Goal: Task Accomplishment & Management: Manage account settings

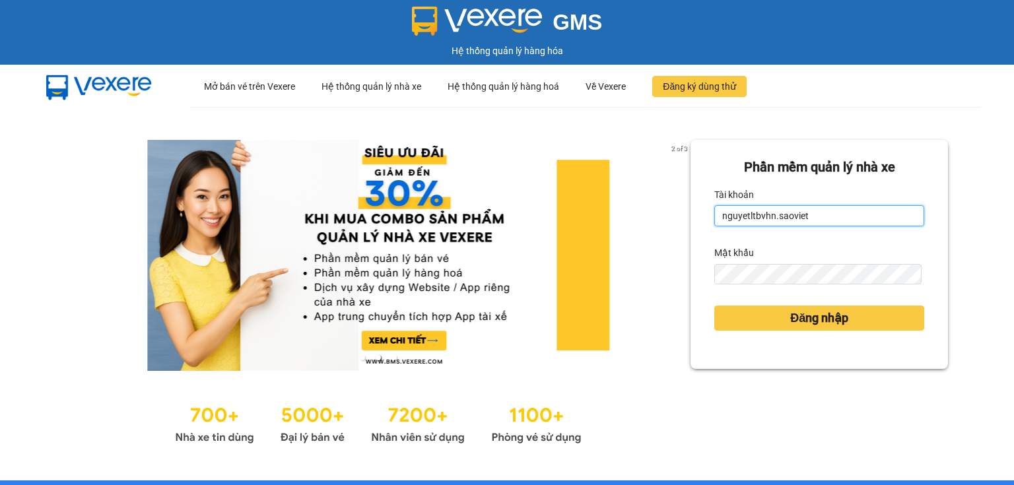
click at [753, 217] on input "nguyetltbvhn.saoviet" at bounding box center [819, 215] width 210 height 21
type input "huongnmbvhn.saoviet"
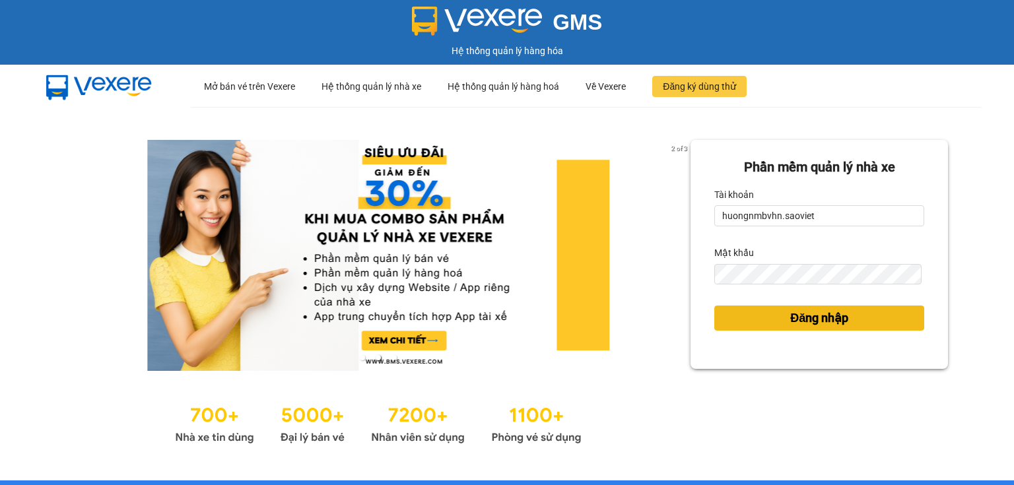
click at [765, 319] on button "Đăng nhập" at bounding box center [819, 318] width 210 height 25
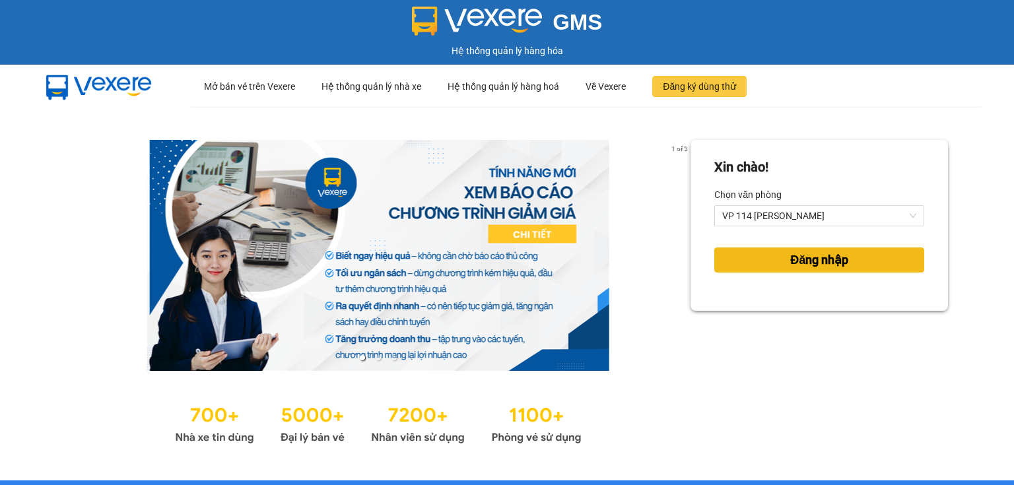
click at [757, 265] on button "Đăng nhập" at bounding box center [819, 259] width 210 height 25
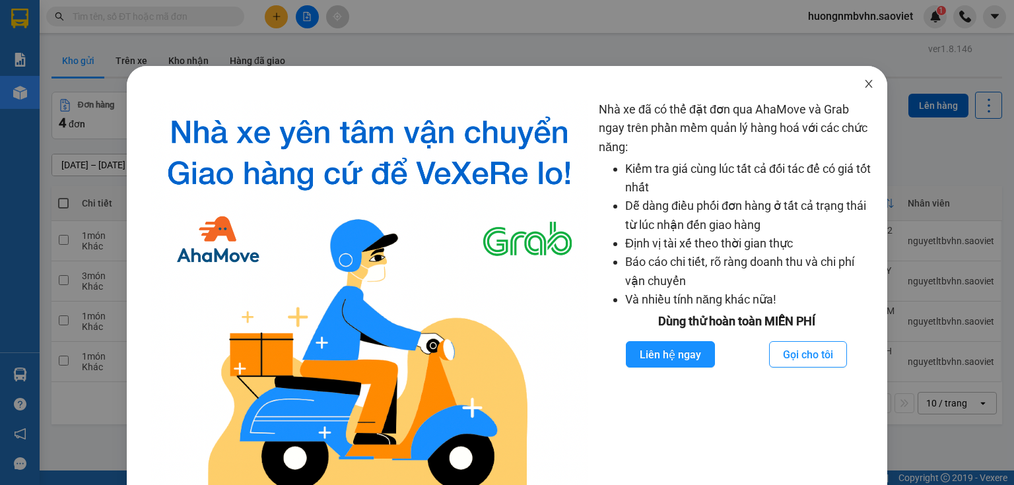
click at [865, 82] on icon "close" at bounding box center [868, 84] width 7 height 8
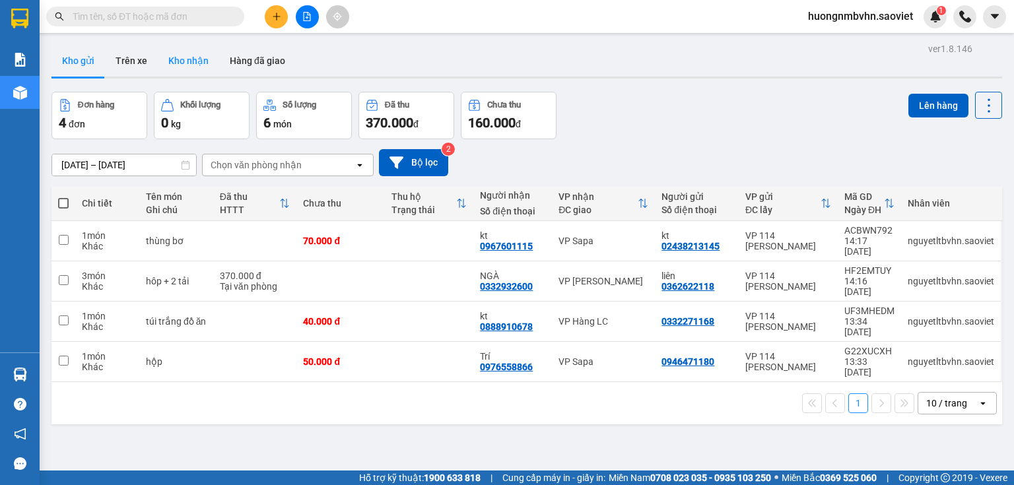
click at [174, 61] on button "Kho nhận" at bounding box center [188, 61] width 61 height 32
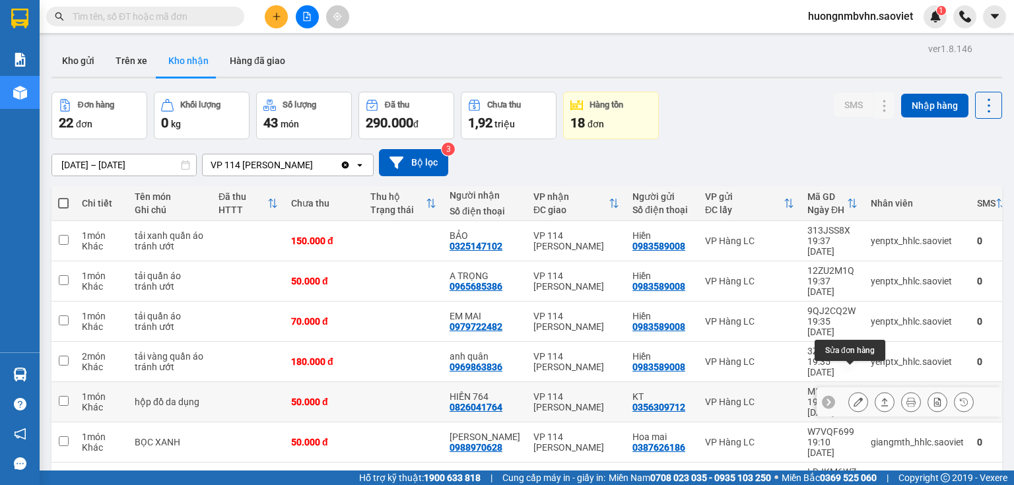
click at [853, 397] on icon at bounding box center [857, 401] width 9 height 9
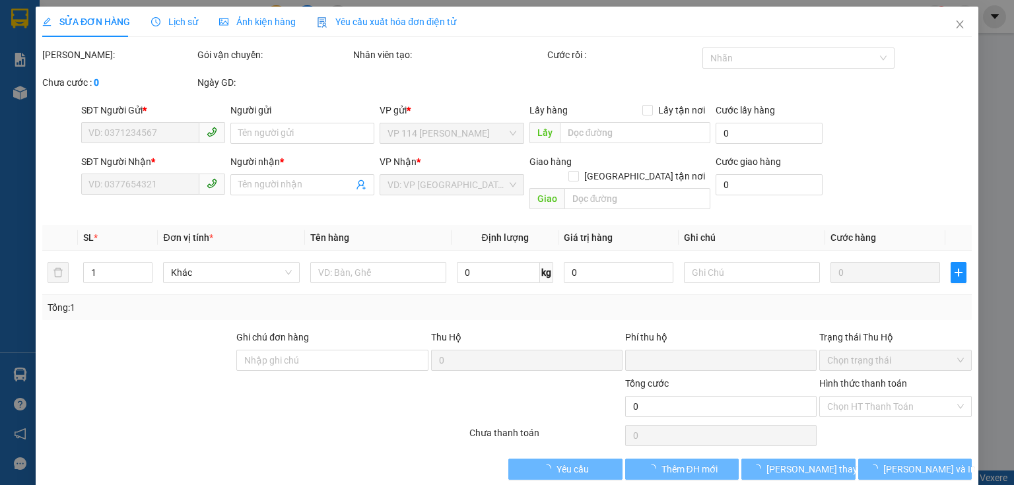
type input "0356309712"
type input "KT"
type input "0826041764"
type input "HIỀN 764"
type input "0"
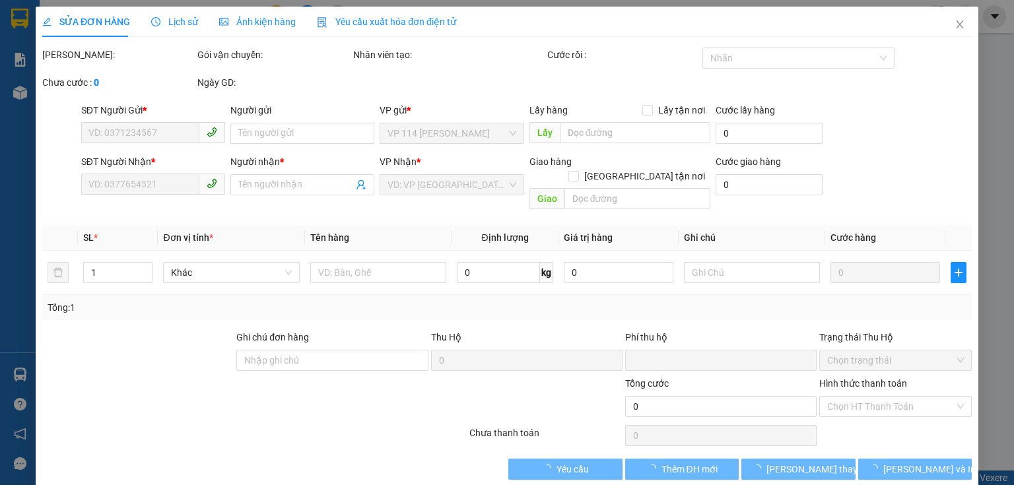
type input "50.000"
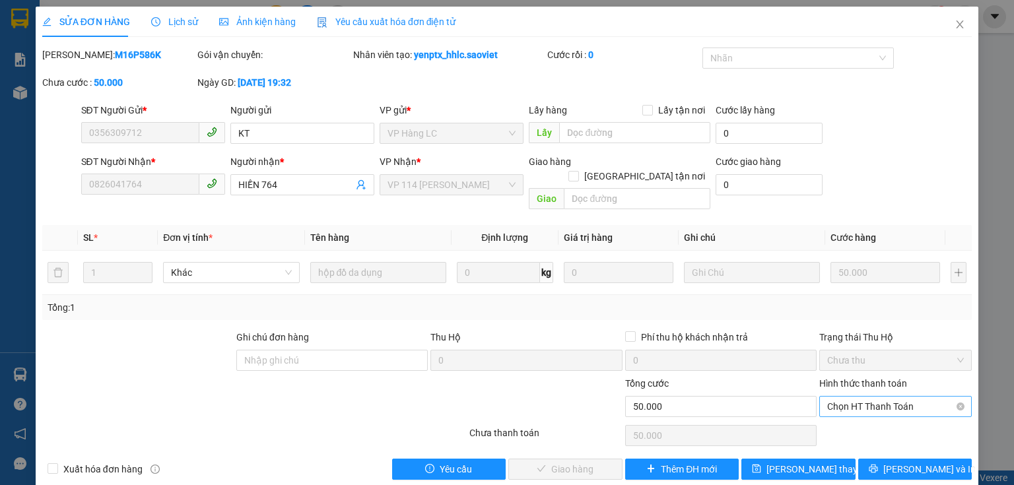
drag, startPoint x: 853, startPoint y: 391, endPoint x: 843, endPoint y: 400, distance: 13.6
click at [853, 397] on span "Chọn HT Thanh Toán" at bounding box center [895, 407] width 137 height 20
drag, startPoint x: 831, startPoint y: 412, endPoint x: 616, endPoint y: 428, distance: 215.7
click at [824, 414] on div "Tại văn phòng" at bounding box center [888, 418] width 136 height 15
type input "0"
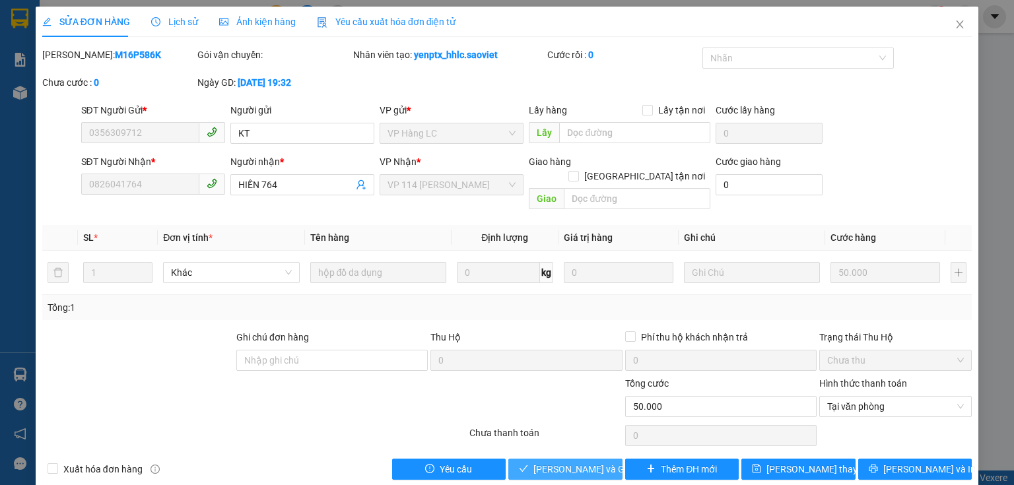
click at [560, 462] on span "[PERSON_NAME] và Giao hàng" at bounding box center [596, 469] width 127 height 15
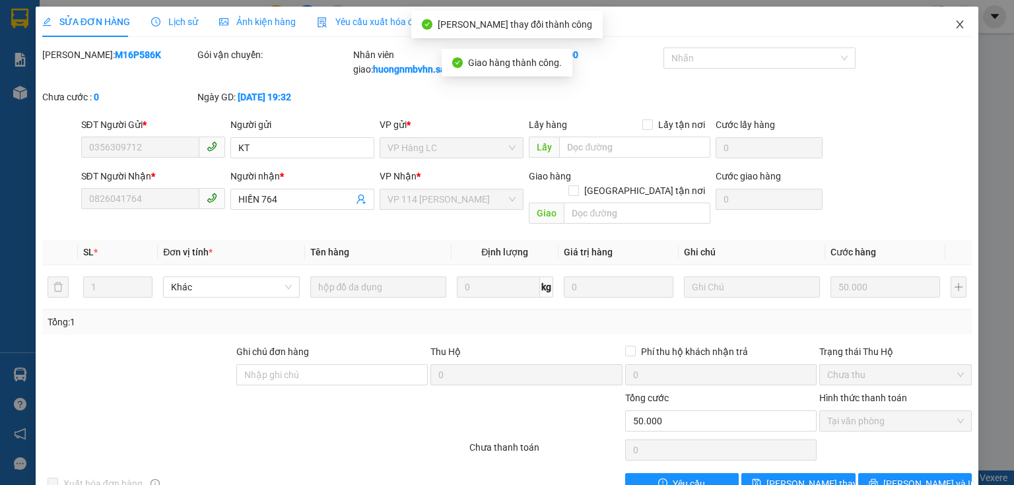
click at [956, 26] on icon "close" at bounding box center [959, 24] width 7 height 8
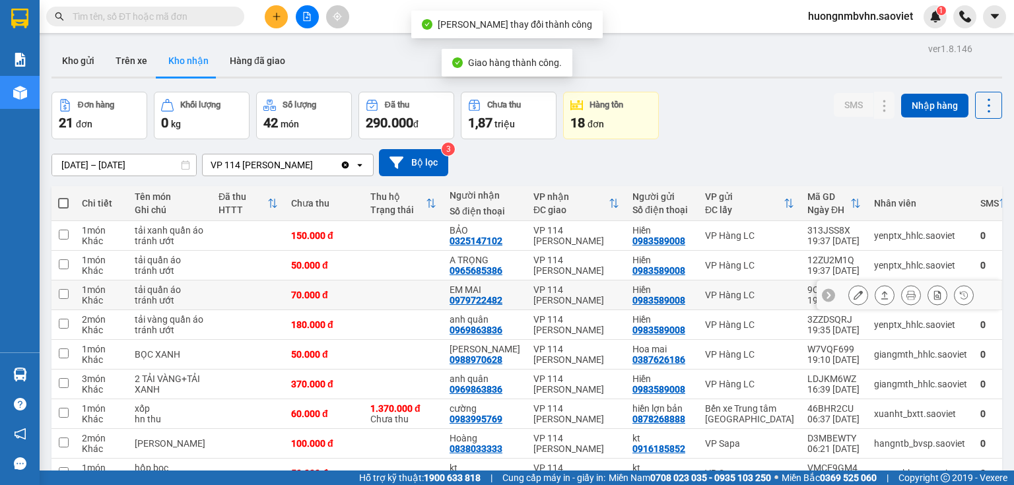
scroll to position [136, 0]
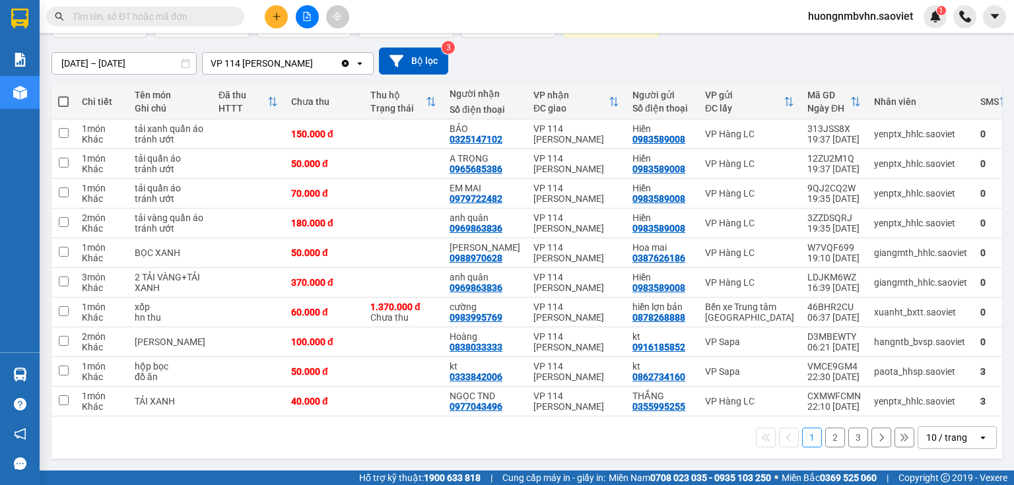
click at [926, 444] on div "10 / trang" at bounding box center [946, 437] width 41 height 13
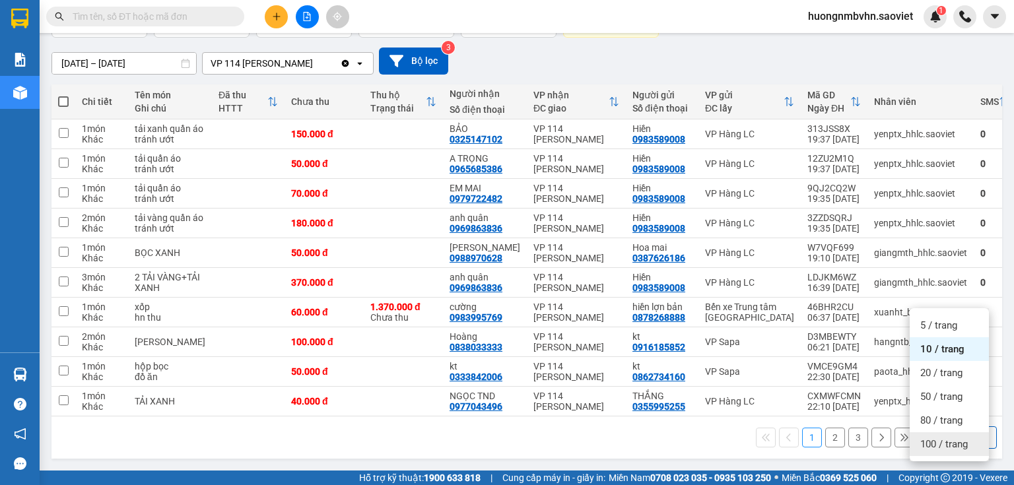
click at [933, 438] on span "100 / trang" at bounding box center [944, 444] width 48 height 13
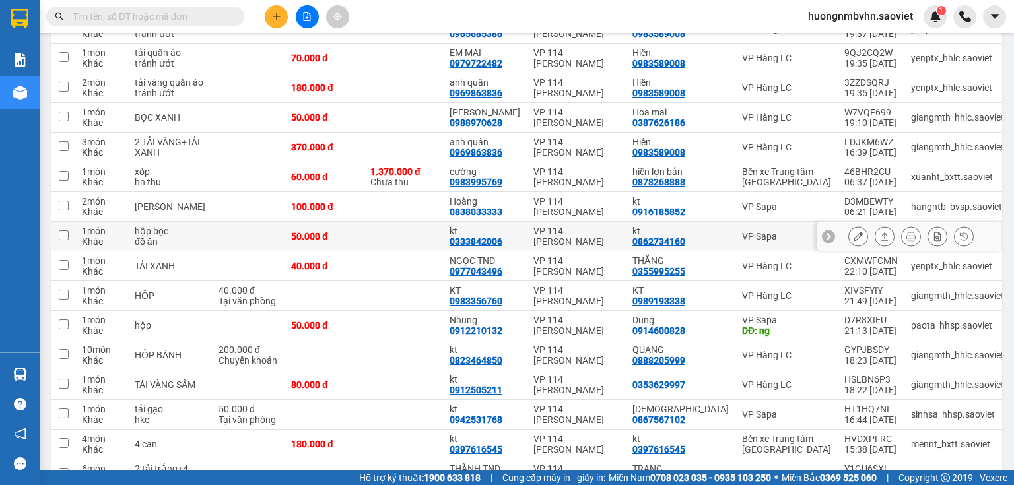
scroll to position [242, 0]
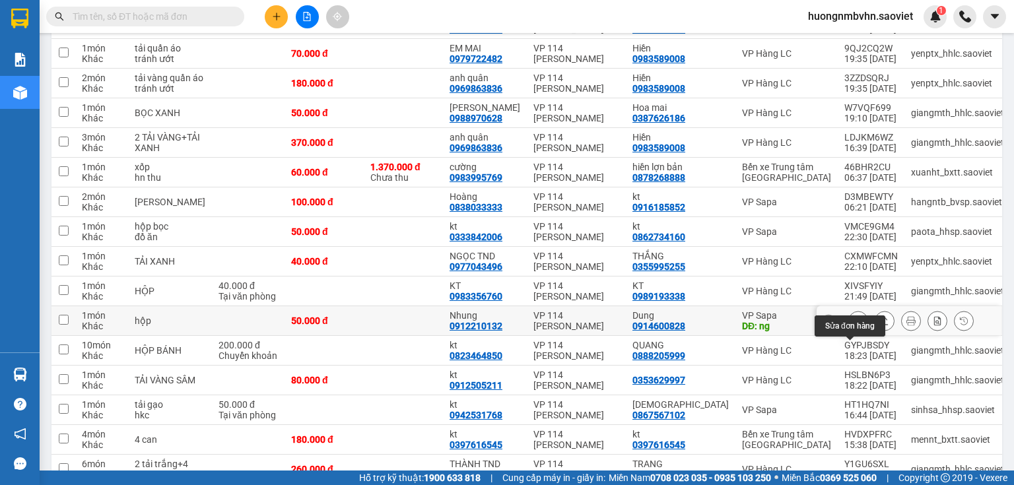
click at [853, 325] on icon at bounding box center [857, 320] width 9 height 9
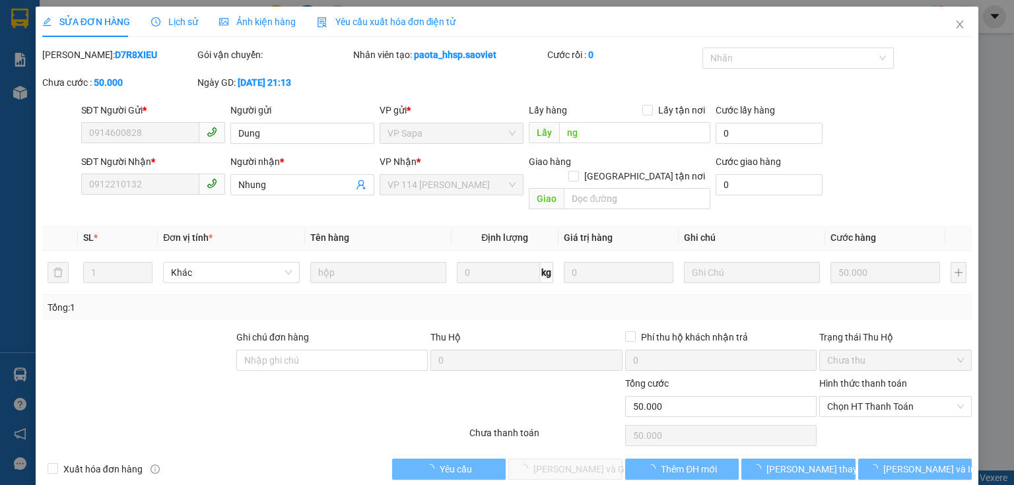
type input "0914600828"
type input "Dung"
type input "ng"
type input "0912210132"
type input "Nhung"
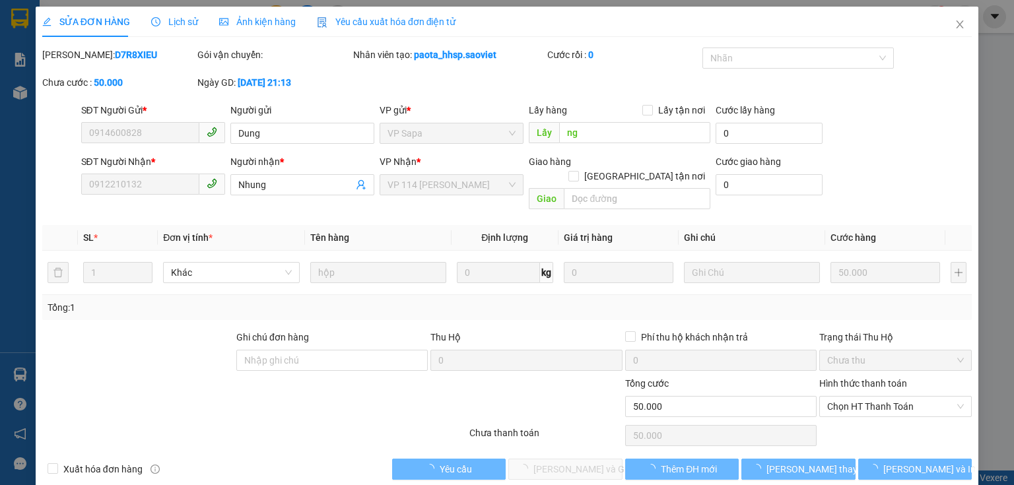
type input "0"
type input "50.000"
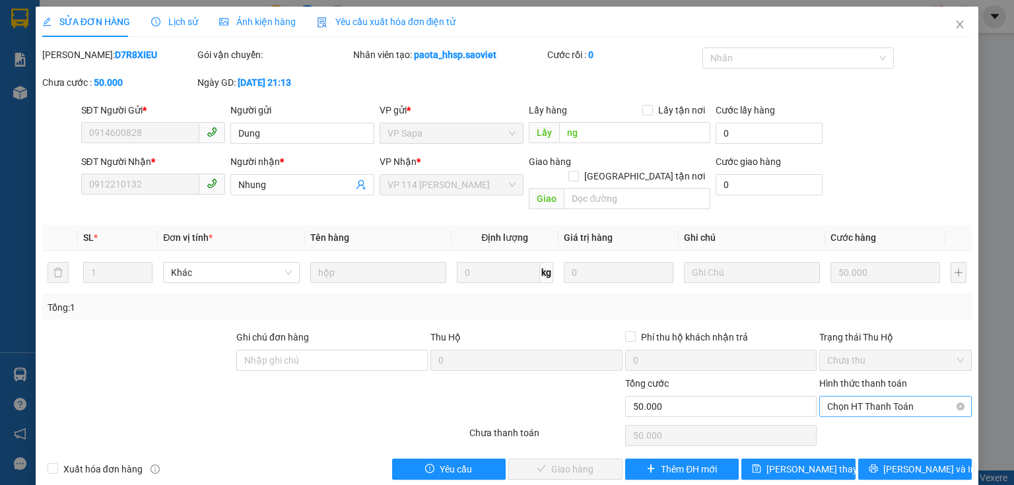
click at [865, 397] on span "Chọn HT Thanh Toán" at bounding box center [895, 407] width 137 height 20
click at [840, 422] on div "Tại văn phòng" at bounding box center [888, 418] width 136 height 15
type input "0"
click at [589, 462] on span "[PERSON_NAME] và Giao hàng" at bounding box center [596, 469] width 127 height 15
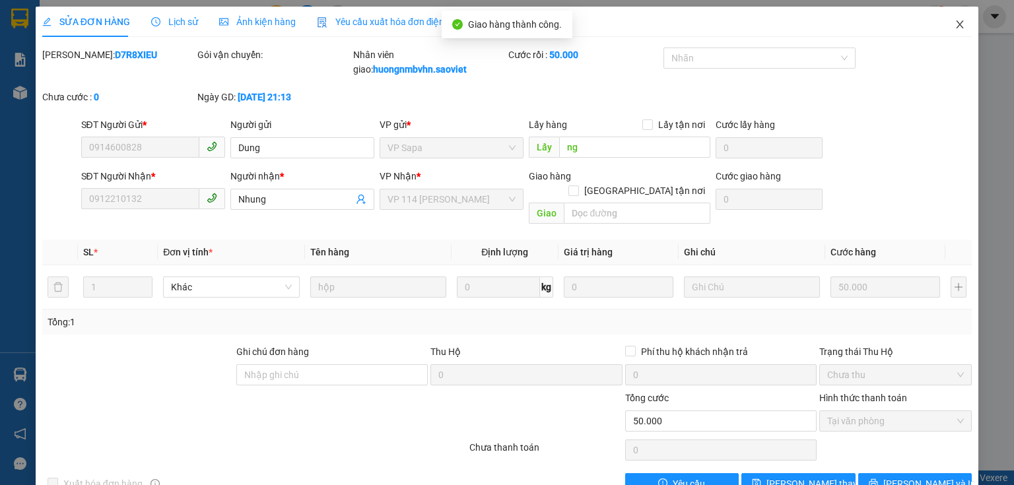
click at [956, 26] on icon "close" at bounding box center [959, 24] width 7 height 8
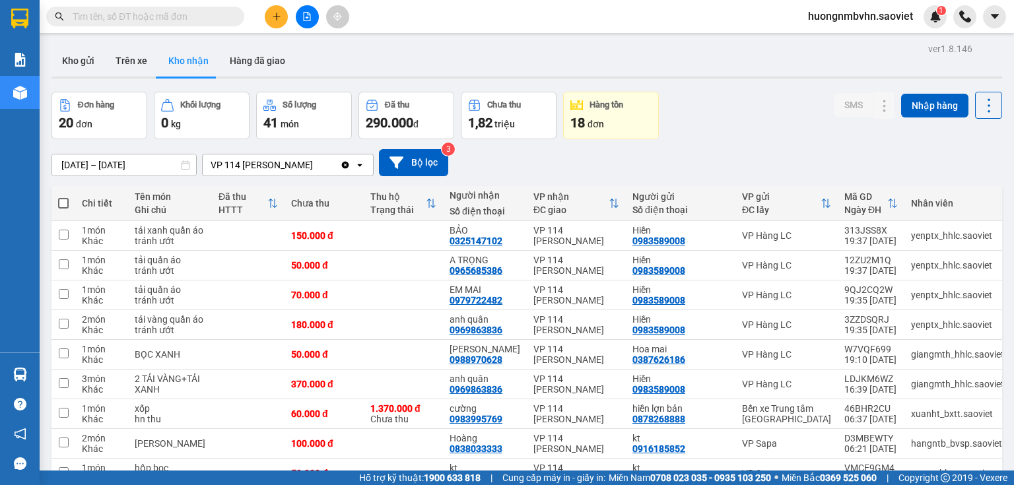
click at [87, 160] on input "[DATE] – [DATE]" at bounding box center [124, 164] width 144 height 21
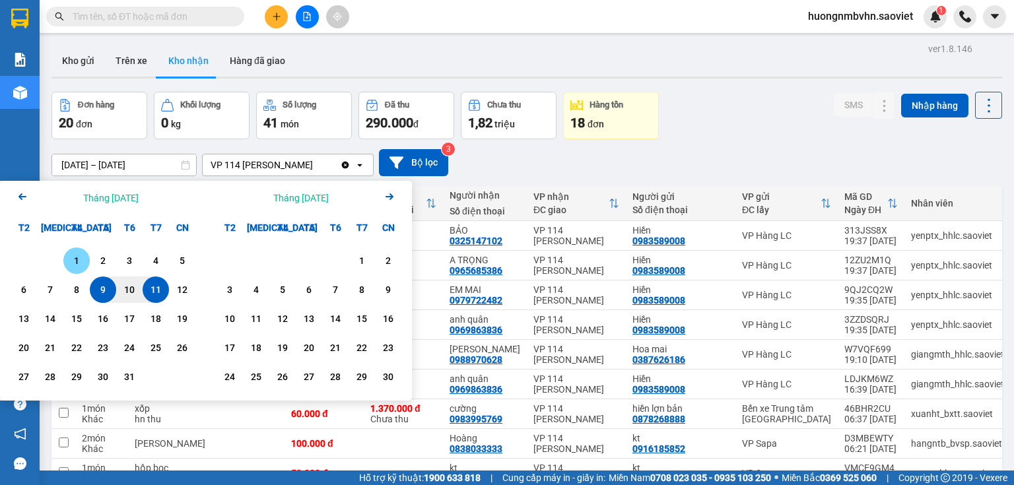
click at [77, 260] on div "1" at bounding box center [76, 261] width 18 height 16
click at [152, 158] on input "01/10/2025 – / /" at bounding box center [124, 164] width 144 height 21
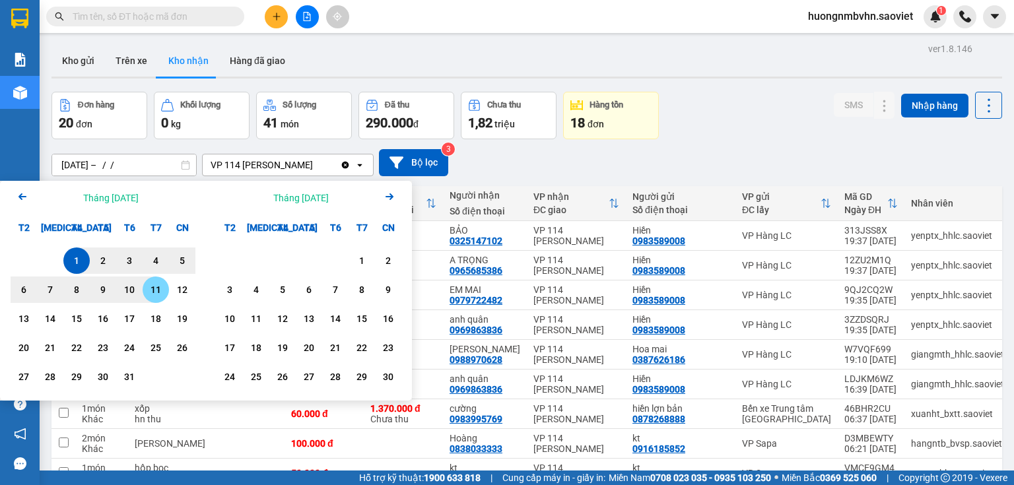
click at [153, 295] on div "11" at bounding box center [156, 290] width 18 height 16
type input "[DATE] – [DATE]"
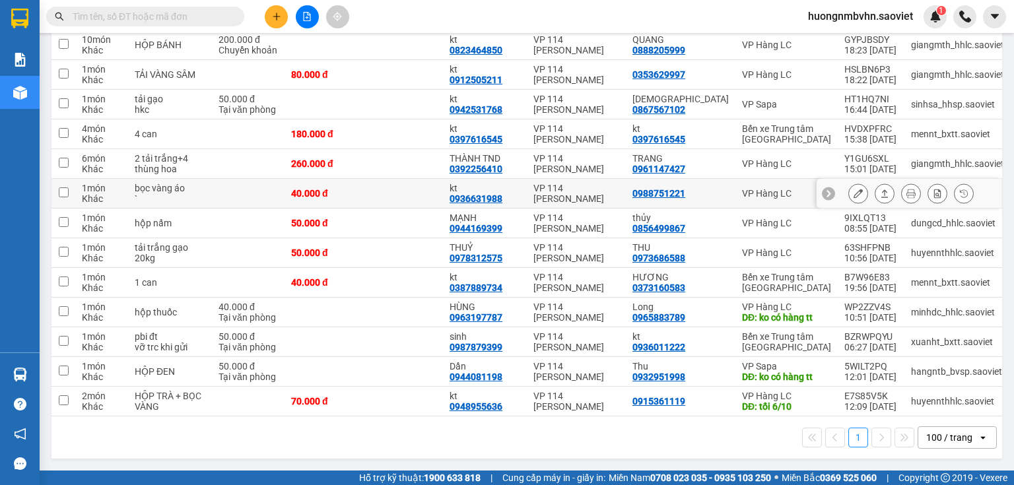
scroll to position [592, 0]
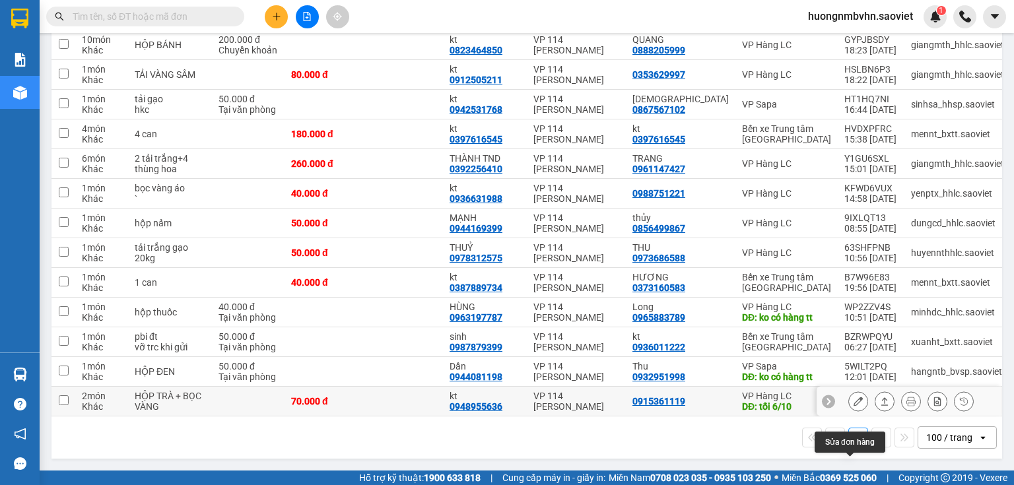
click at [853, 397] on icon at bounding box center [857, 401] width 9 height 9
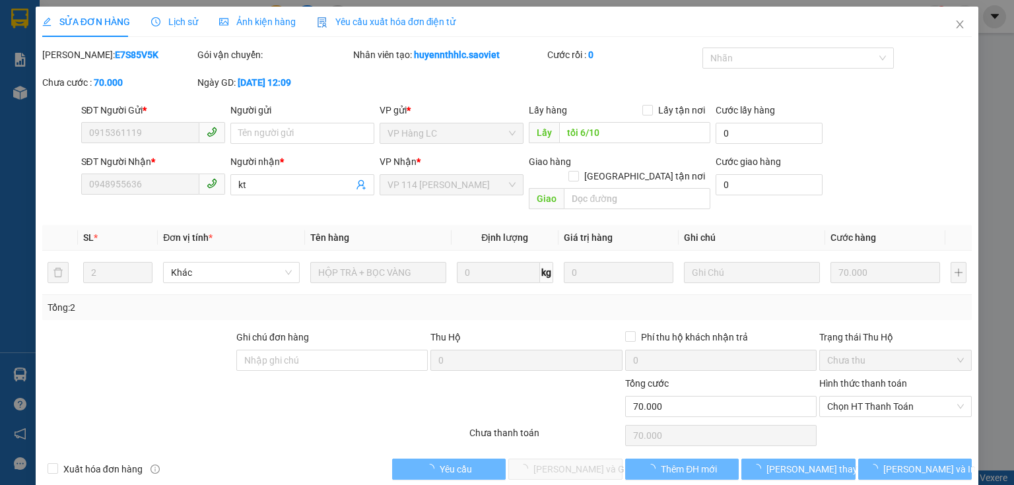
type input "0915361119"
type input "tối 6/10"
type input "0948955636"
type input "kt"
type input "0"
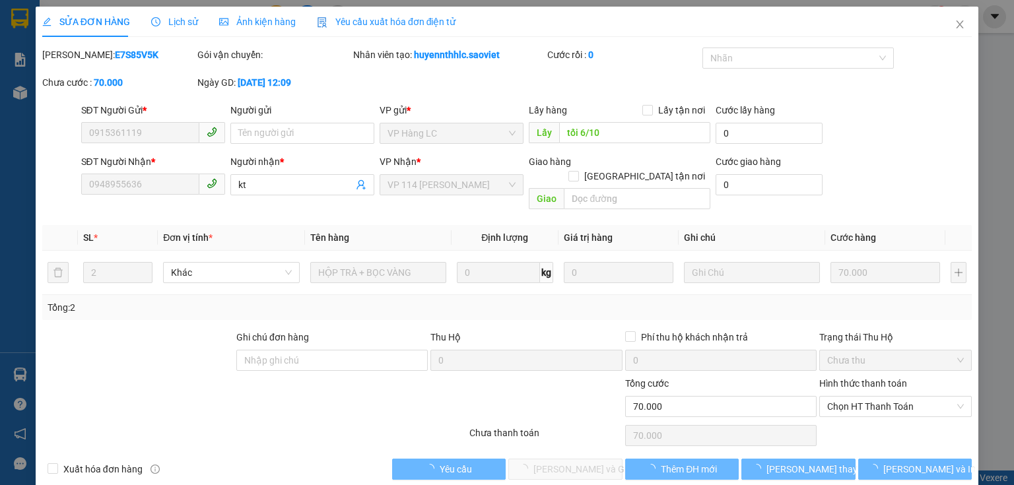
type input "70.000"
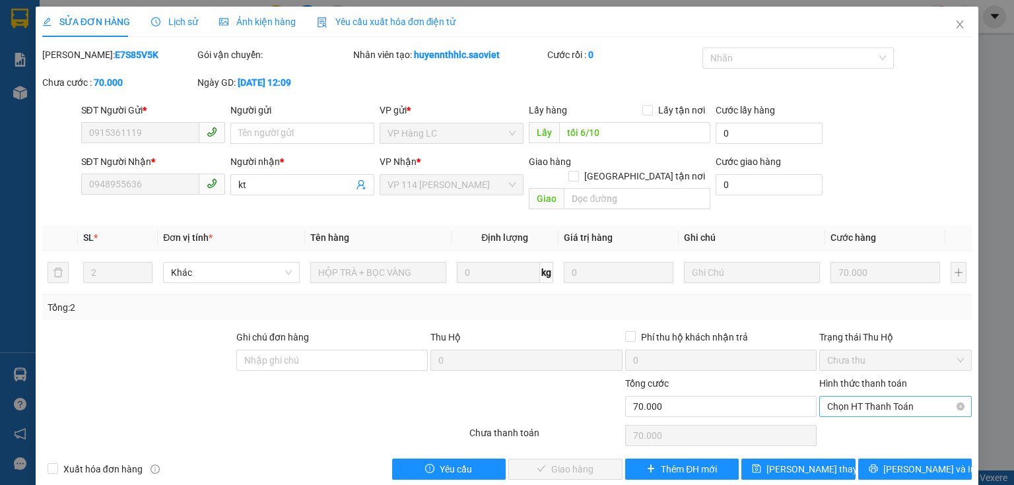
click at [856, 397] on span "Chọn HT Thanh Toán" at bounding box center [895, 407] width 137 height 20
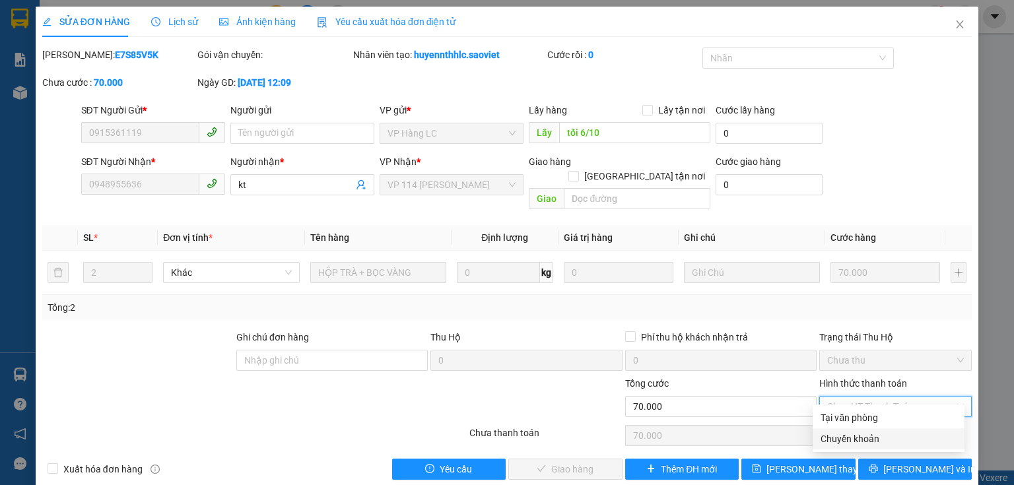
click at [846, 441] on div "Chuyển khoản" at bounding box center [888, 439] width 136 height 15
type input "0"
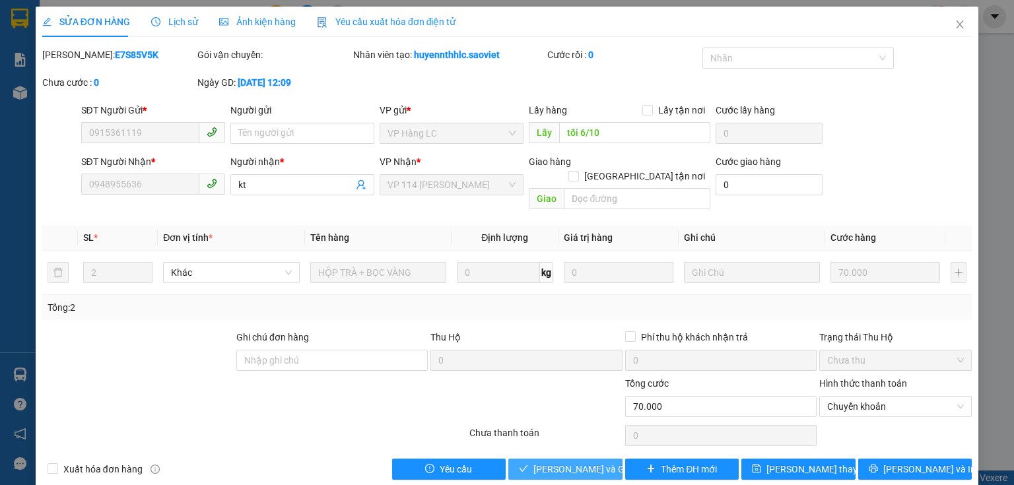
click at [597, 462] on span "[PERSON_NAME] và Giao hàng" at bounding box center [596, 469] width 127 height 15
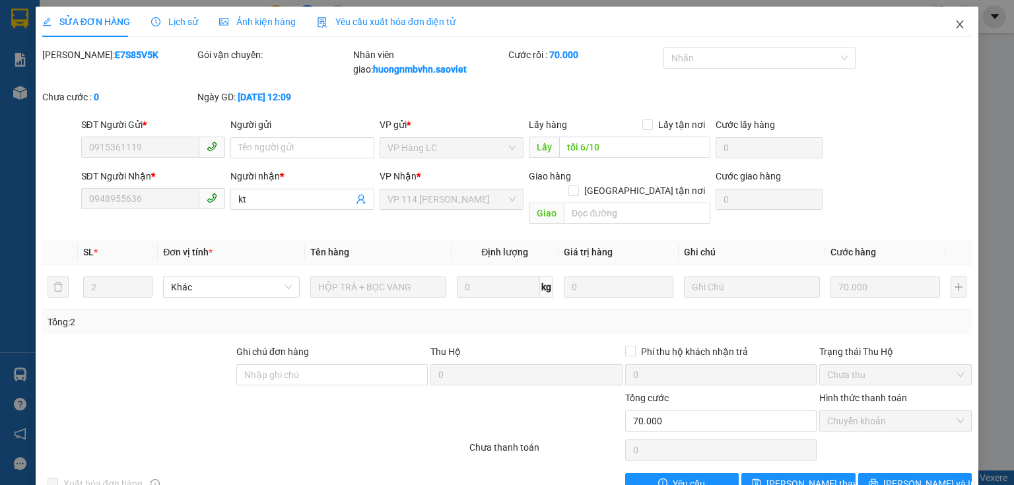
click at [956, 24] on icon "close" at bounding box center [959, 24] width 7 height 8
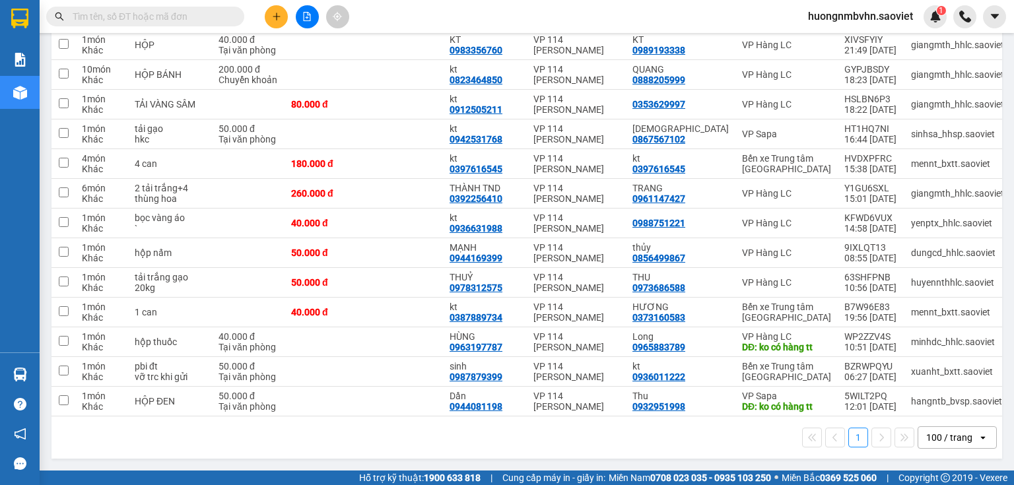
scroll to position [528, 0]
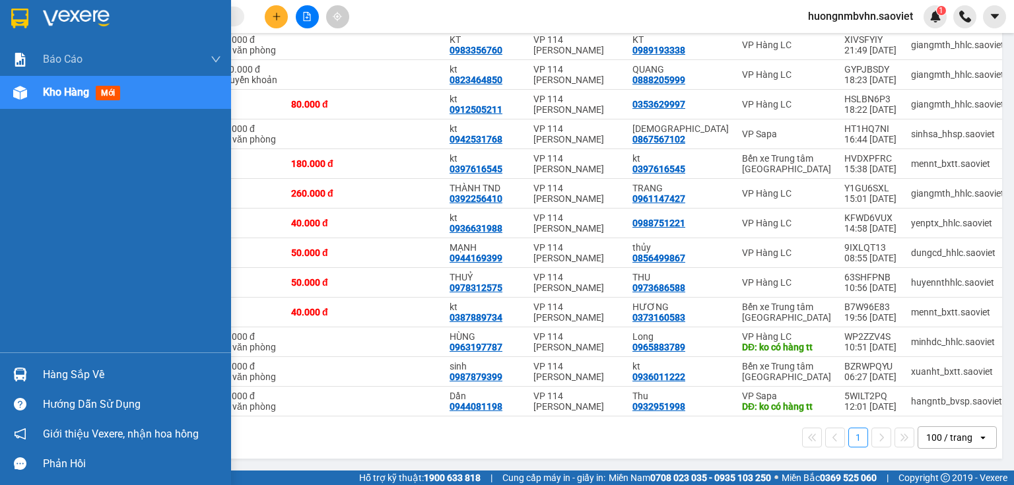
click at [50, 380] on div "Hàng sắp về" at bounding box center [132, 375] width 178 height 20
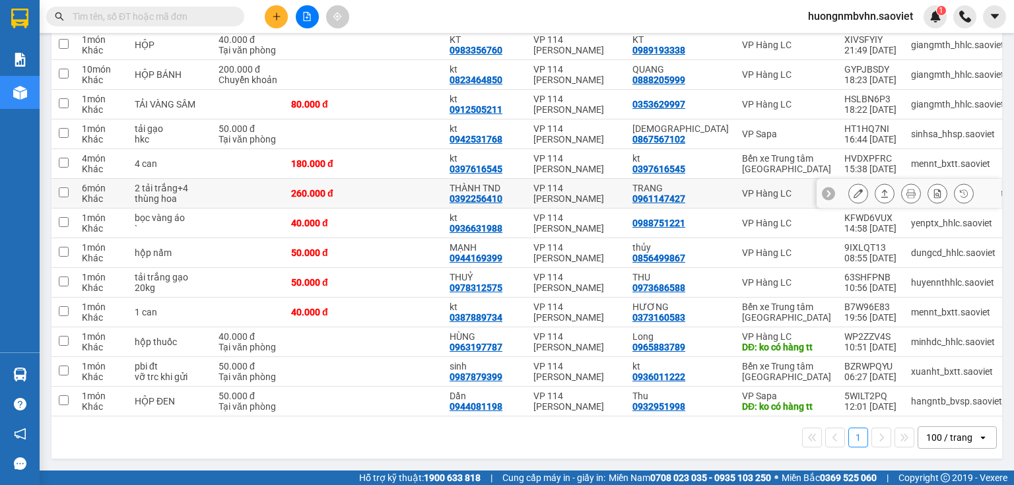
click at [629, 202] on section "Kết quả tìm kiếm ( 0 ) Bộ lọc No Data huongnmbvhn.saoviet 1 Báo cáo 1B. Chi tiế…" at bounding box center [507, 242] width 1014 height 485
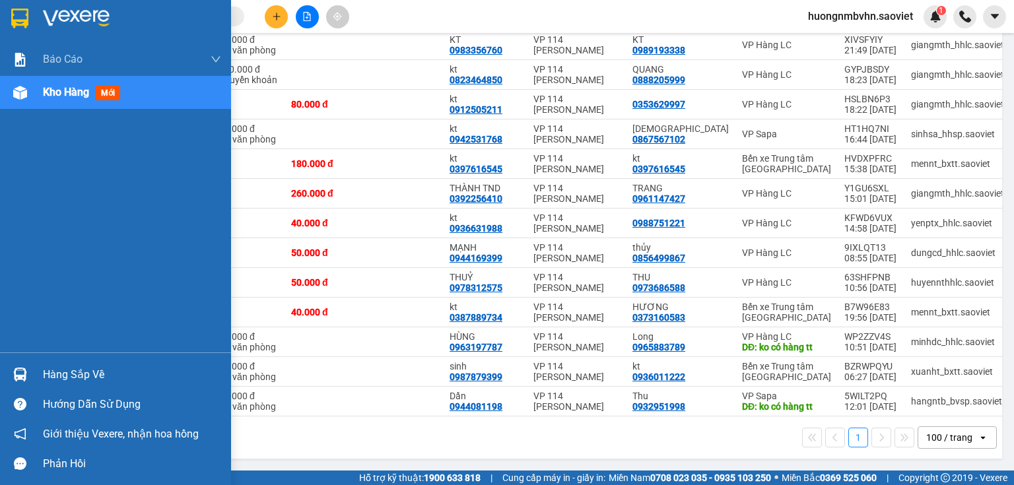
click at [63, 378] on div "Hàng sắp về" at bounding box center [132, 375] width 178 height 20
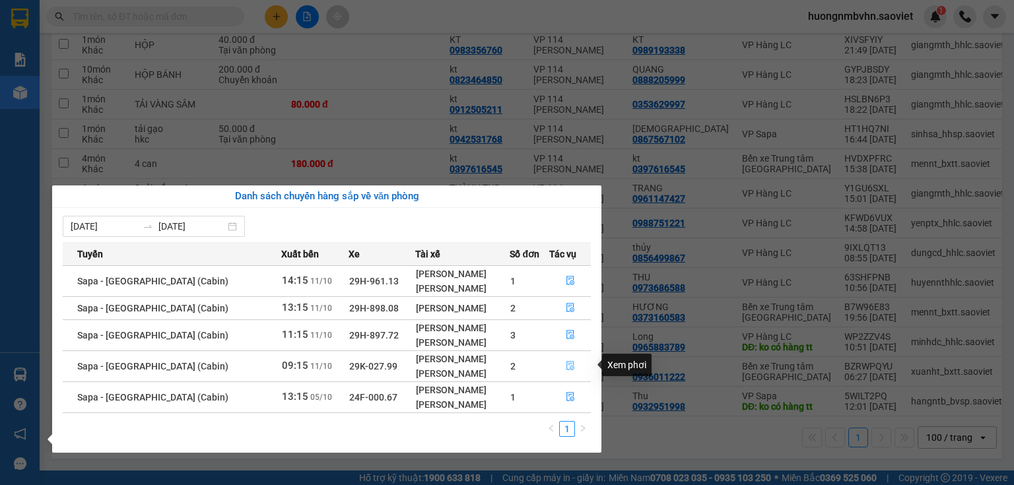
click at [567, 365] on icon "file-done" at bounding box center [570, 365] width 9 height 9
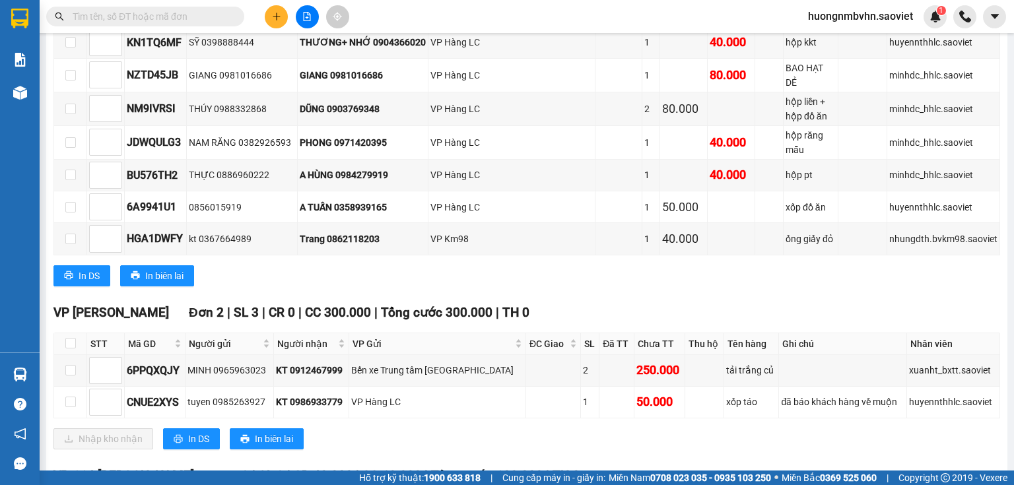
scroll to position [634, 0]
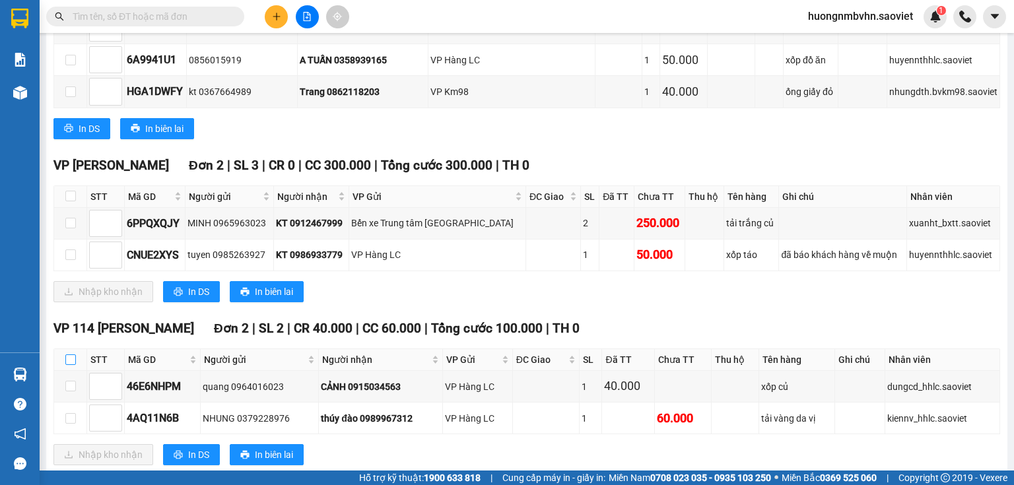
click at [71, 359] on input "checkbox" at bounding box center [70, 359] width 11 height 11
checkbox input "true"
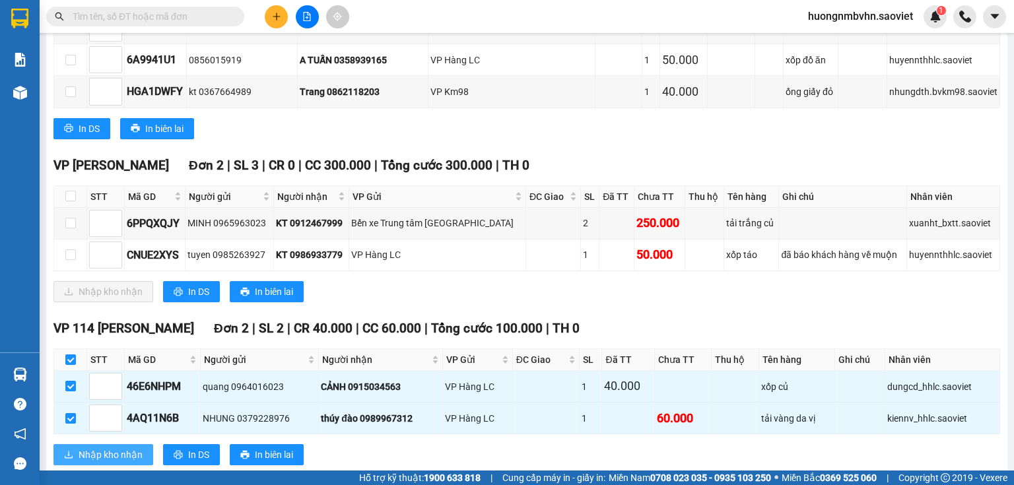
click at [104, 449] on span "Nhập kho nhận" at bounding box center [111, 454] width 64 height 15
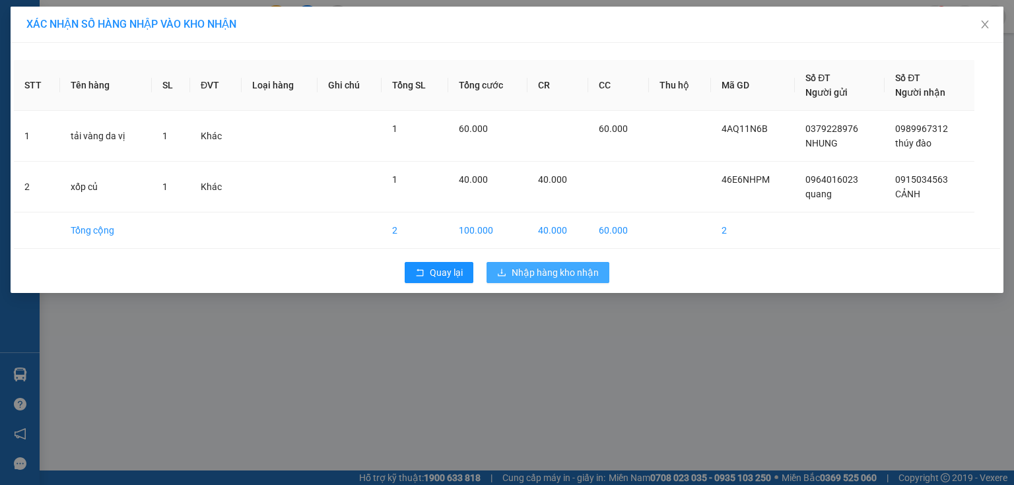
click at [517, 272] on span "Nhập hàng kho nhận" at bounding box center [554, 272] width 87 height 15
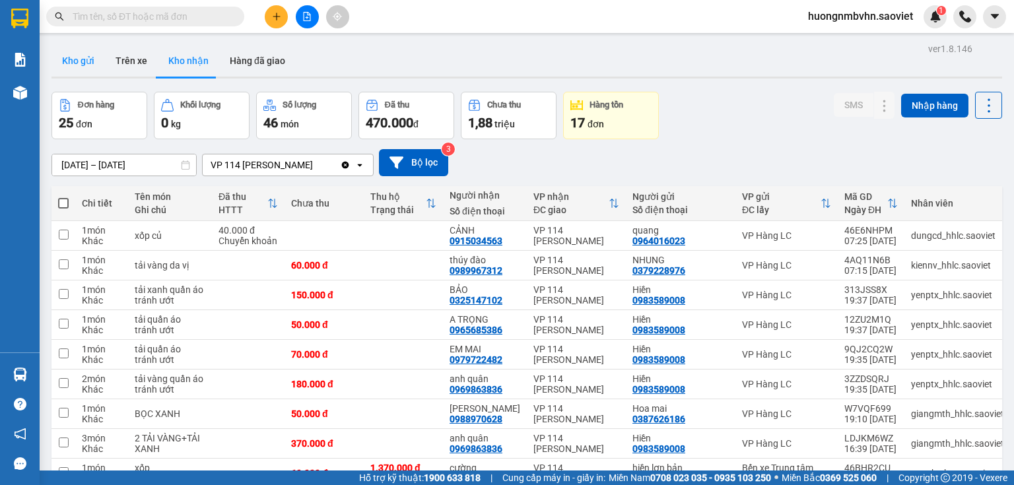
click at [88, 62] on button "Kho gửi" at bounding box center [77, 61] width 53 height 32
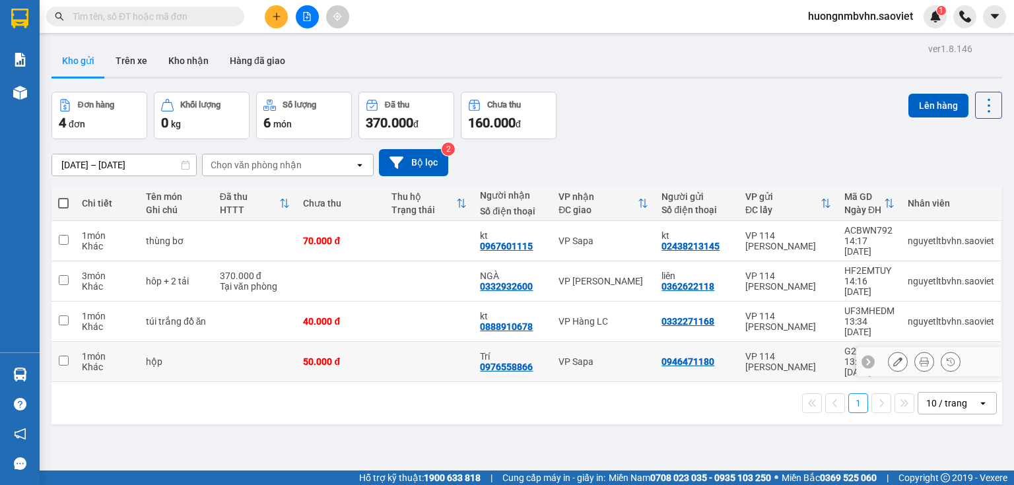
click at [62, 356] on input "checkbox" at bounding box center [64, 361] width 10 height 10
checkbox input "true"
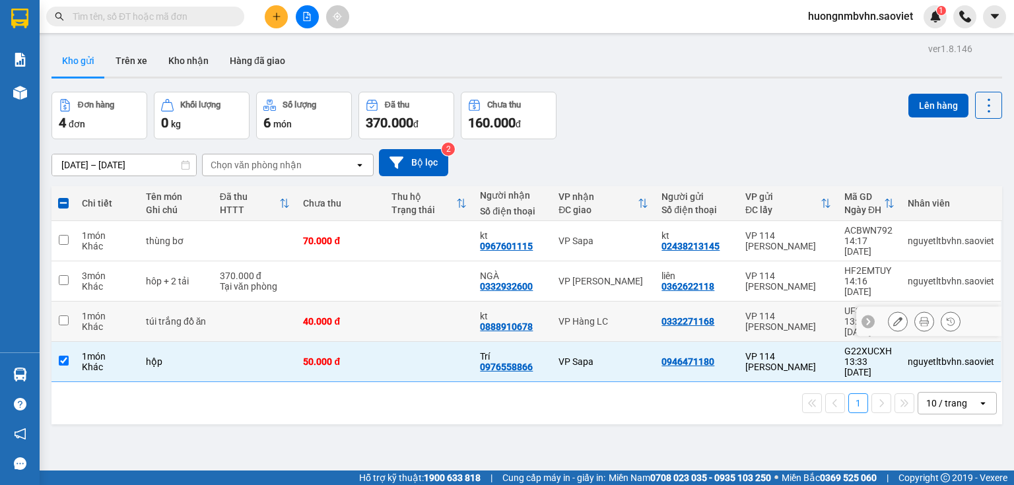
drag, startPoint x: 63, startPoint y: 291, endPoint x: 63, endPoint y: 247, distance: 43.6
click at [63, 315] on input "checkbox" at bounding box center [64, 320] width 10 height 10
checkbox input "true"
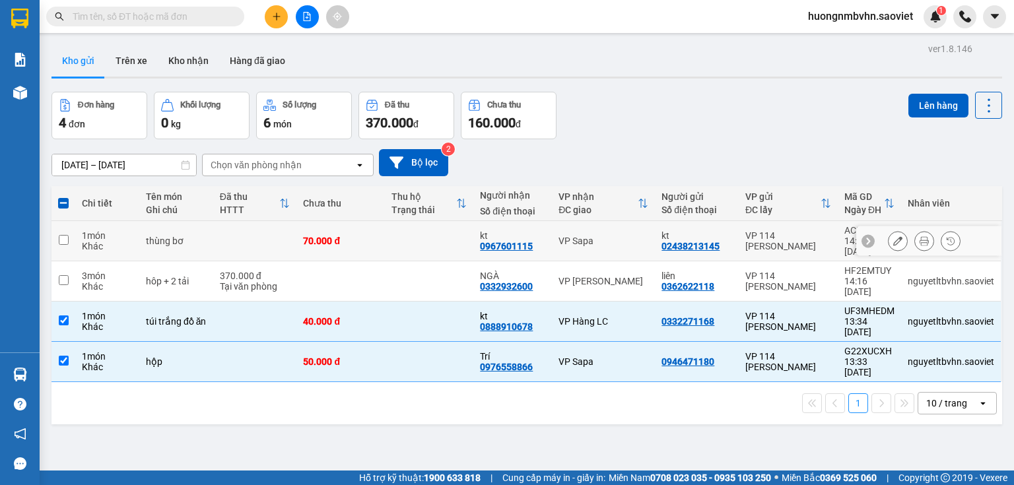
click at [63, 236] on input "checkbox" at bounding box center [64, 240] width 10 height 10
checkbox input "true"
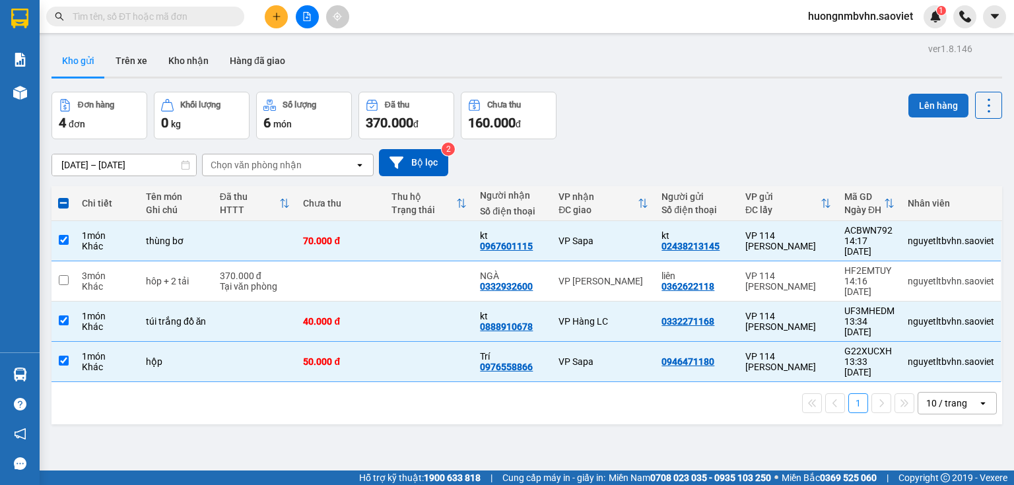
click at [921, 108] on button "Lên hàng" at bounding box center [938, 106] width 60 height 24
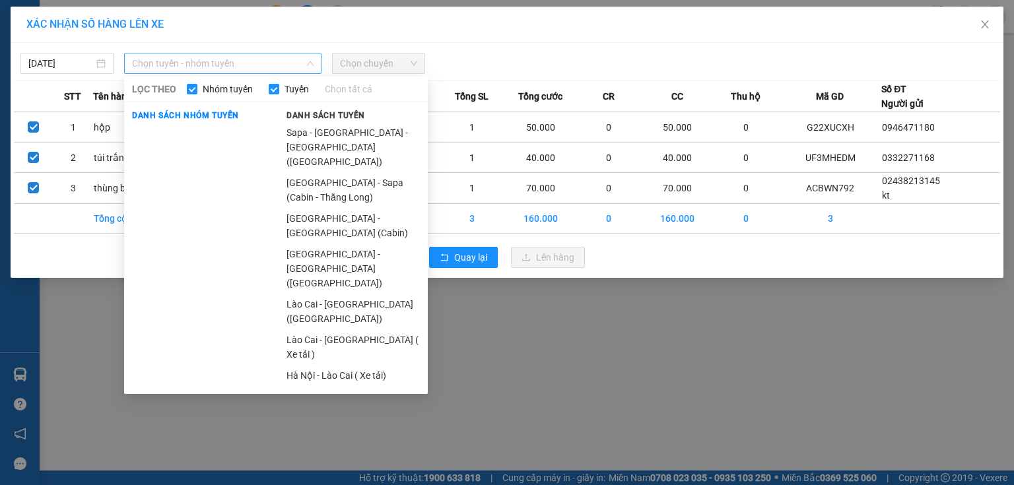
click at [230, 61] on span "Chọn tuyến - nhóm tuyến" at bounding box center [222, 63] width 181 height 20
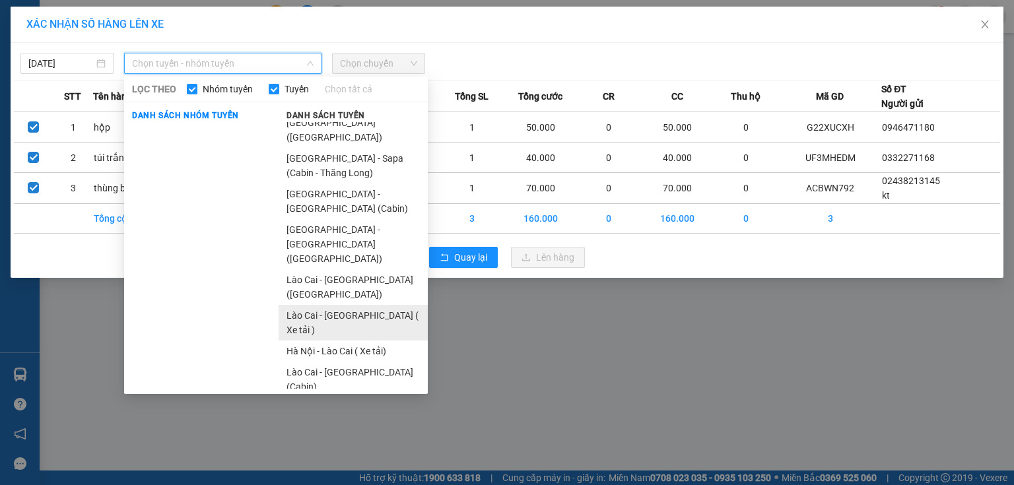
scroll to position [44, 0]
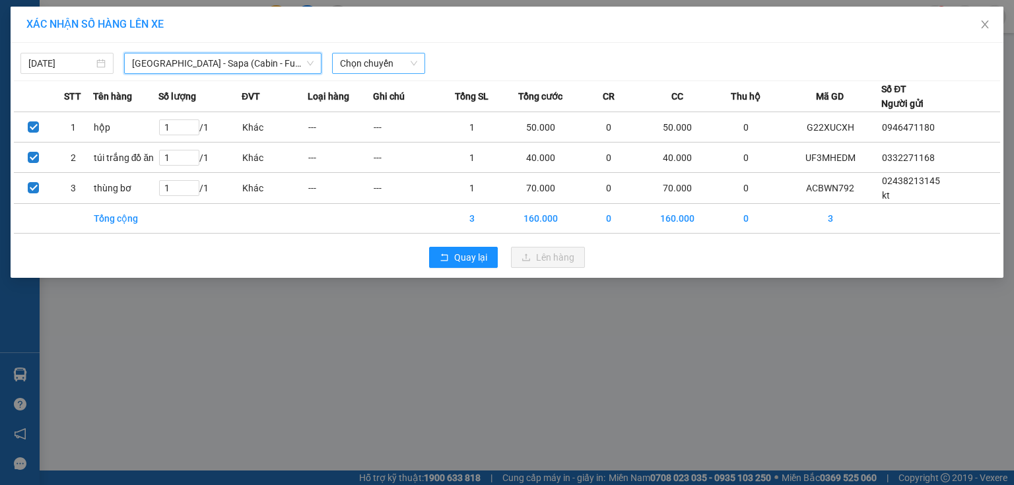
click at [387, 69] on span "Chọn chuyến" at bounding box center [378, 63] width 77 height 20
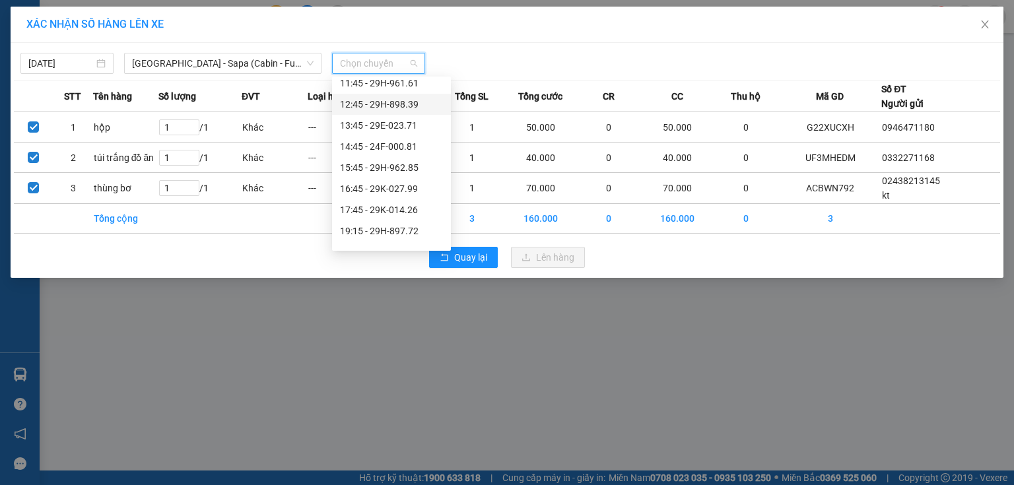
scroll to position [158, 0]
click at [401, 123] on div "14:45 - 24F-000.81" at bounding box center [391, 121] width 103 height 15
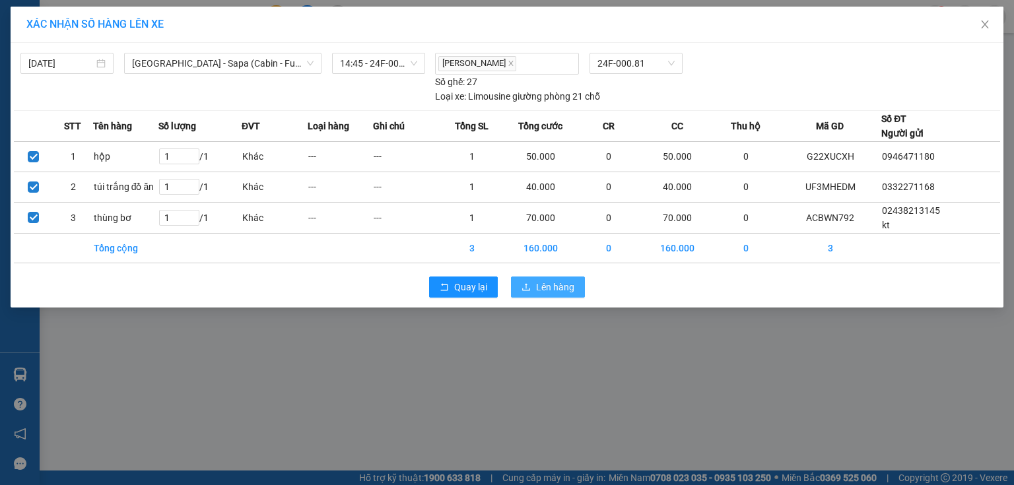
click at [547, 284] on span "Lên hàng" at bounding box center [555, 287] width 38 height 15
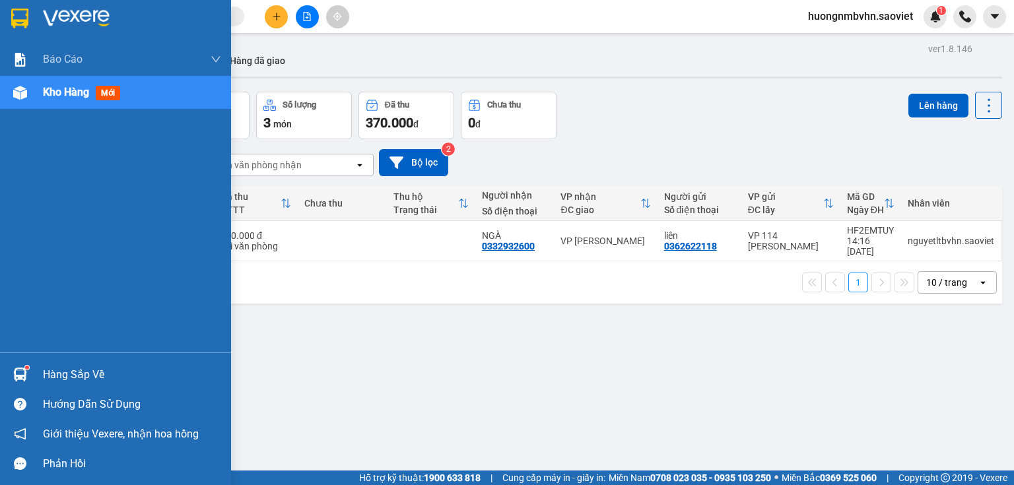
click at [63, 374] on div "Hàng sắp về" at bounding box center [132, 375] width 178 height 20
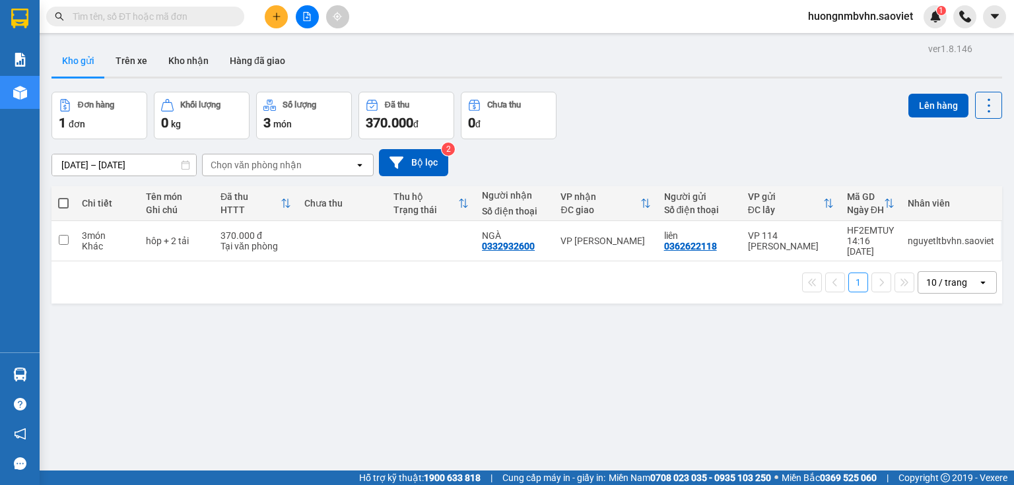
click at [678, 310] on section "Kết quả tìm kiếm ( 0 ) Bộ lọc No Data huongnmbvhn.saoviet 1 Báo cáo 1B. Chi tiế…" at bounding box center [507, 242] width 1014 height 485
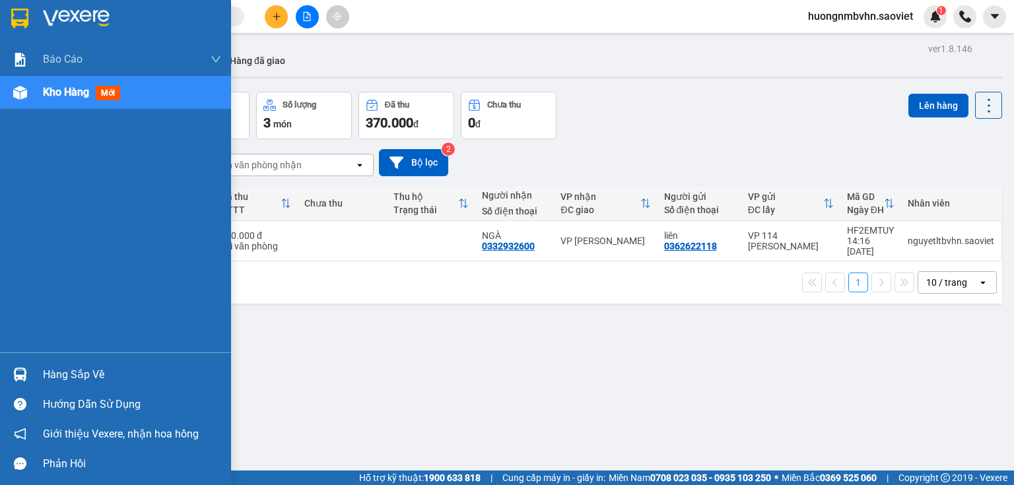
click at [71, 375] on div "Hàng sắp về" at bounding box center [132, 375] width 178 height 20
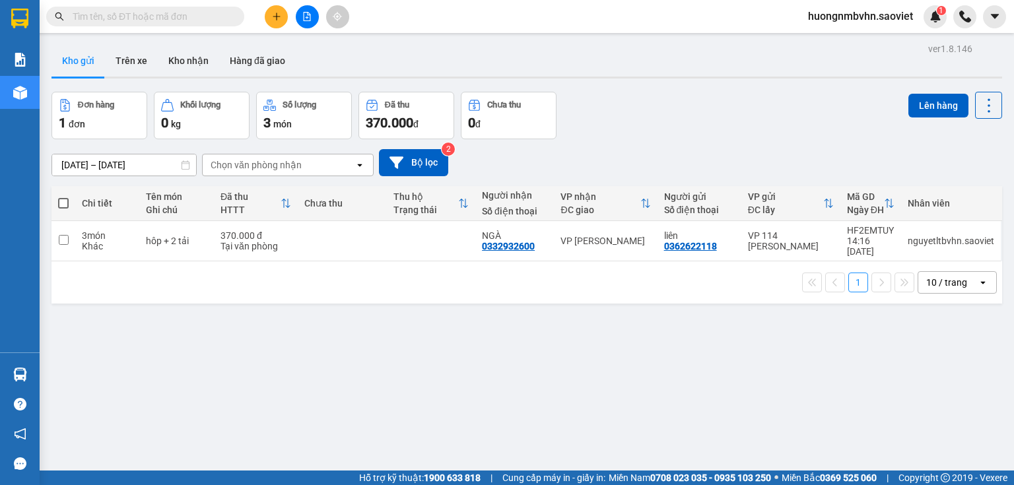
click at [620, 161] on section "Kết quả tìm kiếm ( 0 ) Bộ lọc No Data huongnmbvhn.saoviet 1 Báo cáo 1B. Chi tiế…" at bounding box center [507, 242] width 1014 height 485
click at [182, 59] on button "Kho nhận" at bounding box center [188, 61] width 61 height 32
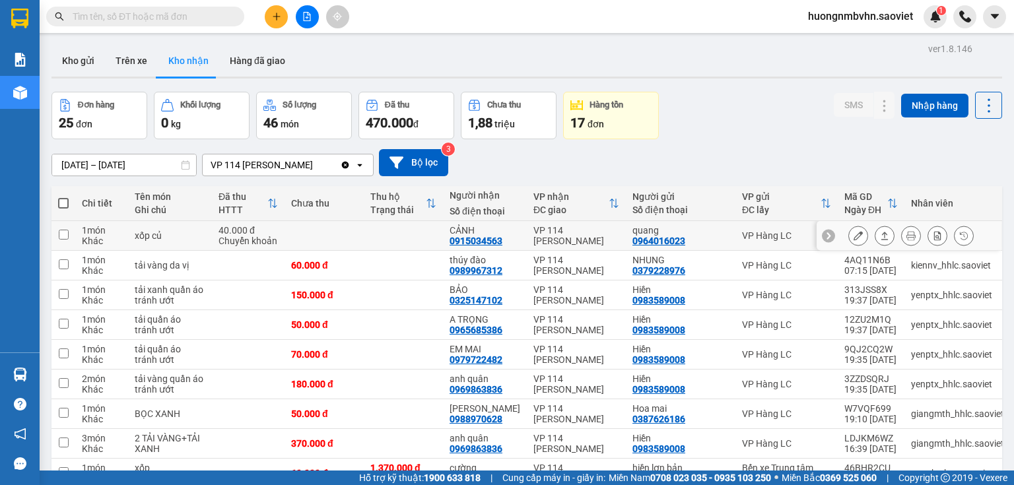
click at [59, 232] on input "checkbox" at bounding box center [64, 235] width 10 height 10
checkbox input "true"
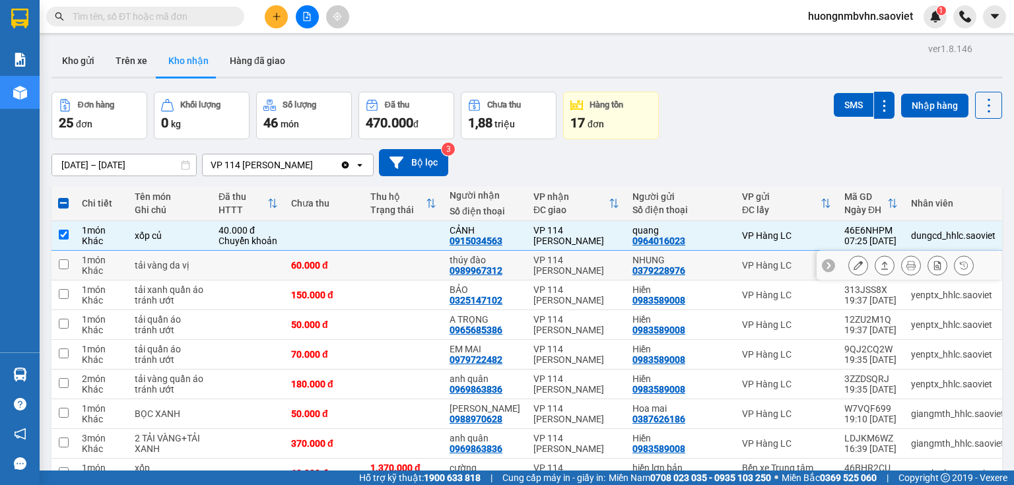
click at [67, 264] on input "checkbox" at bounding box center [64, 264] width 10 height 10
checkbox input "true"
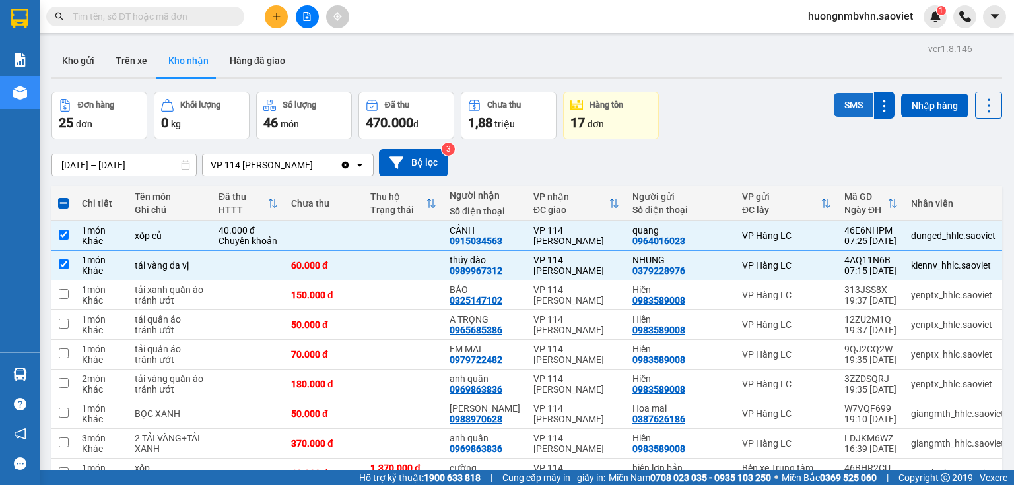
click at [841, 108] on button "SMS" at bounding box center [854, 105] width 40 height 24
click at [846, 110] on button "SMS" at bounding box center [854, 105] width 40 height 24
click at [137, 18] on input "text" at bounding box center [151, 16] width 156 height 15
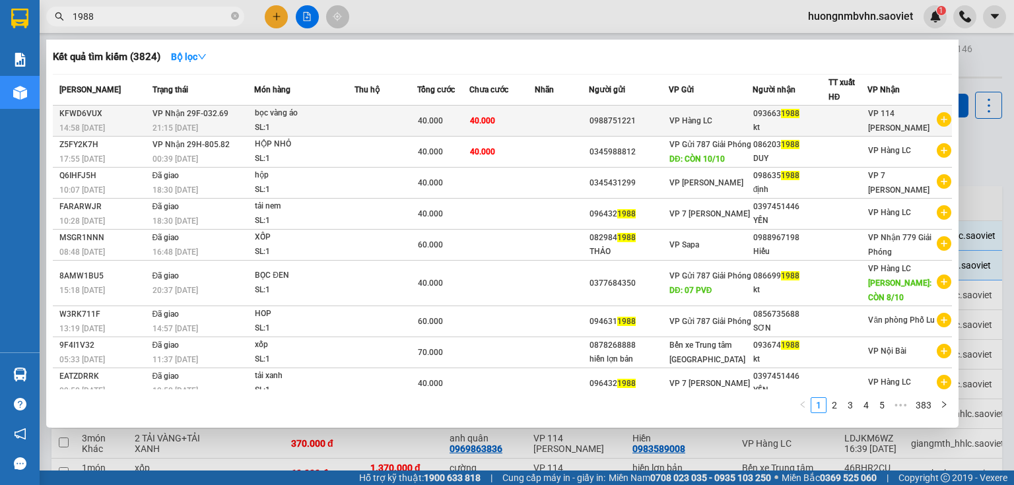
type input "1988"
click at [552, 122] on td at bounding box center [562, 121] width 54 height 31
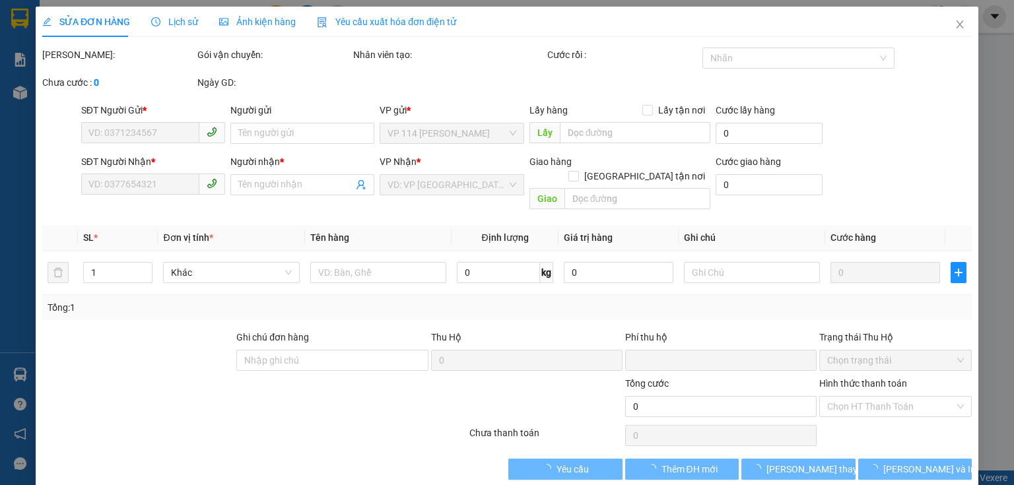
type input "0988751221"
type input "0936631988"
type input "kt"
type input "0"
type input "40.000"
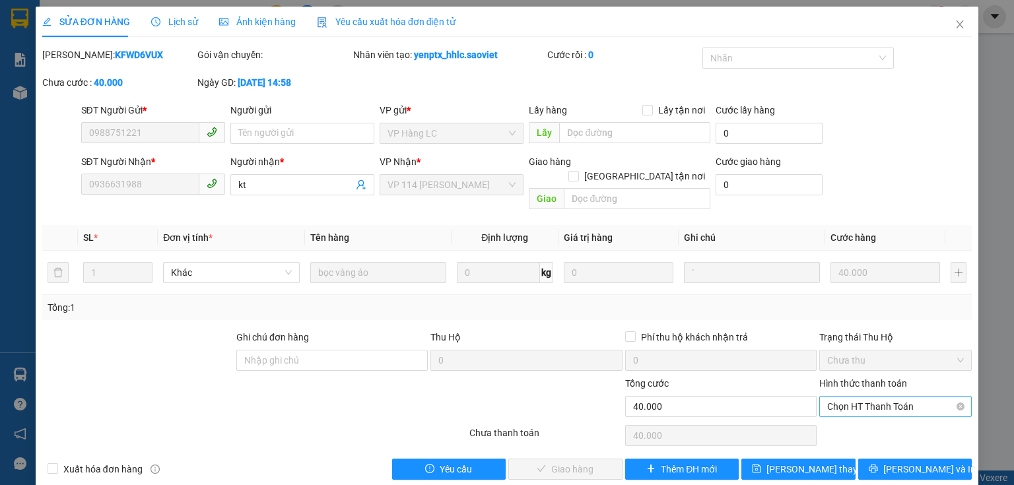
click at [860, 397] on span "Chọn HT Thanh Toán" at bounding box center [895, 407] width 137 height 20
click at [855, 416] on div "Tại văn phòng" at bounding box center [888, 418] width 136 height 15
type input "0"
click at [579, 462] on span "[PERSON_NAME] và Giao hàng" at bounding box center [596, 469] width 127 height 15
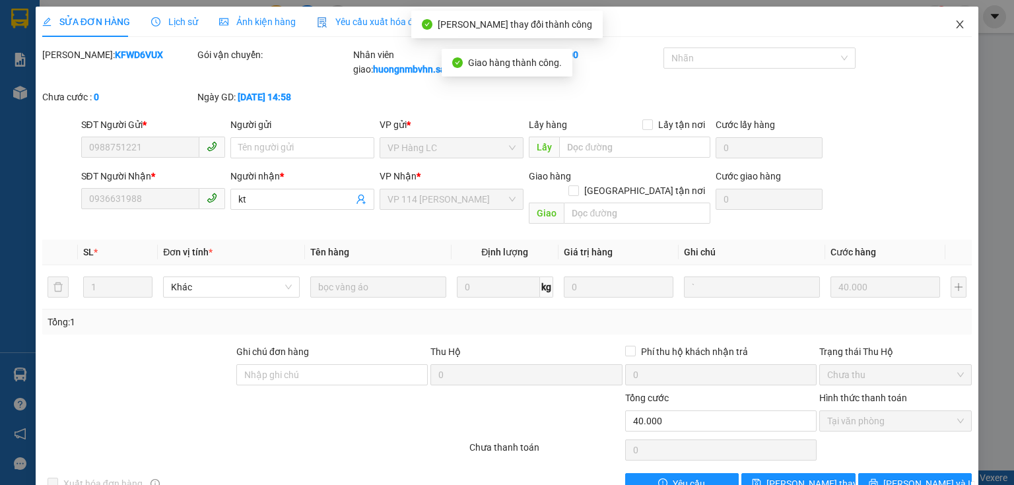
click at [954, 29] on icon "close" at bounding box center [959, 24] width 11 height 11
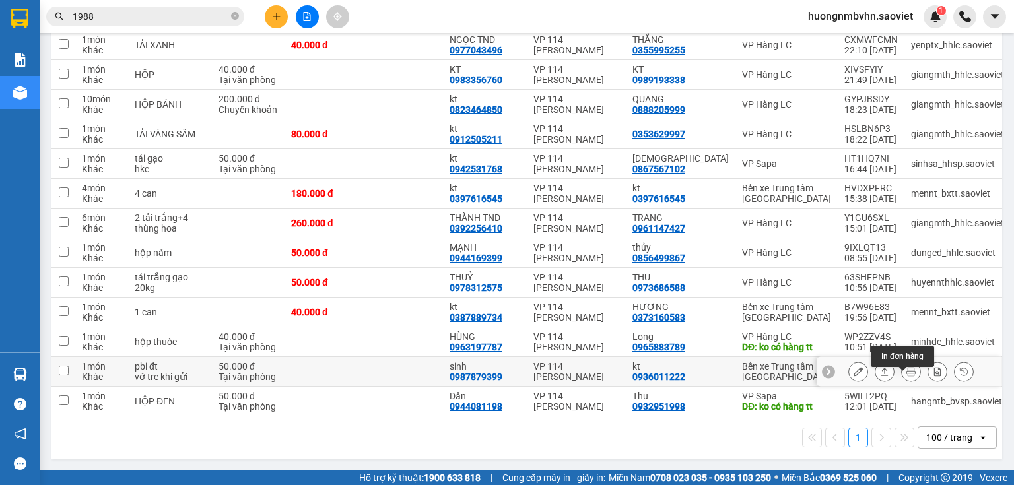
scroll to position [571, 0]
click at [278, 21] on button at bounding box center [276, 16] width 23 height 23
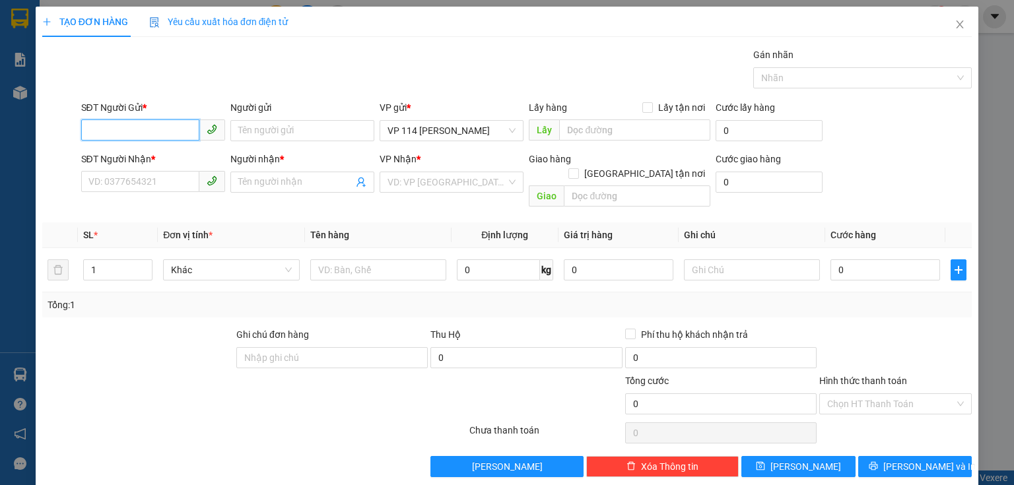
drag, startPoint x: 162, startPoint y: 124, endPoint x: 145, endPoint y: 149, distance: 30.4
click at [153, 137] on input "SĐT Người Gửi *" at bounding box center [140, 129] width 118 height 21
type input "0369109112"
click at [114, 154] on div "0369109112 - Hướng" at bounding box center [151, 156] width 127 height 15
type input "Hướng"
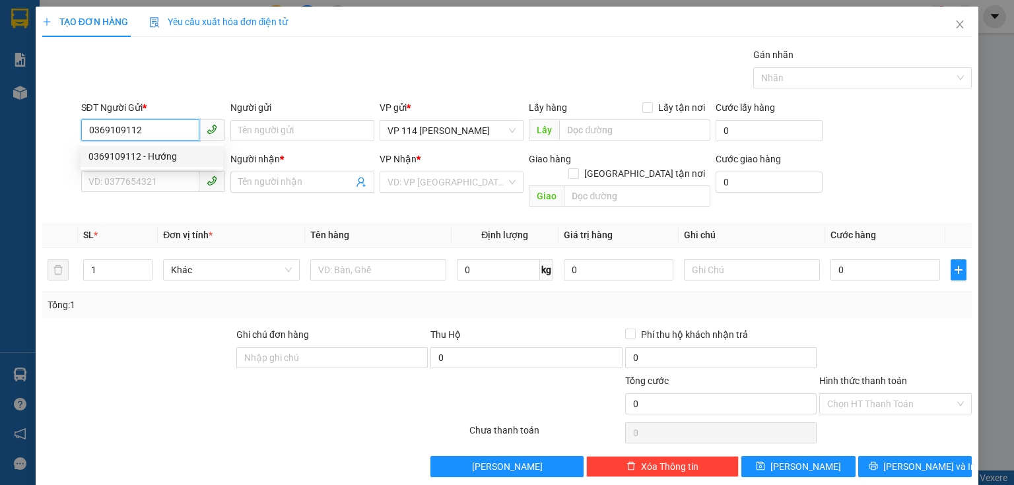
type input "0919659656"
type input "KT"
type input "0369109112"
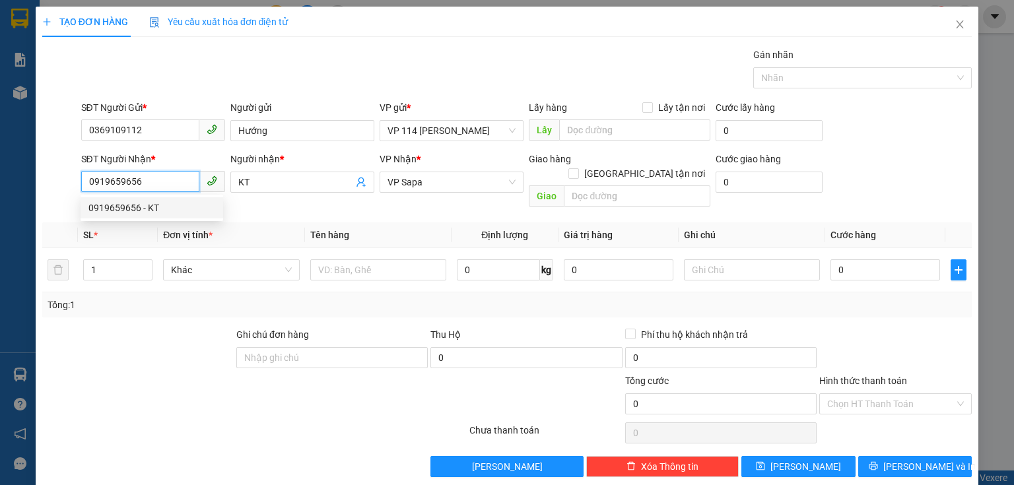
drag, startPoint x: 87, startPoint y: 180, endPoint x: 133, endPoint y: 180, distance: 45.5
click at [133, 180] on input "0919659656" at bounding box center [140, 181] width 118 height 21
click at [148, 181] on input "0919659656" at bounding box center [140, 181] width 118 height 21
drag, startPoint x: 86, startPoint y: 182, endPoint x: 158, endPoint y: 182, distance: 71.9
click at [158, 182] on input "0919659656" at bounding box center [140, 181] width 118 height 21
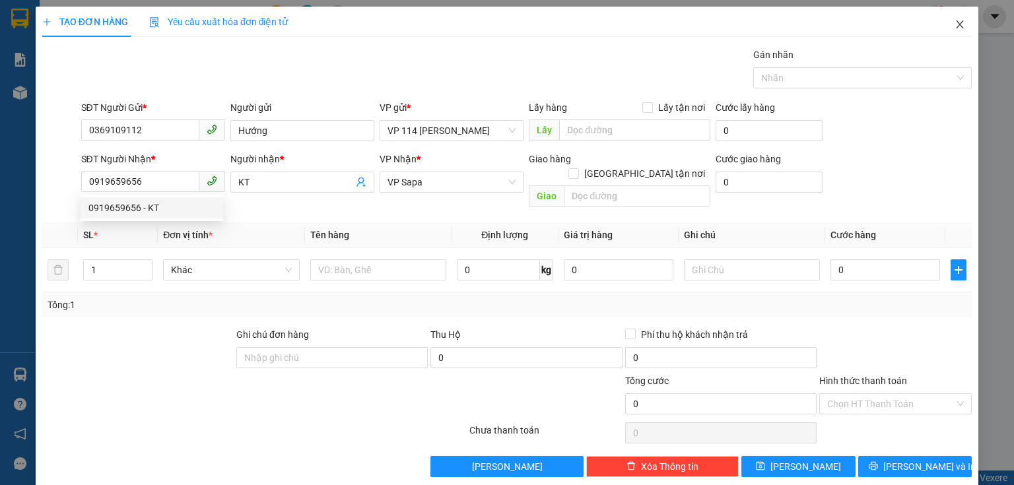
click at [956, 22] on icon "close" at bounding box center [959, 24] width 11 height 11
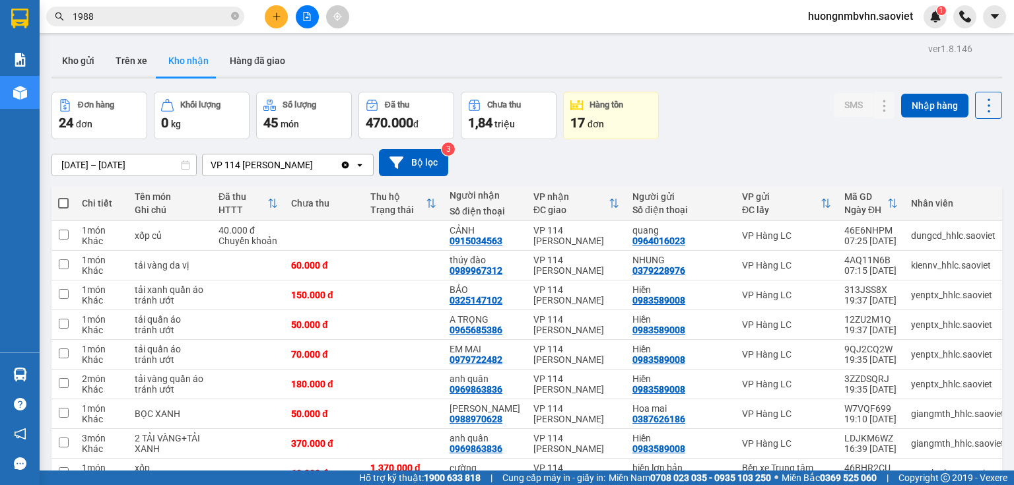
click at [103, 21] on input "1988" at bounding box center [151, 16] width 156 height 15
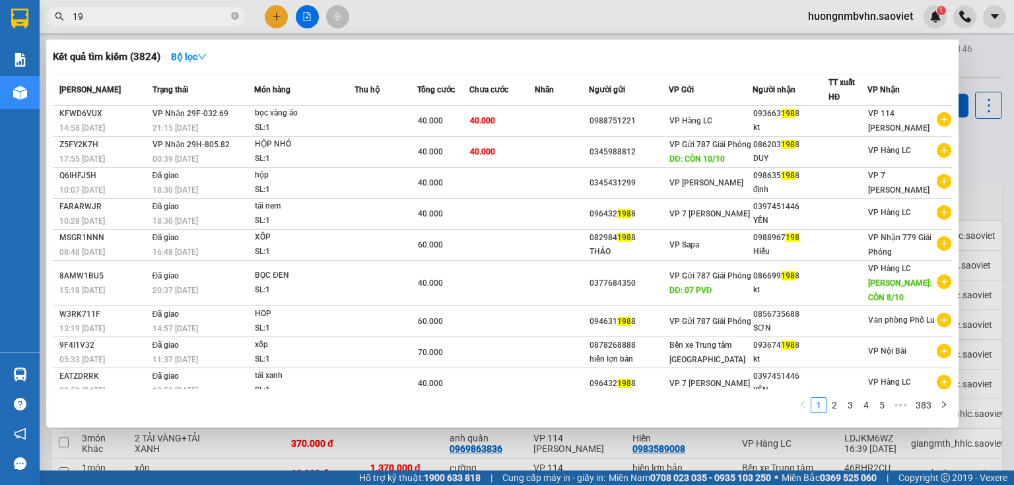
type input "1"
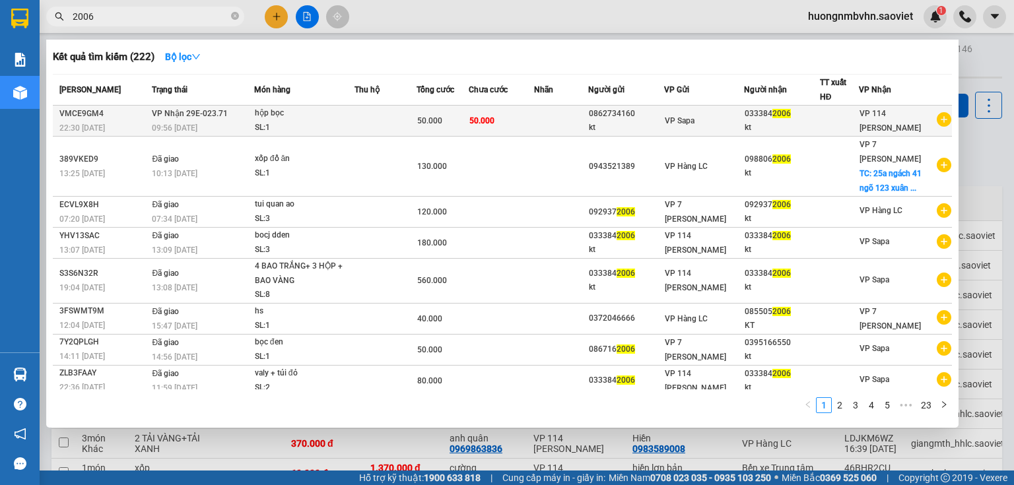
type input "2006"
click at [517, 119] on td "50.000" at bounding box center [501, 121] width 65 height 31
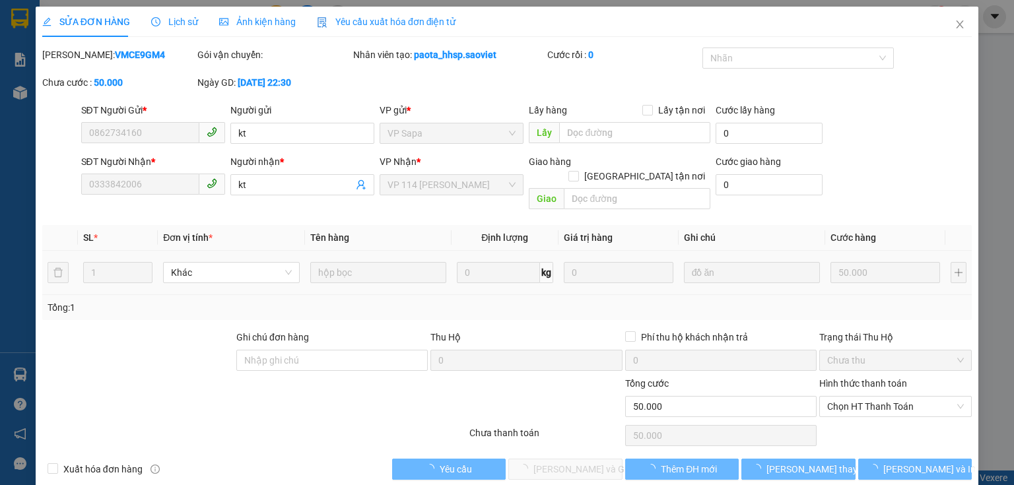
type input "0862734160"
type input "kt"
type input "0333842006"
type input "kt"
type input "0"
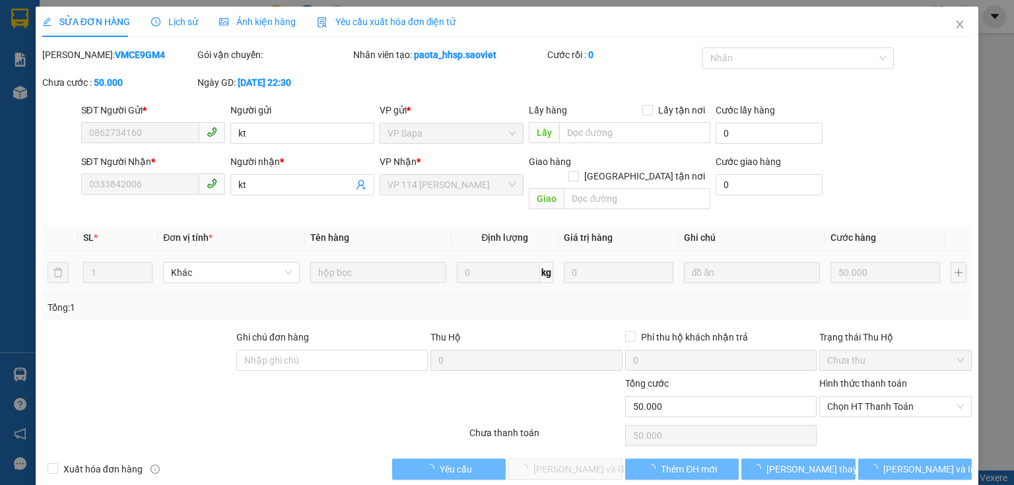
type input "50.000"
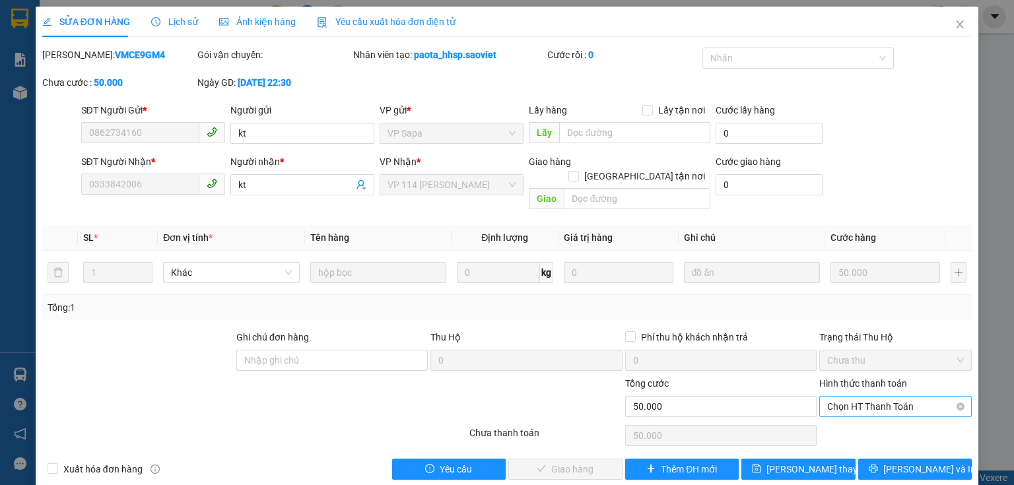
click at [876, 397] on span "Chọn HT Thanh Toán" at bounding box center [895, 407] width 137 height 20
click at [859, 417] on div "Tại văn phòng" at bounding box center [888, 418] width 136 height 15
type input "0"
click at [583, 462] on span "[PERSON_NAME] và Giao hàng" at bounding box center [596, 469] width 127 height 15
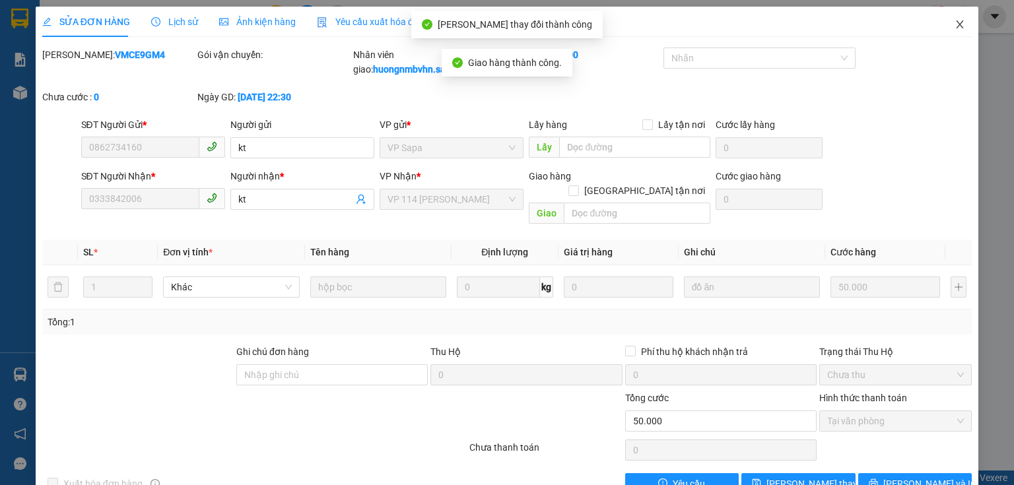
click at [956, 26] on icon "close" at bounding box center [959, 24] width 7 height 8
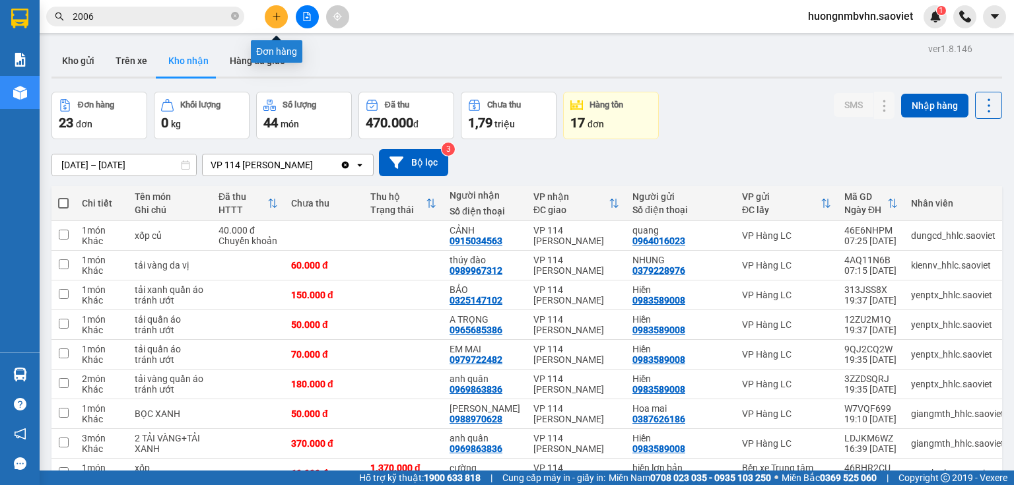
click at [272, 23] on button at bounding box center [276, 16] width 23 height 23
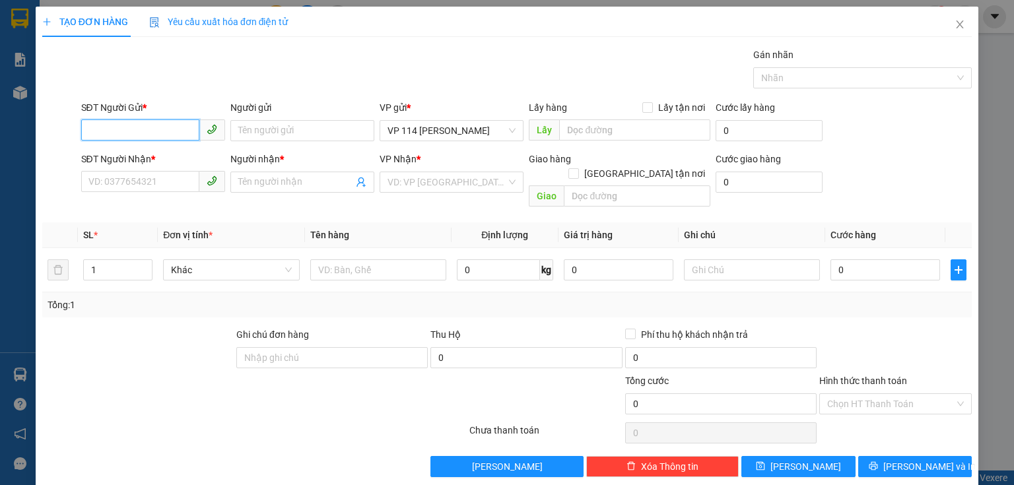
click at [131, 127] on input "SĐT Người Gửi *" at bounding box center [140, 129] width 118 height 21
type input "0"
type input "0369109112"
click at [140, 162] on div "0369109112 - Hướng" at bounding box center [151, 156] width 127 height 15
type input "Hướng"
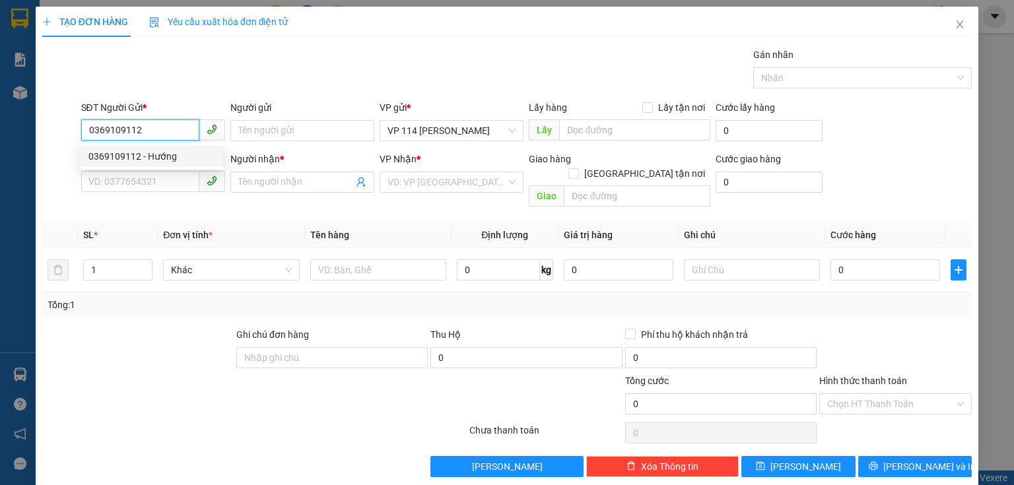
type input "0919659656"
type input "KT"
type input "0369109112"
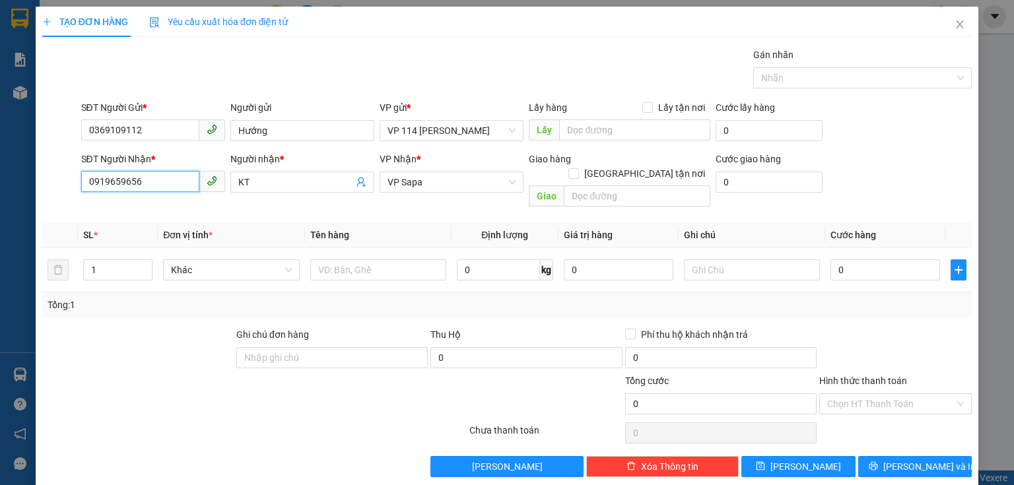
click at [166, 181] on input "0919659656" at bounding box center [140, 181] width 118 height 21
type input "0"
type input "0869652662"
click at [131, 209] on div "0869652662 - Thơ" at bounding box center [151, 208] width 127 height 15
type input "Thơ"
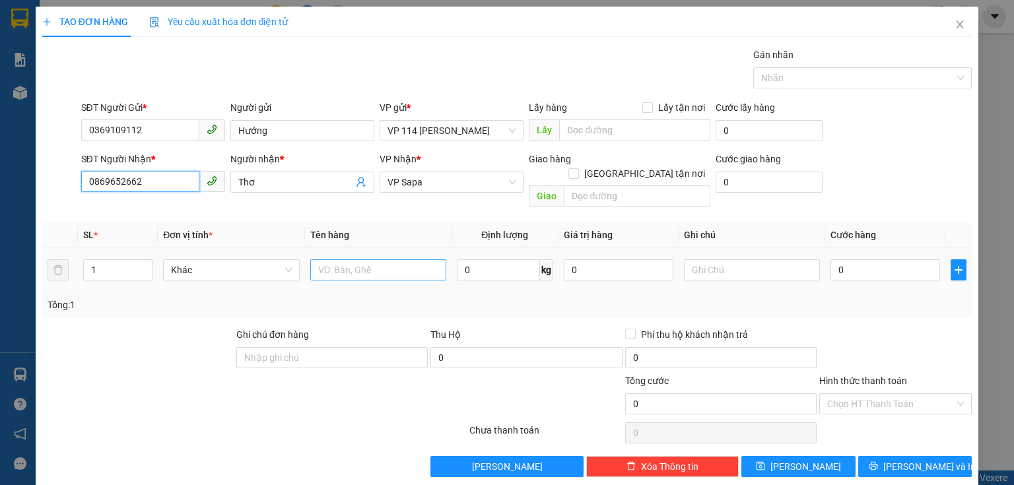
type input "0869652662"
click at [344, 262] on input "text" at bounding box center [378, 269] width 136 height 21
type input "Bọc đen"
type input "5"
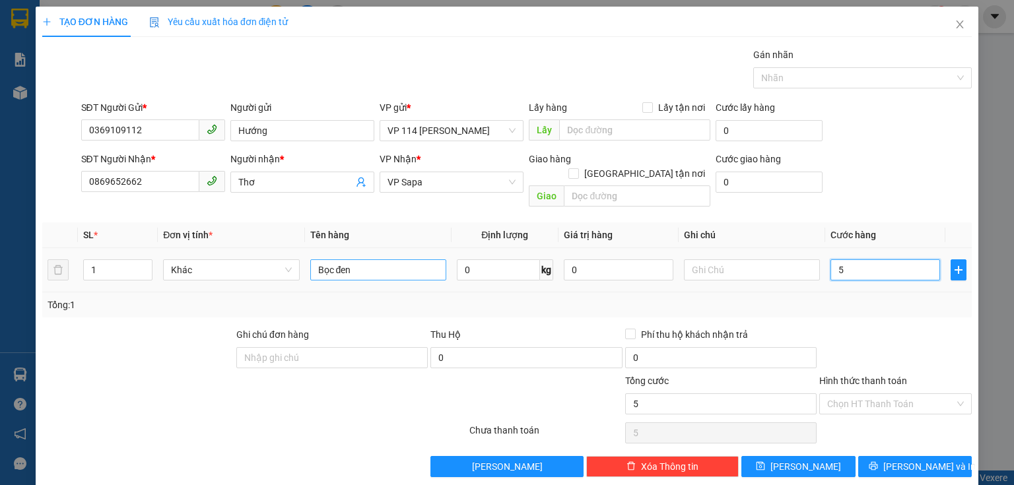
type input "5"
type input "50"
type input "500"
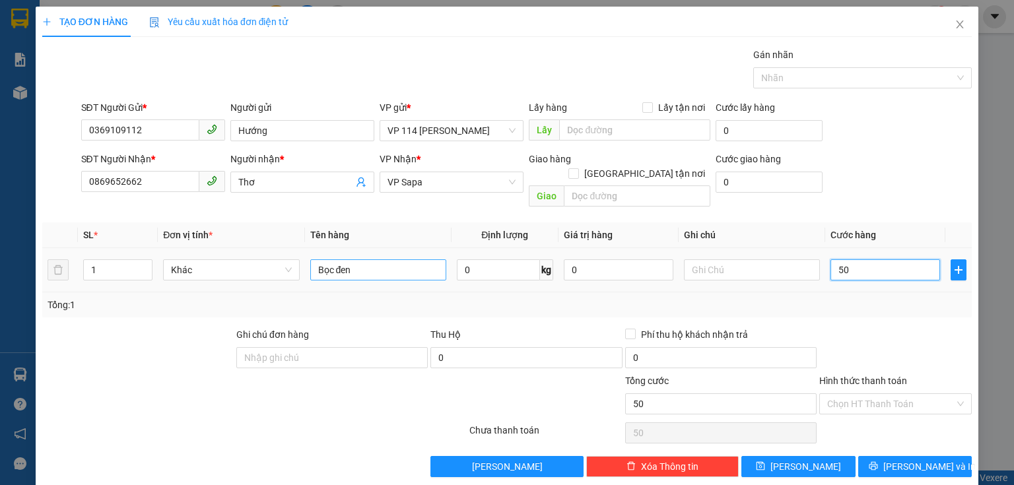
type input "500"
type input "5.000"
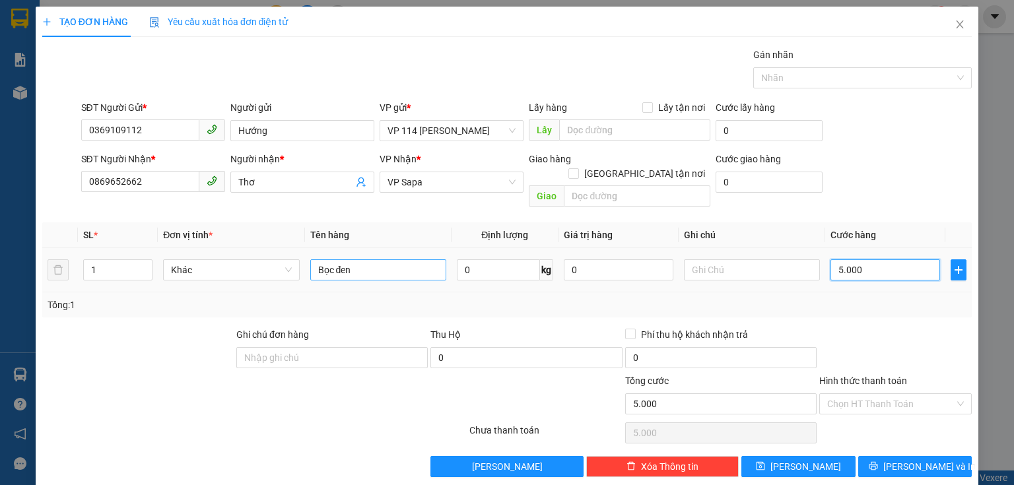
type input "50.000"
type input "500.000"
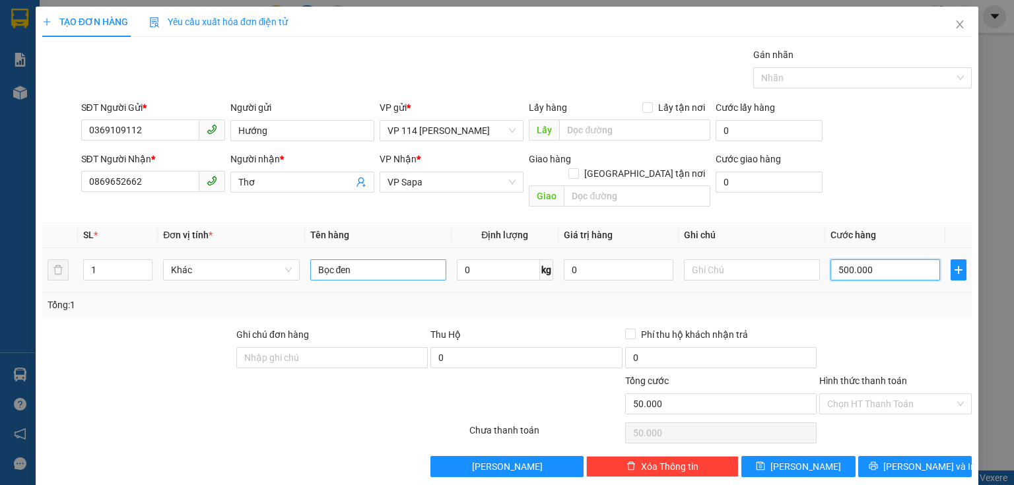
type input "500.000"
type input "50.000"
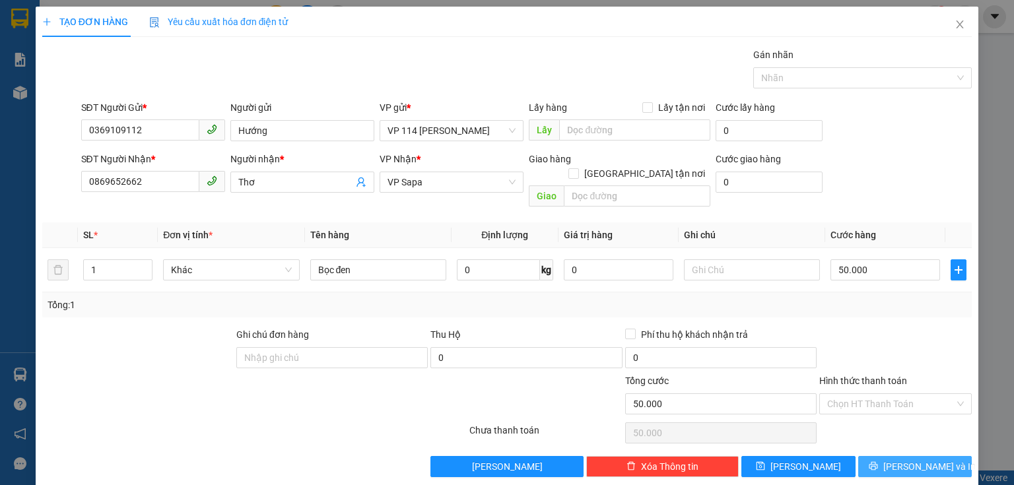
click at [916, 459] on span "[PERSON_NAME] và In" at bounding box center [929, 466] width 92 height 15
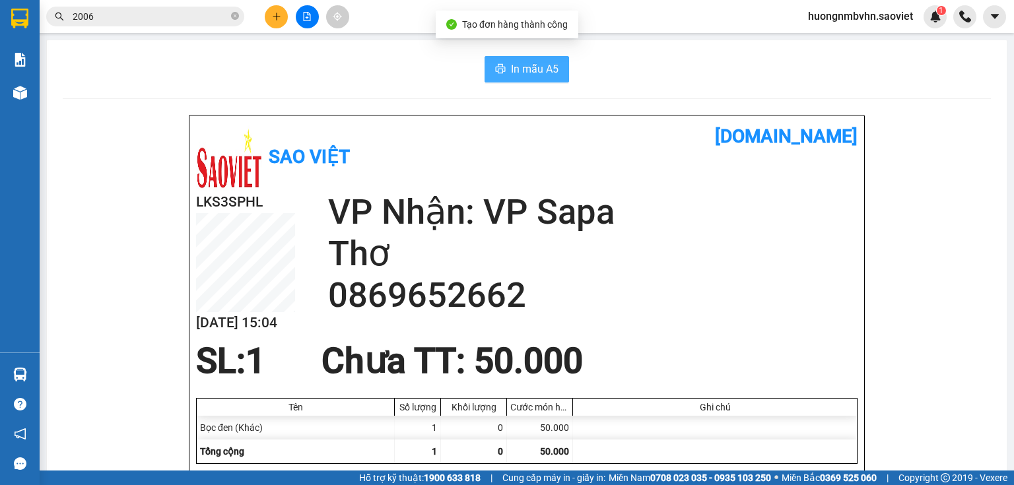
click at [530, 68] on span "In mẫu A5" at bounding box center [535, 69] width 48 height 16
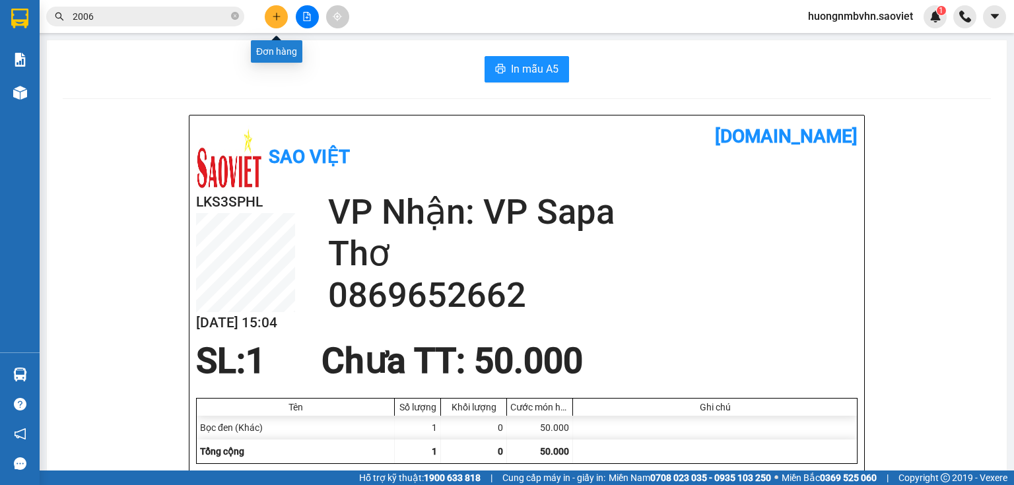
click at [273, 18] on icon "plus" at bounding box center [276, 16] width 9 height 9
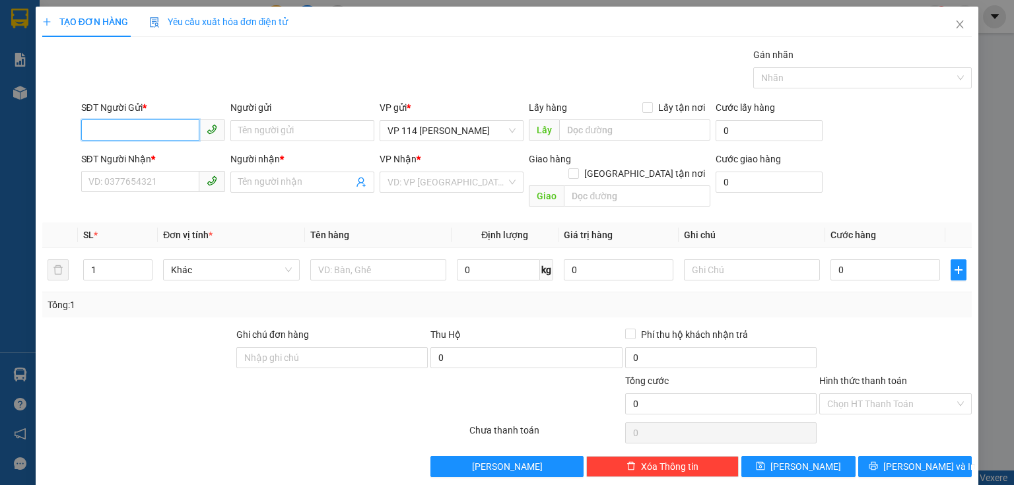
click at [141, 129] on input "SĐT Người Gửi *" at bounding box center [140, 129] width 118 height 21
type input "0369109112"
click at [158, 164] on div "0369109112 - Hướng" at bounding box center [152, 156] width 143 height 21
type input "Hướng"
type input "0869652662"
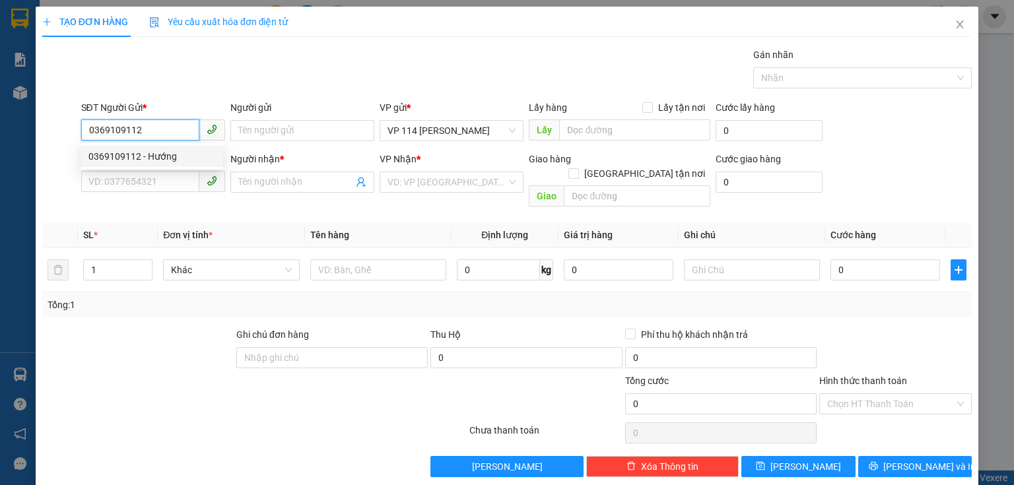
type input "Thơ"
type input "0369109112"
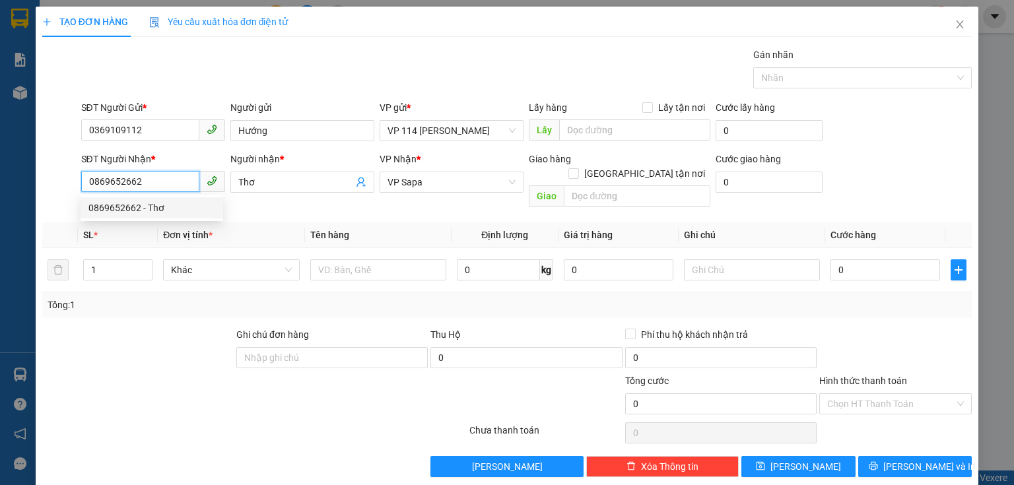
drag, startPoint x: 86, startPoint y: 183, endPoint x: 158, endPoint y: 182, distance: 71.9
click at [158, 182] on input "0869652662" at bounding box center [140, 181] width 118 height 21
type input "0916018056"
click at [163, 206] on div "0916018056 - Huế nguyễn" at bounding box center [153, 208] width 130 height 15
type input "Huế nguyễn"
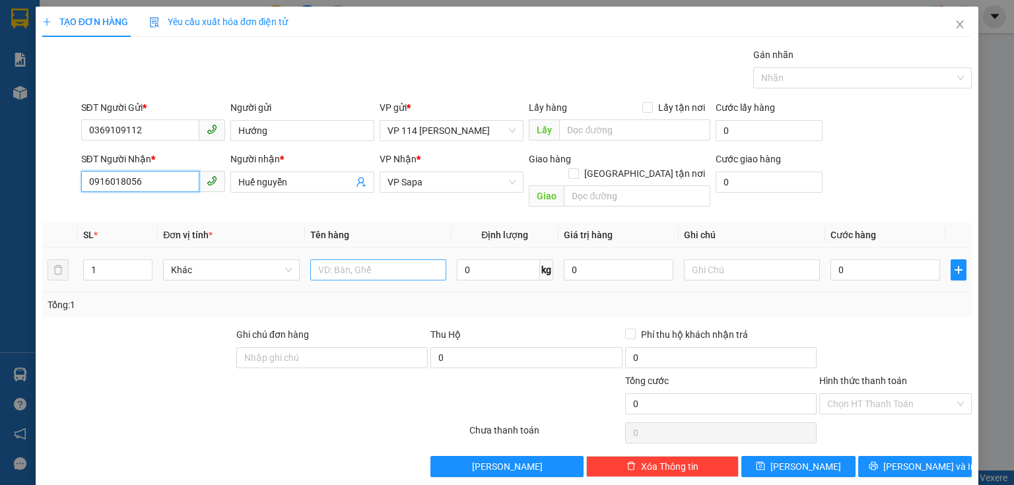
type input "0916018056"
click at [331, 260] on input "text" at bounding box center [378, 269] width 136 height 21
click at [338, 259] on input "text" at bounding box center [378, 269] width 136 height 21
type input "thùng"
type input "6"
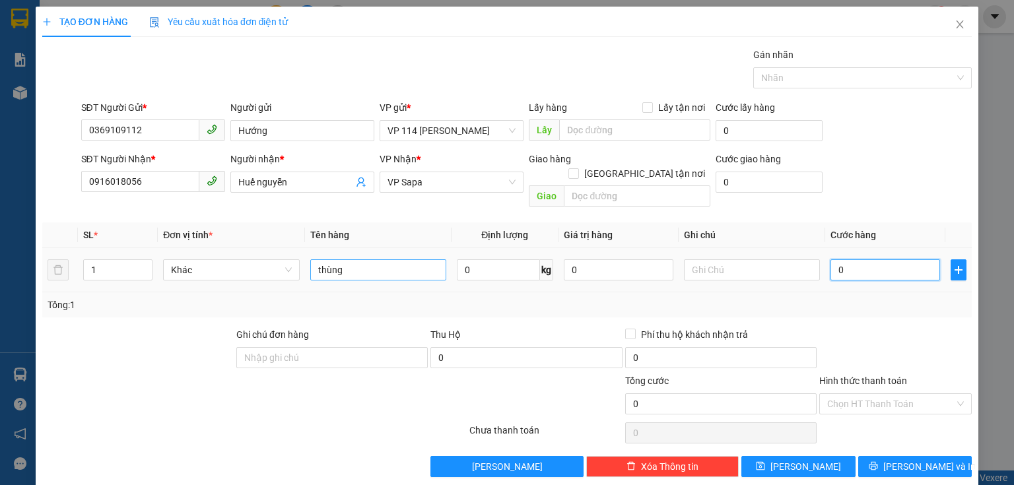
type input "6"
type input "60"
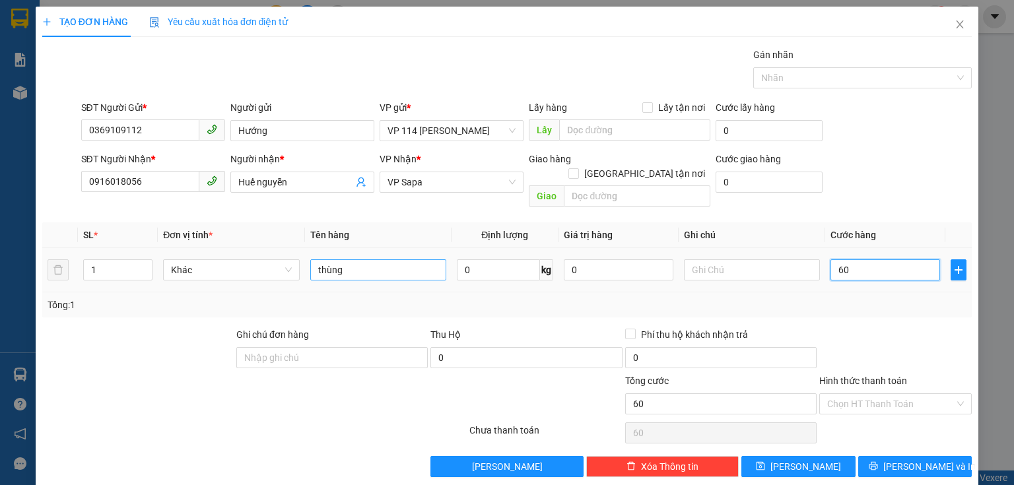
type input "600"
type input "6.000"
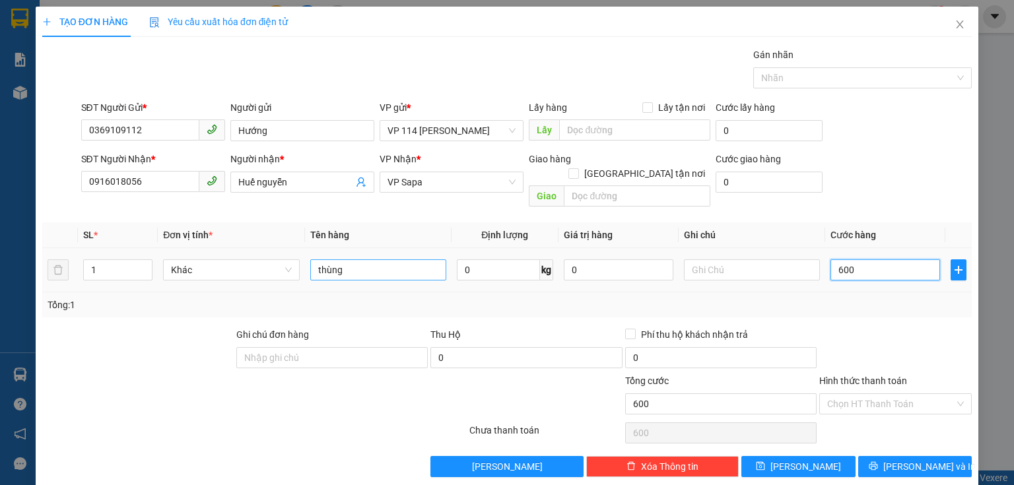
type input "6.000"
type input "60.000"
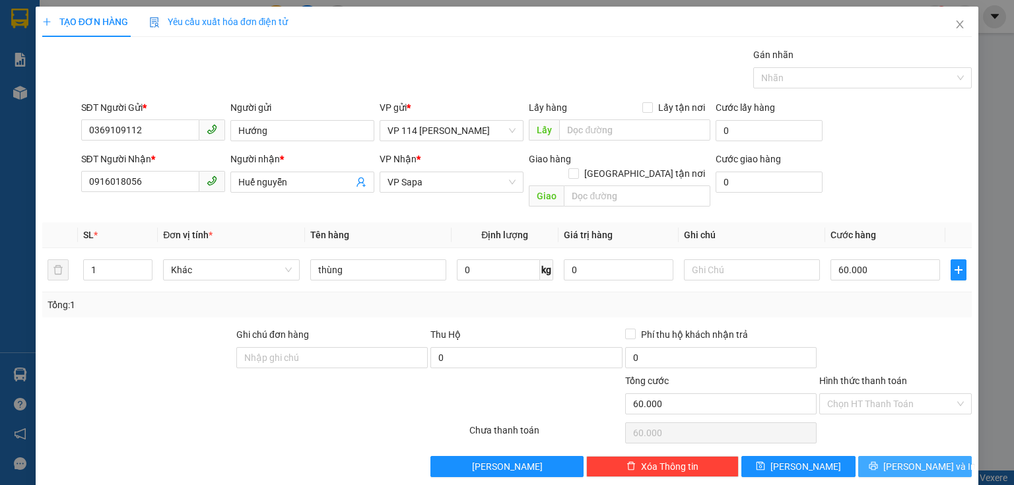
click at [881, 456] on button "[PERSON_NAME] và In" at bounding box center [915, 466] width 114 height 21
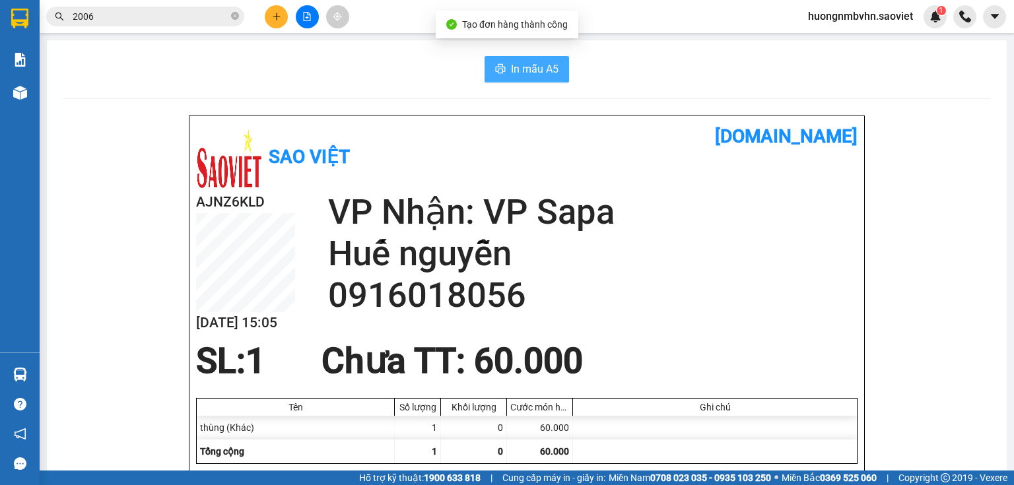
click at [539, 67] on span "In mẫu A5" at bounding box center [535, 69] width 48 height 16
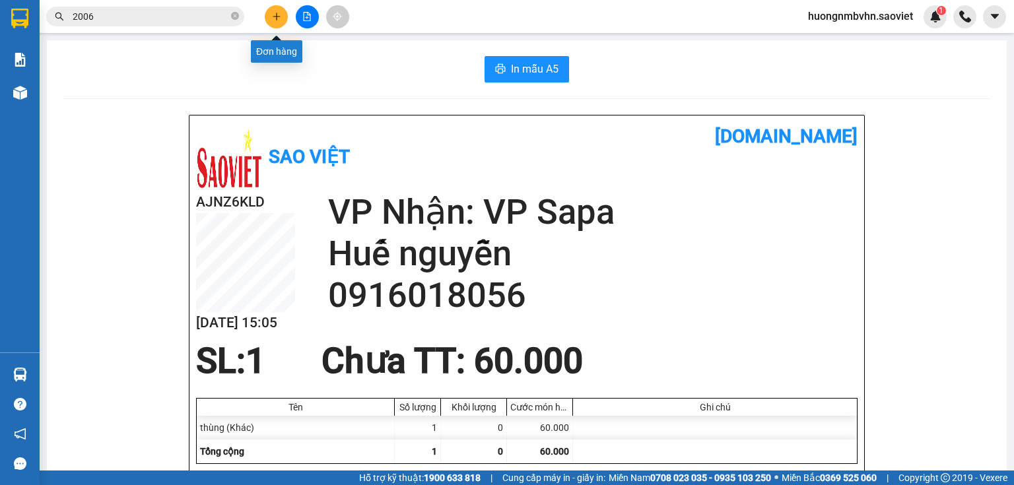
click at [272, 12] on icon "plus" at bounding box center [276, 16] width 9 height 9
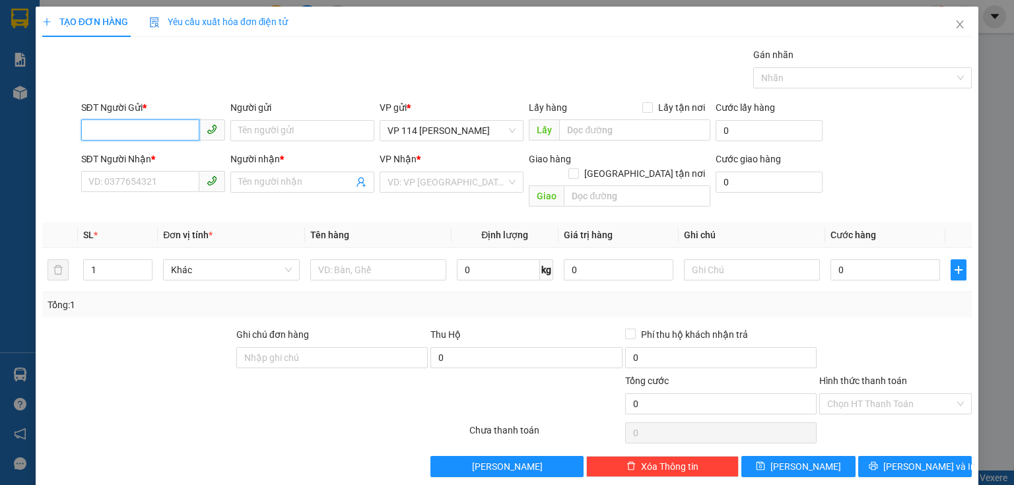
click at [140, 132] on input "SĐT Người Gửi *" at bounding box center [140, 129] width 118 height 21
type input "0369109112"
click at [172, 158] on div "0369109112 - Hướng" at bounding box center [151, 156] width 127 height 15
type input "Hướng"
type input "0916018056"
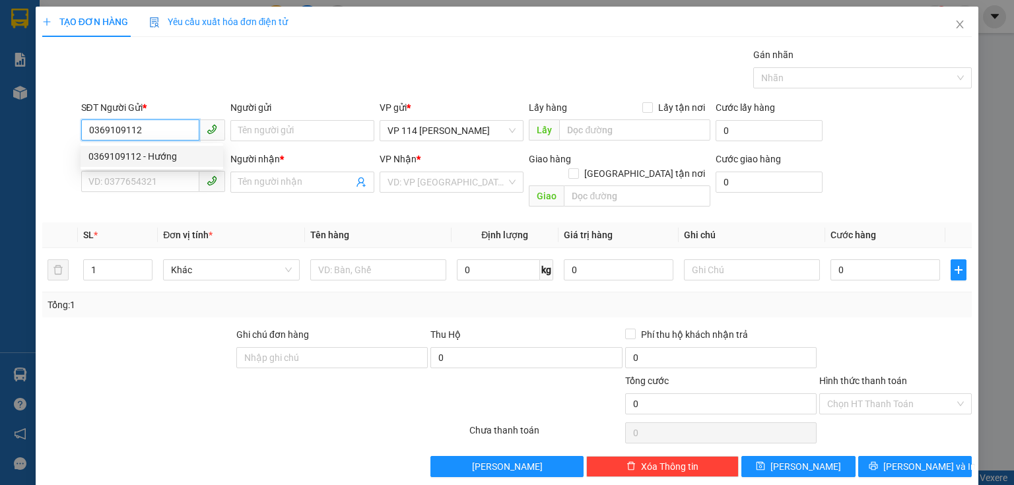
type input "Huế nguyễn"
type input "0369109112"
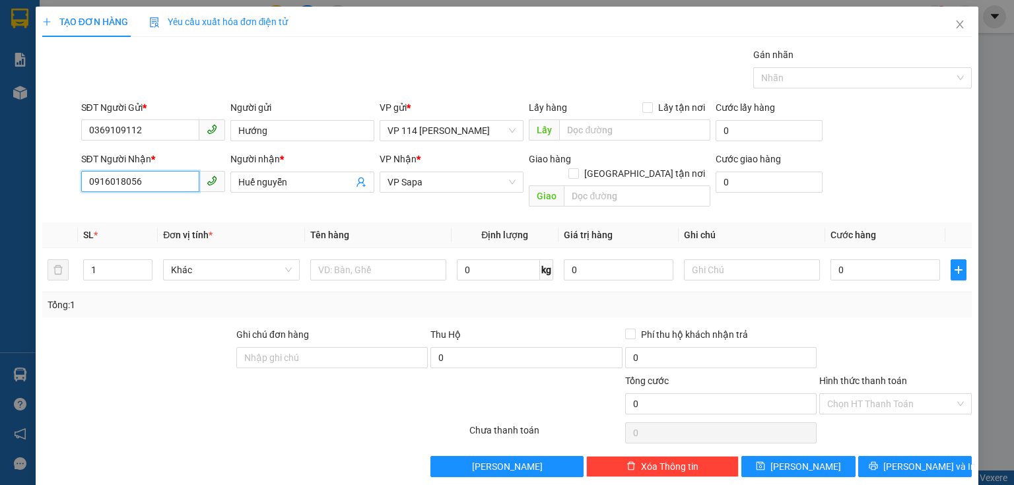
drag, startPoint x: 87, startPoint y: 183, endPoint x: 121, endPoint y: 183, distance: 34.3
click at [121, 183] on input "0916018056" at bounding box center [140, 181] width 118 height 21
drag, startPoint x: 133, startPoint y: 181, endPoint x: 147, endPoint y: 182, distance: 13.9
click at [147, 182] on input "0916018056" at bounding box center [140, 181] width 118 height 21
drag, startPoint x: 85, startPoint y: 179, endPoint x: 172, endPoint y: 177, distance: 86.5
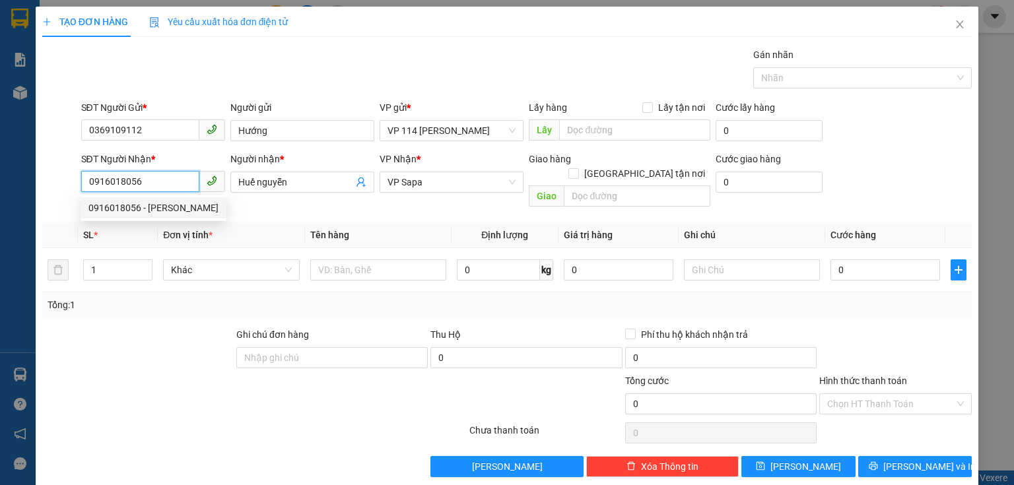
click at [172, 177] on input "0916018056" at bounding box center [140, 181] width 118 height 21
type input "0983692738"
click at [135, 207] on div "0983692738 - YẾN" at bounding box center [151, 208] width 127 height 15
type input "YẾN"
type input "đã gọi"
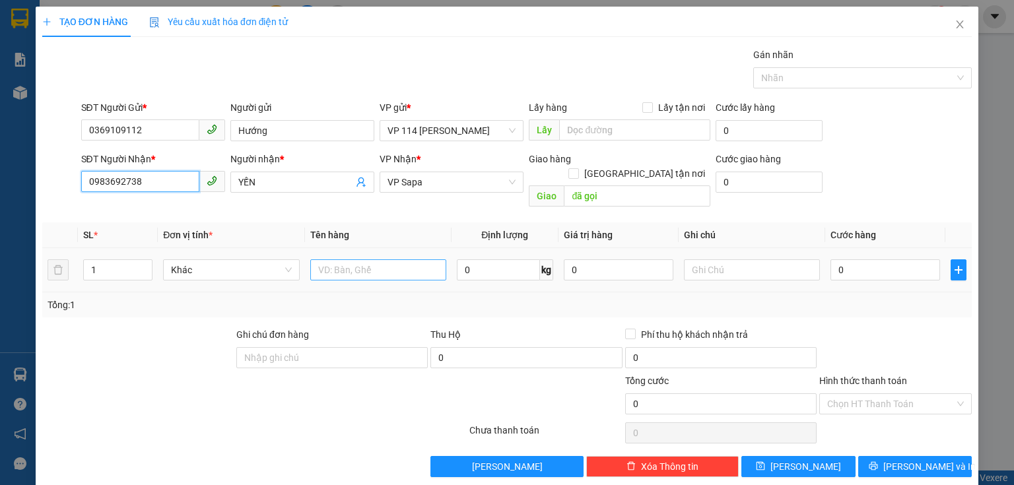
type input "0983692738"
click at [330, 261] on input "text" at bounding box center [378, 269] width 136 height 21
type input "thùng"
click at [845, 259] on input "0" at bounding box center [885, 269] width 110 height 21
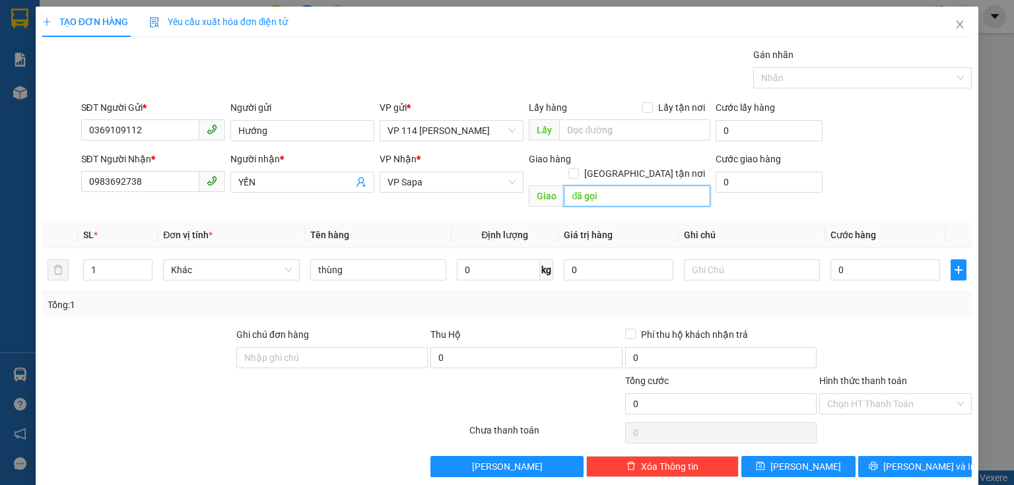
click at [607, 189] on input "đã gọi" at bounding box center [637, 195] width 147 height 21
click at [832, 259] on input "0" at bounding box center [885, 269] width 110 height 21
type input "8"
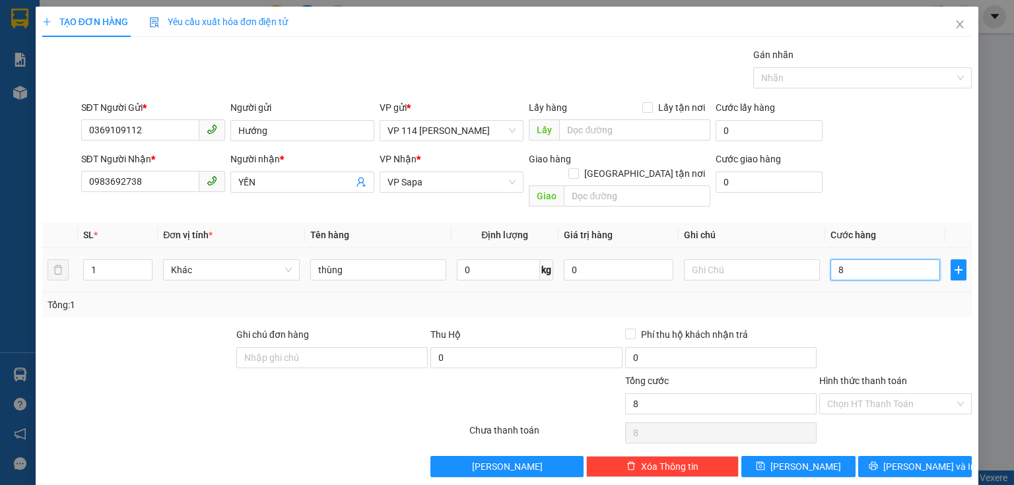
type input "80"
type input "800"
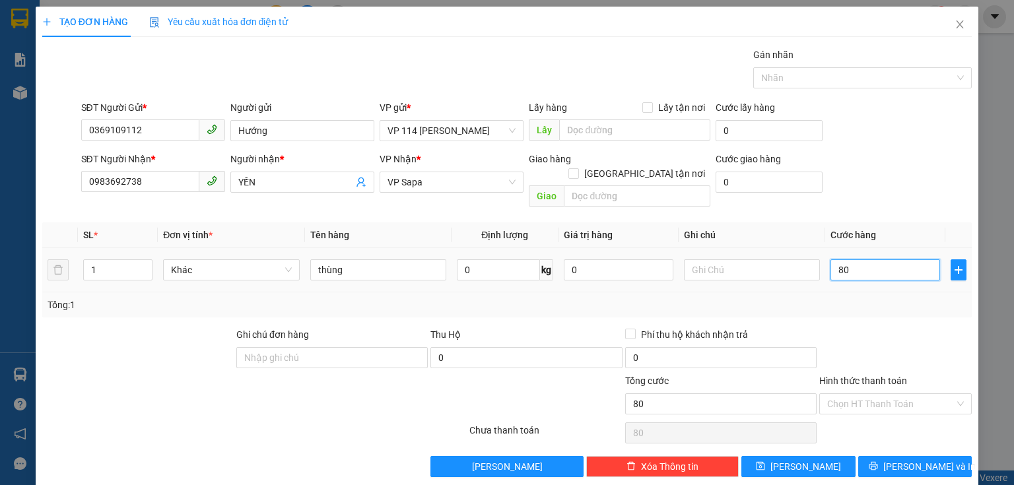
type input "800"
type input "8.000"
type input "80.000"
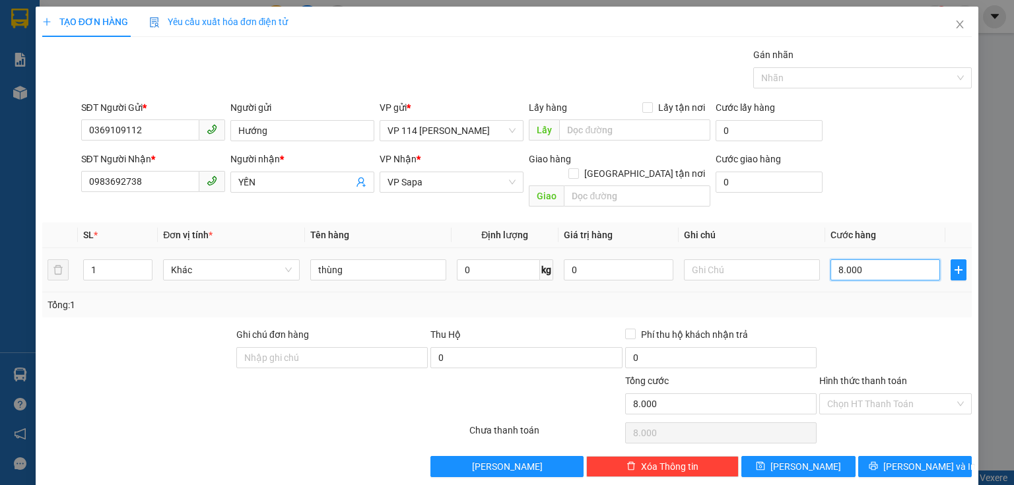
type input "80.000"
click at [910, 459] on span "[PERSON_NAME] và In" at bounding box center [929, 466] width 92 height 15
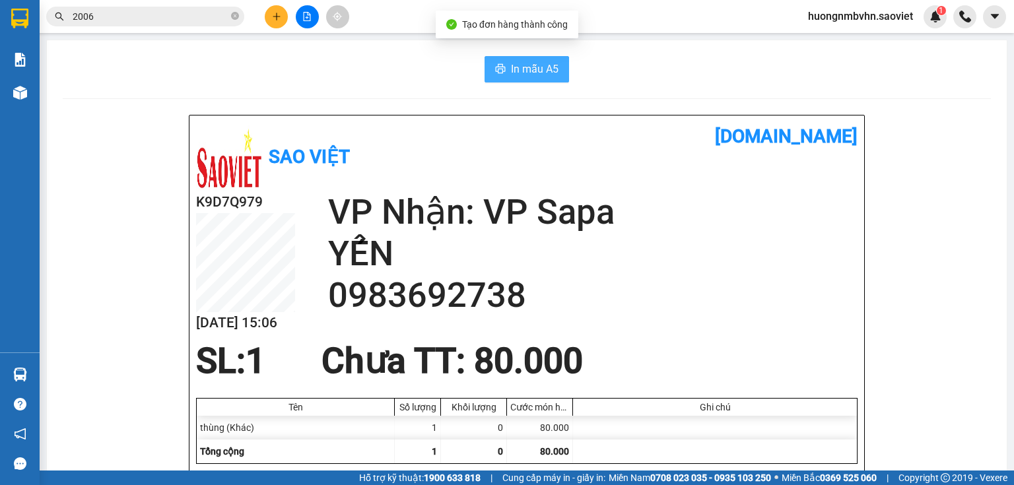
click at [526, 71] on span "In mẫu A5" at bounding box center [535, 69] width 48 height 16
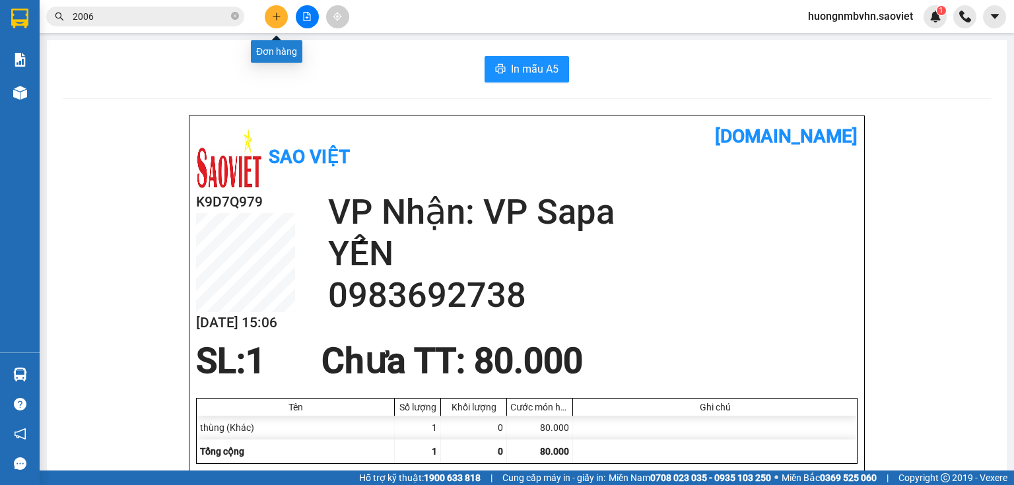
click at [278, 16] on icon "plus" at bounding box center [276, 16] width 7 height 1
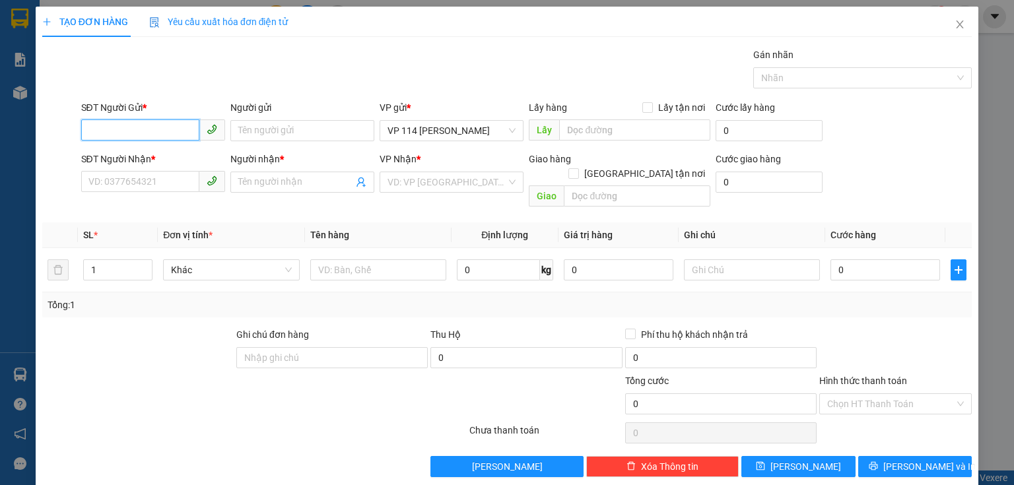
click at [153, 127] on input "SĐT Người Gửi *" at bounding box center [140, 129] width 118 height 21
type input "0369109112"
click at [145, 157] on div "0369109112 - Hướng" at bounding box center [151, 156] width 127 height 15
type input "Hướng"
type input "0983692738"
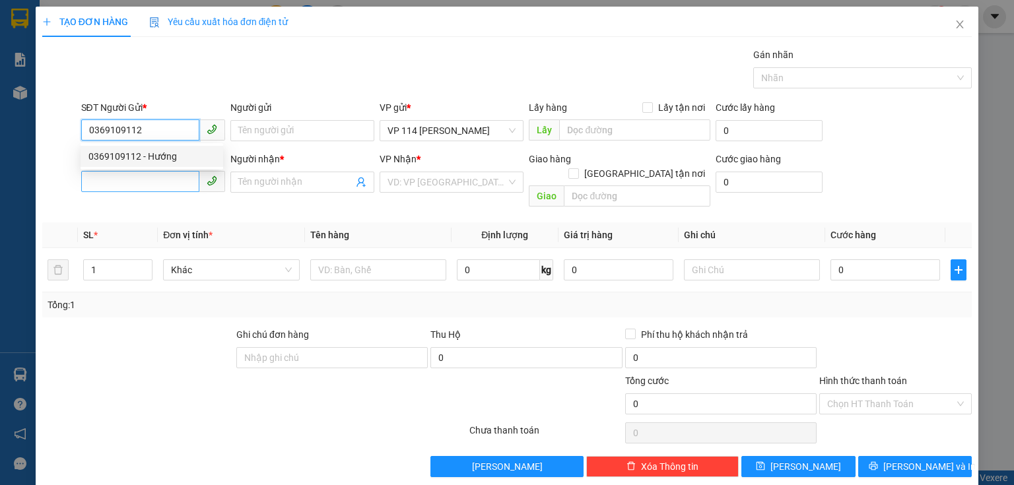
type input "YẾN"
type input "0369109112"
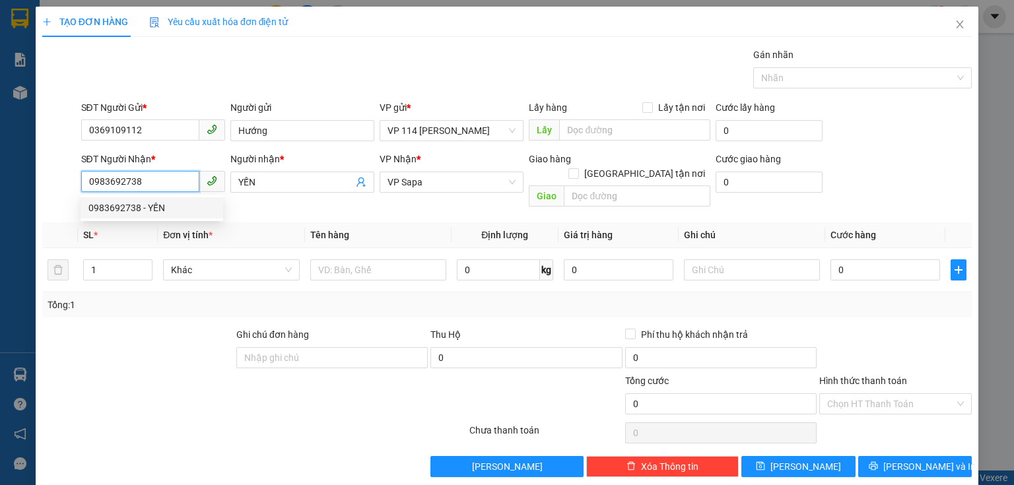
drag, startPoint x: 90, startPoint y: 186, endPoint x: 142, endPoint y: 185, distance: 51.5
click at [142, 185] on input "0983692738" at bounding box center [140, 181] width 118 height 21
type input "0986759322"
click at [127, 204] on div "0986759322 - Hiền" at bounding box center [151, 208] width 127 height 15
type input "Hiền"
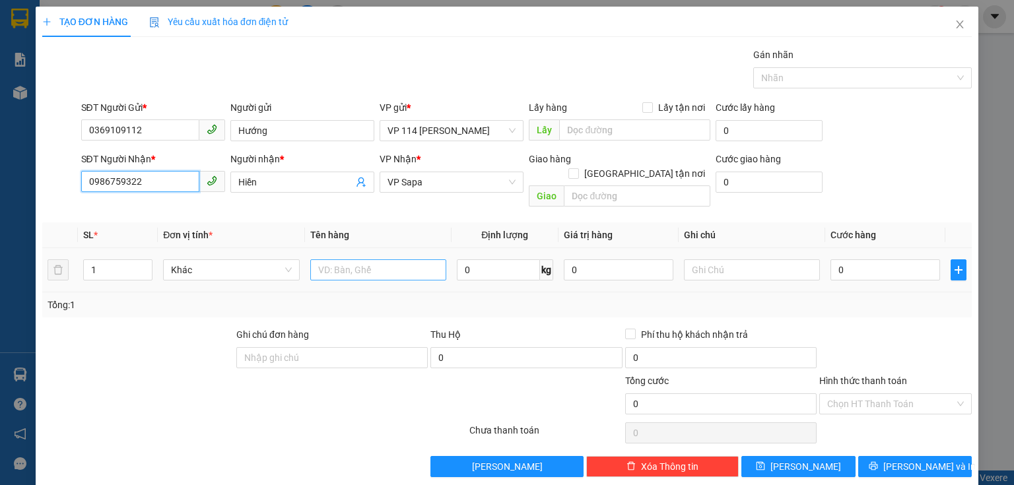
type input "0986759322"
click at [333, 259] on input "text" at bounding box center [378, 269] width 136 height 21
type input "hộp"
type input "6"
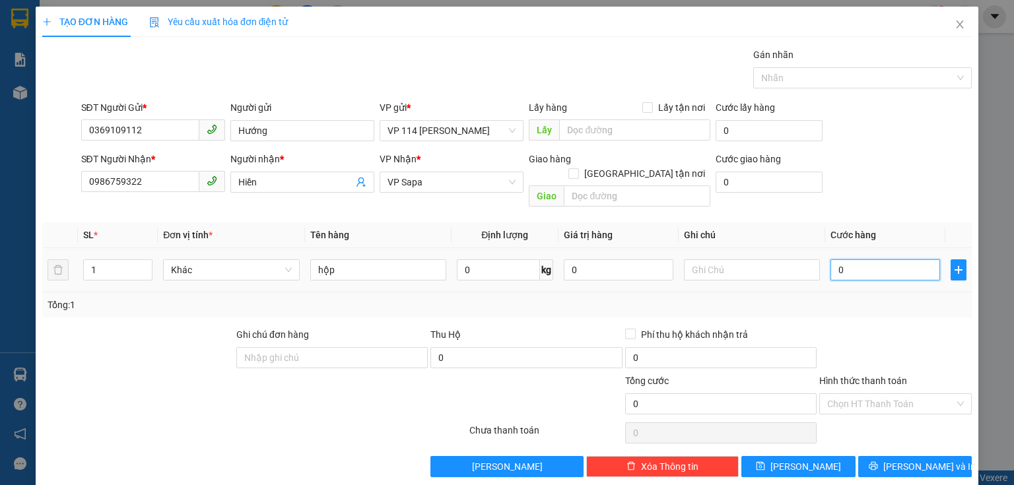
type input "6"
type input "60"
type input "600"
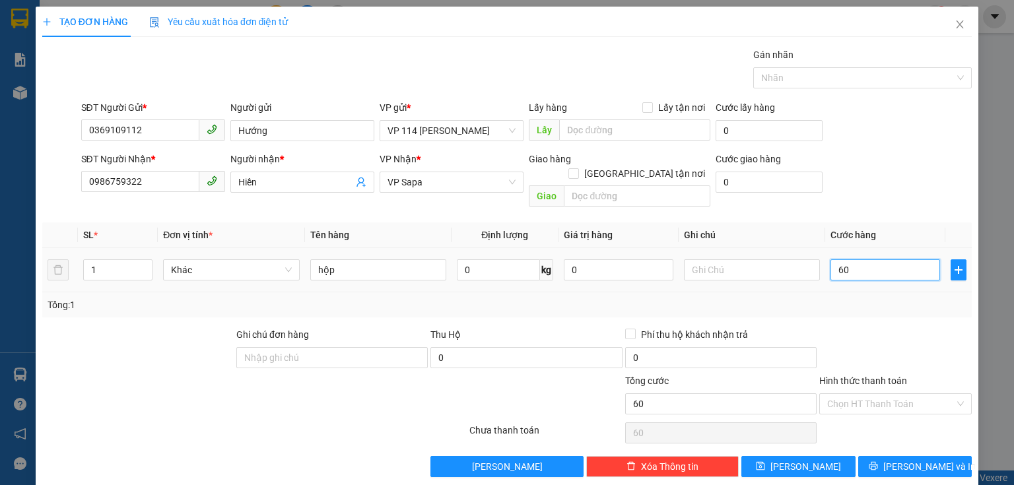
type input "600"
type input "6.000"
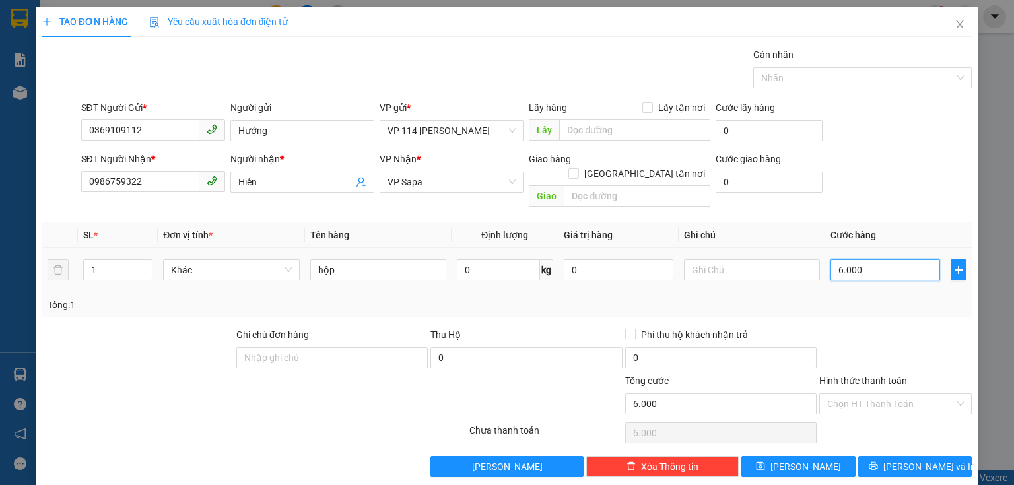
type input "60.000"
click at [874, 456] on button "[PERSON_NAME] và In" at bounding box center [915, 466] width 114 height 21
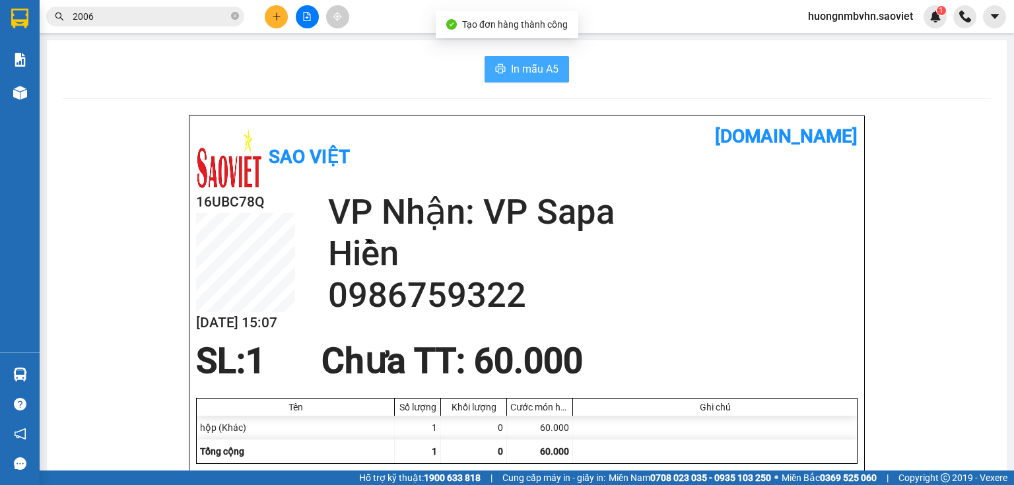
click at [525, 66] on span "In mẫu A5" at bounding box center [535, 69] width 48 height 16
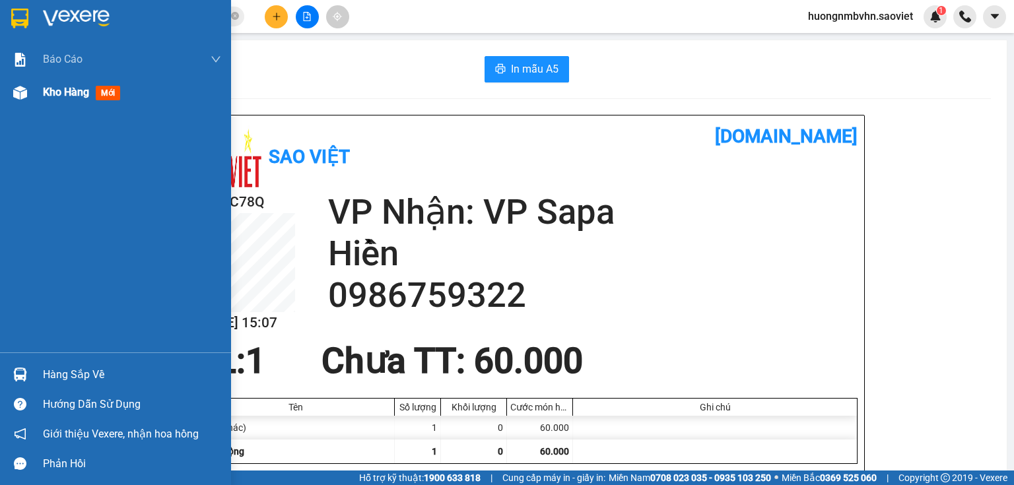
click at [59, 87] on span "Kho hàng" at bounding box center [66, 92] width 46 height 13
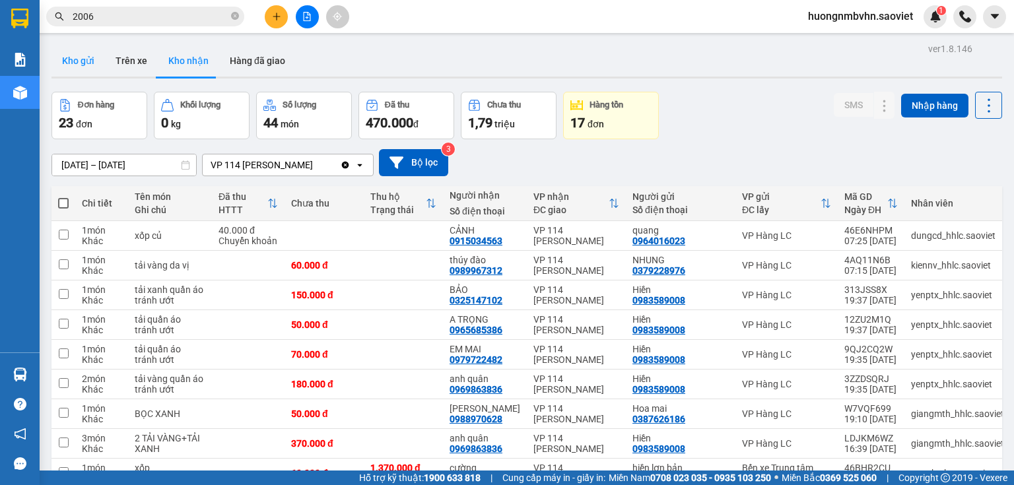
click at [80, 64] on button "Kho gửi" at bounding box center [77, 61] width 53 height 32
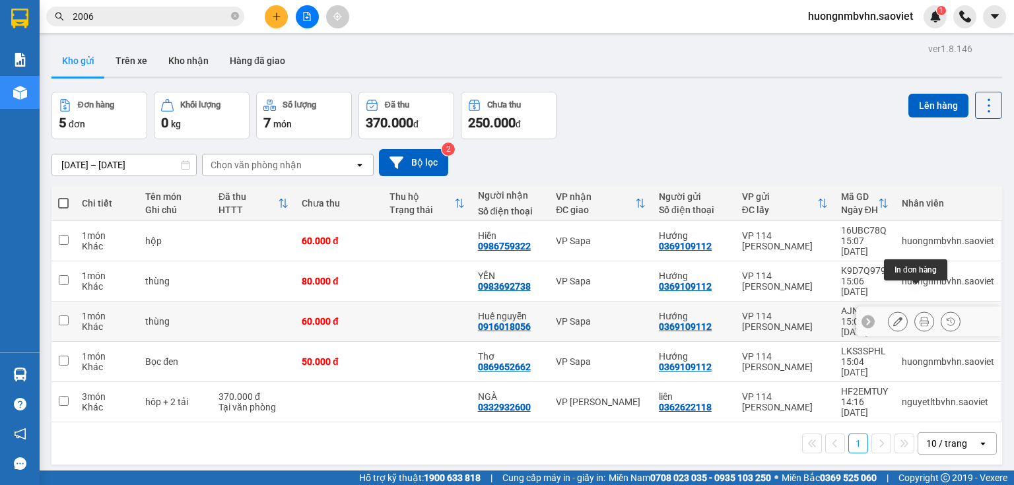
click at [915, 310] on button at bounding box center [924, 321] width 18 height 23
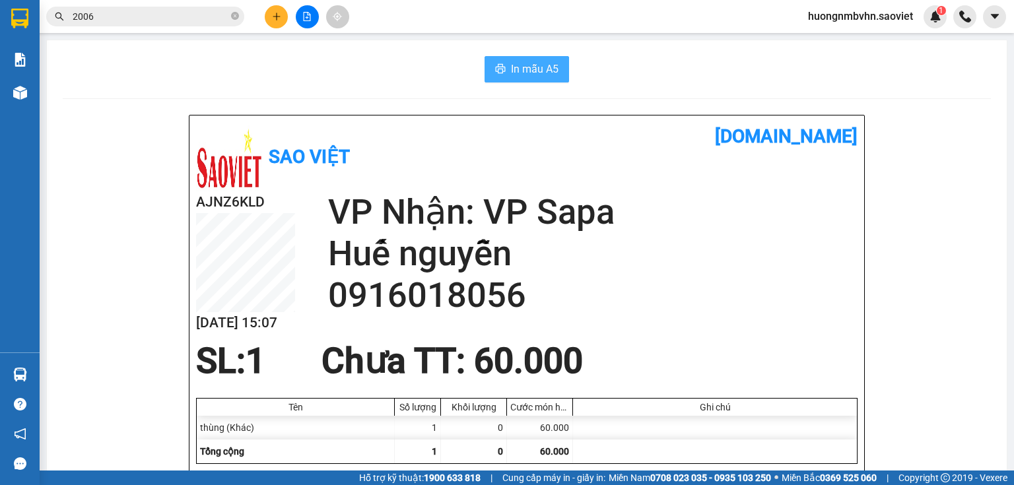
click at [544, 71] on span "In mẫu A5" at bounding box center [535, 69] width 48 height 16
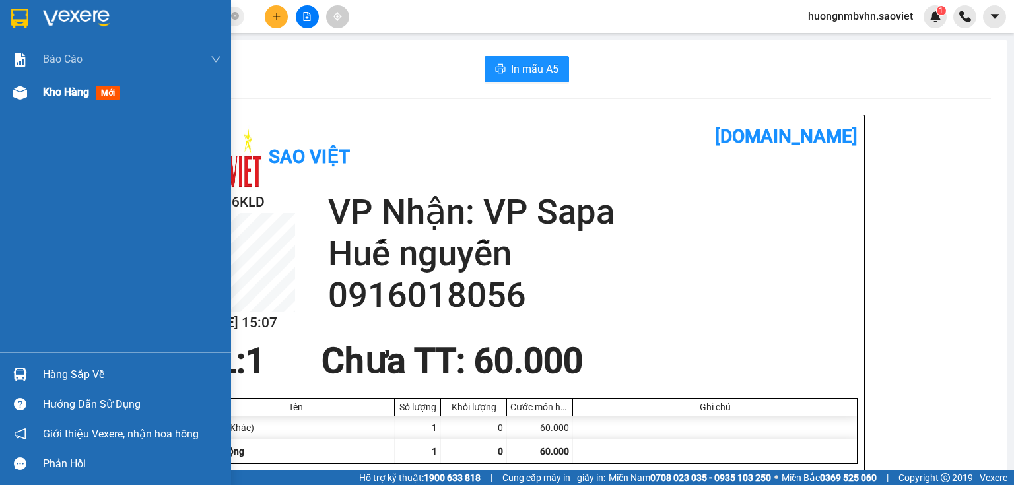
click at [65, 91] on span "Kho hàng" at bounding box center [66, 92] width 46 height 13
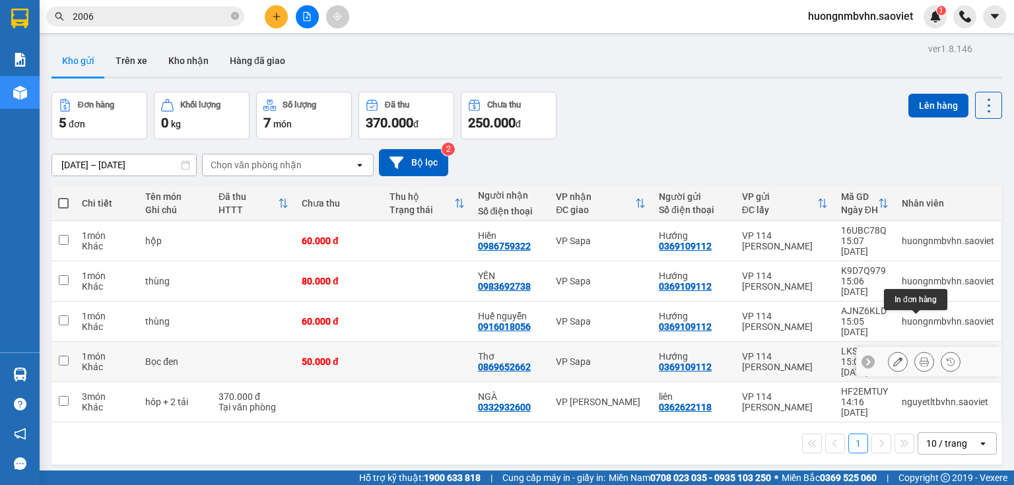
click at [919, 357] on icon at bounding box center [923, 361] width 9 height 9
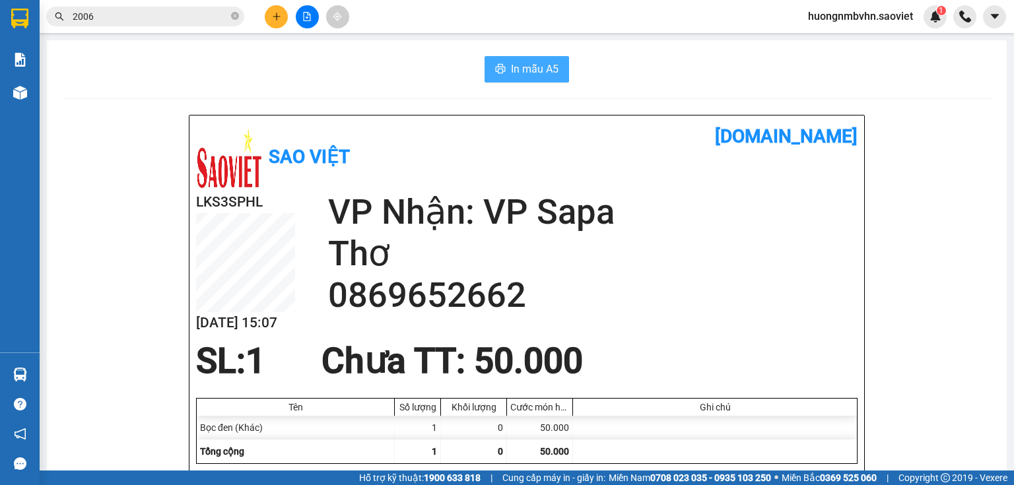
click at [527, 71] on span "In mẫu A5" at bounding box center [535, 69] width 48 height 16
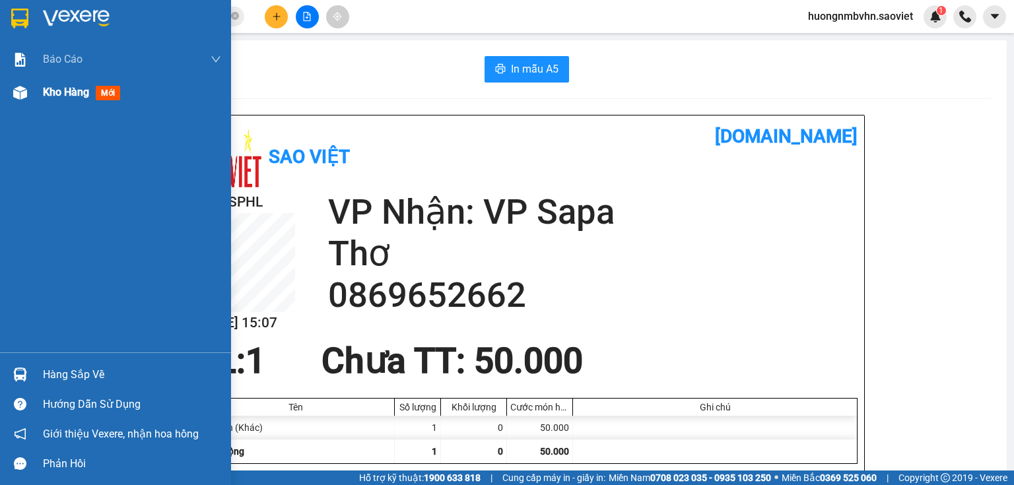
click at [73, 89] on span "Kho hàng" at bounding box center [66, 92] width 46 height 13
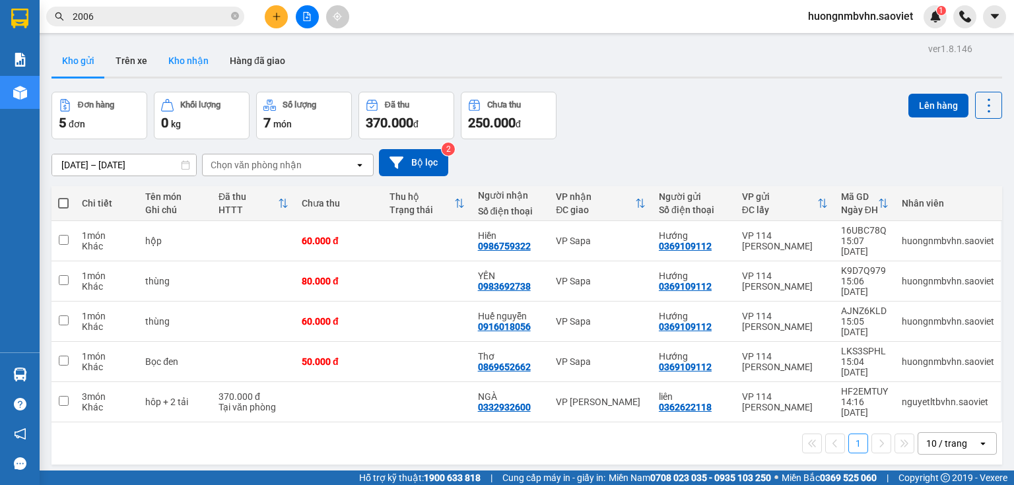
click at [187, 57] on button "Kho nhận" at bounding box center [188, 61] width 61 height 32
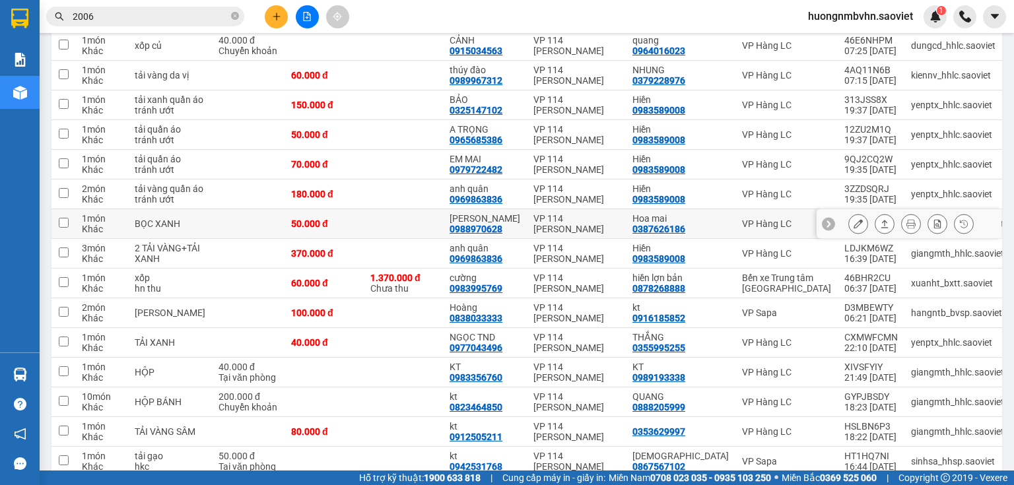
scroll to position [211, 0]
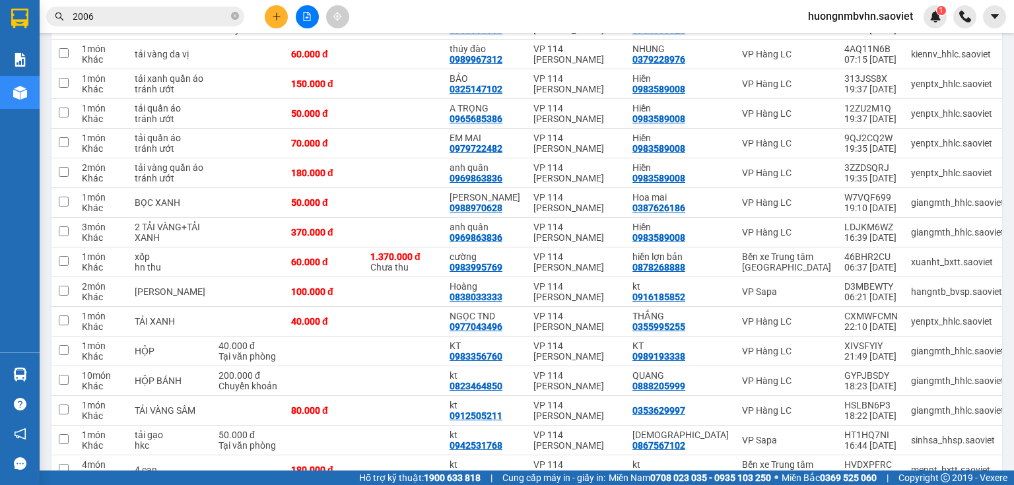
click at [137, 19] on input "2006" at bounding box center [151, 16] width 156 height 15
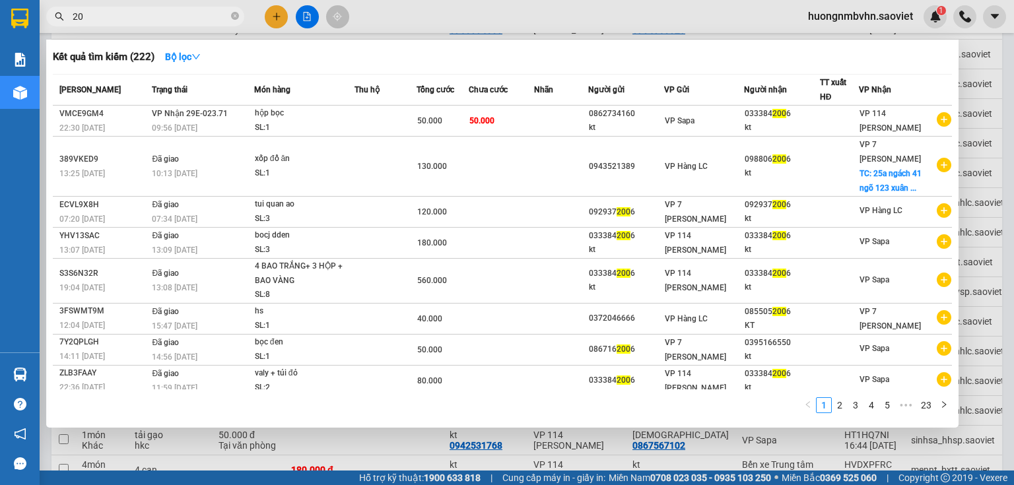
type input "2"
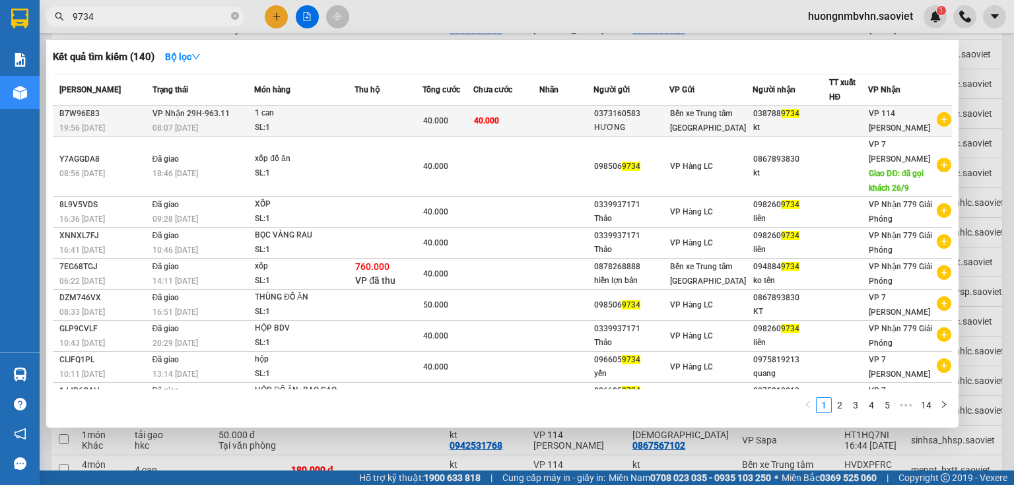
type input "9734"
click at [515, 118] on td "40.000" at bounding box center [505, 121] width 65 height 31
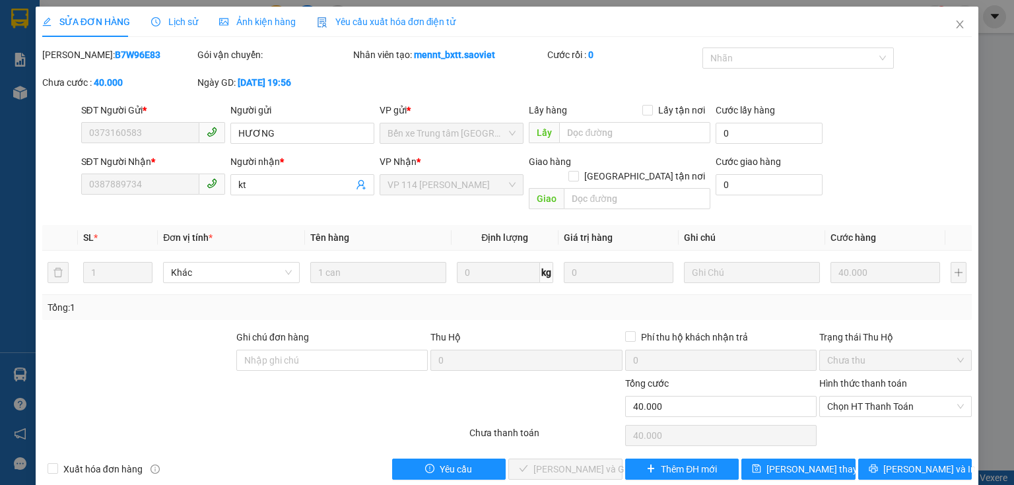
type input "0373160583"
type input "HƯƠNG"
type input "0387889734"
type input "kt"
type input "0"
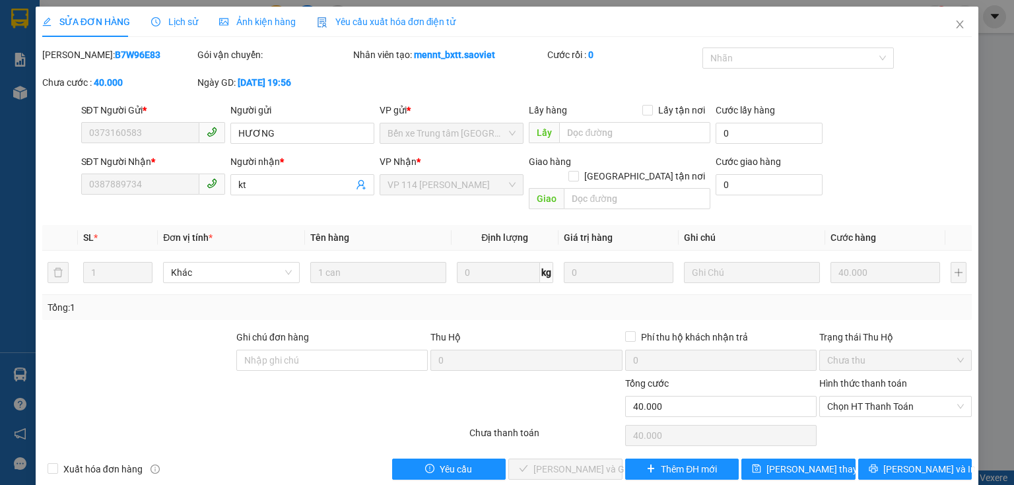
type input "40.000"
click at [878, 397] on span "Chọn HT Thanh Toán" at bounding box center [895, 407] width 137 height 20
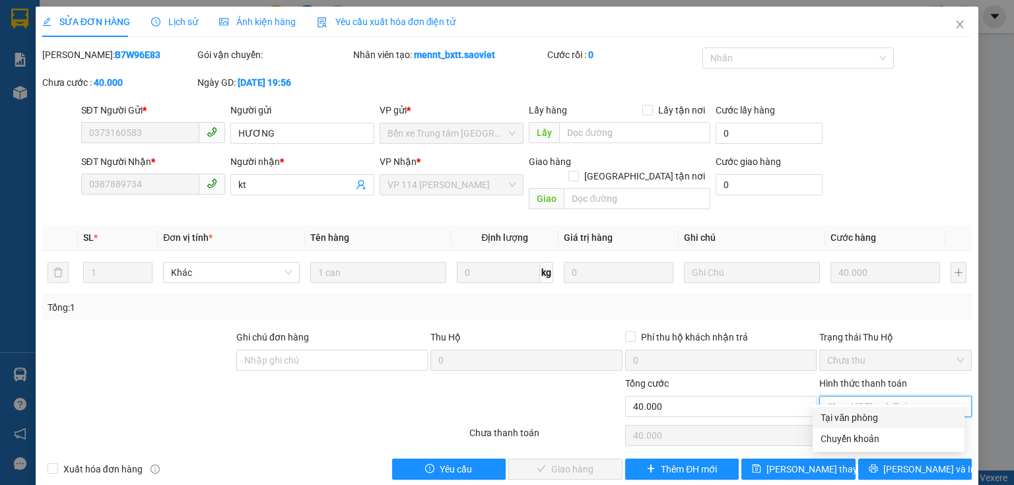
drag, startPoint x: 859, startPoint y: 418, endPoint x: 828, endPoint y: 428, distance: 32.4
click at [857, 419] on div "Tại văn phòng" at bounding box center [888, 418] width 136 height 15
type input "0"
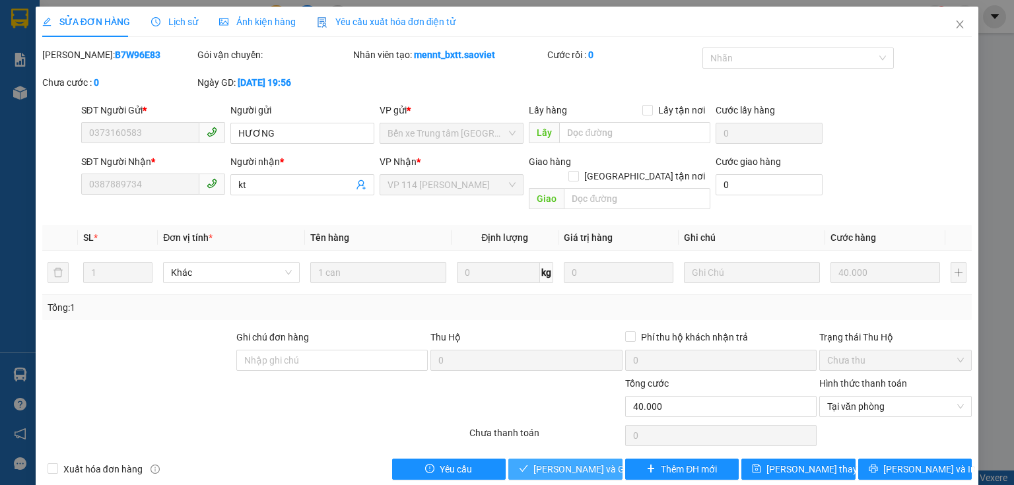
click at [597, 462] on span "[PERSON_NAME] và Giao hàng" at bounding box center [596, 469] width 127 height 15
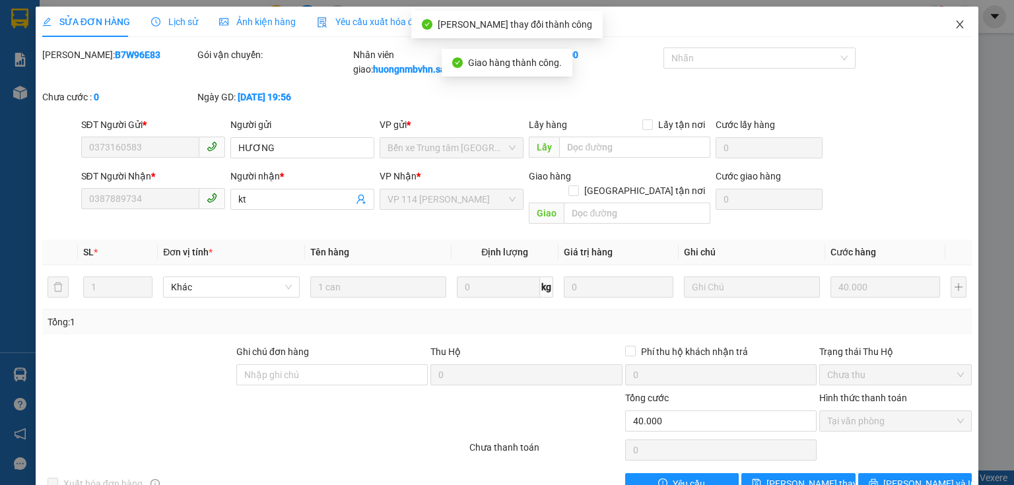
click at [944, 29] on span "Close" at bounding box center [959, 25] width 37 height 37
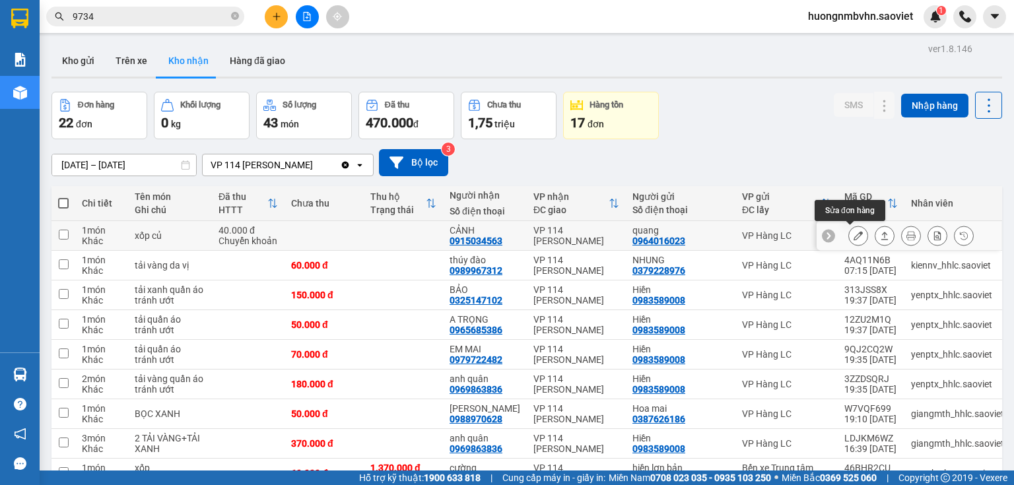
click at [853, 238] on icon at bounding box center [857, 235] width 9 height 9
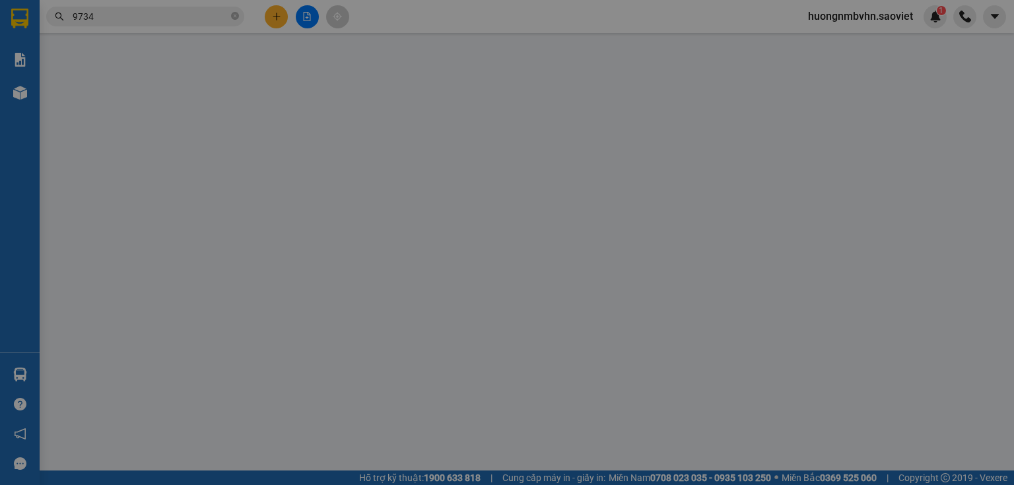
type input "0964016023"
type input "quang"
type input "0915034563"
type input "CẢNH"
type input "0"
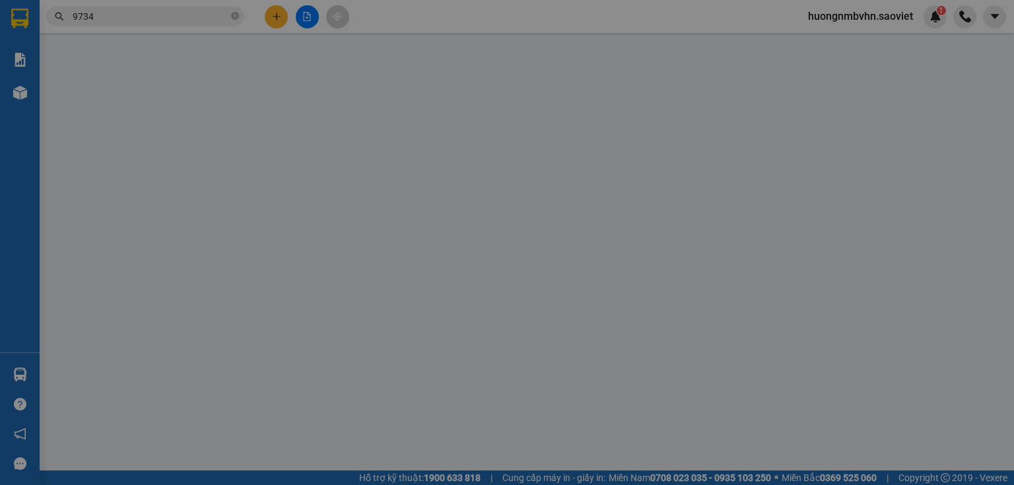
type input "40.000"
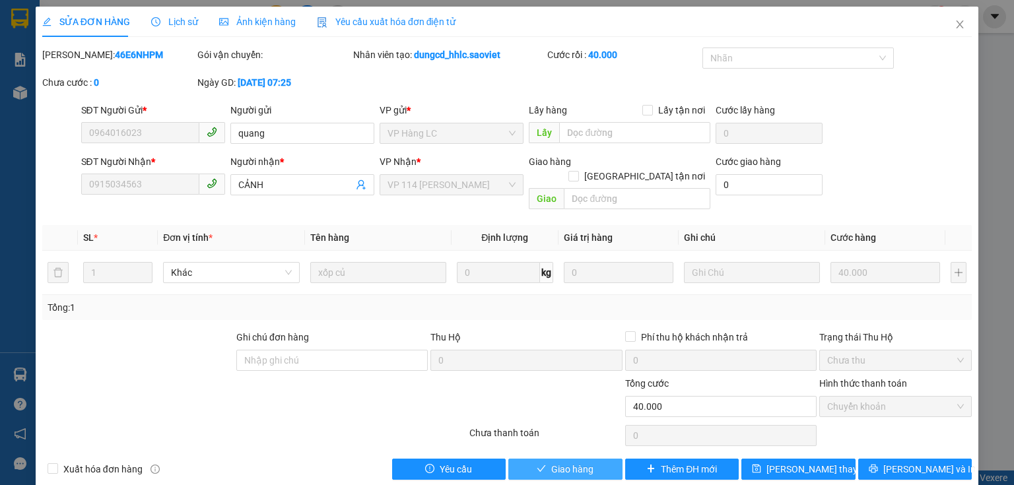
click at [576, 462] on button "Giao hàng" at bounding box center [565, 469] width 114 height 21
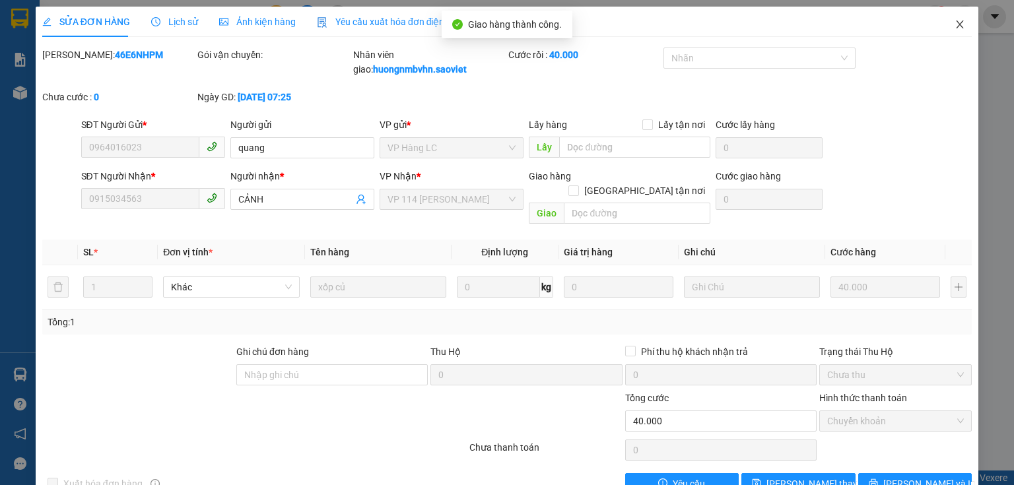
click at [956, 28] on icon "close" at bounding box center [959, 24] width 7 height 8
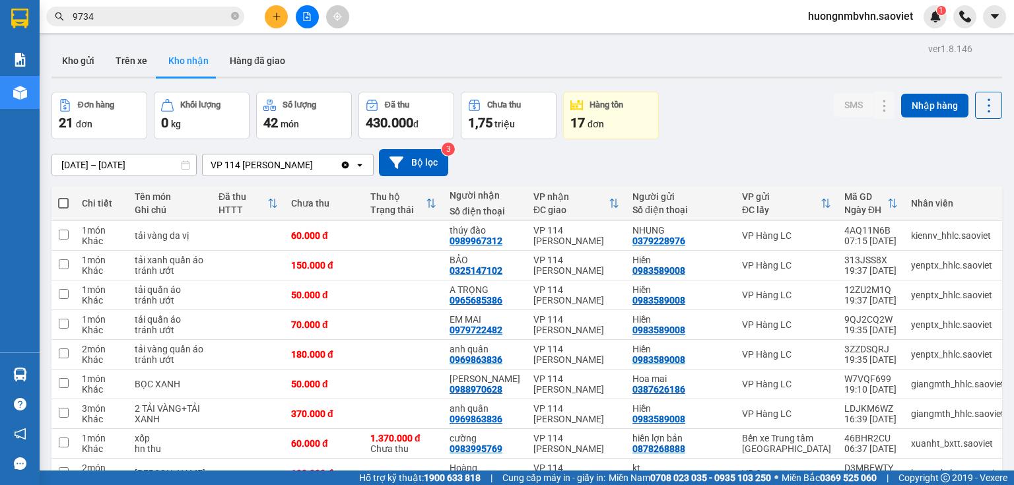
click at [716, 101] on div "Đơn hàng 21 đơn Khối lượng 0 kg Số lượng 42 món Đã thu 430.000 đ Chưa thu 1,75 …" at bounding box center [526, 116] width 950 height 48
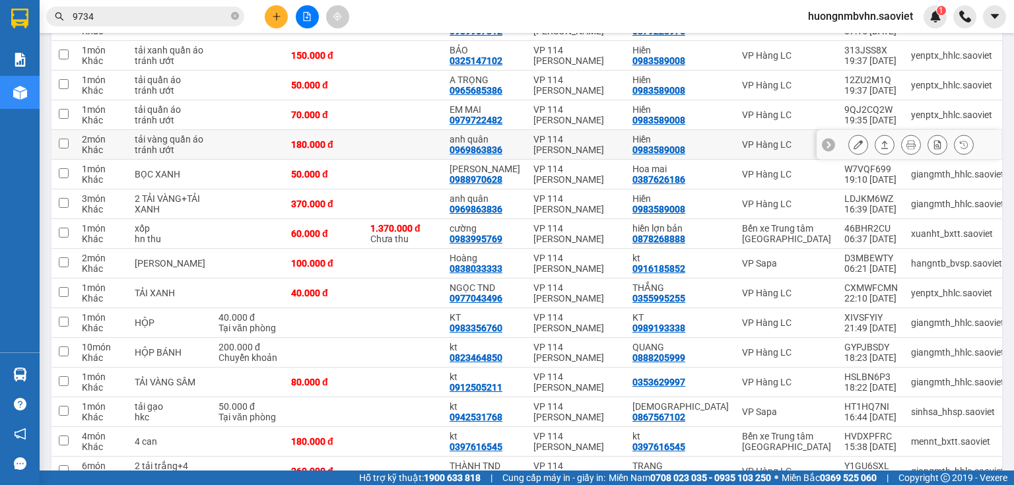
scroll to position [211, 0]
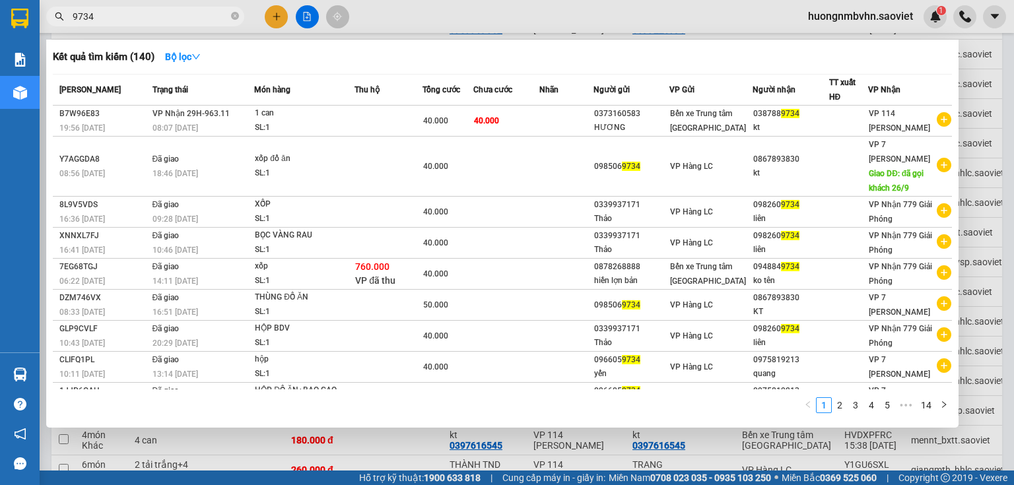
click at [106, 18] on input "9734" at bounding box center [151, 16] width 156 height 15
type input "9"
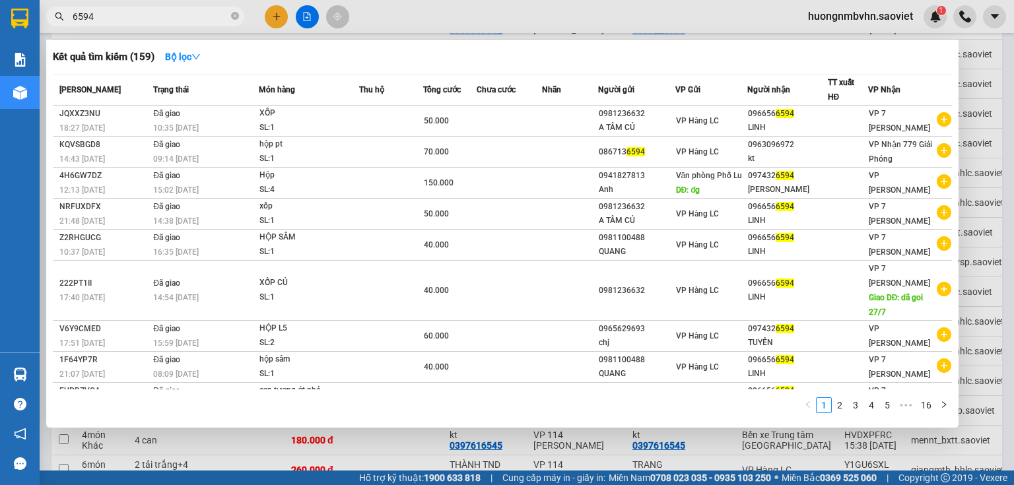
type input "6594"
click at [967, 67] on div at bounding box center [507, 242] width 1014 height 485
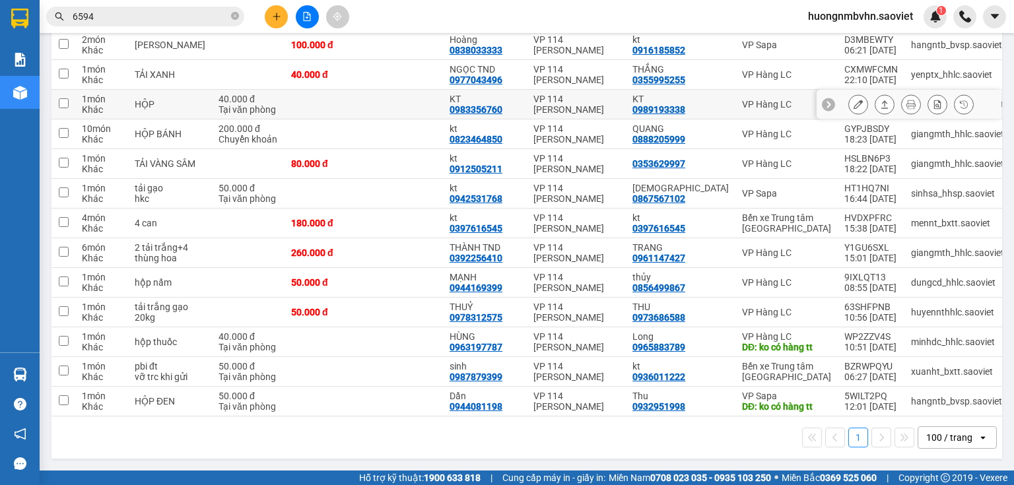
scroll to position [482, 0]
click at [282, 16] on button at bounding box center [276, 16] width 23 height 23
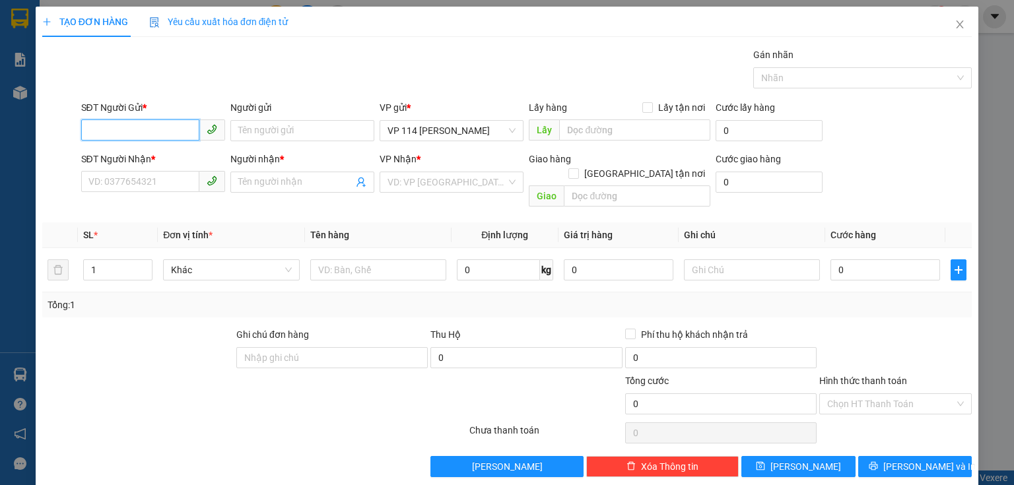
click at [178, 128] on input "SĐT Người Gửi *" at bounding box center [140, 129] width 118 height 21
type input "0336656179"
click at [249, 135] on input "Người gửi" at bounding box center [302, 130] width 144 height 21
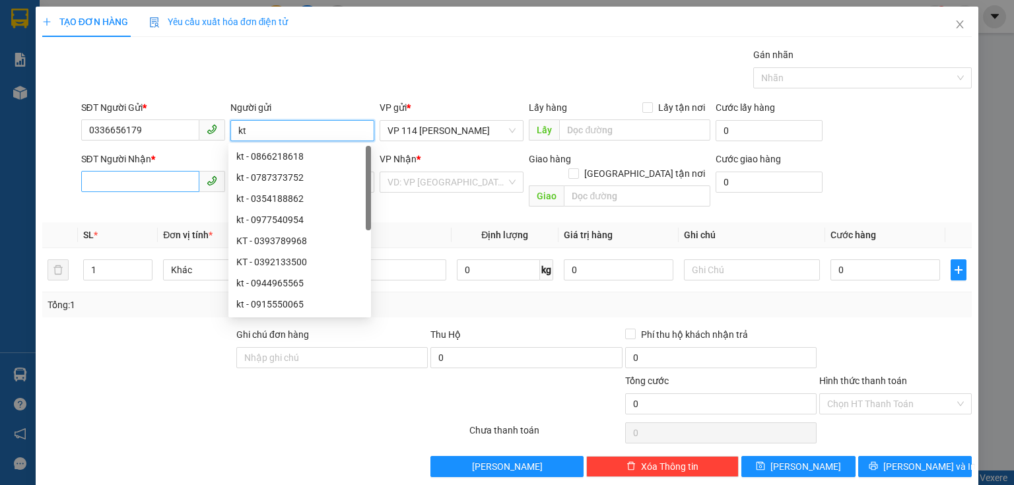
type input "kt"
click at [152, 182] on input "SĐT Người Nhận *" at bounding box center [140, 181] width 118 height 21
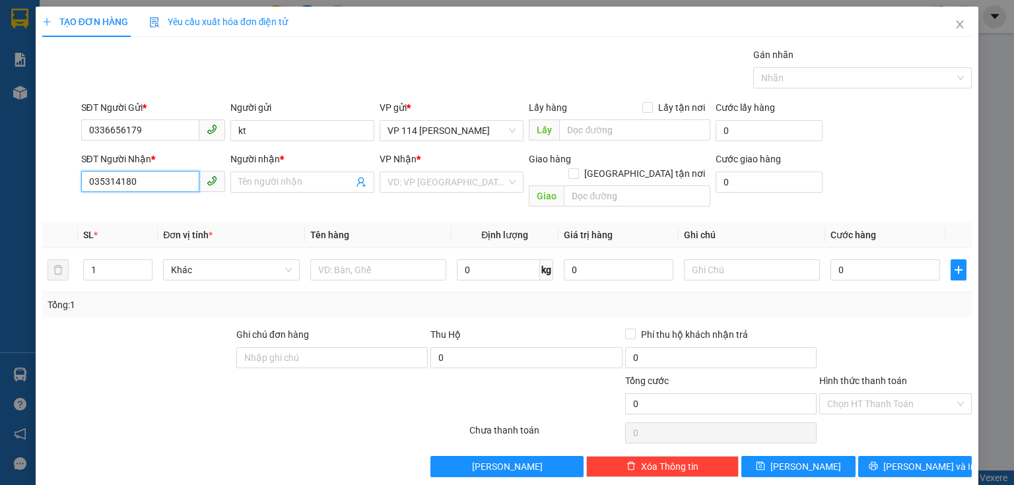
type input "0353141806"
click at [140, 208] on div "0353141806 - chị mai" at bounding box center [151, 208] width 127 height 15
type input "chị mai"
type input "0353141806"
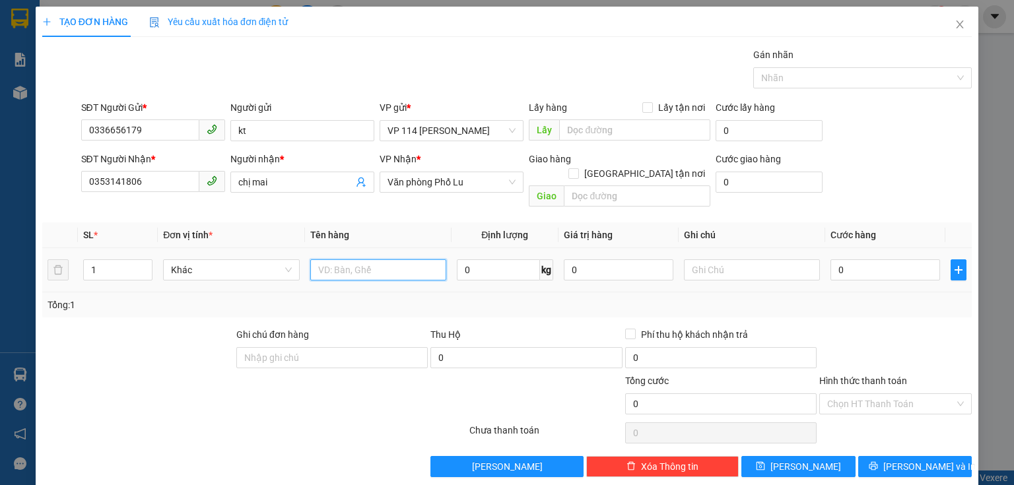
click at [360, 259] on input "text" at bounding box center [378, 269] width 136 height 21
type input "bọc đen"
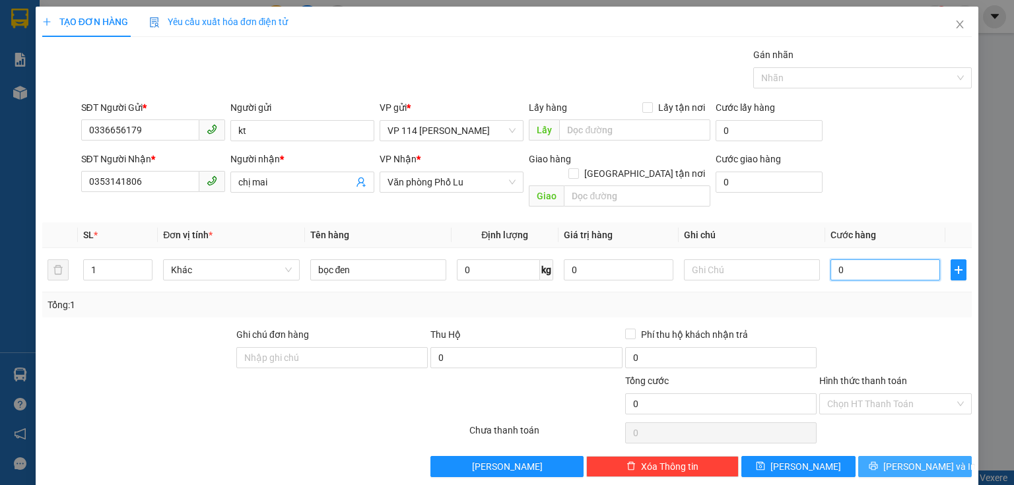
type input "6"
type input "60"
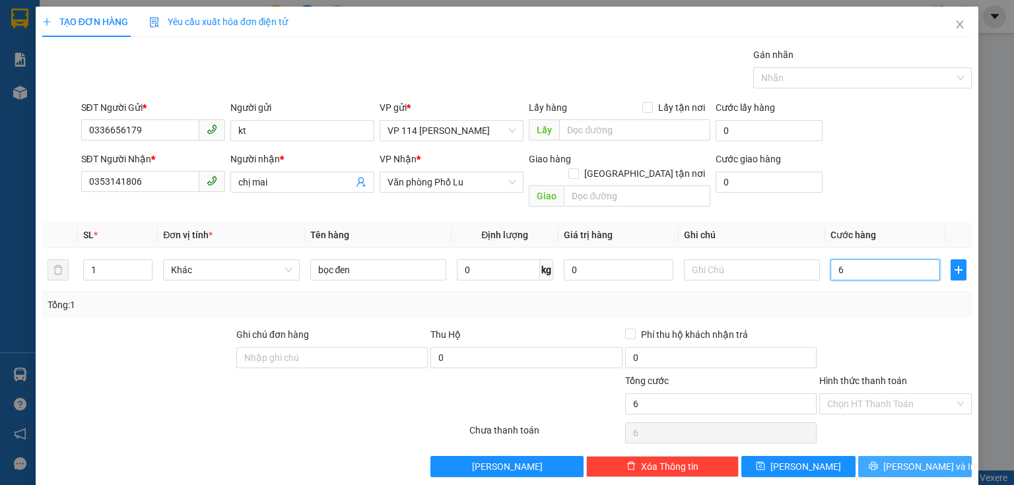
type input "60"
type input "600"
type input "6.000"
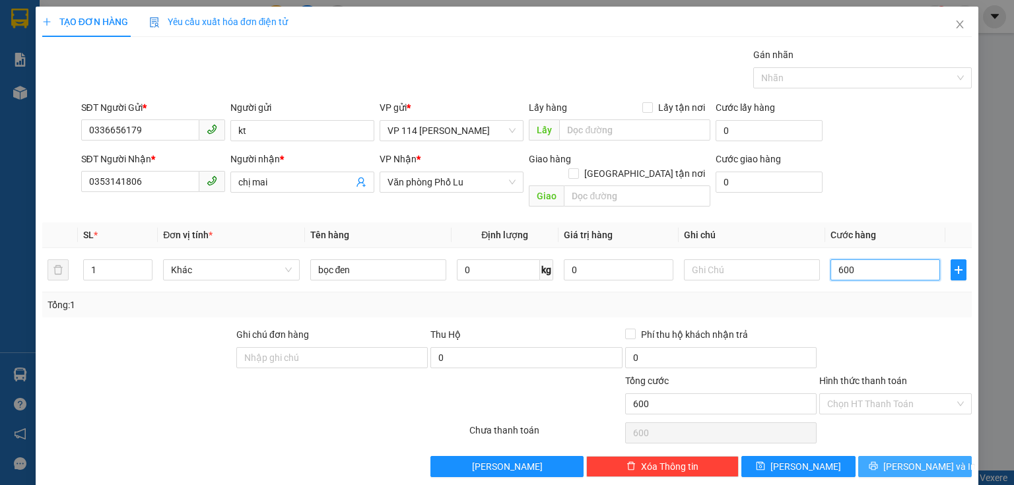
type input "6.000"
type input "60.000"
click at [909, 459] on span "[PERSON_NAME] và In" at bounding box center [929, 466] width 92 height 15
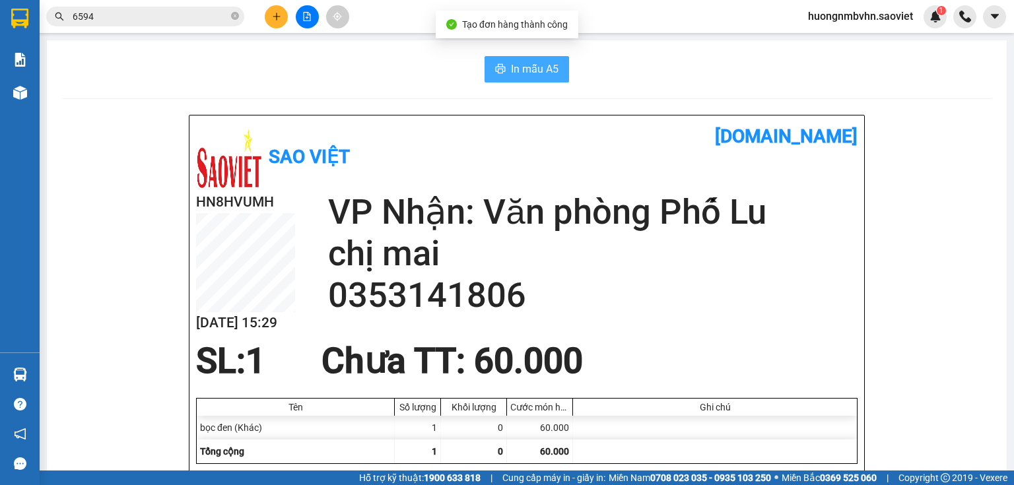
click at [518, 66] on span "In mẫu A5" at bounding box center [535, 69] width 48 height 16
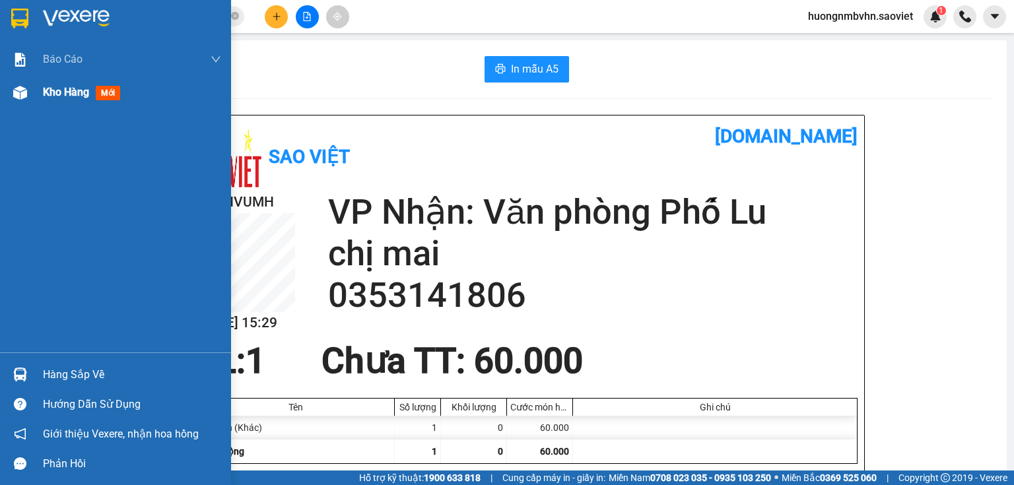
click at [74, 96] on span "Kho hàng" at bounding box center [66, 92] width 46 height 13
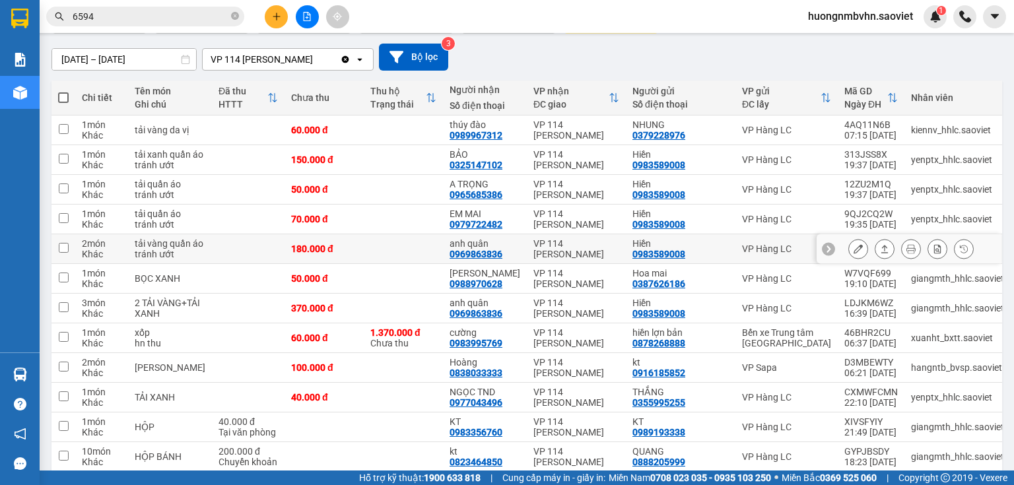
scroll to position [158, 0]
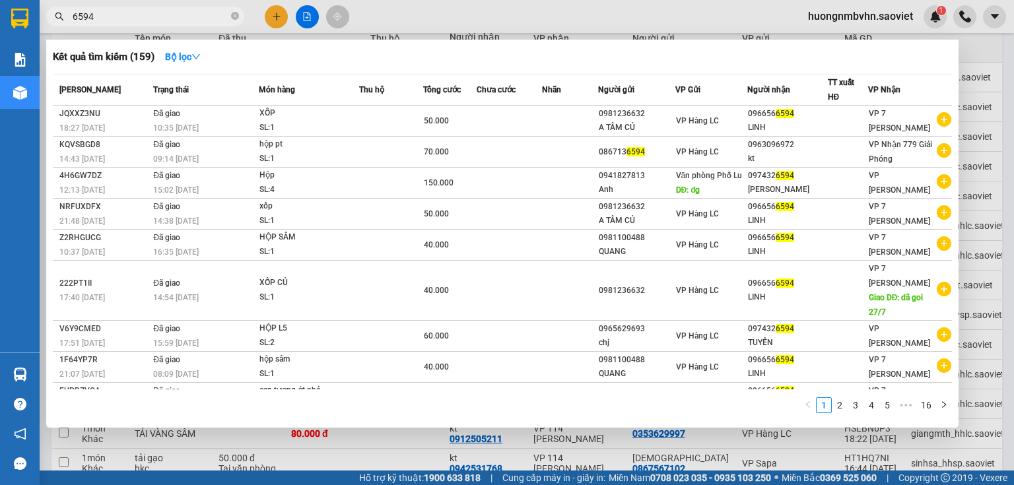
click at [110, 19] on input "6594" at bounding box center [151, 16] width 156 height 15
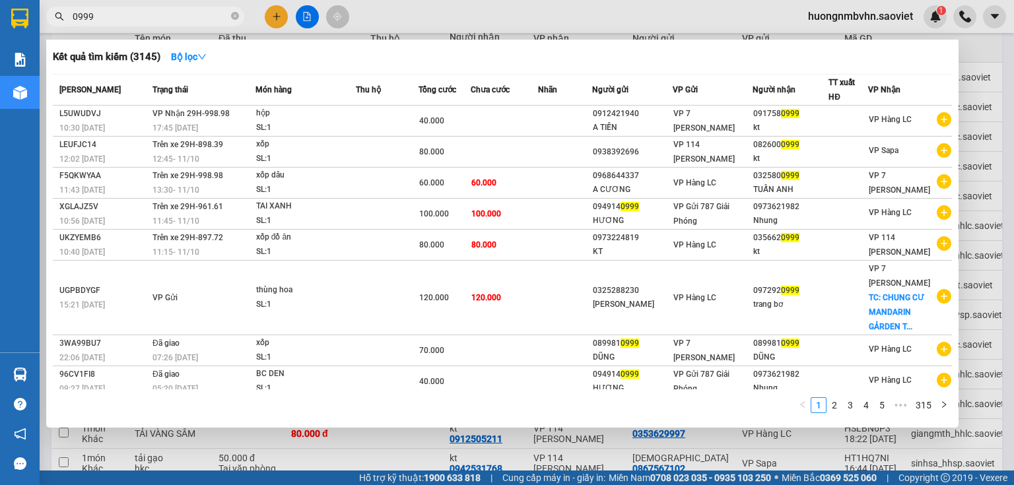
click at [968, 53] on div at bounding box center [507, 242] width 1014 height 485
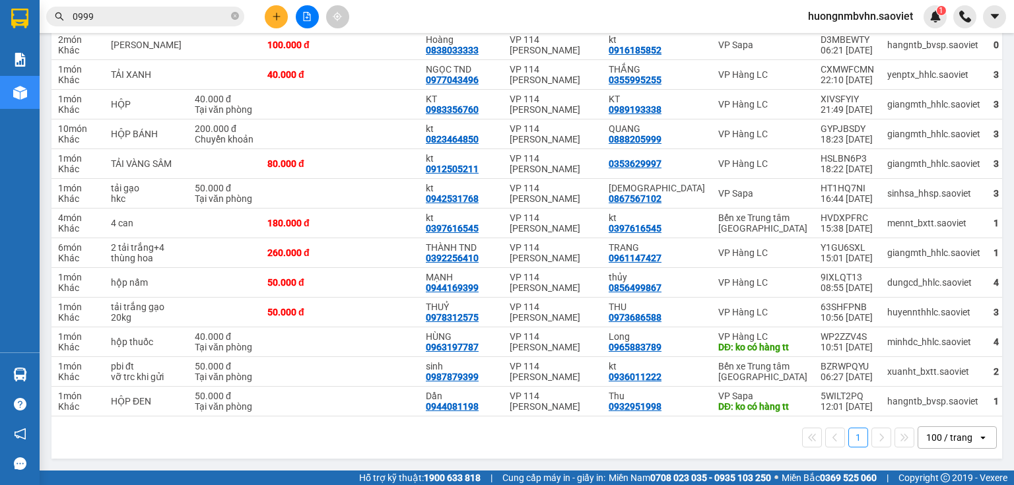
scroll to position [0, 21]
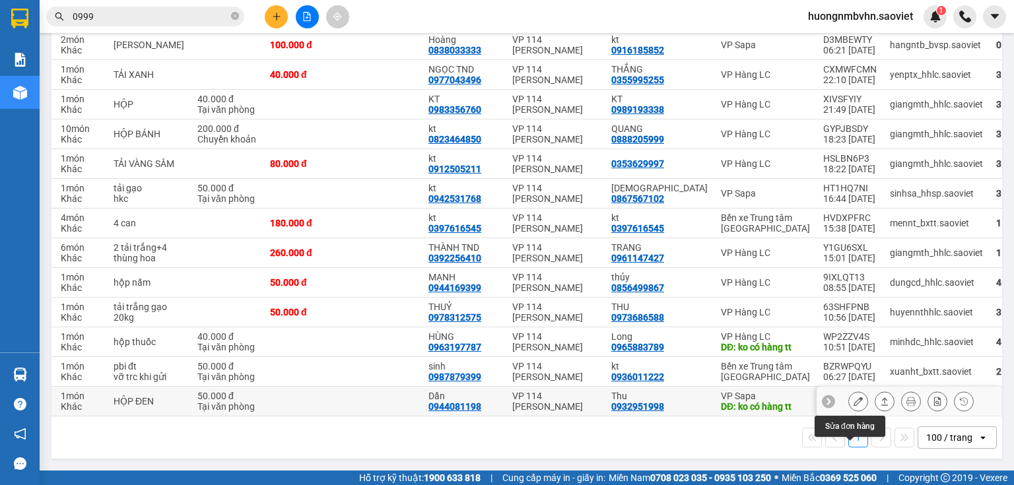
click at [853, 403] on icon at bounding box center [857, 401] width 9 height 9
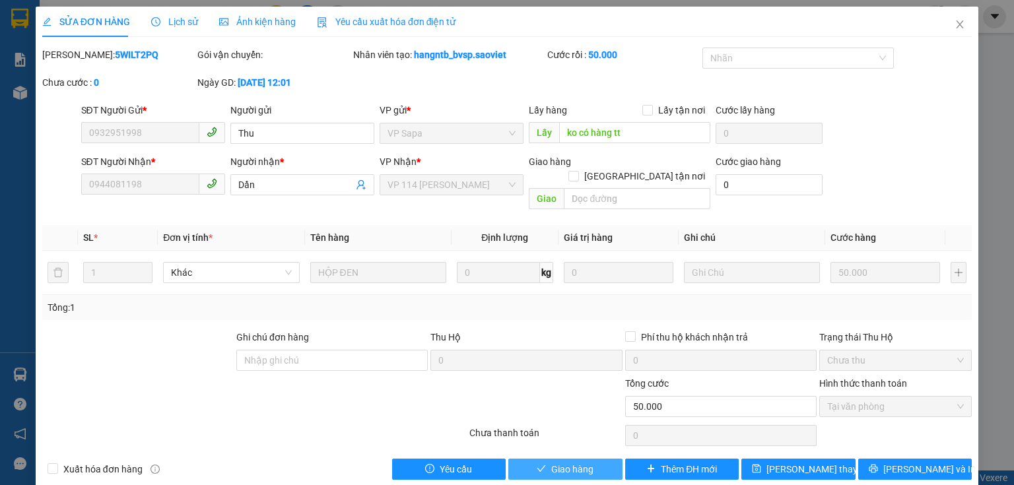
click at [562, 462] on span "Giao hàng" at bounding box center [572, 469] width 42 height 15
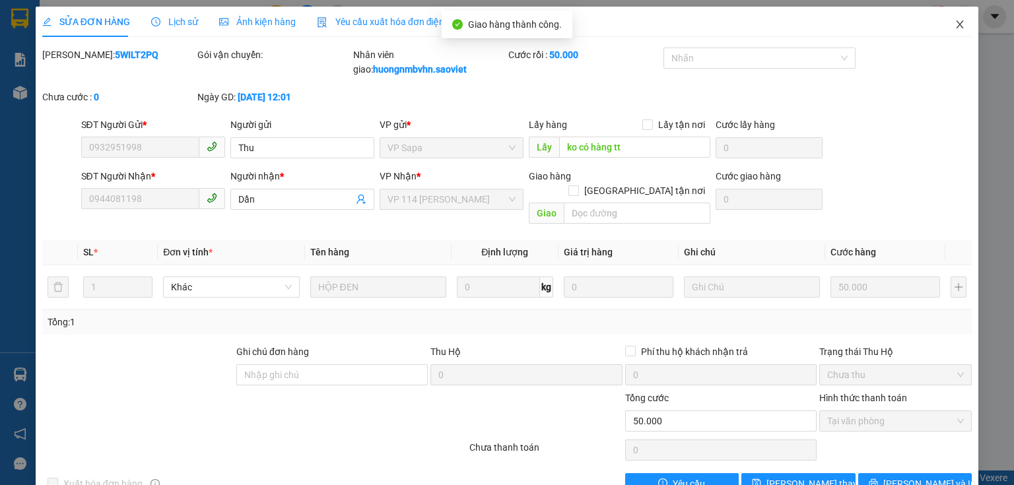
click at [954, 21] on icon "close" at bounding box center [959, 24] width 11 height 11
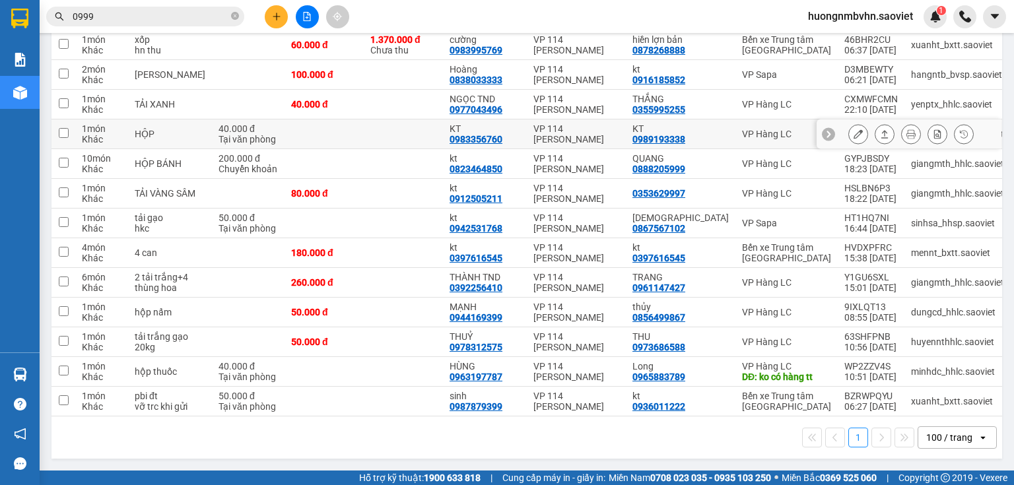
scroll to position [453, 0]
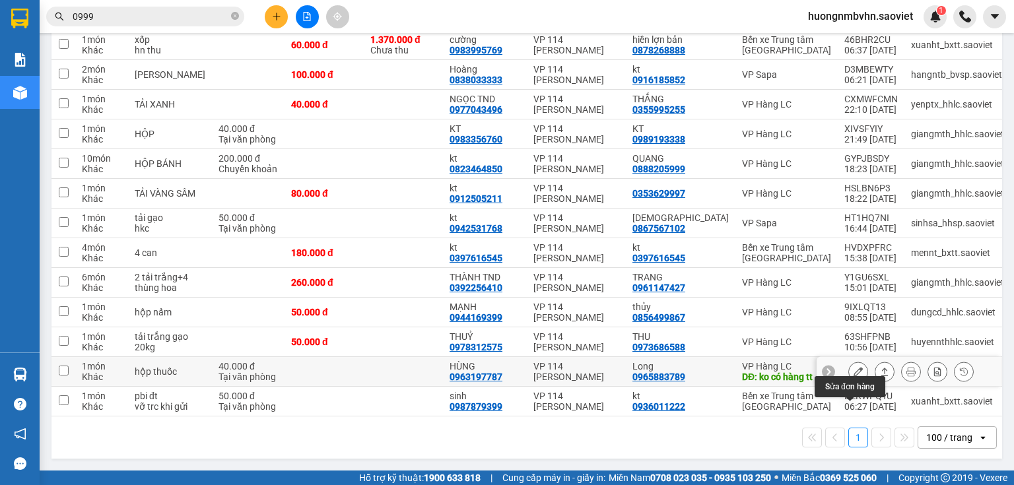
click at [853, 367] on icon at bounding box center [857, 371] width 9 height 9
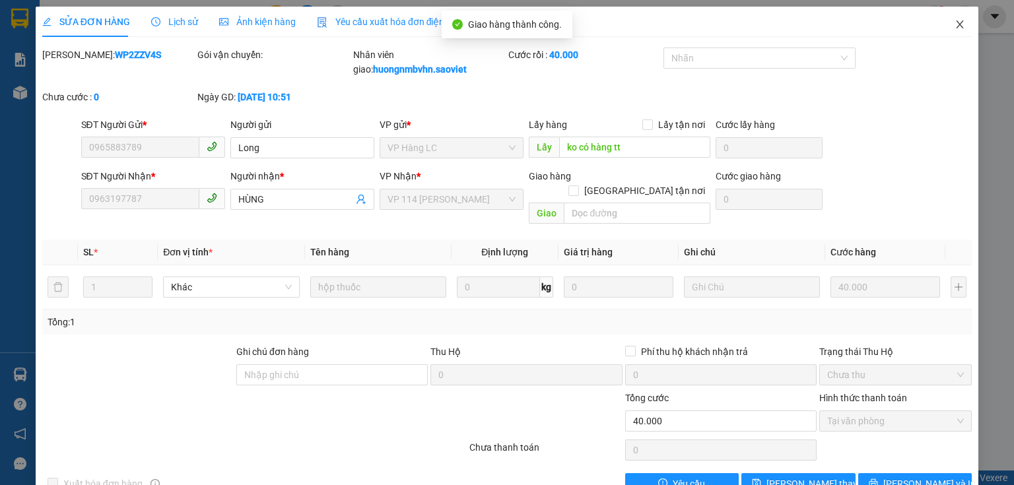
click at [956, 26] on icon "close" at bounding box center [959, 24] width 7 height 8
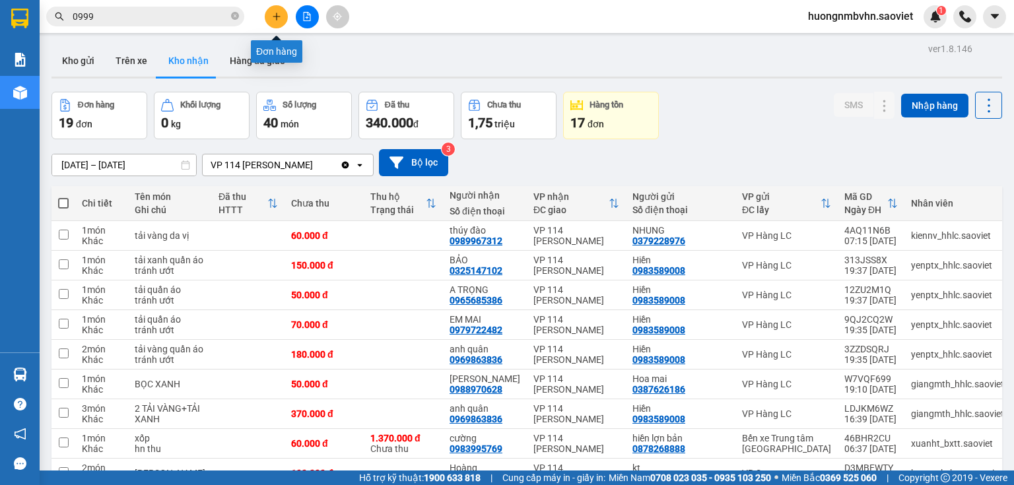
click at [277, 13] on icon "plus" at bounding box center [276, 16] width 9 height 9
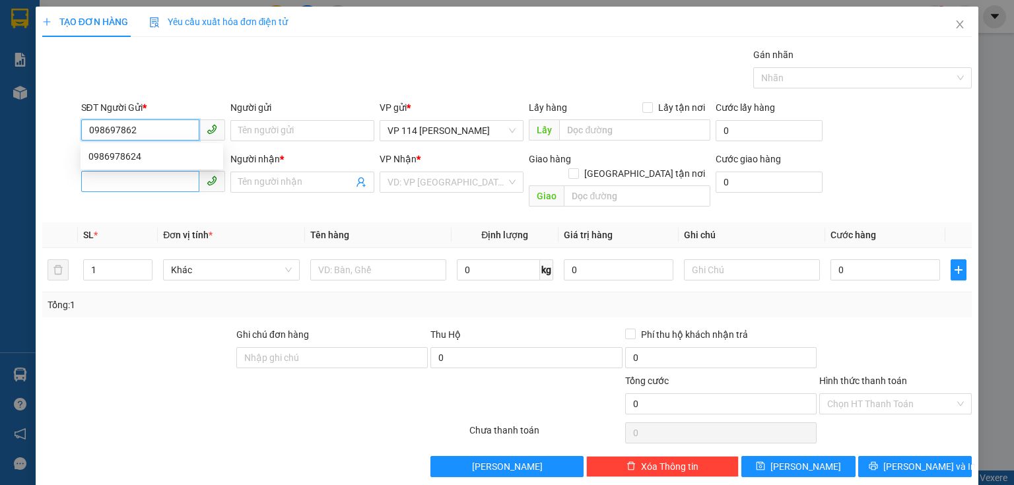
type input "0986978624"
click at [120, 155] on div "0986978624" at bounding box center [151, 156] width 127 height 15
type input "0962270113"
type input "dân"
type input "0986978624"
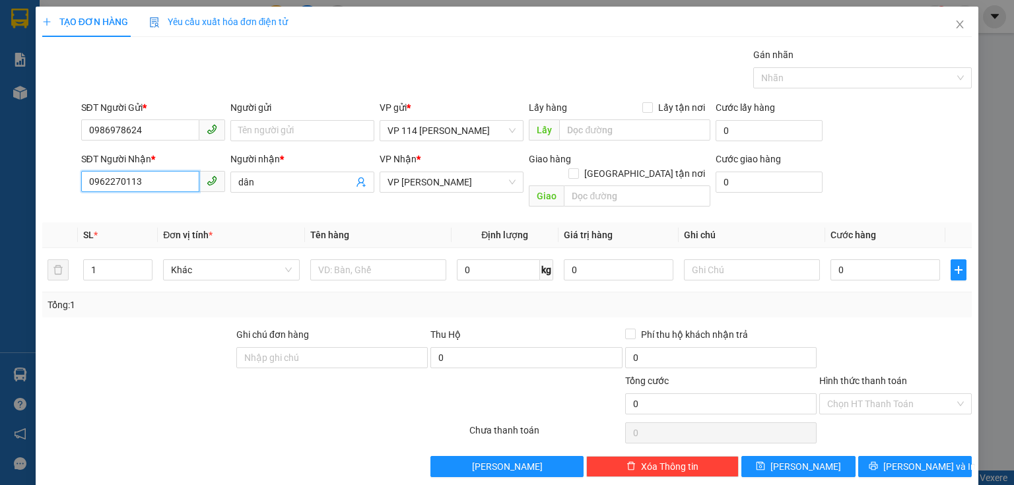
drag, startPoint x: 83, startPoint y: 184, endPoint x: 152, endPoint y: 180, distance: 68.8
click at [152, 180] on input "0962270113" at bounding box center [140, 181] width 118 height 21
type input "0987681340"
click at [258, 128] on input "Người gửi" at bounding box center [302, 130] width 144 height 21
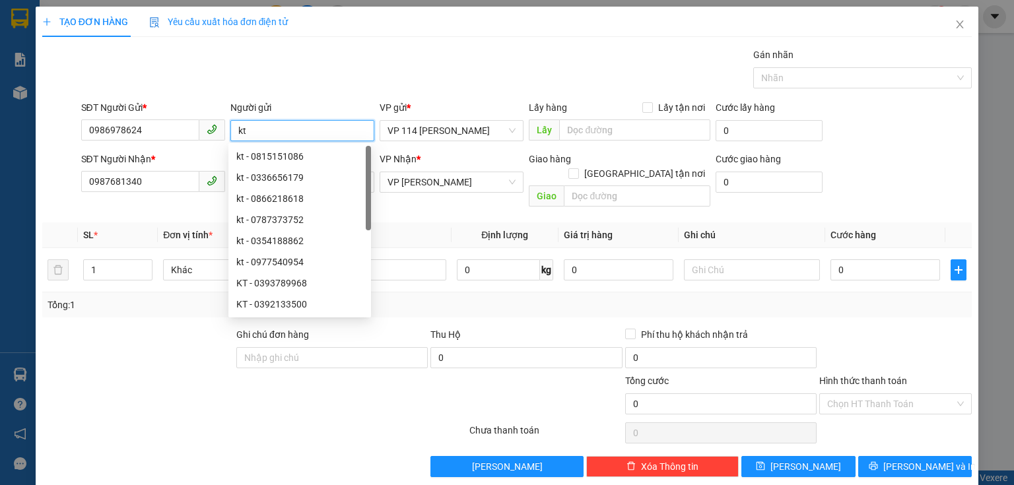
type input "kt"
click at [304, 85] on div "Gán nhãn Nhãn" at bounding box center [527, 71] width 896 height 46
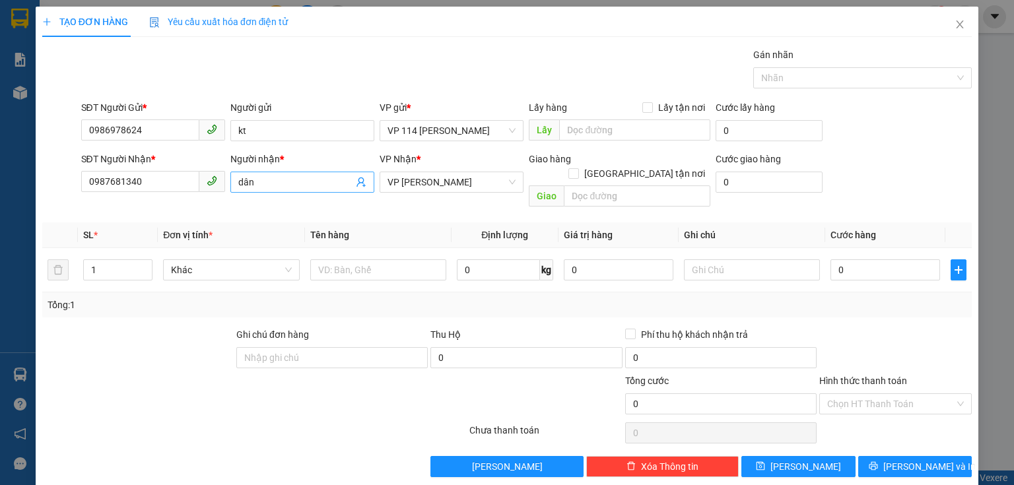
click at [270, 188] on input "dân" at bounding box center [295, 182] width 115 height 15
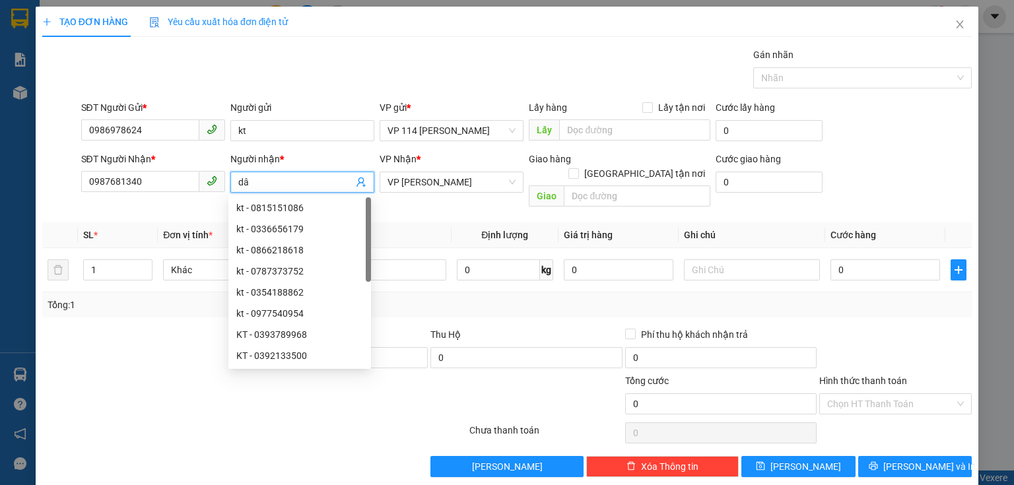
type input "d"
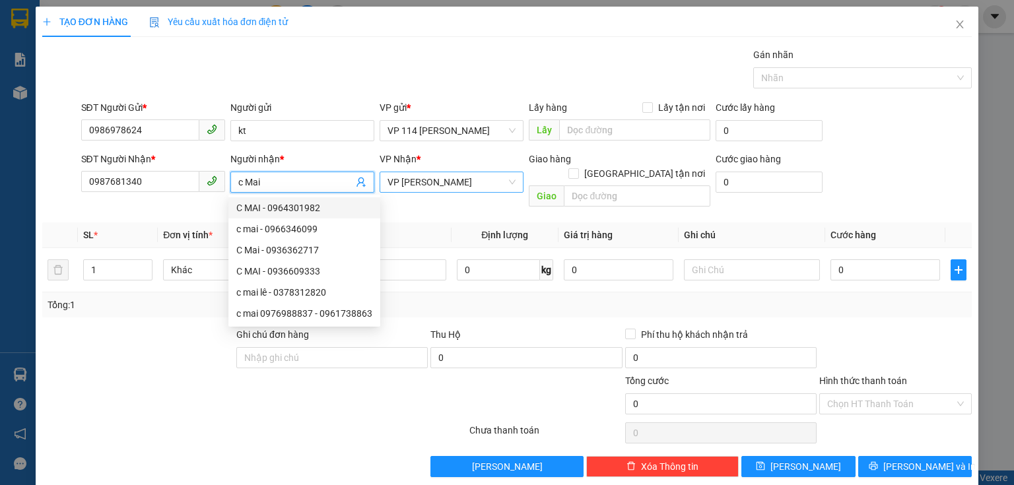
click at [444, 181] on span "VP [PERSON_NAME]" at bounding box center [451, 182] width 128 height 20
type input "c Mai"
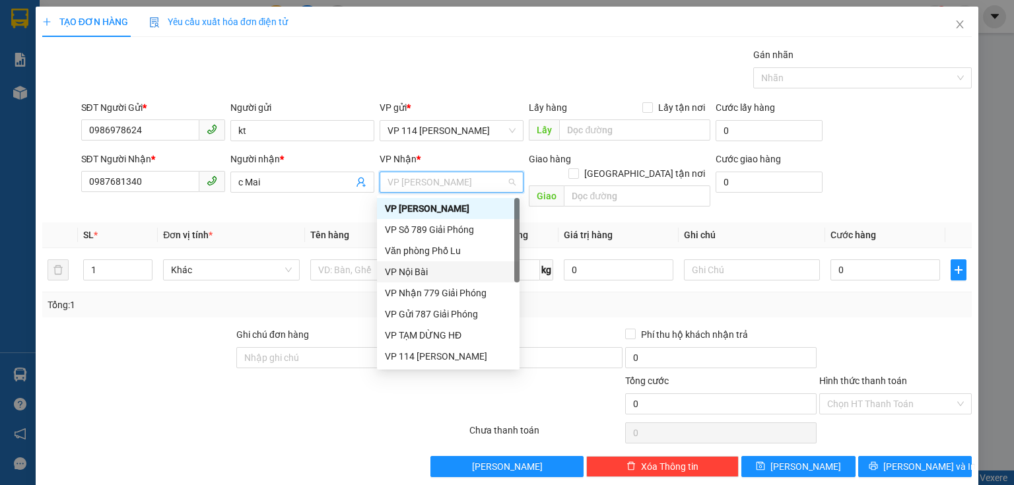
scroll to position [148, 0]
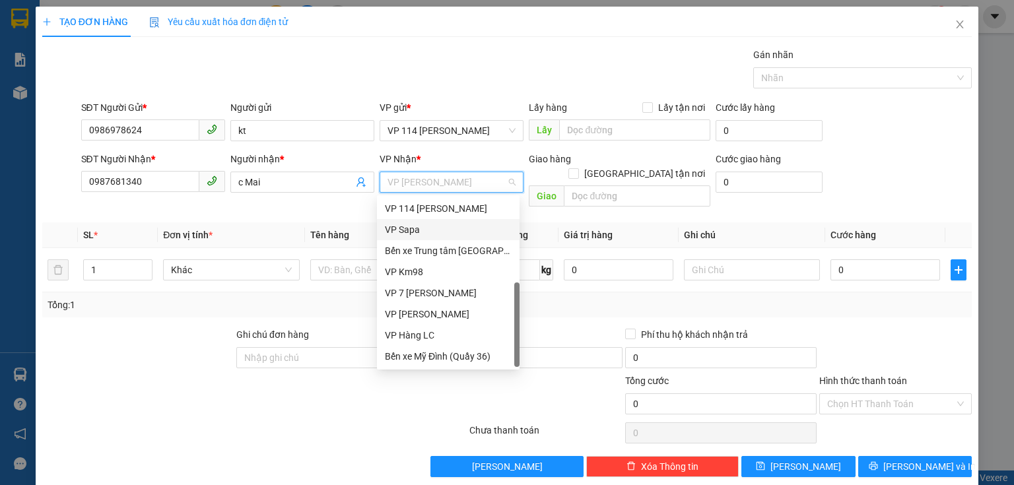
click at [430, 228] on div "VP Sapa" at bounding box center [448, 229] width 127 height 15
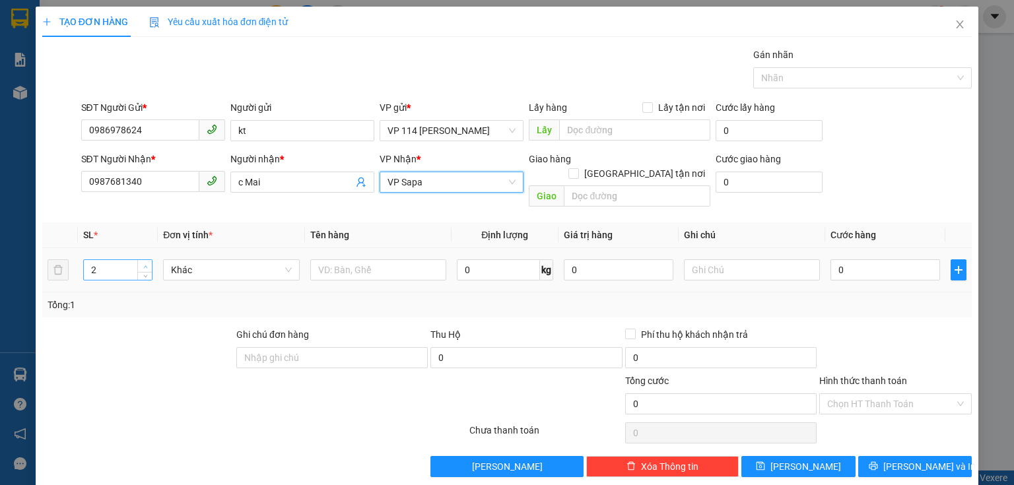
click at [143, 265] on icon "up" at bounding box center [145, 267] width 5 height 5
type input "5"
click at [143, 265] on icon "up" at bounding box center [145, 267] width 5 height 5
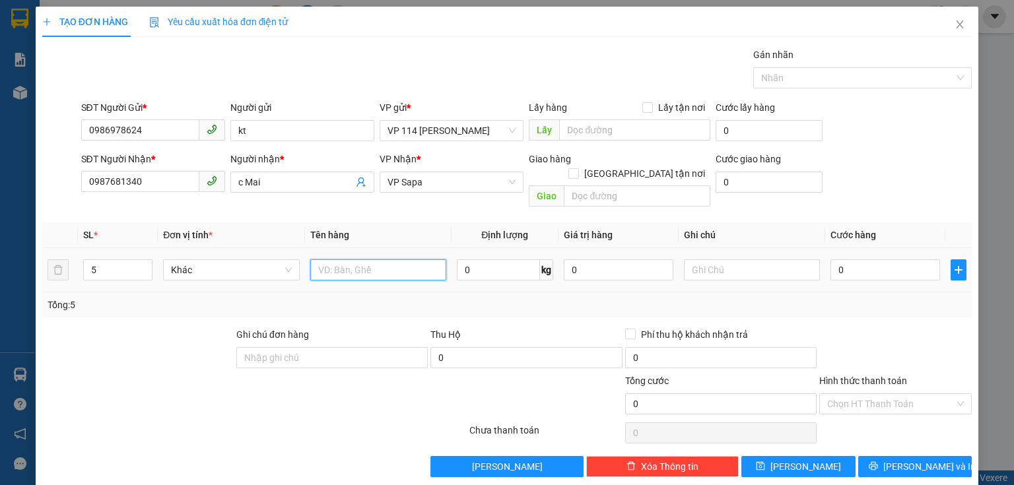
click at [340, 259] on input "text" at bounding box center [378, 269] width 136 height 21
click at [337, 259] on input "4 dây hộp nhựa+ bọc trắng" at bounding box center [378, 269] width 136 height 21
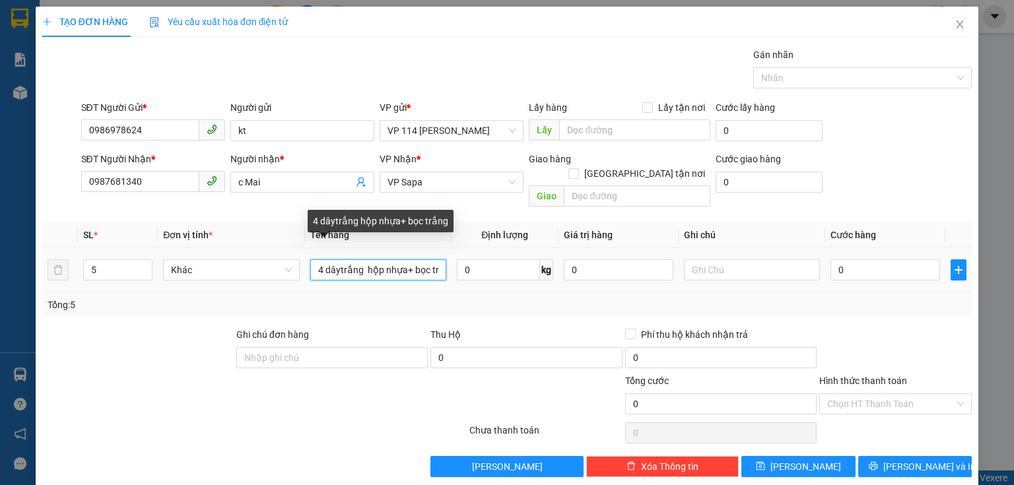
click at [337, 259] on input "4 dâytrắng hộp nhựa+ bọc trắng" at bounding box center [378, 269] width 136 height 21
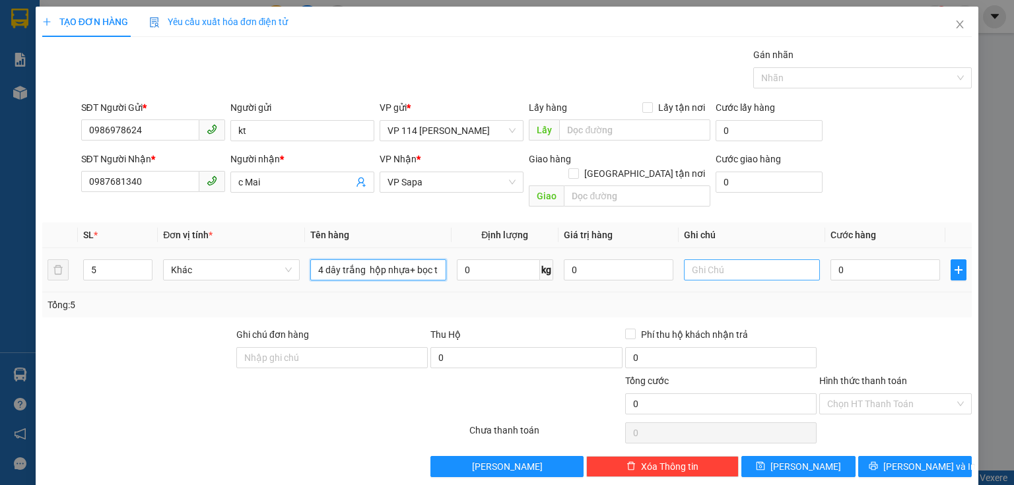
type input "4 dây trắng hộp nhựa+ bọc trắng"
click at [702, 261] on input "text" at bounding box center [752, 269] width 136 height 21
type input "hộp nhựa,hỏng ko chịu"
type input "2"
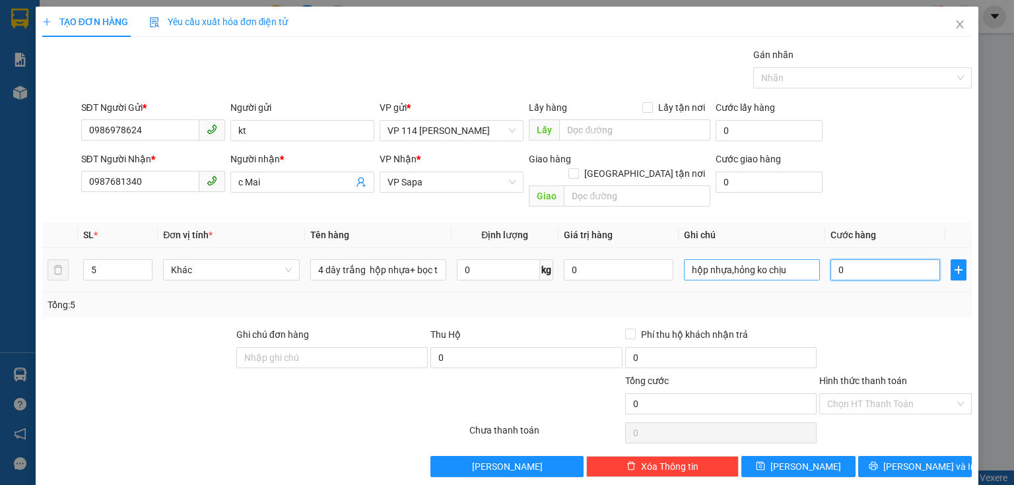
type input "2"
type input "20"
type input "200"
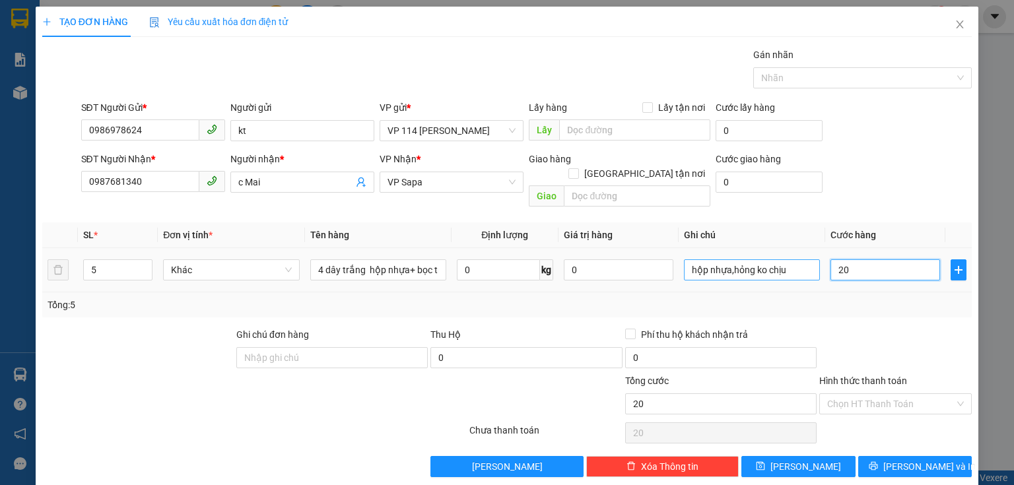
type input "200"
type input "2.000"
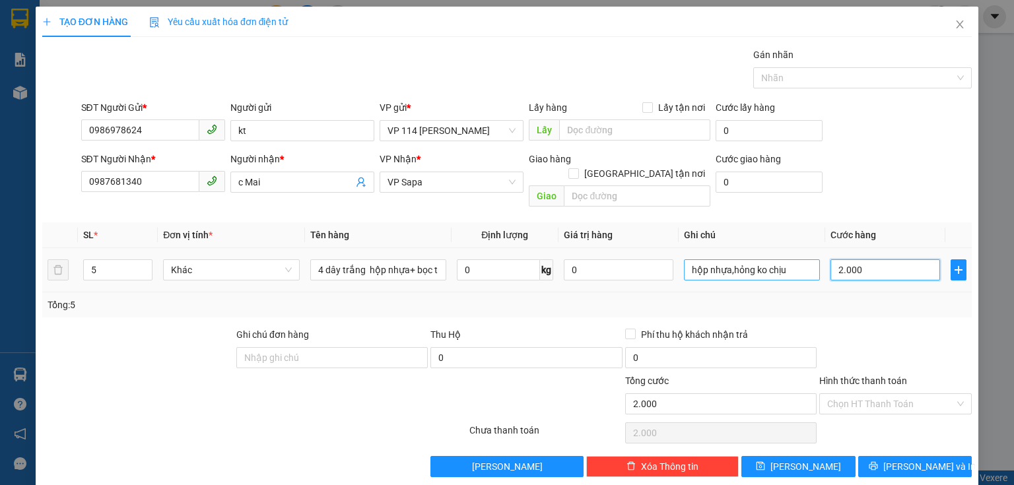
type input "20.000"
type input "200.000"
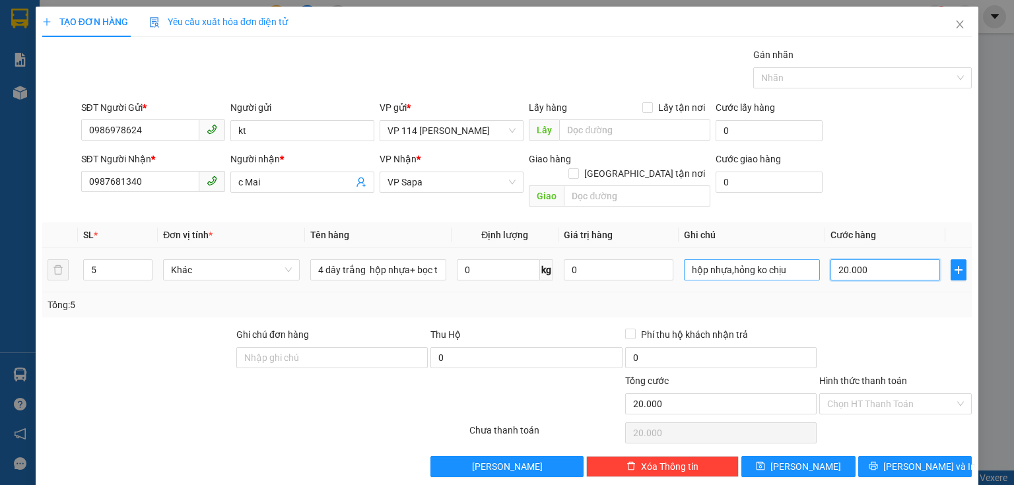
type input "200.000"
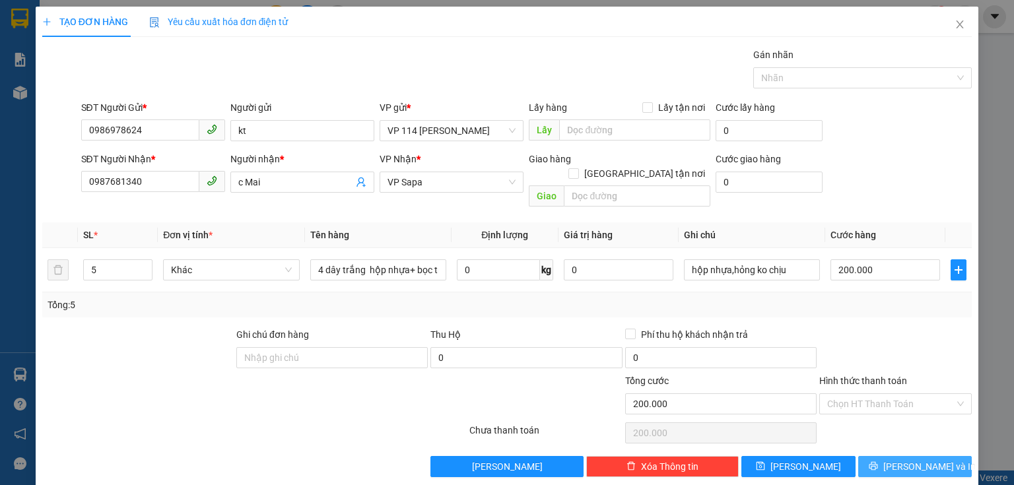
click at [902, 459] on span "[PERSON_NAME] và In" at bounding box center [929, 466] width 92 height 15
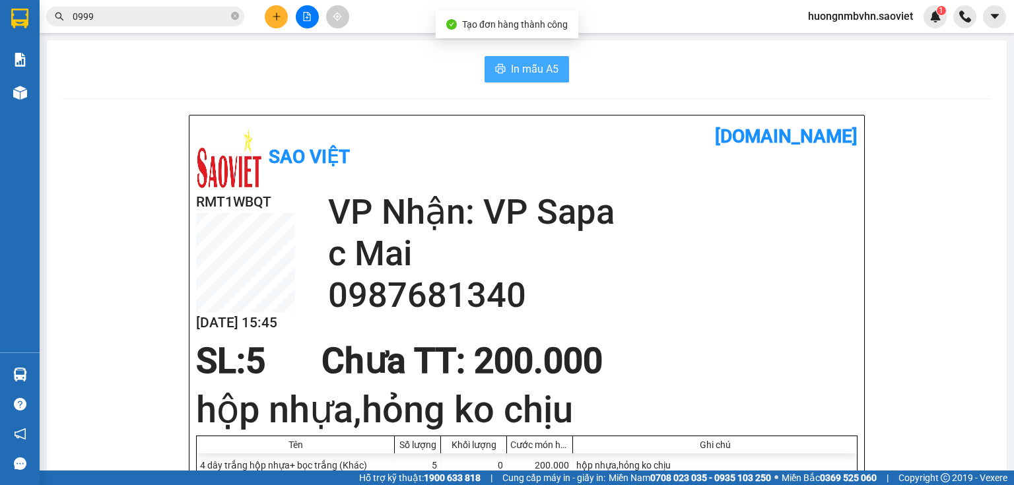
click at [548, 72] on span "In mẫu A5" at bounding box center [535, 69] width 48 height 16
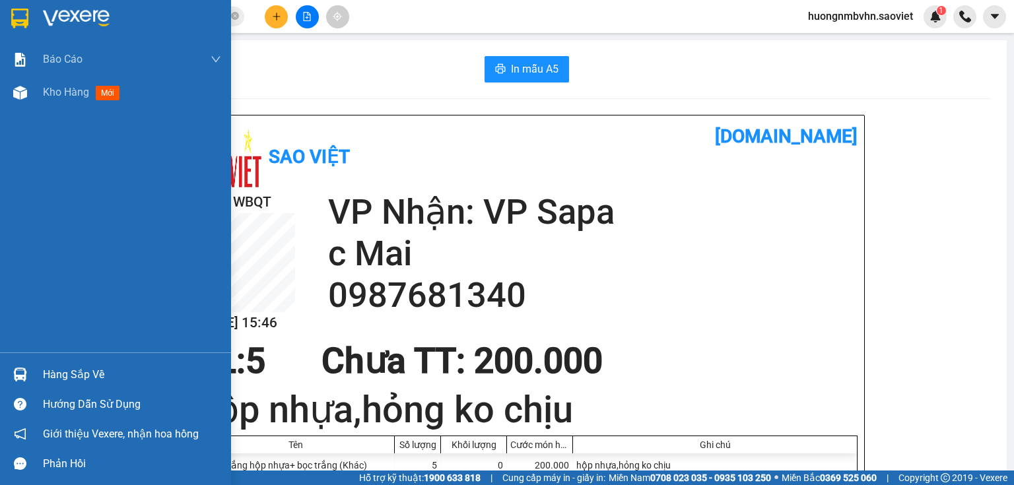
click at [69, 383] on div "Hàng sắp về" at bounding box center [132, 375] width 178 height 20
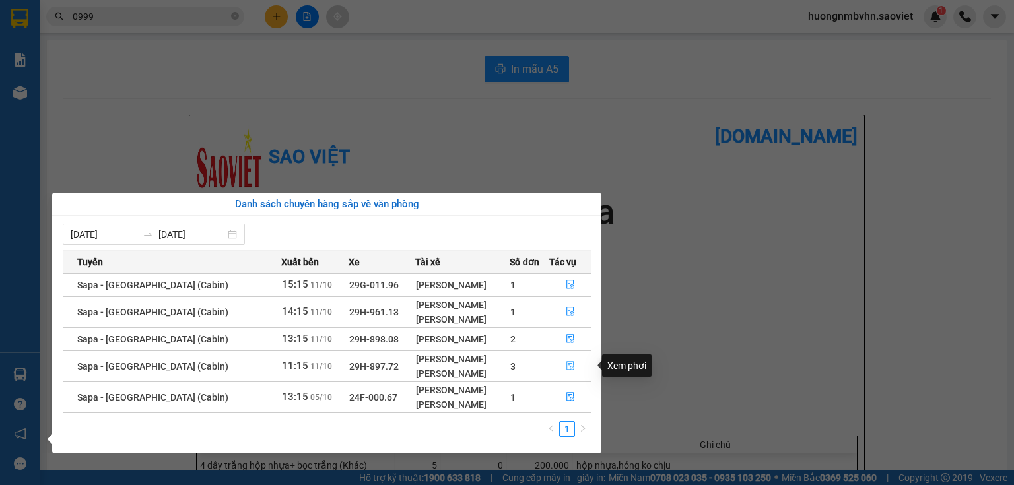
click at [566, 367] on icon "file-done" at bounding box center [570, 365] width 9 height 9
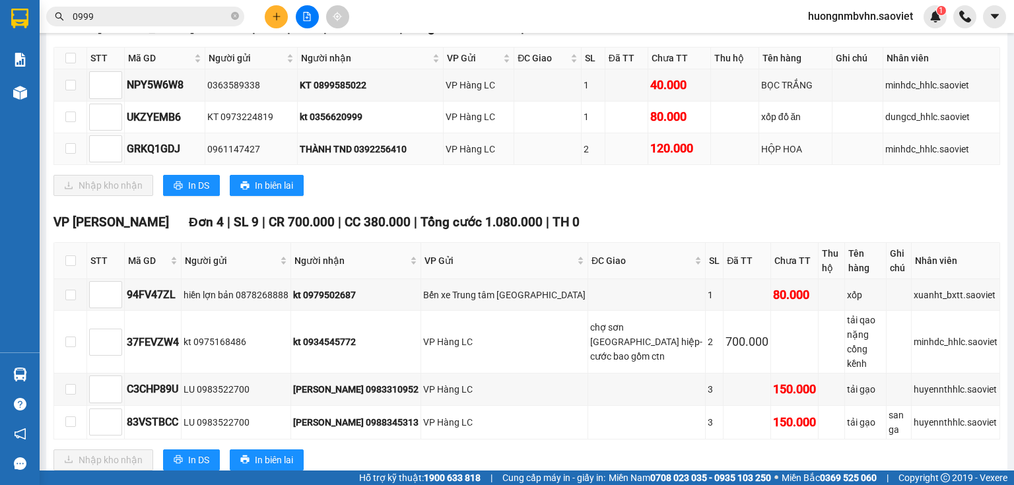
scroll to position [612, 0]
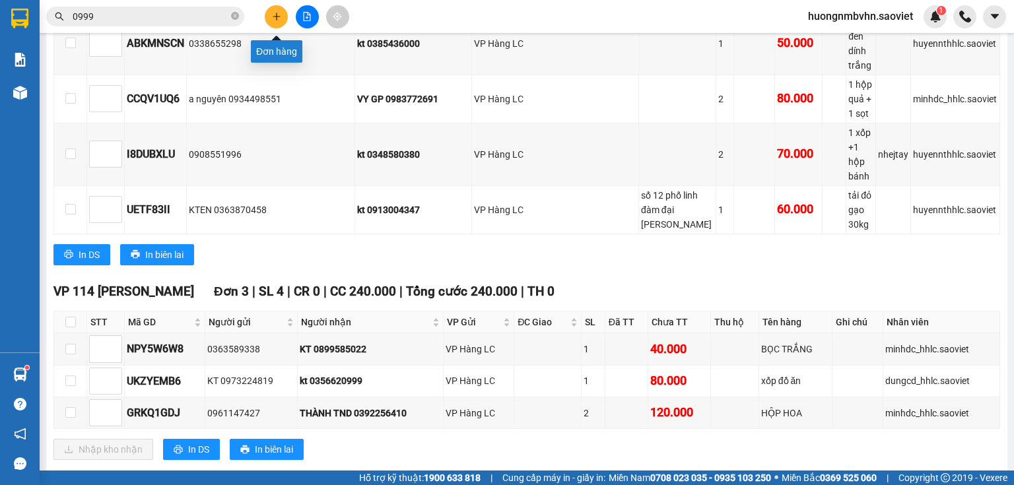
click at [280, 19] on icon "plus" at bounding box center [276, 16] width 9 height 9
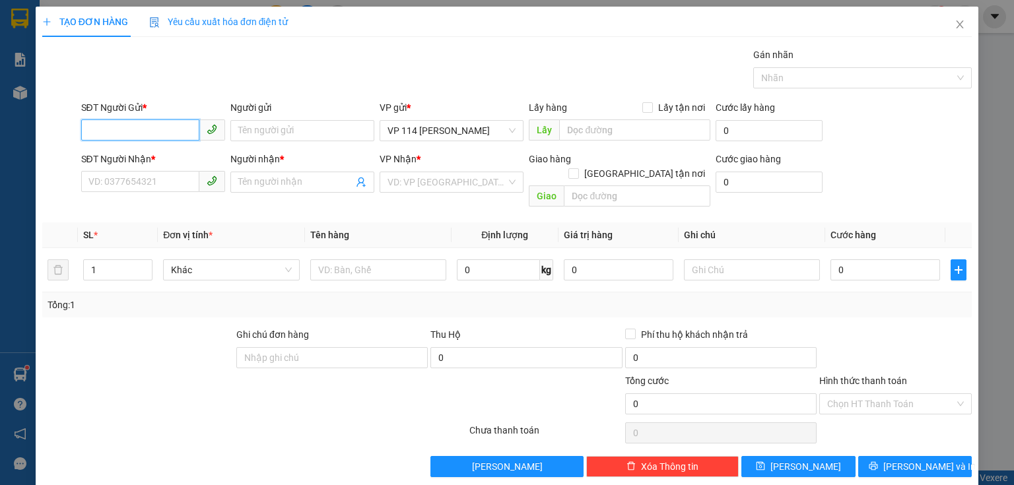
click at [132, 123] on input "SĐT Người Gửi *" at bounding box center [140, 129] width 118 height 21
type input "0345075858"
click at [180, 154] on div "0345075858" at bounding box center [151, 156] width 127 height 15
type input "0973984786"
type input "Hà"
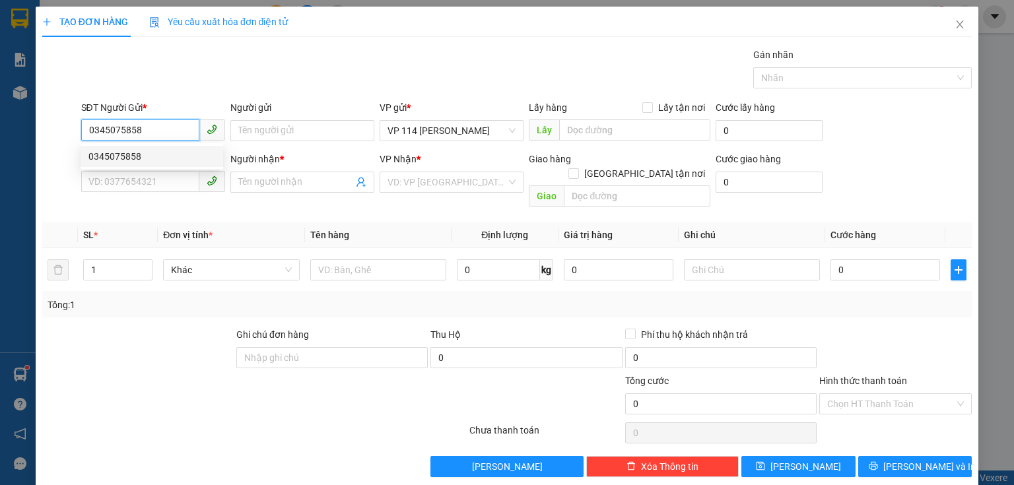
type input "đã trả"
type input "0345075858"
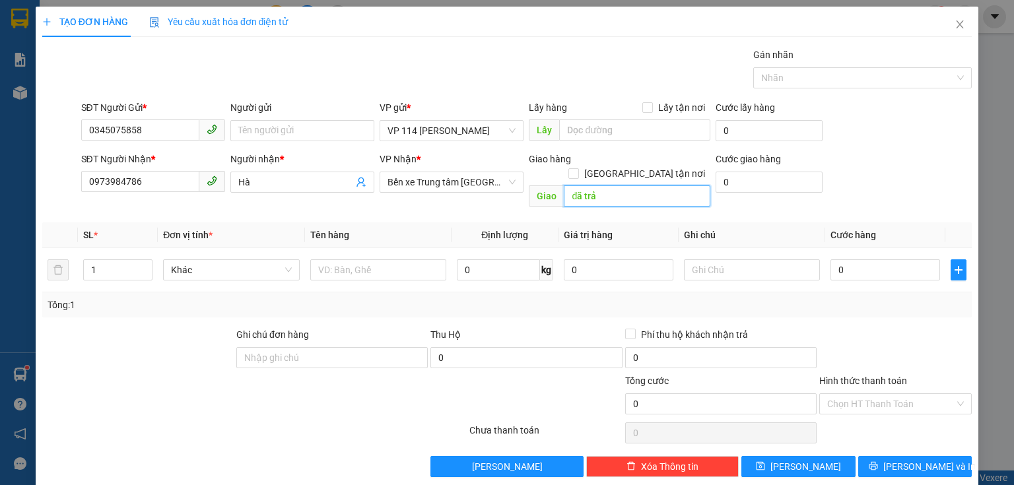
click at [601, 186] on input "đã trả" at bounding box center [637, 195] width 147 height 21
click at [145, 265] on icon "up" at bounding box center [145, 267] width 5 height 5
type input "3"
click at [145, 265] on icon "up" at bounding box center [145, 267] width 5 height 5
drag, startPoint x: 346, startPoint y: 260, endPoint x: 339, endPoint y: 248, distance: 13.9
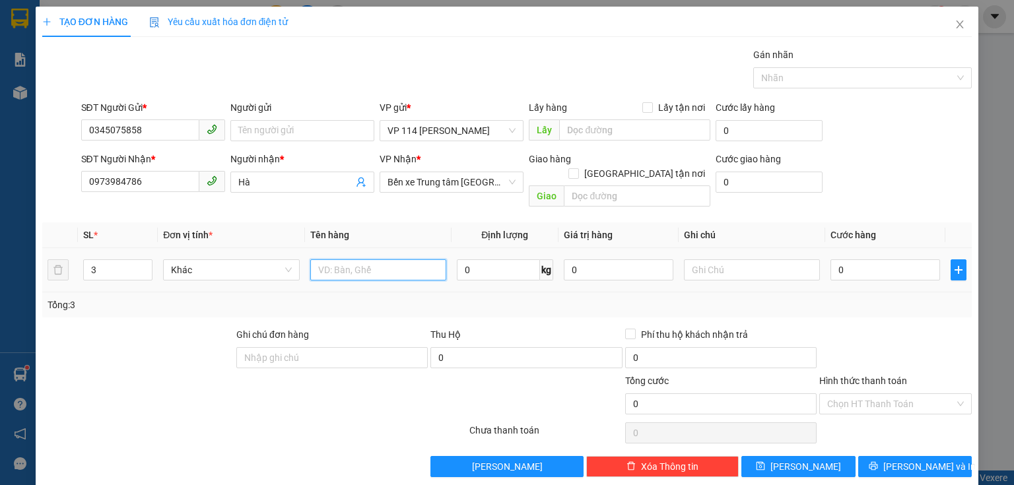
click at [341, 259] on input "text" at bounding box center [378, 269] width 136 height 21
type input "can"
type input "1"
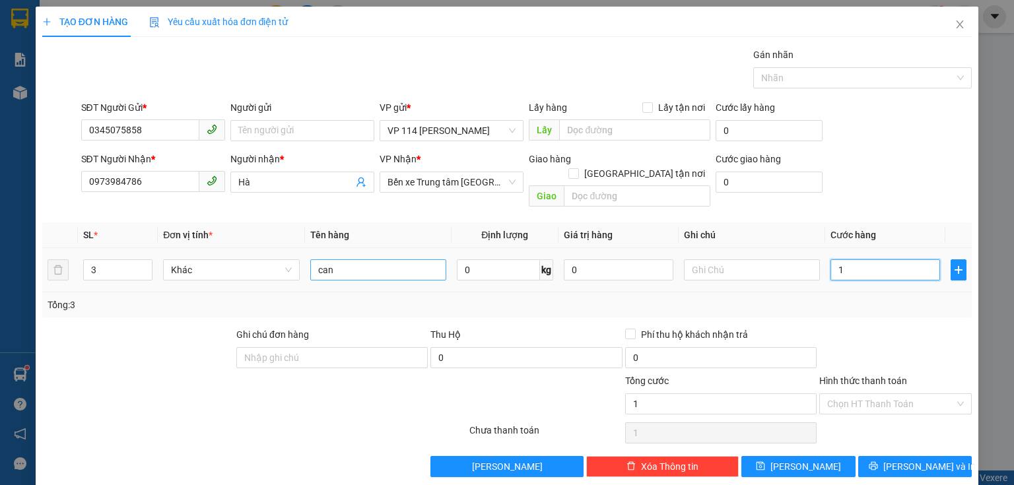
type input "15"
type input "150"
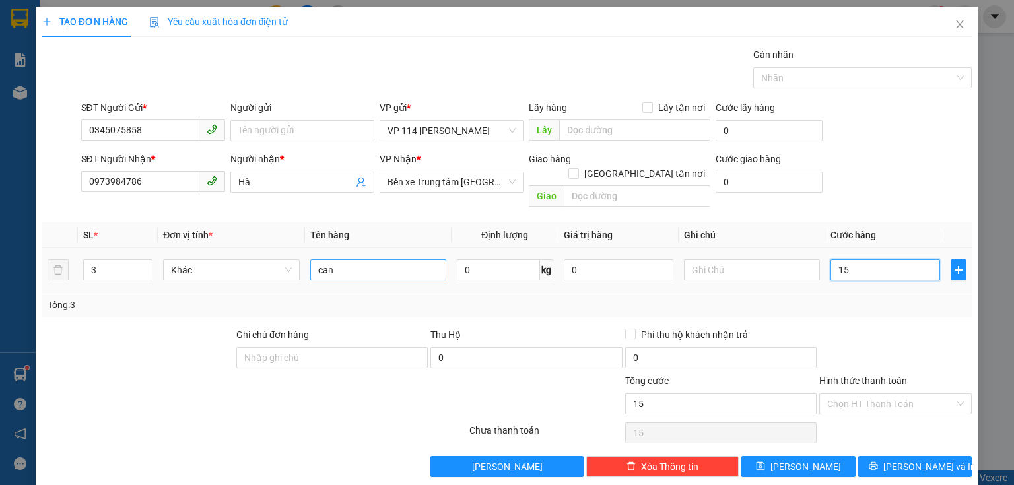
type input "150"
type input "1.500"
type input "15.000"
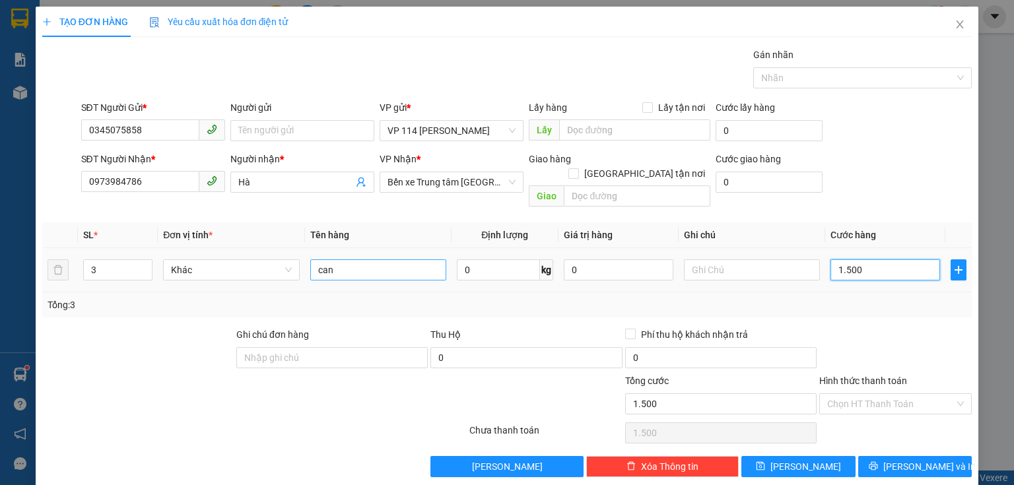
type input "15.000"
type input "150.000"
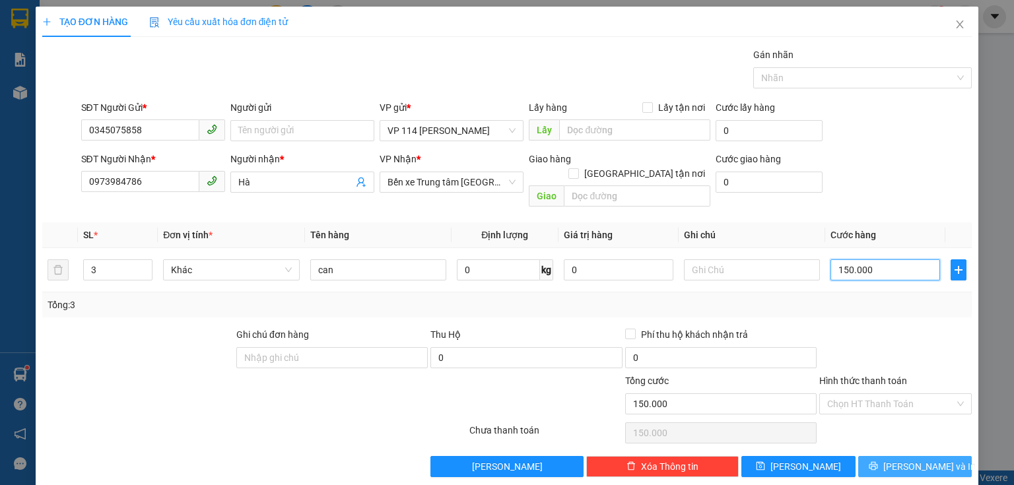
type input "150.000"
click at [878, 461] on icon "printer" at bounding box center [873, 465] width 9 height 9
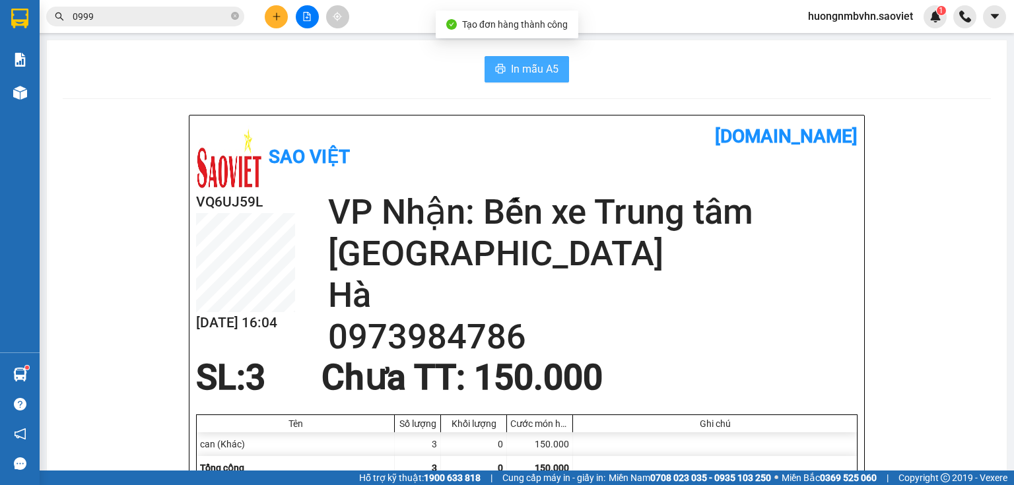
click at [536, 64] on span "In mẫu A5" at bounding box center [535, 69] width 48 height 16
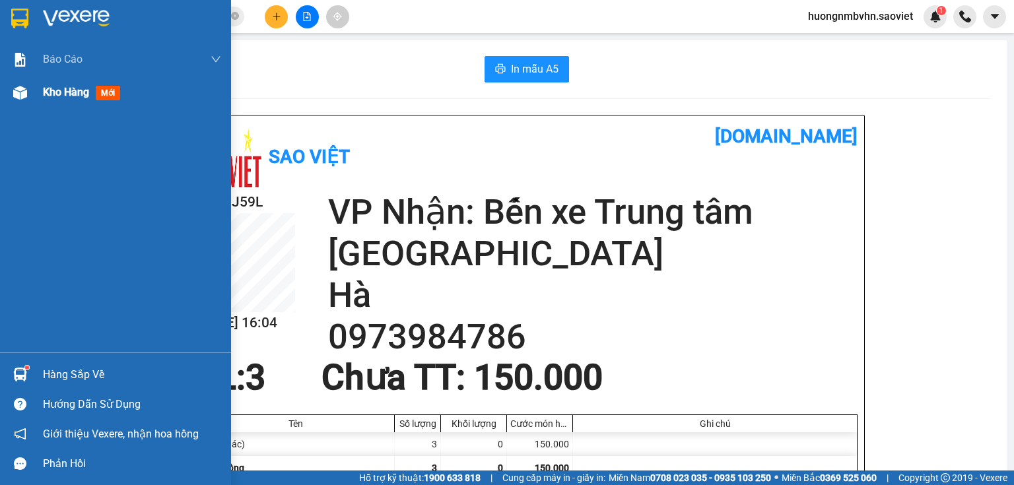
click at [48, 89] on span "Kho hàng" at bounding box center [66, 92] width 46 height 13
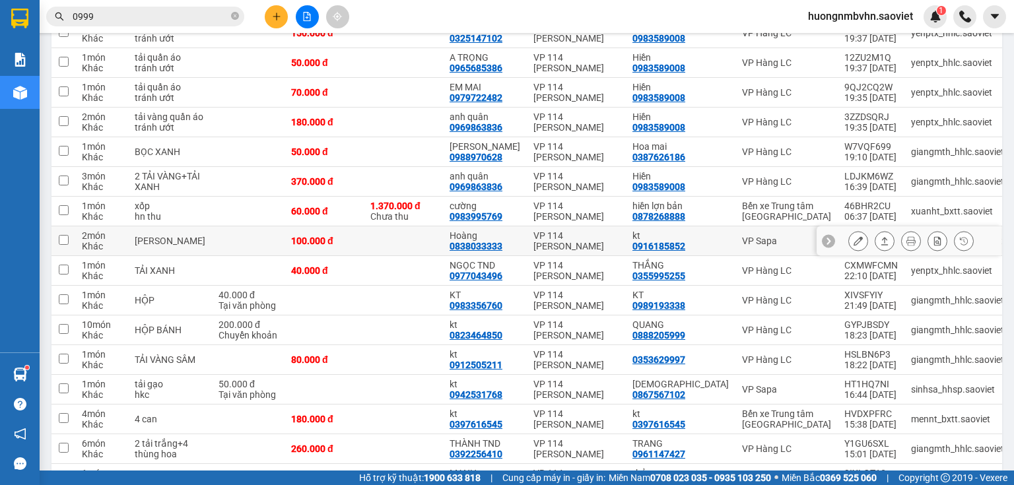
scroll to position [264, 0]
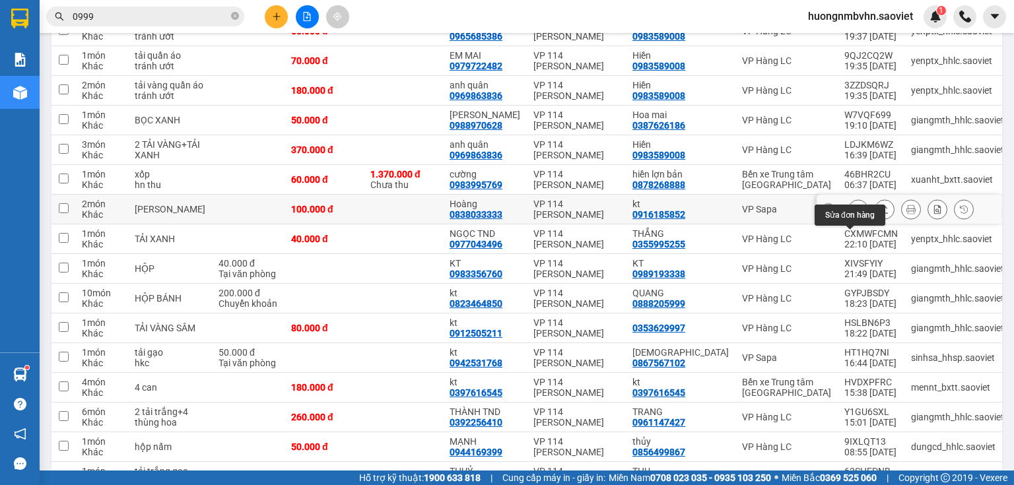
click at [853, 214] on icon at bounding box center [857, 209] width 9 height 9
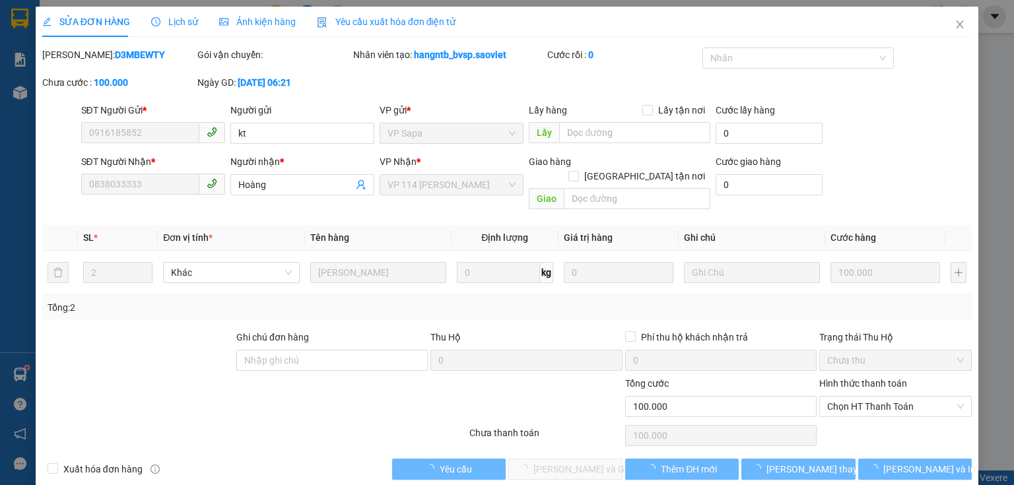
type input "0916185852"
type input "kt"
type input "0838033333"
type input "Hoàng"
type input "0"
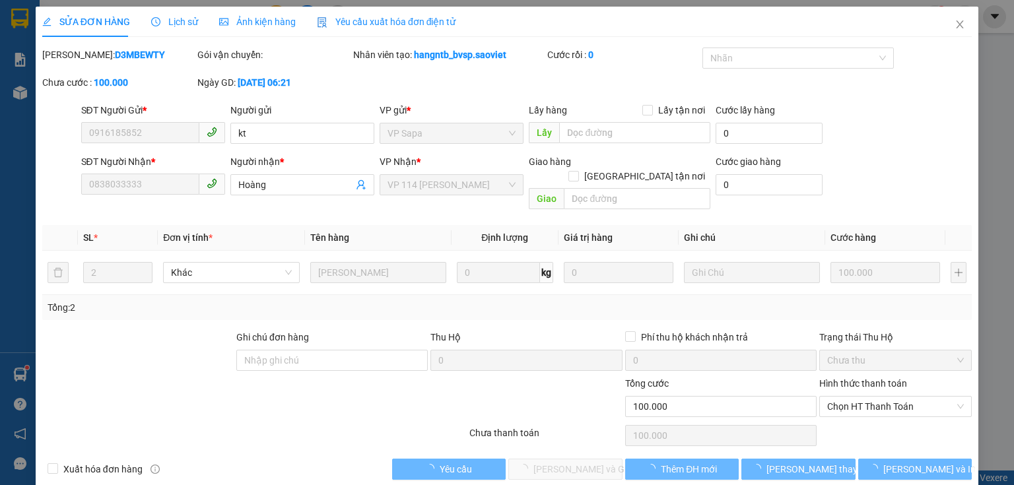
type input "100.000"
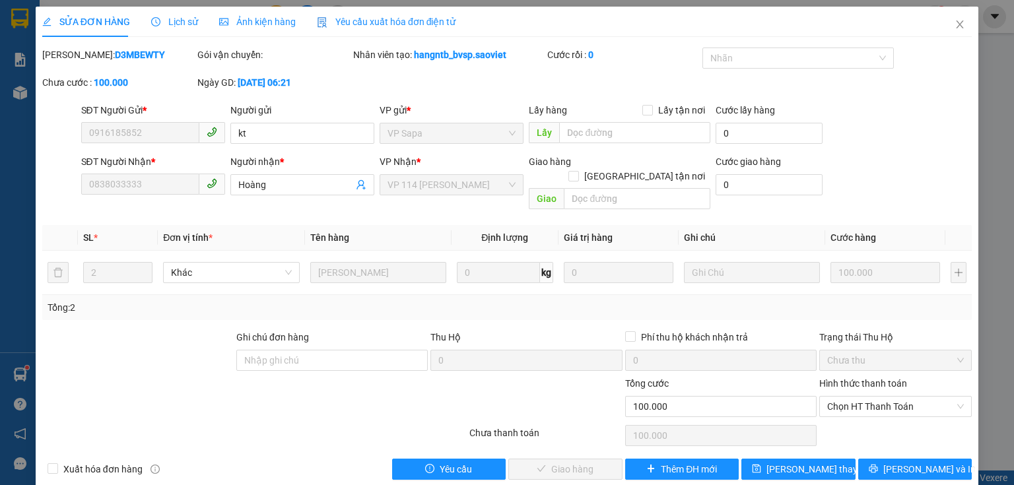
scroll to position [5, 0]
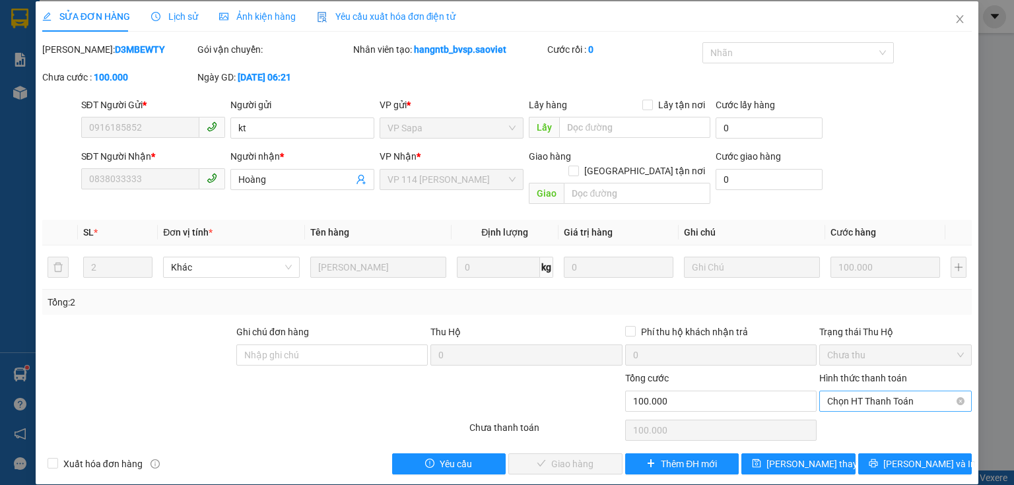
click at [869, 391] on span "Chọn HT Thanh Toán" at bounding box center [895, 401] width 137 height 20
click at [853, 415] on div "Tại văn phòng" at bounding box center [888, 412] width 136 height 15
type input "0"
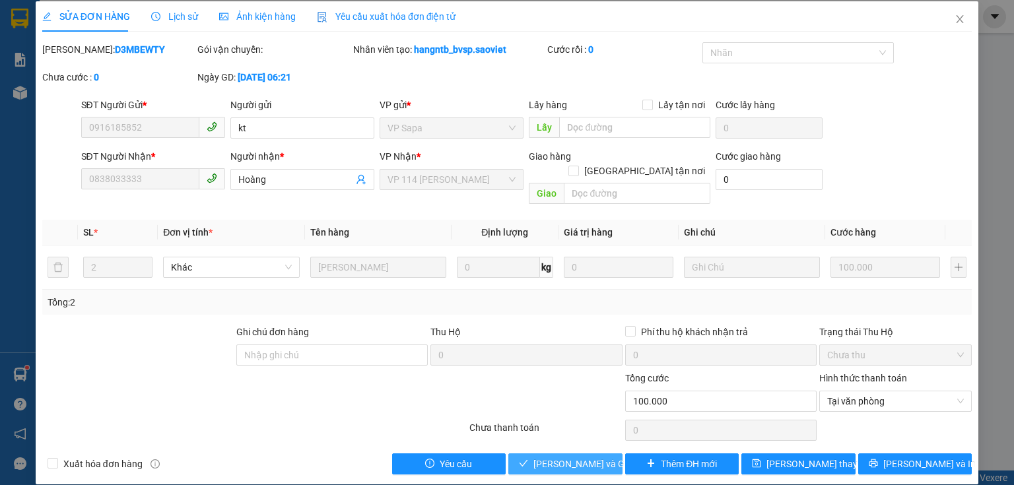
click at [592, 457] on button "[PERSON_NAME] và Giao hàng" at bounding box center [565, 463] width 114 height 21
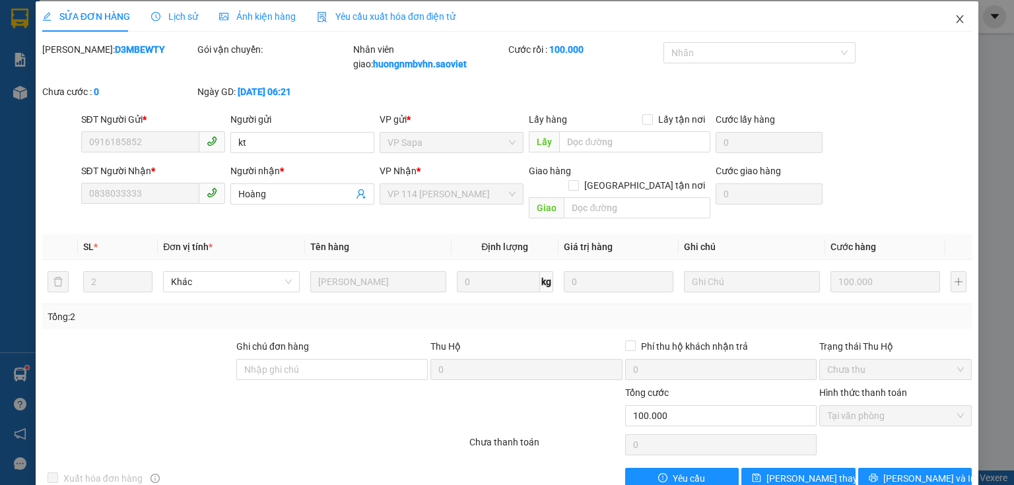
click at [956, 18] on icon "close" at bounding box center [959, 19] width 7 height 8
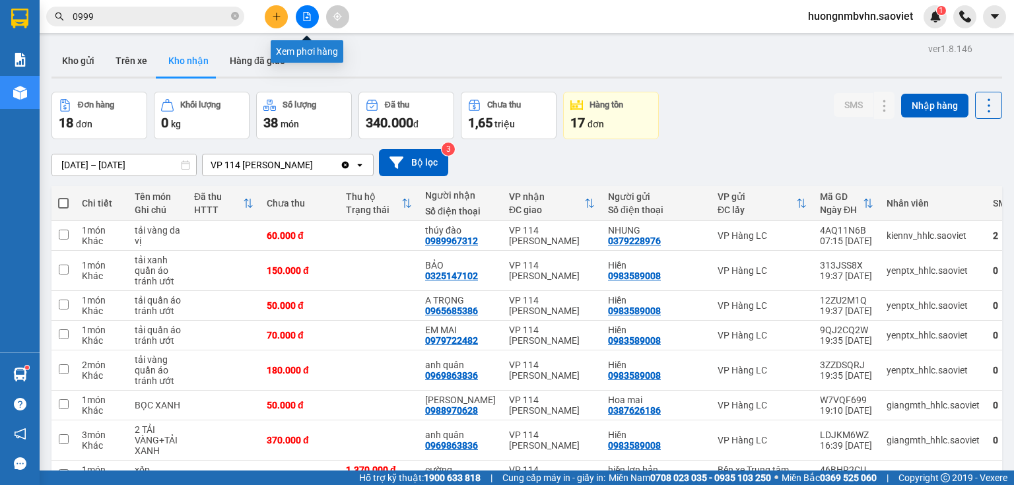
click at [300, 18] on button at bounding box center [307, 16] width 23 height 23
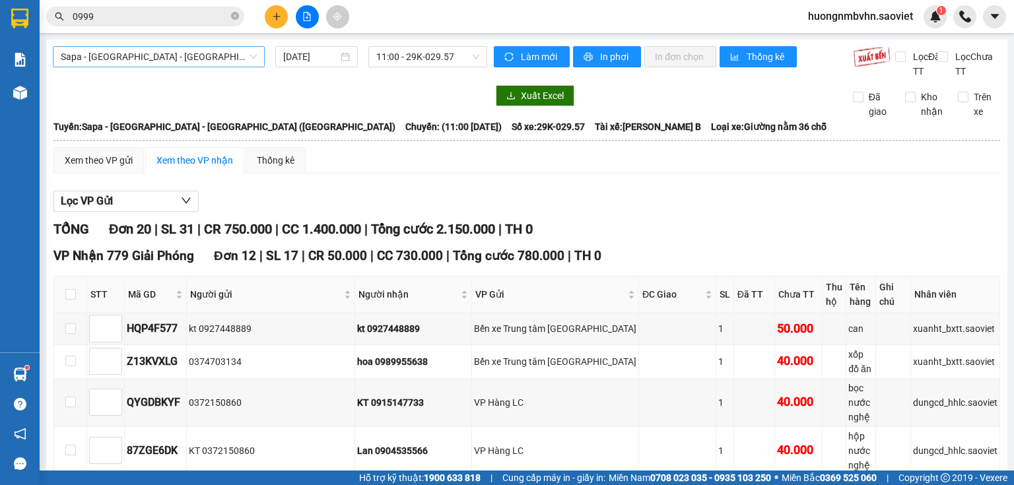
click at [184, 53] on span "Sapa - [GEOGRAPHIC_DATA] - [GEOGRAPHIC_DATA] ([GEOGRAPHIC_DATA])" at bounding box center [159, 57] width 196 height 20
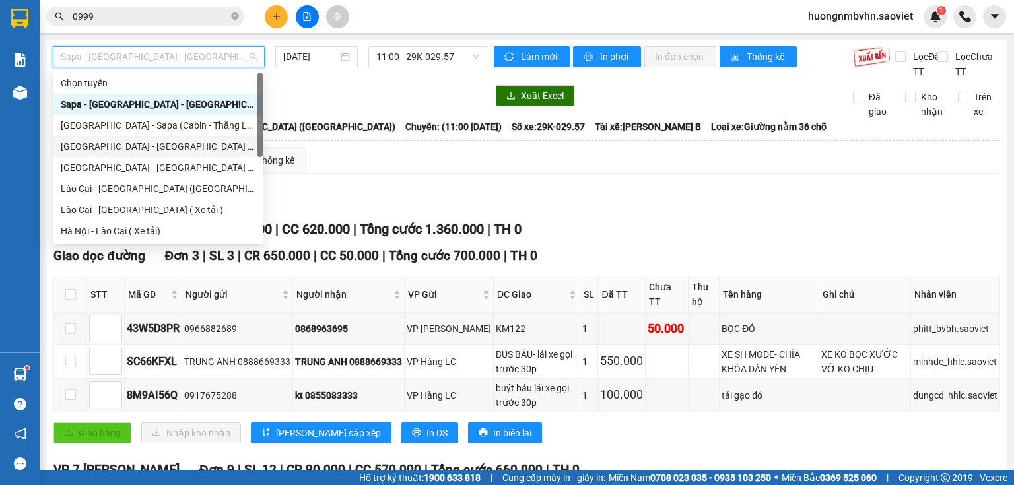
scroll to position [106, 0]
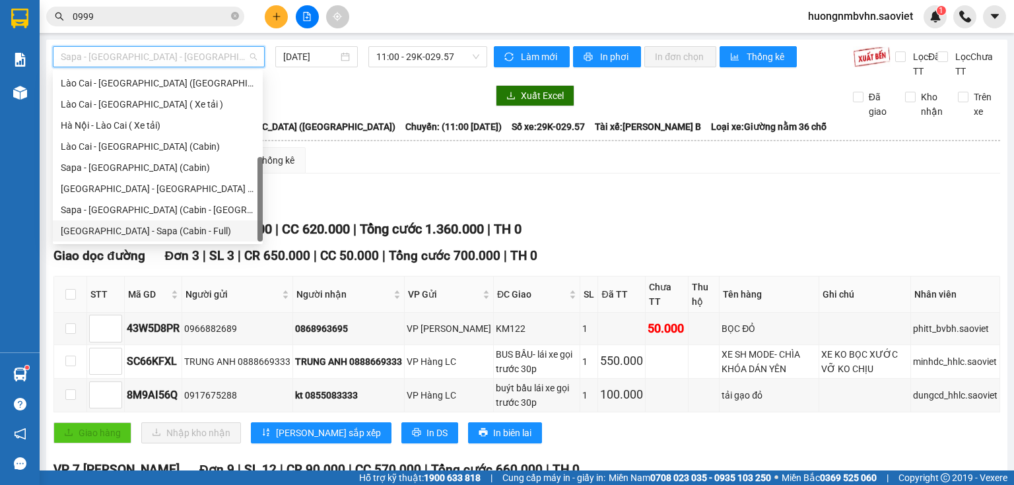
click at [175, 232] on div "[GEOGRAPHIC_DATA] - Sapa (Cabin - Full)" at bounding box center [158, 231] width 194 height 15
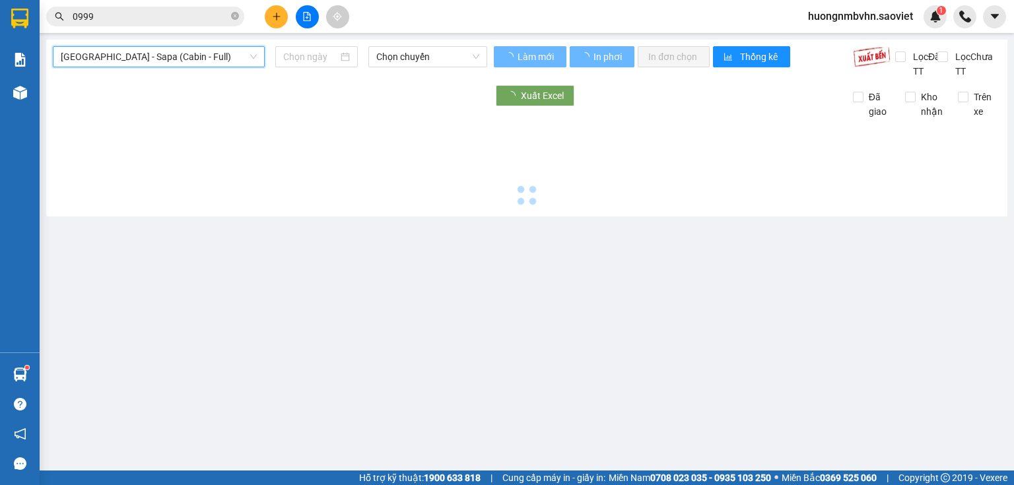
type input "[DATE]"
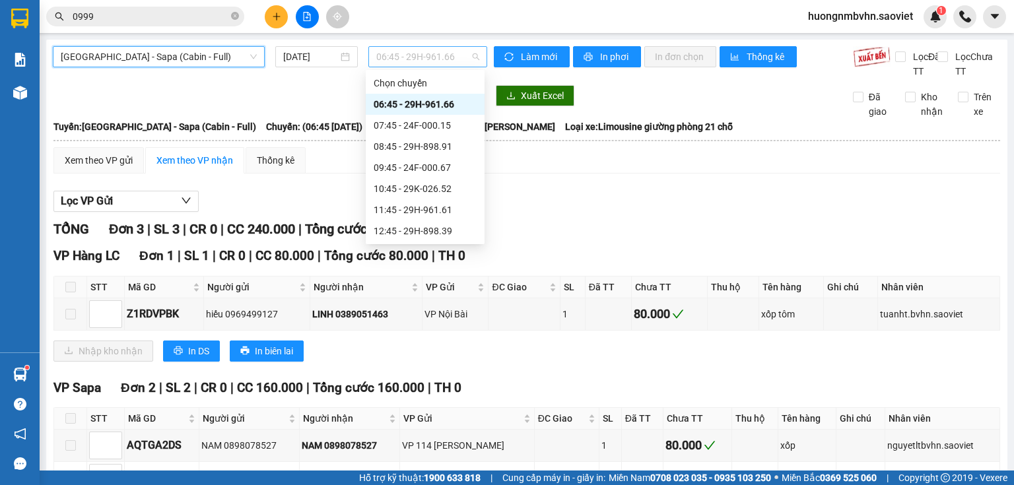
click at [411, 53] on span "06:45 - 29H-961.66" at bounding box center [428, 57] width 104 height 20
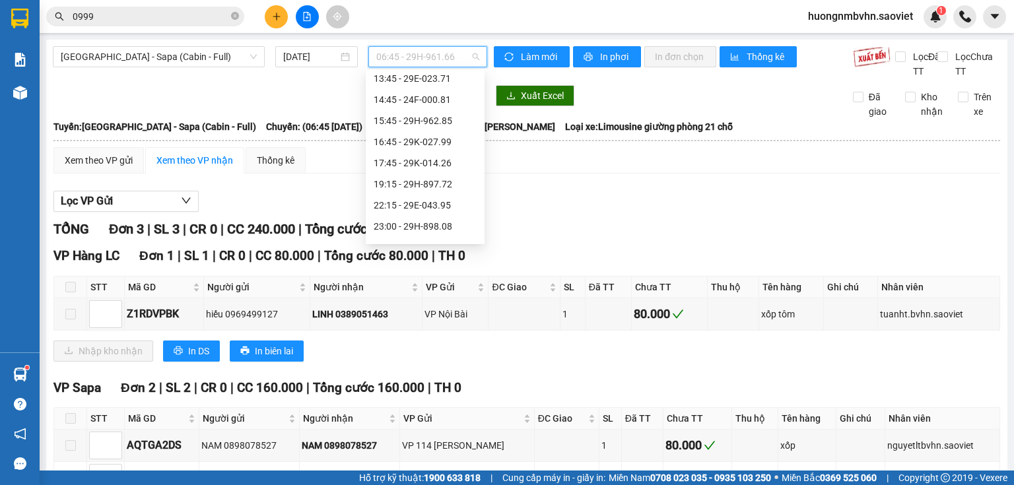
scroll to position [190, 0]
click at [437, 129] on div "16:45 - 29K-027.99" at bounding box center [425, 125] width 103 height 15
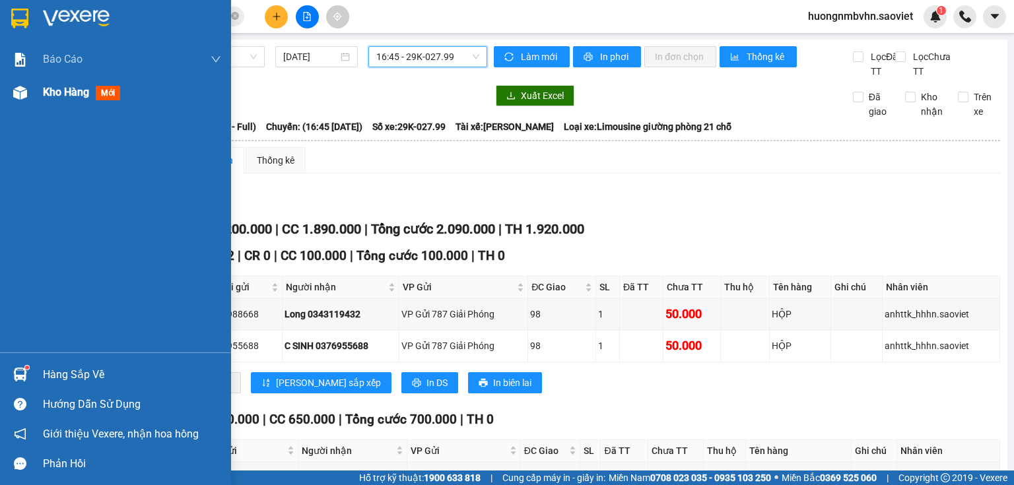
click at [69, 92] on span "Kho hàng" at bounding box center [66, 92] width 46 height 13
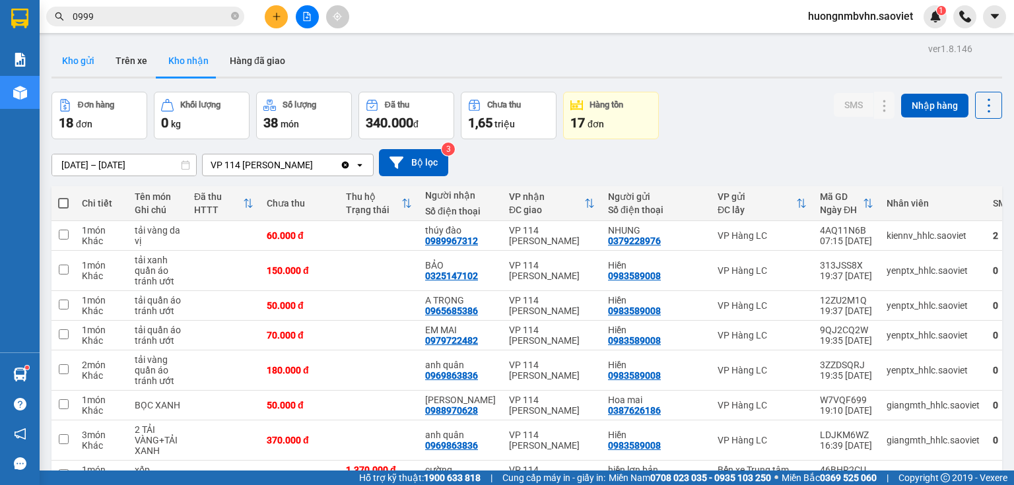
click at [79, 55] on button "Kho gửi" at bounding box center [77, 61] width 53 height 32
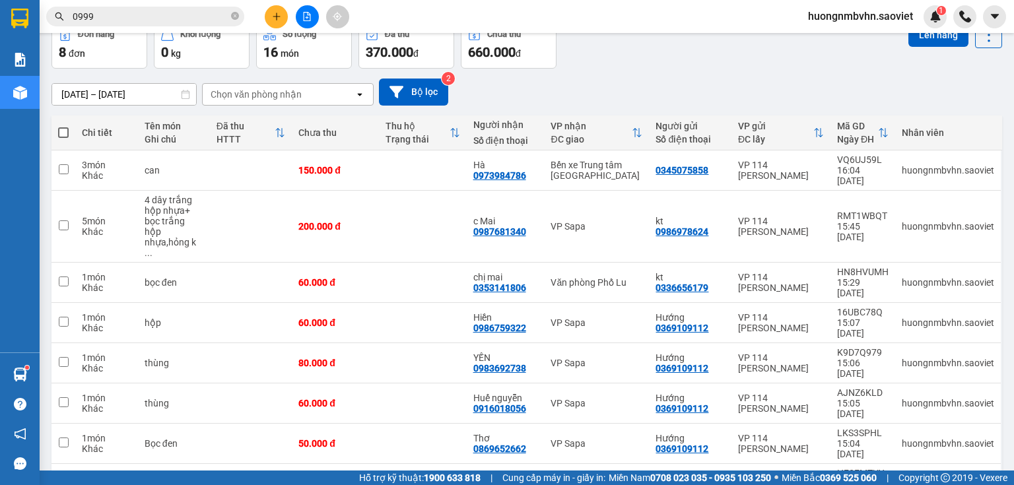
scroll to position [71, 0]
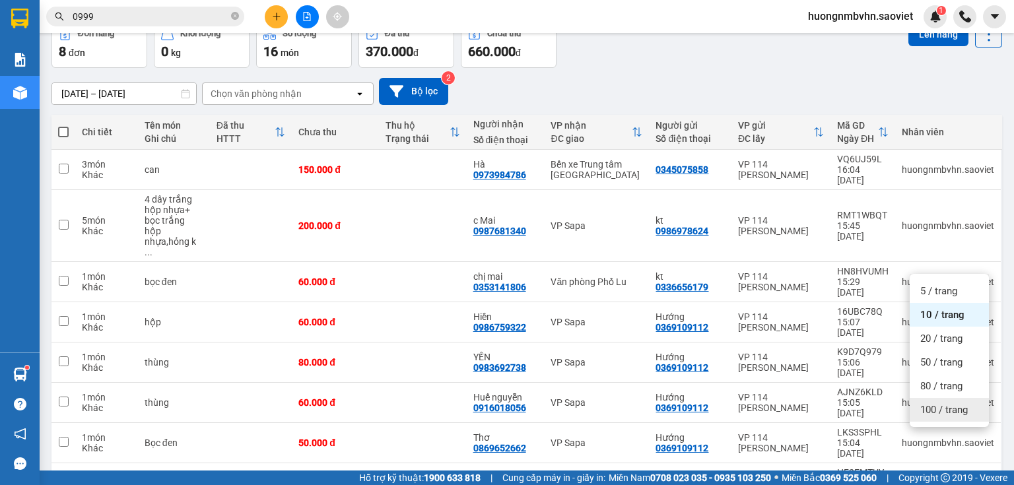
click at [948, 413] on span "100 / trang" at bounding box center [944, 409] width 48 height 13
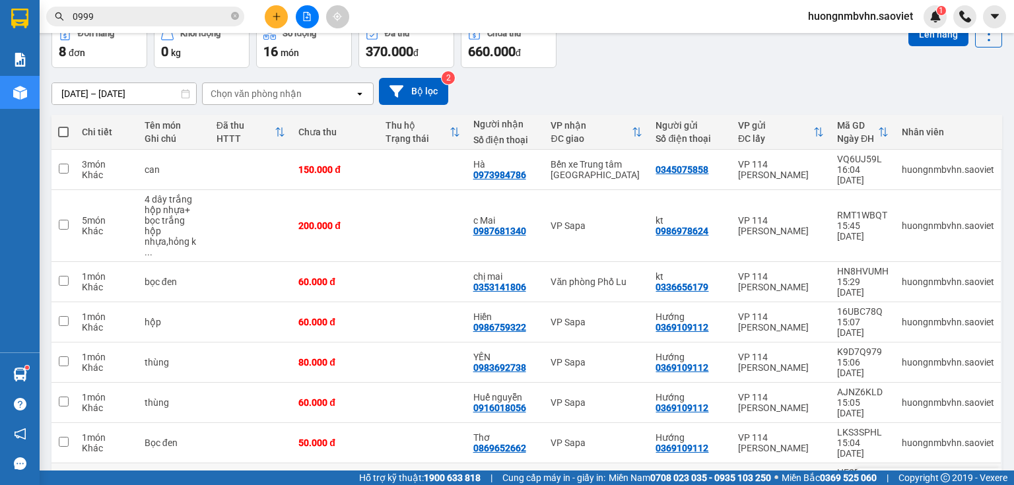
click at [64, 477] on input "checkbox" at bounding box center [64, 482] width 10 height 10
checkbox input "true"
click at [66, 276] on input "checkbox" at bounding box center [64, 281] width 10 height 10
checkbox input "true"
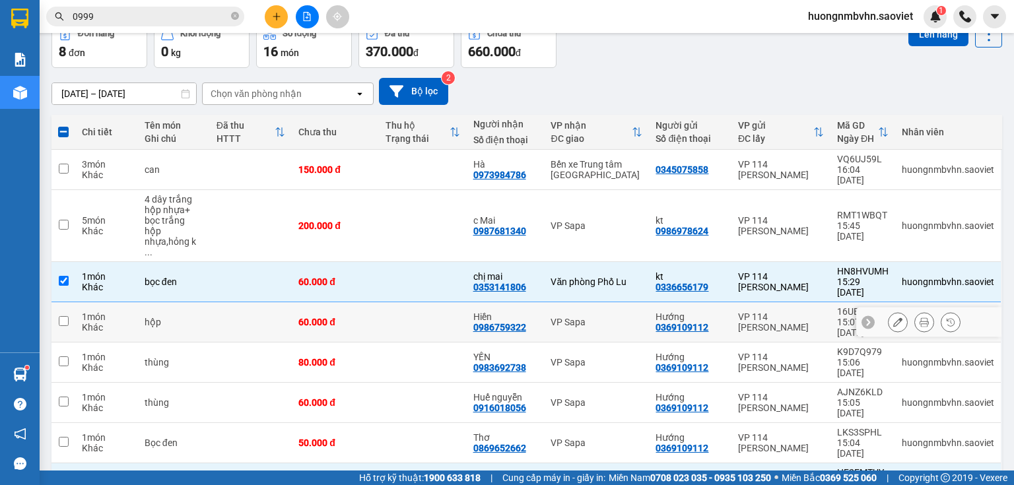
click at [62, 316] on input "checkbox" at bounding box center [64, 321] width 10 height 10
checkbox input "true"
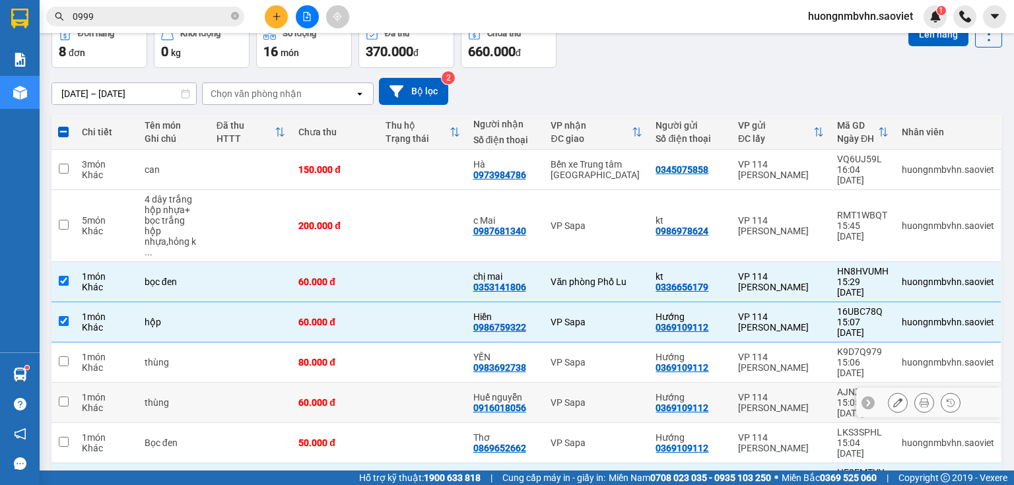
click at [59, 383] on td at bounding box center [63, 403] width 24 height 40
checkbox input "true"
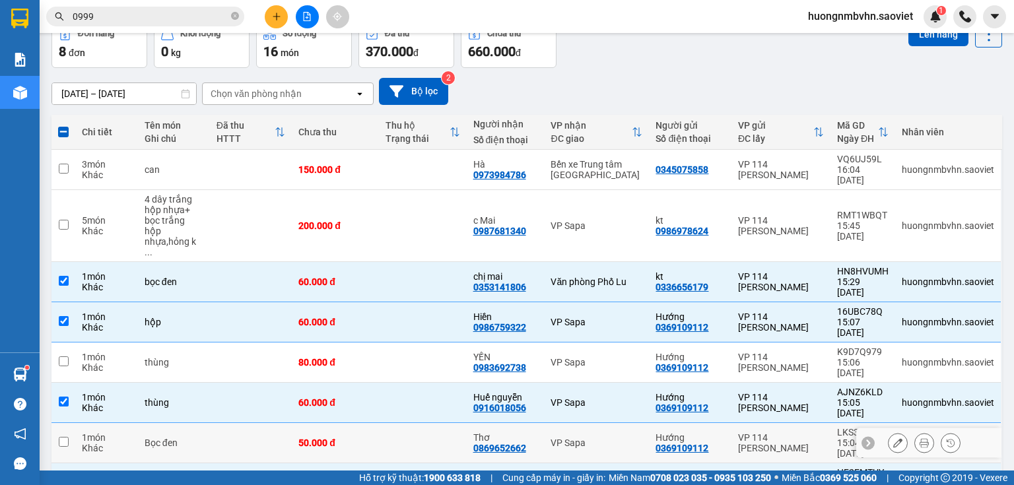
click at [63, 437] on input "checkbox" at bounding box center [64, 442] width 10 height 10
checkbox input "true"
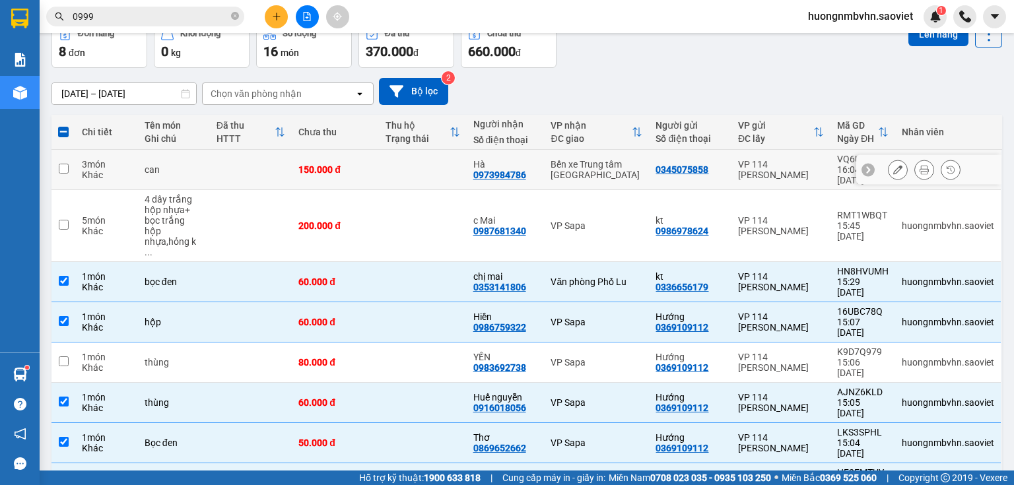
scroll to position [0, 0]
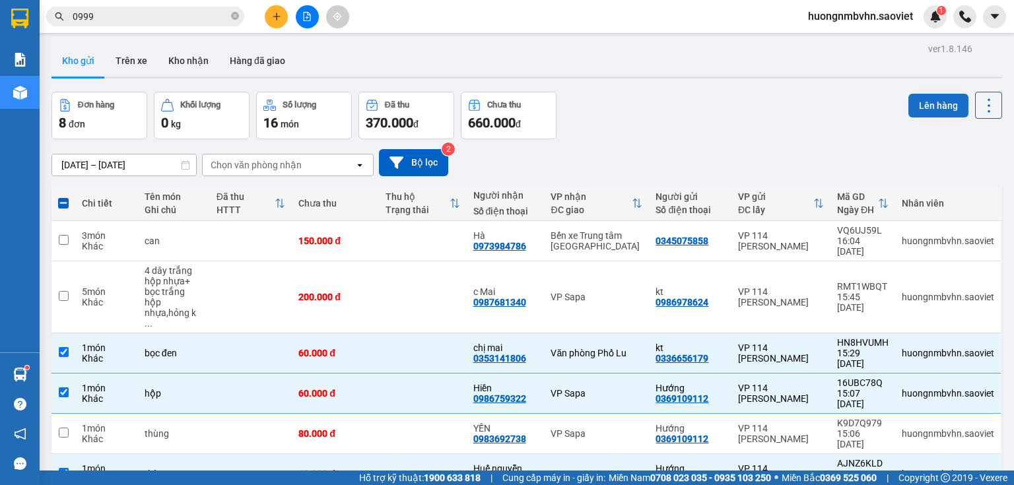
click at [935, 102] on button "Lên hàng" at bounding box center [938, 106] width 60 height 24
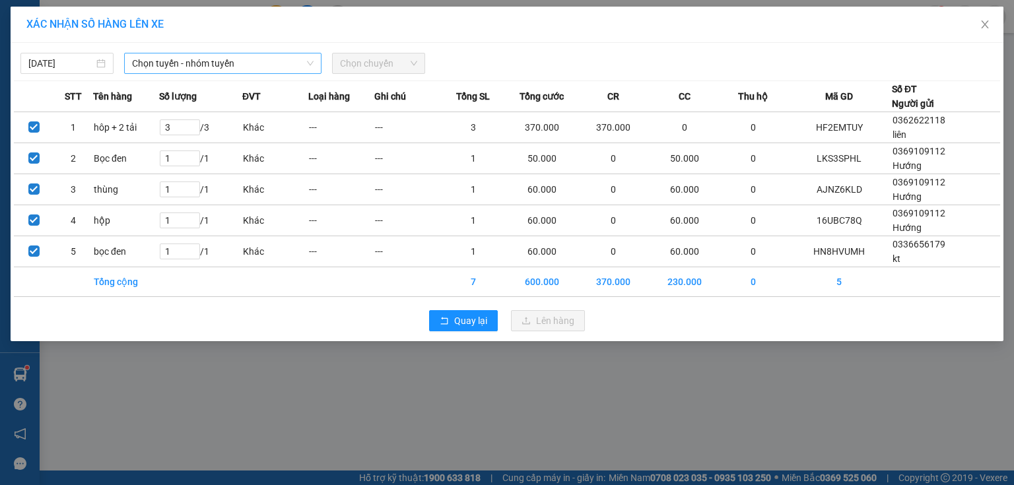
click at [252, 59] on span "Chọn tuyến - nhóm tuyến" at bounding box center [222, 63] width 181 height 20
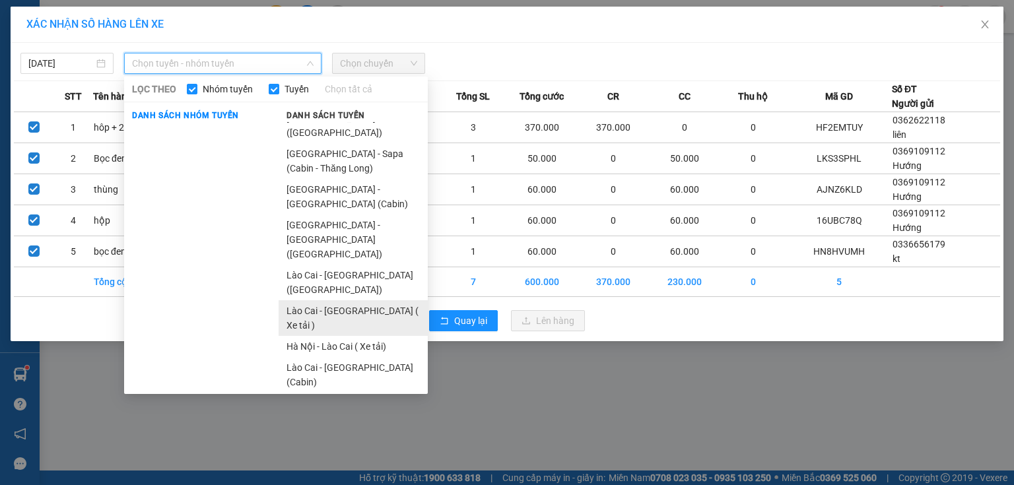
scroll to position [44, 0]
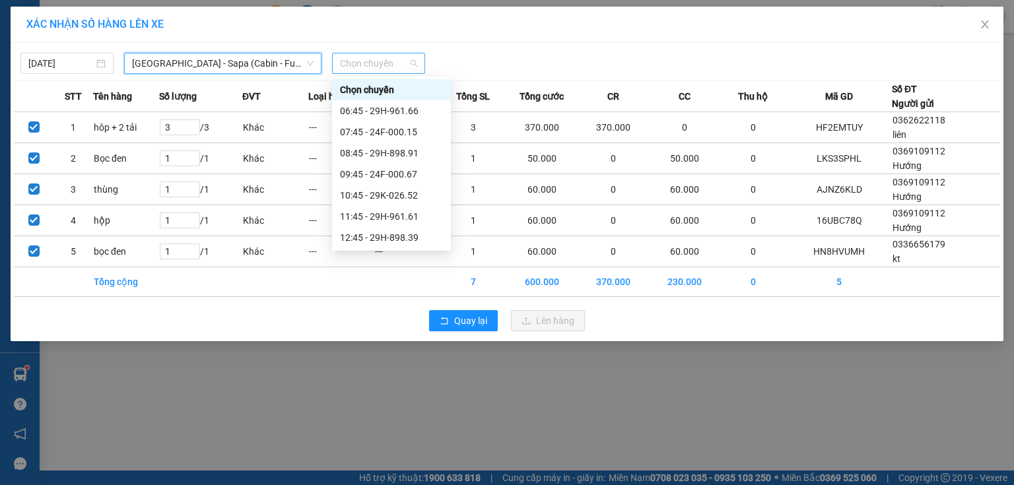
click at [377, 58] on span "Chọn chuyến" at bounding box center [378, 63] width 77 height 20
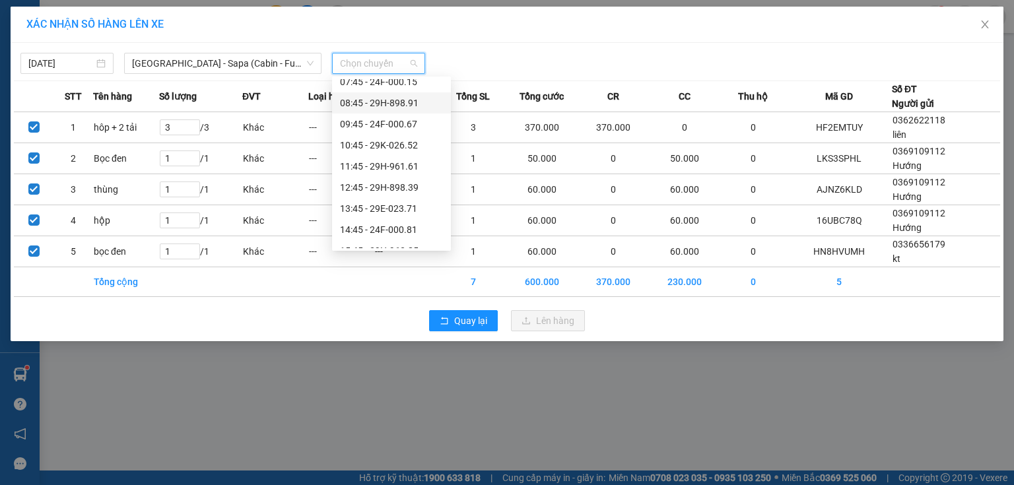
scroll to position [106, 0]
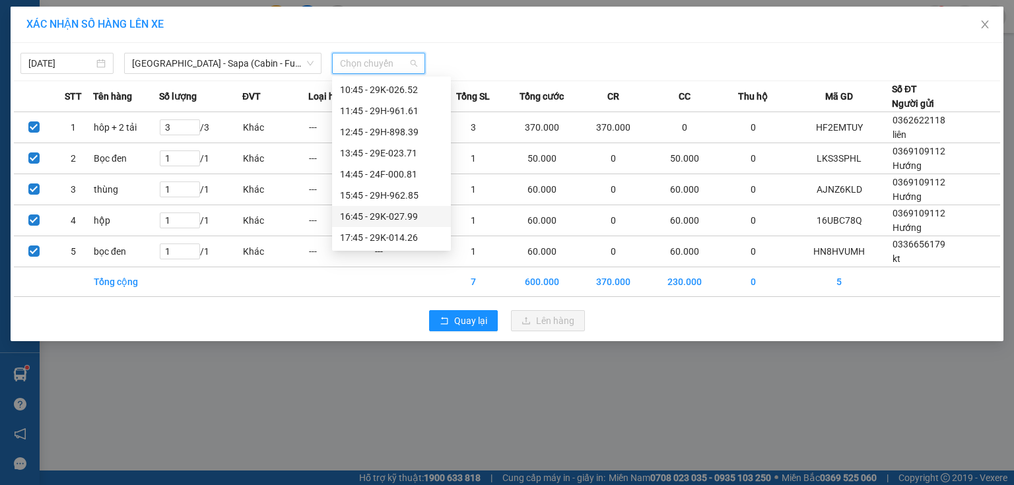
click at [417, 224] on div "16:45 - 29K-027.99" at bounding box center [391, 216] width 119 height 21
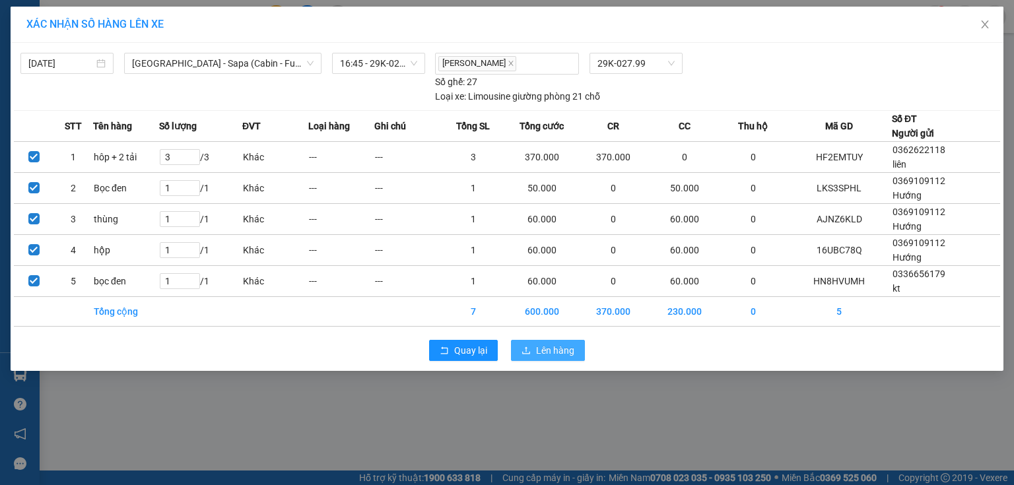
click at [550, 352] on span "Lên hàng" at bounding box center [555, 350] width 38 height 15
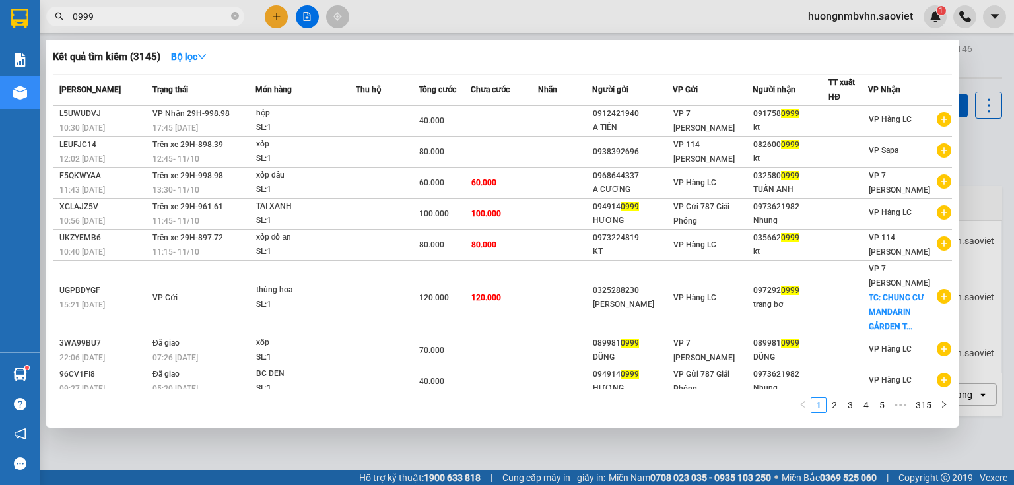
click at [115, 11] on input "0999" at bounding box center [151, 16] width 156 height 15
type input "0"
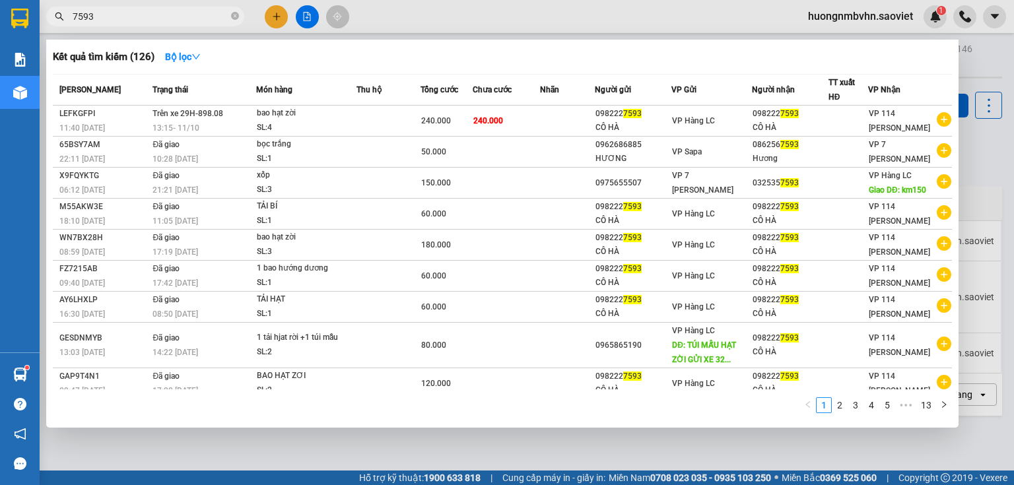
click at [989, 67] on div at bounding box center [507, 242] width 1014 height 485
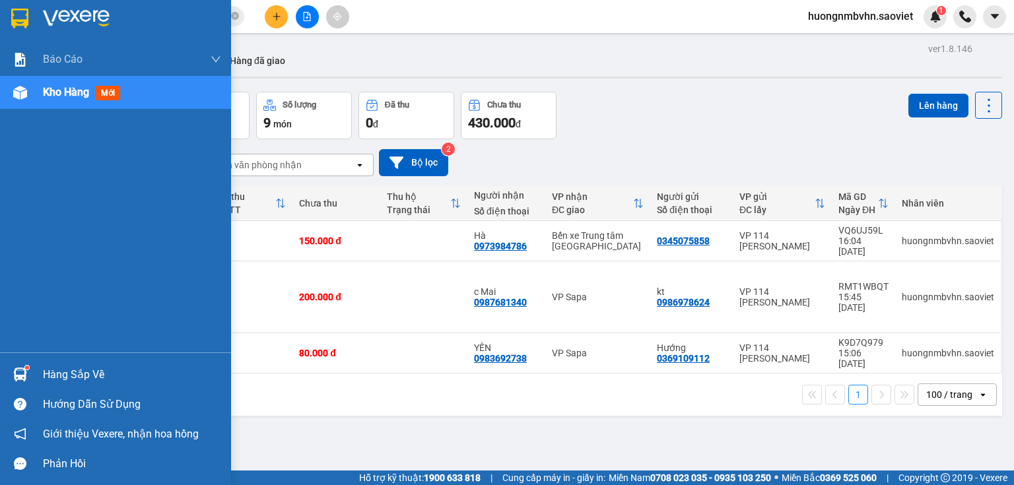
click at [78, 376] on div "Hàng sắp về" at bounding box center [132, 375] width 178 height 20
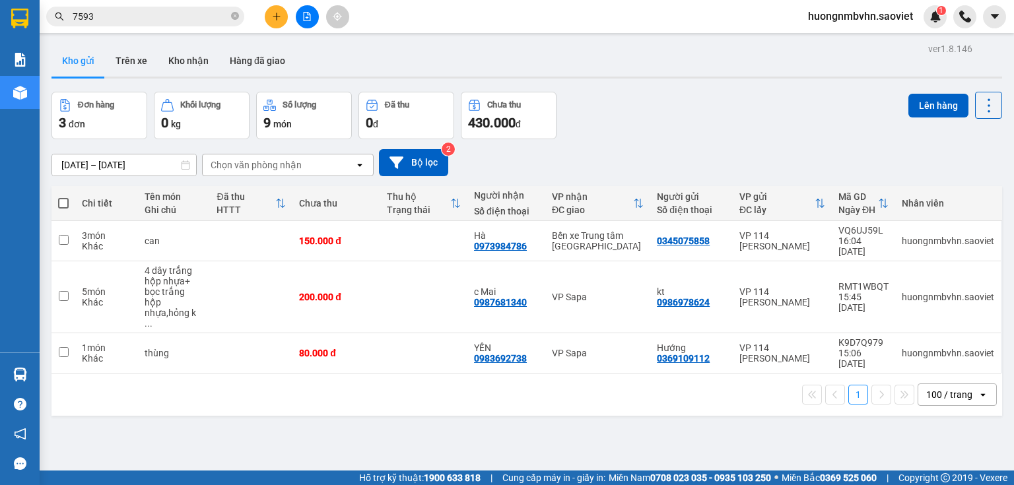
click at [599, 112] on section "Kết quả tìm kiếm ( 126 ) Bộ lọc Mã ĐH Trạng thái Món hàng Thu hộ Tổng cước Chưa…" at bounding box center [507, 242] width 1014 height 485
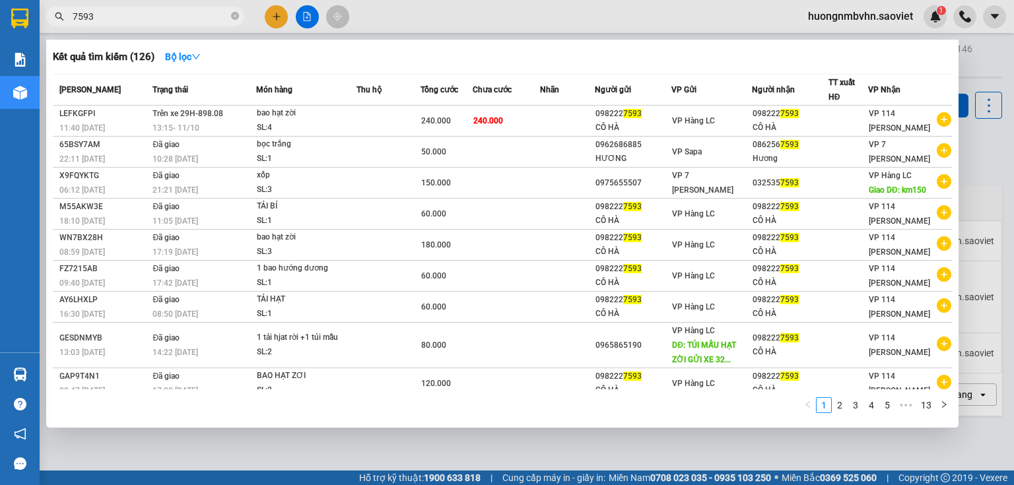
click at [143, 26] on span "7593" at bounding box center [145, 17] width 198 height 20
click at [125, 23] on input "7593" at bounding box center [151, 16] width 156 height 15
type input "7"
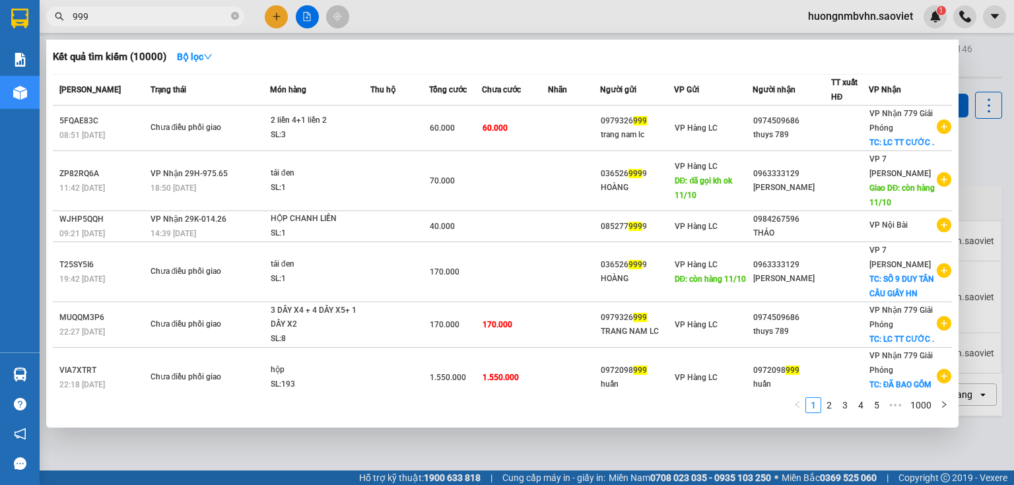
click at [106, 18] on input "999" at bounding box center [151, 16] width 156 height 15
type input "9"
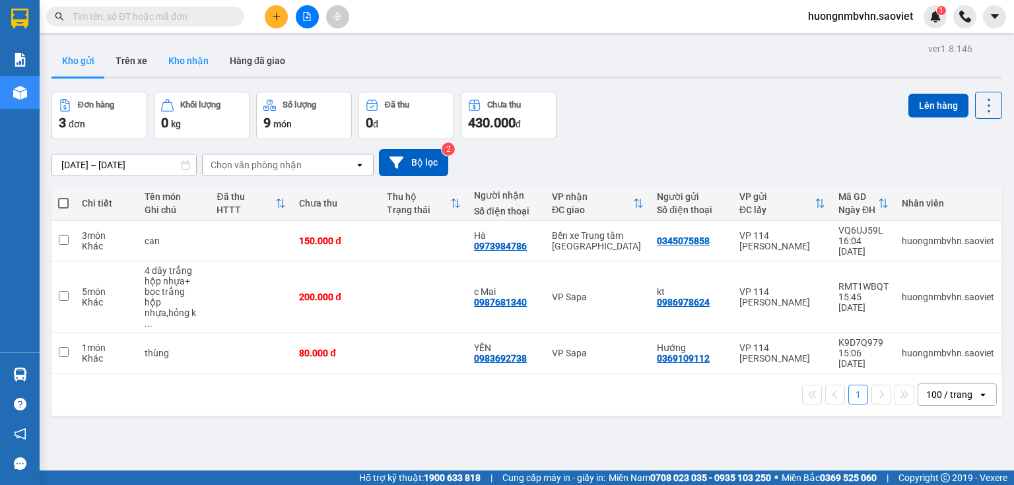
click at [188, 59] on button "Kho nhận" at bounding box center [188, 61] width 61 height 32
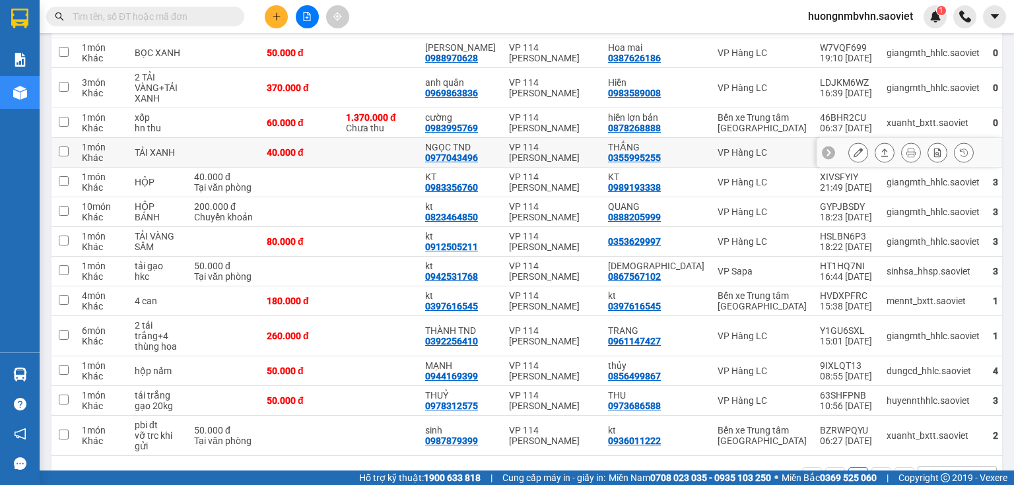
scroll to position [370, 0]
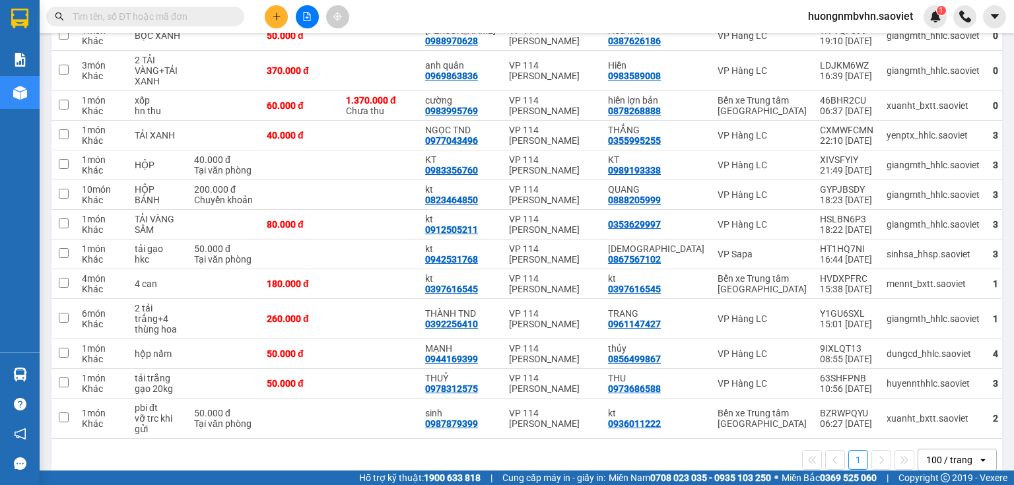
click at [100, 18] on input "text" at bounding box center [151, 16] width 156 height 15
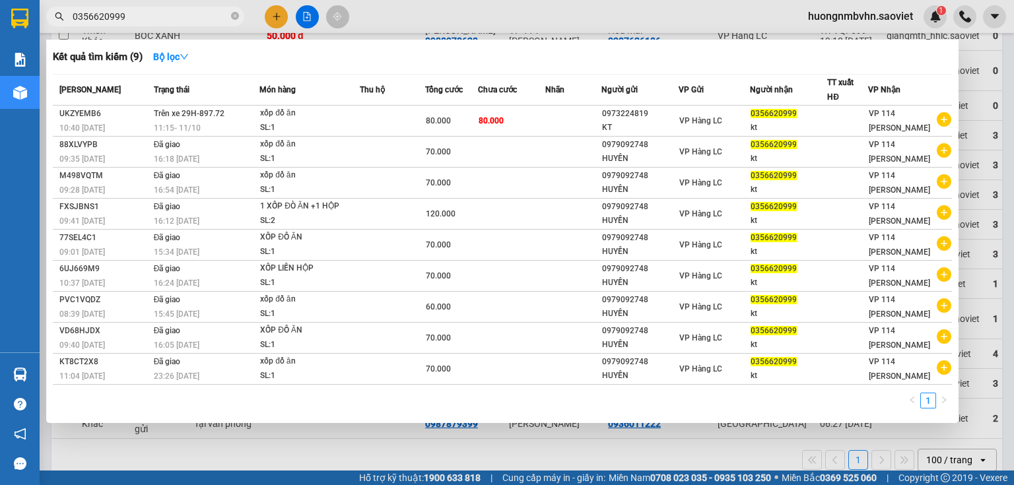
type input "0356620999"
click at [1000, 66] on div at bounding box center [507, 242] width 1014 height 485
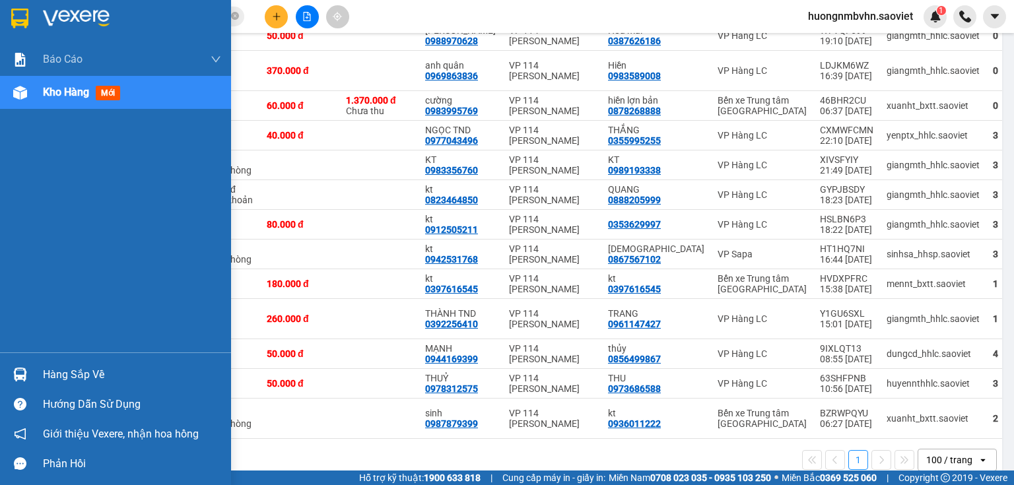
click at [100, 379] on div "Hàng sắp về" at bounding box center [132, 375] width 178 height 20
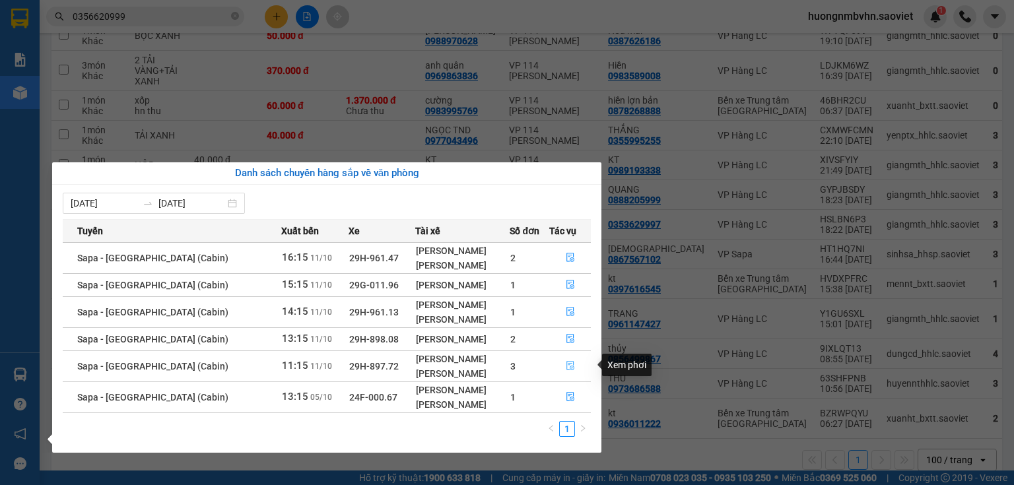
click at [568, 364] on icon "file-done" at bounding box center [570, 365] width 9 height 9
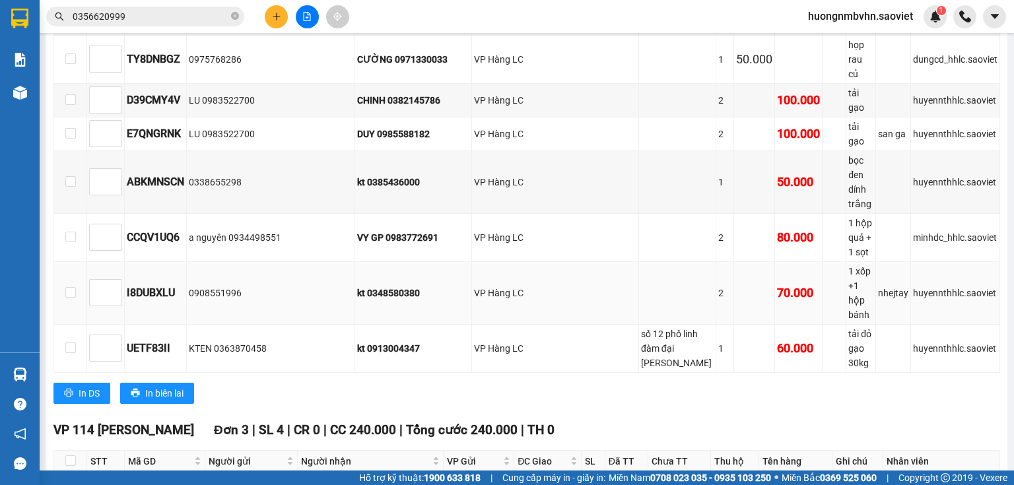
scroll to position [739, 0]
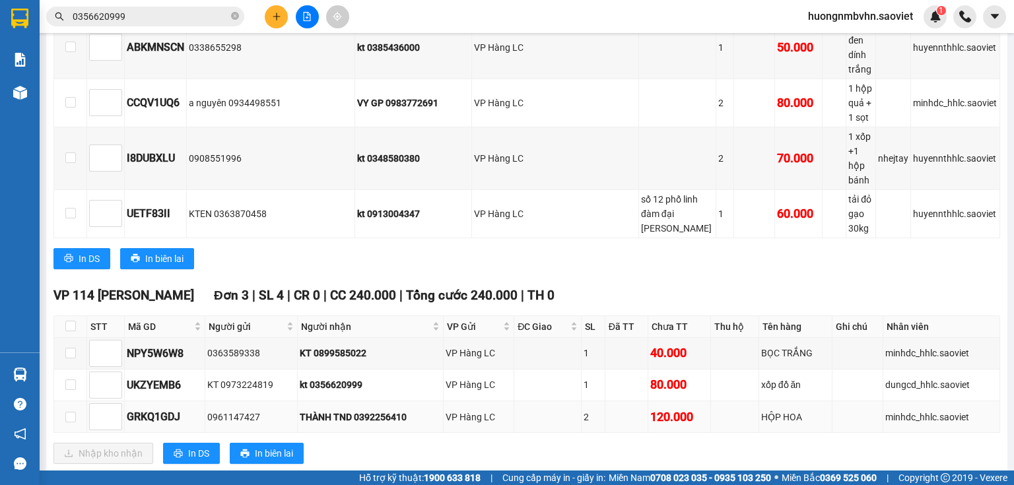
click at [63, 401] on td at bounding box center [70, 417] width 33 height 32
click at [71, 379] on input "checkbox" at bounding box center [70, 384] width 11 height 11
checkbox input "true"
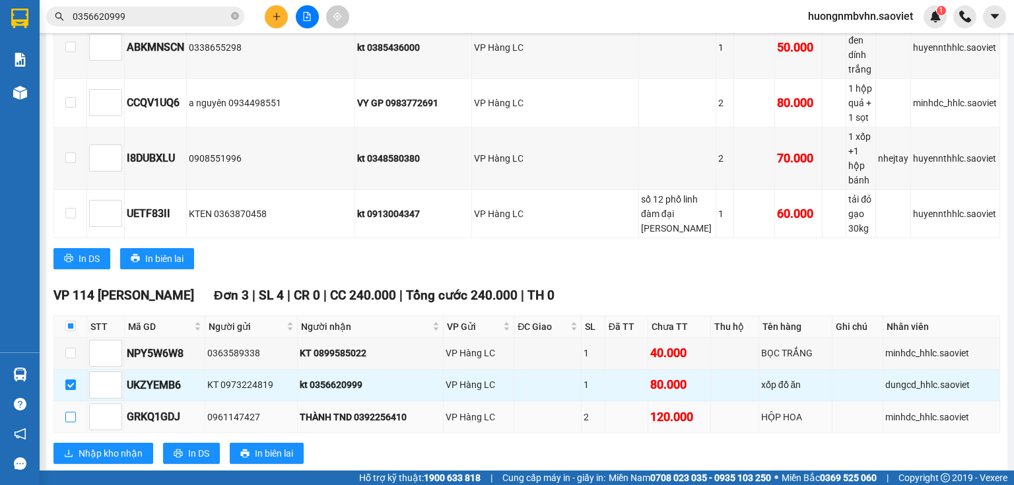
click at [73, 412] on input "checkbox" at bounding box center [70, 417] width 11 height 11
checkbox input "true"
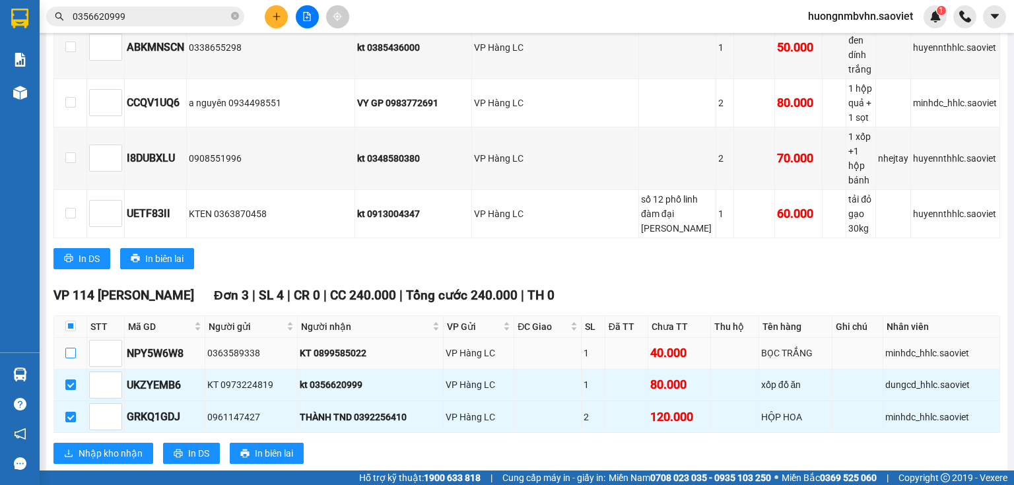
click at [69, 348] on input "checkbox" at bounding box center [70, 353] width 11 height 11
checkbox input "true"
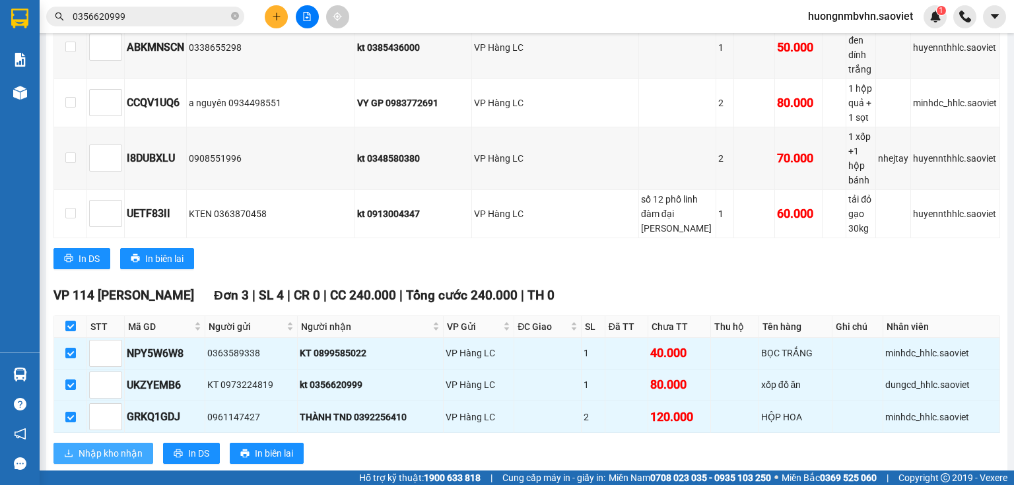
click at [116, 446] on span "Nhập kho nhận" at bounding box center [111, 453] width 64 height 15
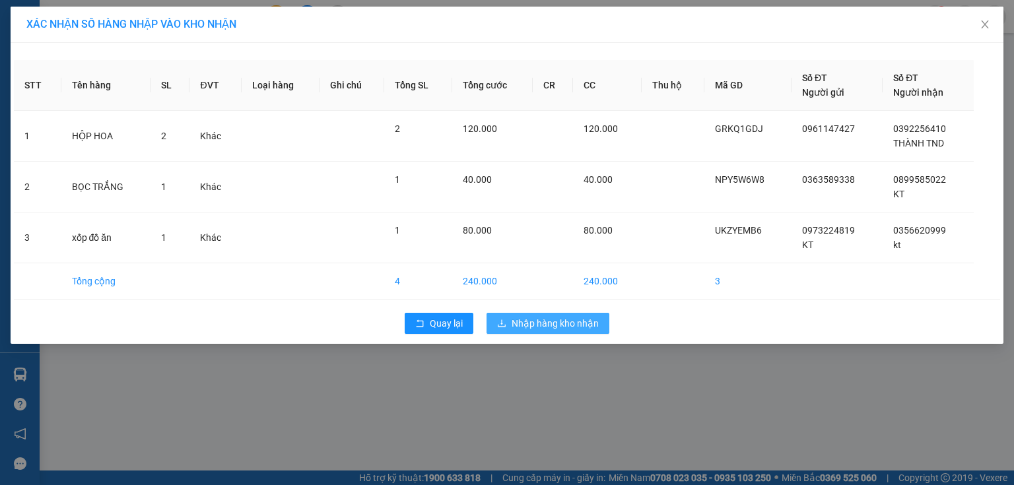
click at [554, 318] on span "Nhập hàng kho nhận" at bounding box center [554, 323] width 87 height 15
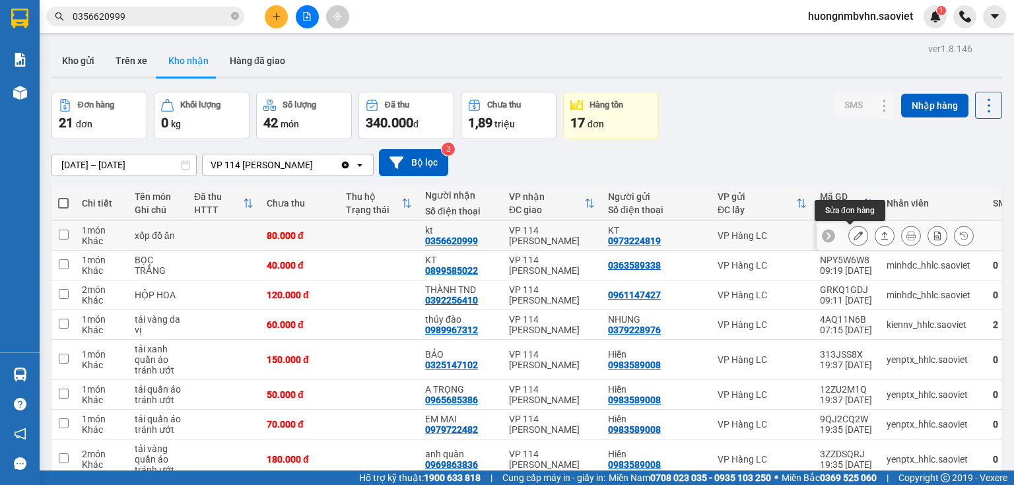
click at [853, 238] on icon at bounding box center [857, 235] width 9 height 9
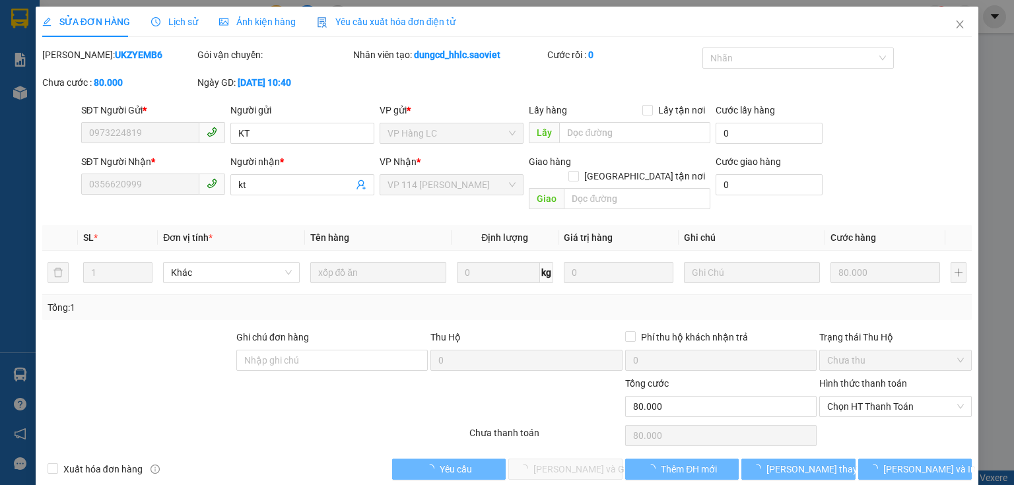
type input "0973224819"
type input "KT"
type input "0356620999"
type input "kt"
type input "0"
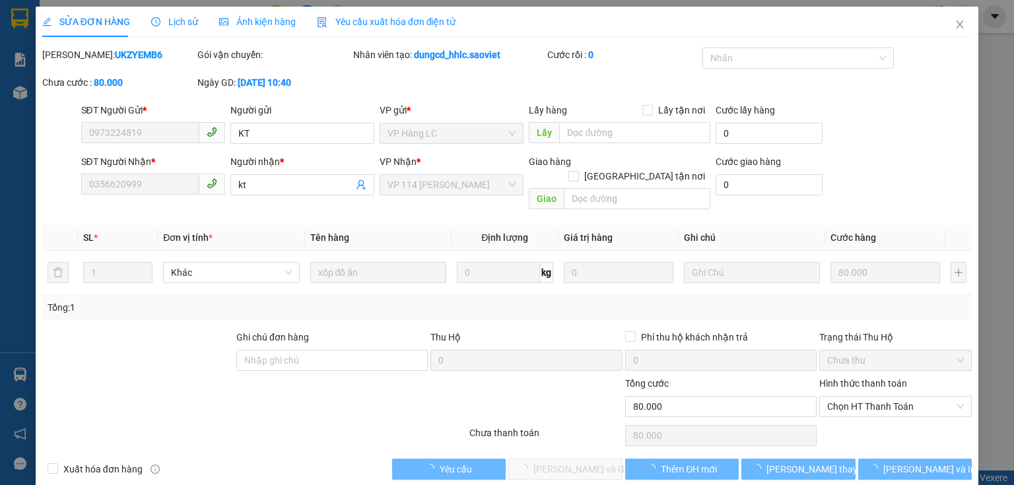
type input "80.000"
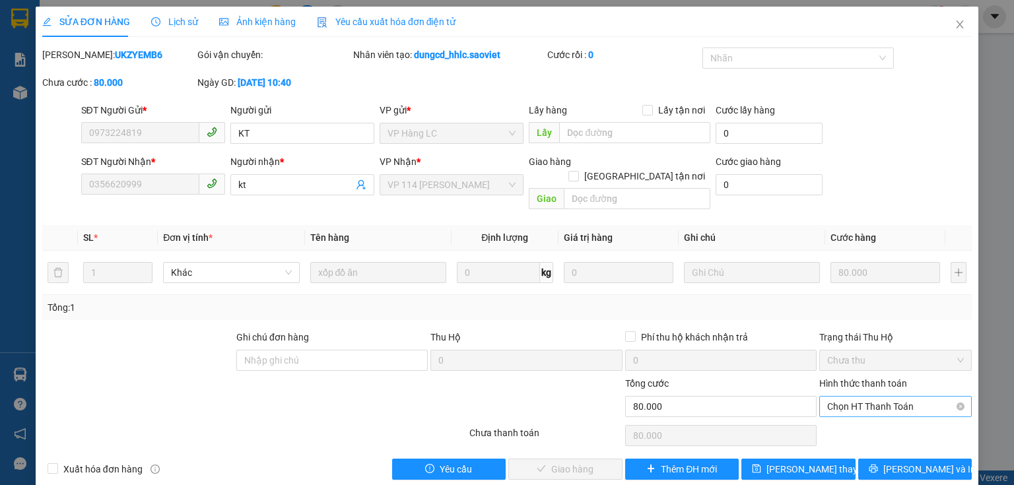
click at [855, 397] on span "Chọn HT Thanh Toán" at bounding box center [895, 407] width 137 height 20
click at [846, 417] on div "Tại văn phòng" at bounding box center [888, 418] width 136 height 15
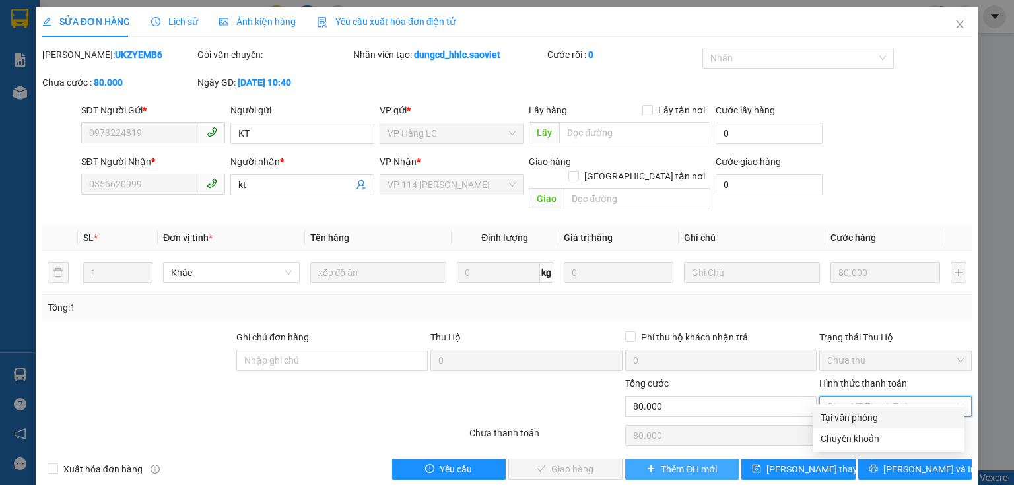
type input "0"
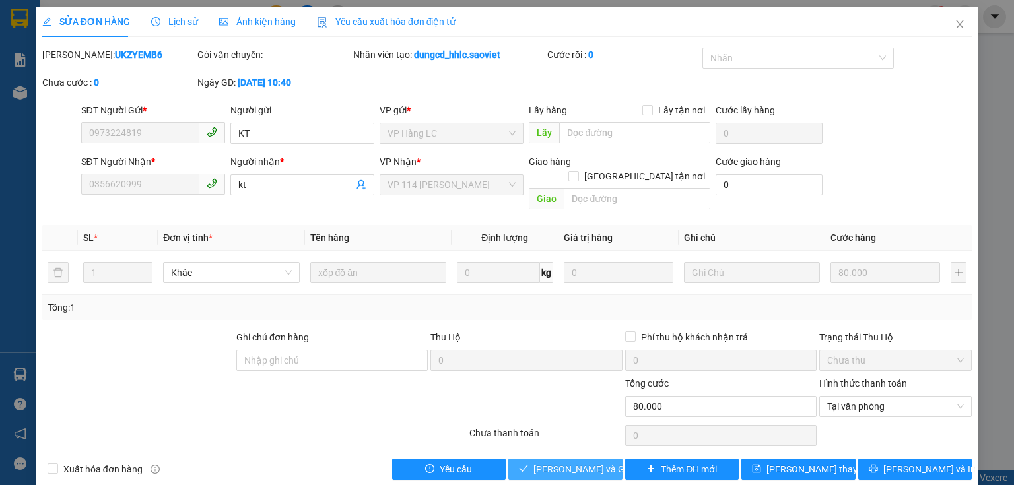
click at [587, 462] on span "[PERSON_NAME] và Giao hàng" at bounding box center [596, 469] width 127 height 15
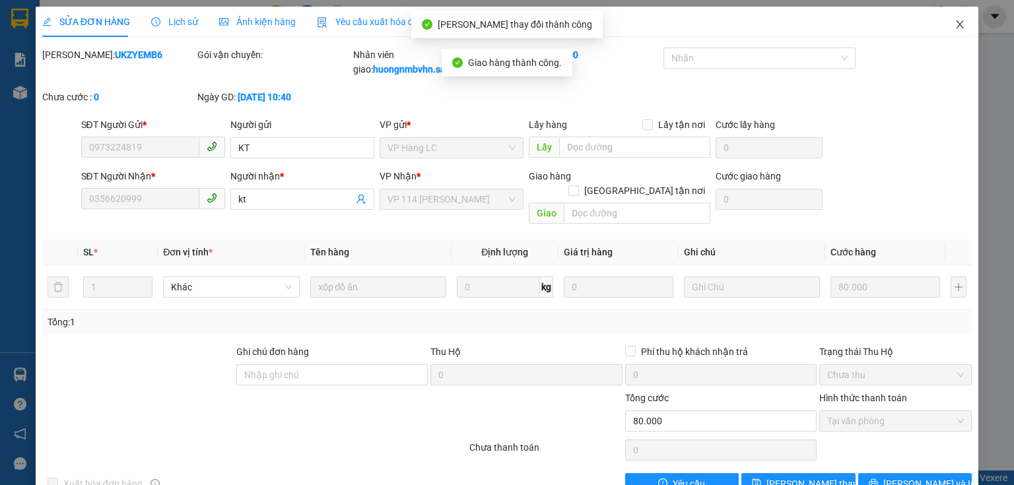
click at [954, 29] on icon "close" at bounding box center [959, 24] width 11 height 11
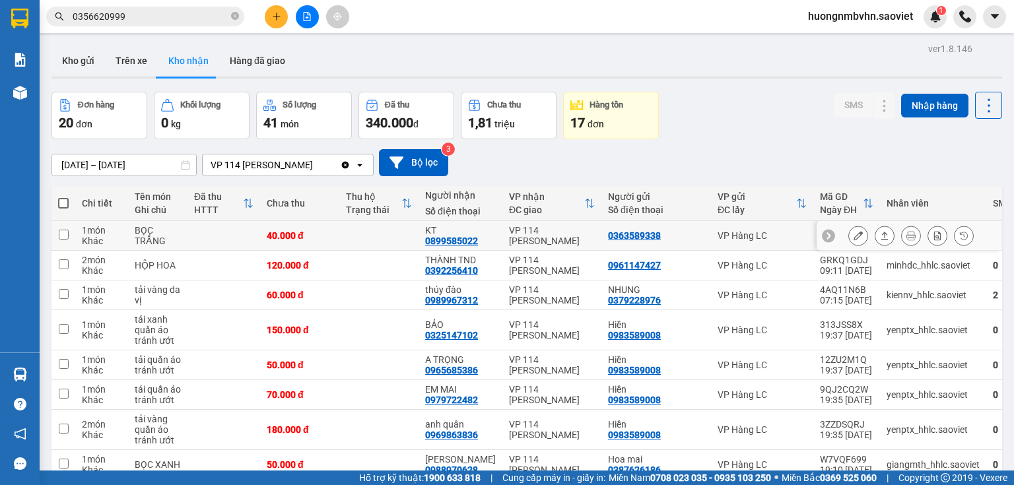
click at [63, 235] on input "checkbox" at bounding box center [64, 235] width 10 height 10
checkbox input "true"
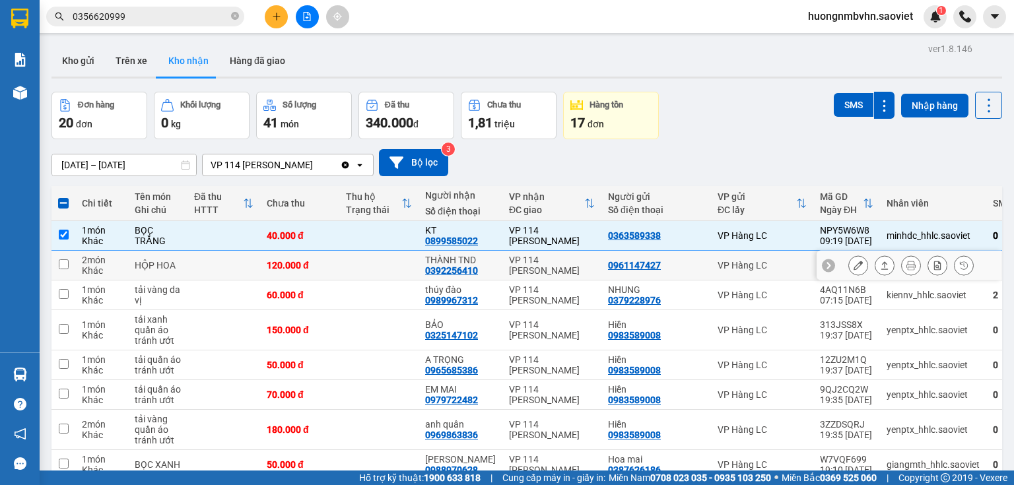
click at [62, 261] on input "checkbox" at bounding box center [64, 264] width 10 height 10
checkbox input "true"
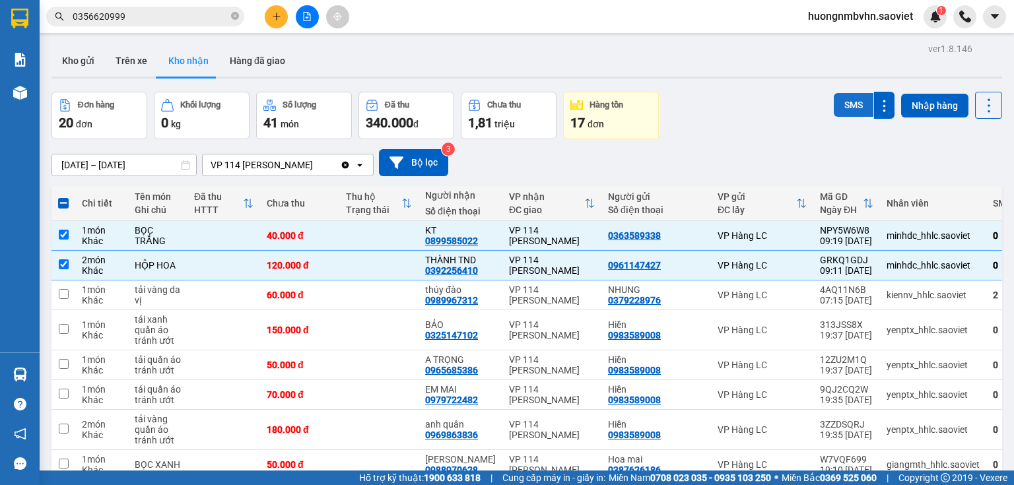
click at [842, 102] on button "SMS" at bounding box center [854, 105] width 40 height 24
click at [309, 21] on button at bounding box center [307, 16] width 23 height 23
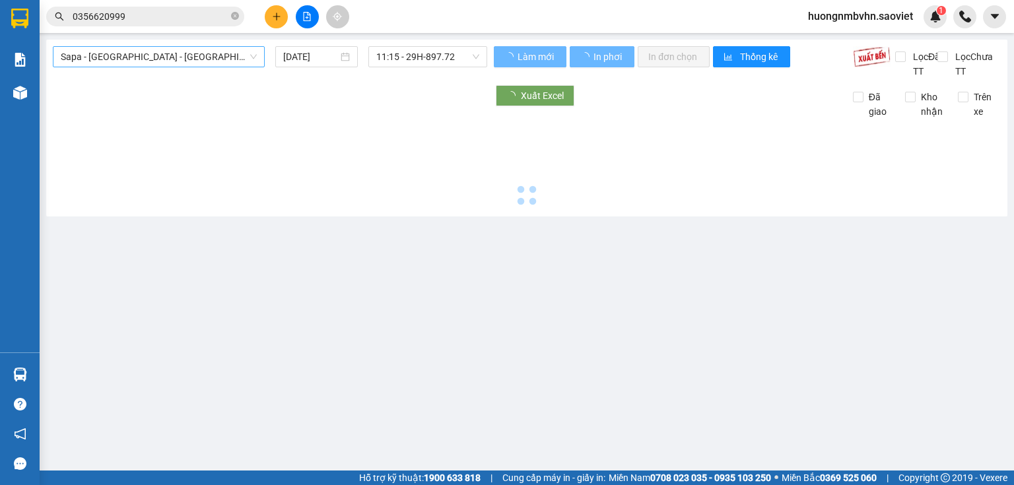
click at [216, 53] on span "Sapa - [GEOGRAPHIC_DATA] - [GEOGRAPHIC_DATA] ([GEOGRAPHIC_DATA])" at bounding box center [159, 57] width 196 height 20
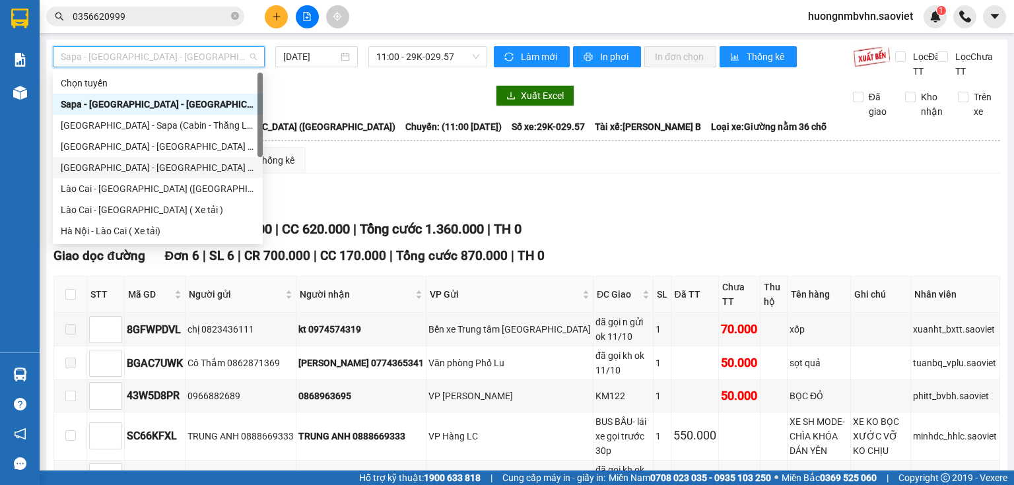
scroll to position [106, 0]
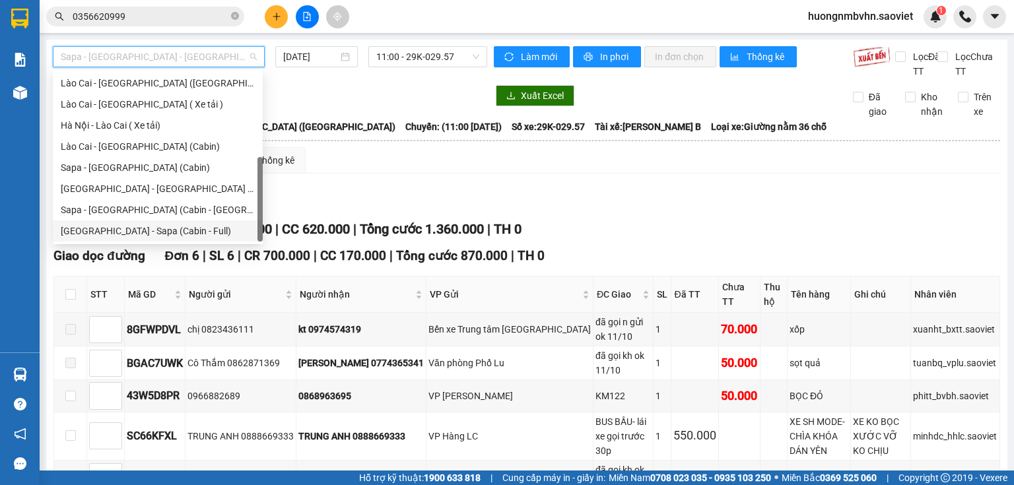
click at [185, 236] on div "[GEOGRAPHIC_DATA] - Sapa (Cabin - Full)" at bounding box center [158, 231] width 194 height 15
type input "[DATE]"
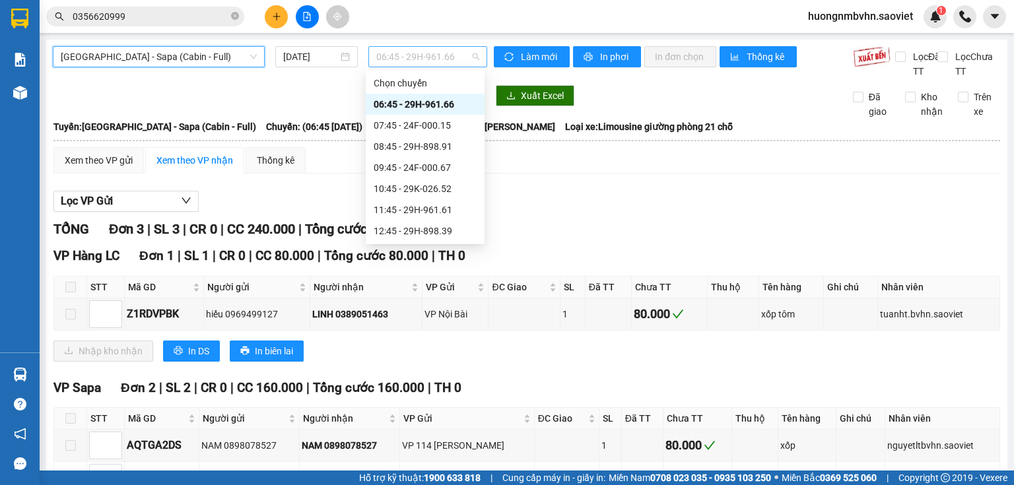
click at [424, 59] on span "06:45 - 29H-961.66" at bounding box center [428, 57] width 104 height 20
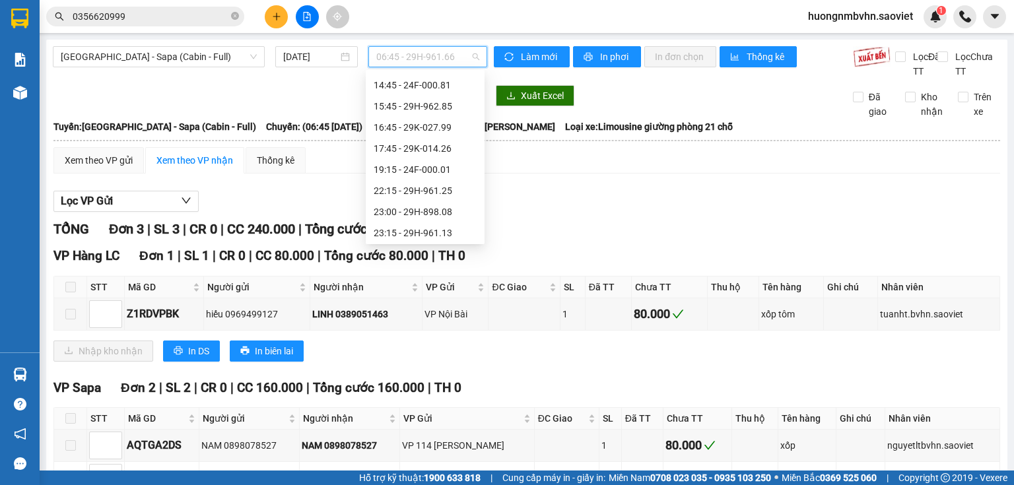
scroll to position [190, 0]
click at [445, 148] on div "17:45 - 29K-014.26" at bounding box center [425, 146] width 103 height 15
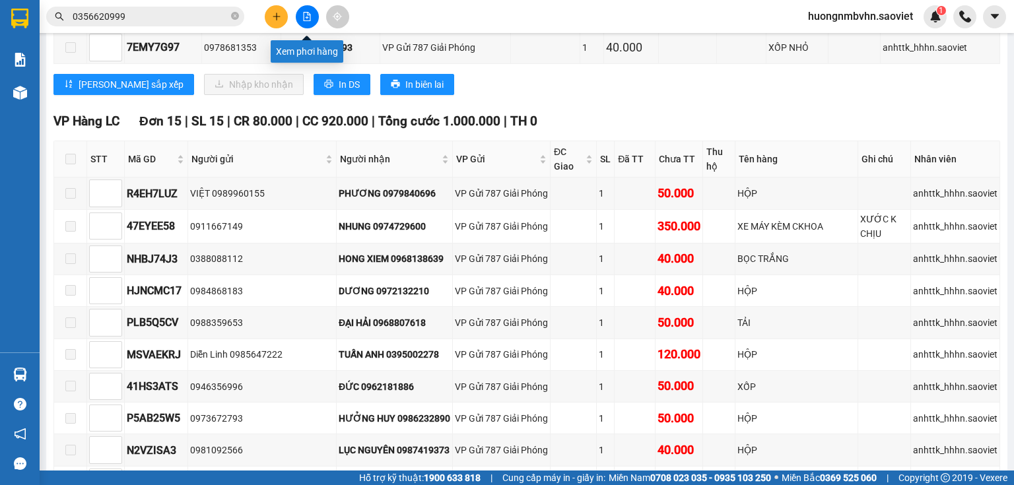
scroll to position [739, 0]
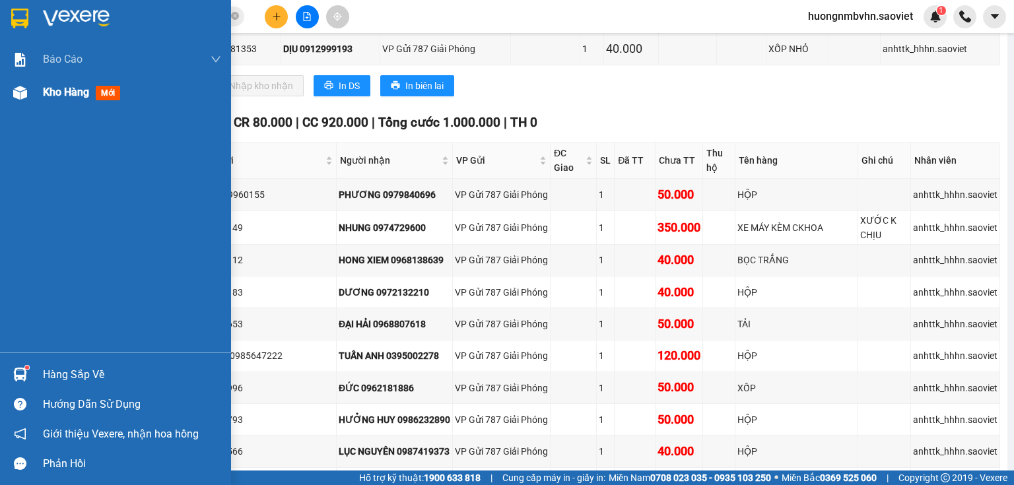
click at [71, 97] on span "Kho hàng" at bounding box center [66, 92] width 46 height 13
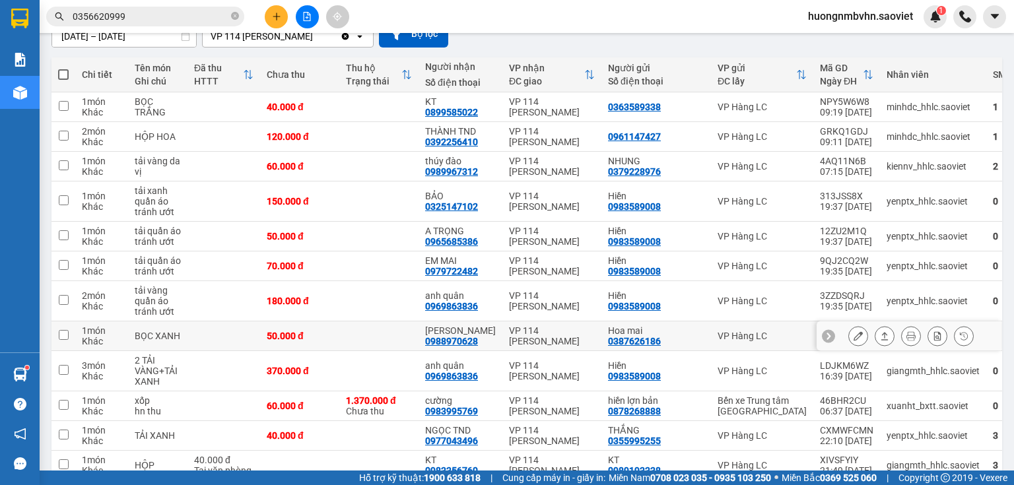
scroll to position [83, 0]
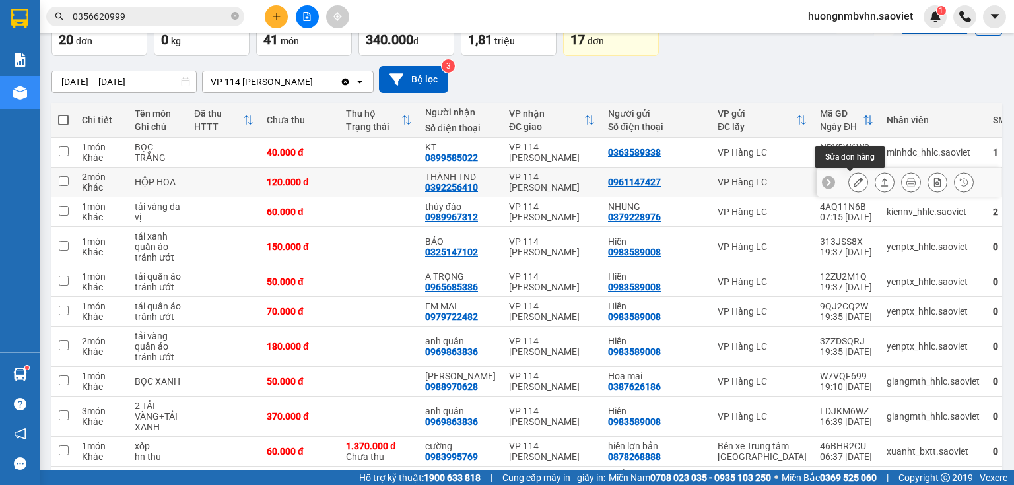
click at [853, 181] on icon at bounding box center [857, 182] width 9 height 9
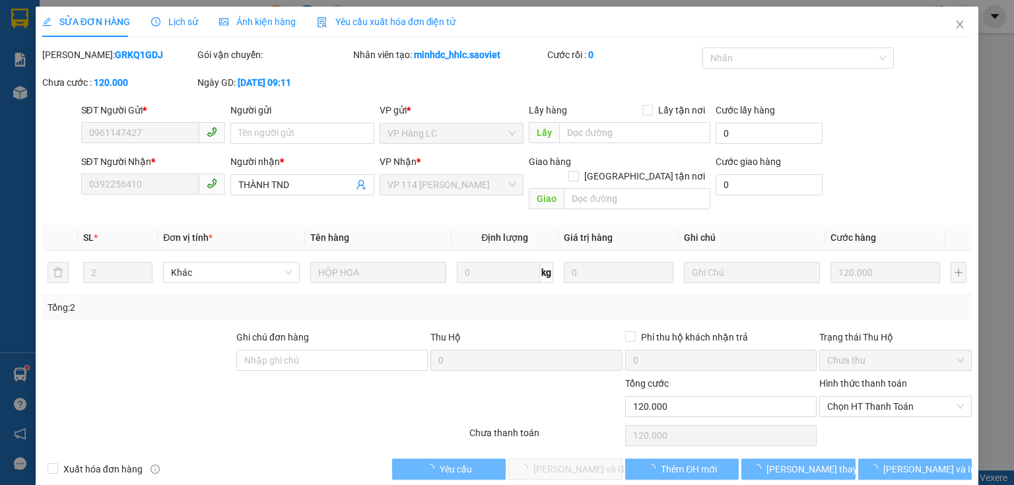
type input "0961147427"
type input "0392256410"
type input "THÀNH TND"
type input "0"
type input "120.000"
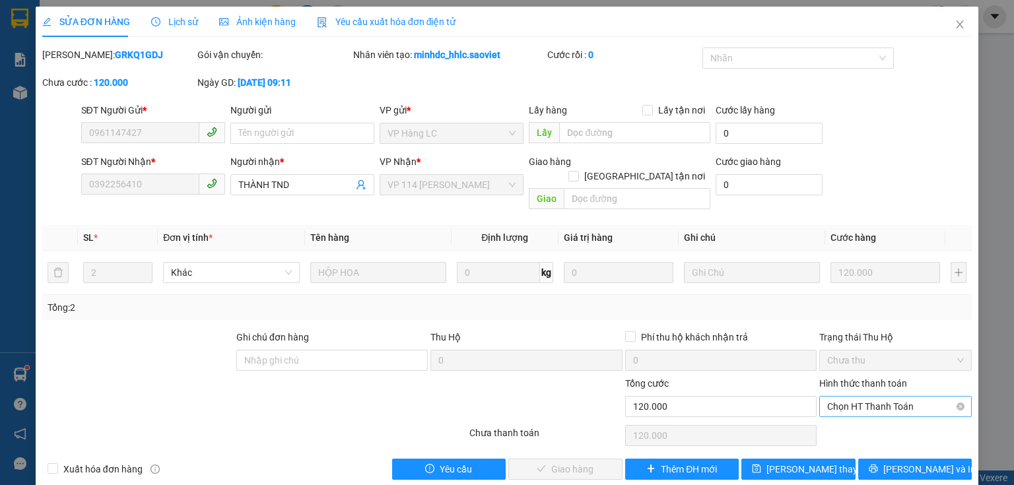
click at [847, 397] on span "Chọn HT Thanh Toán" at bounding box center [895, 407] width 137 height 20
click at [845, 414] on div "Tại văn phòng" at bounding box center [888, 418] width 136 height 15
type input "0"
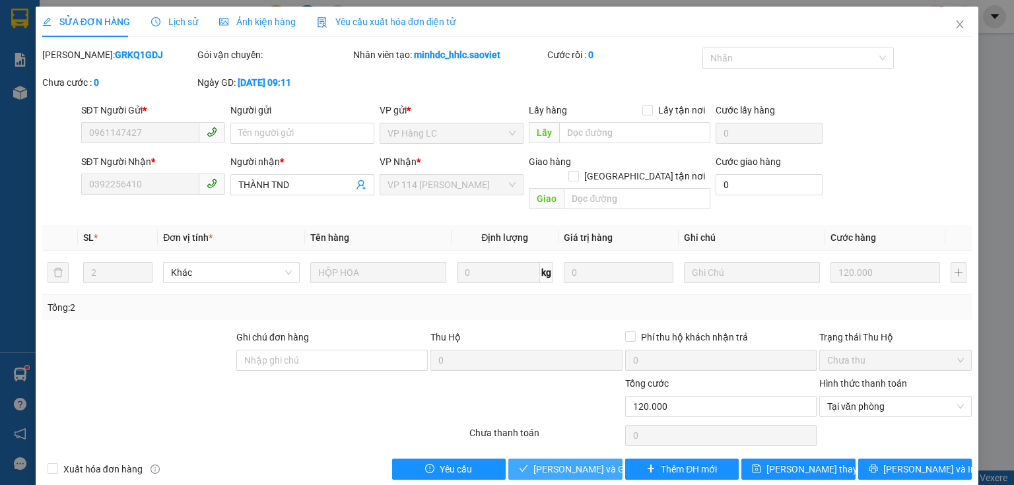
click at [578, 462] on span "[PERSON_NAME] và Giao hàng" at bounding box center [596, 469] width 127 height 15
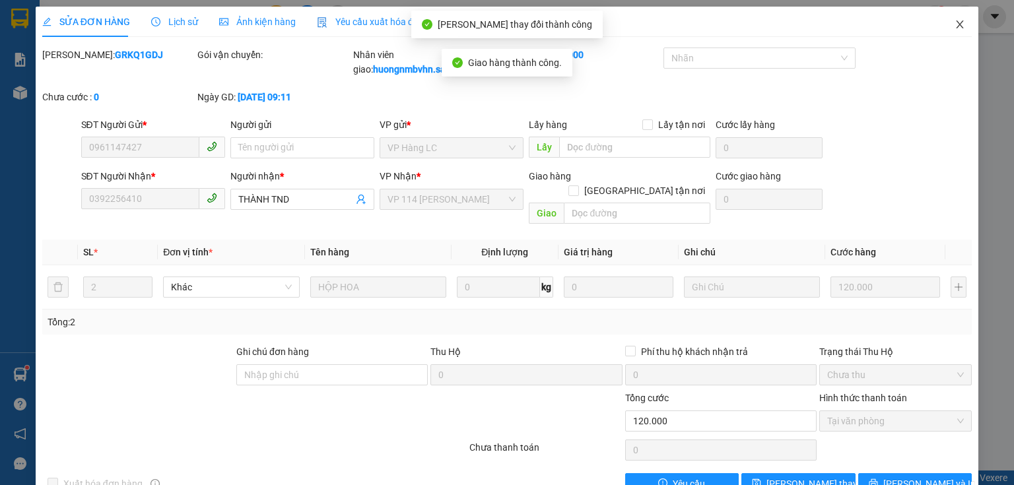
click at [949, 18] on span "Close" at bounding box center [959, 25] width 37 height 37
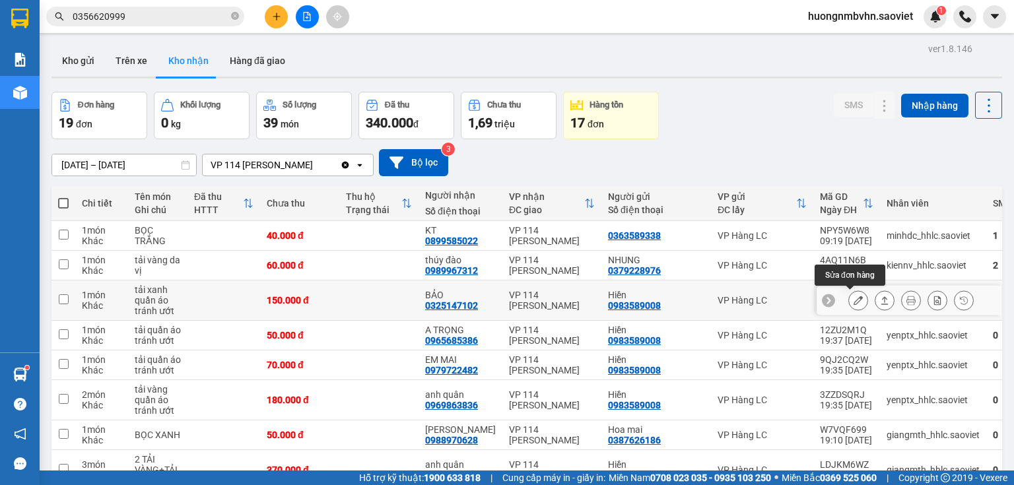
click at [853, 304] on icon at bounding box center [857, 300] width 9 height 9
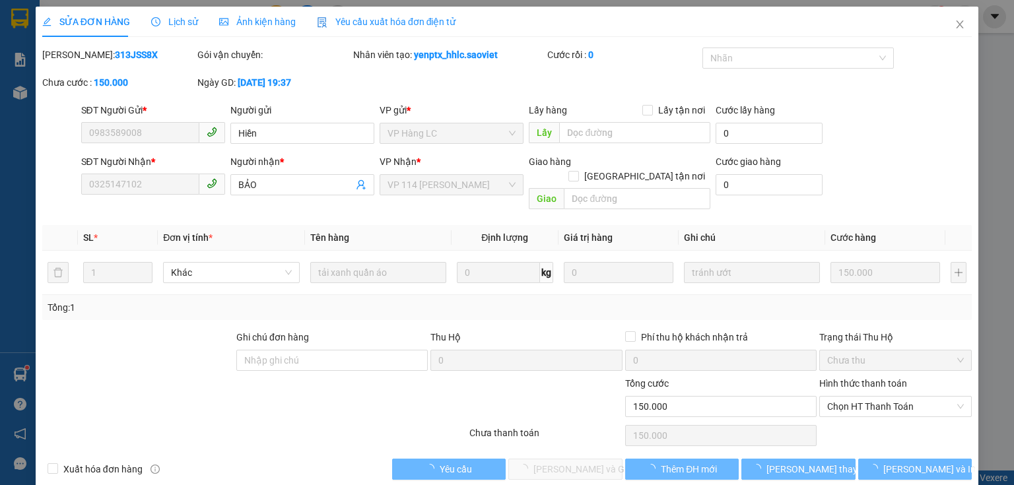
type input "0983589008"
type input "Hiền"
type input "0325147102"
type input "BẢO"
type input "0"
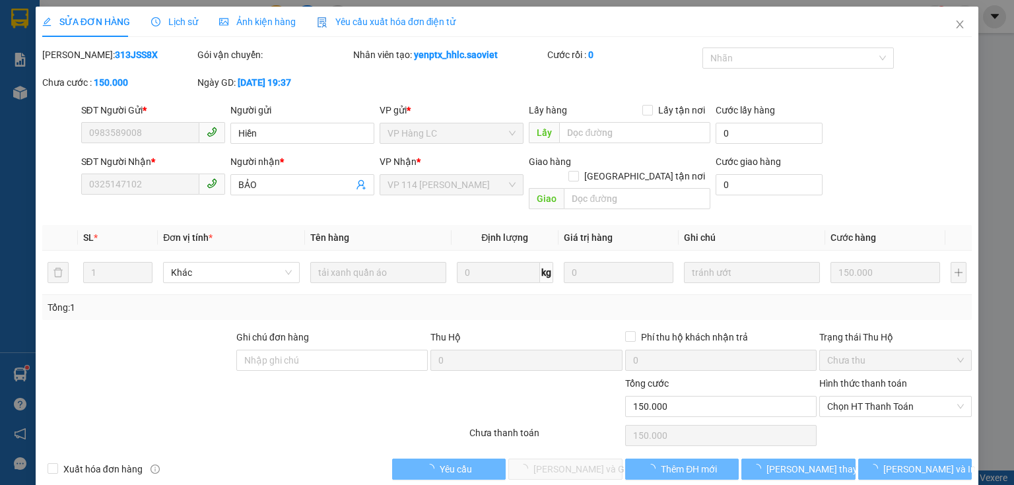
type input "150.000"
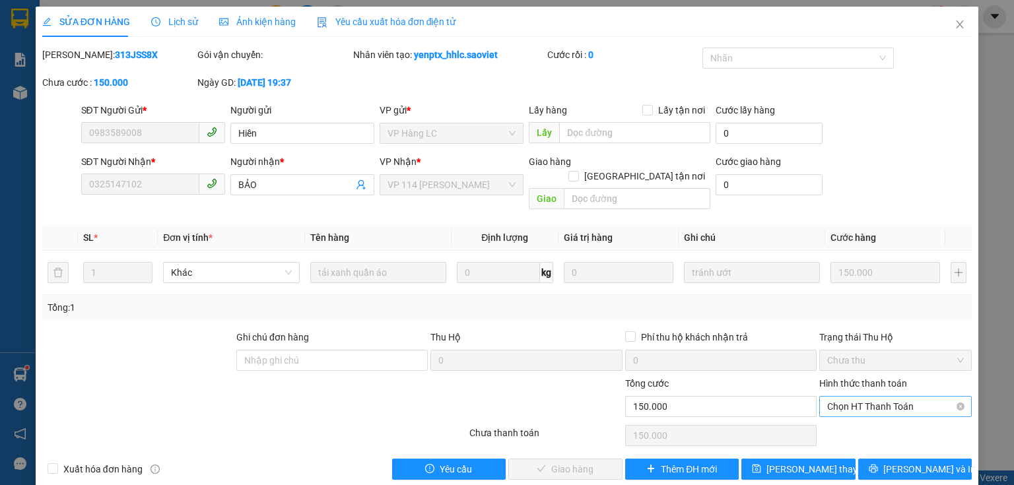
click at [874, 397] on span "Chọn HT Thanh Toán" at bounding box center [895, 407] width 137 height 20
click at [856, 419] on div "Tại văn phòng" at bounding box center [888, 418] width 136 height 15
type input "0"
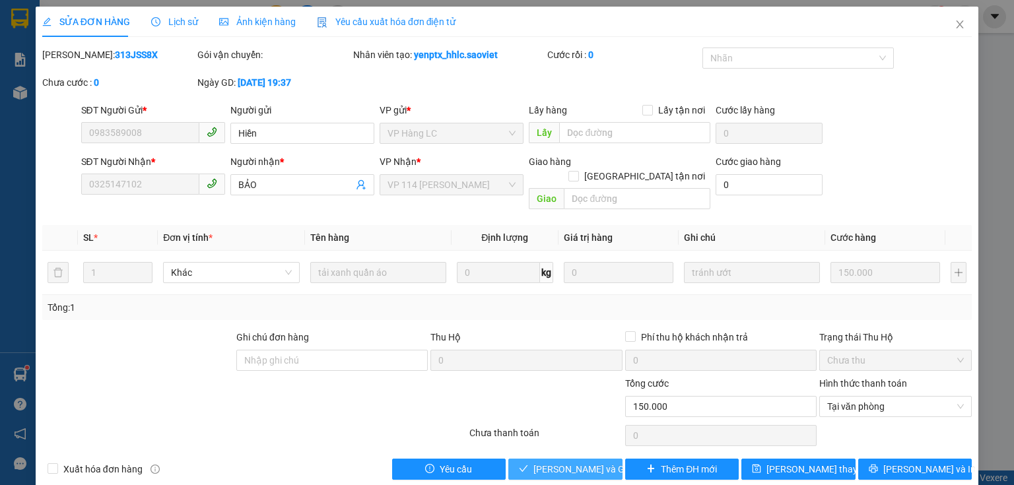
click at [599, 462] on span "[PERSON_NAME] và Giao hàng" at bounding box center [596, 469] width 127 height 15
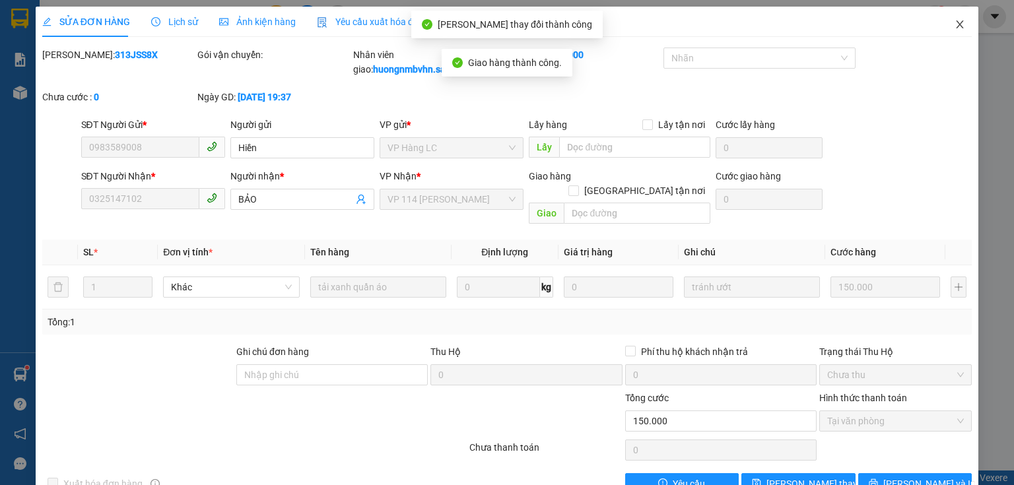
click at [954, 29] on icon "close" at bounding box center [959, 24] width 11 height 11
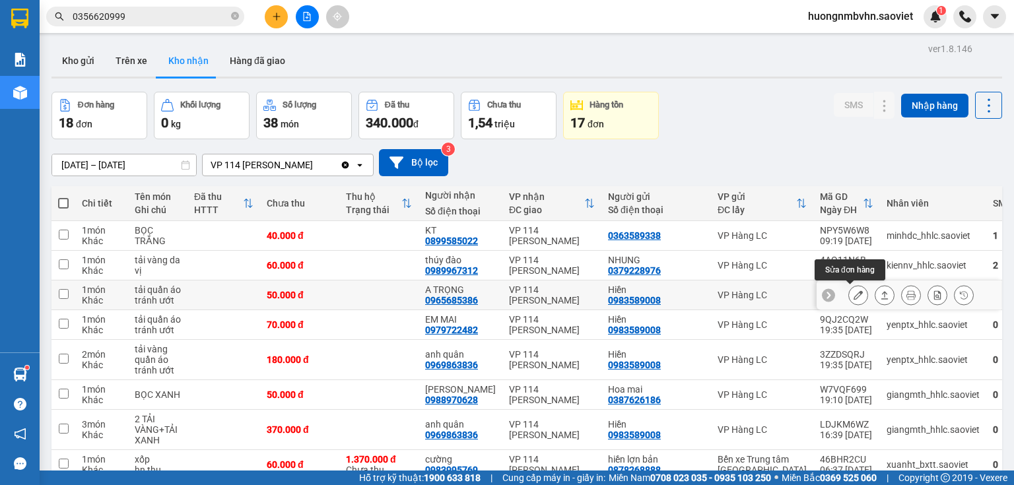
click at [853, 296] on icon at bounding box center [857, 294] width 9 height 9
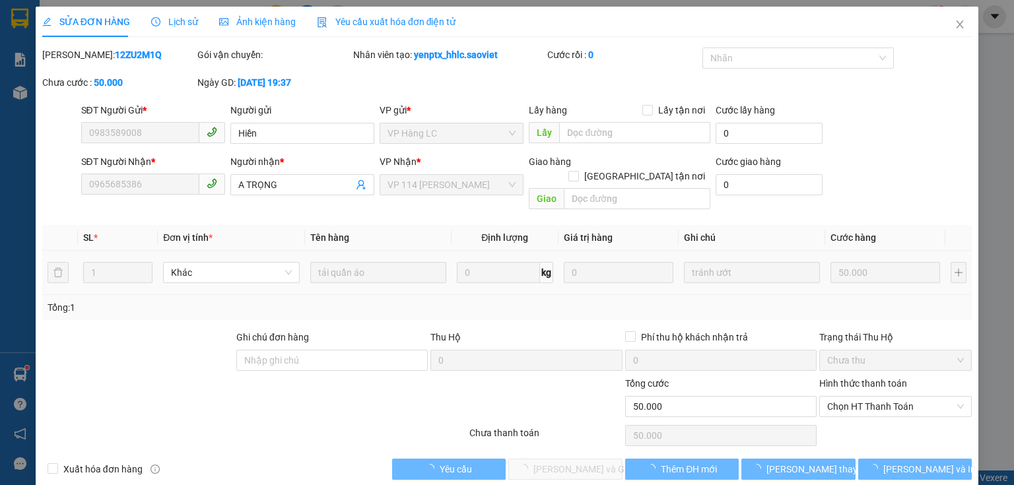
type input "0983589008"
type input "Hiền"
type input "0965685386"
type input "A TRỌNG"
type input "0"
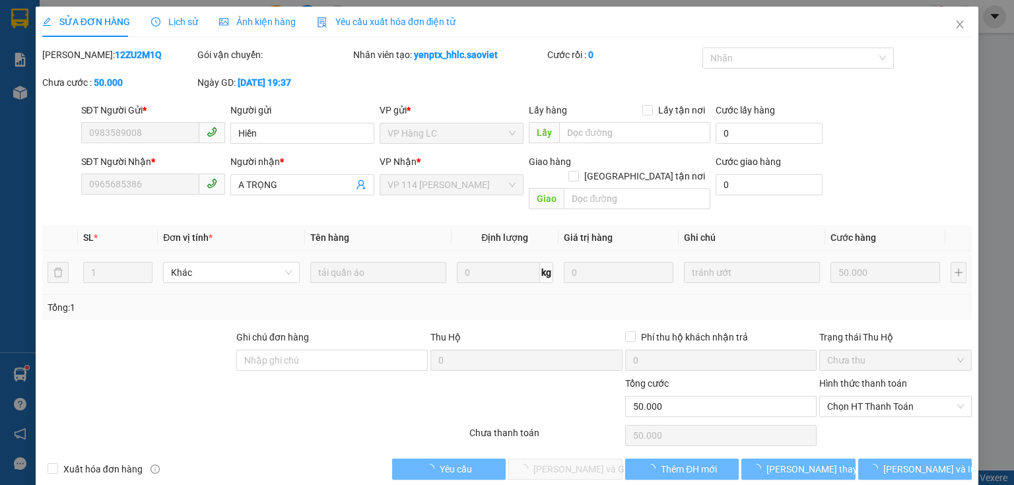
type input "50.000"
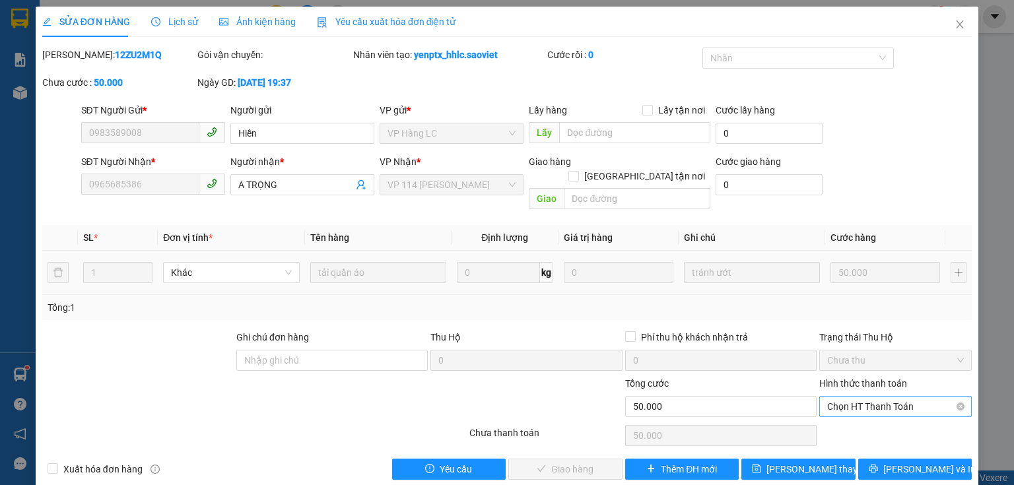
click at [861, 397] on span "Chọn HT Thanh Toán" at bounding box center [895, 407] width 137 height 20
click at [850, 417] on div "Tại văn phòng" at bounding box center [888, 418] width 136 height 15
type input "0"
click at [595, 462] on span "[PERSON_NAME] và Giao hàng" at bounding box center [596, 469] width 127 height 15
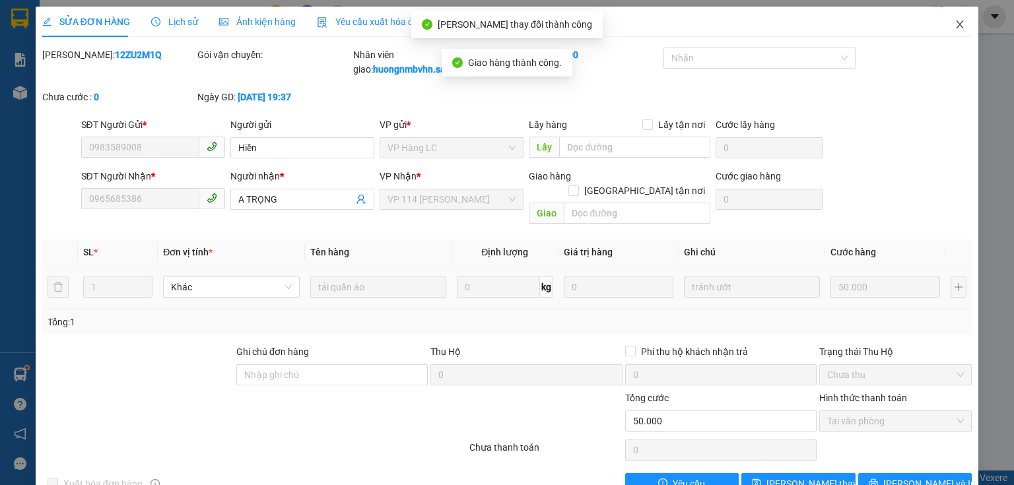
click at [954, 25] on icon "close" at bounding box center [959, 24] width 11 height 11
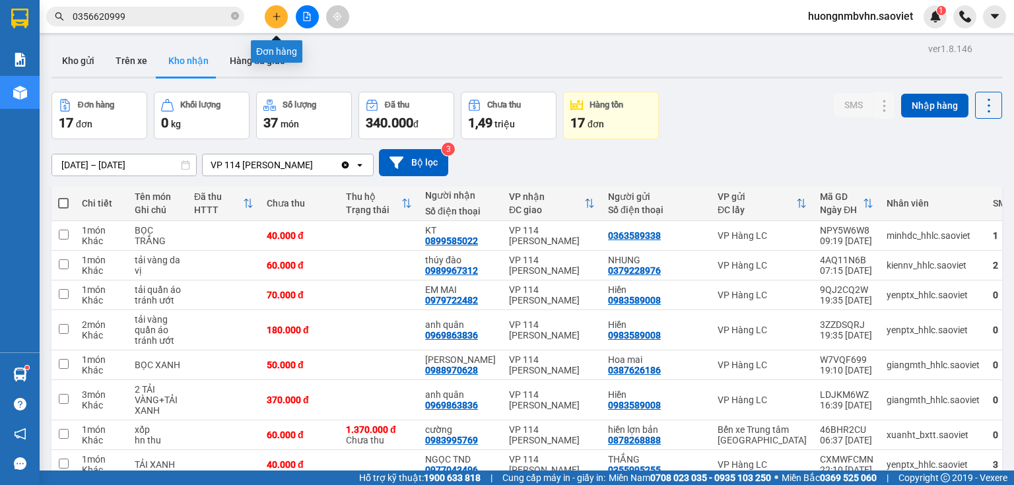
click at [278, 18] on icon "plus" at bounding box center [276, 16] width 9 height 9
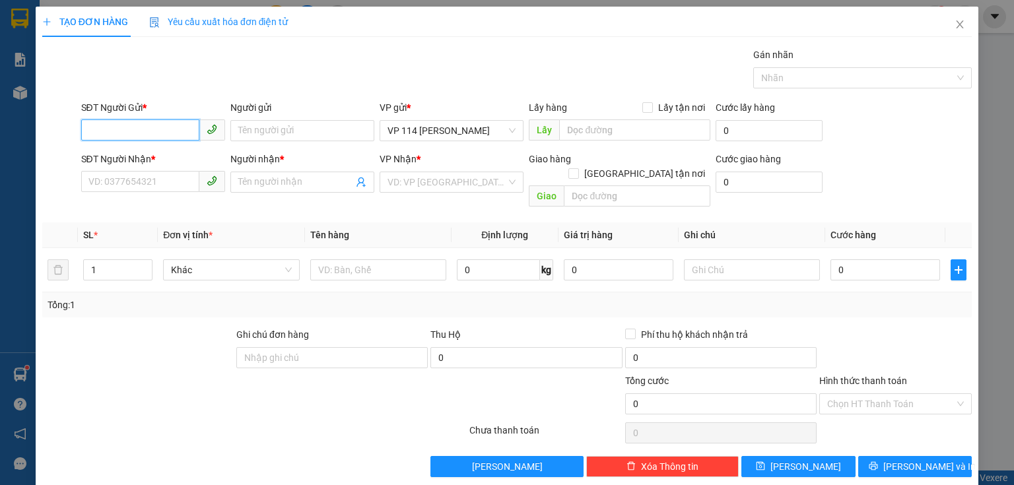
click at [127, 132] on input "SĐT Người Gửi *" at bounding box center [140, 129] width 118 height 21
type input "0911118686"
click at [117, 156] on div "0911118686 - kt" at bounding box center [151, 156] width 127 height 15
type input "kt"
type input "0982071093"
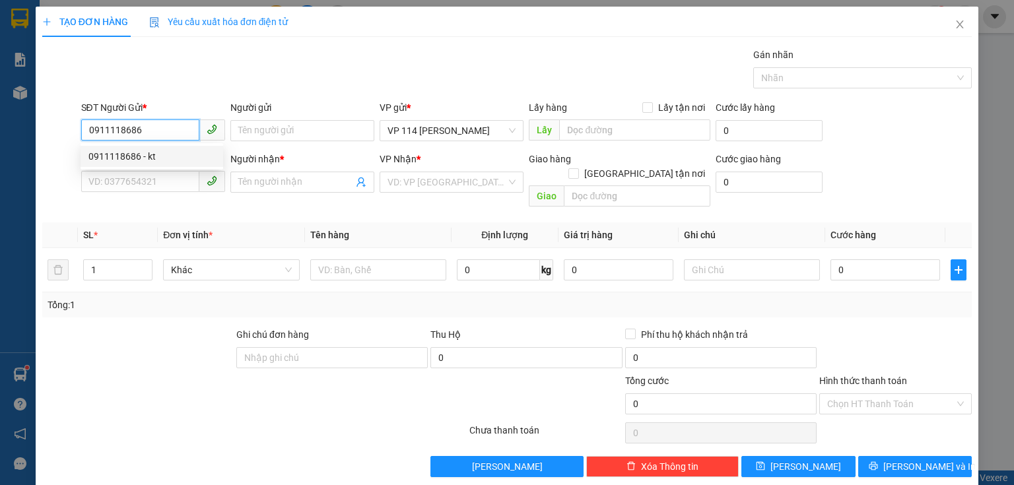
type input "[PERSON_NAME]"
type input "0911118686"
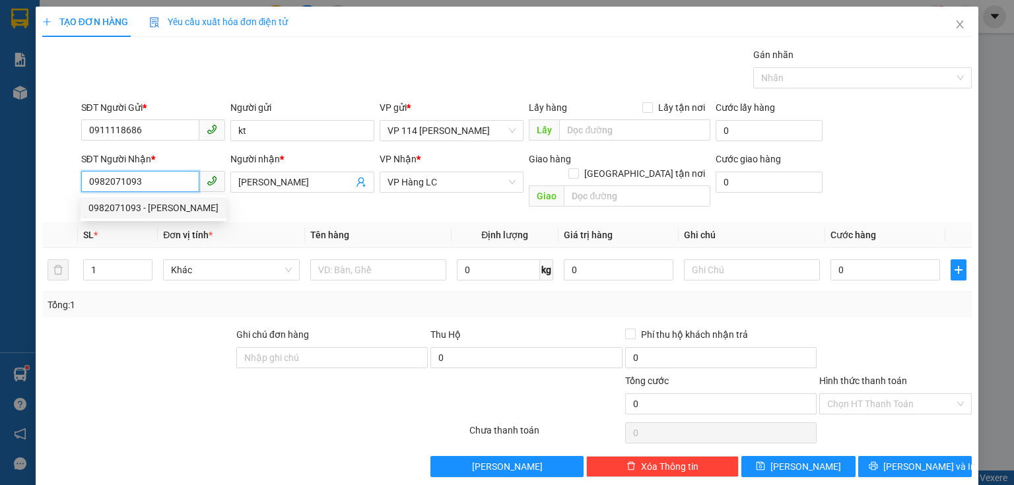
drag, startPoint x: 86, startPoint y: 182, endPoint x: 172, endPoint y: 176, distance: 86.1
click at [172, 176] on input "0982071093" at bounding box center [140, 181] width 118 height 21
type input "0945357853"
click at [170, 213] on div "0945357853 - [PERSON_NAME]" at bounding box center [153, 208] width 130 height 15
type input "[PERSON_NAME]"
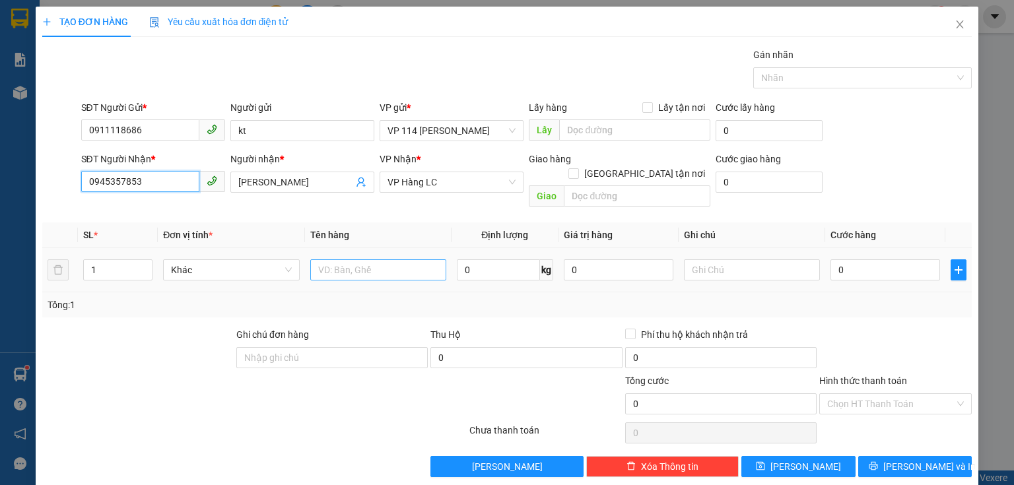
type input "0945357853"
click at [336, 259] on input "text" at bounding box center [378, 269] width 136 height 21
type input "Bọc đen"
type input "Hoa giả"
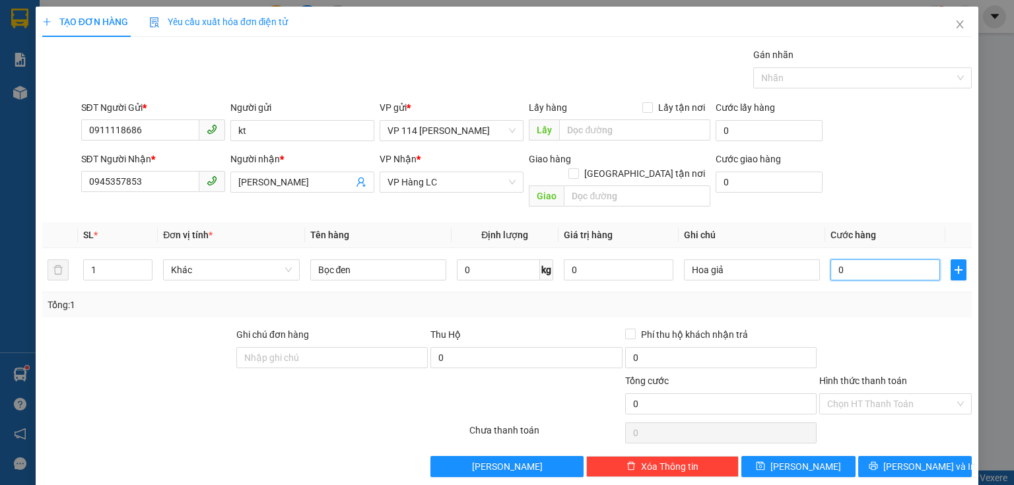
type input "5"
type input "50"
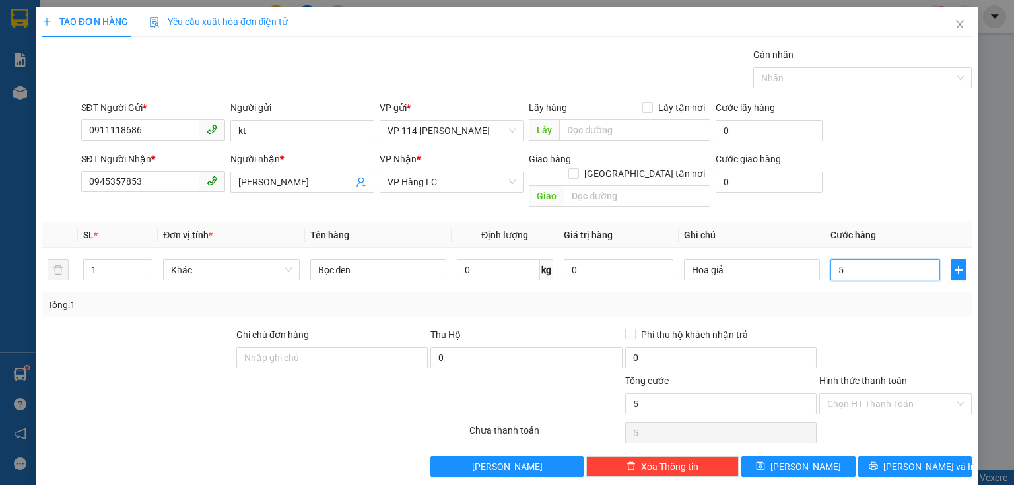
type input "50"
type input "500"
type input "5.000"
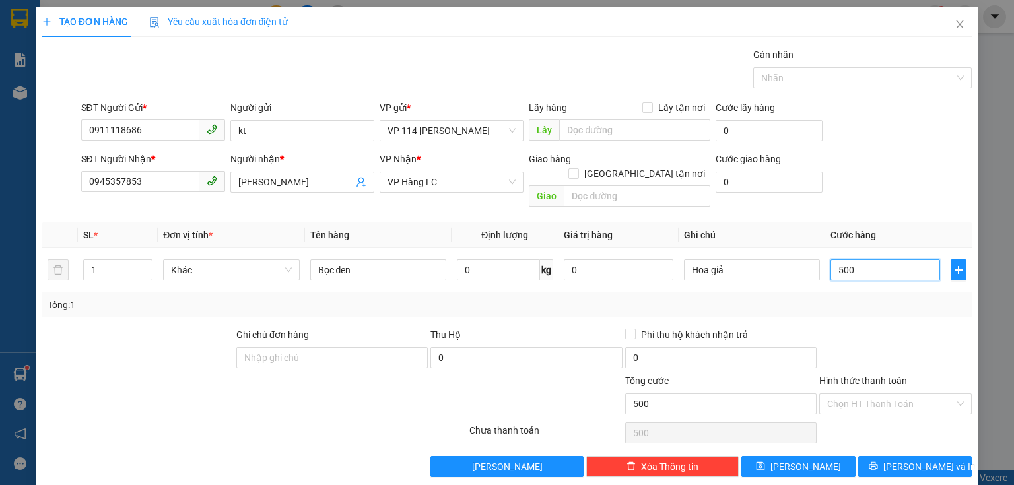
type input "5.000"
type input "50.000"
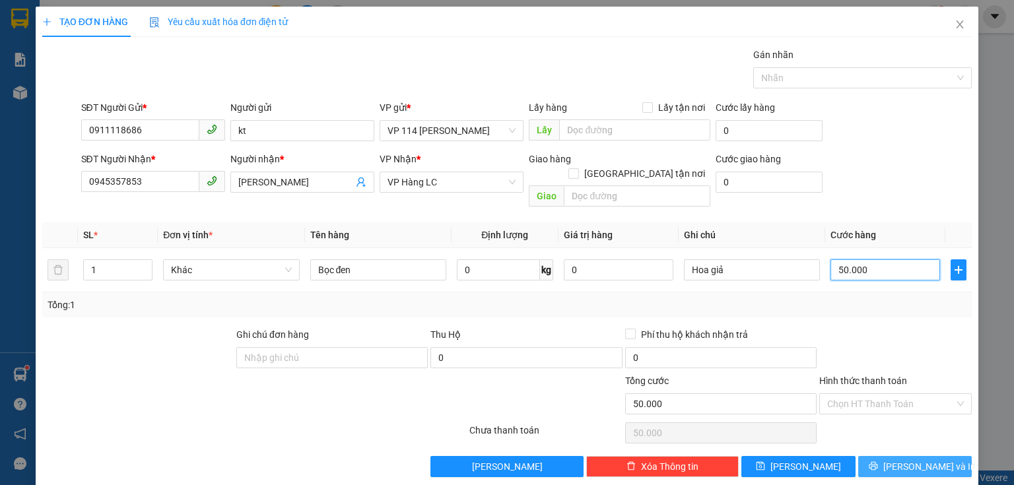
type input "50.000"
click at [880, 457] on button "[PERSON_NAME] và In" at bounding box center [915, 466] width 114 height 21
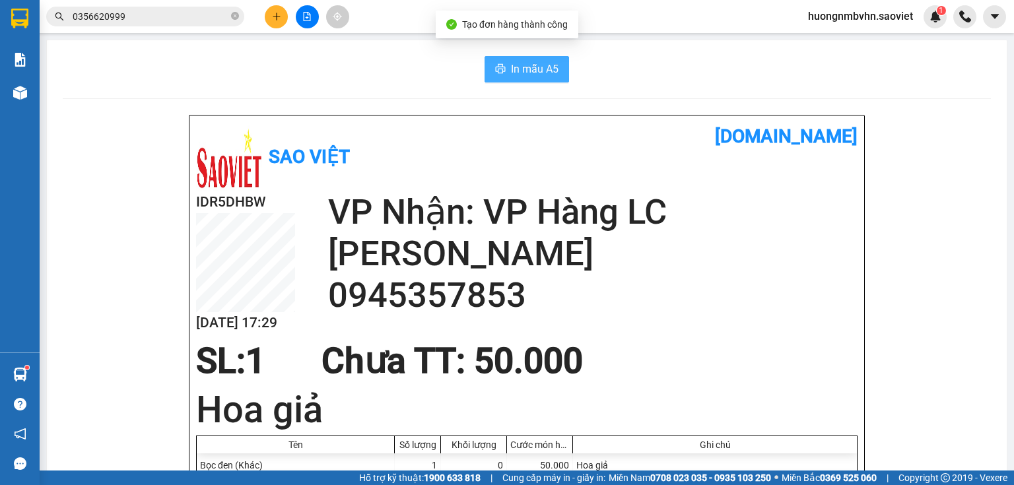
click at [548, 71] on span "In mẫu A5" at bounding box center [535, 69] width 48 height 16
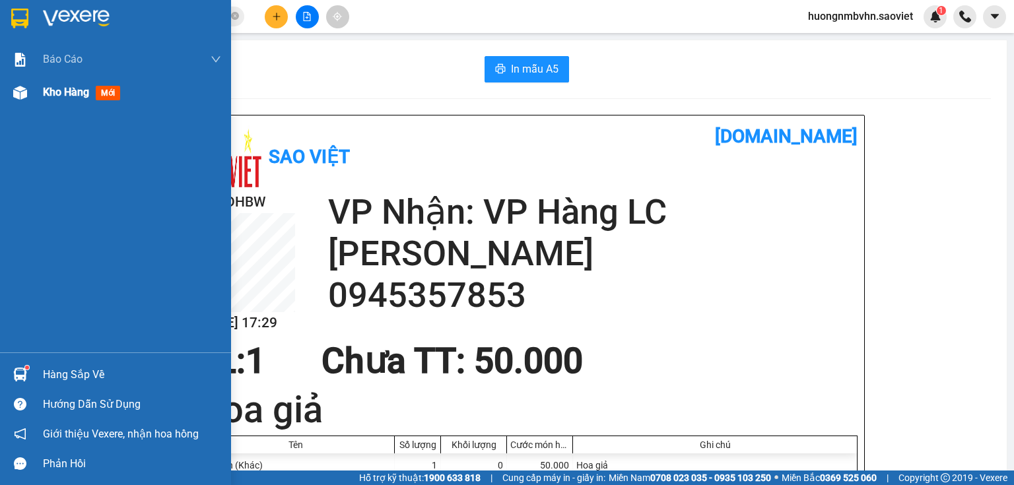
click at [63, 91] on span "Kho hàng" at bounding box center [66, 92] width 46 height 13
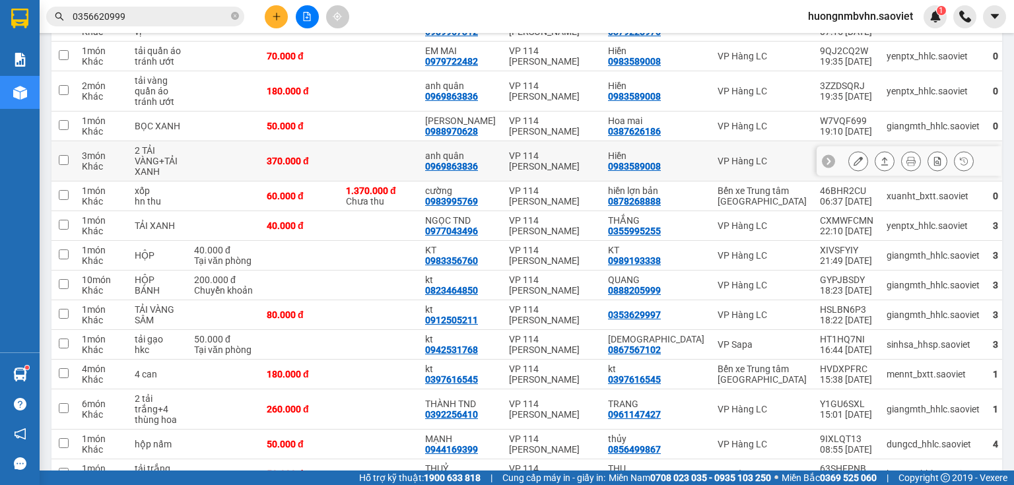
scroll to position [354, 0]
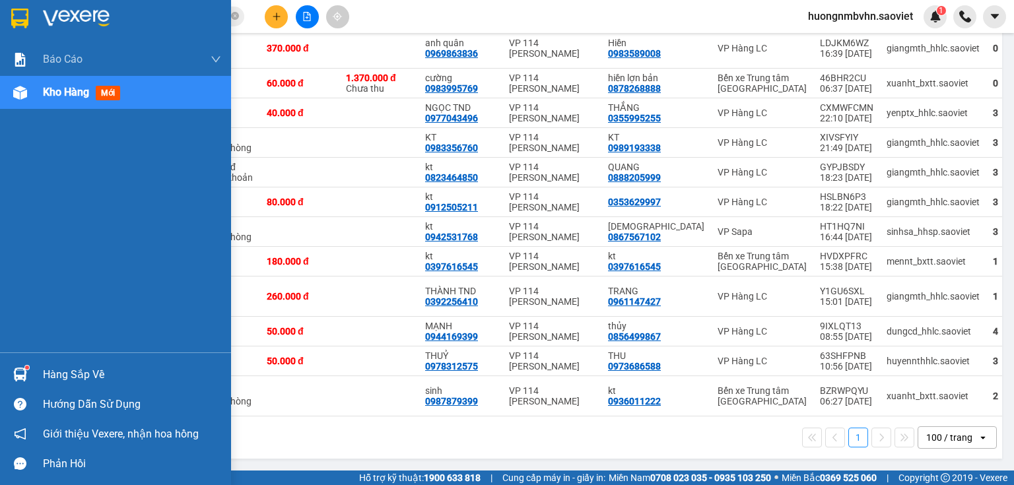
click at [61, 374] on div "Hàng sắp về" at bounding box center [132, 375] width 178 height 20
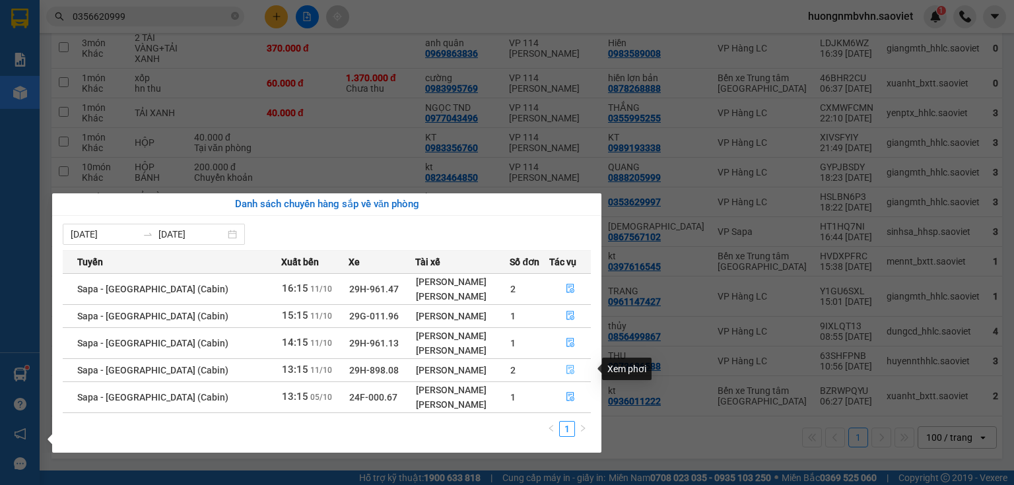
click at [570, 372] on icon "file-done" at bounding box center [570, 369] width 9 height 9
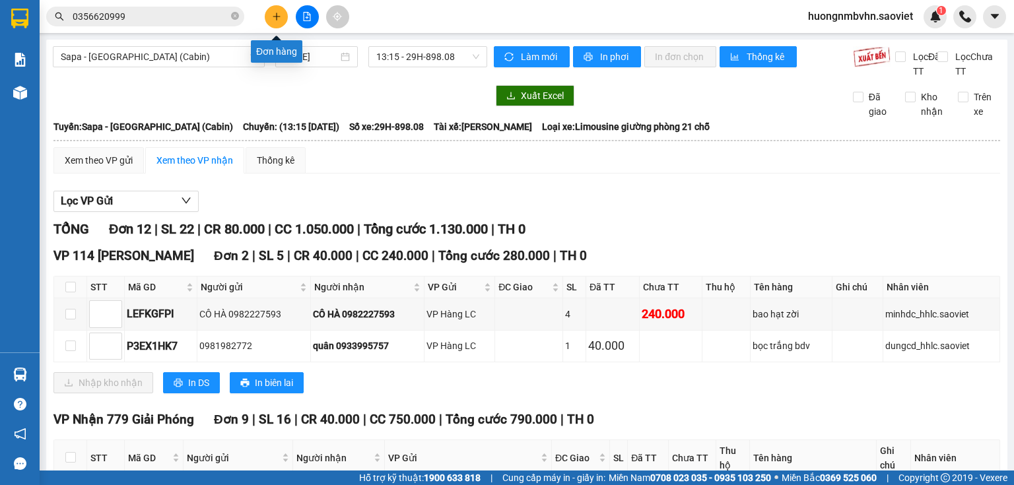
click at [277, 16] on icon "plus" at bounding box center [276, 16] width 9 height 9
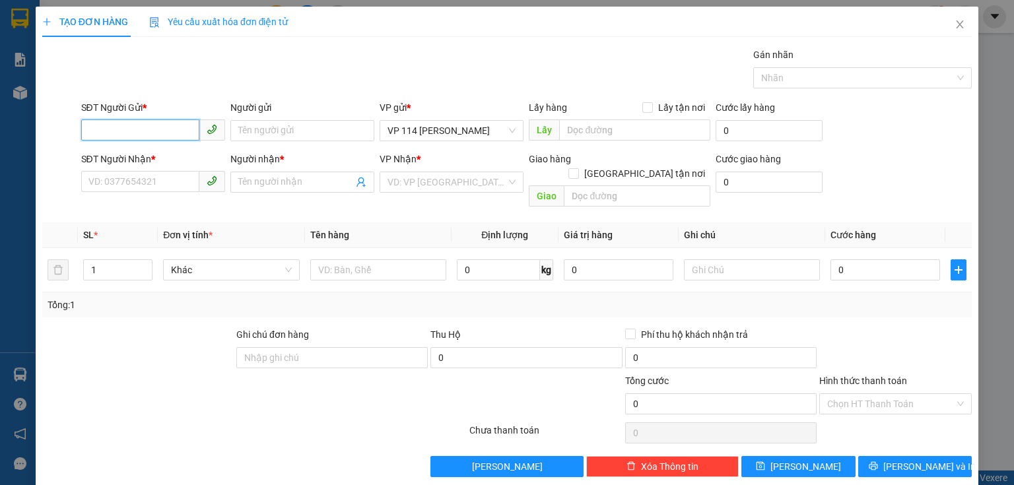
click at [162, 135] on input "SĐT Người Gửi *" at bounding box center [140, 129] width 118 height 21
click at [152, 158] on div "0977588854 - TUYẾN" at bounding box center [151, 156] width 127 height 15
type input "0977588854"
type input "TUYẾN"
type input "0979353090"
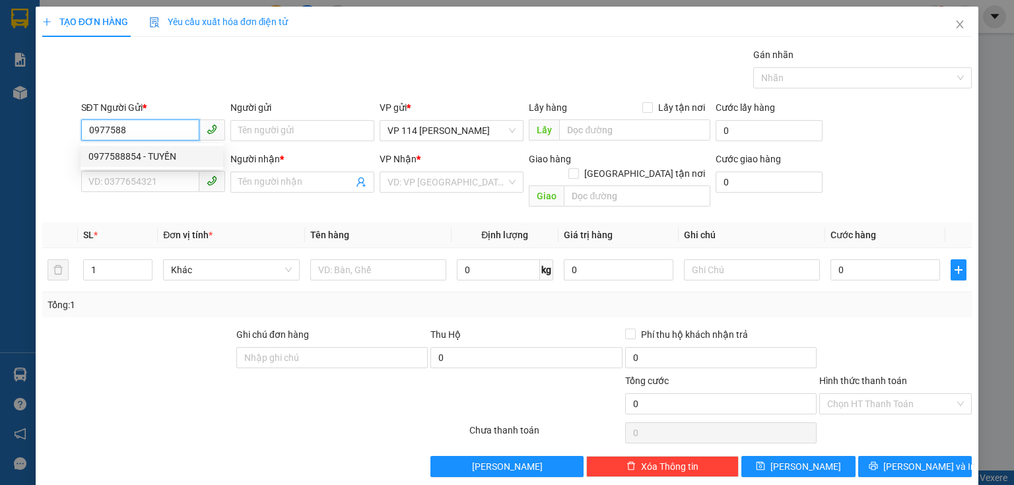
type input "HÒA"
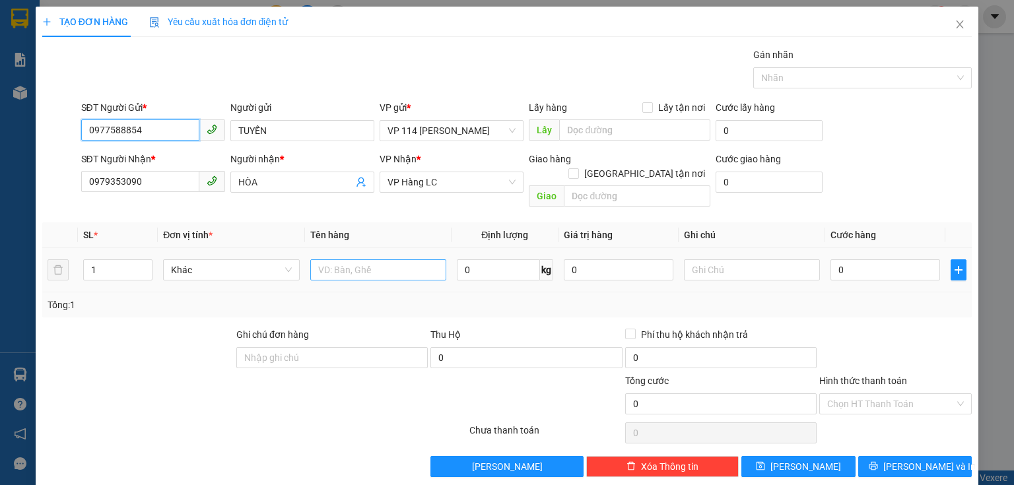
type input "0977588854"
click at [326, 259] on input "text" at bounding box center [378, 269] width 136 height 21
type input "bọc đen bd vàng"
type input "4"
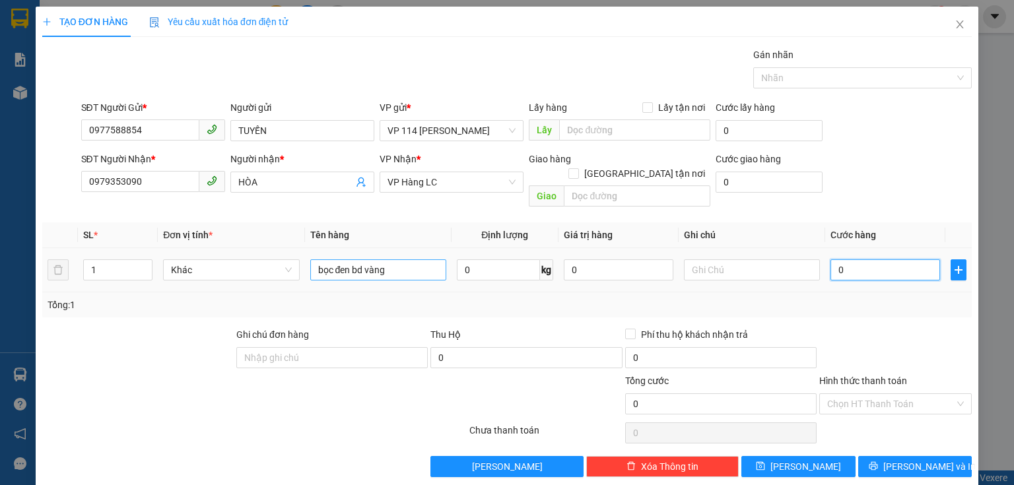
type input "4"
type input "40"
type input "400"
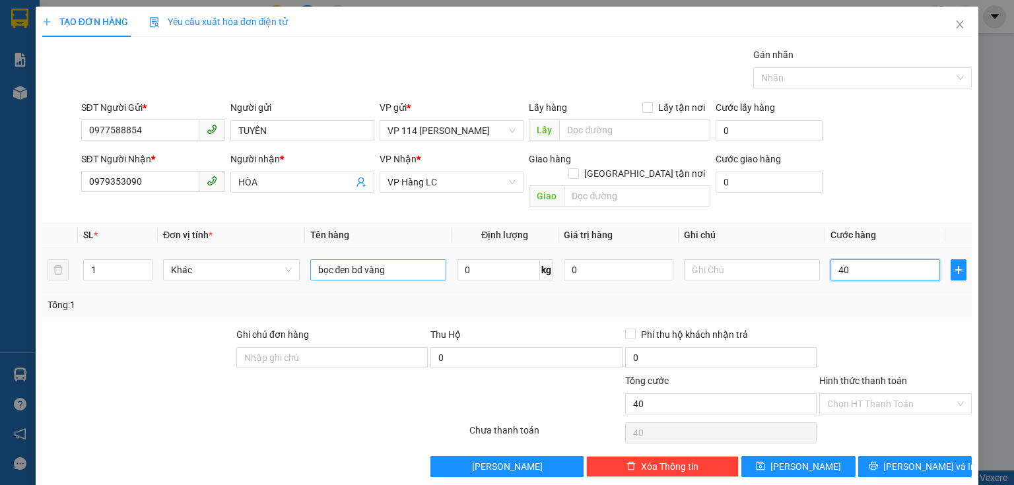
type input "400"
type input "4.000"
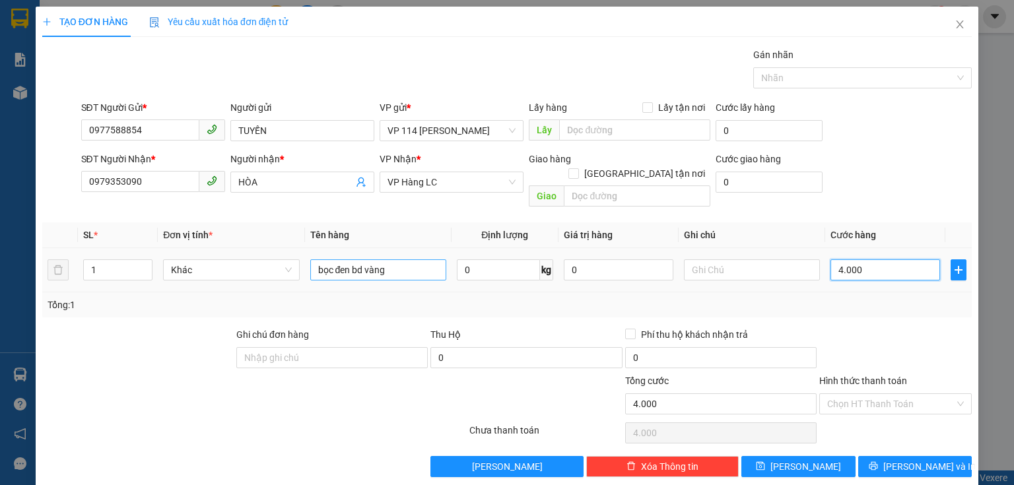
type input "40.000"
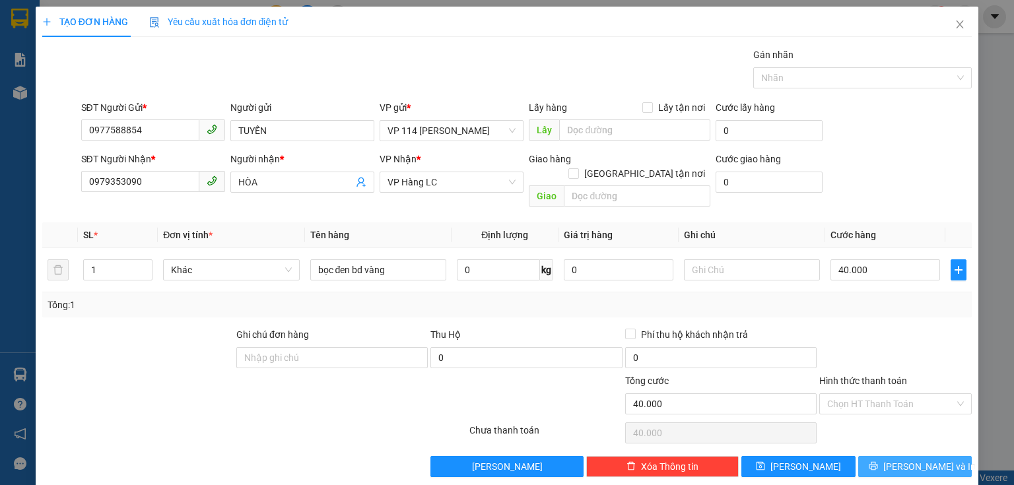
click at [878, 461] on icon "printer" at bounding box center [873, 465] width 9 height 9
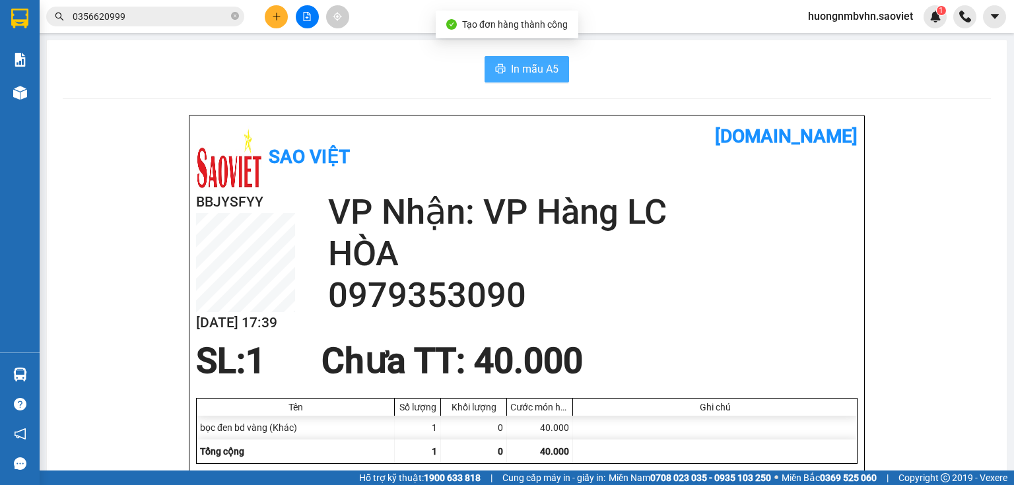
click at [539, 69] on span "In mẫu A5" at bounding box center [535, 69] width 48 height 16
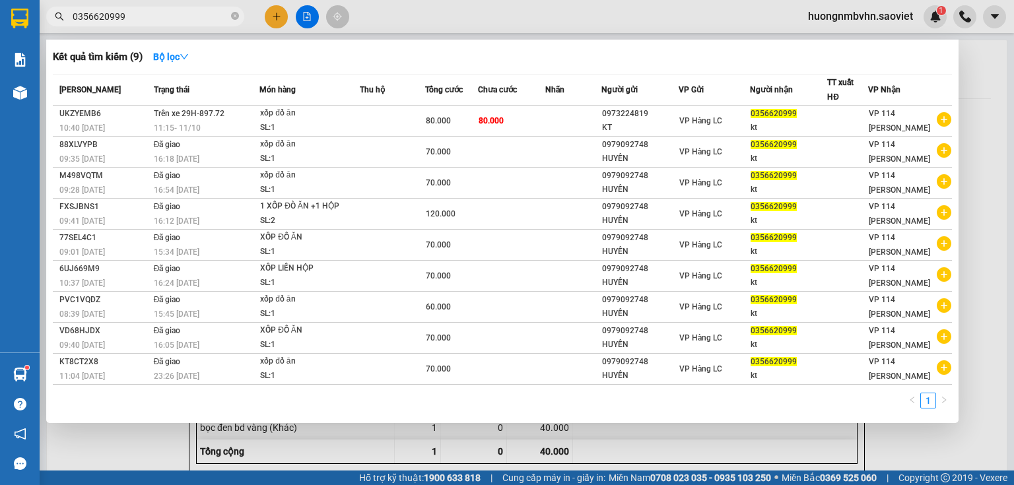
click at [158, 20] on input "0356620999" at bounding box center [151, 16] width 156 height 15
type input "0"
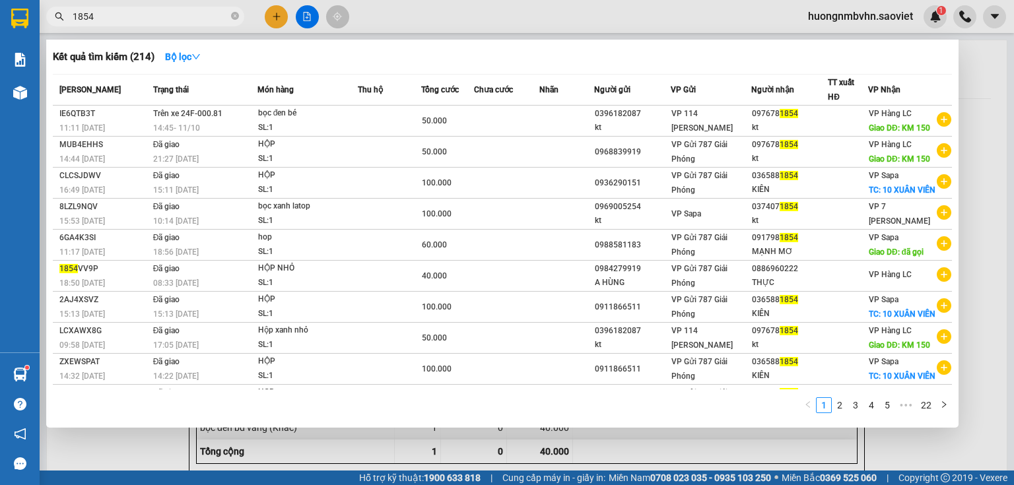
click at [143, 7] on span "1854" at bounding box center [145, 17] width 198 height 20
click at [130, 20] on input "1854" at bounding box center [151, 16] width 156 height 15
type input "1"
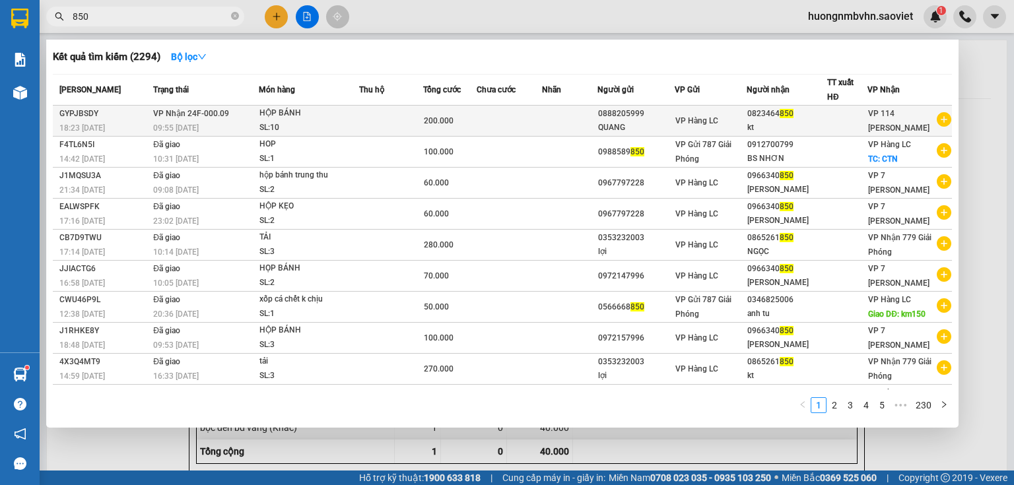
type input "850"
click at [569, 116] on td at bounding box center [569, 121] width 55 height 31
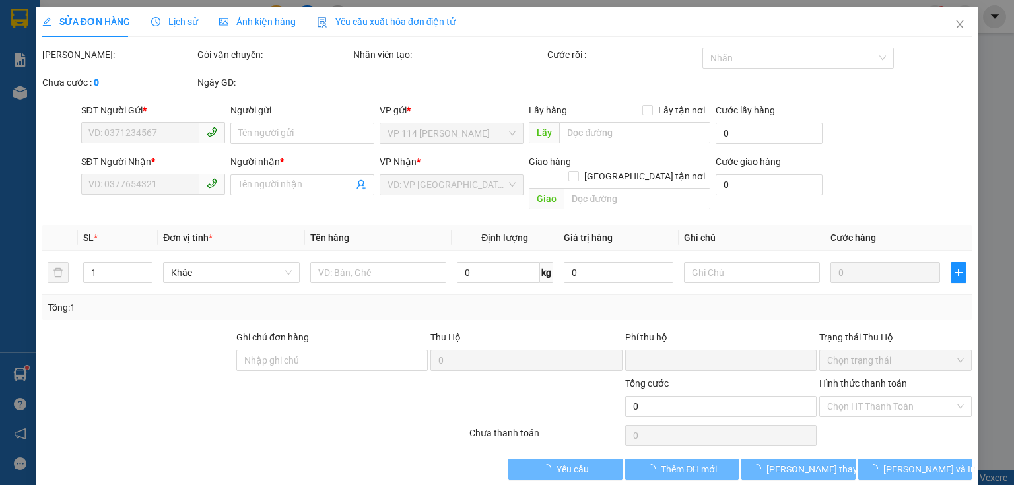
type input "0888205999"
type input "QUANG"
type input "0823464850"
type input "kt"
type input "0"
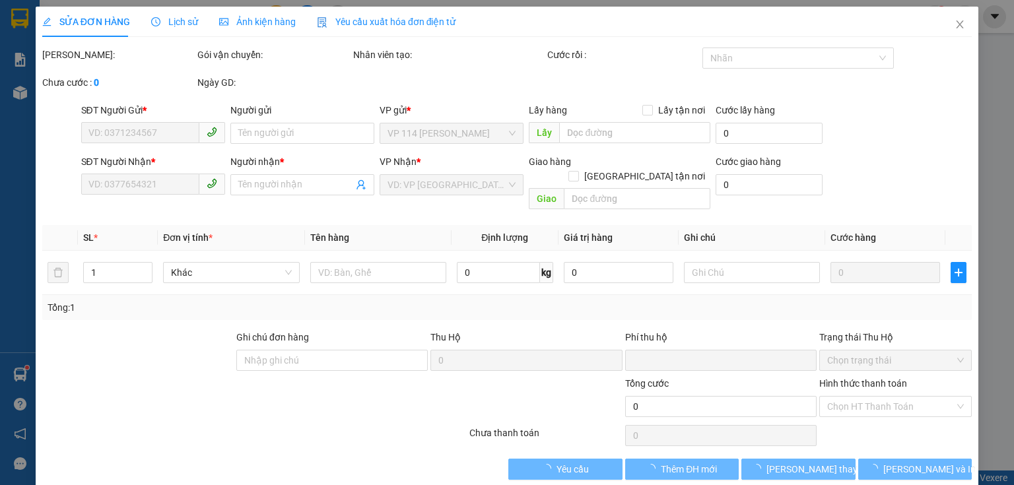
type input "200.000"
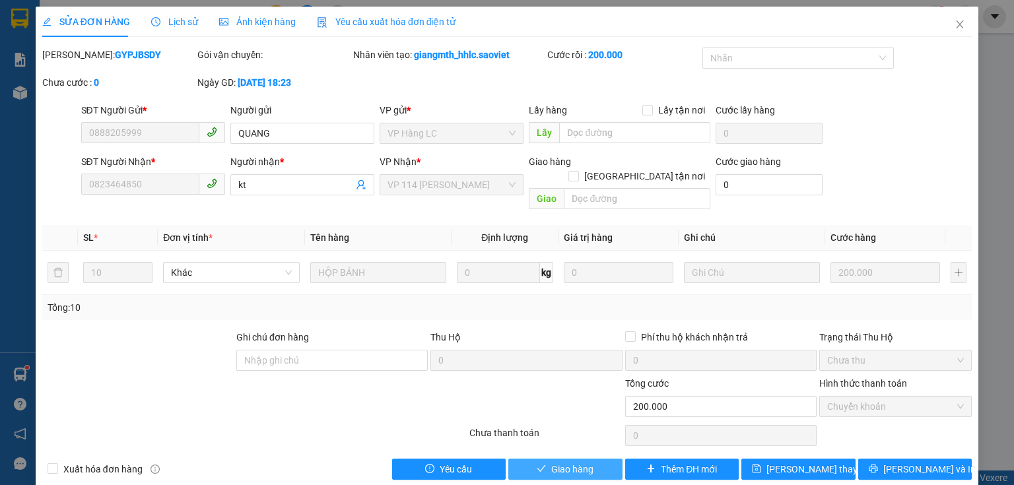
click at [554, 462] on span "Giao hàng" at bounding box center [572, 469] width 42 height 15
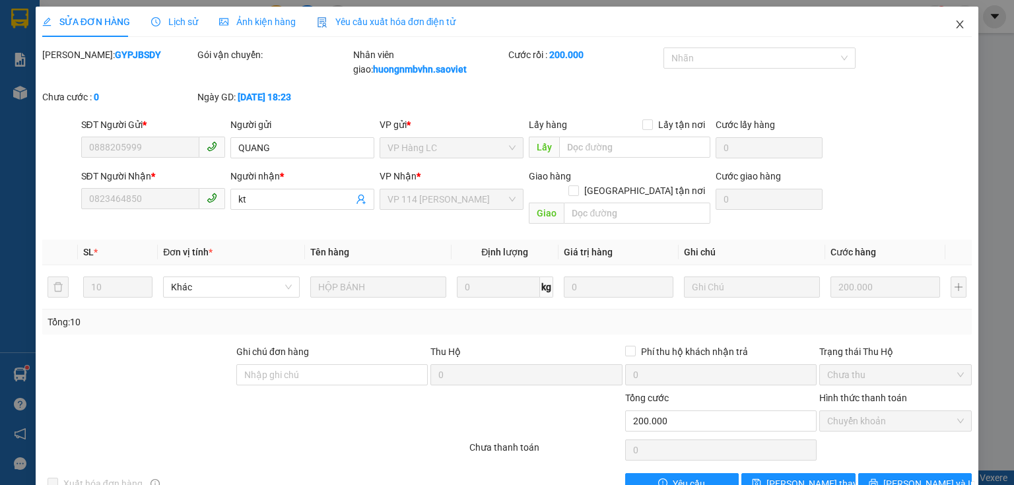
click at [956, 23] on icon "close" at bounding box center [959, 24] width 7 height 8
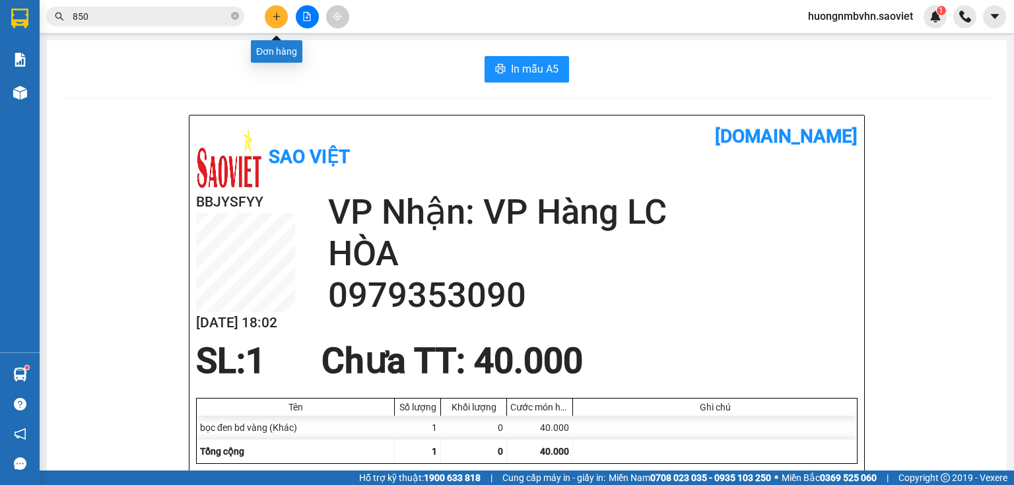
click at [279, 13] on icon "plus" at bounding box center [276, 16] width 9 height 9
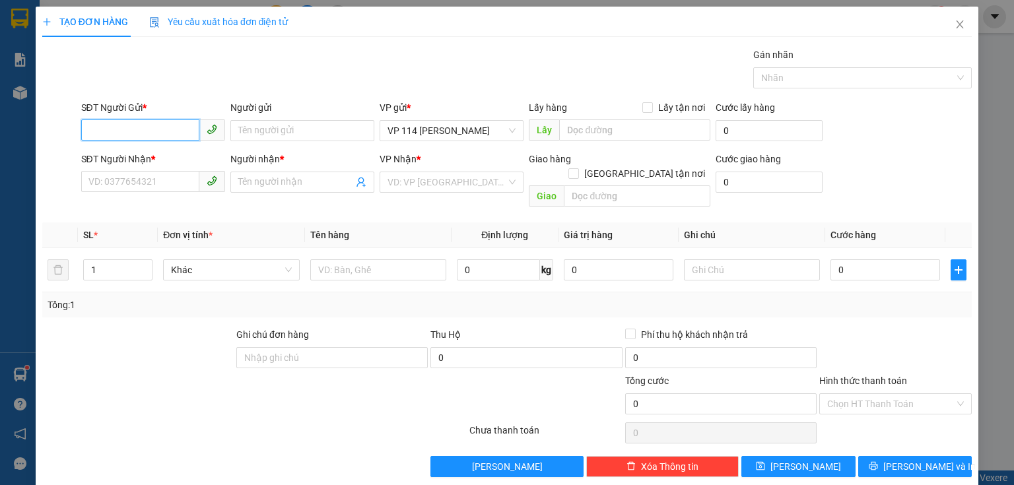
click at [146, 132] on input "SĐT Người Gửi *" at bounding box center [140, 129] width 118 height 21
drag, startPoint x: 90, startPoint y: 131, endPoint x: 120, endPoint y: 127, distance: 30.7
click at [120, 127] on input "7966" at bounding box center [140, 129] width 118 height 21
click at [147, 153] on div "0949777699 - Anh" at bounding box center [151, 156] width 127 height 15
type input "0949777699"
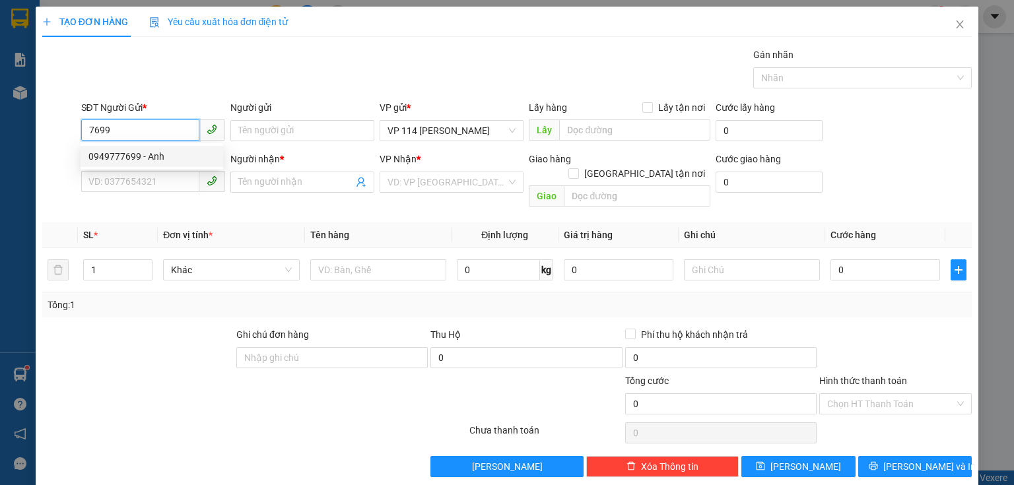
type input "Anh"
type input "0912543131"
type input "Cường"
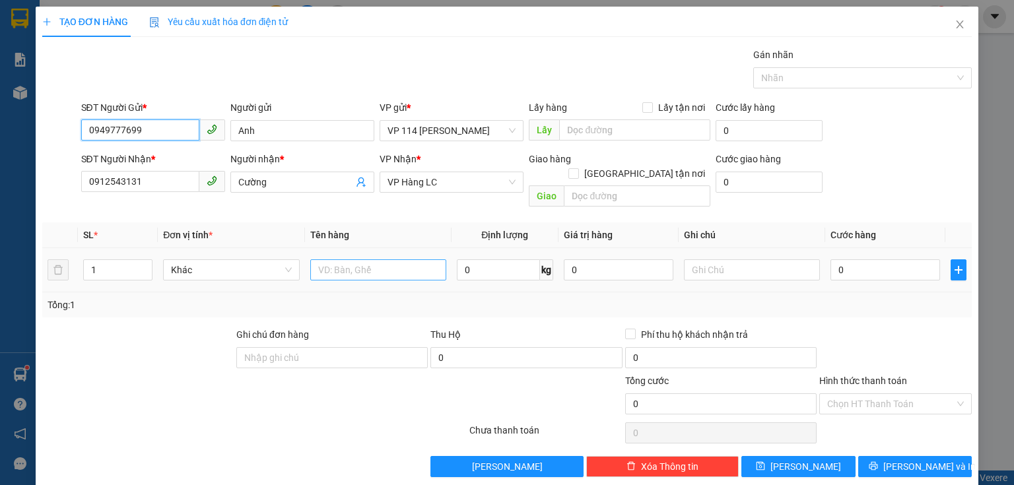
type input "0949777699"
click at [323, 259] on input "text" at bounding box center [378, 269] width 136 height 21
type input "xốp cua"
type input "6"
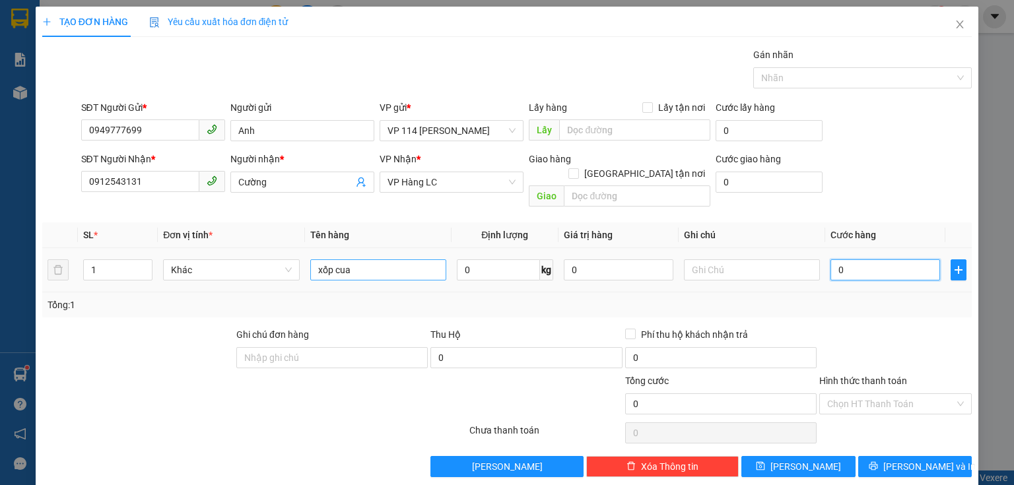
type input "6"
type input "60"
type input "600"
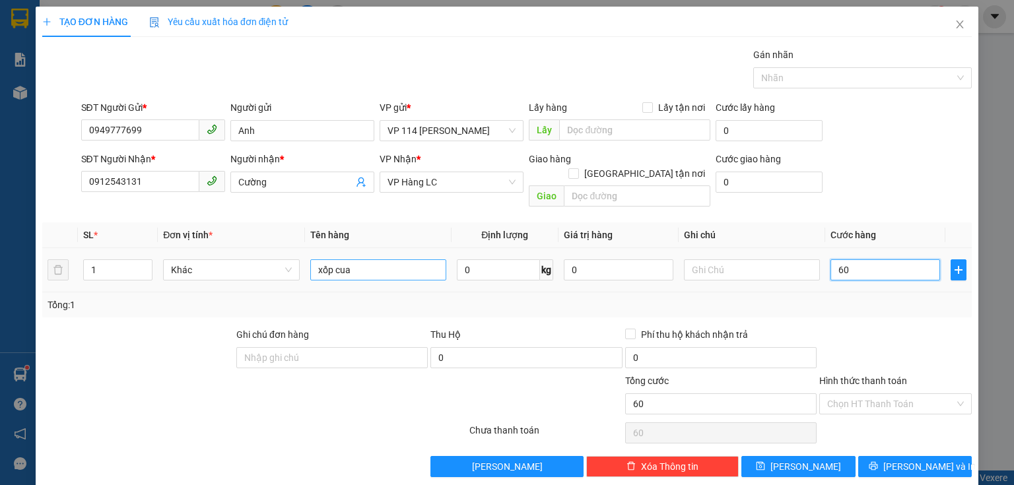
type input "600"
type input "6.000"
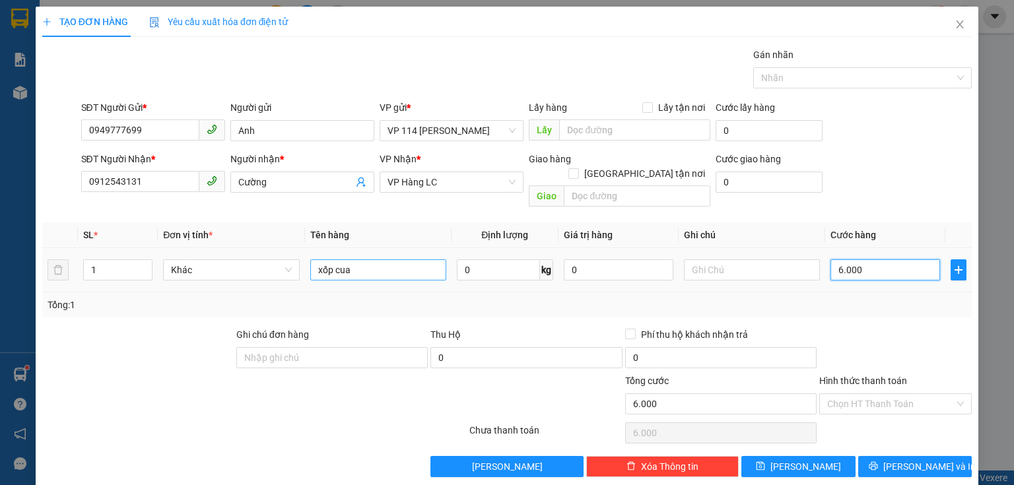
type input "60.000"
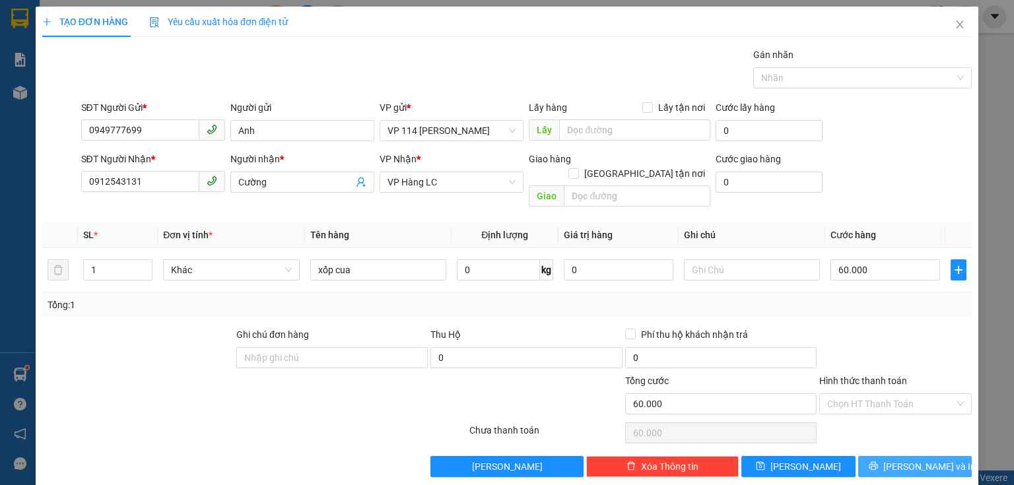
click at [916, 459] on span "[PERSON_NAME] và In" at bounding box center [929, 466] width 92 height 15
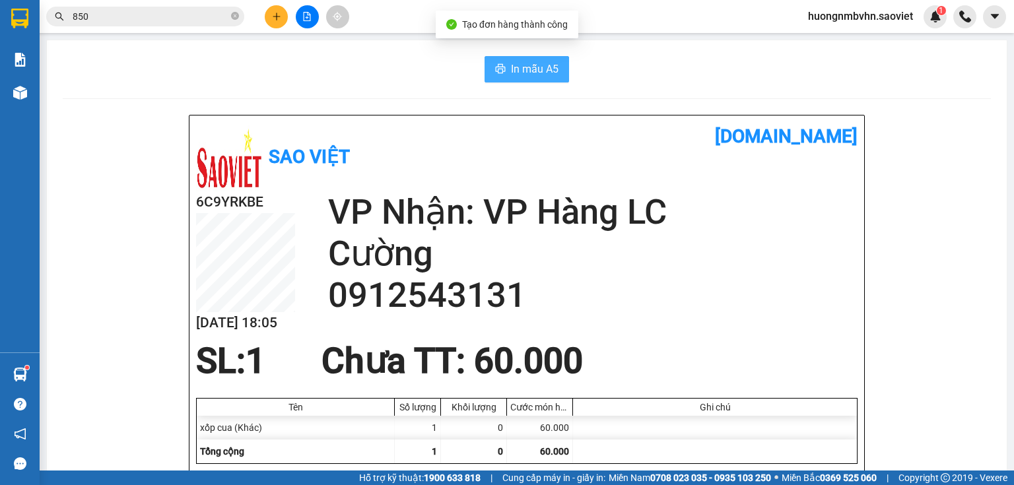
click at [529, 62] on span "In mẫu A5" at bounding box center [535, 69] width 48 height 16
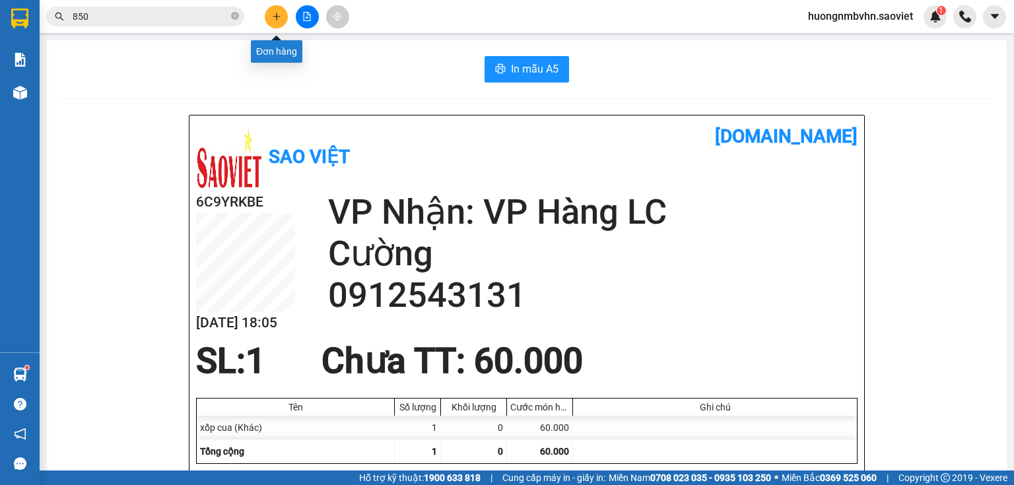
click at [273, 19] on icon "plus" at bounding box center [276, 16] width 9 height 9
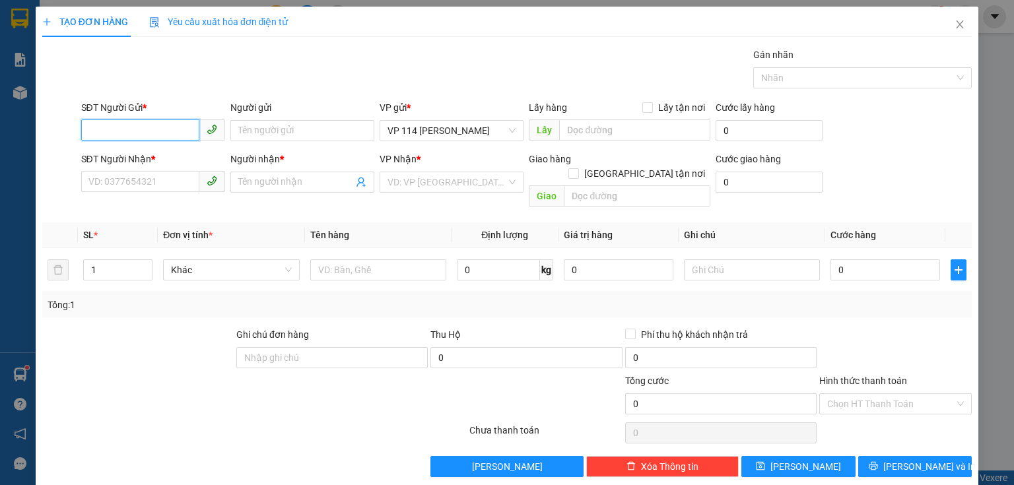
click at [167, 137] on input "SĐT Người Gửi *" at bounding box center [140, 129] width 118 height 21
click at [104, 133] on input "76599" at bounding box center [140, 129] width 118 height 21
click at [195, 159] on div "0949777699 - Anh" at bounding box center [151, 156] width 127 height 15
type input "0949777699"
type input "Anh"
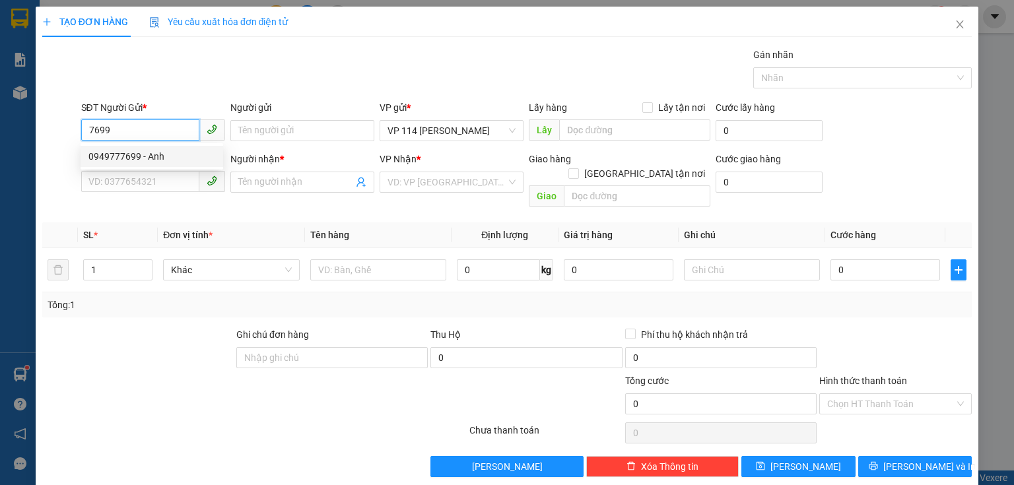
type input "0912543131"
type input "Cường"
type input "0949777699"
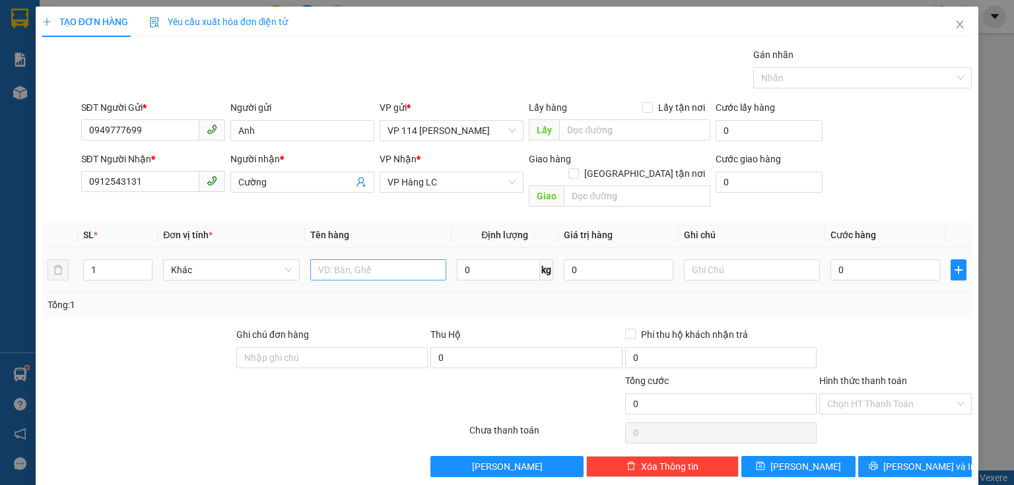
click at [308, 253] on td at bounding box center [378, 270] width 147 height 44
click at [325, 260] on input "text" at bounding box center [378, 269] width 136 height 21
type input "xốp"
type input "cua"
type input "6"
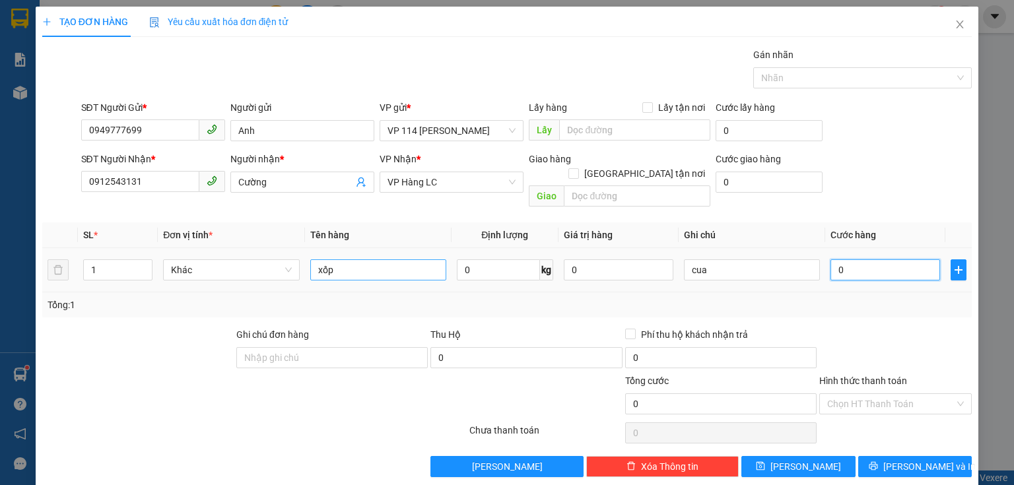
type input "6"
type input "60"
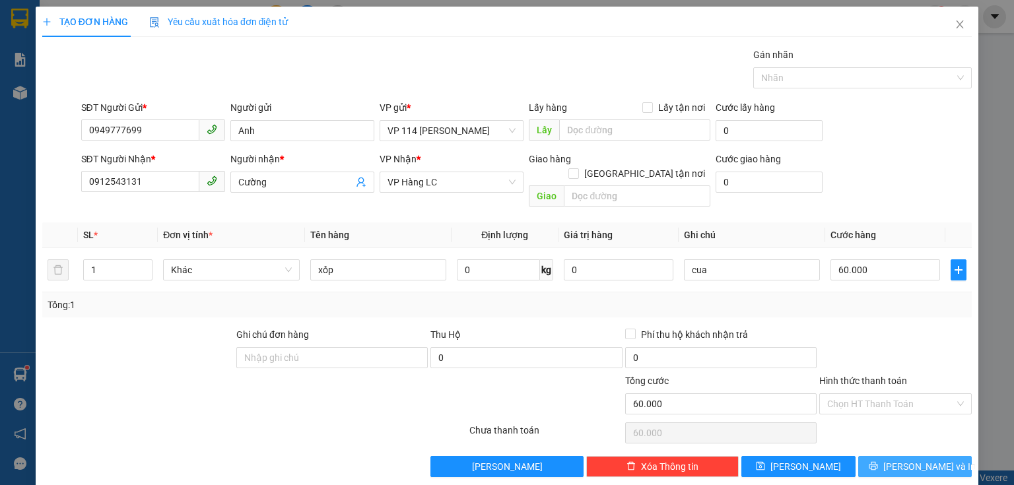
click at [878, 461] on icon "printer" at bounding box center [873, 465] width 9 height 9
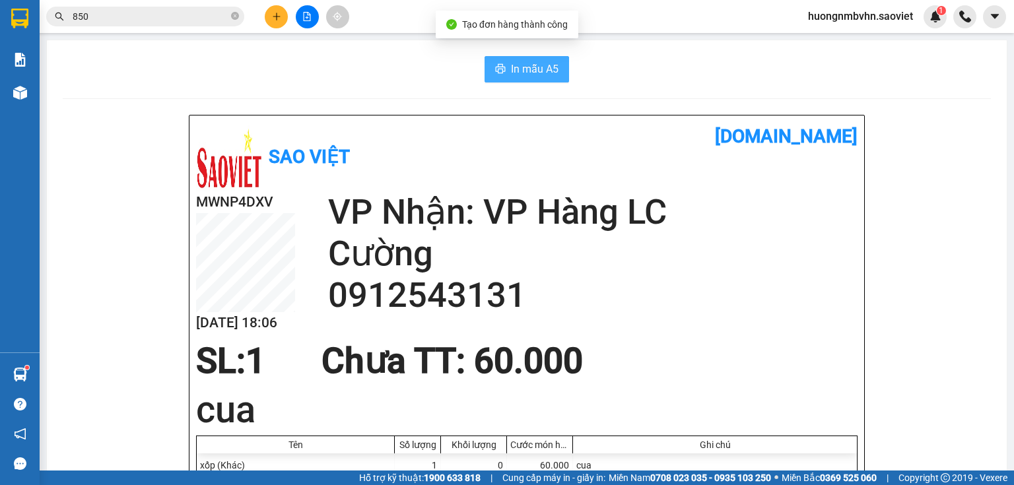
click at [531, 70] on span "In mẫu A5" at bounding box center [535, 69] width 48 height 16
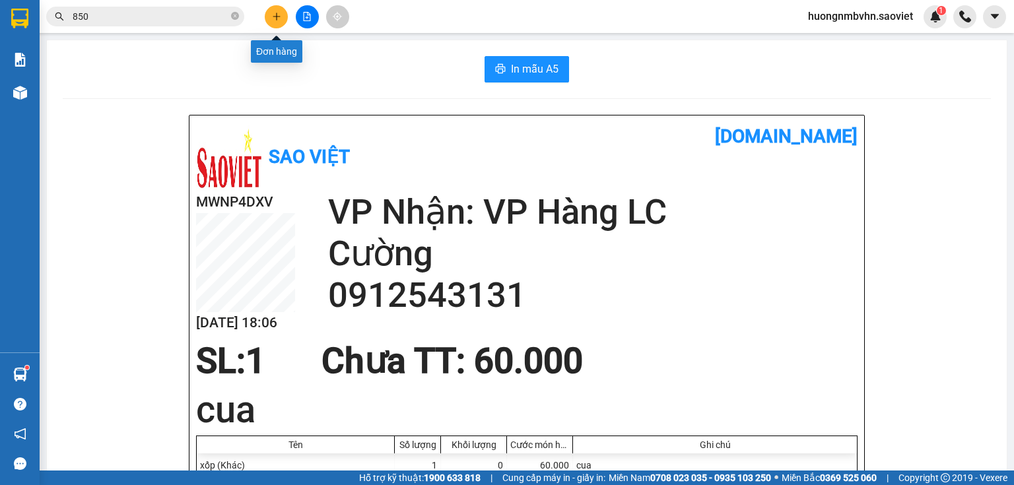
click at [277, 19] on icon "plus" at bounding box center [276, 16] width 9 height 9
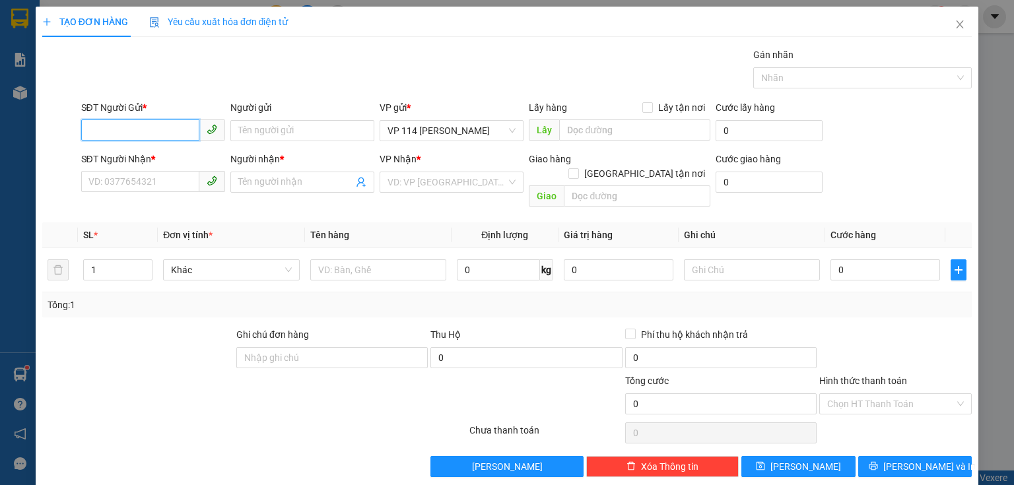
click at [148, 129] on input "SĐT Người Gửi *" at bounding box center [140, 129] width 118 height 21
click at [117, 158] on div "0964115174 - kt" at bounding box center [151, 156] width 127 height 15
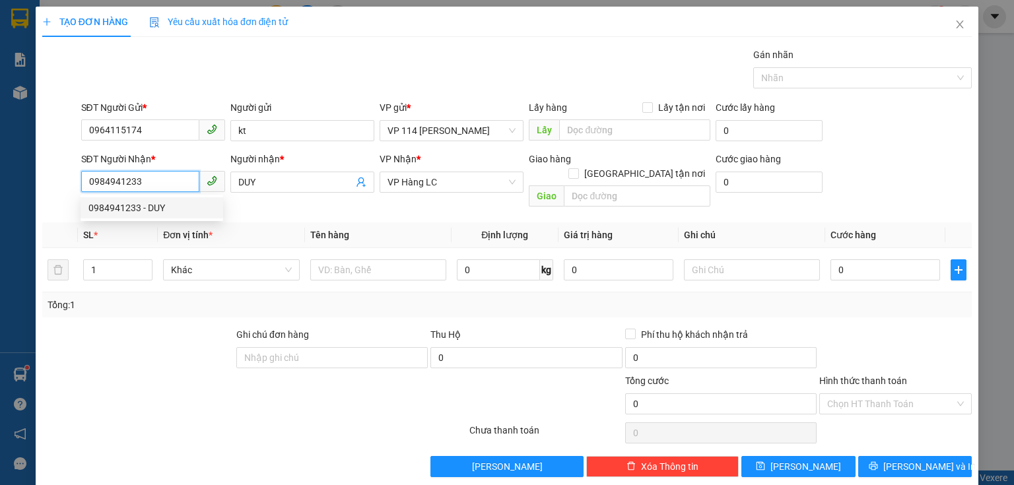
drag, startPoint x: 82, startPoint y: 177, endPoint x: 172, endPoint y: 183, distance: 90.0
click at [172, 183] on input "0984941233" at bounding box center [140, 181] width 118 height 21
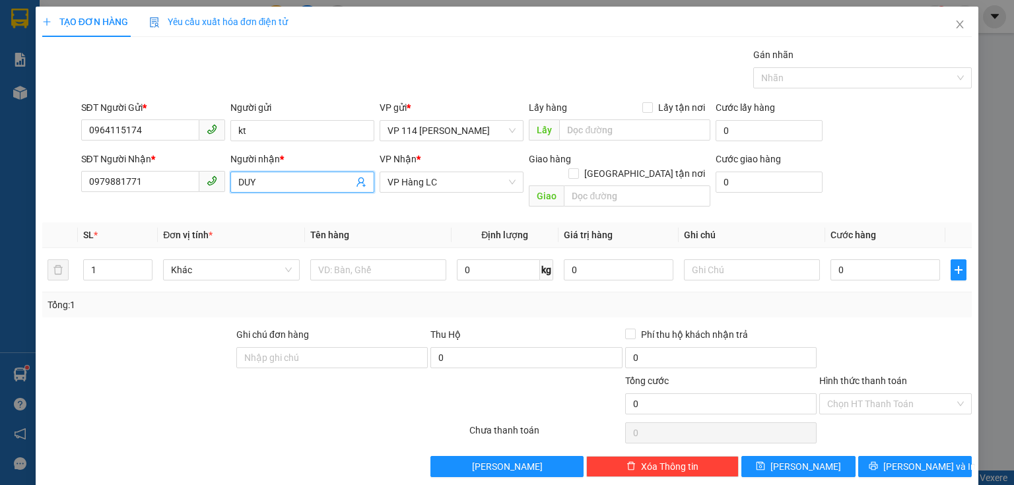
click at [265, 182] on input "DUY" at bounding box center [295, 182] width 115 height 15
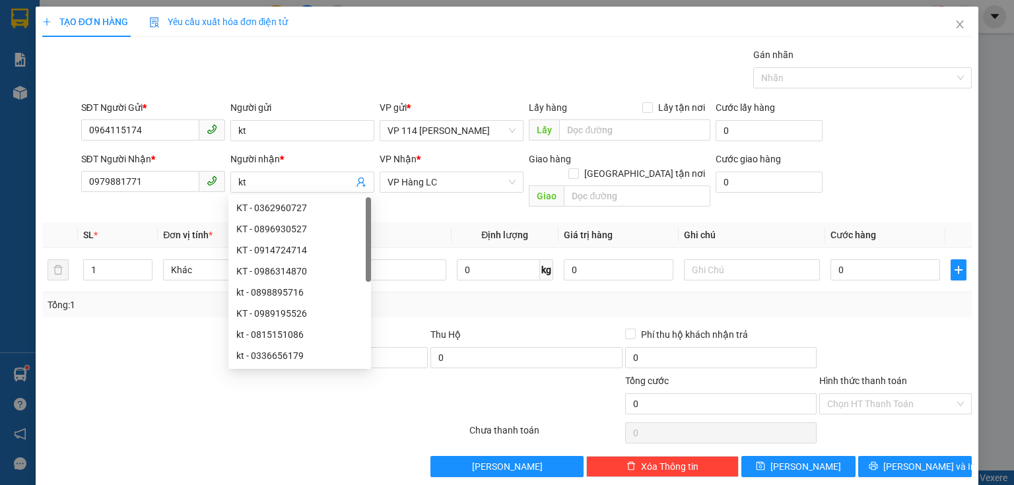
click at [402, 203] on div "Transit Pickup Surcharge Ids Transit Deliver Surcharge Ids Transit Deliver Surc…" at bounding box center [506, 263] width 929 height 430
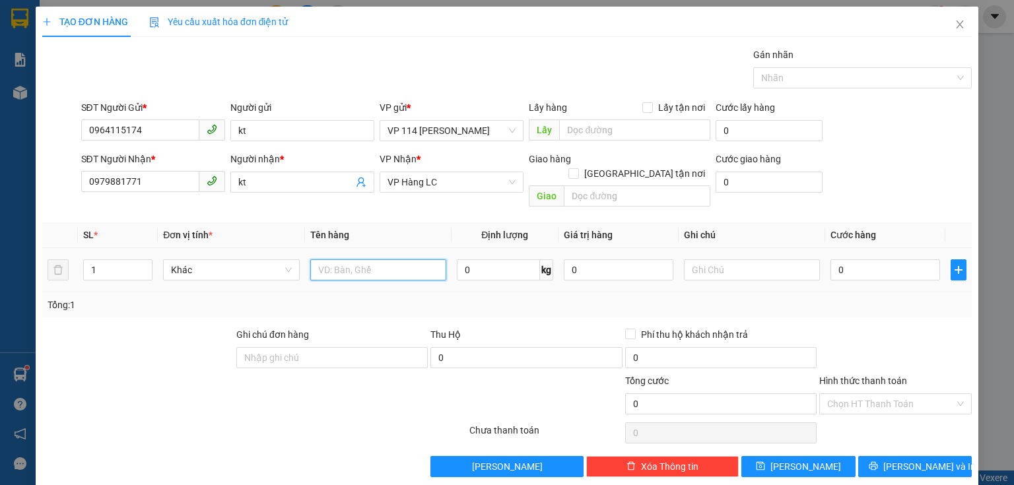
click at [361, 259] on input "text" at bounding box center [378, 269] width 136 height 21
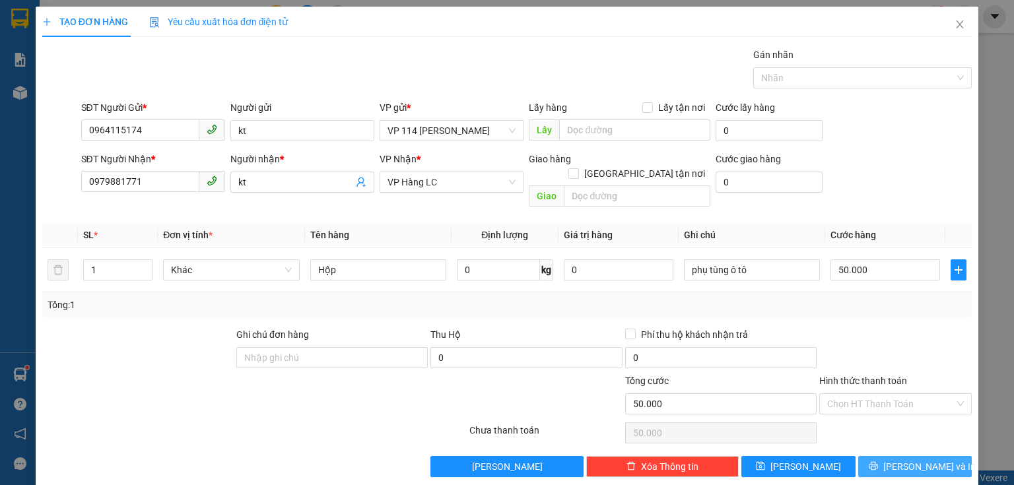
click at [913, 459] on span "[PERSON_NAME] và In" at bounding box center [929, 466] width 92 height 15
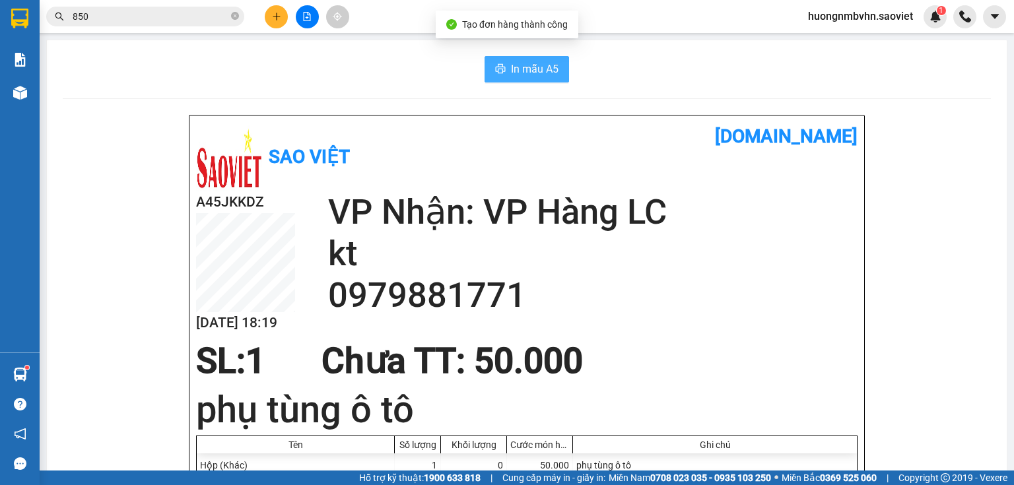
click at [536, 71] on span "In mẫu A5" at bounding box center [535, 69] width 48 height 16
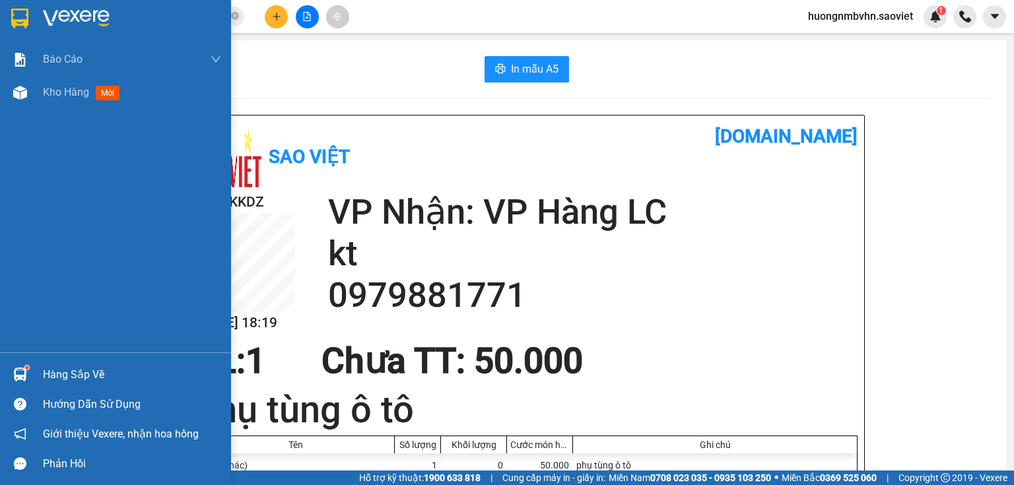
click at [57, 370] on div "Hàng sắp về" at bounding box center [132, 375] width 178 height 20
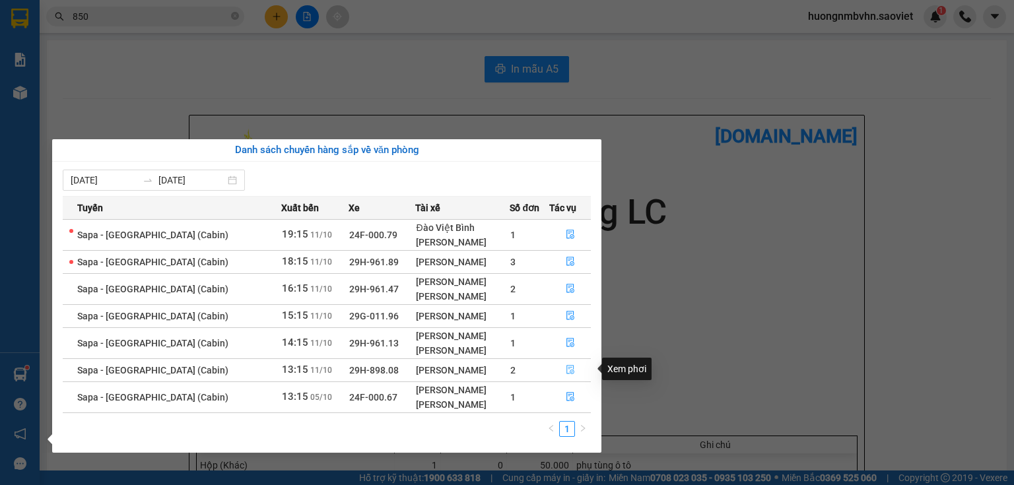
click at [570, 372] on icon "file-done" at bounding box center [570, 369] width 9 height 9
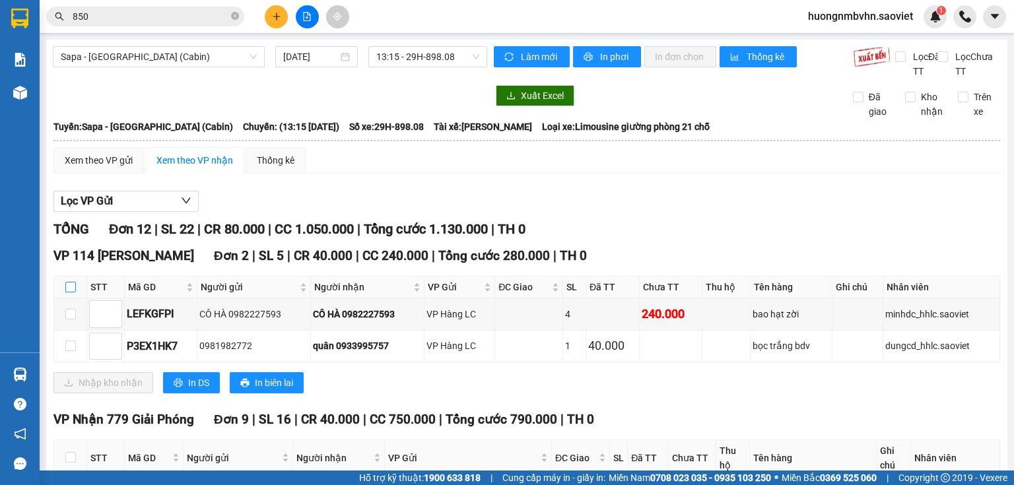
click at [66, 282] on input "checkbox" at bounding box center [70, 287] width 11 height 11
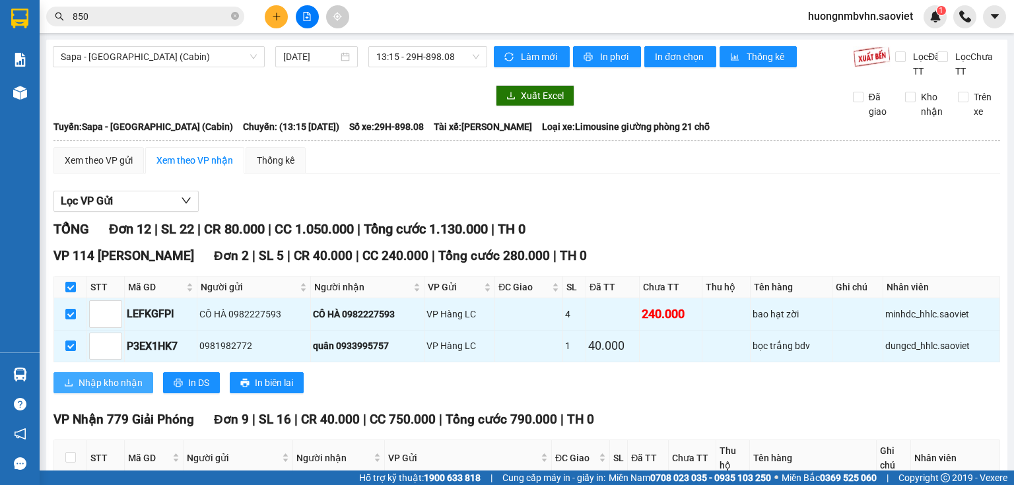
click at [94, 376] on span "Nhập kho nhận" at bounding box center [111, 383] width 64 height 15
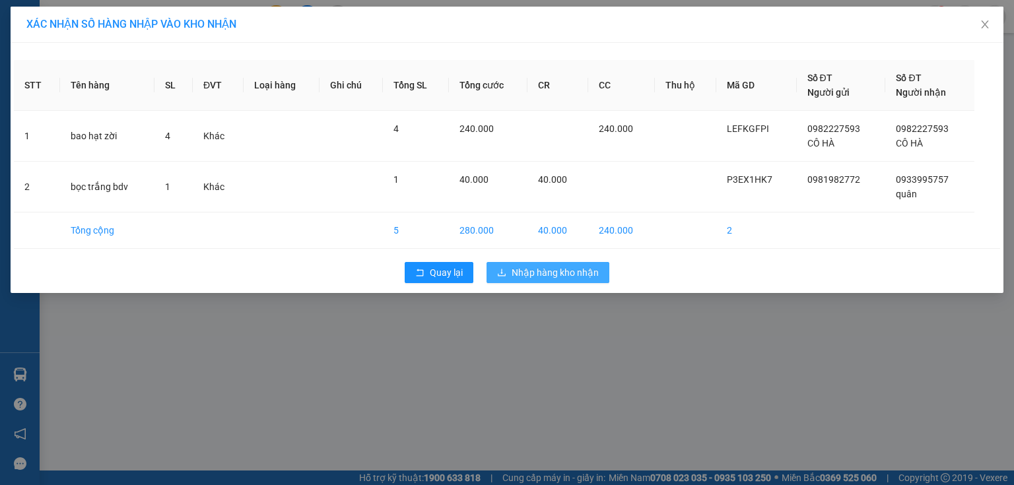
click at [532, 273] on span "Nhập hàng kho nhận" at bounding box center [554, 272] width 87 height 15
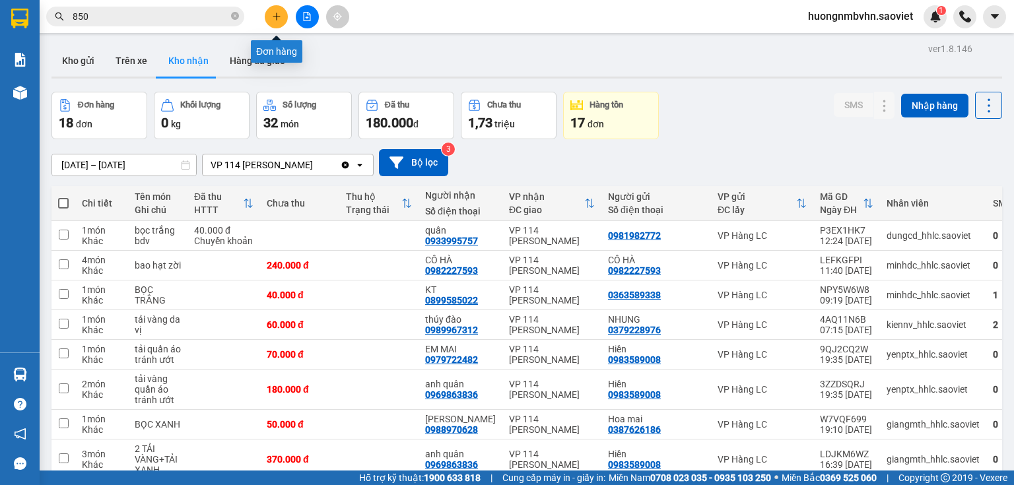
click at [282, 18] on button at bounding box center [276, 16] width 23 height 23
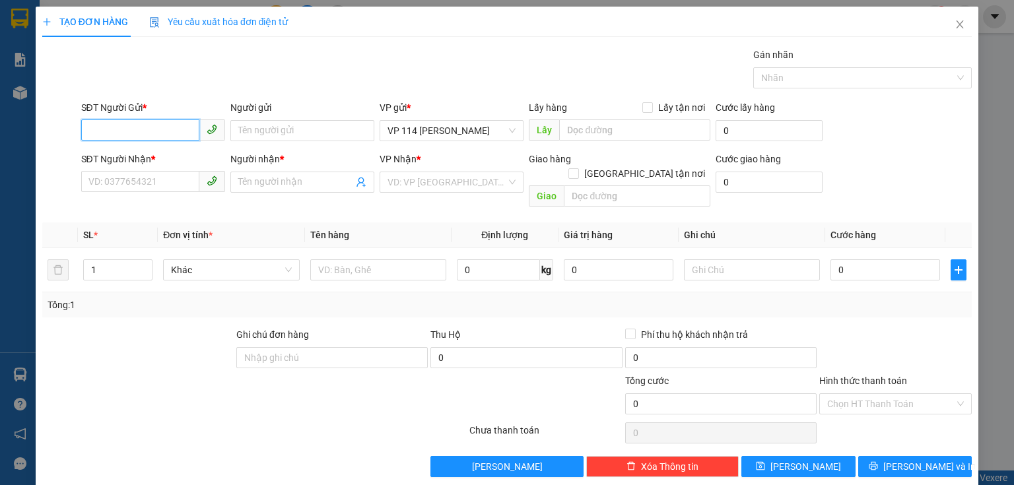
click at [135, 129] on input "SĐT Người Gửi *" at bounding box center [140, 129] width 118 height 21
click at [331, 259] on input "text" at bounding box center [378, 269] width 136 height 21
click at [121, 187] on input "SĐT Người Nhận *" at bounding box center [140, 181] width 118 height 21
click at [100, 182] on input "SĐT Người Nhận *" at bounding box center [140, 181] width 118 height 21
click at [114, 131] on input "SĐT Người Gửi *" at bounding box center [140, 129] width 118 height 21
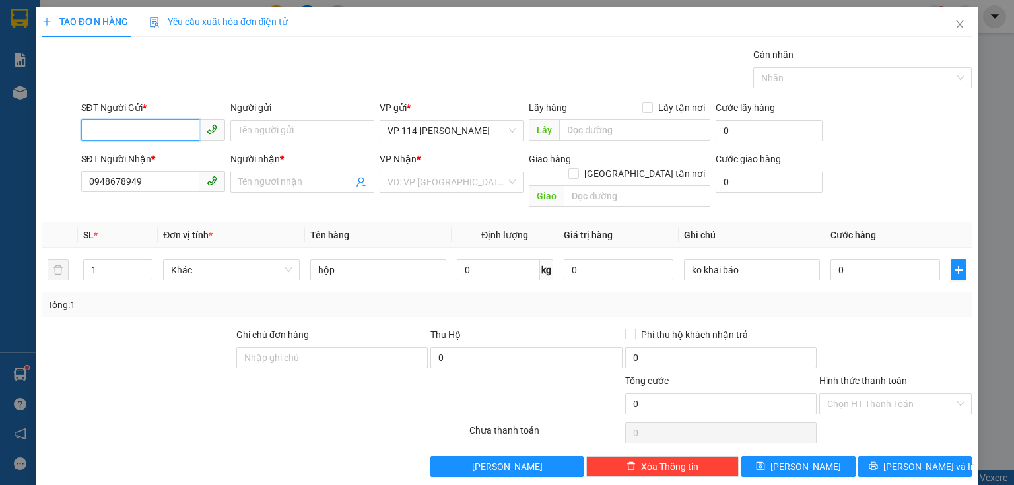
click at [114, 131] on input "SĐT Người Gửi *" at bounding box center [140, 129] width 118 height 21
click at [255, 127] on input "Người gửi" at bounding box center [302, 130] width 144 height 21
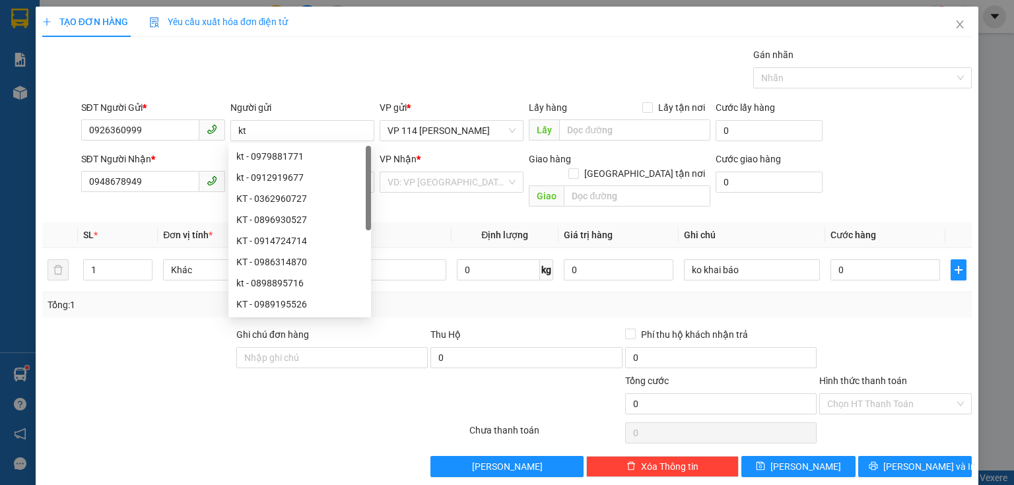
click at [168, 327] on div at bounding box center [138, 350] width 194 height 46
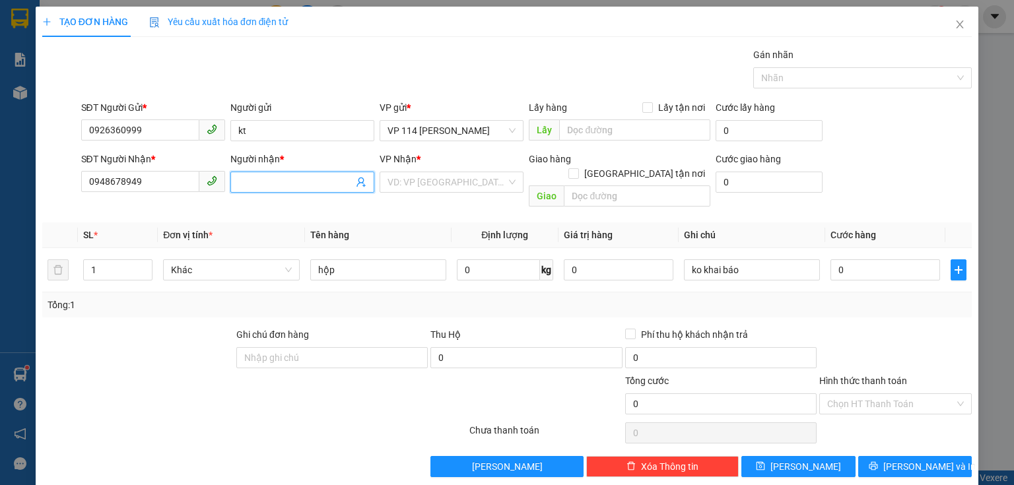
click at [267, 184] on input "Người nhận *" at bounding box center [295, 182] width 115 height 15
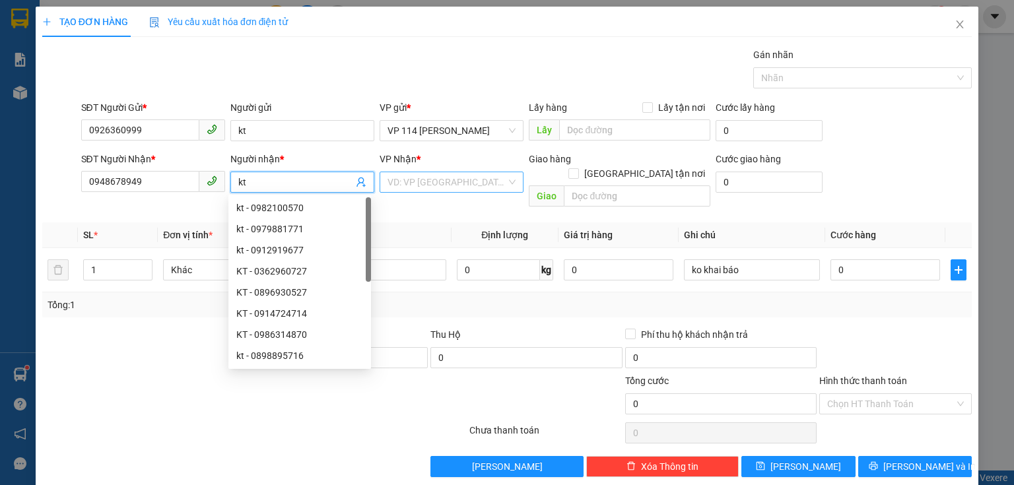
click at [440, 182] on input "search" at bounding box center [446, 182] width 119 height 20
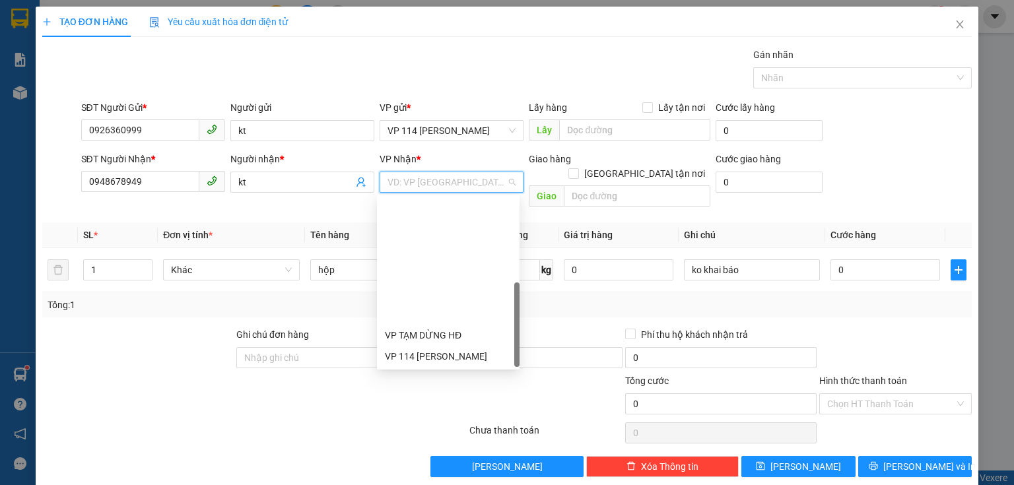
click at [444, 476] on div "VP Hàng LC" at bounding box center [448, 483] width 127 height 15
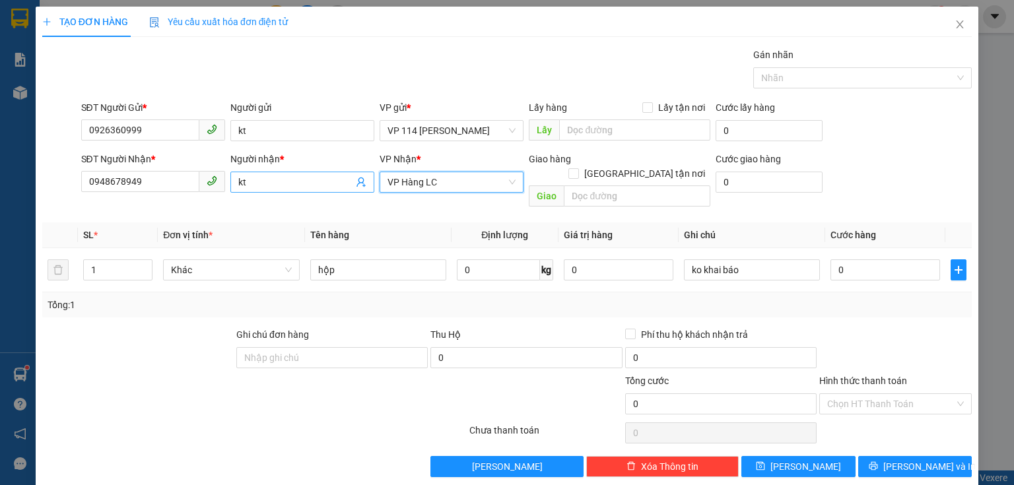
click at [246, 177] on input "kt" at bounding box center [295, 182] width 115 height 15
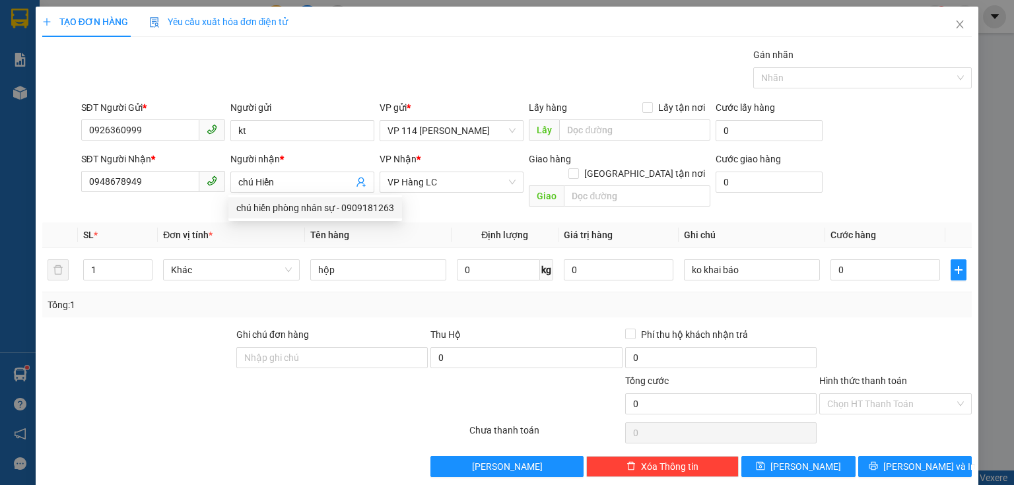
click at [339, 354] on div "Ghi chú đơn hàng" at bounding box center [331, 350] width 191 height 46
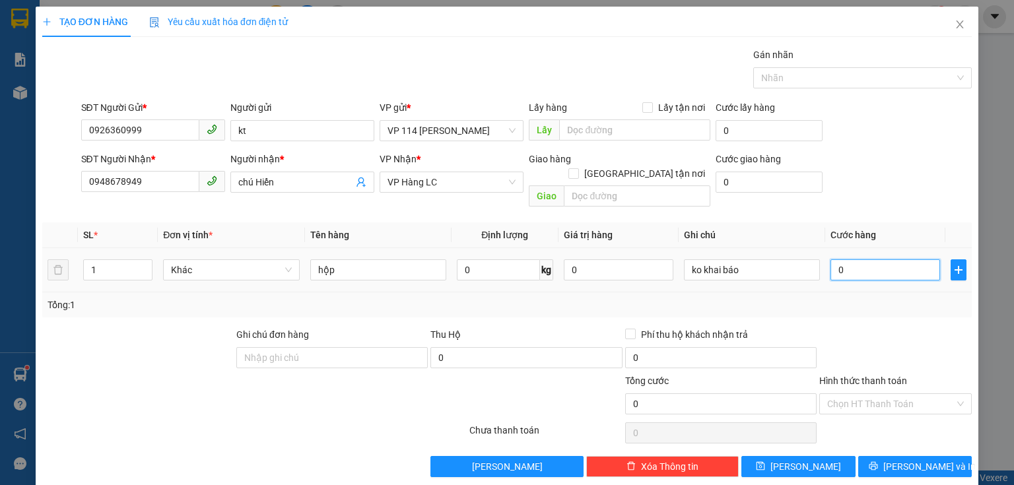
click at [852, 259] on input "0" at bounding box center [885, 269] width 110 height 21
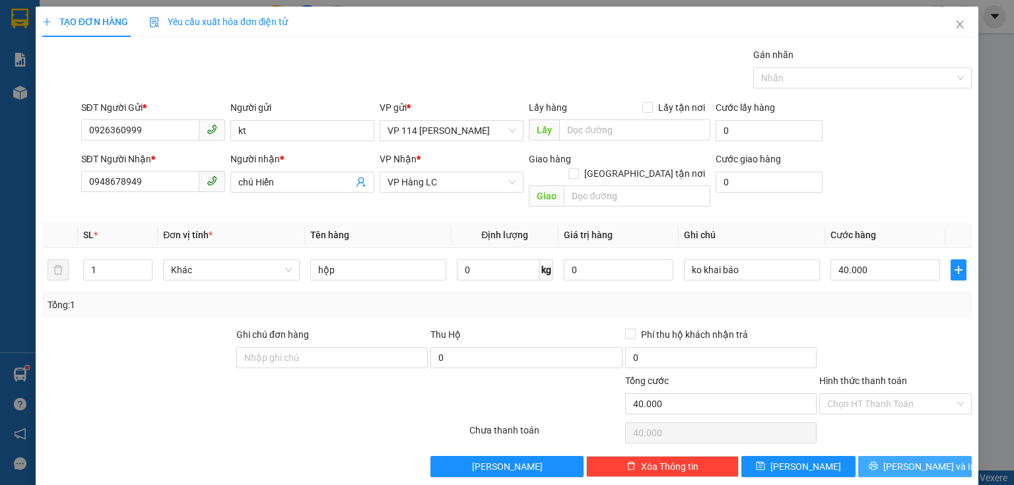
click at [905, 459] on span "[PERSON_NAME] và In" at bounding box center [929, 466] width 92 height 15
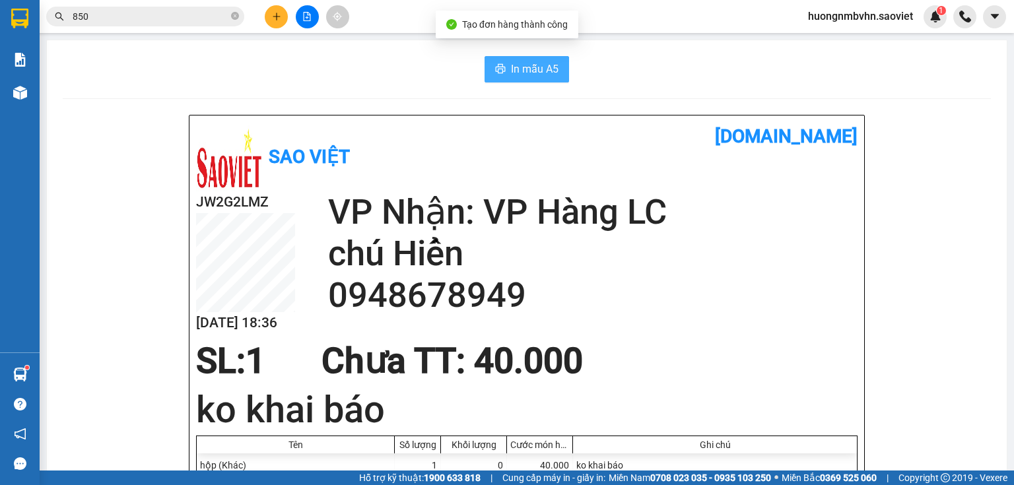
click at [533, 66] on span "In mẫu A5" at bounding box center [535, 69] width 48 height 16
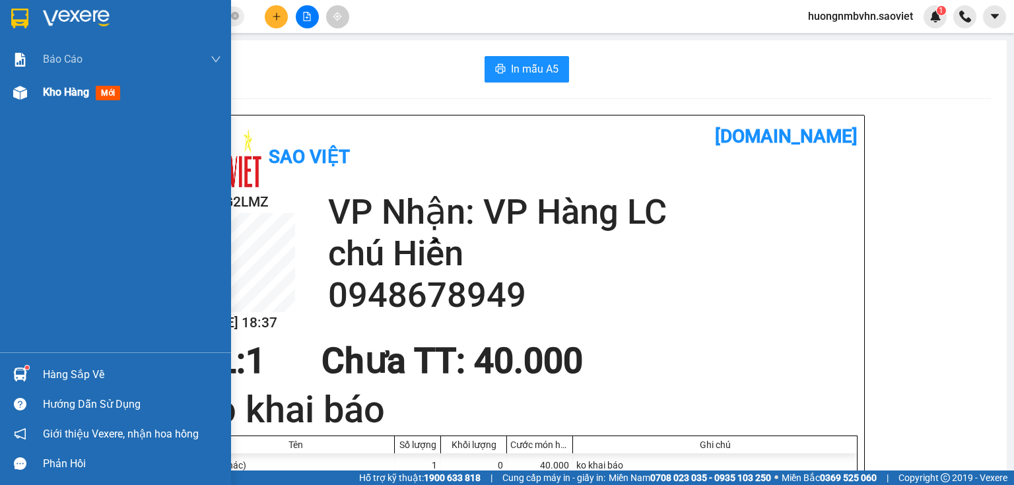
click at [49, 95] on span "Kho hàng" at bounding box center [66, 92] width 46 height 13
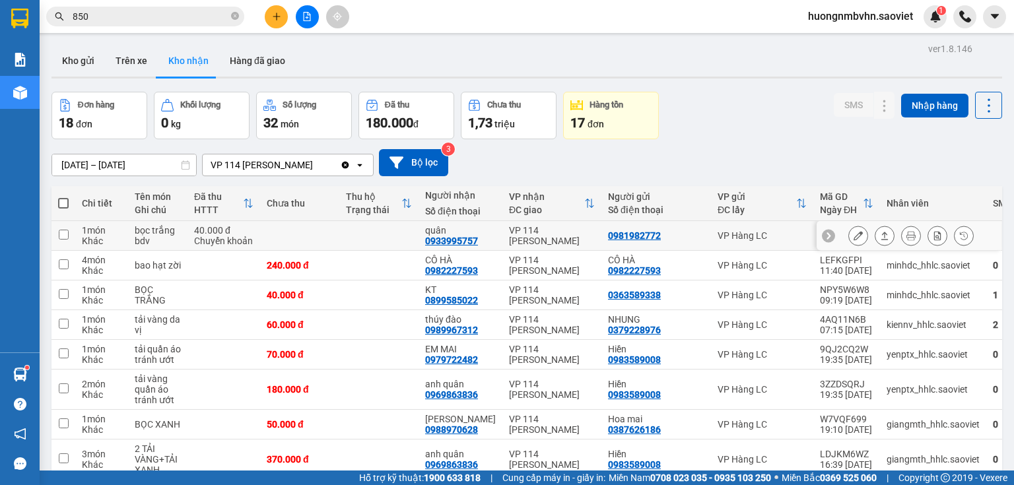
click at [61, 238] on input "checkbox" at bounding box center [64, 235] width 10 height 10
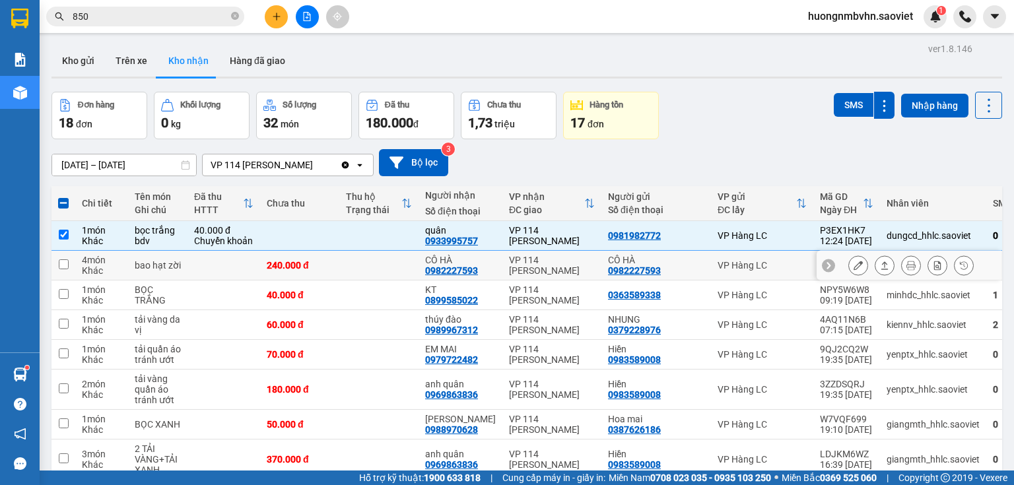
click at [63, 265] on input "checkbox" at bounding box center [64, 264] width 10 height 10
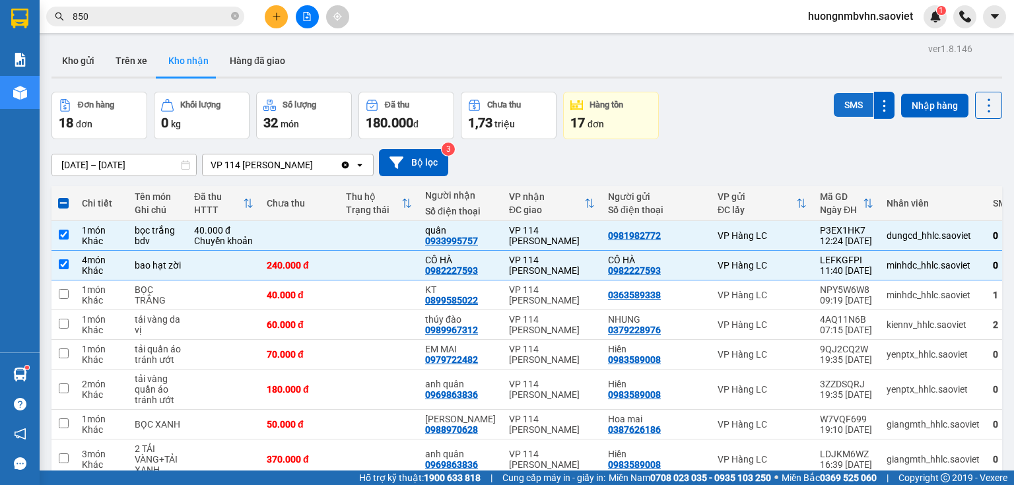
click at [841, 100] on button "SMS" at bounding box center [854, 105] width 40 height 24
click at [853, 354] on icon at bounding box center [857, 354] width 9 height 9
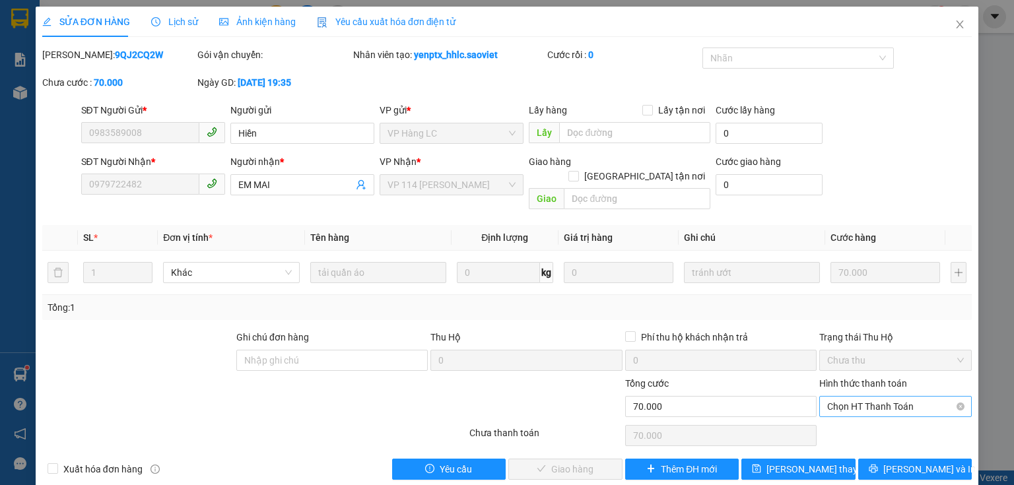
click at [860, 397] on span "Chọn HT Thanh Toán" at bounding box center [895, 407] width 137 height 20
click at [848, 418] on div "Tại văn phòng" at bounding box center [888, 418] width 136 height 15
type input "0"
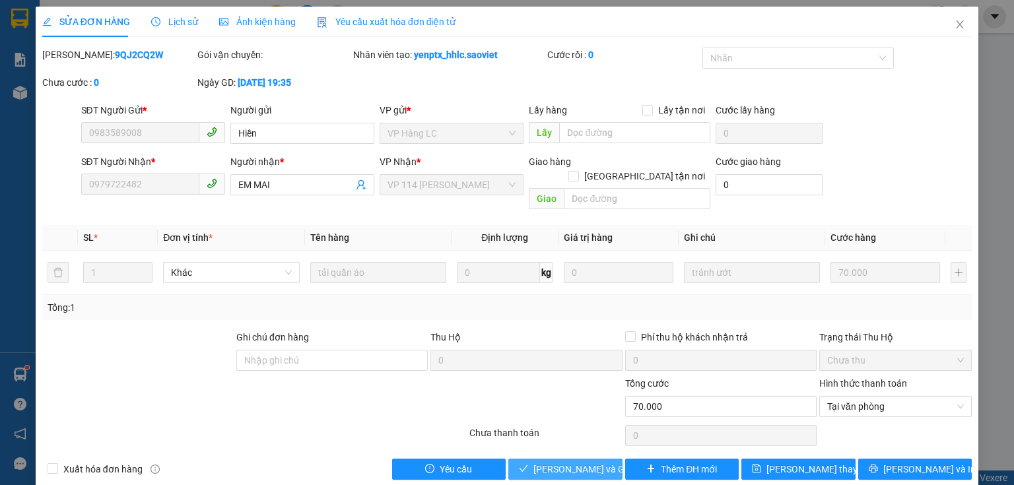
click at [584, 462] on span "[PERSON_NAME] và Giao hàng" at bounding box center [596, 469] width 127 height 15
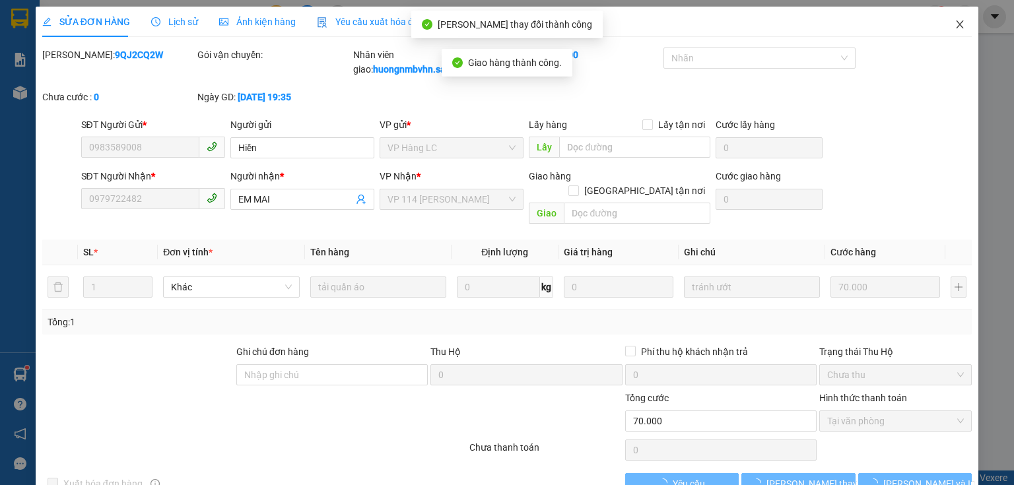
click at [956, 28] on icon "close" at bounding box center [959, 24] width 7 height 8
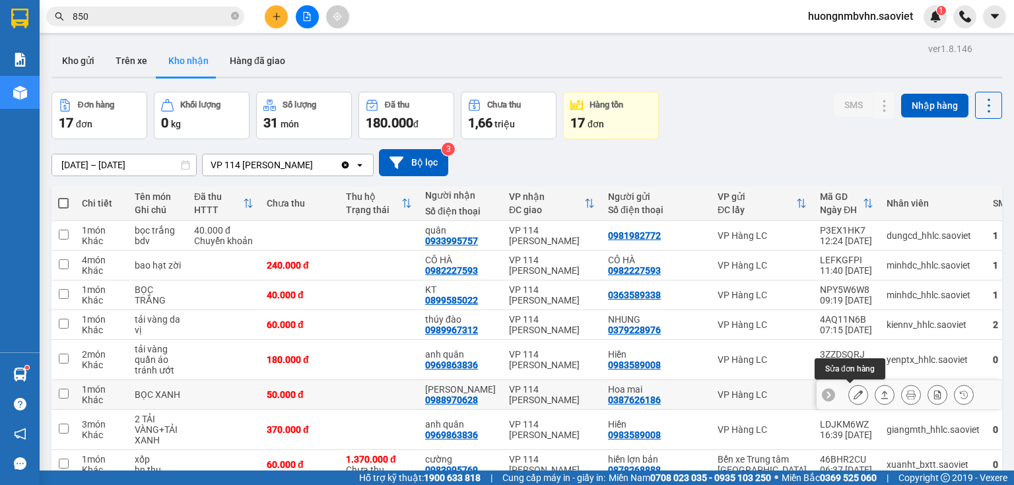
click at [853, 396] on icon at bounding box center [857, 394] width 9 height 9
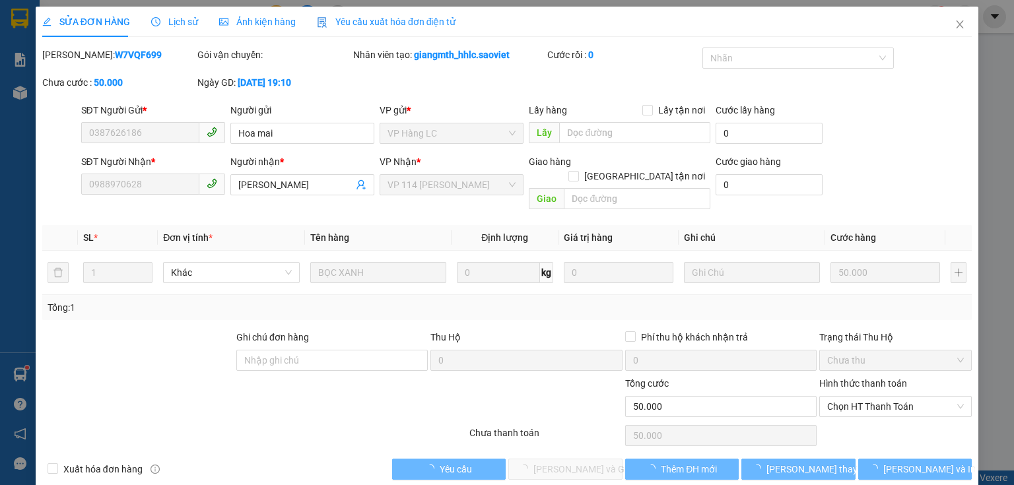
type input "0387626186"
type input "Hoa mai"
type input "0988970628"
type input "[PERSON_NAME]"
type input "0"
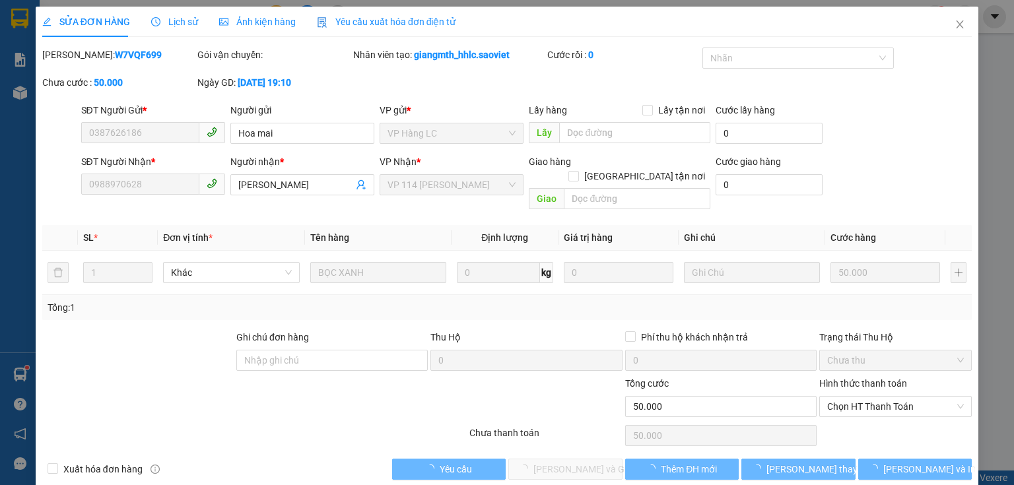
type input "50.000"
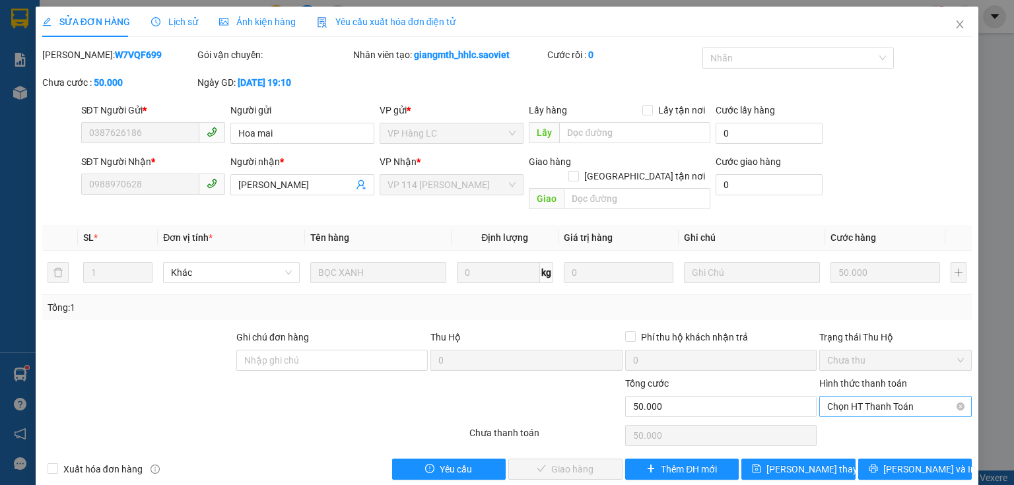
click at [851, 397] on span "Chọn HT Thanh Toán" at bounding box center [895, 407] width 137 height 20
click at [846, 420] on div "Tại văn phòng" at bounding box center [888, 418] width 136 height 15
type input "0"
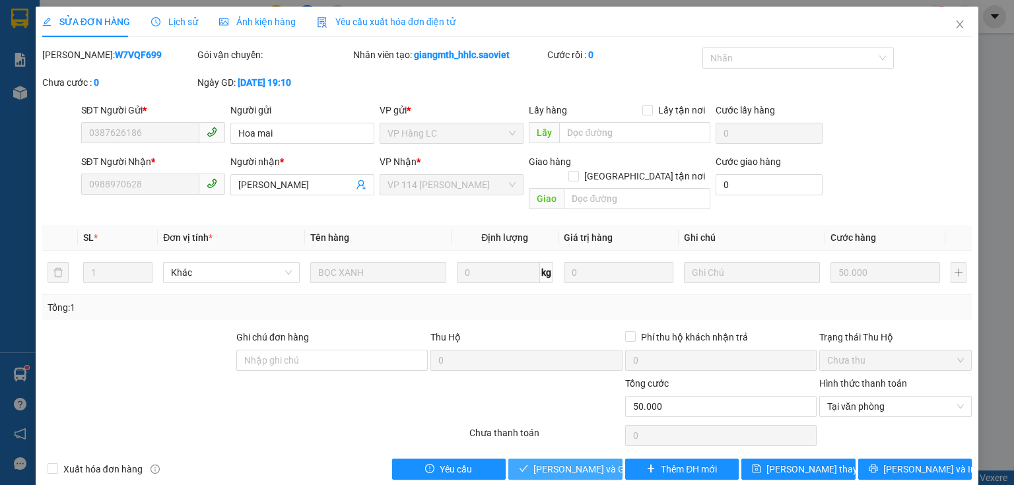
click at [576, 462] on span "[PERSON_NAME] và Giao hàng" at bounding box center [596, 469] width 127 height 15
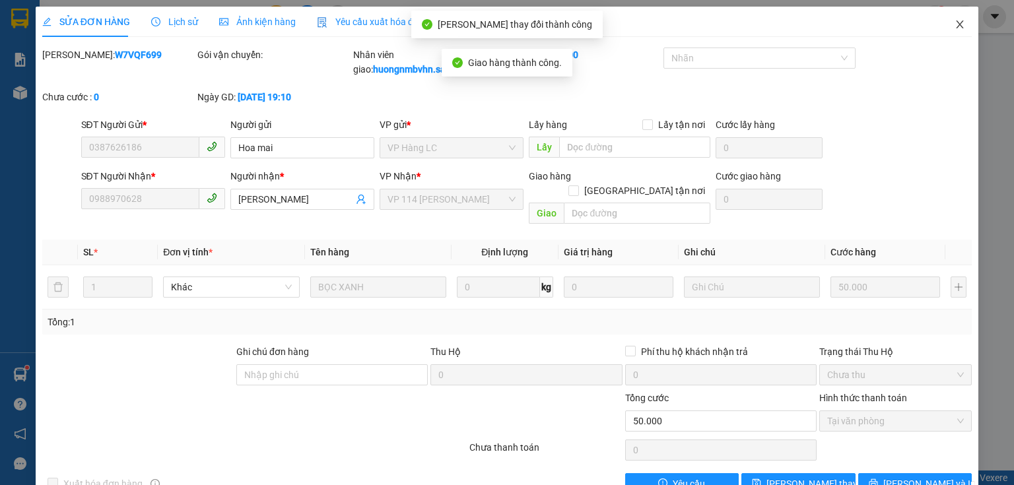
click at [956, 24] on icon "close" at bounding box center [959, 24] width 7 height 8
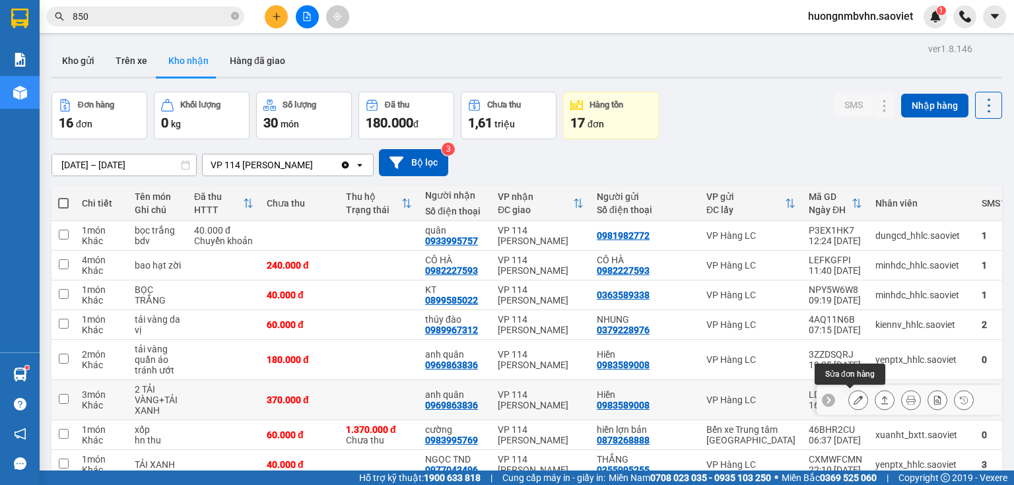
click at [853, 402] on icon at bounding box center [857, 399] width 9 height 9
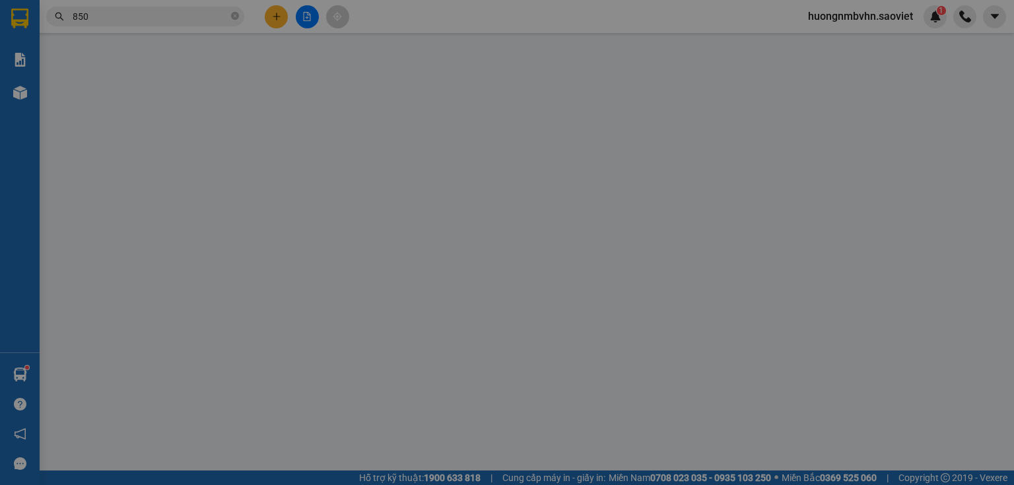
type input "0983589008"
type input "Hiền"
type input "0969863836"
type input "anh quân"
type input "0"
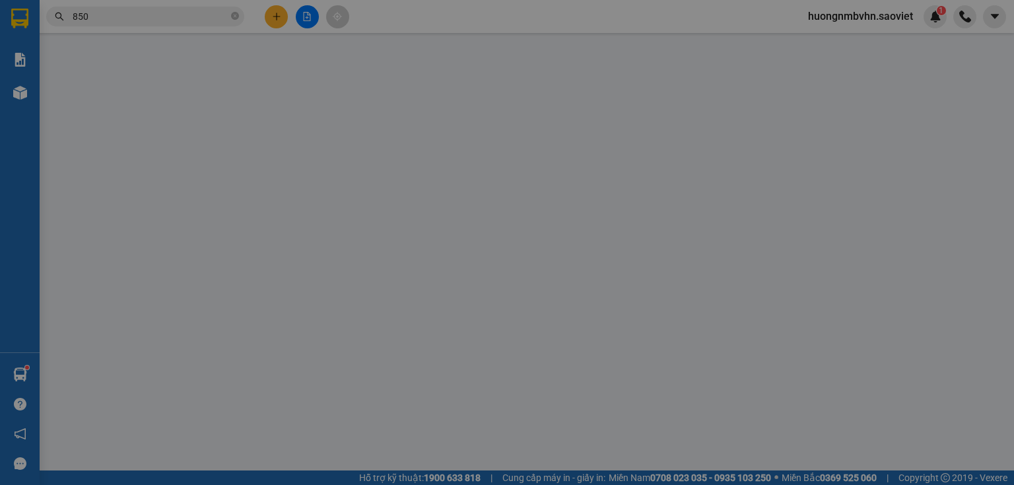
type input "370.000"
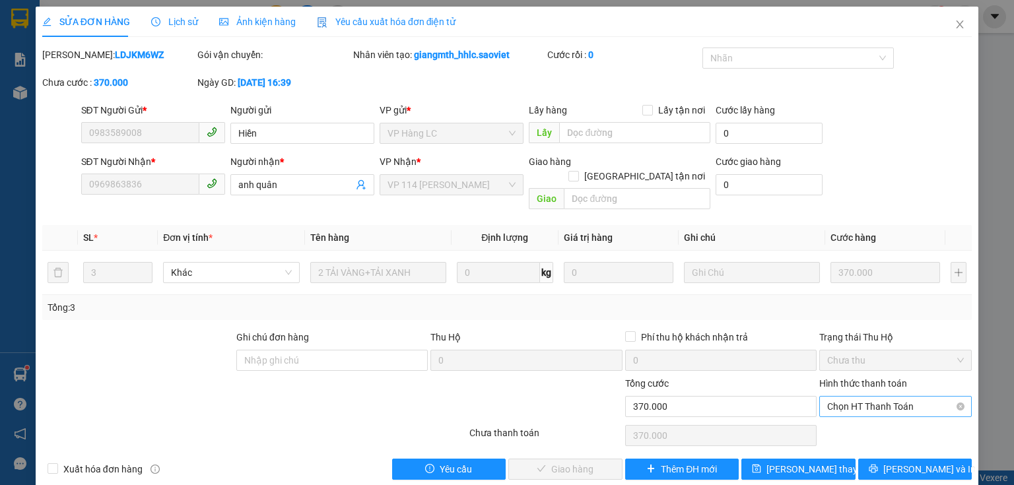
click at [860, 397] on span "Chọn HT Thanh Toán" at bounding box center [895, 407] width 137 height 20
click at [856, 415] on div "Tại văn phòng" at bounding box center [888, 418] width 136 height 15
type input "0"
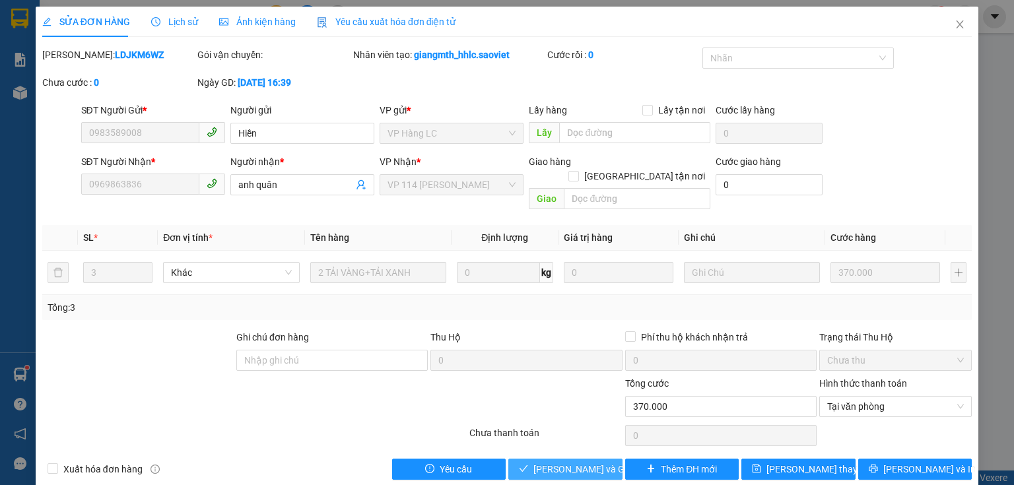
click at [570, 462] on span "[PERSON_NAME] và Giao hàng" at bounding box center [596, 469] width 127 height 15
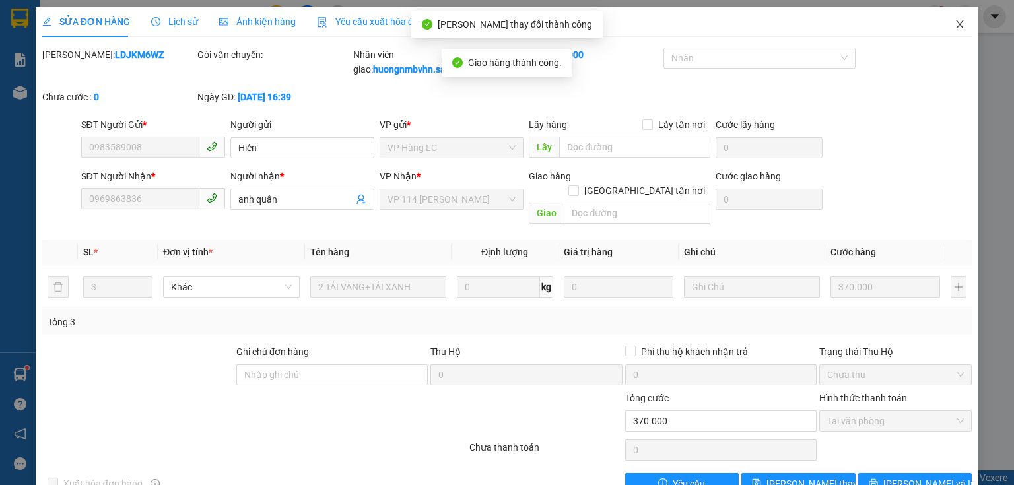
click at [954, 26] on icon "close" at bounding box center [959, 24] width 11 height 11
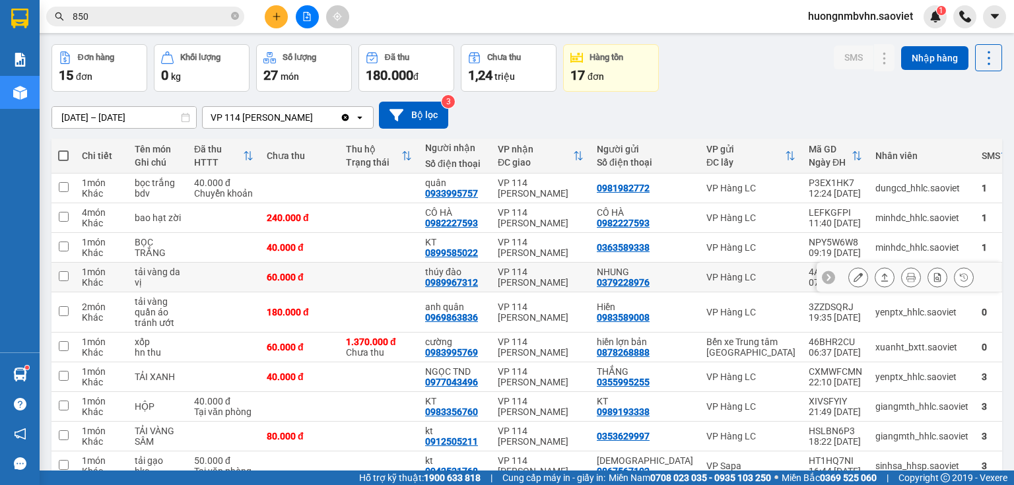
scroll to position [158, 0]
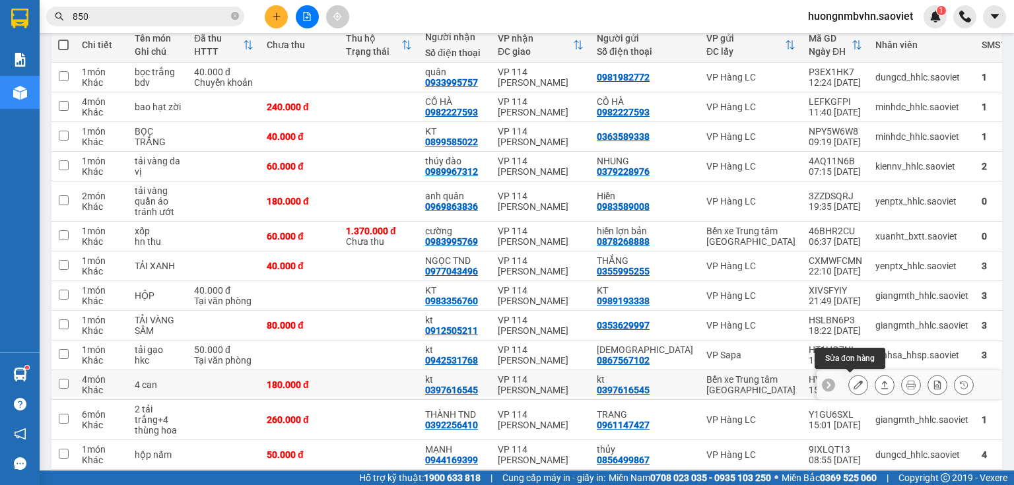
click at [853, 387] on icon at bounding box center [857, 384] width 9 height 9
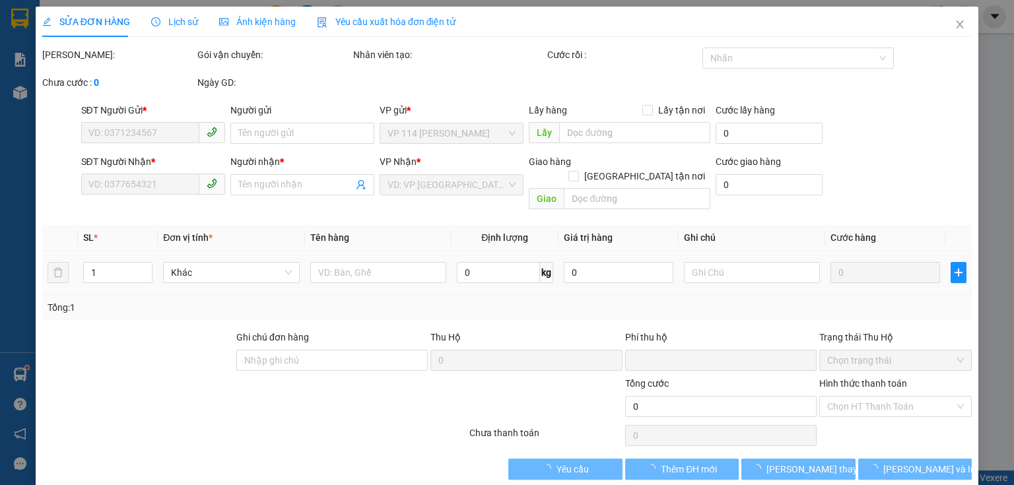
type input "0397616545"
type input "kt"
type input "0397616545"
type input "kt"
type input "0"
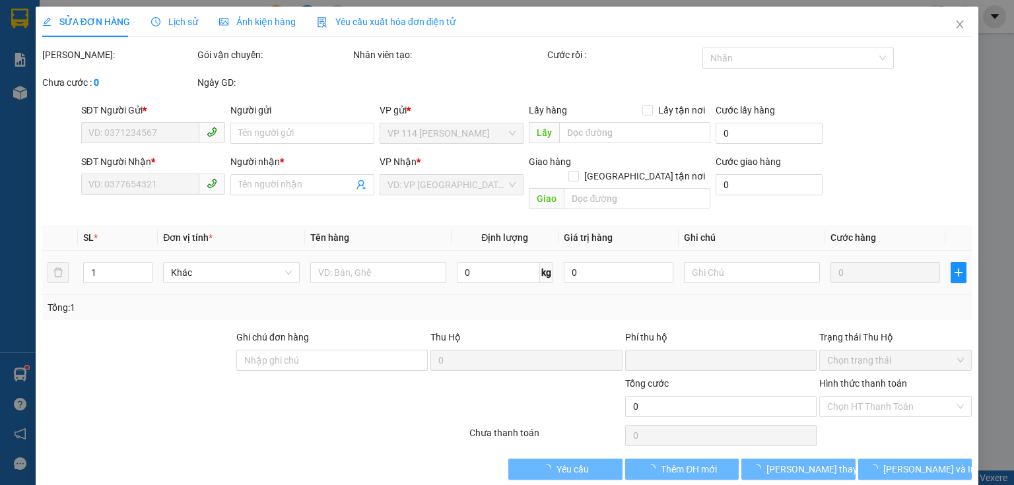
type input "180.000"
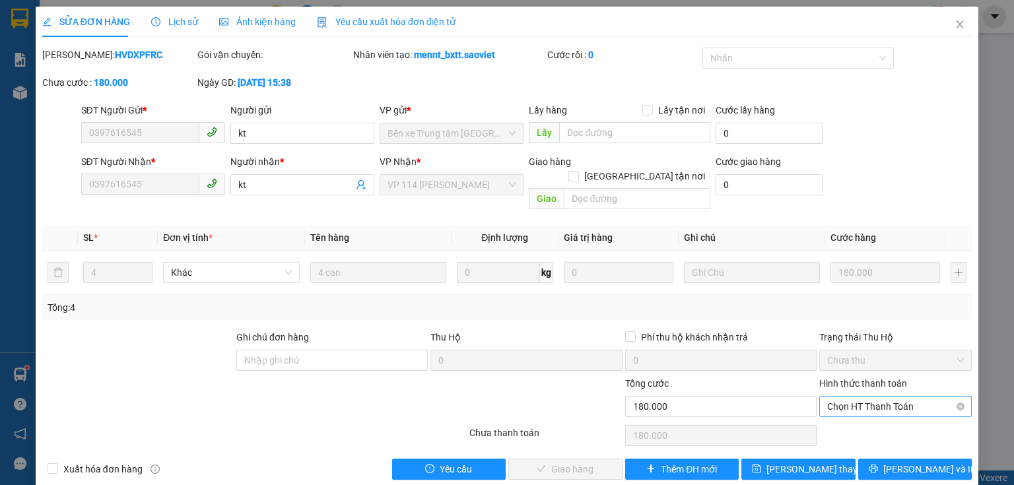
click at [852, 397] on span "Chọn HT Thanh Toán" at bounding box center [895, 407] width 137 height 20
click at [850, 420] on div "Tại văn phòng" at bounding box center [888, 418] width 136 height 15
type input "0"
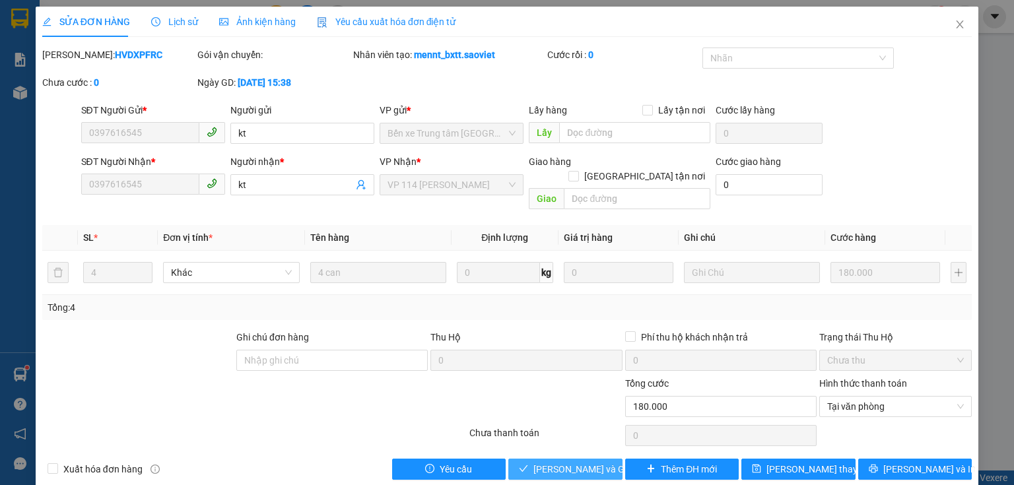
click at [593, 462] on span "[PERSON_NAME] và Giao hàng" at bounding box center [596, 469] width 127 height 15
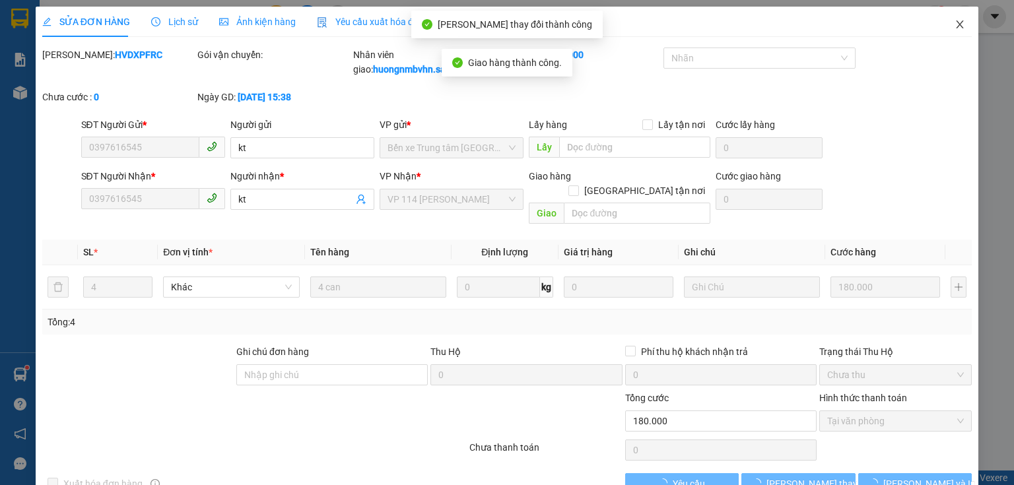
click at [955, 27] on icon "close" at bounding box center [959, 24] width 11 height 11
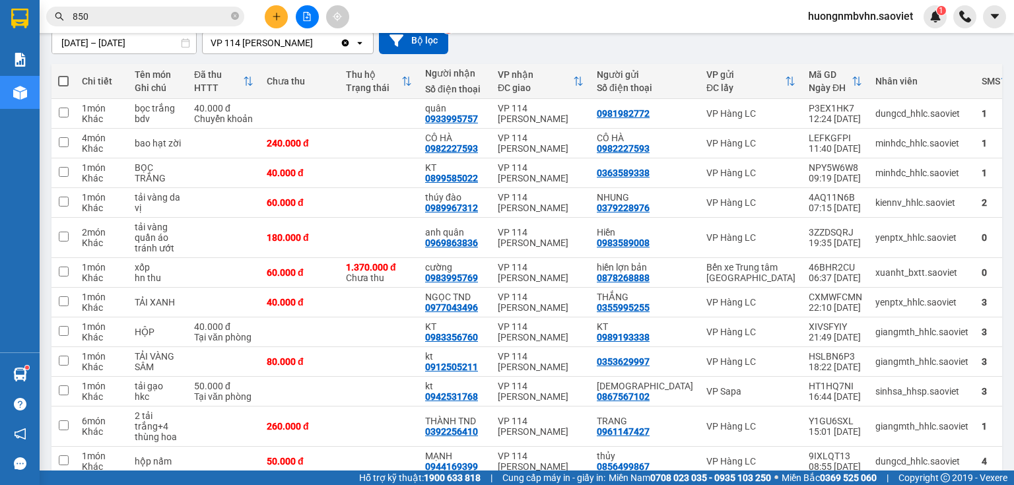
scroll to position [211, 0]
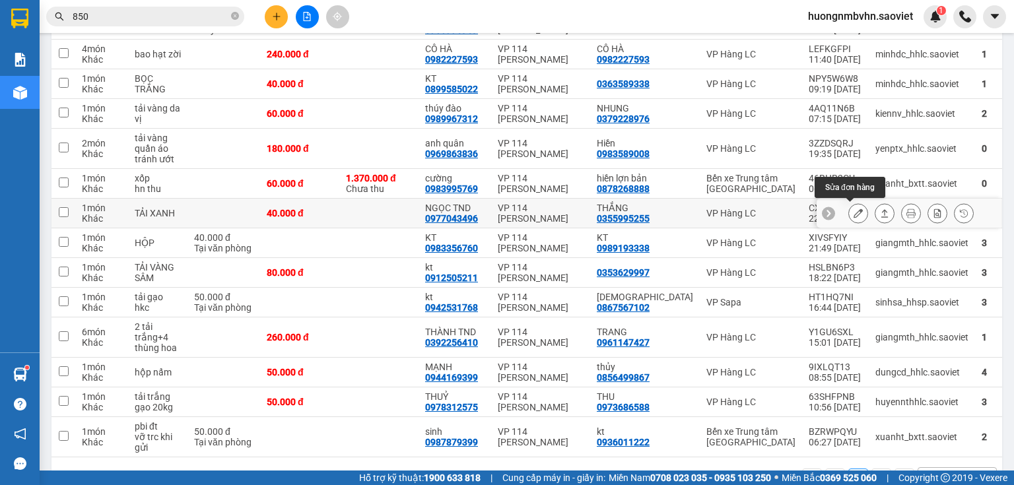
click at [853, 214] on icon at bounding box center [857, 213] width 9 height 9
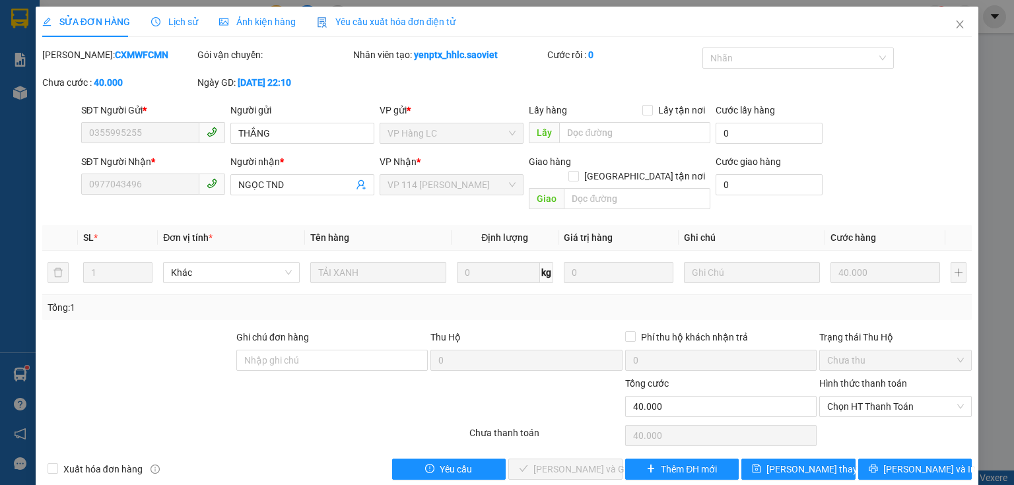
type input "0355995255"
type input "THẮNG"
type input "0977043496"
type input "NGỌC TND"
type input "0"
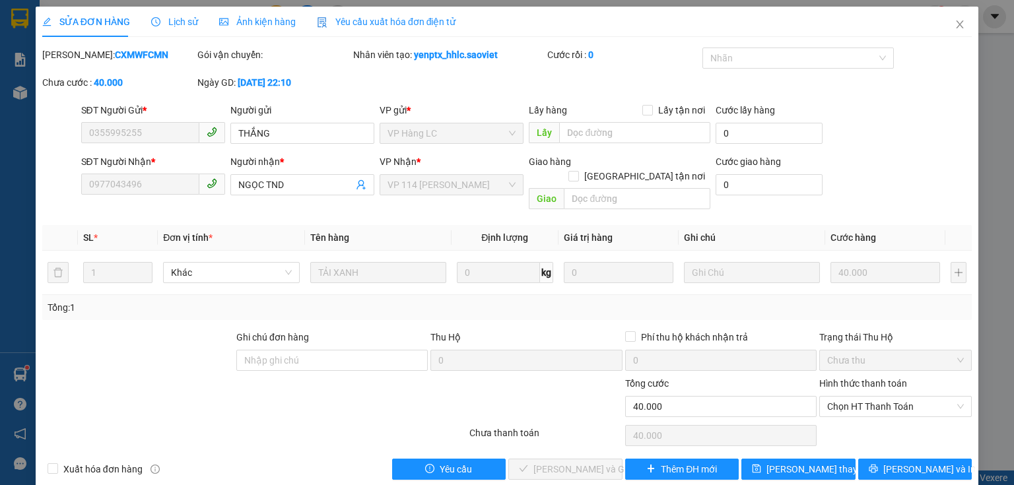
type input "40.000"
click at [180, 24] on span "Lịch sử" at bounding box center [174, 21] width 47 height 11
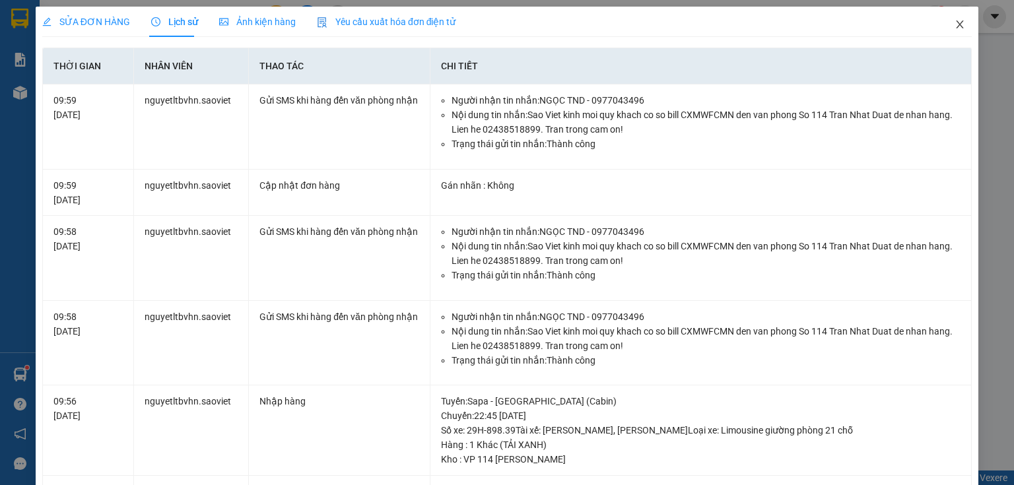
click at [956, 24] on icon "close" at bounding box center [959, 24] width 7 height 8
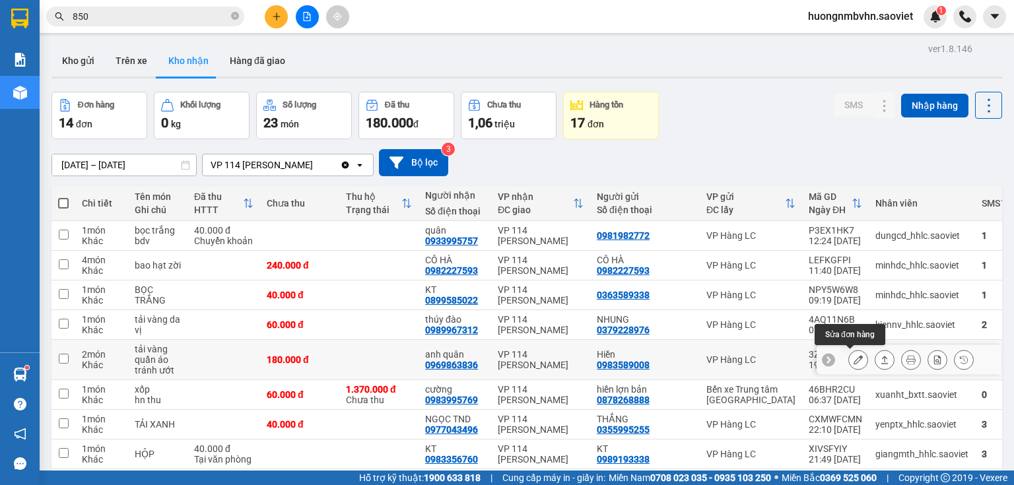
click at [853, 360] on icon at bounding box center [857, 359] width 9 height 9
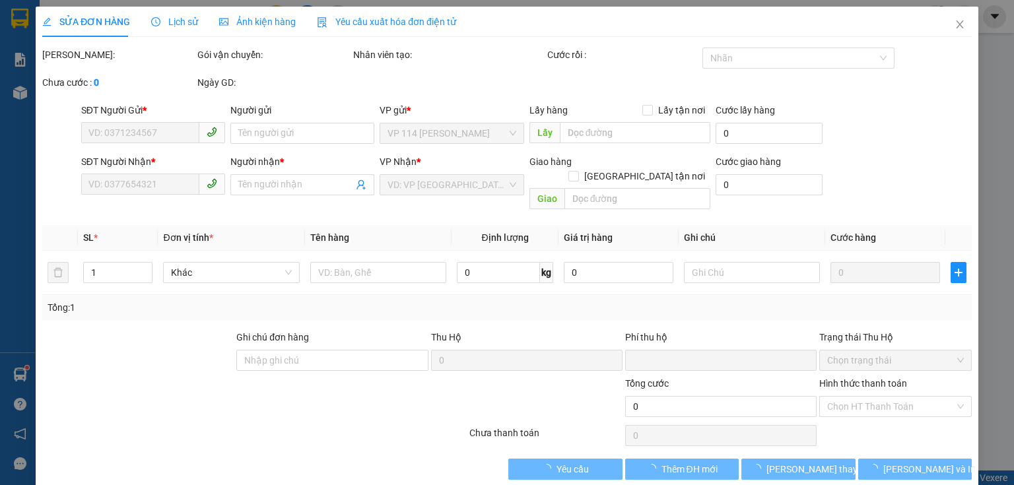
type input "0983589008"
type input "Hiền"
type input "0969863836"
type input "anh quân"
type input "0"
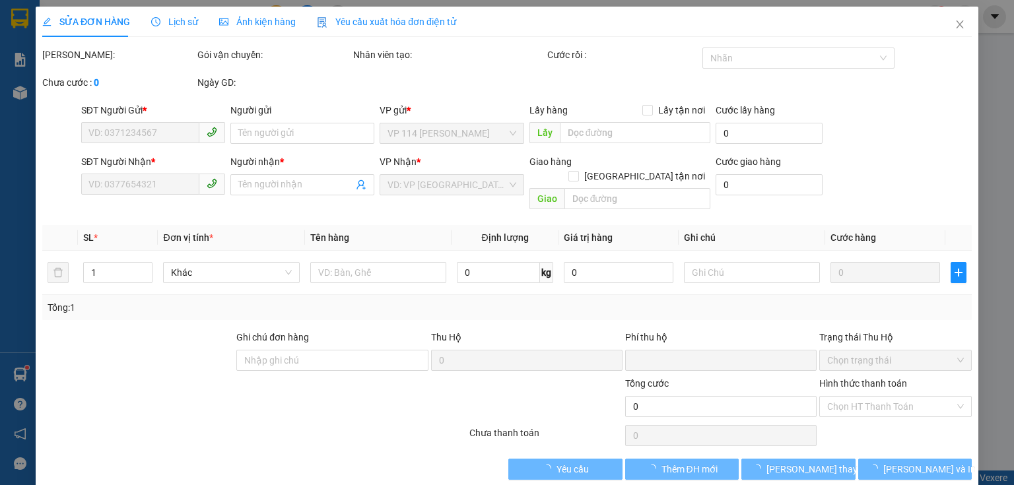
type input "180.000"
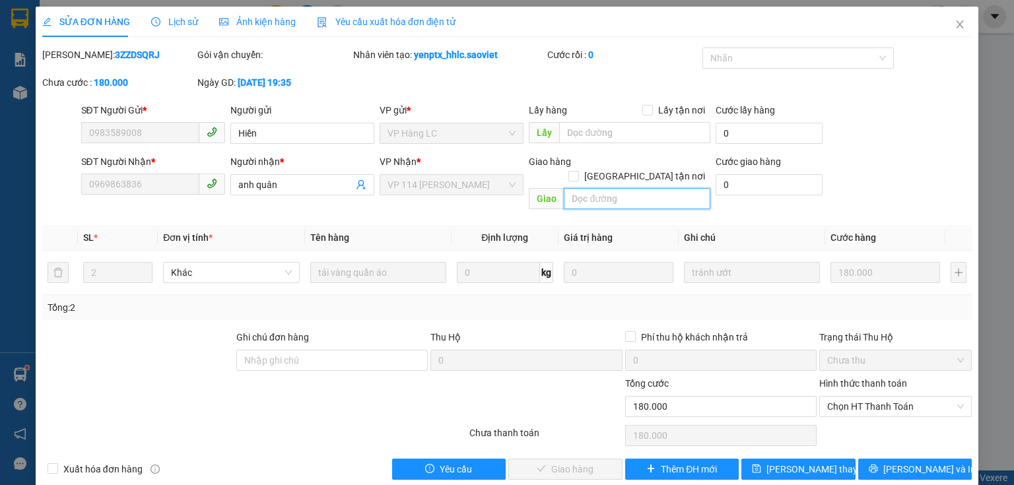
click at [595, 188] on input "text" at bounding box center [637, 198] width 147 height 21
type input "h"
type input "Hướng chở"
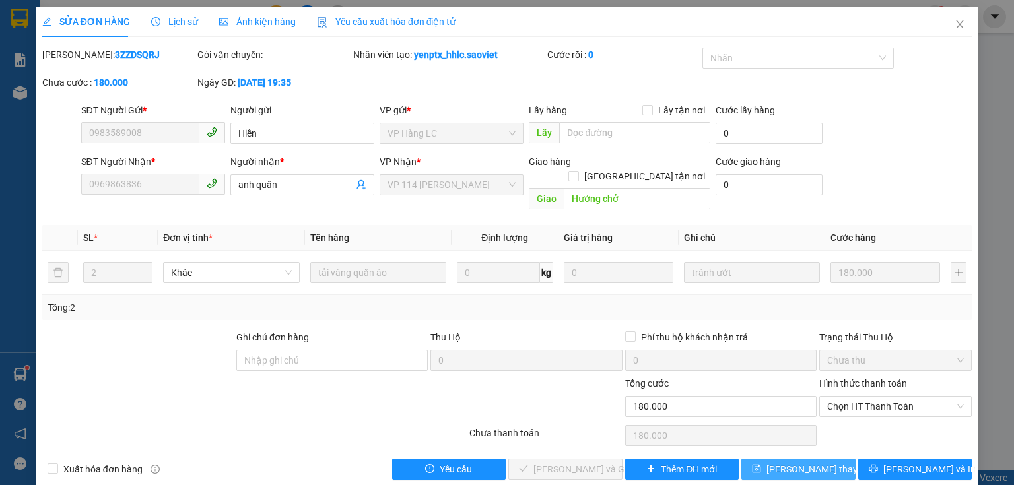
click at [795, 462] on span "[PERSON_NAME] thay đổi" at bounding box center [819, 469] width 106 height 15
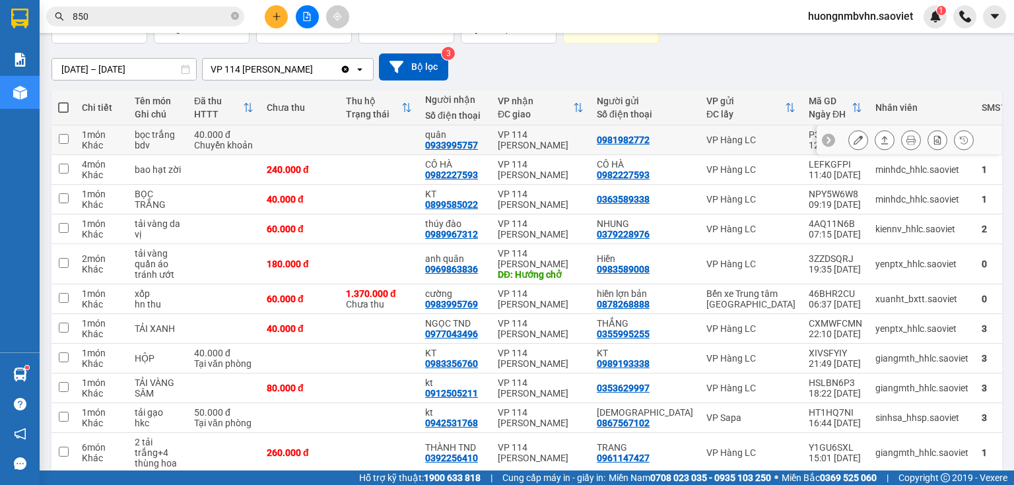
scroll to position [106, 0]
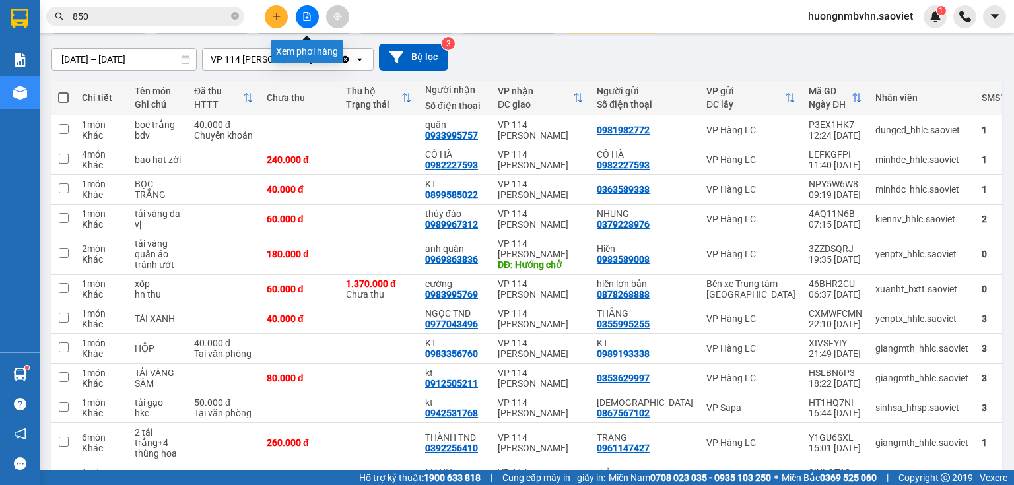
click at [312, 13] on button at bounding box center [307, 16] width 23 height 23
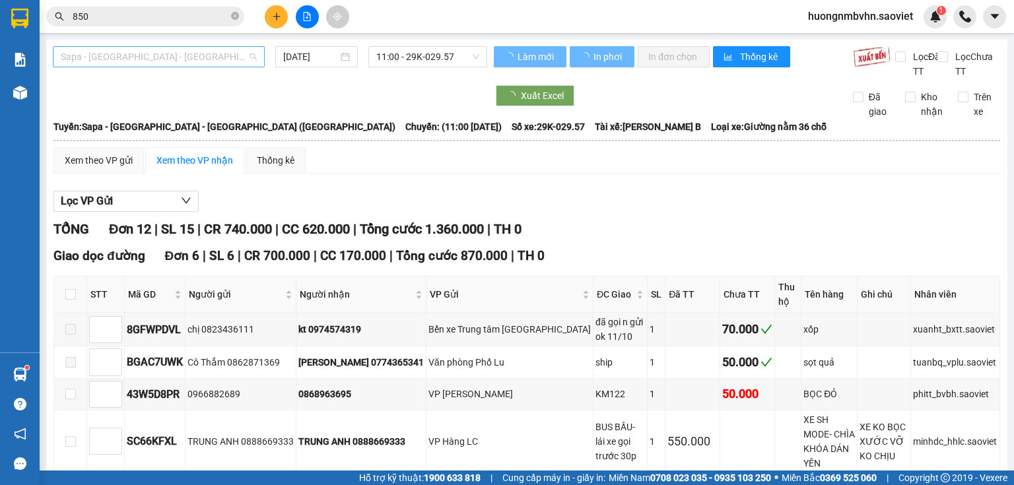
click at [206, 55] on span "Sapa - [GEOGRAPHIC_DATA] - [GEOGRAPHIC_DATA] ([GEOGRAPHIC_DATA])" at bounding box center [159, 57] width 196 height 20
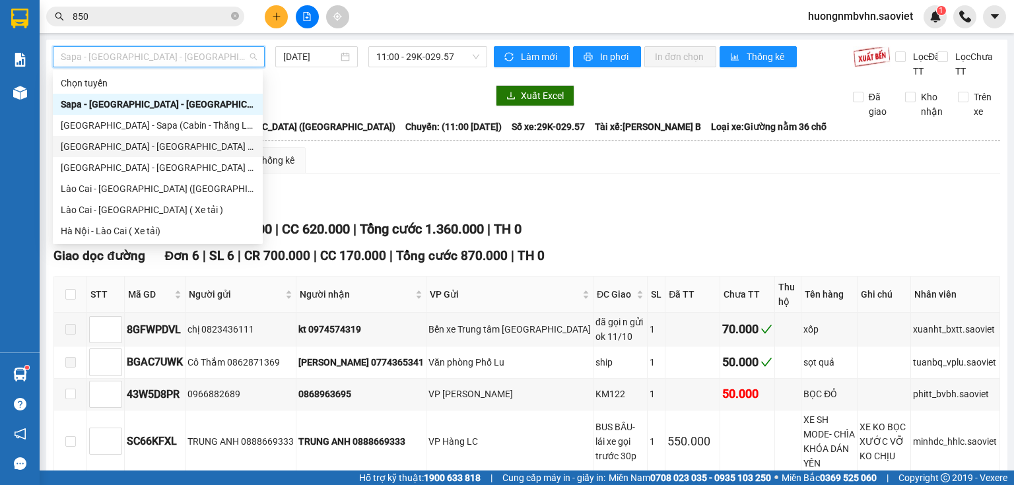
scroll to position [106, 0]
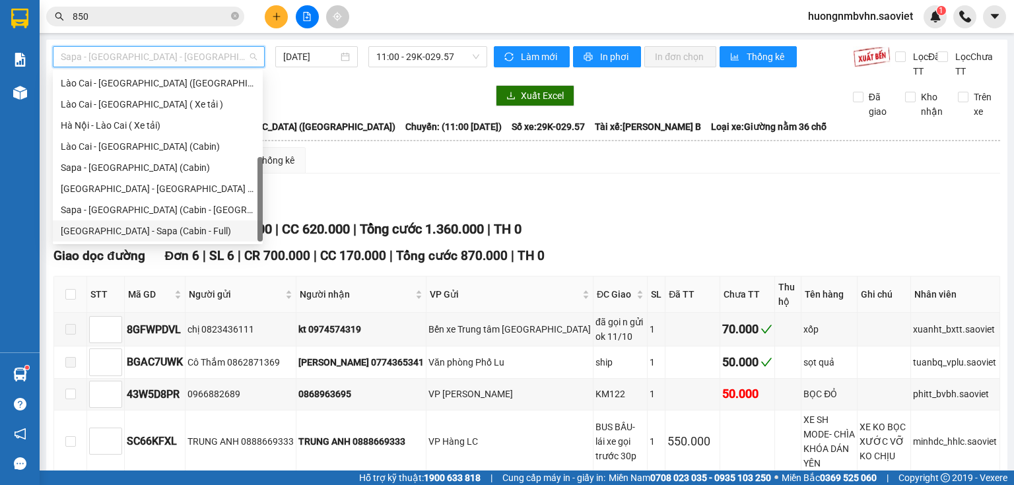
click at [166, 228] on div "[GEOGRAPHIC_DATA] - Sapa (Cabin - Full)" at bounding box center [158, 231] width 194 height 15
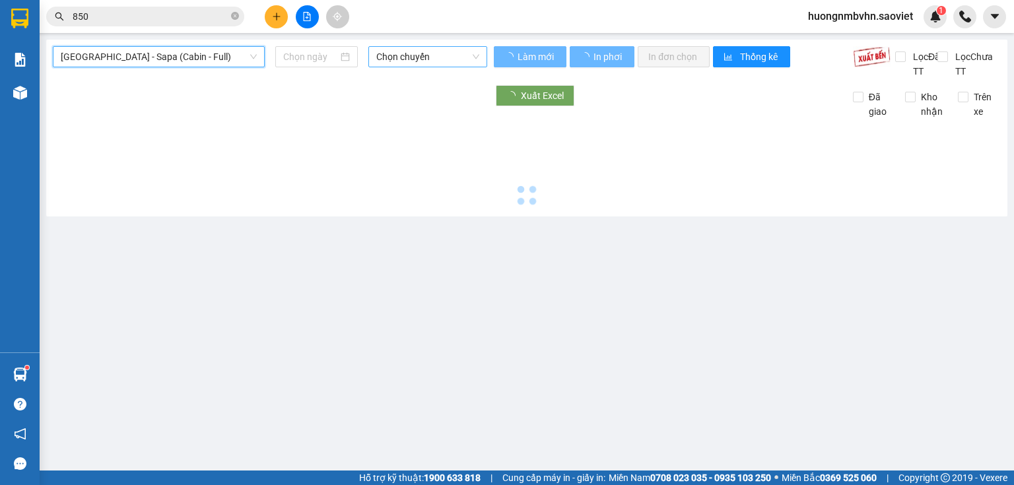
type input "[DATE]"
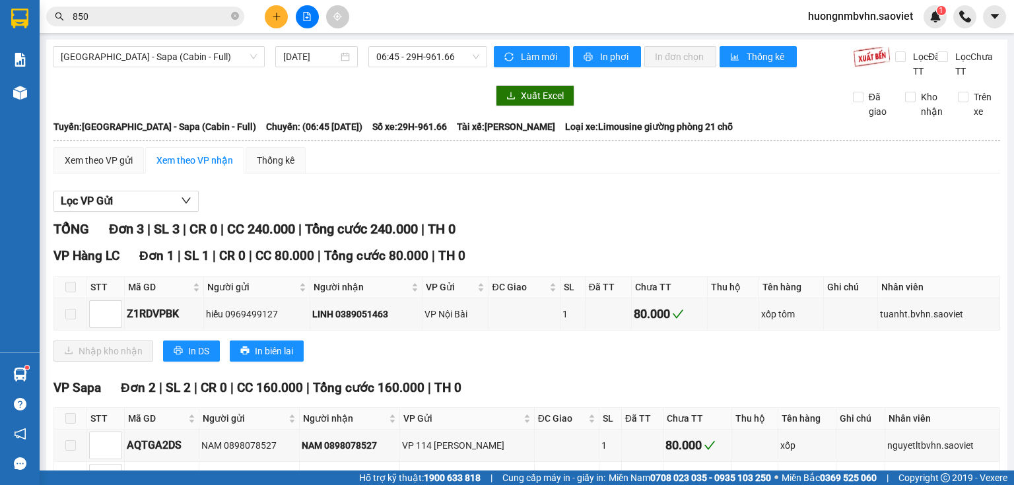
click at [439, 38] on main "Hà Nội - Sapa (Cabin - Full) 11/10/2025 06:45 - 29H-961.66 Làm mới In phơi In đ…" at bounding box center [507, 235] width 1014 height 471
click at [438, 46] on div "06:45 - 29H-961.66" at bounding box center [427, 56] width 119 height 21
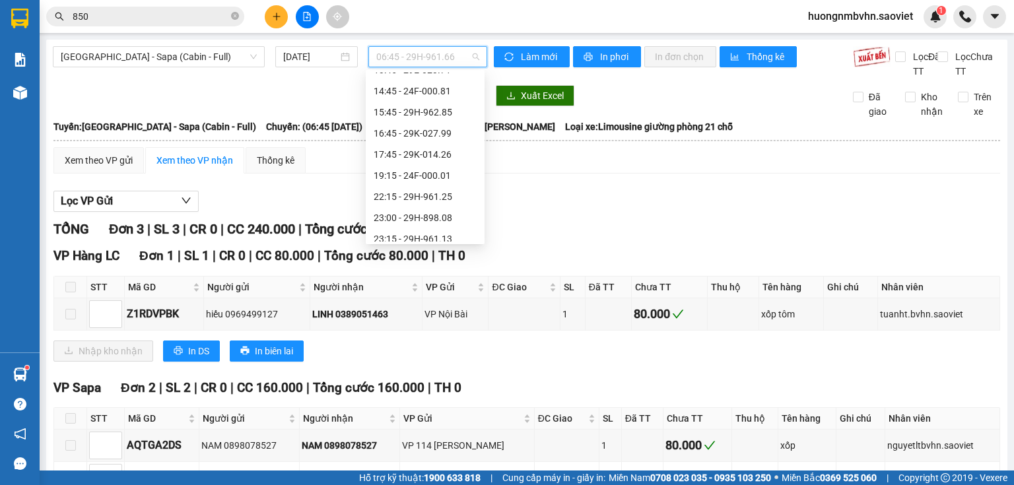
scroll to position [190, 0]
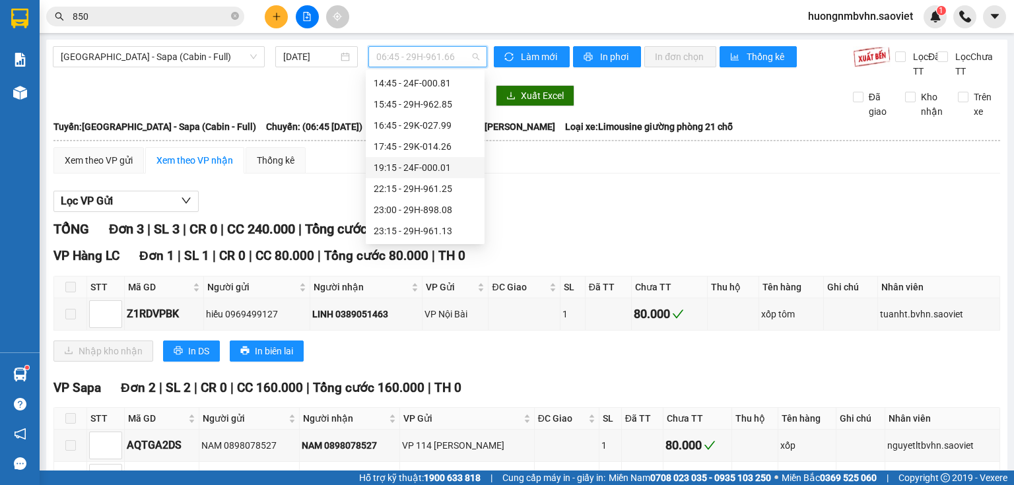
click at [446, 165] on div "19:15 - 24F-000.01" at bounding box center [425, 167] width 103 height 15
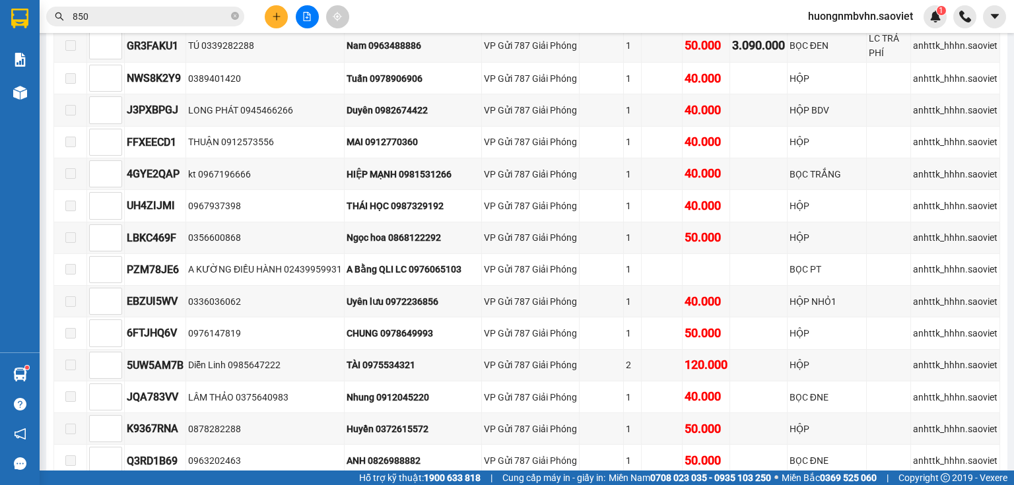
scroll to position [1478, 0]
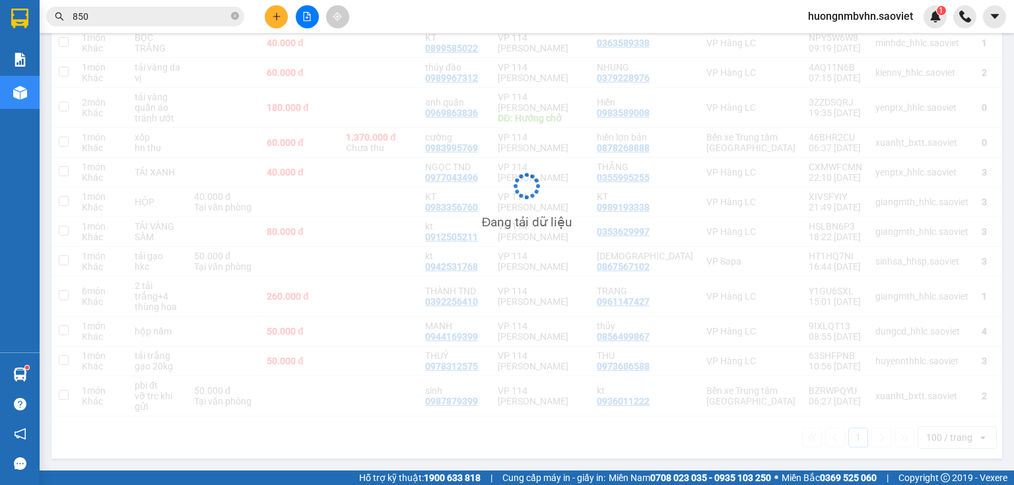
scroll to position [254, 0]
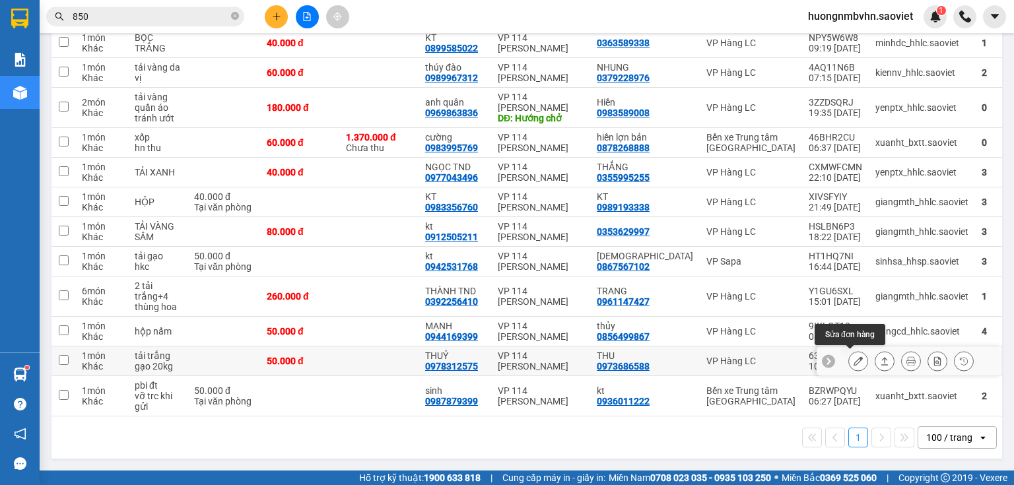
click at [853, 358] on icon at bounding box center [857, 360] width 9 height 9
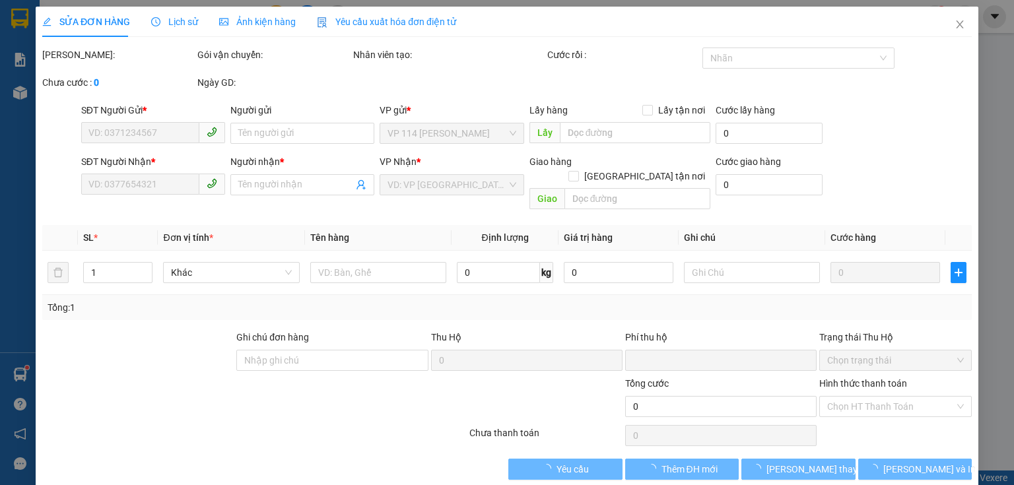
type input "0973686588"
type input "THU"
type input "0978312575"
type input "THUỶ"
type input "0"
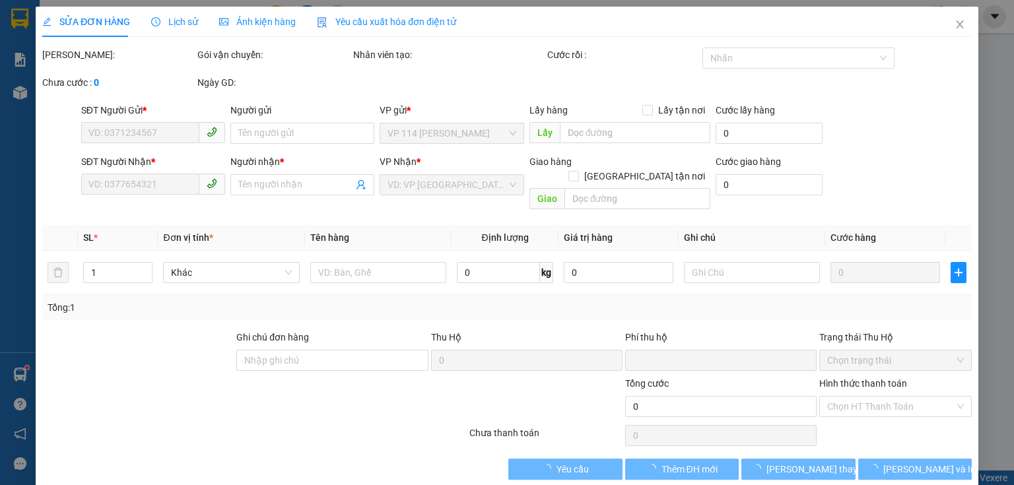
type input "50.000"
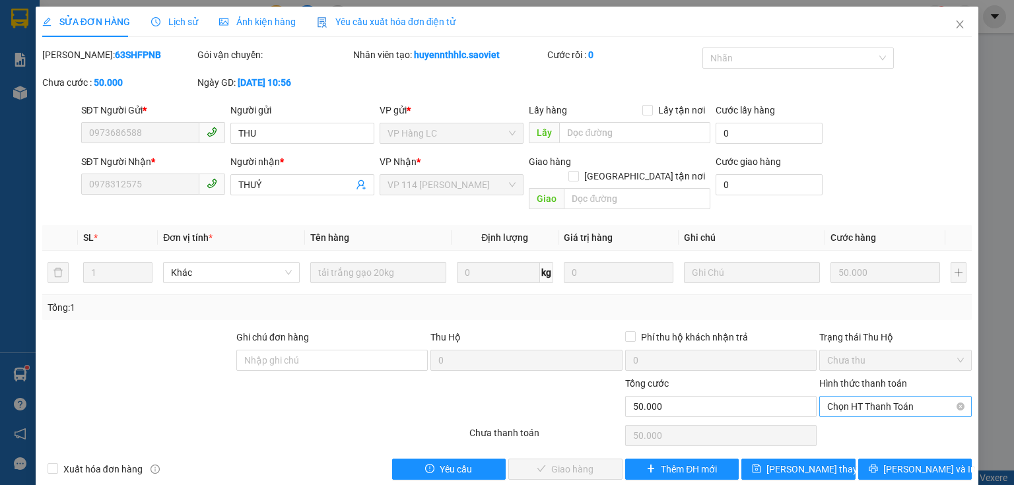
click at [845, 397] on span "Chọn HT Thanh Toán" at bounding box center [895, 407] width 137 height 20
click at [842, 418] on div "Tại văn phòng" at bounding box center [888, 418] width 136 height 15
type input "0"
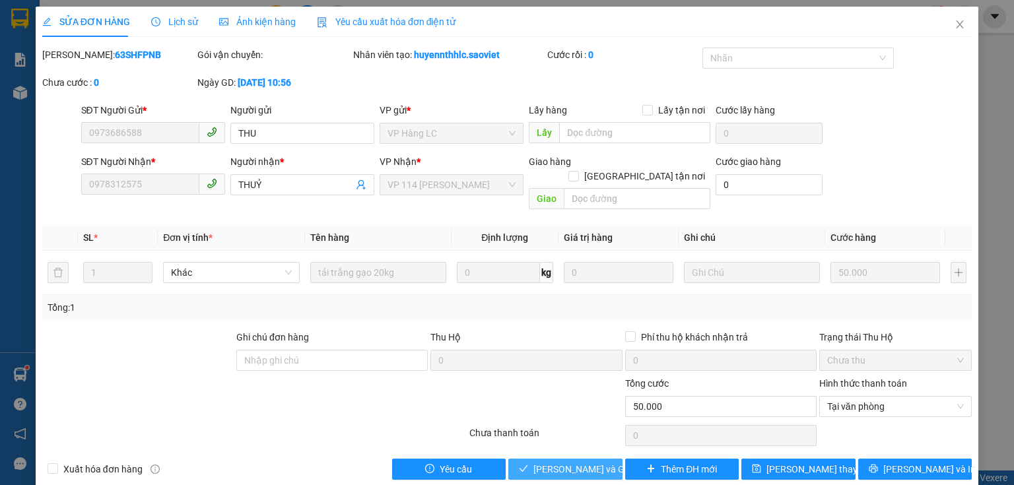
click at [587, 462] on span "[PERSON_NAME] và Giao hàng" at bounding box center [596, 469] width 127 height 15
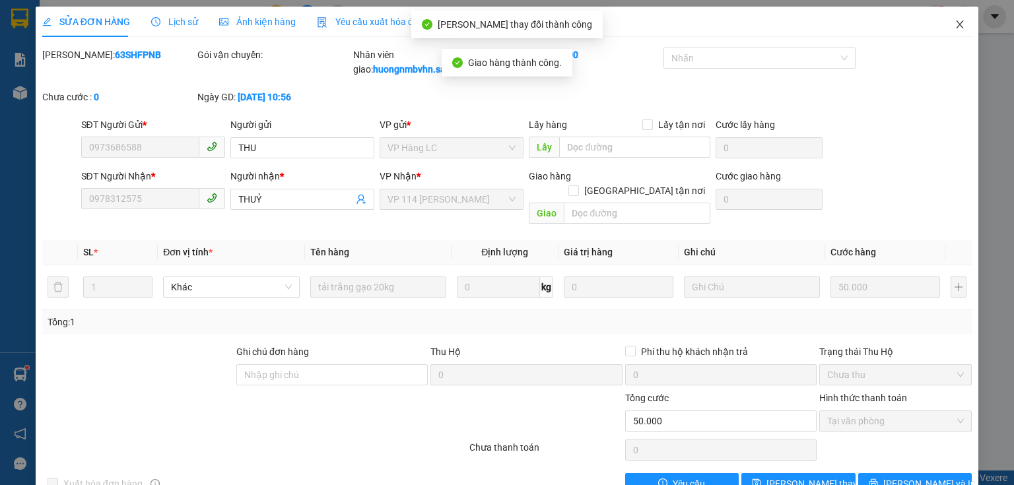
click at [956, 24] on icon "close" at bounding box center [959, 24] width 7 height 8
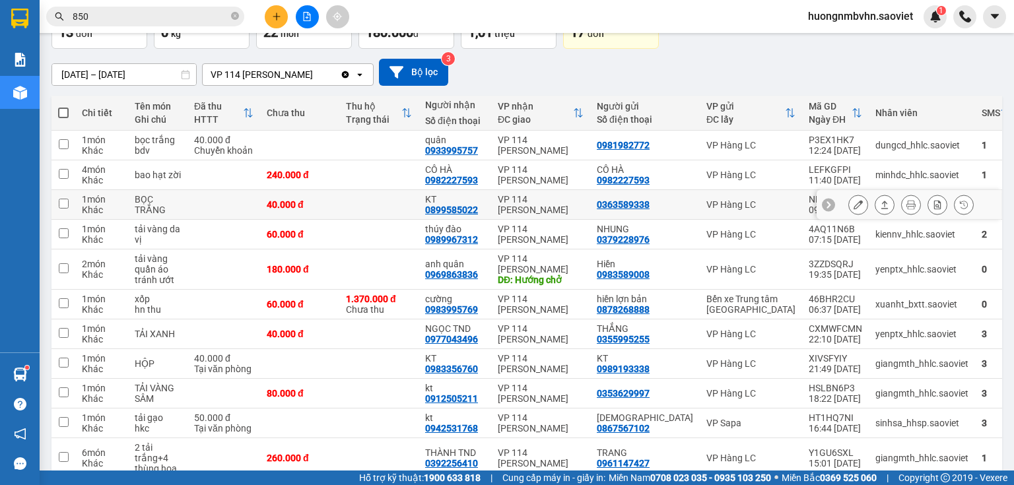
scroll to position [106, 0]
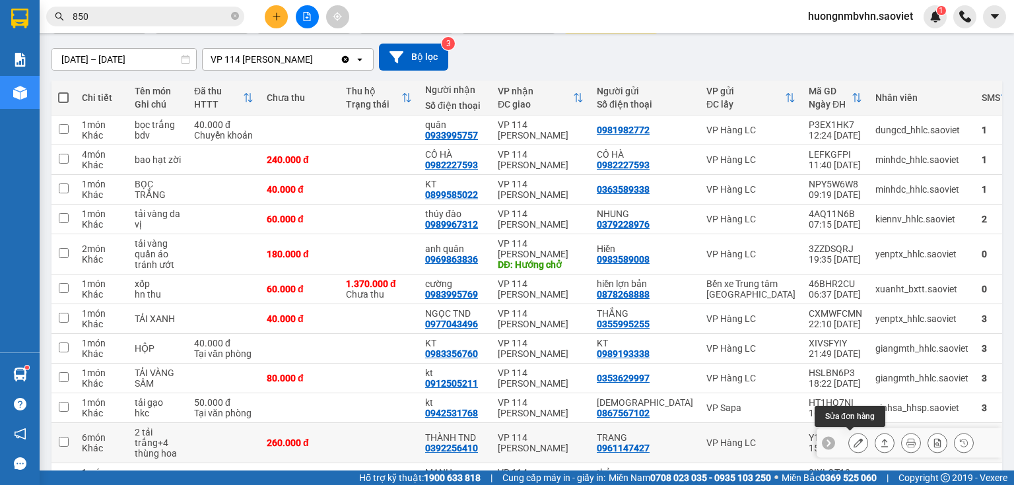
click at [853, 442] on icon at bounding box center [857, 442] width 9 height 9
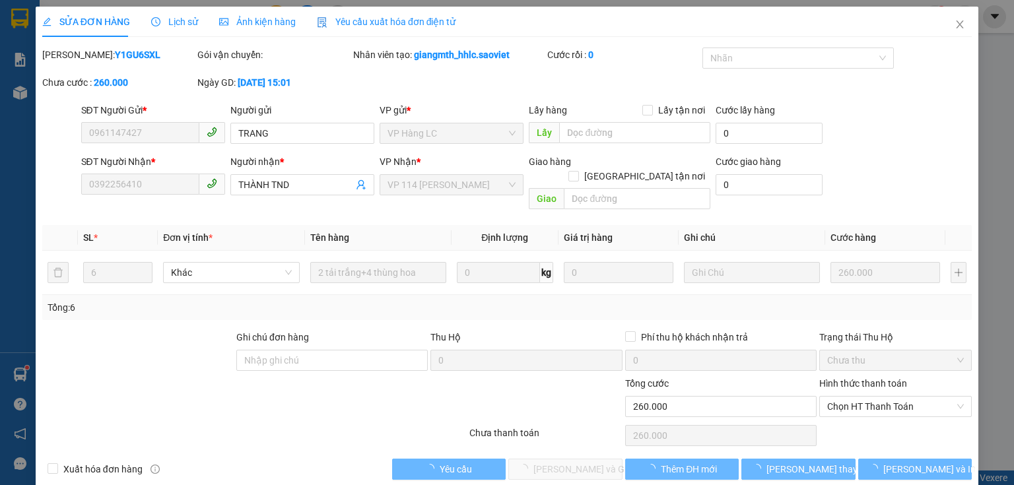
type input "0961147427"
type input "TRANG"
type input "0392256410"
type input "THÀNH TND"
type input "0"
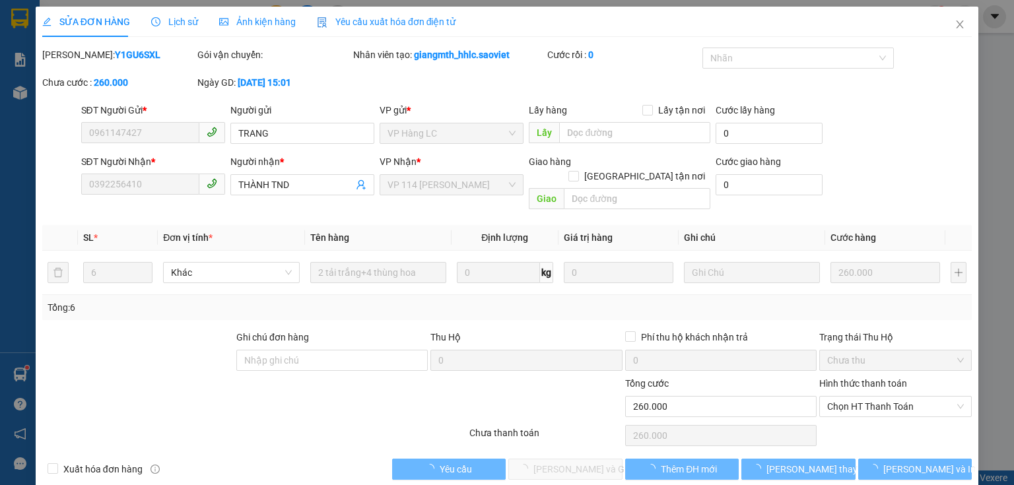
type input "260.000"
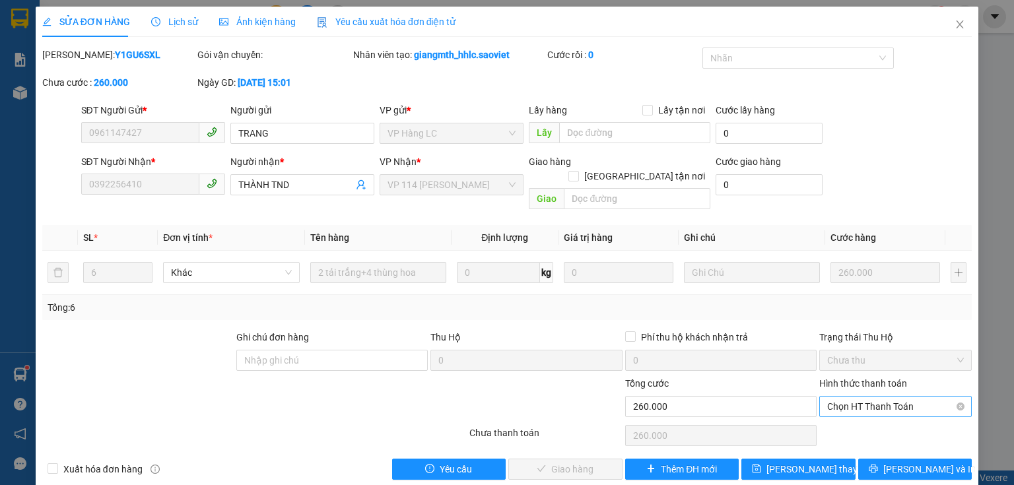
click at [848, 397] on span "Chọn HT Thanh Toán" at bounding box center [895, 407] width 137 height 20
click at [853, 418] on div "Tại văn phòng" at bounding box center [888, 418] width 136 height 15
type input "0"
click at [579, 462] on span "[PERSON_NAME] và Giao hàng" at bounding box center [596, 469] width 127 height 15
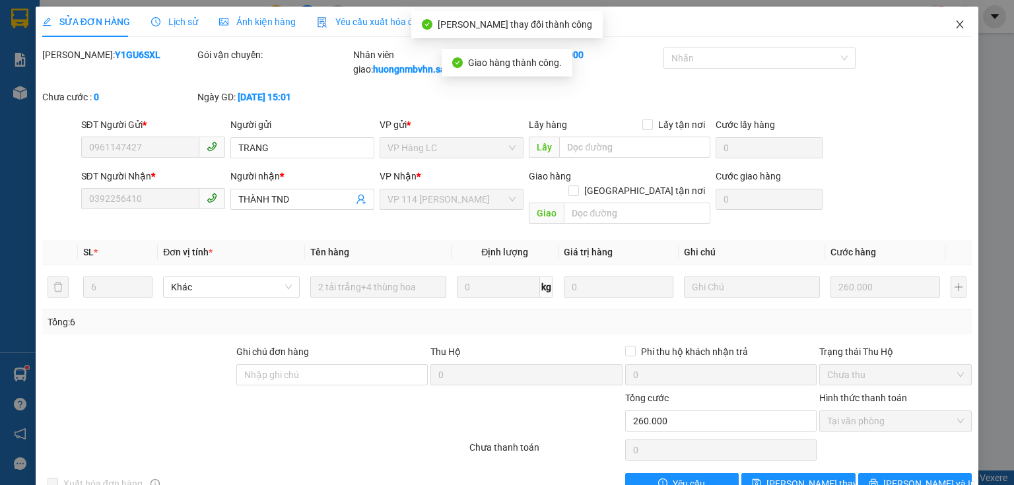
click at [954, 21] on icon "close" at bounding box center [959, 24] width 11 height 11
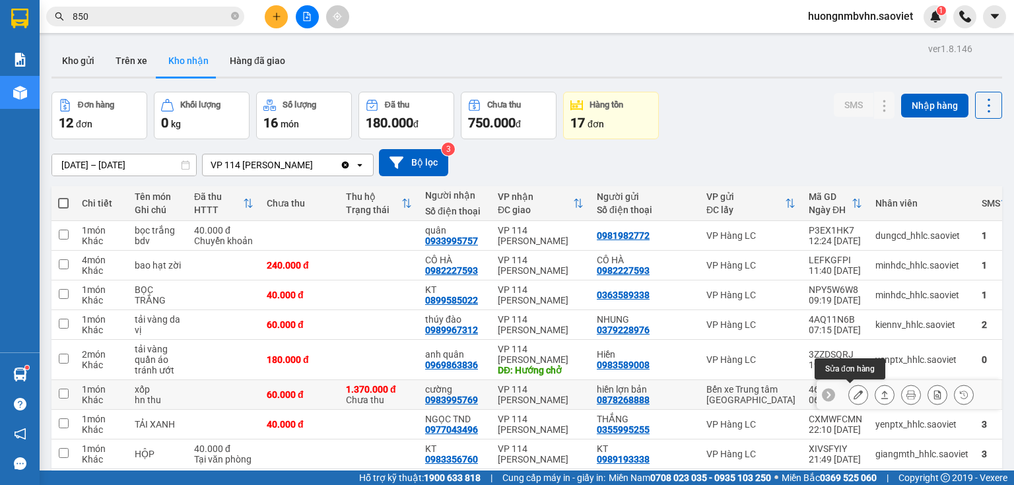
click at [853, 393] on icon at bounding box center [857, 394] width 9 height 9
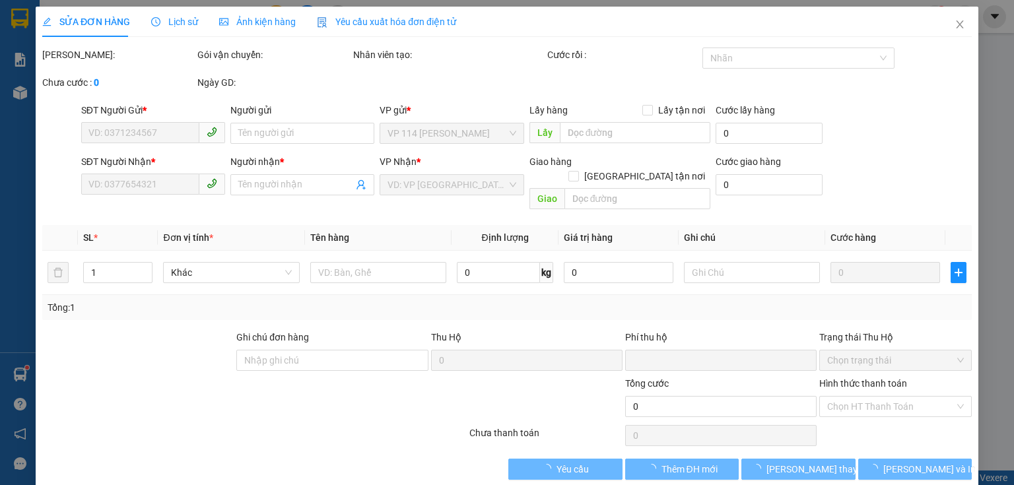
type input "0878268888"
type input "hiền lợn bản"
type input "0983995769"
type input "cường"
type input "1.370.000"
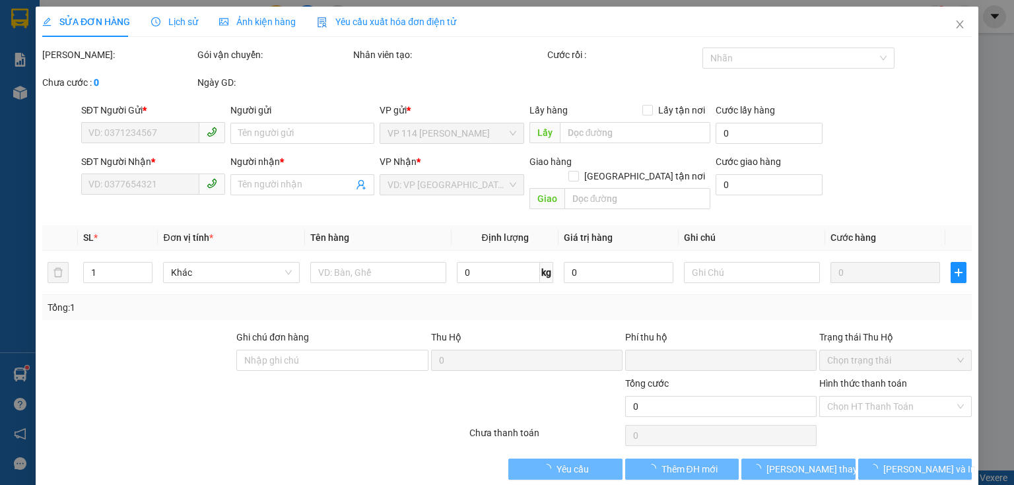
type input "30.000"
type input "60.000"
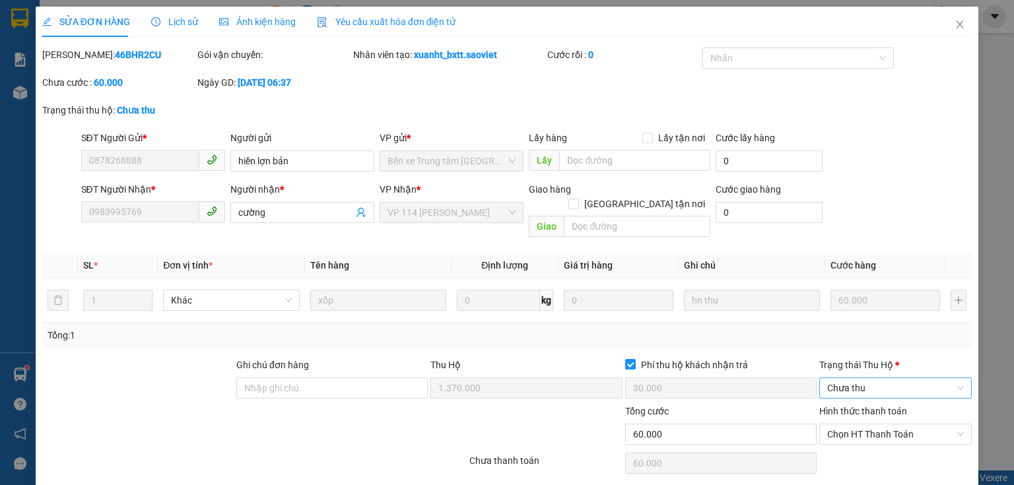
click at [891, 378] on span "Chưa thu" at bounding box center [895, 388] width 137 height 20
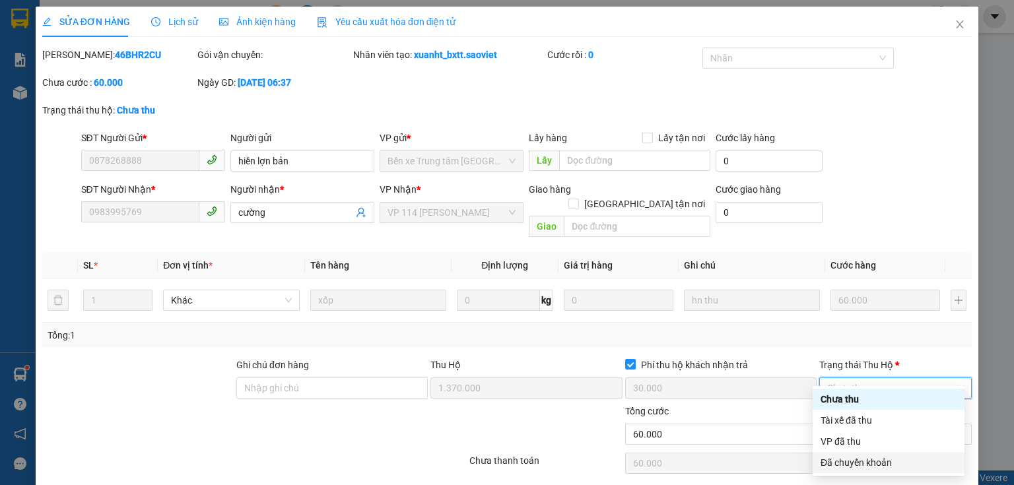
click at [865, 463] on div "Đã chuyển khoản" at bounding box center [888, 462] width 136 height 15
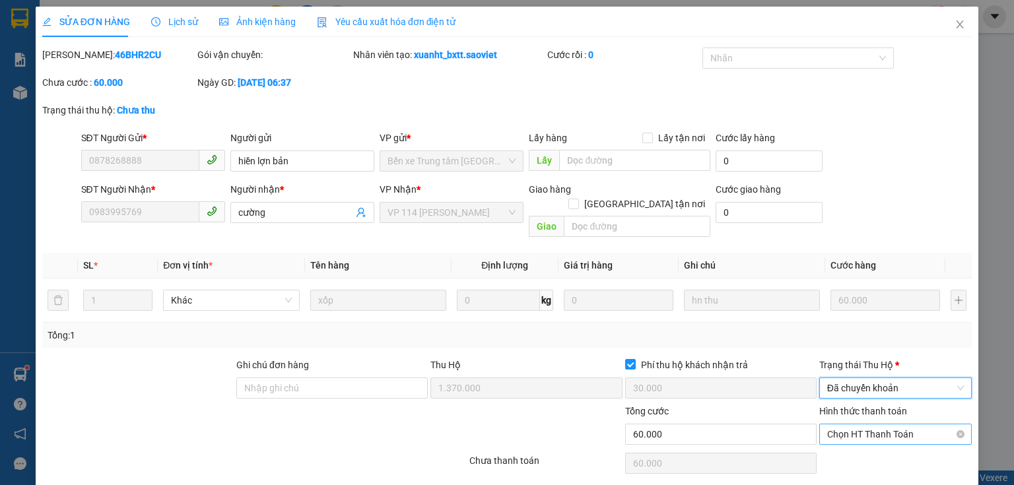
click at [893, 424] on span "Chọn HT Thanh Toán" at bounding box center [895, 434] width 137 height 20
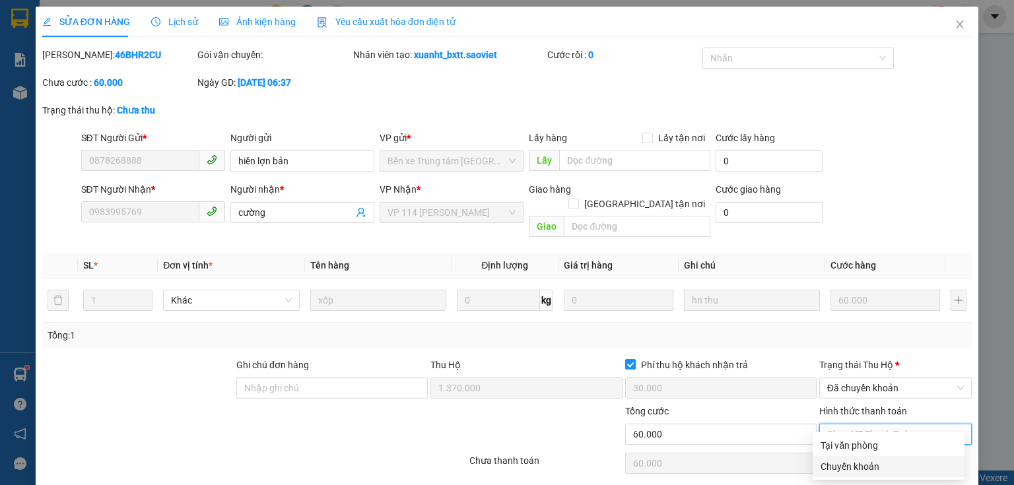
click at [868, 469] on div "Chuyển khoản" at bounding box center [888, 466] width 136 height 15
type input "0"
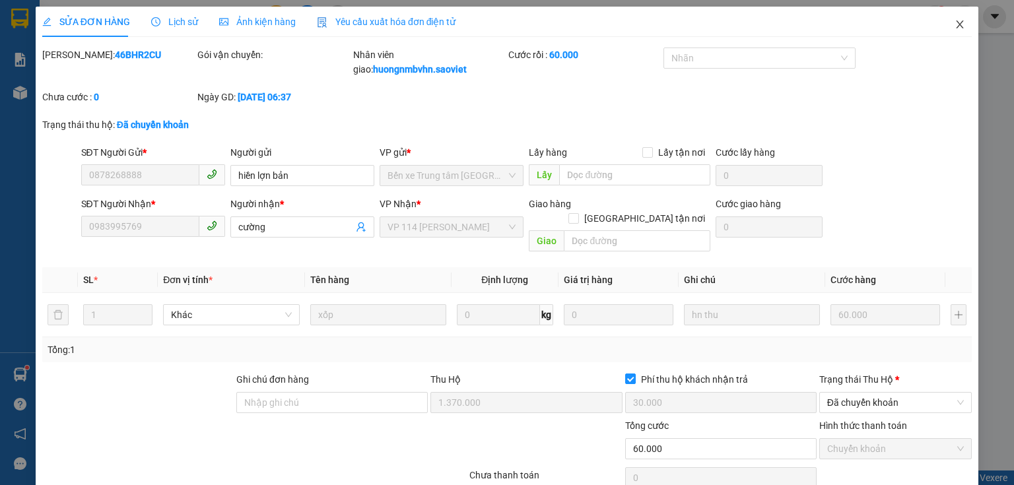
click at [956, 25] on icon "close" at bounding box center [959, 24] width 11 height 11
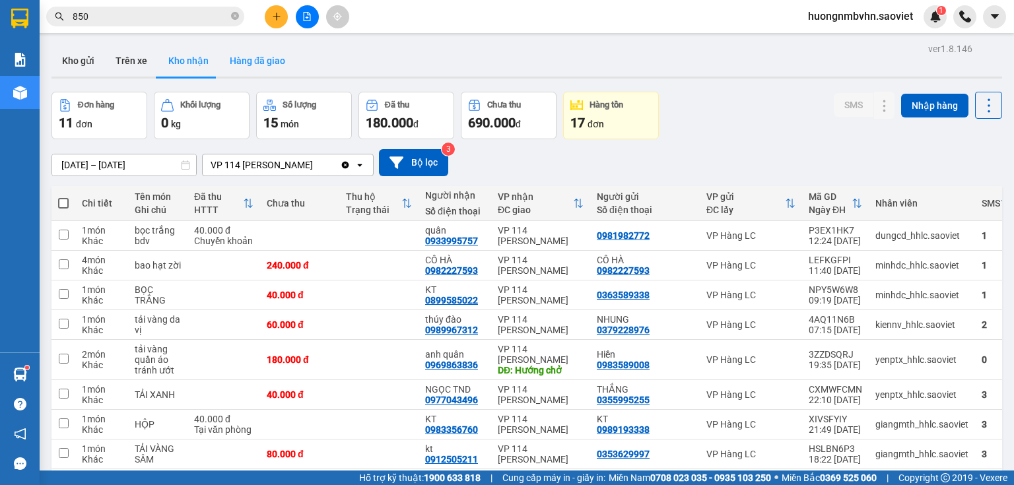
click at [256, 63] on button "Hàng đã giao" at bounding box center [257, 61] width 77 height 32
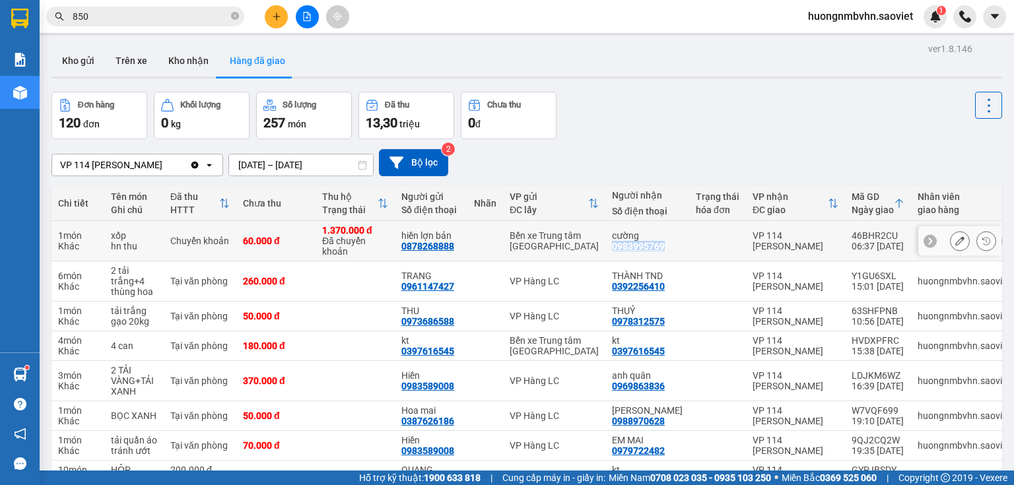
drag, startPoint x: 607, startPoint y: 246, endPoint x: 678, endPoint y: 243, distance: 72.0
click at [678, 243] on tr "1 món Khác xốp hn thu Chuyển khoản 60.000 đ 1.370.000 đ Đã chuyển khoản hiền lợ…" at bounding box center [583, 241] width 1065 height 40
copy div "0983995769"
drag, startPoint x: 834, startPoint y: 238, endPoint x: 884, endPoint y: 227, distance: 51.3
click at [884, 227] on td "46BHR2CU 06:37 11/10" at bounding box center [878, 241] width 66 height 40
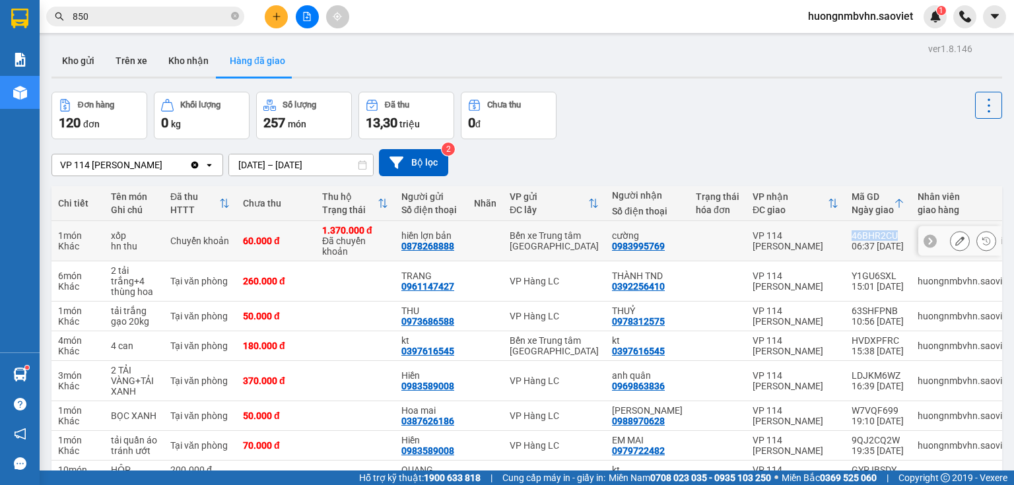
copy div "46BHR2CU"
click at [94, 21] on input "850" at bounding box center [151, 16] width 156 height 15
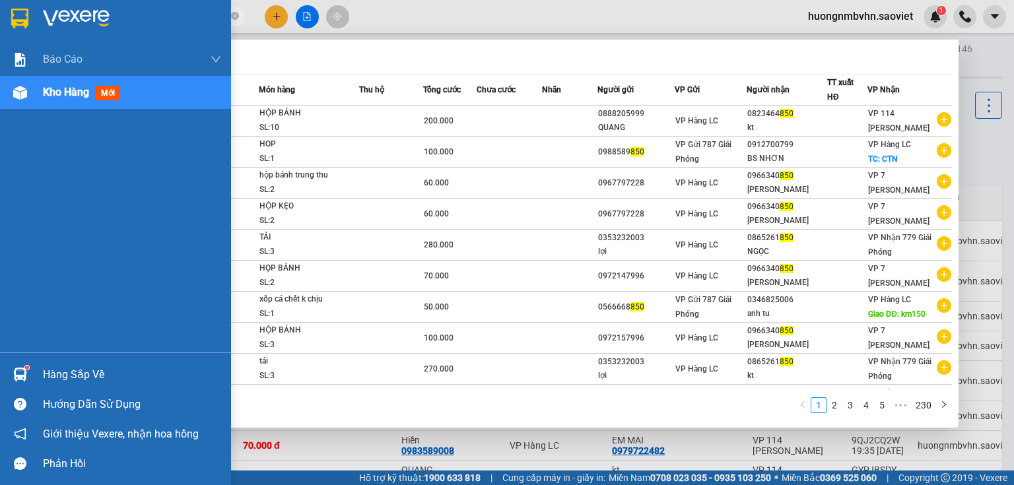
type input "8"
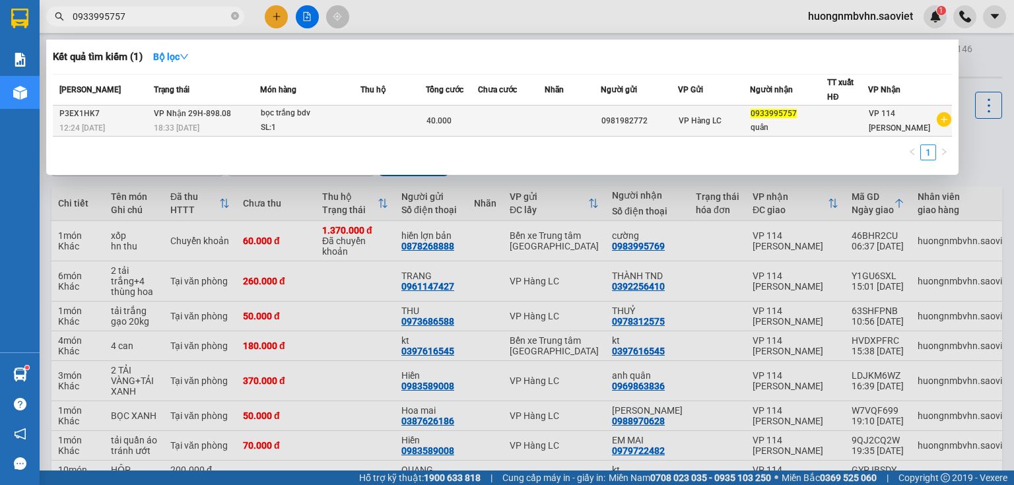
type input "0933995757"
click at [483, 121] on td at bounding box center [511, 121] width 67 height 31
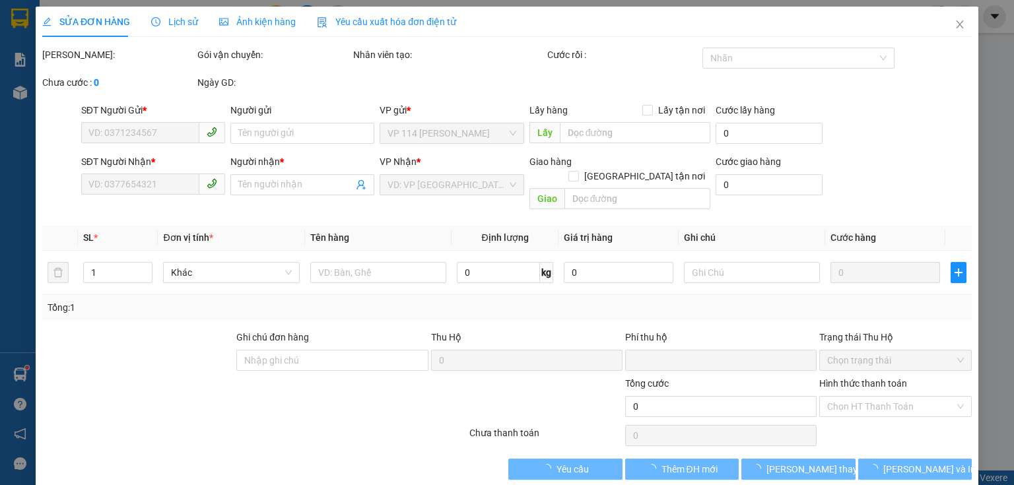
type input "0981982772"
type input "0933995757"
type input "quân"
type input "0"
type input "40.000"
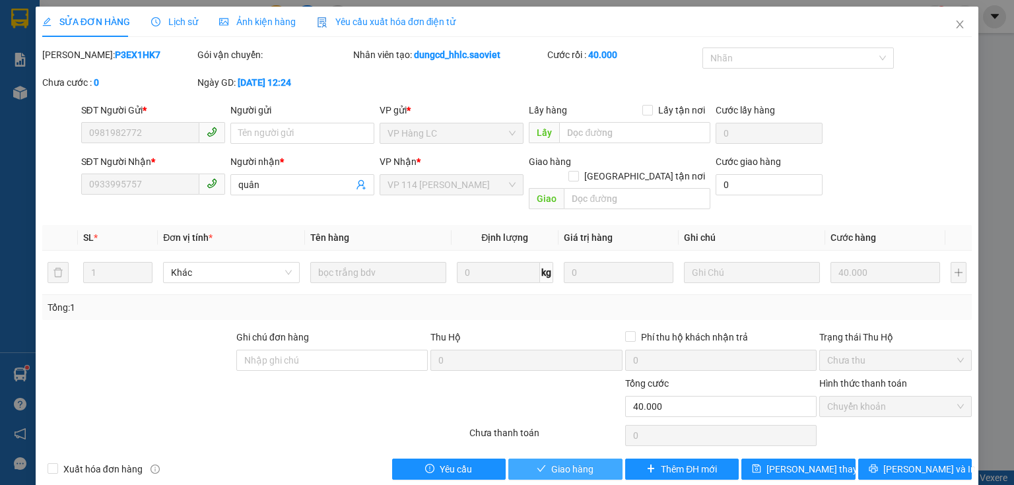
click at [587, 462] on span "Giao hàng" at bounding box center [572, 469] width 42 height 15
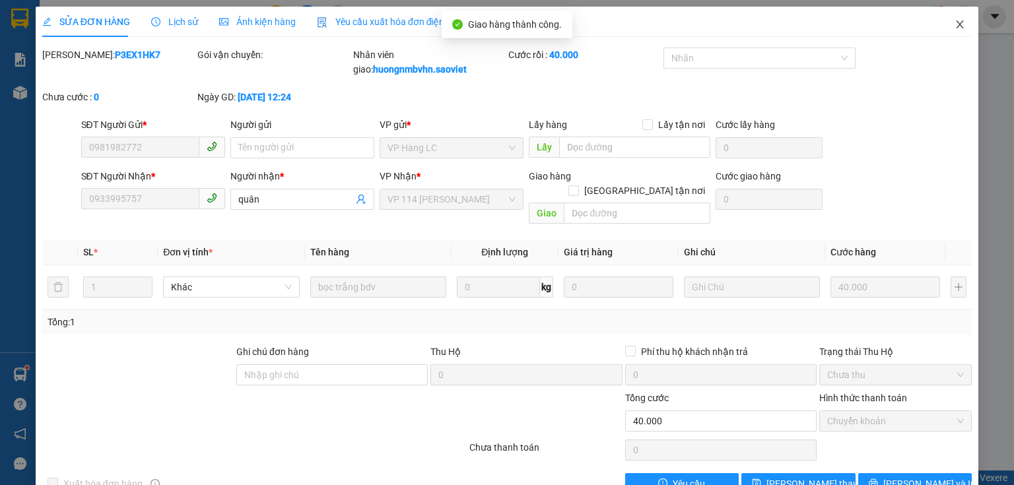
click at [954, 29] on icon "close" at bounding box center [959, 24] width 11 height 11
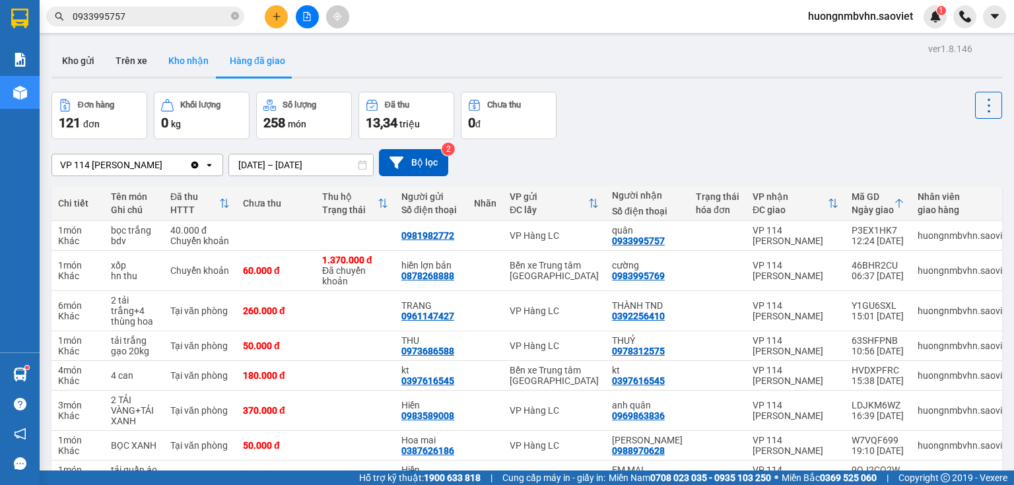
click at [197, 61] on button "Kho nhận" at bounding box center [188, 61] width 61 height 32
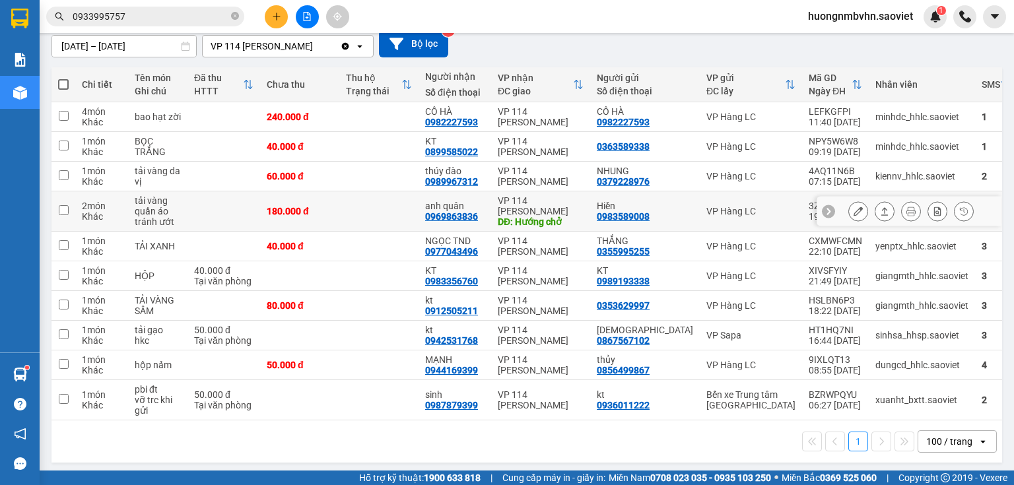
scroll to position [125, 0]
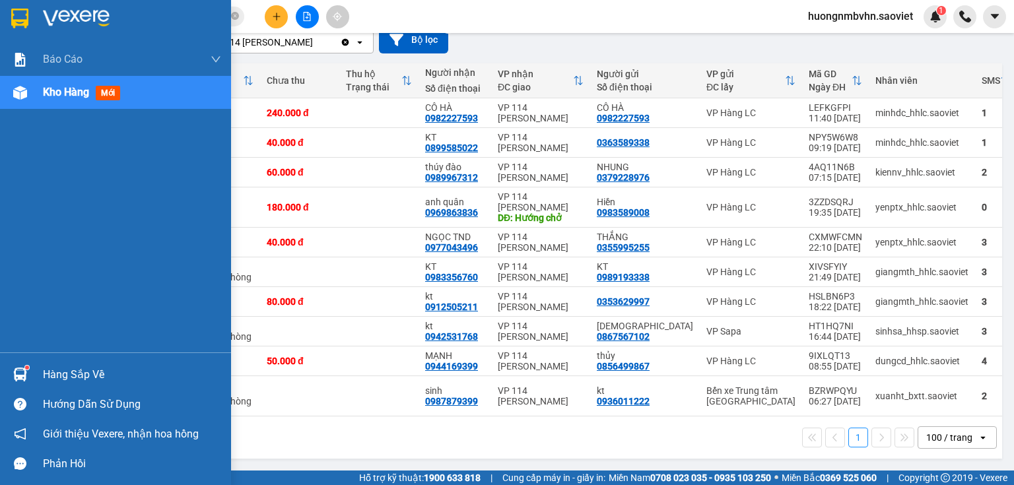
click at [55, 374] on div "Hàng sắp về" at bounding box center [132, 375] width 178 height 20
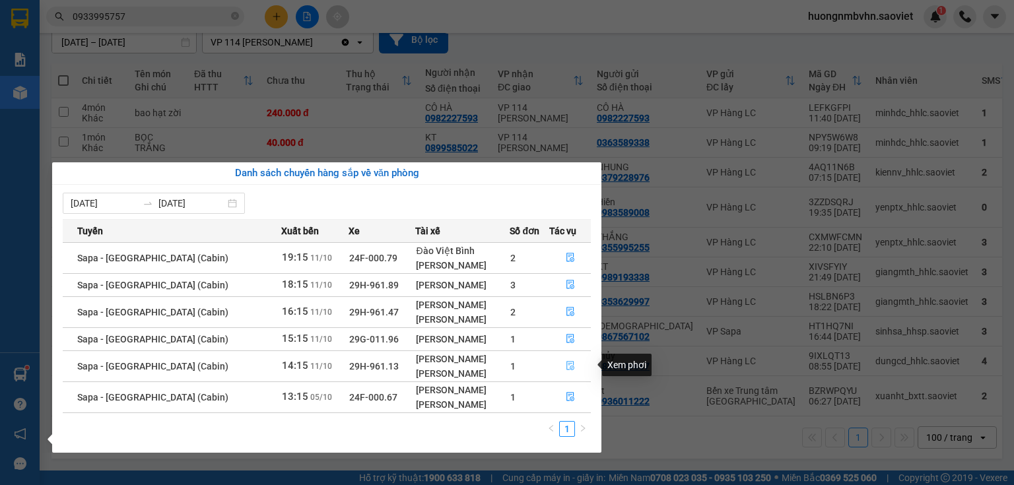
click at [566, 365] on icon "file-done" at bounding box center [570, 365] width 9 height 9
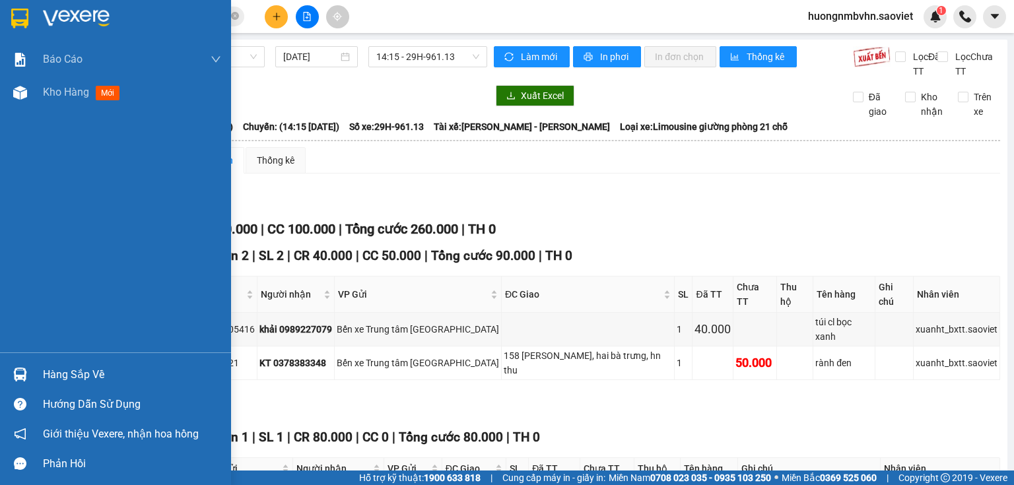
click at [69, 375] on div "Hàng sắp về" at bounding box center [132, 375] width 178 height 20
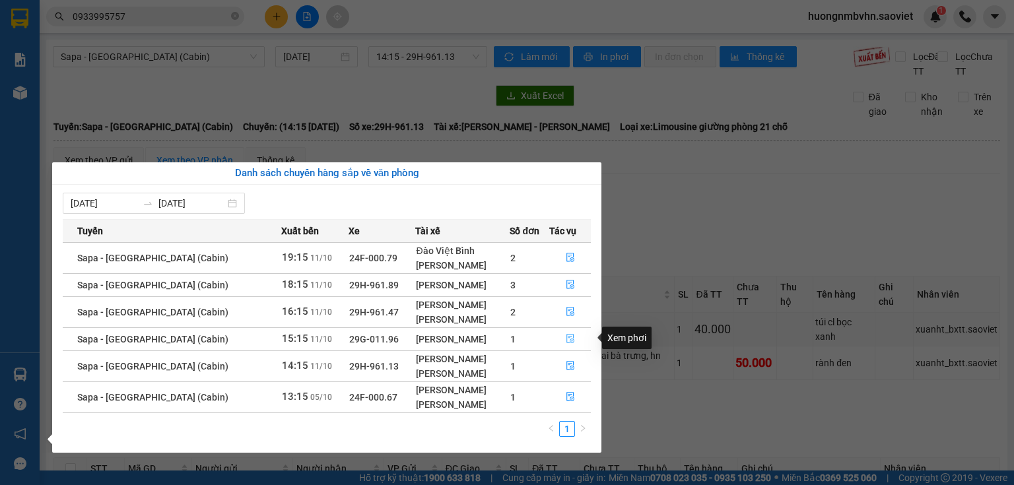
click at [568, 344] on button "button" at bounding box center [570, 339] width 40 height 21
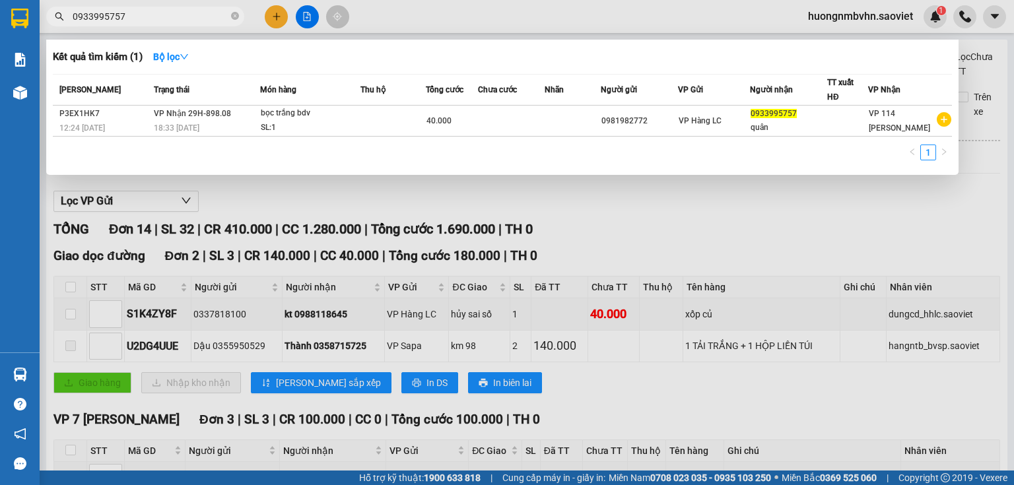
click at [129, 18] on input "0933995757" at bounding box center [151, 16] width 156 height 15
type input "0"
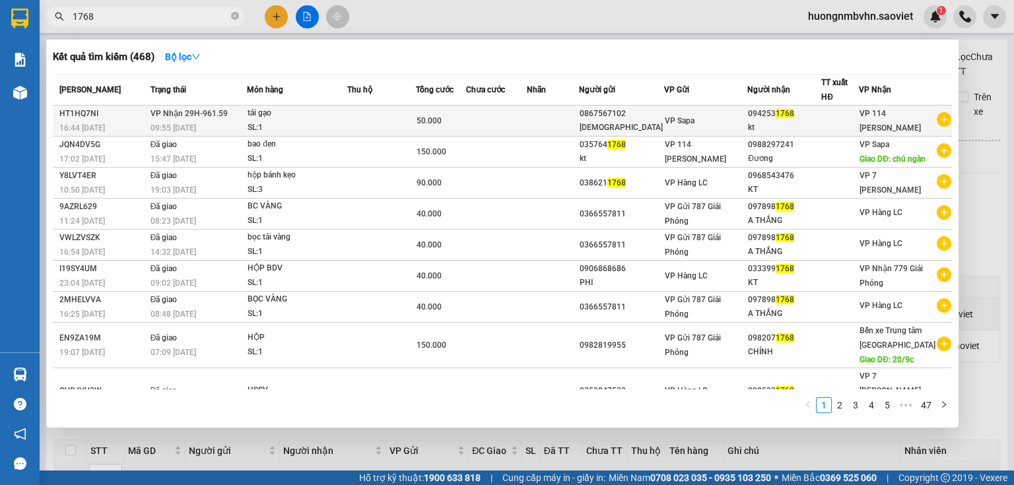
type input "1768"
click at [500, 112] on td at bounding box center [496, 121] width 61 height 31
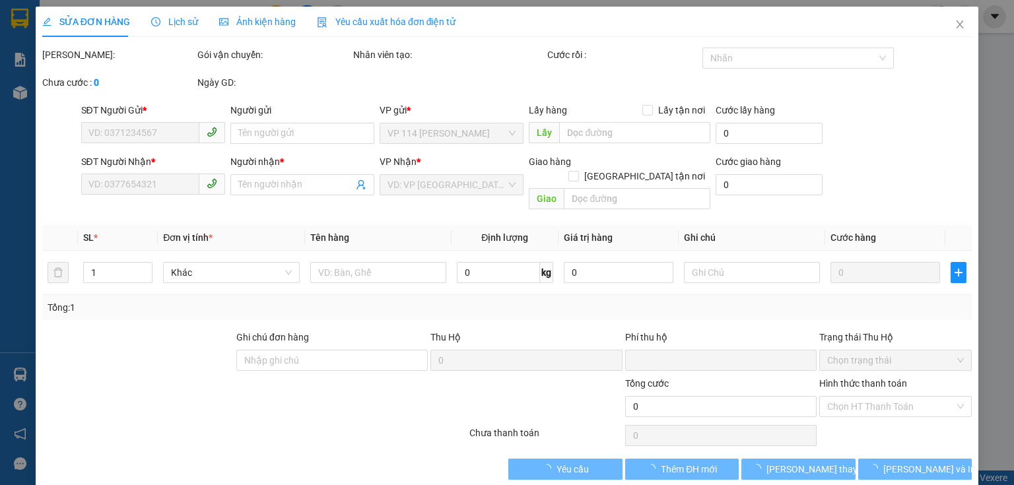
type input "0867567102"
type input "[DEMOGRAPHIC_DATA]"
type input "0942531768"
type input "kt"
type input "0"
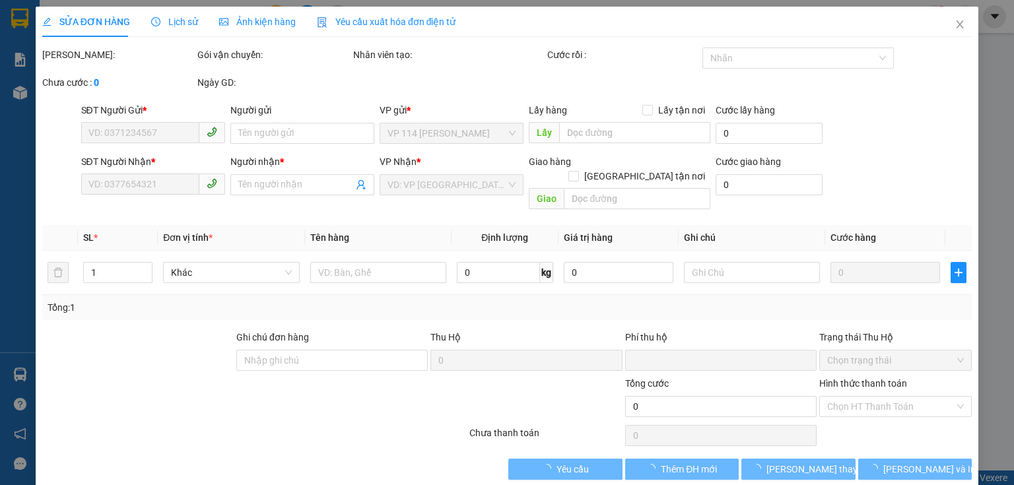
type input "50.000"
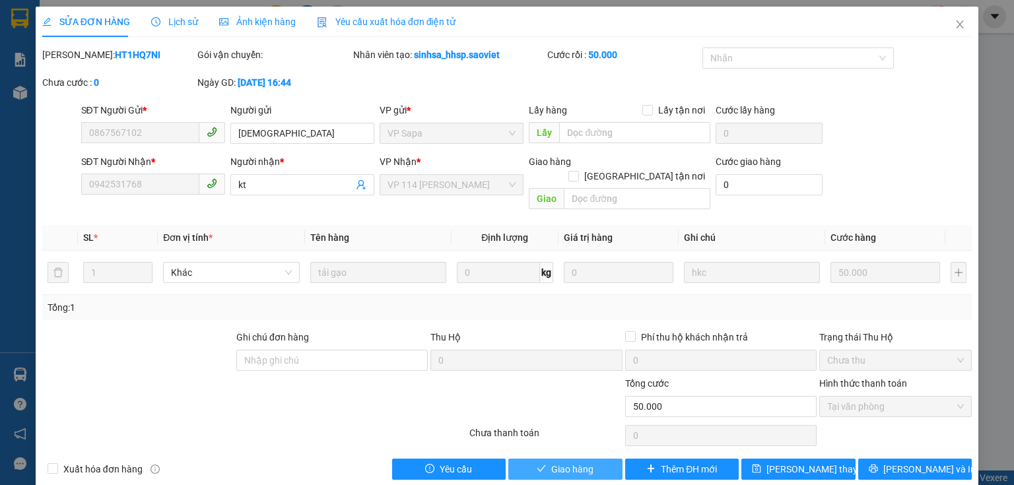
click at [589, 459] on button "Giao hàng" at bounding box center [565, 469] width 114 height 21
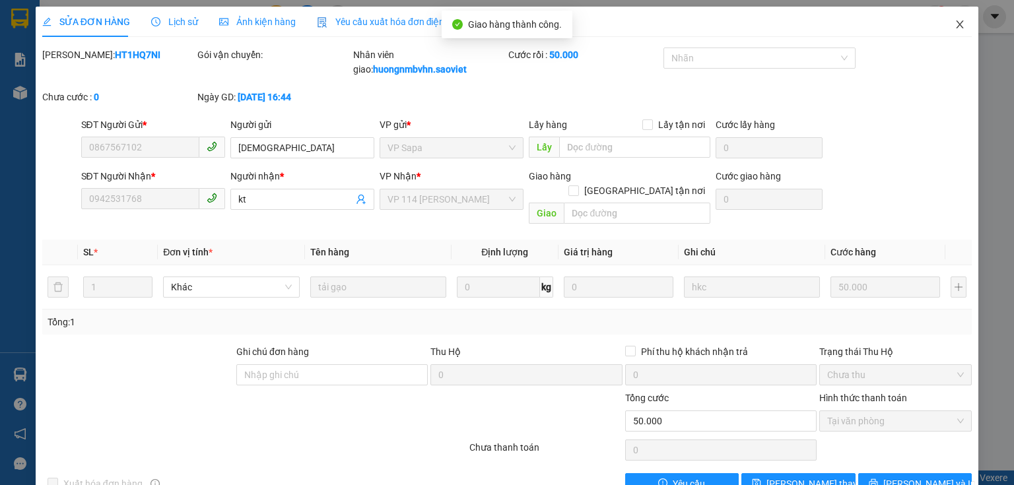
click at [954, 26] on icon "close" at bounding box center [959, 24] width 11 height 11
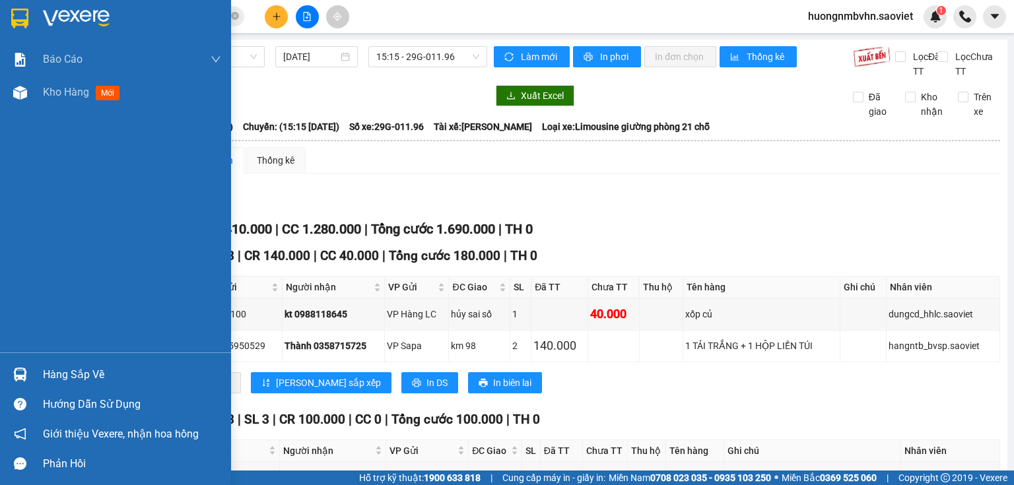
click at [66, 379] on div "Hàng sắp về" at bounding box center [132, 375] width 178 height 20
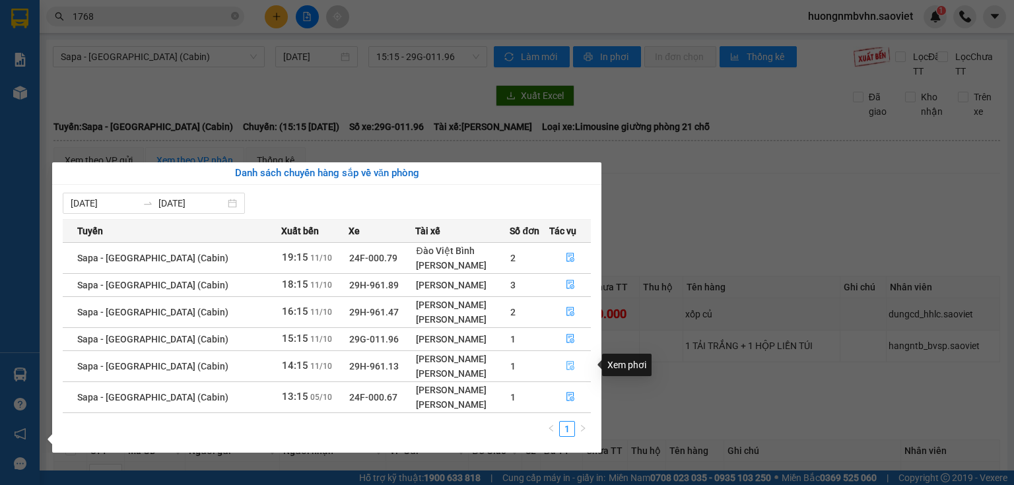
click at [567, 368] on icon "file-done" at bounding box center [570, 365] width 9 height 9
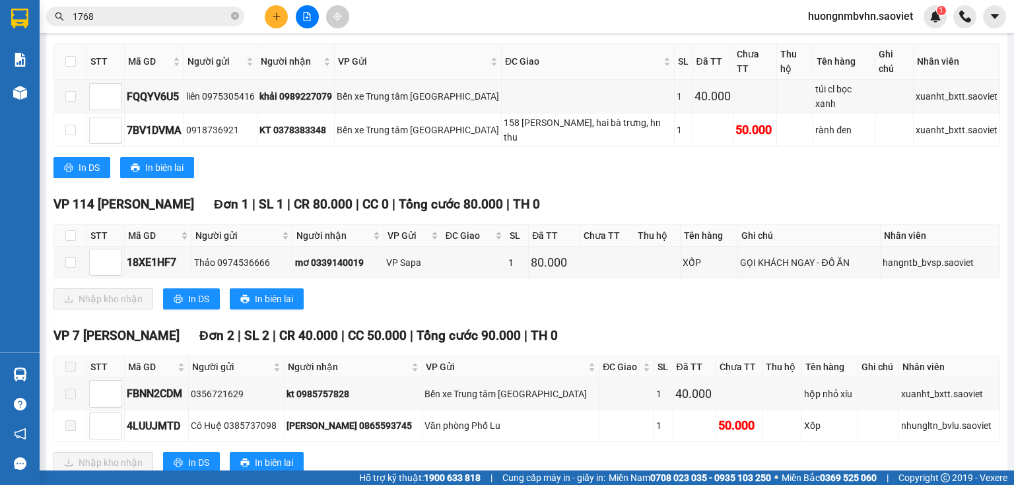
scroll to position [264, 0]
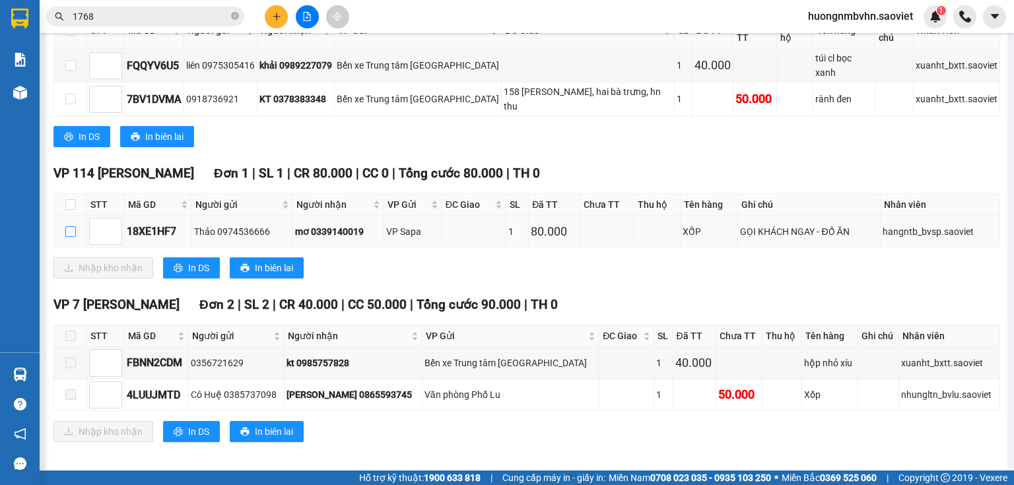
click at [71, 230] on input "checkbox" at bounding box center [70, 231] width 11 height 11
checkbox input "true"
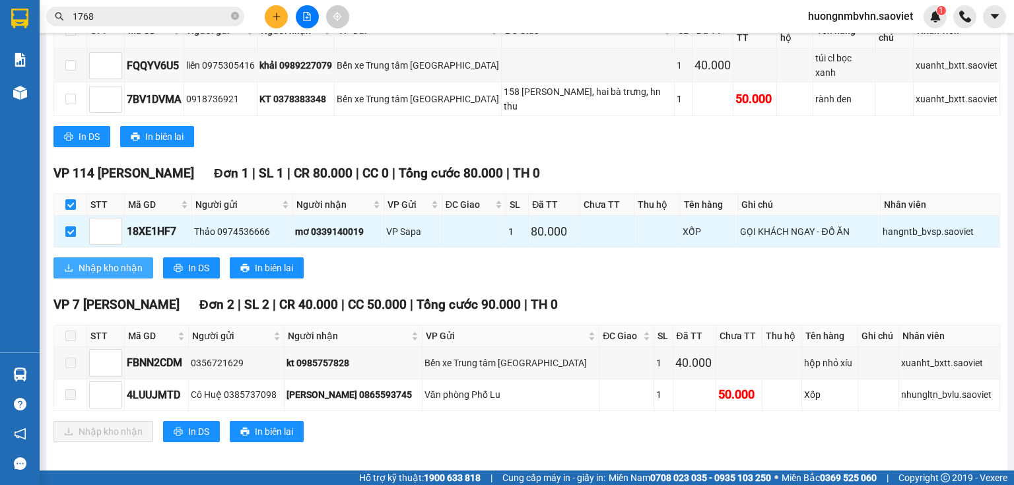
click at [90, 261] on span "Nhập kho nhận" at bounding box center [111, 268] width 64 height 15
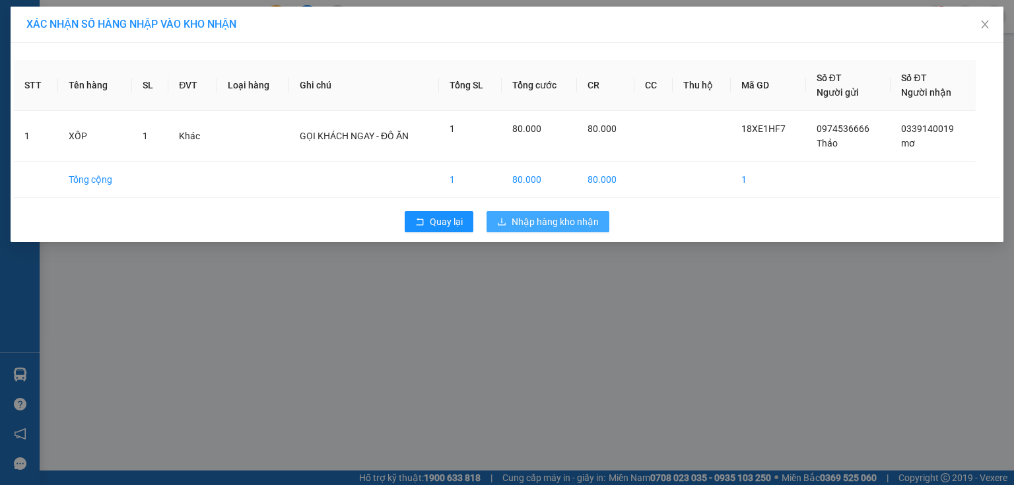
click at [568, 222] on span "Nhập hàng kho nhận" at bounding box center [554, 221] width 87 height 15
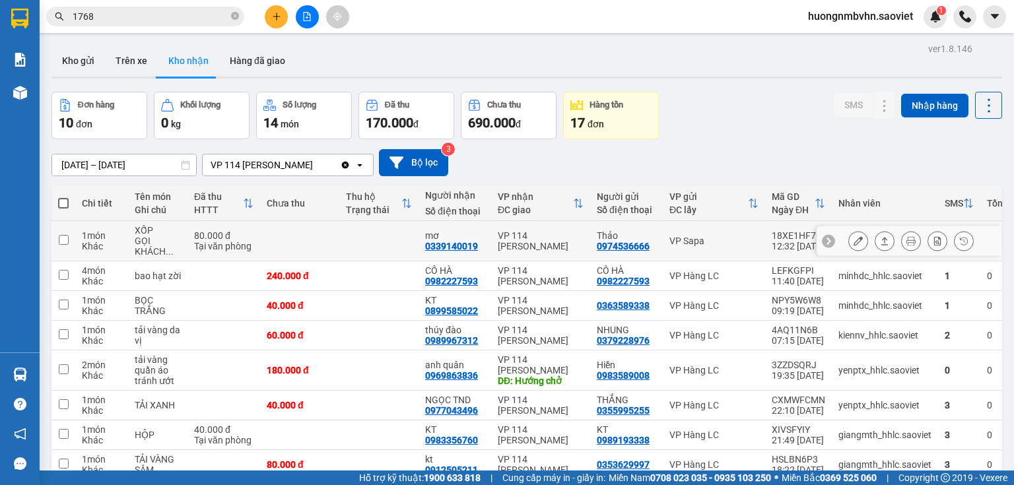
click at [63, 242] on input "checkbox" at bounding box center [64, 240] width 10 height 10
checkbox input "true"
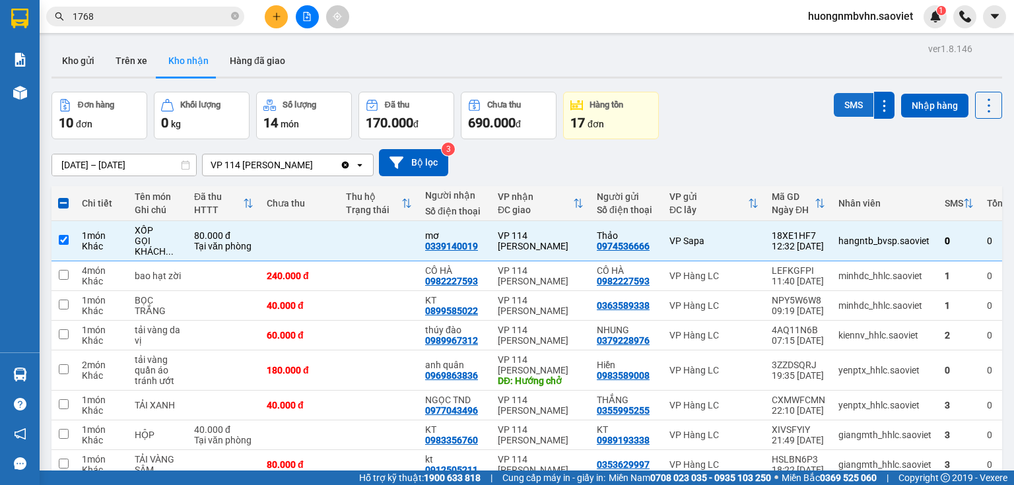
click at [846, 104] on button "SMS" at bounding box center [854, 105] width 40 height 24
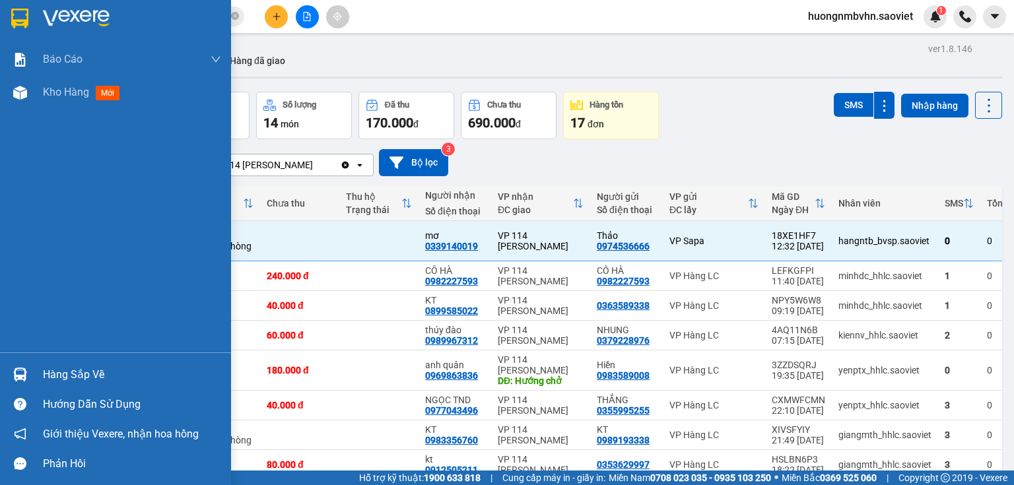
click at [69, 376] on div "Hàng sắp về" at bounding box center [132, 375] width 178 height 20
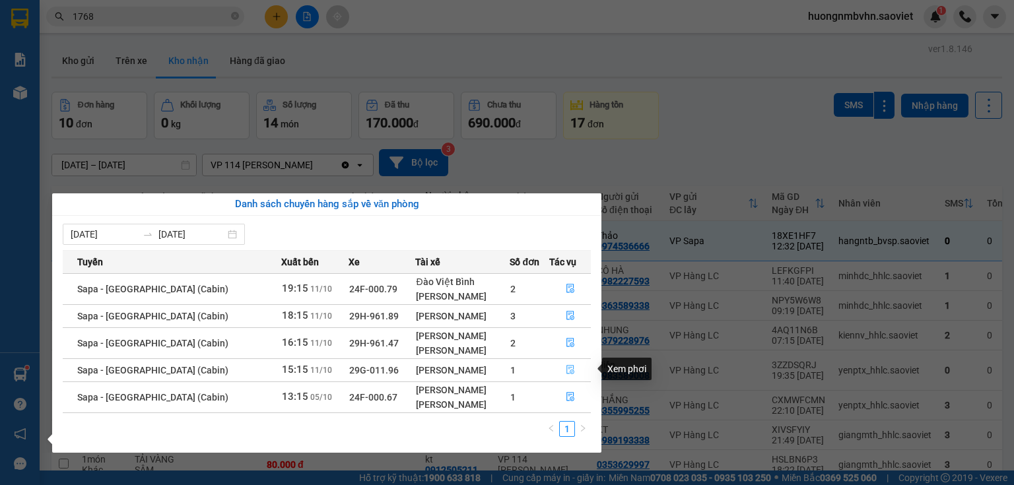
click at [566, 370] on icon "file-done" at bounding box center [570, 369] width 9 height 9
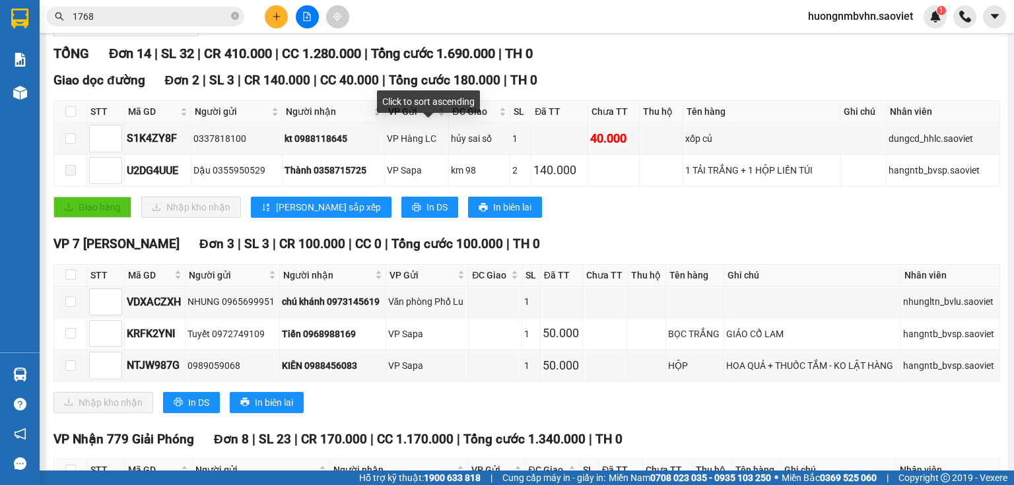
scroll to position [172, 0]
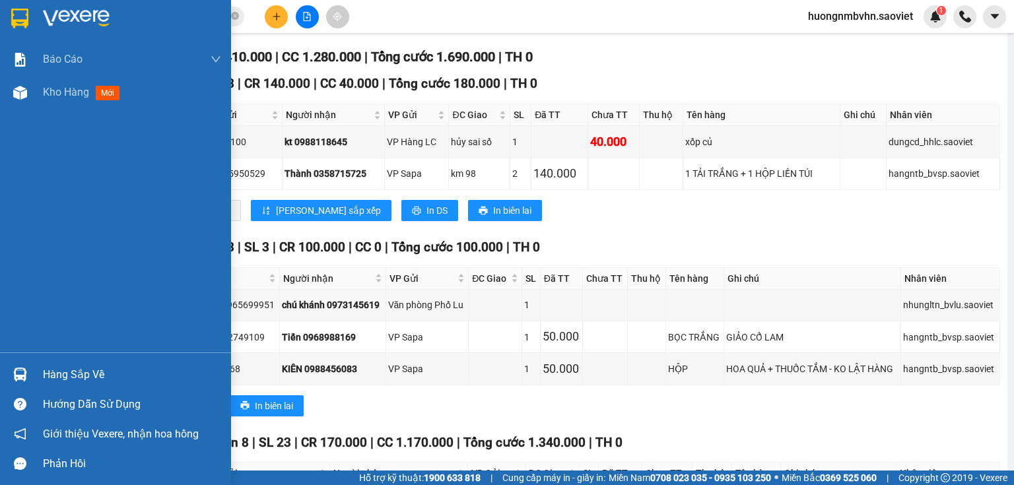
click at [49, 382] on div "Hàng sắp về" at bounding box center [132, 375] width 178 height 20
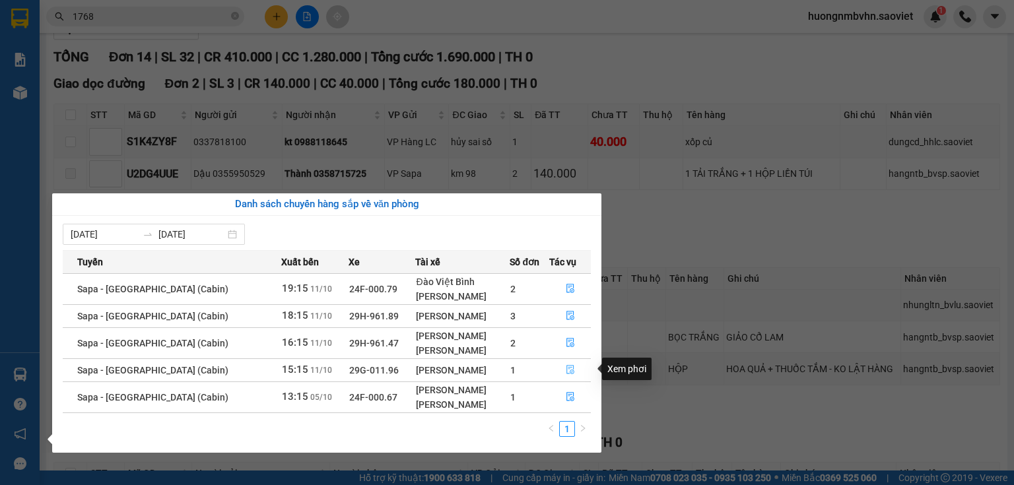
click at [566, 366] on icon "file-done" at bounding box center [570, 370] width 8 height 9
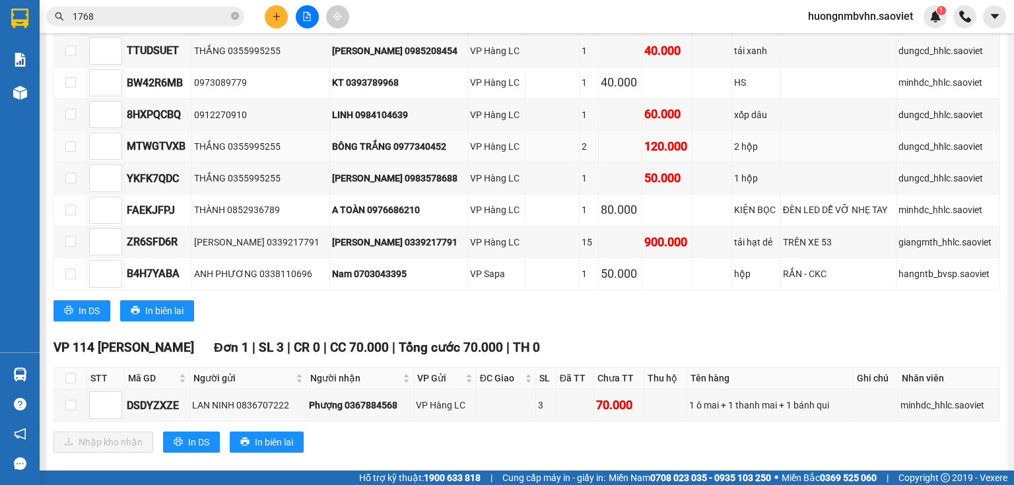
scroll to position [647, 0]
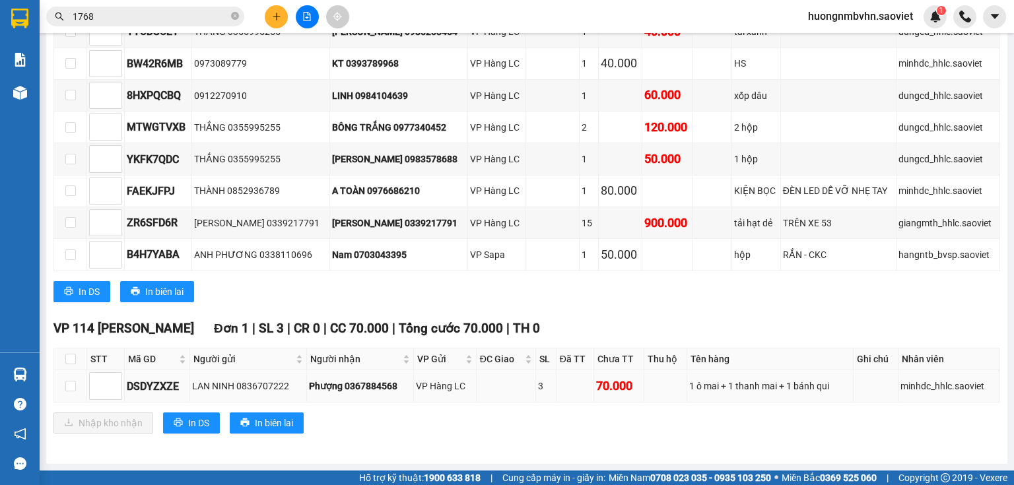
click at [64, 388] on td at bounding box center [70, 386] width 33 height 32
click at [71, 390] on input "checkbox" at bounding box center [70, 386] width 11 height 11
checkbox input "true"
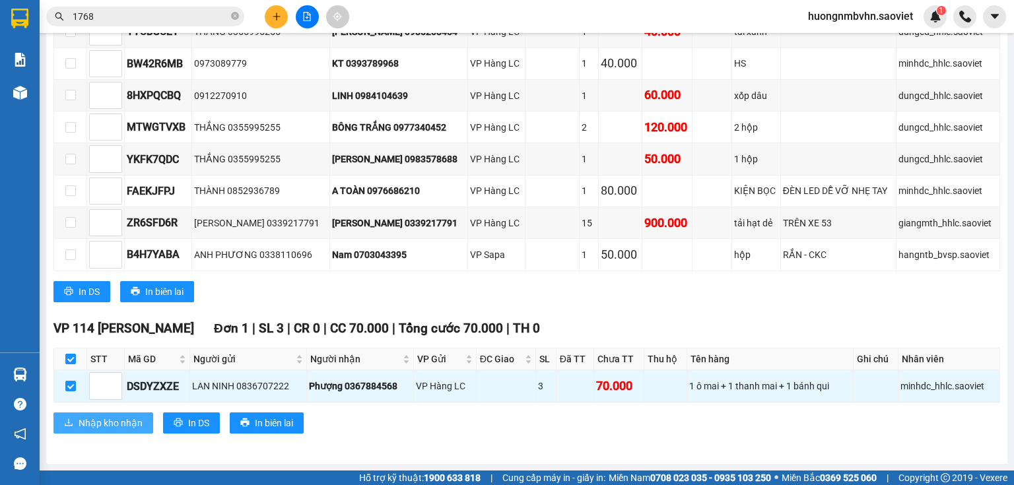
click at [101, 426] on span "Nhập kho nhận" at bounding box center [111, 423] width 64 height 15
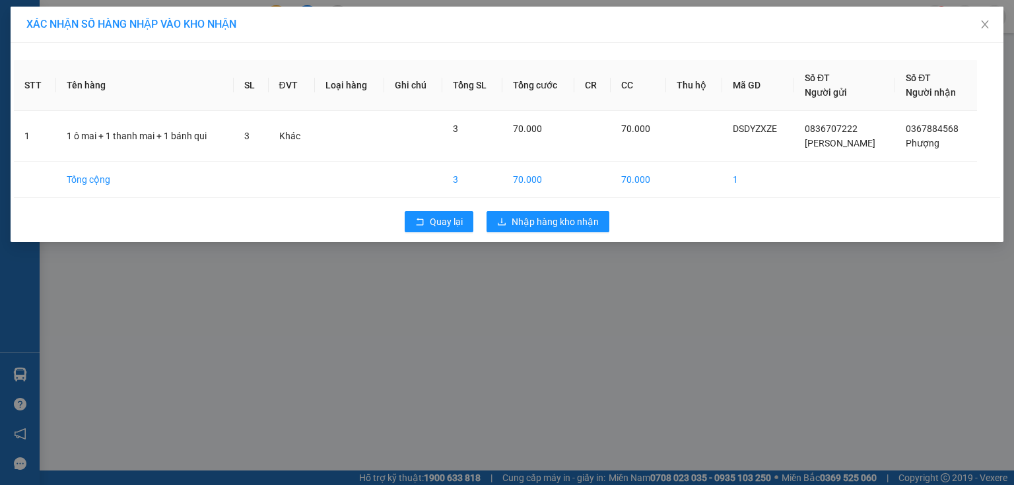
click at [545, 232] on div "Quay lại Nhập hàng kho nhận" at bounding box center [507, 222] width 986 height 34
click at [547, 227] on span "Nhập hàng kho nhận" at bounding box center [554, 221] width 87 height 15
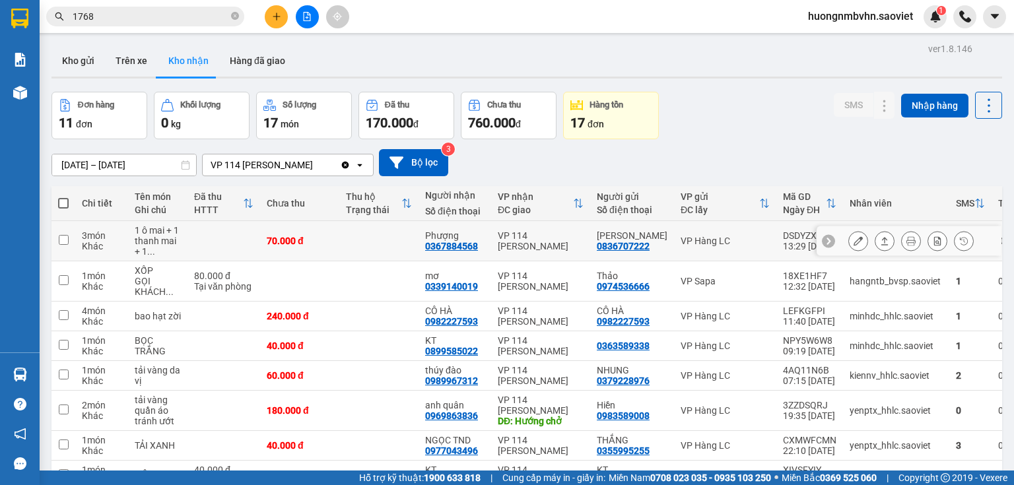
click at [59, 236] on input "checkbox" at bounding box center [64, 240] width 10 height 10
checkbox input "true"
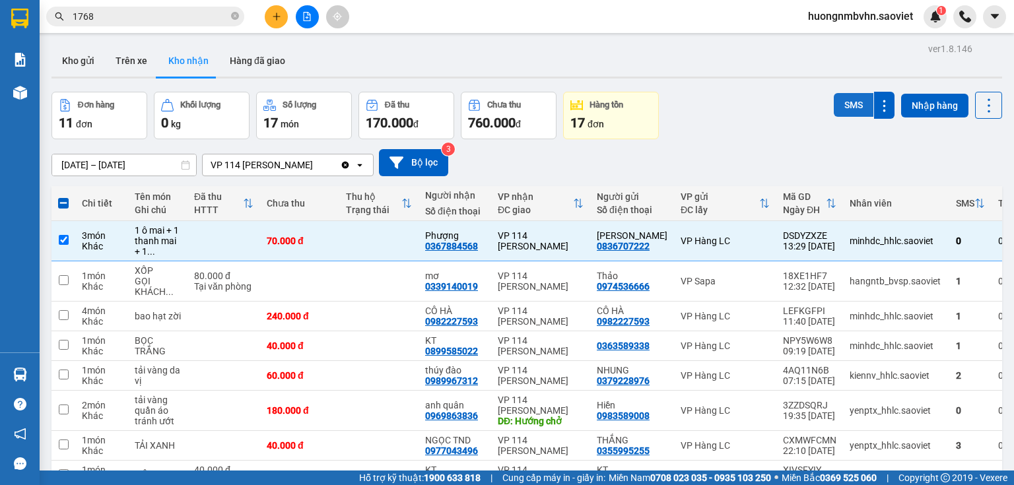
click at [849, 111] on button "SMS" at bounding box center [854, 105] width 40 height 24
click at [122, 16] on input "1768" at bounding box center [151, 16] width 156 height 15
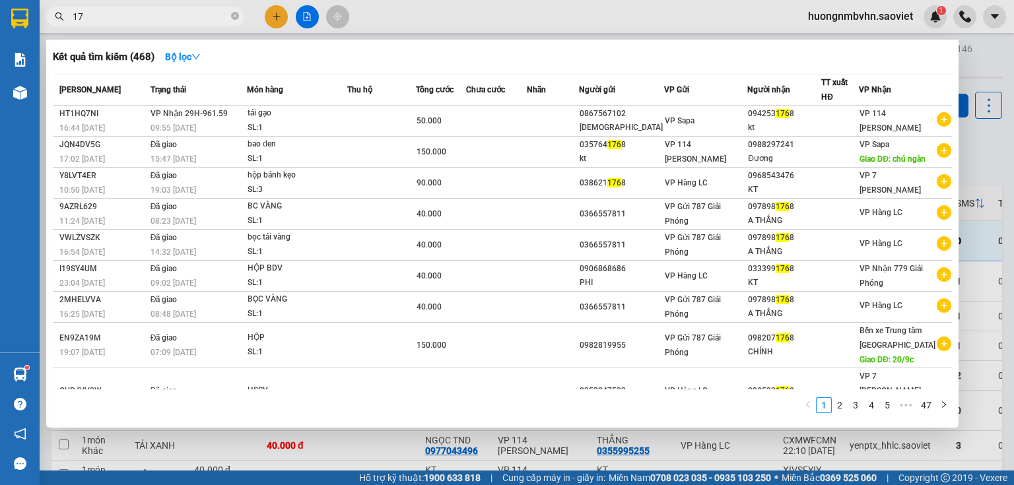
type input "1"
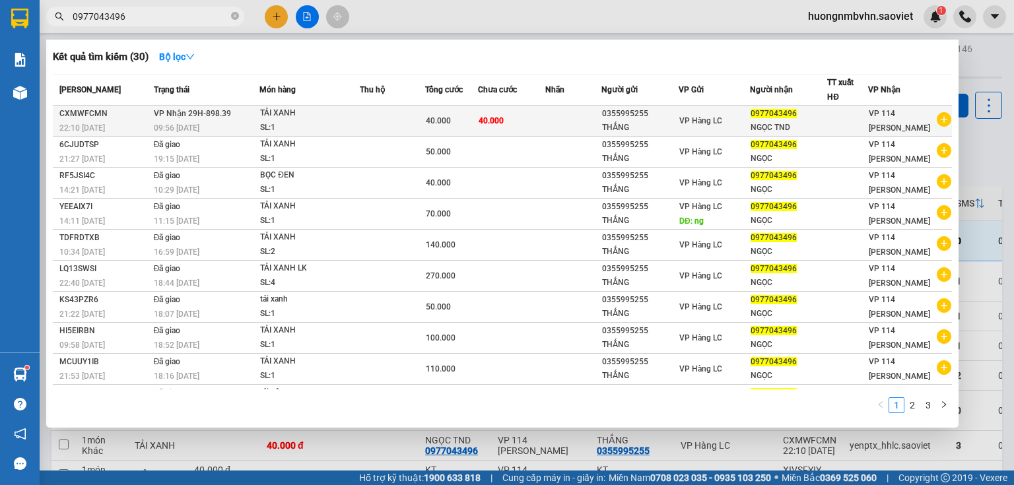
type input "0977043496"
click at [541, 112] on td "40.000" at bounding box center [511, 121] width 67 height 31
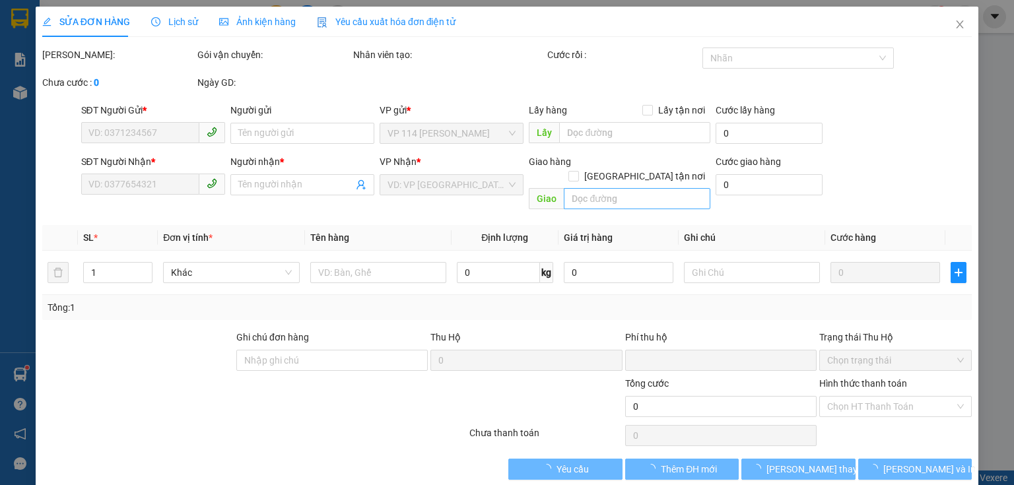
type input "0355995255"
type input "THẮNG"
type input "0977043496"
type input "NGỌC TND"
type input "0"
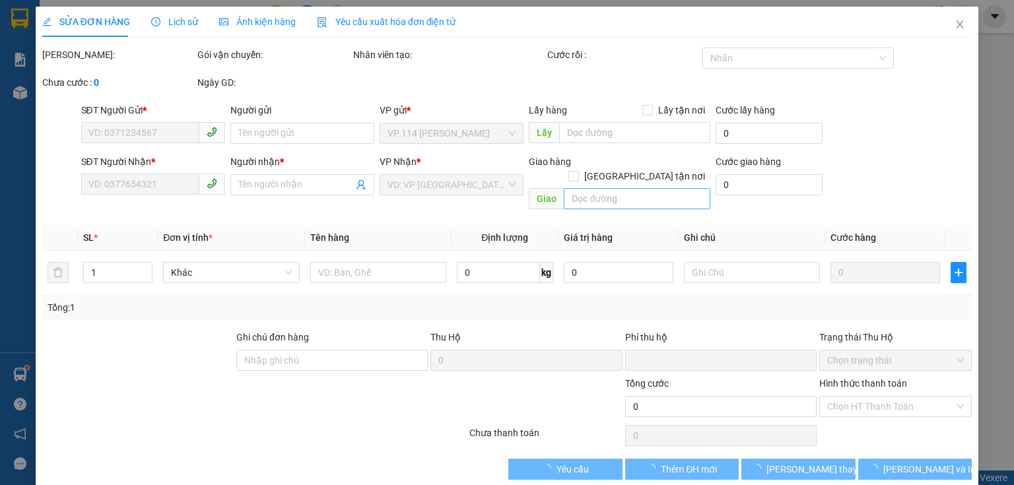
type input "40.000"
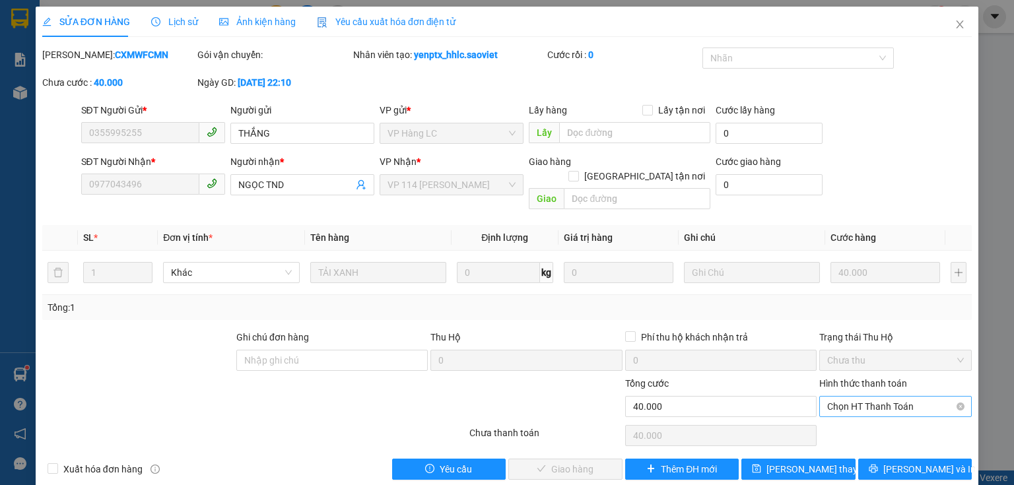
click at [851, 397] on span "Chọn HT Thanh Toán" at bounding box center [895, 407] width 137 height 20
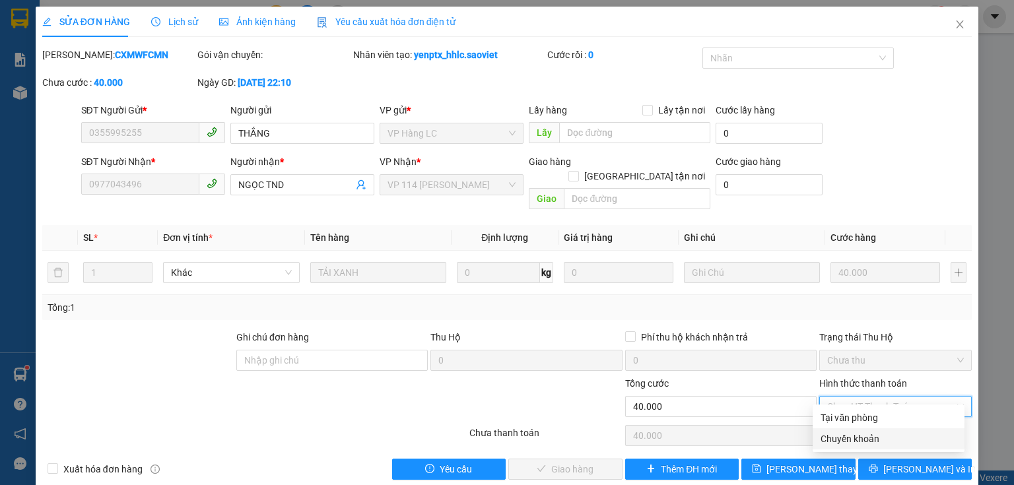
click at [845, 440] on div "Chuyển khoản" at bounding box center [888, 439] width 136 height 15
type input "0"
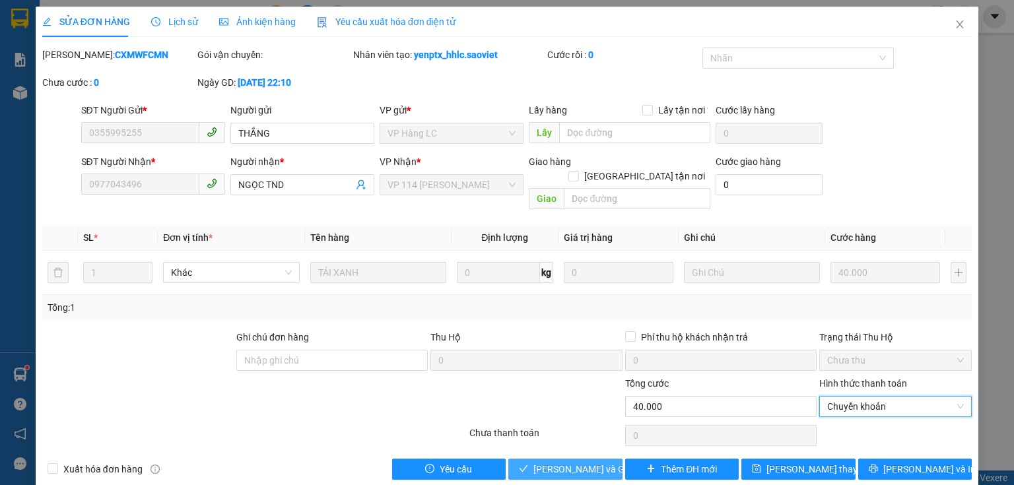
click at [554, 462] on span "[PERSON_NAME] và Giao hàng" at bounding box center [596, 469] width 127 height 15
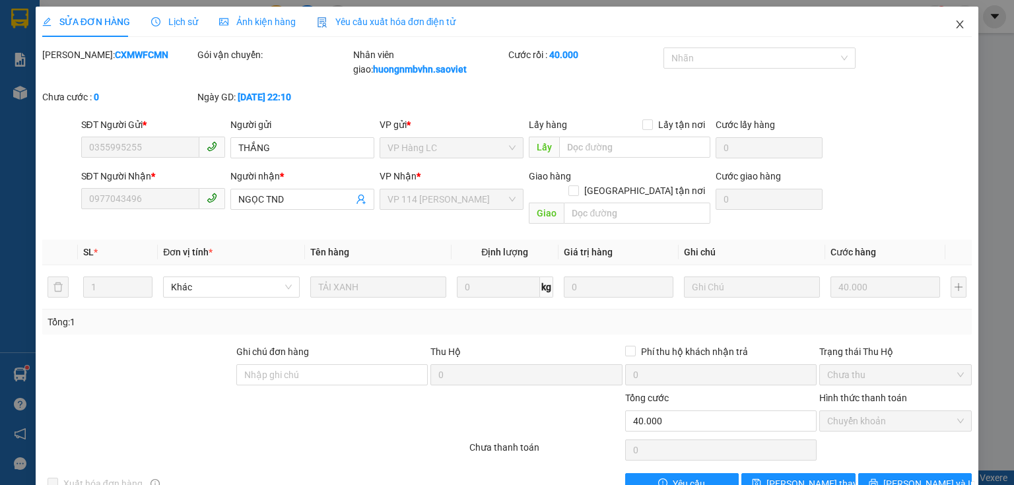
click at [954, 22] on icon "close" at bounding box center [959, 24] width 11 height 11
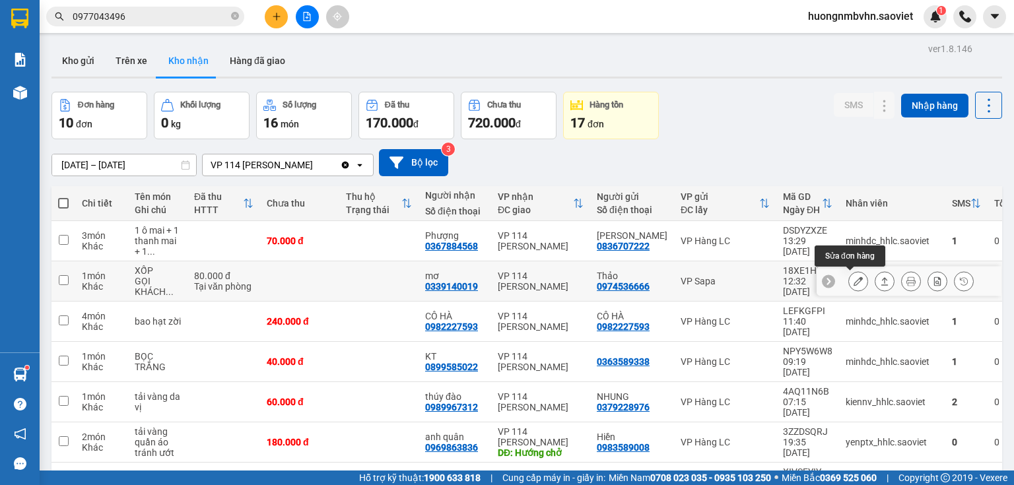
click at [853, 280] on icon at bounding box center [857, 281] width 9 height 9
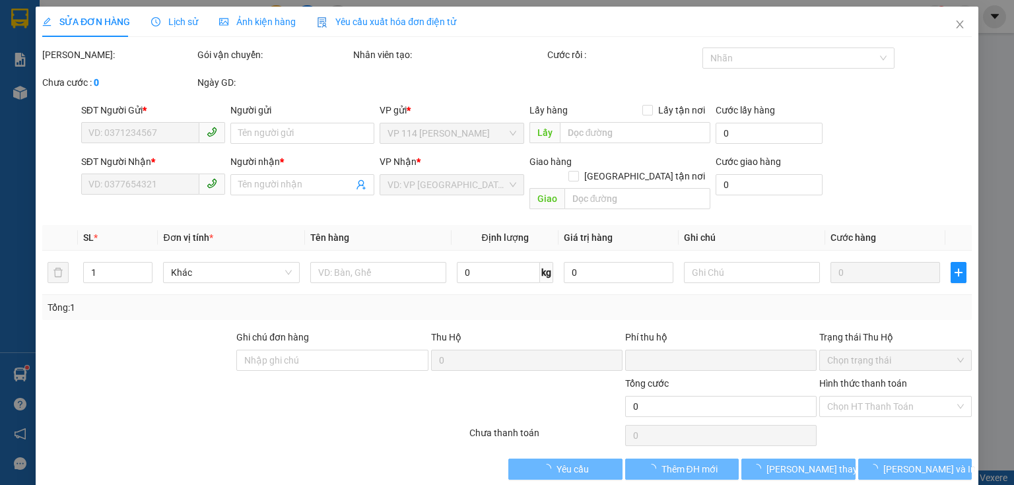
type input "0974536666"
type input "Thảo"
type input "0339140019"
type input "mơ"
type input "0"
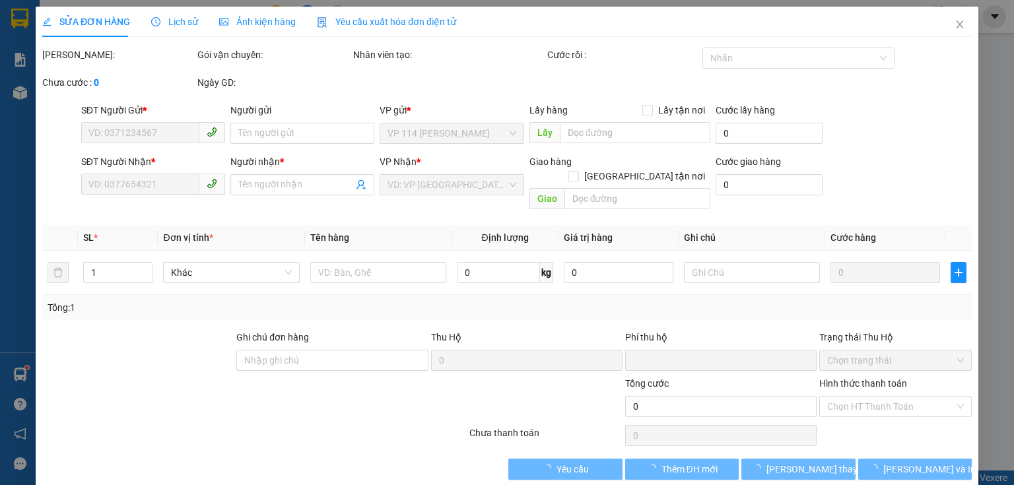
type input "80.000"
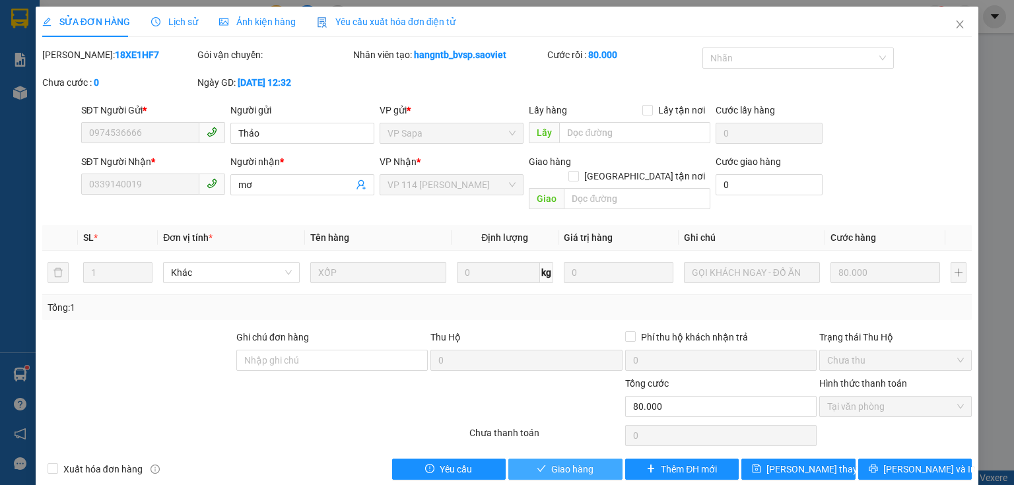
click at [585, 461] on button "Giao hàng" at bounding box center [565, 469] width 114 height 21
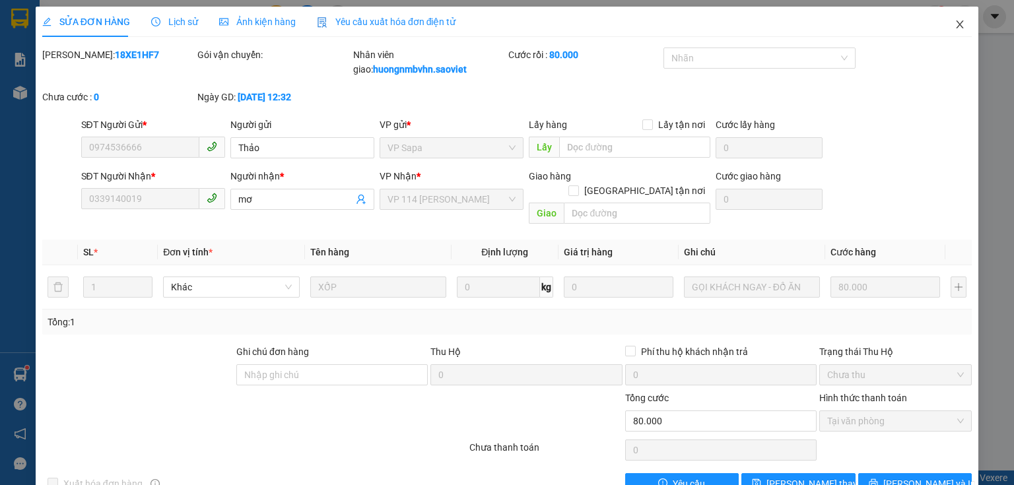
click at [954, 24] on icon "close" at bounding box center [959, 24] width 11 height 11
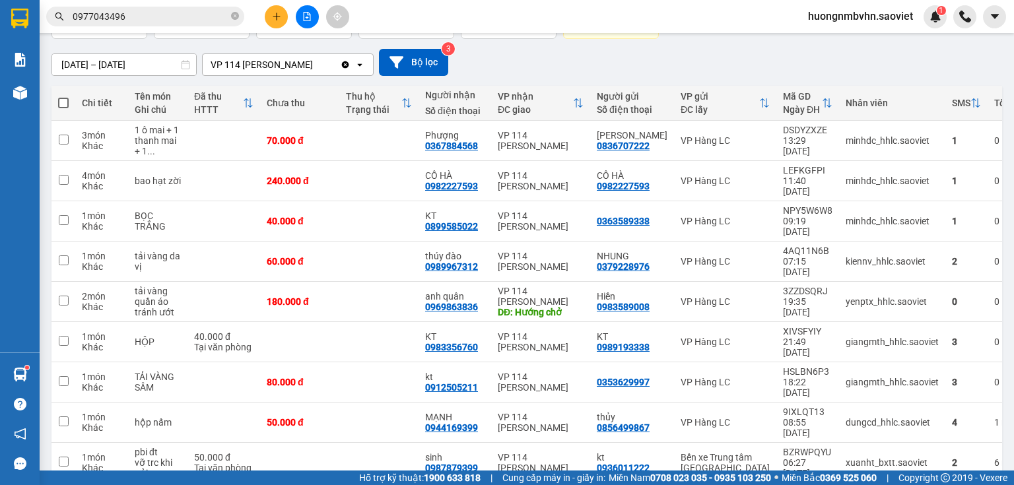
scroll to position [106, 0]
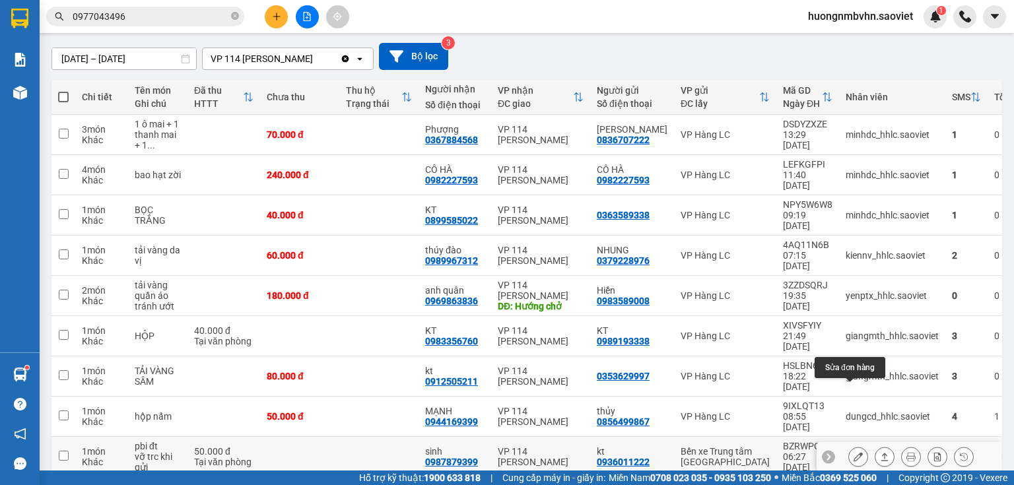
click at [853, 452] on icon at bounding box center [857, 456] width 9 height 9
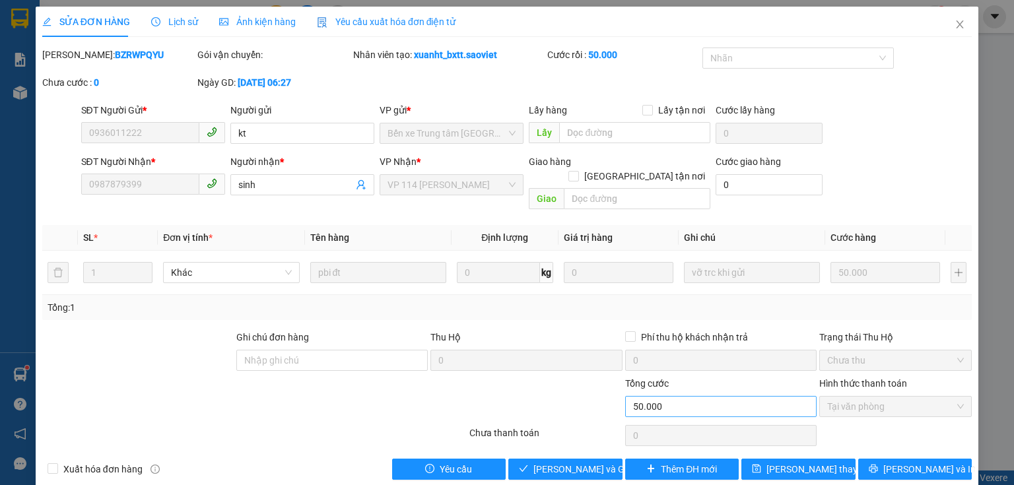
type input "0936011222"
type input "kt"
type input "0987879399"
type input "sinh"
type input "0"
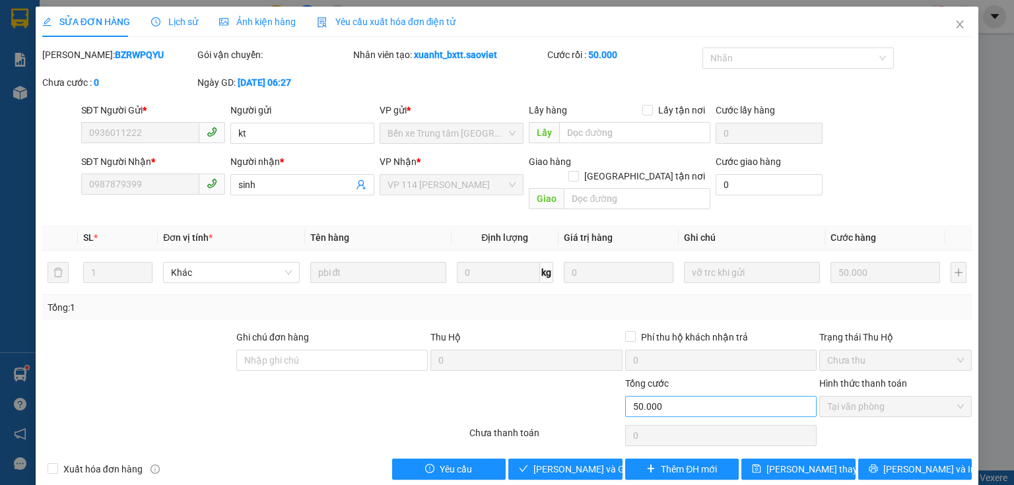
type input "50.000"
click at [590, 459] on button "Giao hàng" at bounding box center [565, 469] width 114 height 21
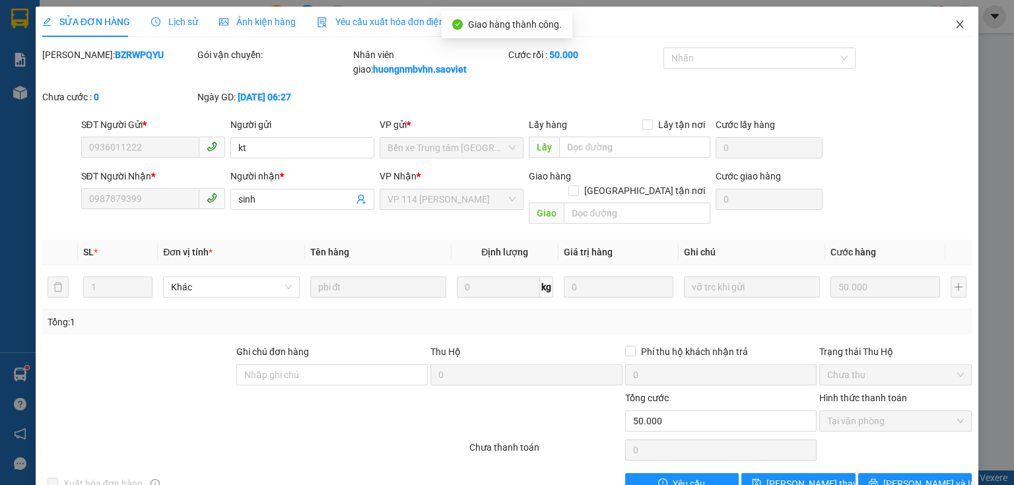
click at [956, 23] on icon "close" at bounding box center [959, 24] width 7 height 8
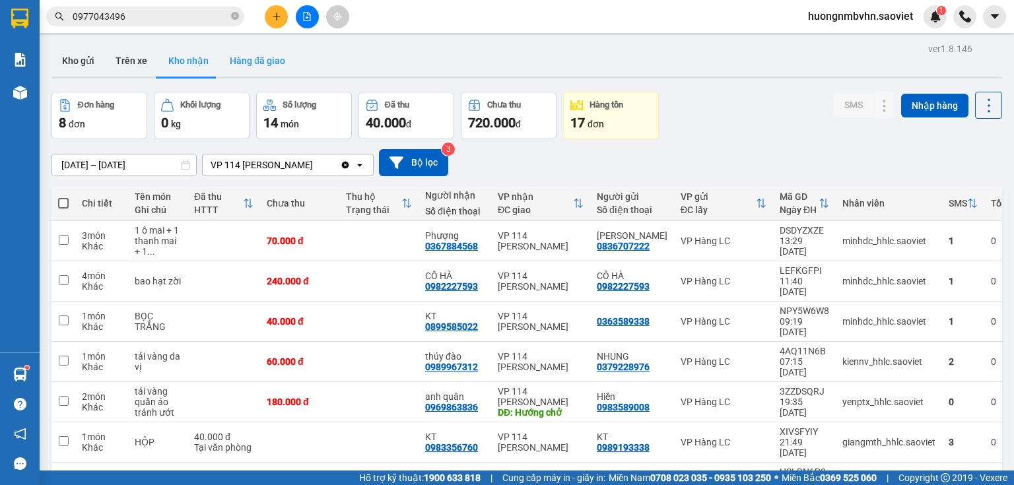
click at [259, 66] on button "Hàng đã giao" at bounding box center [257, 61] width 77 height 32
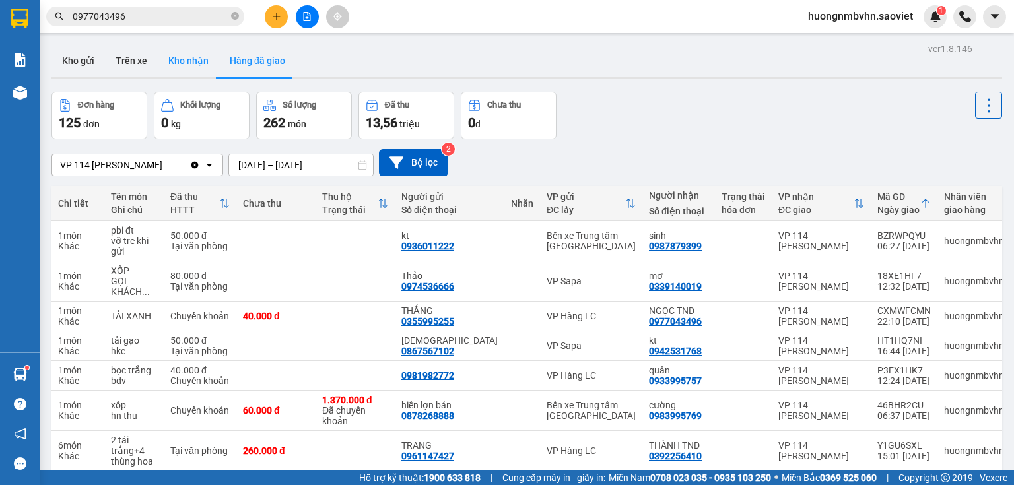
click at [177, 55] on button "Kho nhận" at bounding box center [188, 61] width 61 height 32
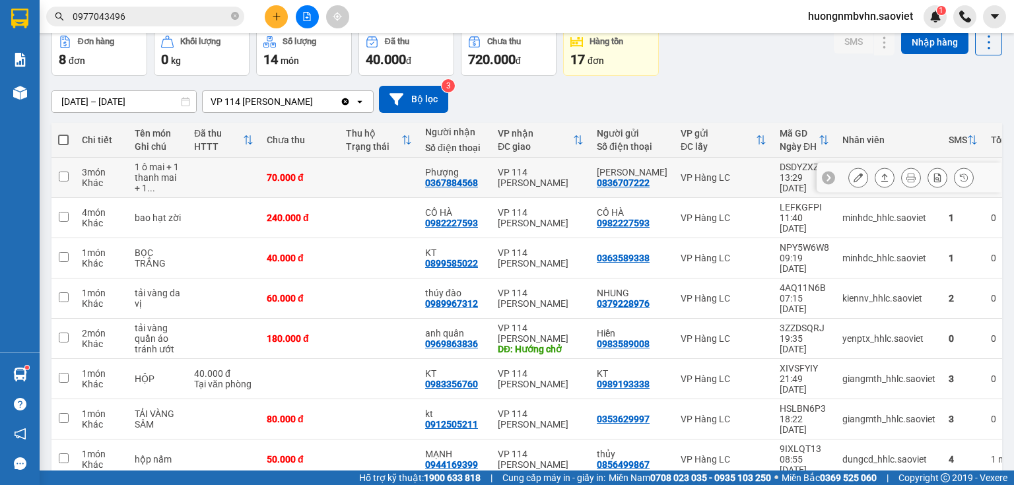
scroll to position [66, 0]
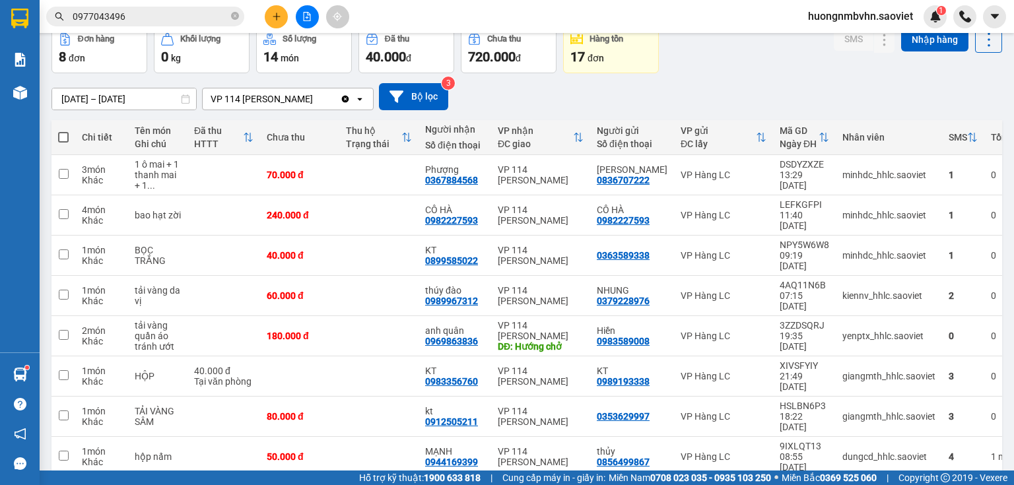
click at [141, 16] on input "0977043496" at bounding box center [151, 16] width 156 height 15
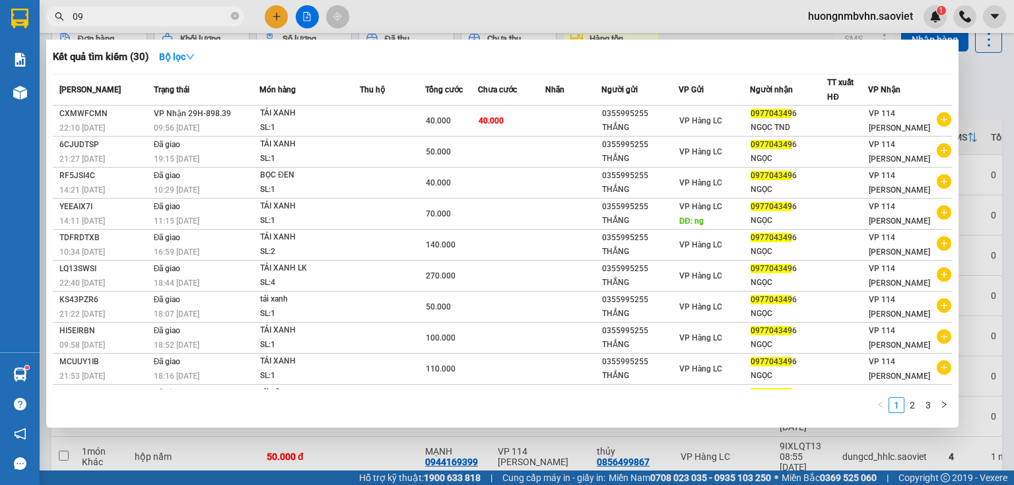
type input "0"
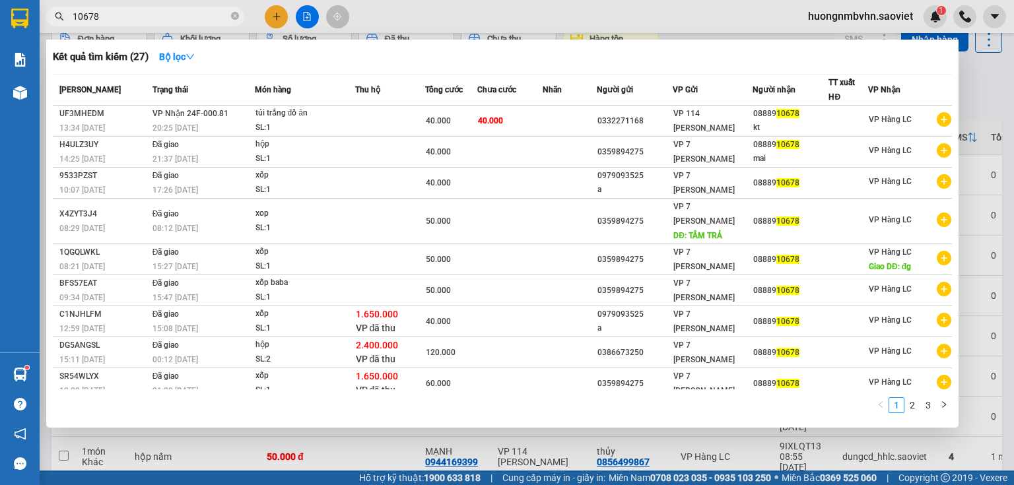
type input "10678"
click at [987, 84] on div at bounding box center [507, 242] width 1014 height 485
click at [150, 18] on input "10678" at bounding box center [151, 16] width 156 height 15
click at [979, 71] on div at bounding box center [507, 242] width 1014 height 485
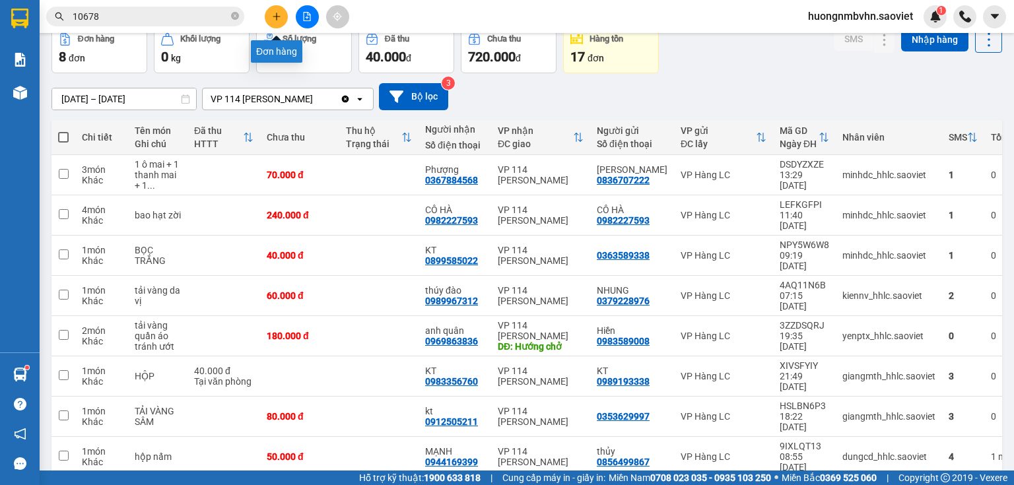
click at [271, 17] on button at bounding box center [276, 16] width 23 height 23
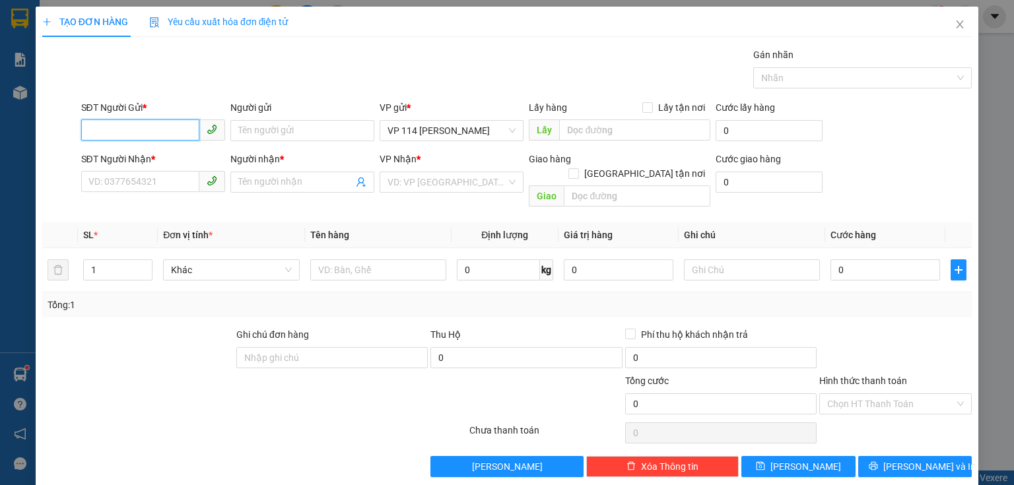
click at [141, 129] on input "SĐT Người Gửi *" at bounding box center [140, 129] width 118 height 21
type input "0971527667"
click at [162, 161] on div "0971527667" at bounding box center [151, 156] width 127 height 15
type input "0904872727"
type input "Nhung"
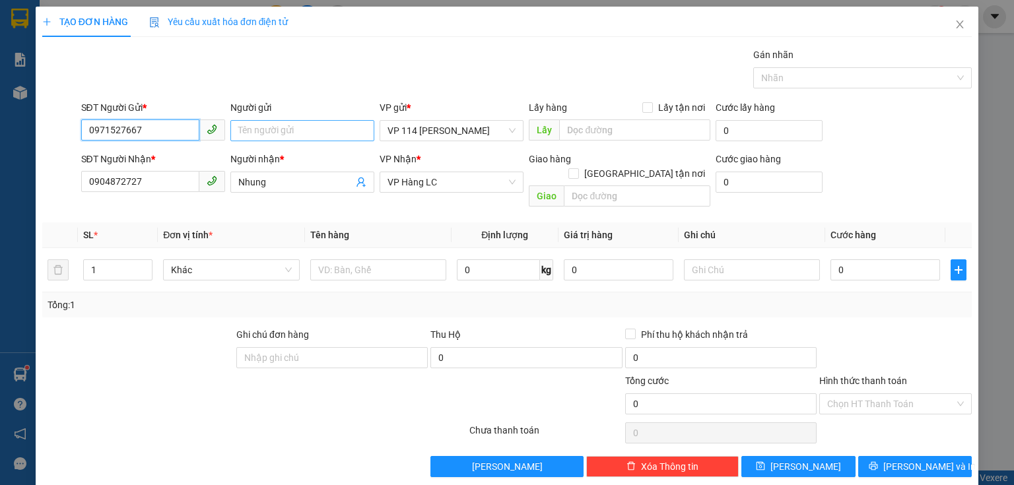
type input "0971527667"
click at [301, 127] on input "Người gửi" at bounding box center [302, 130] width 144 height 21
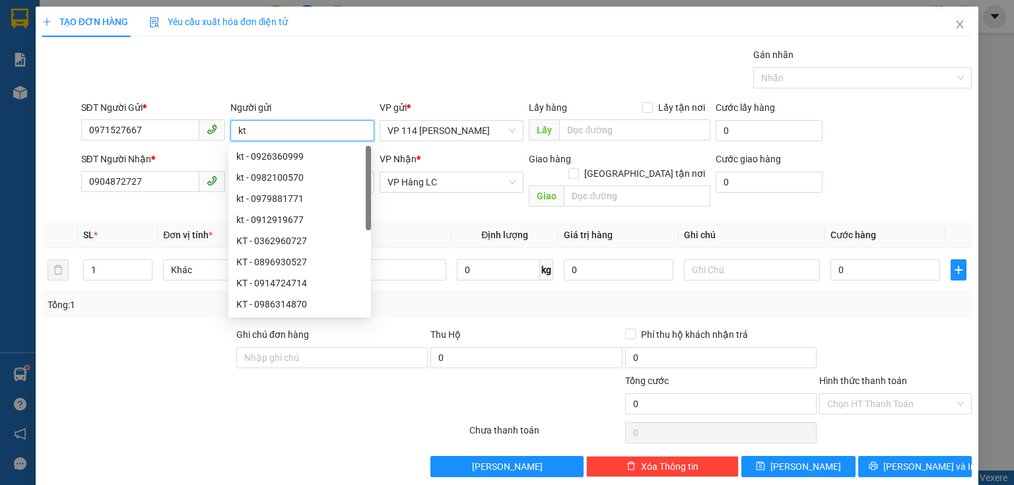
type input "kt"
click at [397, 201] on div "Transit Pickup Surcharge Ids Transit Deliver Surcharge Ids Transit Deliver Surc…" at bounding box center [506, 263] width 929 height 430
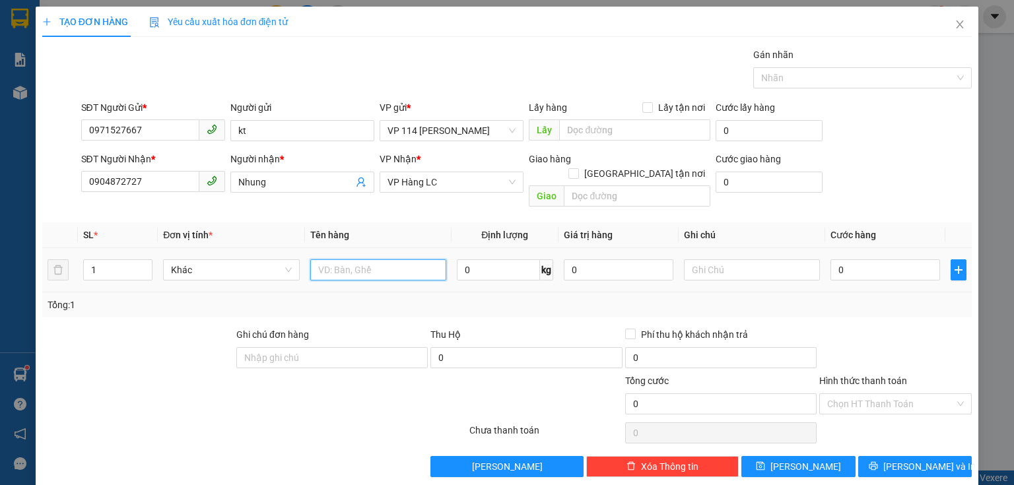
click at [338, 259] on input "text" at bounding box center [378, 269] width 136 height 21
click at [327, 259] on input "text" at bounding box center [378, 269] width 136 height 21
type input "bọc ni lon xanh rêu"
type input "d"
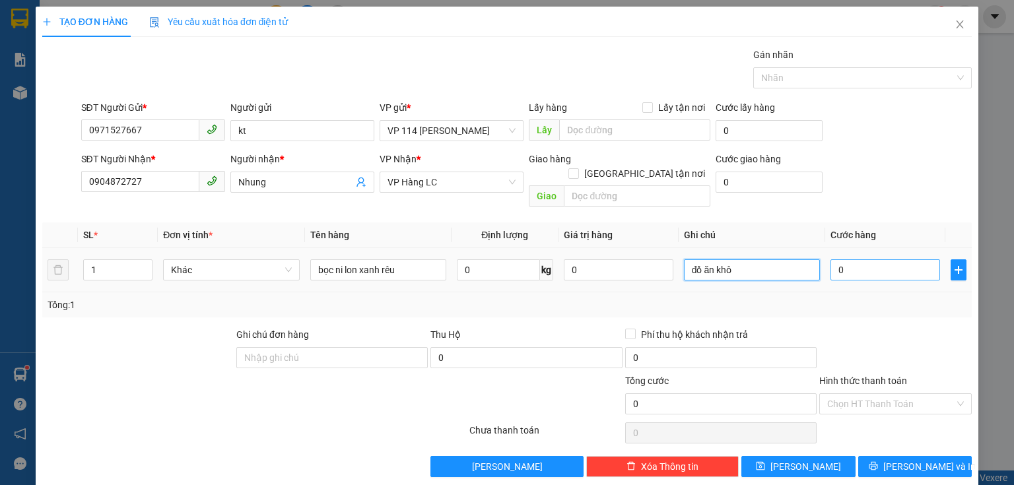
type input "đồ ăn khô"
click at [845, 259] on input "0" at bounding box center [885, 269] width 110 height 21
type input "4"
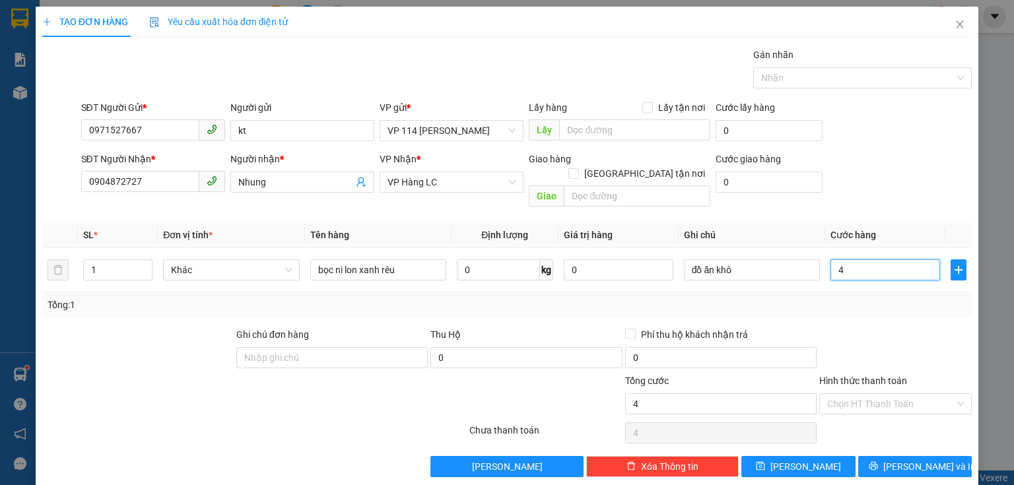
type input "40"
type input "400"
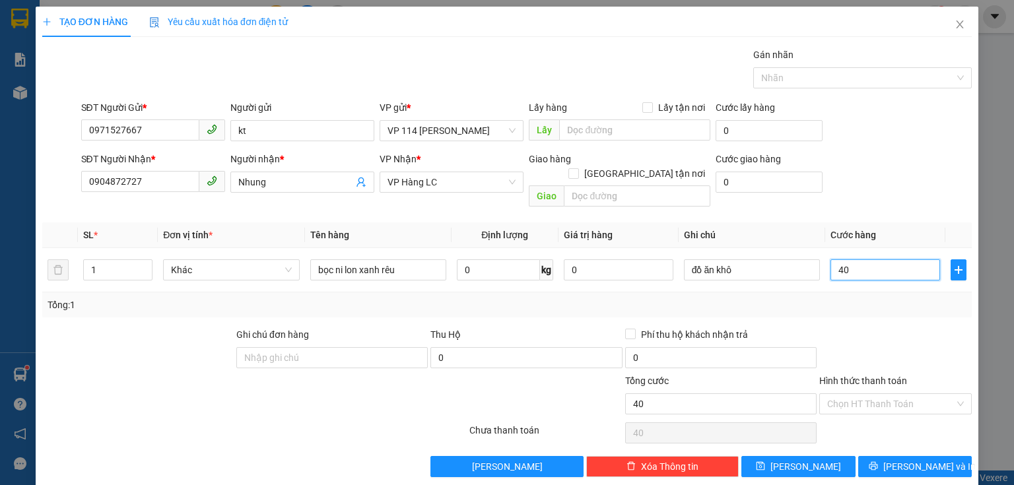
type input "400"
type input "4.000"
type input "40.000"
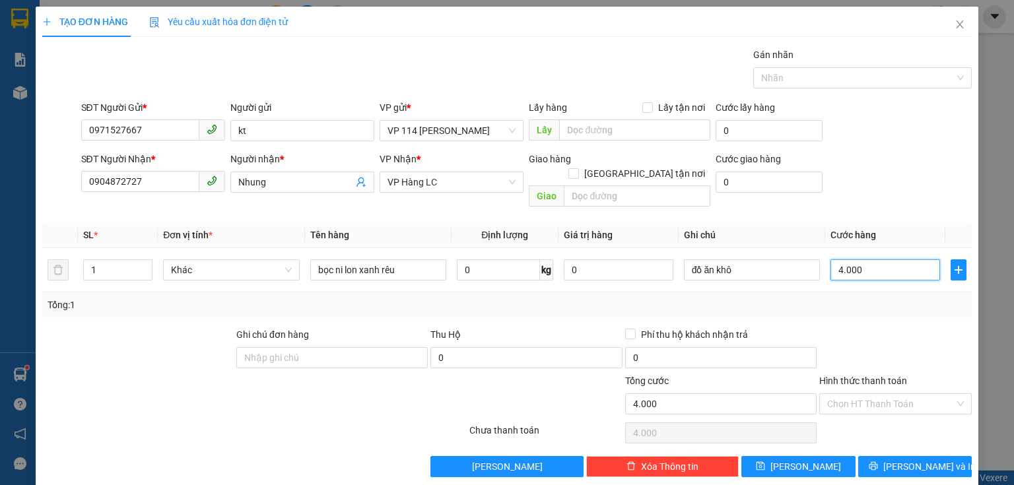
type input "40.000"
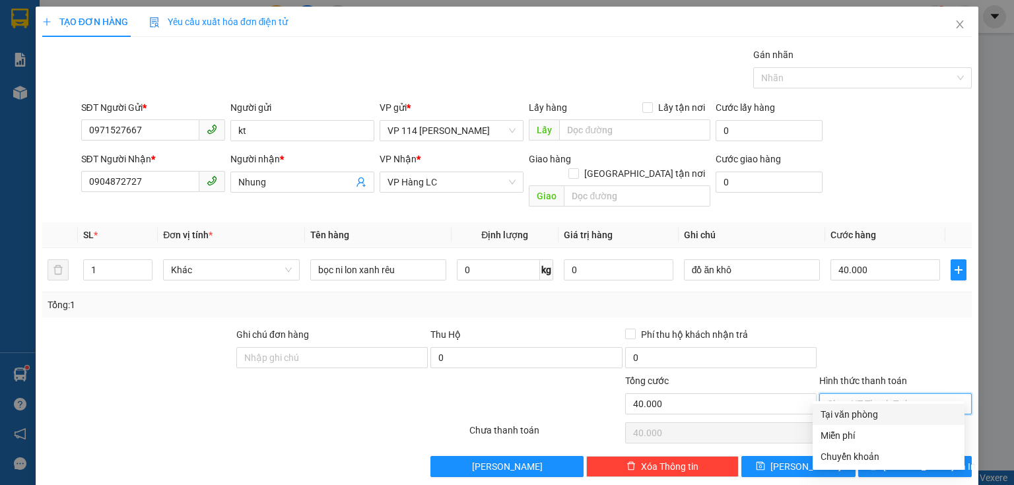
click at [874, 394] on input "Hình thức thanh toán" at bounding box center [890, 404] width 127 height 20
click at [860, 411] on div "Tại văn phòng" at bounding box center [888, 414] width 136 height 15
type input "0"
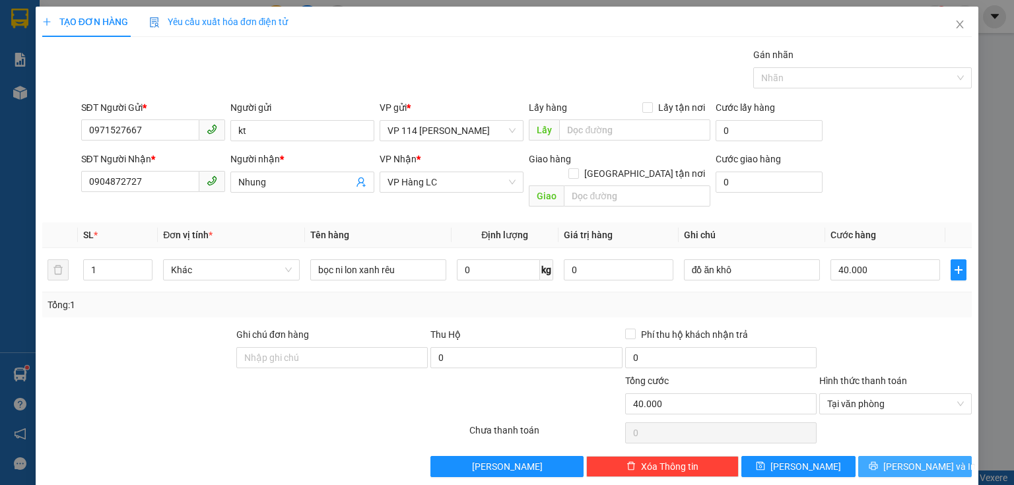
click at [908, 459] on span "[PERSON_NAME] và In" at bounding box center [929, 466] width 92 height 15
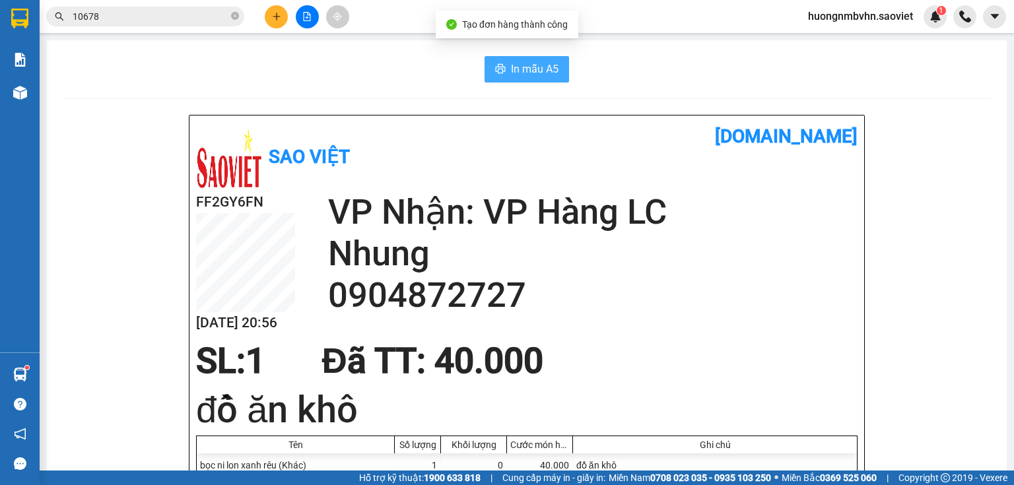
click at [535, 79] on button "In mẫu A5" at bounding box center [526, 69] width 84 height 26
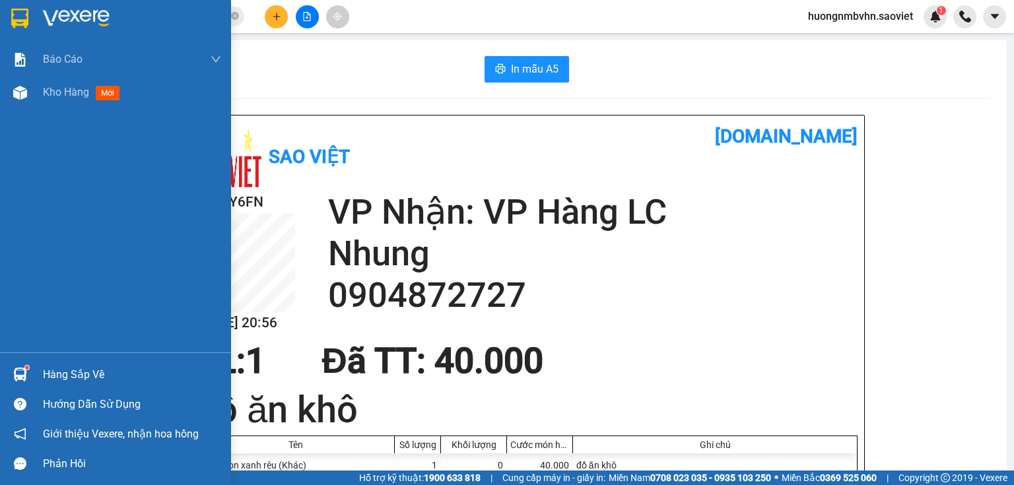
click at [59, 372] on div "Hàng sắp về" at bounding box center [132, 375] width 178 height 20
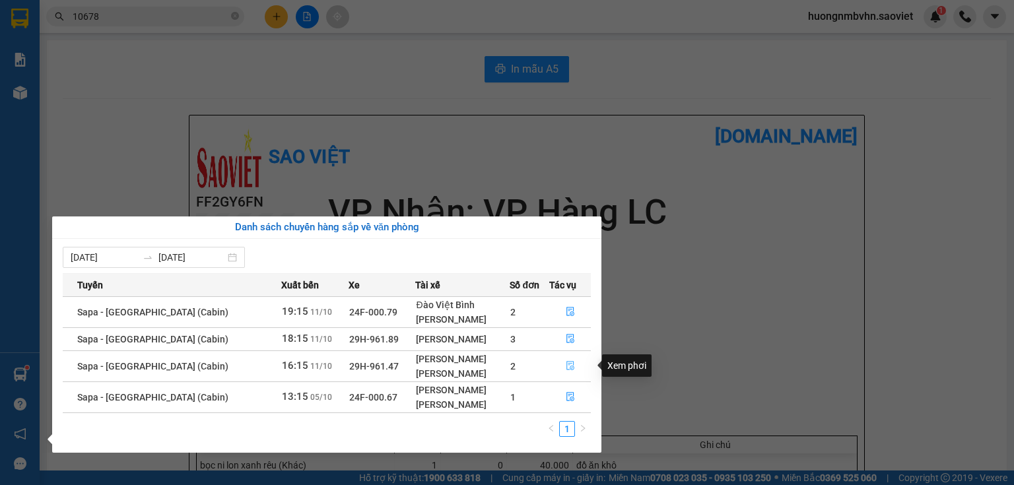
click at [566, 369] on icon "file-done" at bounding box center [570, 365] width 9 height 9
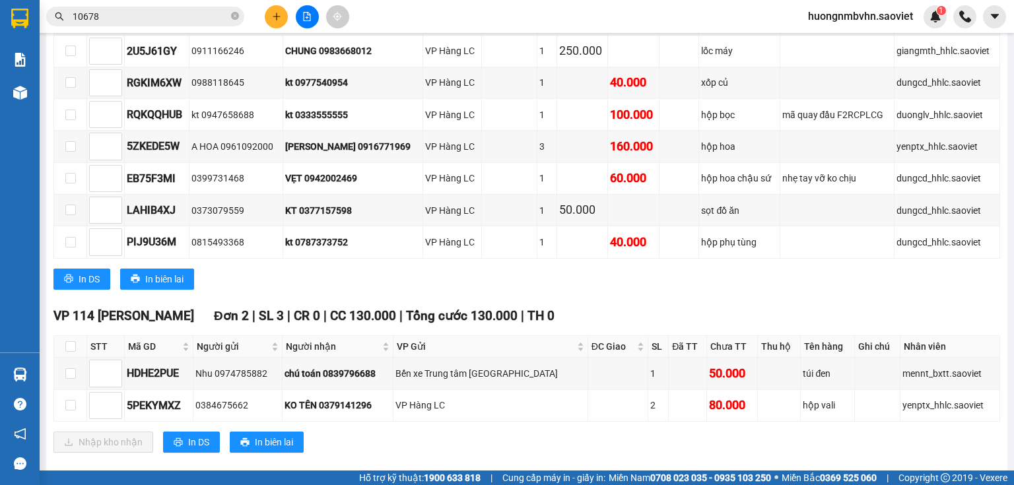
scroll to position [370, 0]
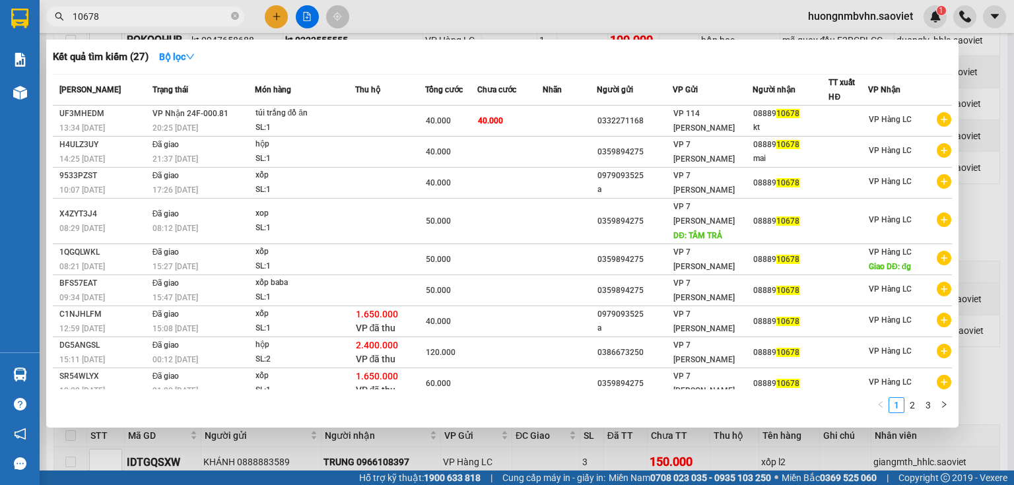
click at [123, 17] on input "10678" at bounding box center [151, 16] width 156 height 15
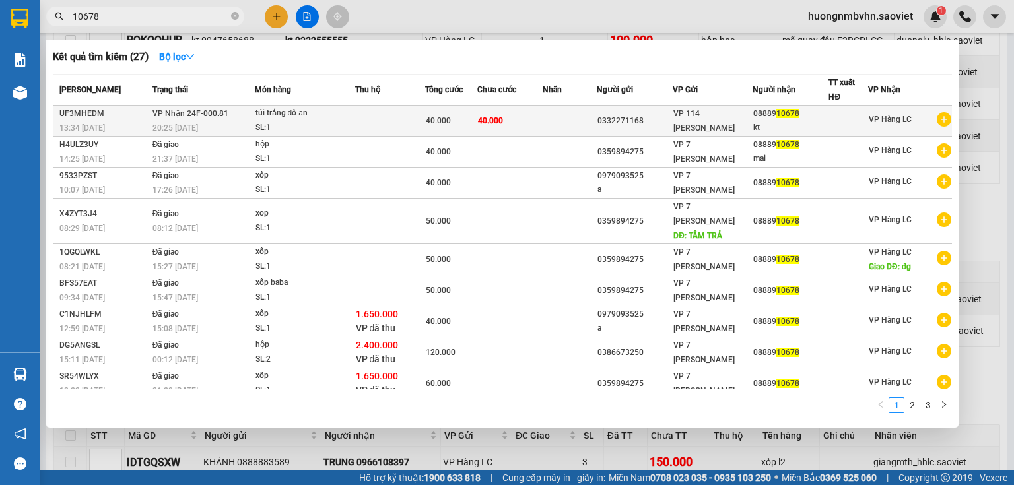
click at [553, 113] on td at bounding box center [570, 121] width 54 height 31
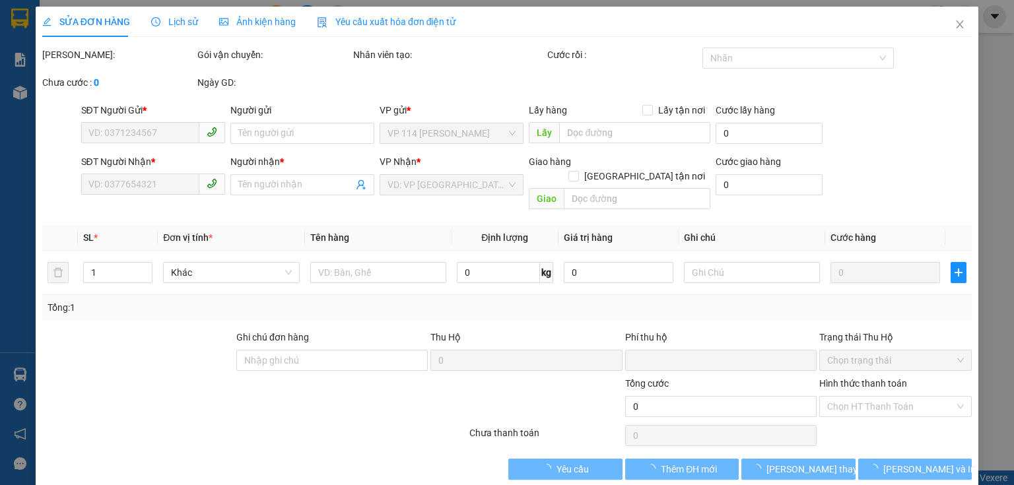
type input "0332271168"
type input "0888910678"
type input "kt"
type input "0"
type input "40.000"
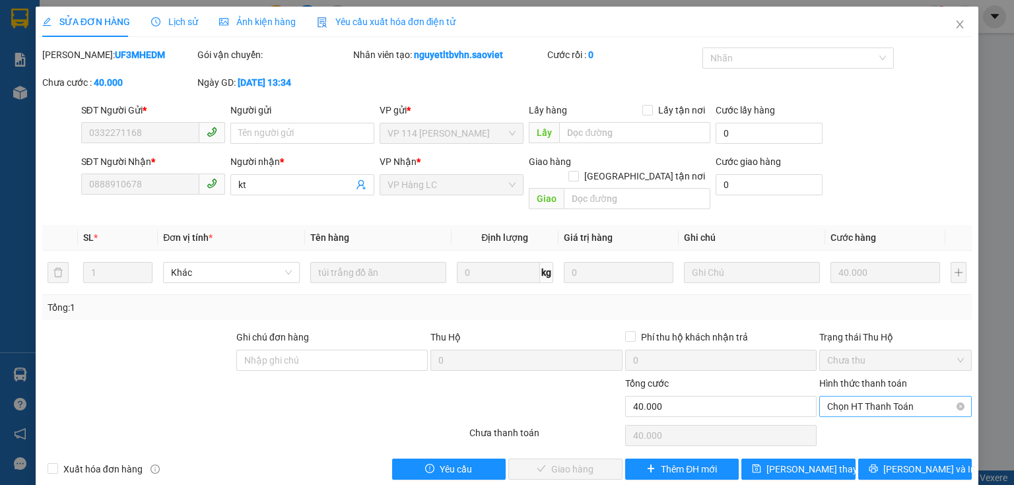
click at [868, 397] on span "Chọn HT Thanh Toán" at bounding box center [895, 407] width 137 height 20
click at [842, 419] on div "Tại văn phòng" at bounding box center [888, 418] width 136 height 15
type input "0"
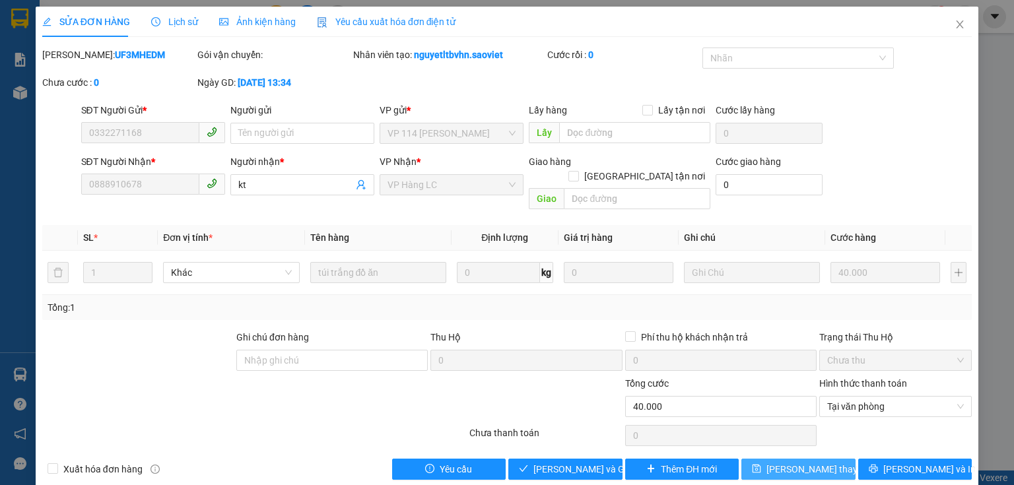
click at [797, 462] on span "[PERSON_NAME] thay đổi" at bounding box center [819, 469] width 106 height 15
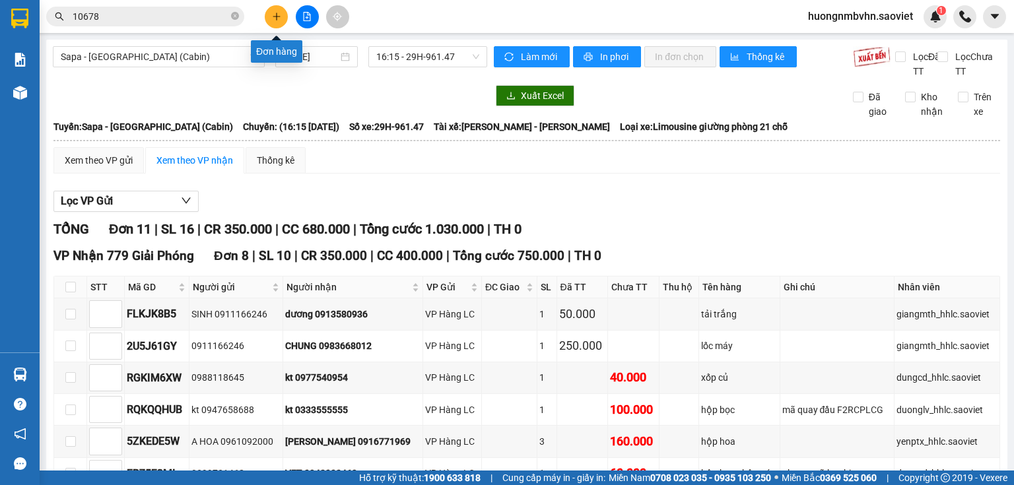
click at [276, 17] on icon "plus" at bounding box center [276, 16] width 1 height 7
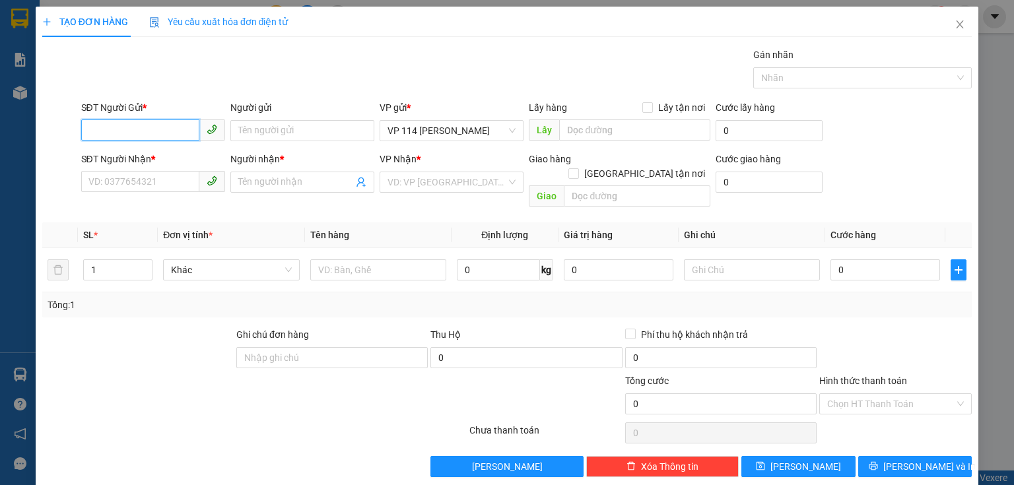
click at [152, 129] on input "SĐT Người Gửi *" at bounding box center [140, 129] width 118 height 21
type input "0369081288"
click at [152, 161] on div "0369081288 - HUỆ ANH" at bounding box center [153, 156] width 130 height 15
type input "HUỆ ANH"
type input "0972770172"
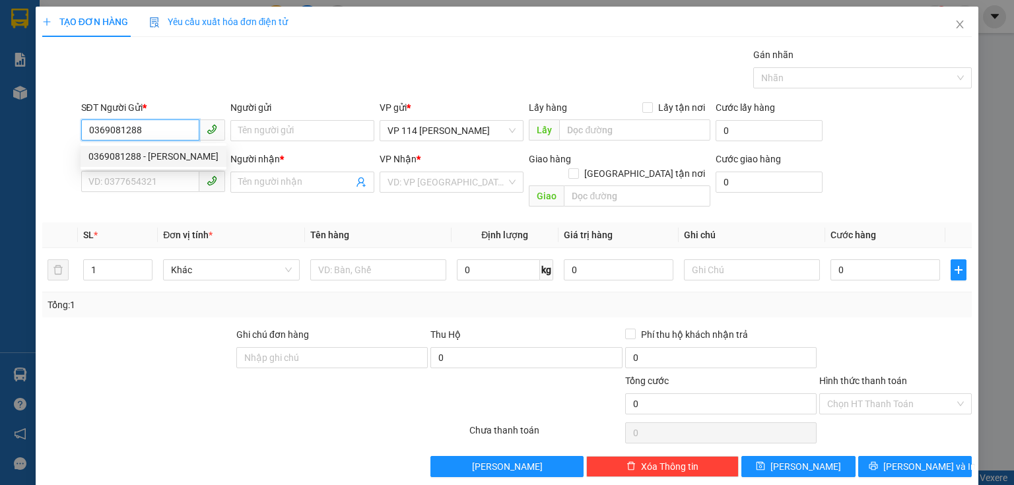
type input "Quỳnh"
type input "25/9c"
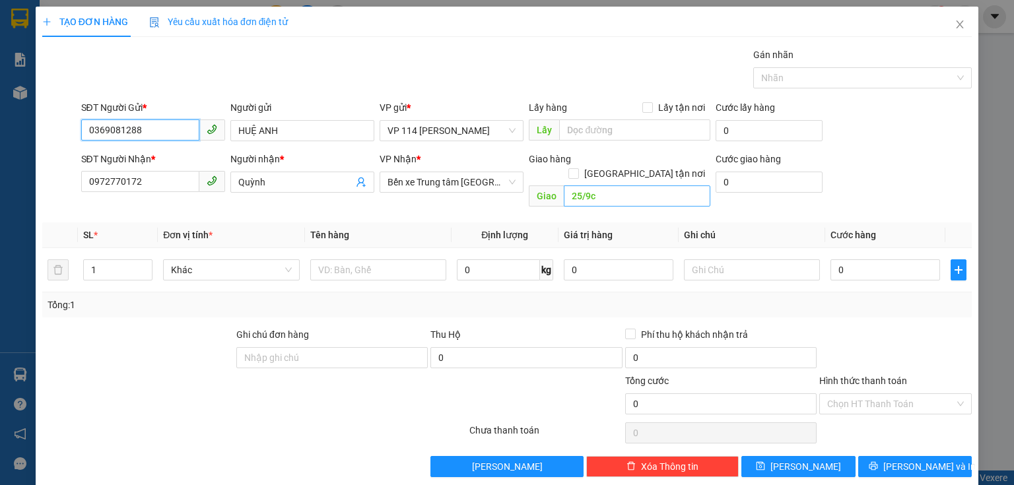
type input "0369081288"
click at [599, 185] on input "25/9c" at bounding box center [637, 195] width 147 height 21
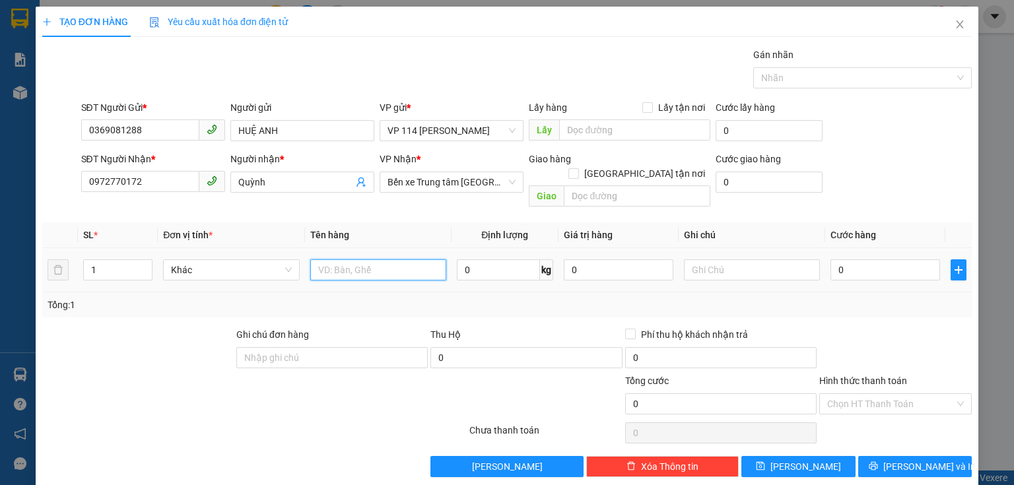
click at [348, 259] on input "text" at bounding box center [378, 269] width 136 height 21
type input "Bọc đen liền bọc trắng bd vàng"
type input "5"
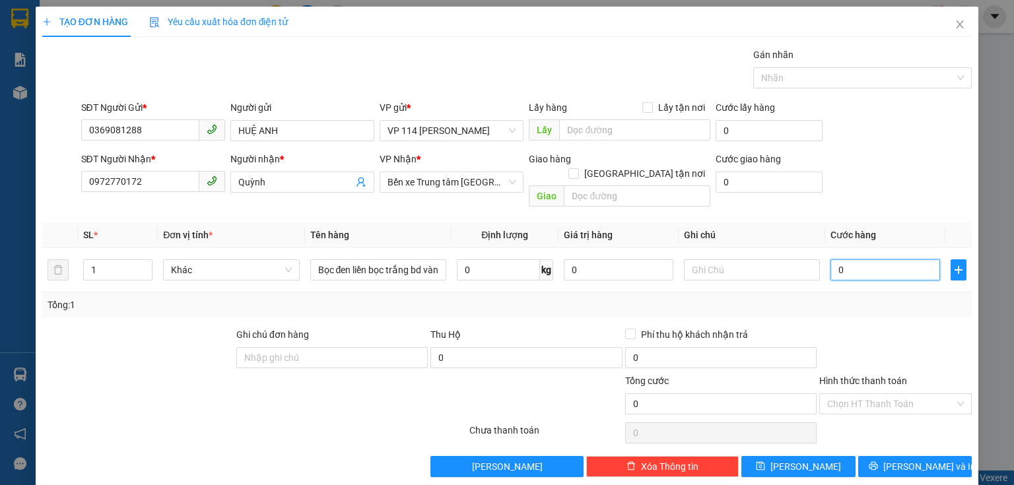
type input "5"
type input "50"
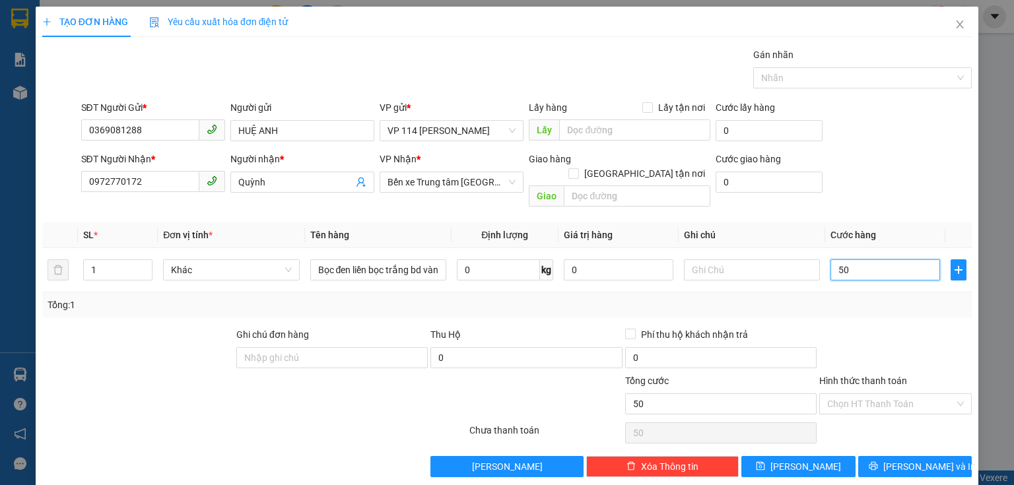
type input "500"
type input "5.000"
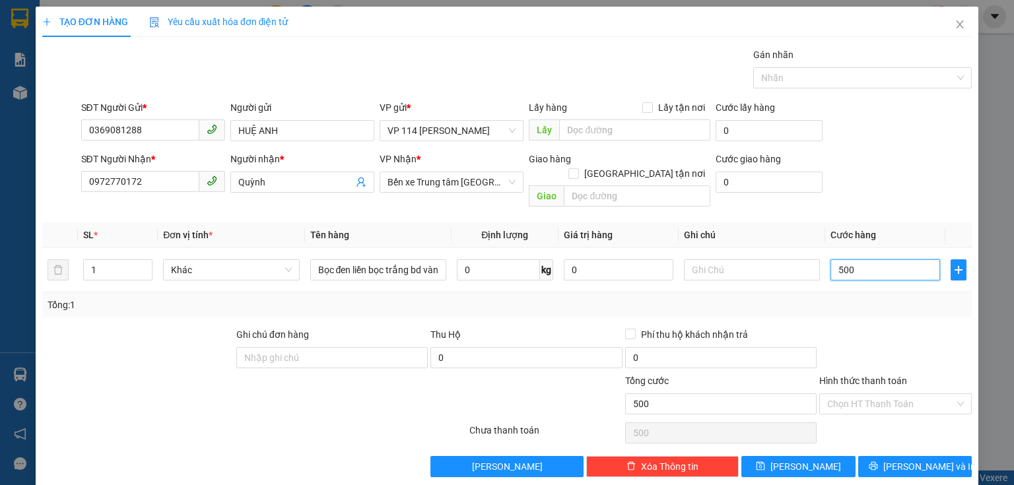
type input "5.000"
type input "50.000"
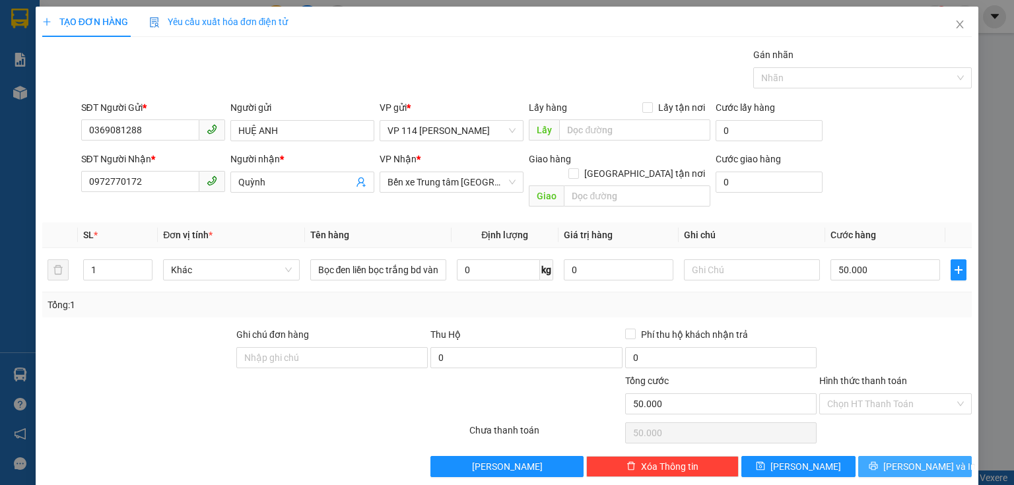
click at [901, 459] on span "[PERSON_NAME] và In" at bounding box center [929, 466] width 92 height 15
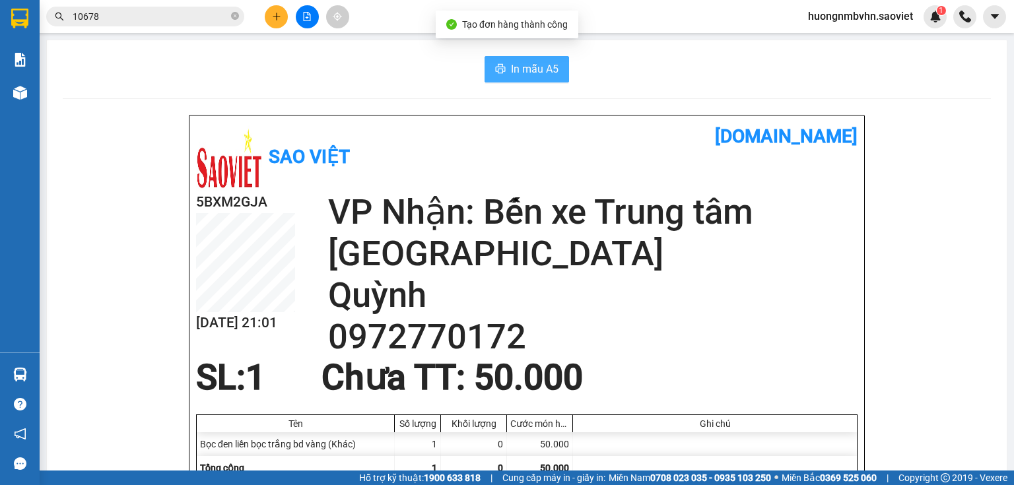
click at [541, 78] on button "In mẫu A5" at bounding box center [526, 69] width 84 height 26
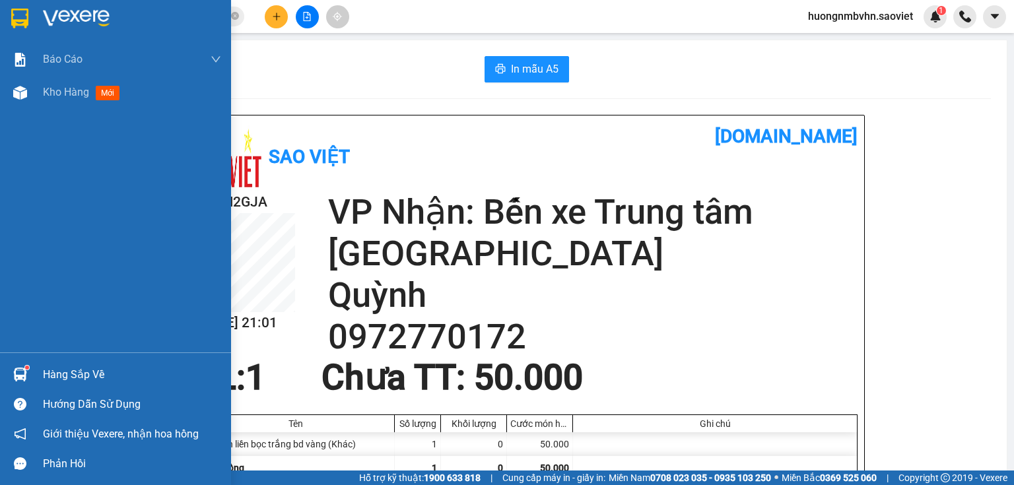
click at [62, 372] on div "Hàng sắp về" at bounding box center [132, 375] width 178 height 20
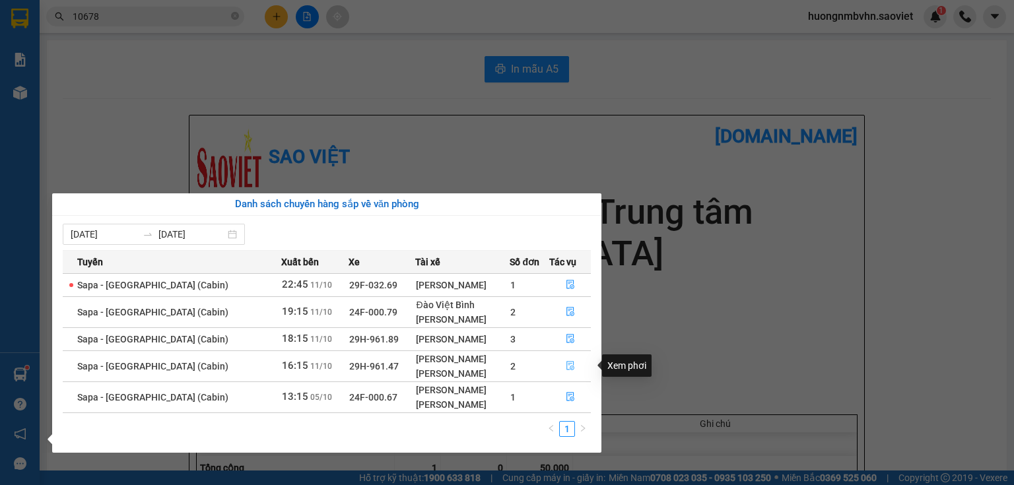
click at [566, 366] on icon "file-done" at bounding box center [570, 365] width 9 height 9
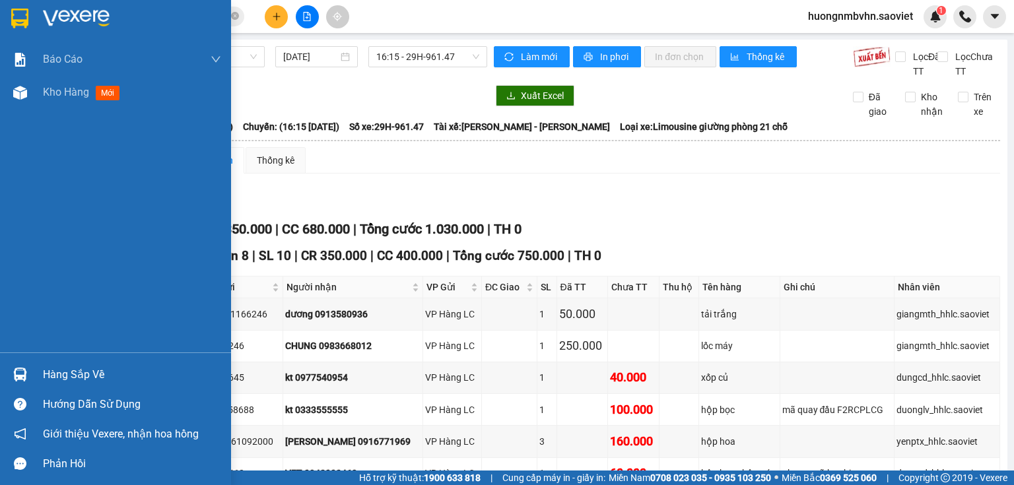
click at [73, 378] on div "Hàng sắp về" at bounding box center [132, 375] width 178 height 20
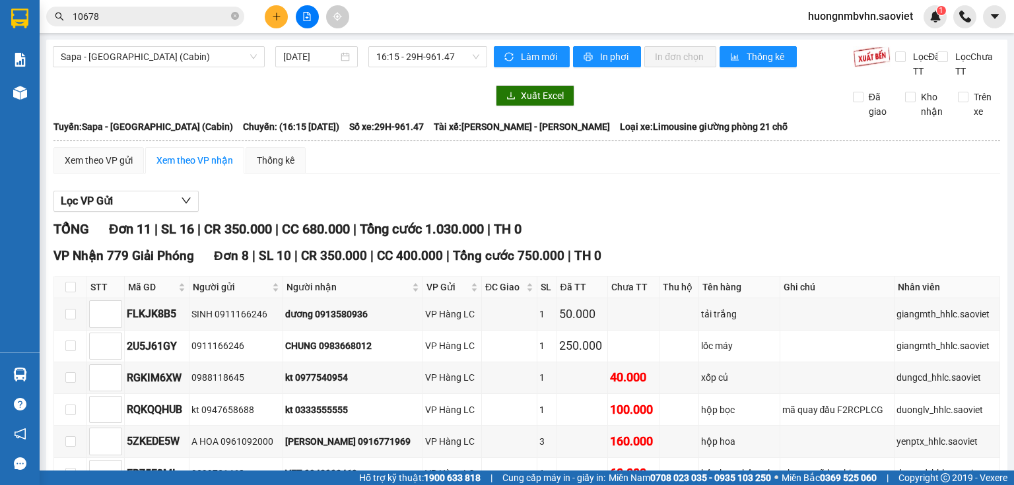
click at [625, 296] on section "Kết quả tìm kiếm ( 27 ) Bộ lọc Mã ĐH Trạng thái Món hàng Thu hộ Tổng cước Chưa …" at bounding box center [507, 242] width 1014 height 485
checkbox input "true"
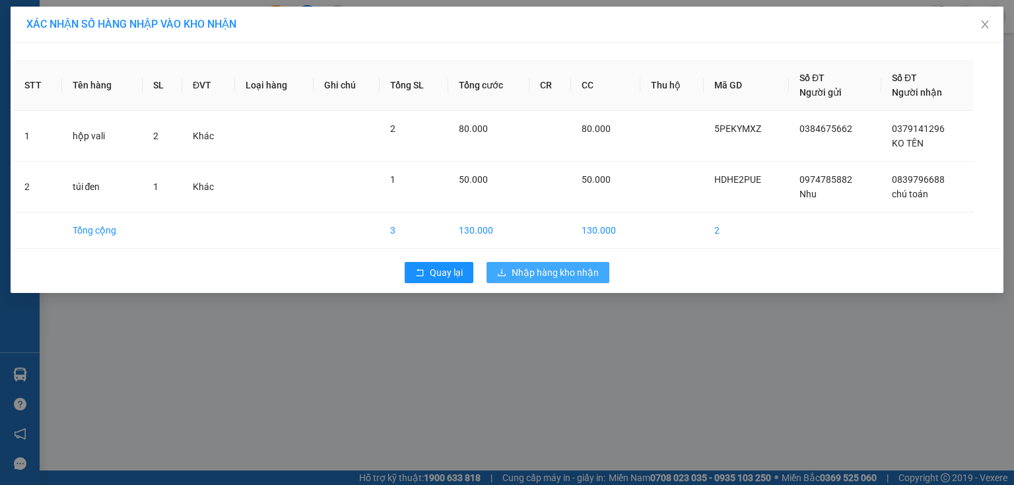
click at [521, 271] on span "Nhập hàng kho nhận" at bounding box center [554, 272] width 87 height 15
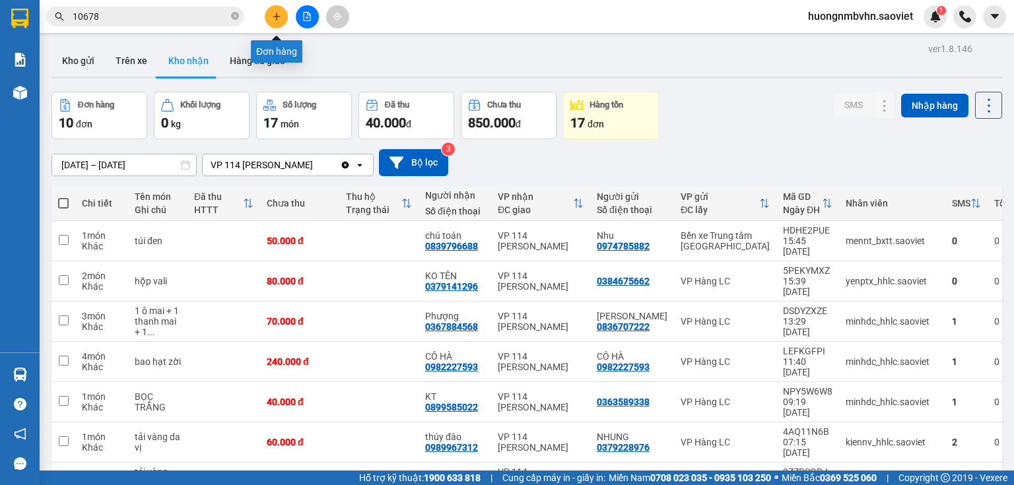
click at [275, 17] on icon "plus" at bounding box center [276, 16] width 9 height 9
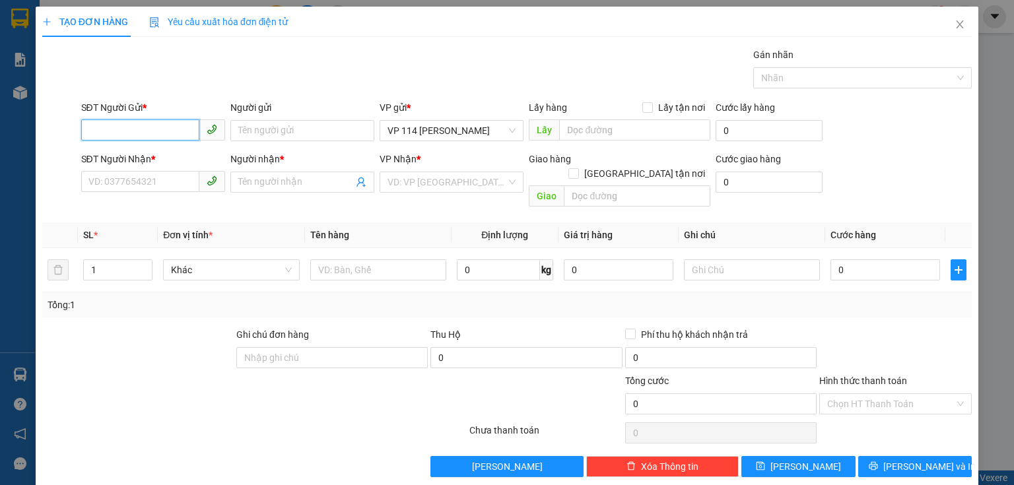
click at [170, 125] on input "SĐT Người Gửi *" at bounding box center [140, 129] width 118 height 21
click at [158, 150] on div "0836320666 - kt" at bounding box center [151, 156] width 127 height 15
type input "0836320666"
type input "kt"
type input "0827724131"
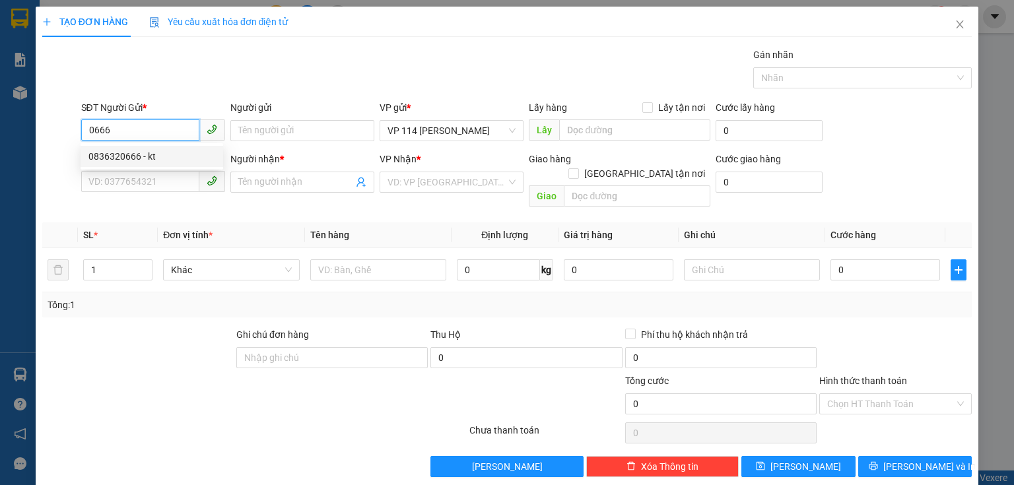
type input "Thơm"
type input "0836320666"
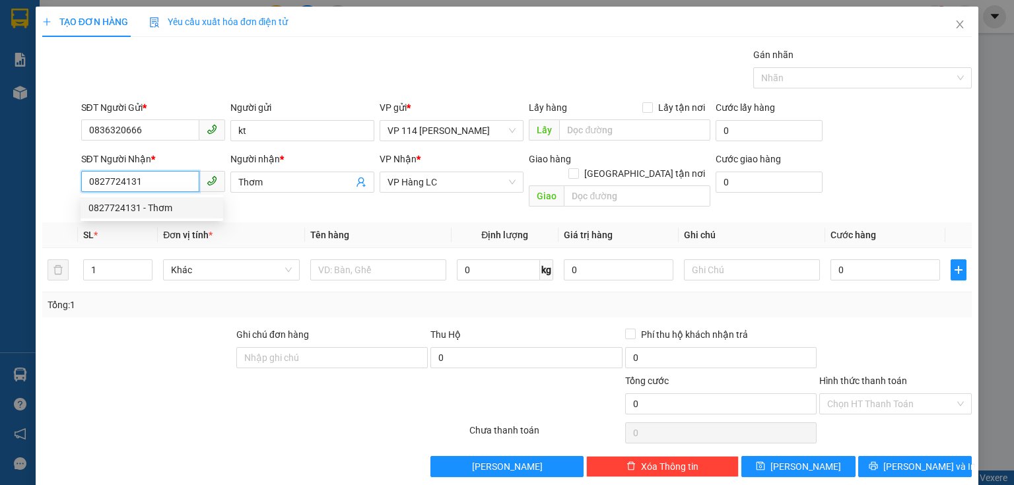
drag, startPoint x: 86, startPoint y: 182, endPoint x: 167, endPoint y: 187, distance: 80.7
click at [167, 187] on input "0827724131" at bounding box center [140, 181] width 118 height 21
click at [124, 226] on div "0325522812 - Duy" at bounding box center [151, 229] width 127 height 15
type input "0325522812"
type input "Duy"
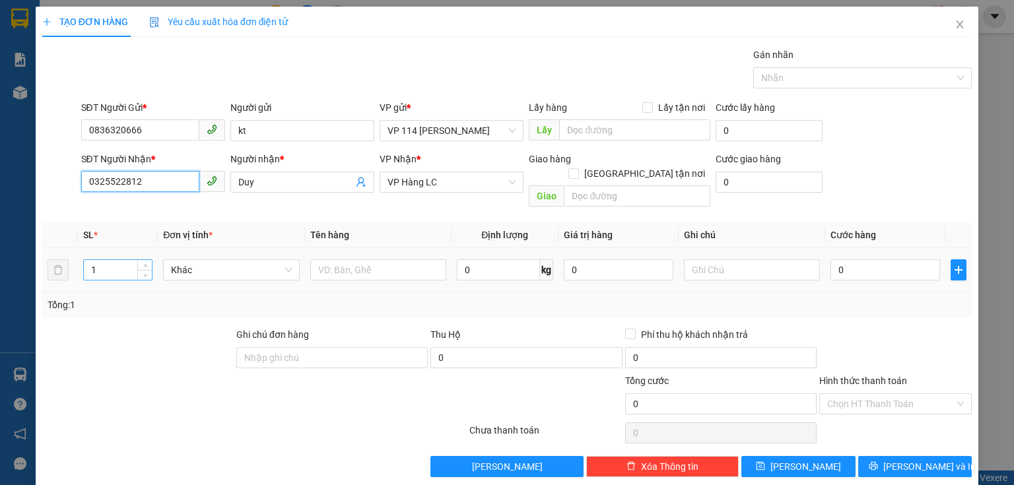
type input "0325522812"
click at [102, 260] on input "1" at bounding box center [118, 270] width 68 height 20
type input "5"
drag, startPoint x: 346, startPoint y: 261, endPoint x: 345, endPoint y: 219, distance: 41.6
click at [343, 259] on input "text" at bounding box center [378, 269] width 136 height 21
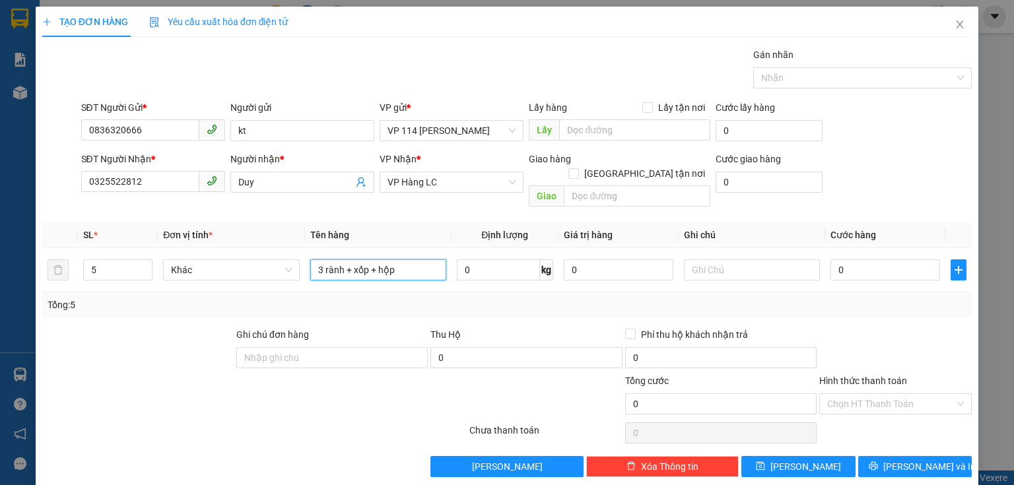
type input "3 rành + xốp + hộp"
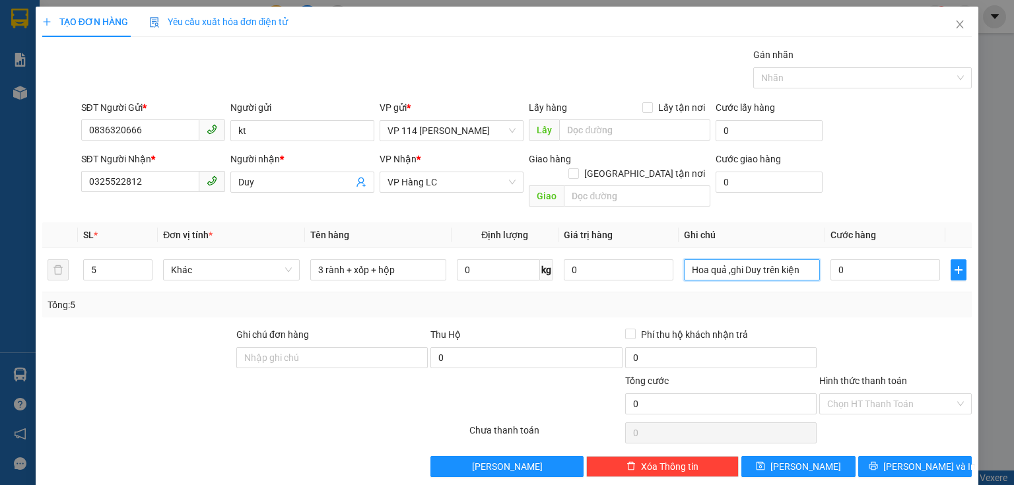
type input "Hoa quả ,ghi Duy trên kiện"
type input "2"
type input "21"
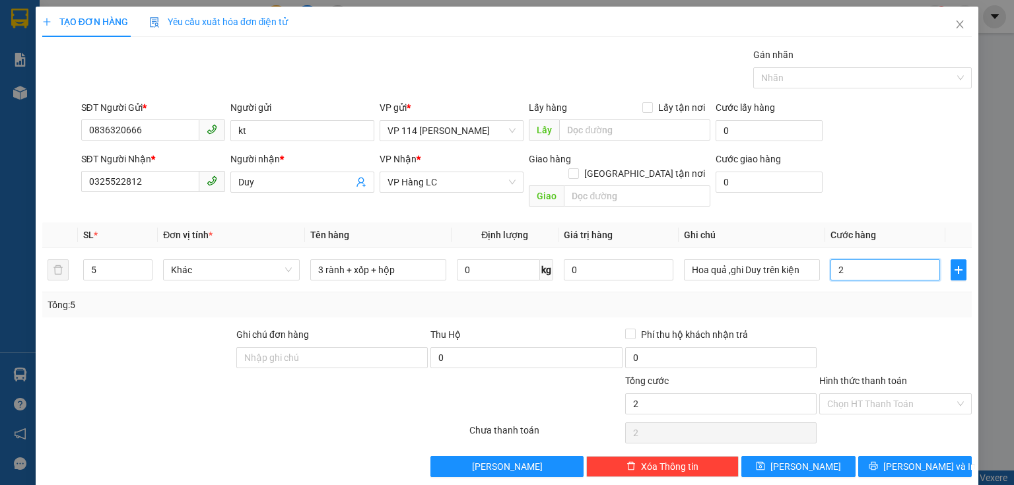
type input "21"
type input "210"
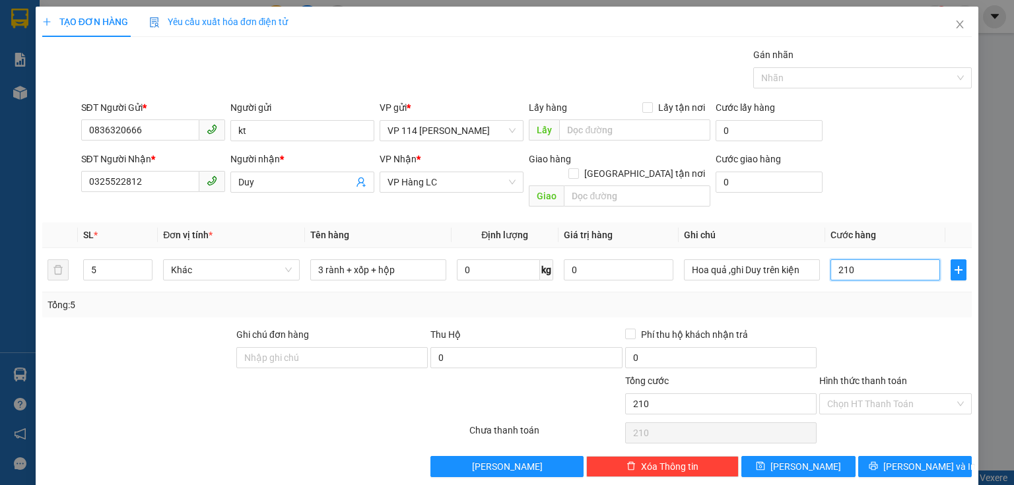
type input "2.100"
type input "21.000"
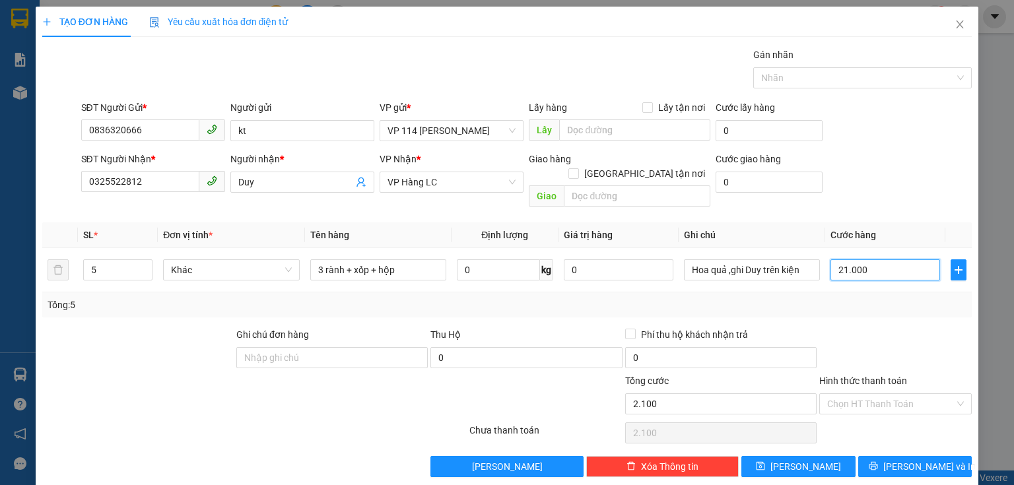
type input "21.000"
type input "210.000"
click at [903, 459] on span "[PERSON_NAME] và In" at bounding box center [929, 466] width 92 height 15
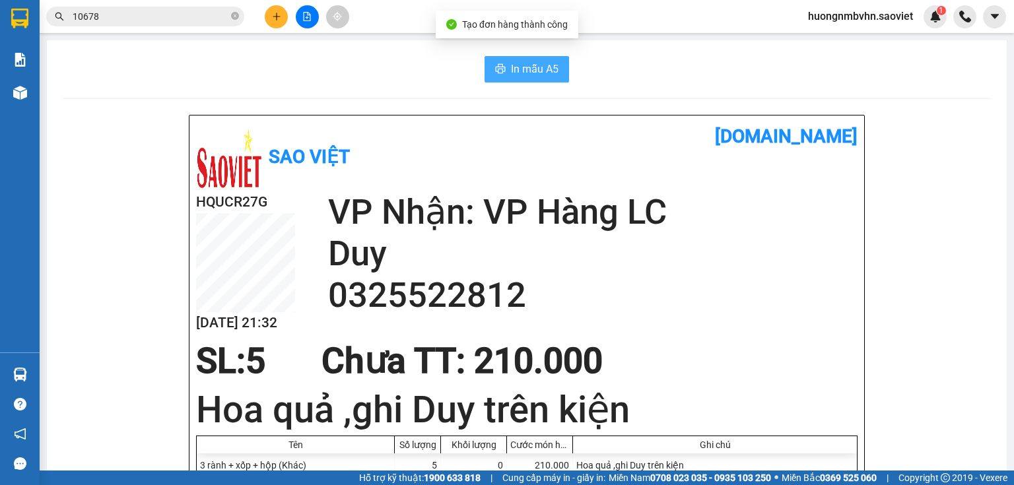
click at [528, 66] on span "In mẫu A5" at bounding box center [535, 69] width 48 height 16
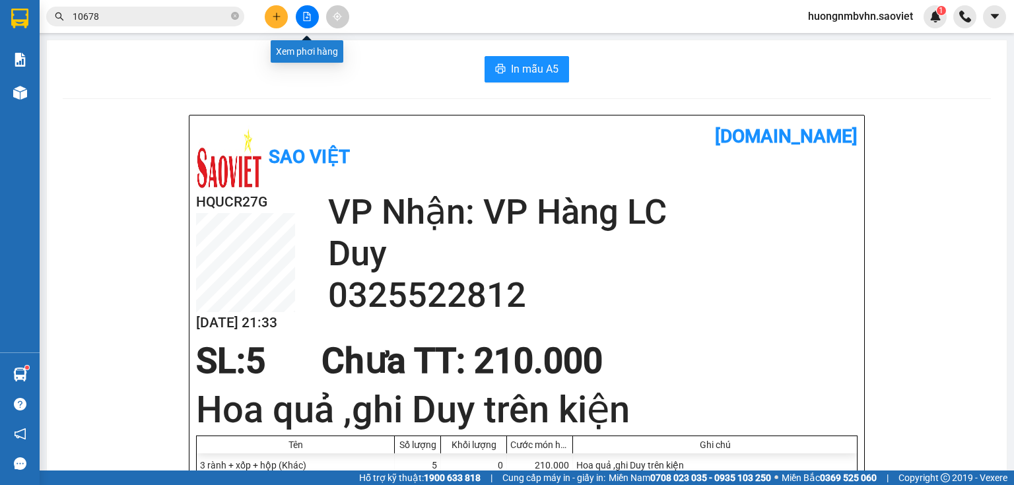
click at [306, 19] on icon "file-add" at bounding box center [306, 16] width 9 height 9
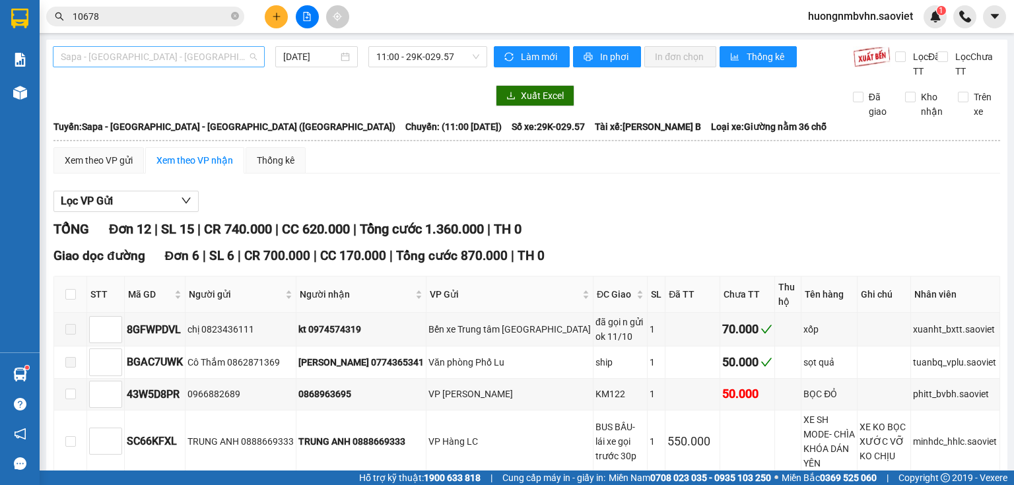
click at [193, 50] on span "Sapa - [GEOGRAPHIC_DATA] - [GEOGRAPHIC_DATA] ([GEOGRAPHIC_DATA])" at bounding box center [159, 57] width 196 height 20
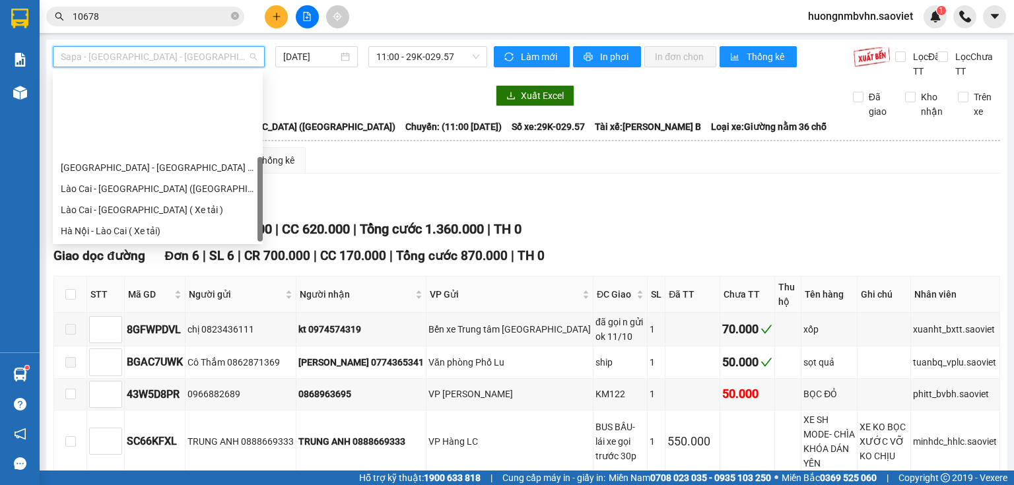
click at [154, 329] on div "[GEOGRAPHIC_DATA] - Sapa (Cabin - Full)" at bounding box center [158, 336] width 194 height 15
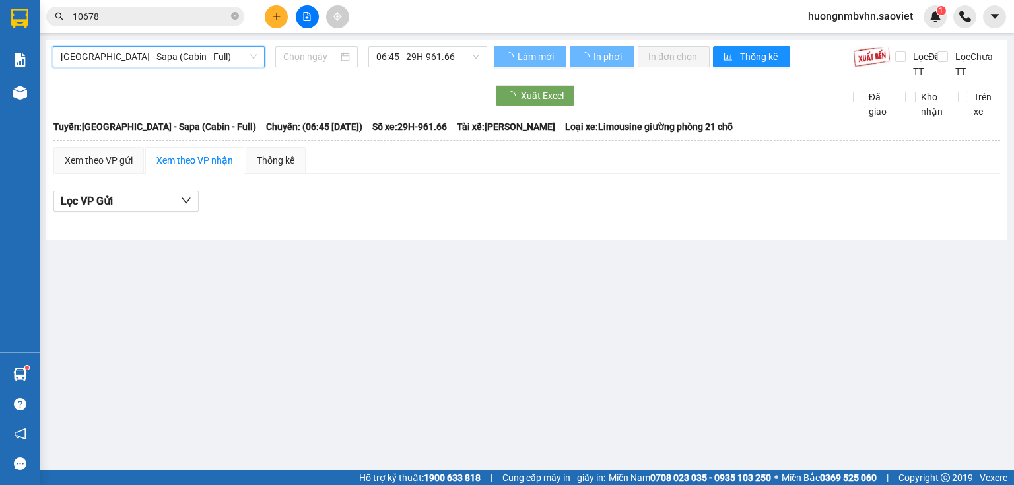
type input "[DATE]"
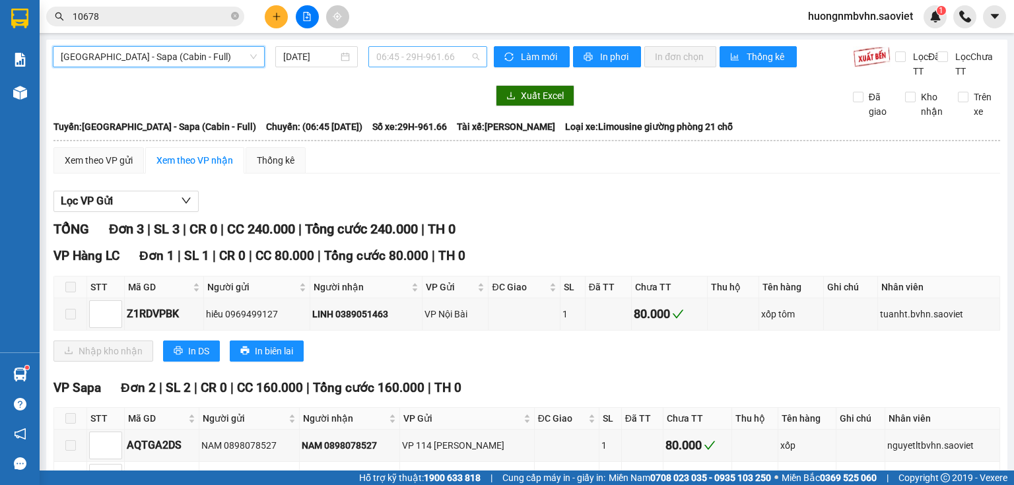
click at [411, 57] on span "06:45 - 29H-961.66" at bounding box center [428, 57] width 104 height 20
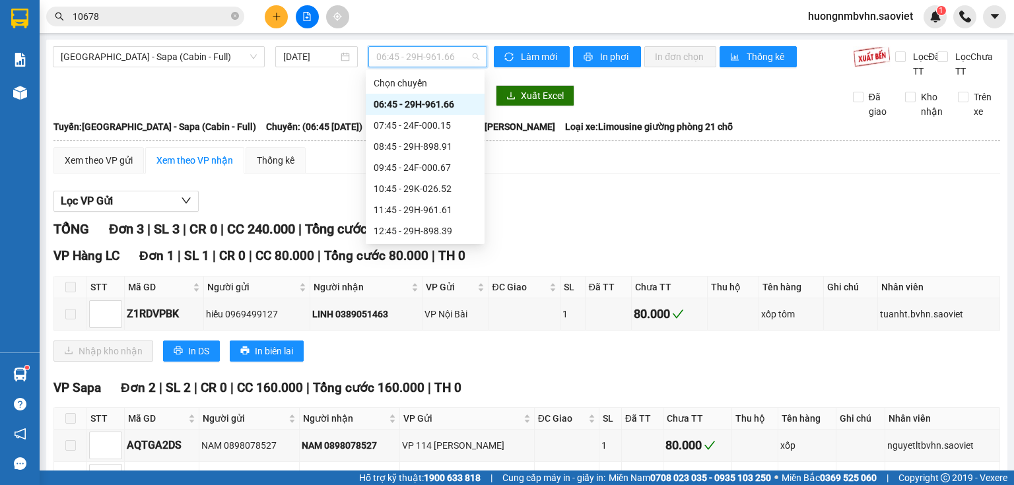
click at [432, 372] on div "22:15 - 29H-961.25" at bounding box center [425, 379] width 103 height 15
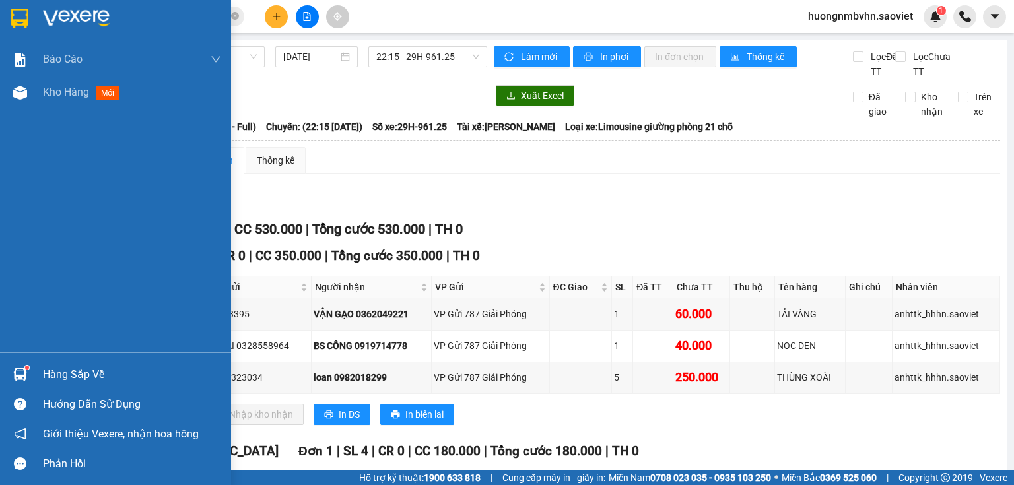
click at [59, 375] on div "Hàng sắp về" at bounding box center [132, 375] width 178 height 20
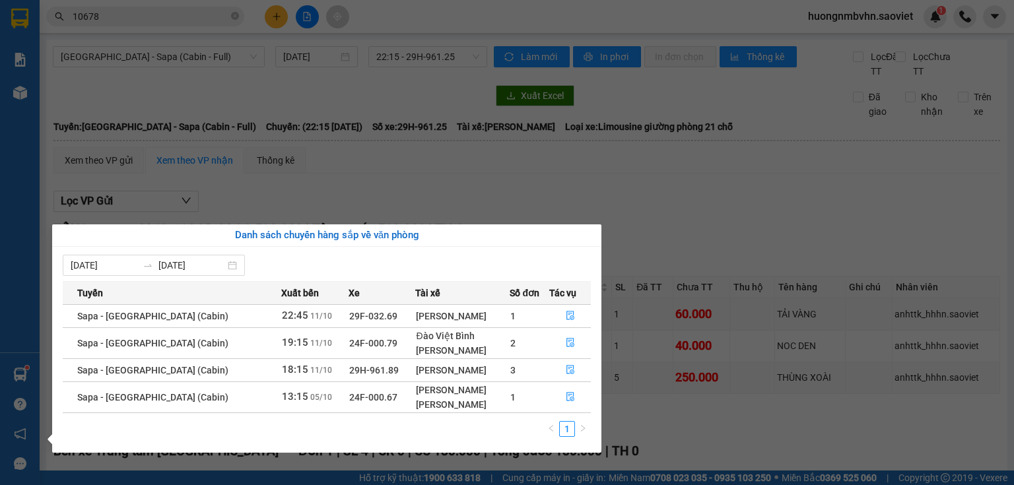
click at [527, 197] on section "Kết quả tìm kiếm ( 27 ) Bộ lọc Mã ĐH Trạng thái Món hàng Thu hộ Tổng cước Chưa …" at bounding box center [507, 242] width 1014 height 485
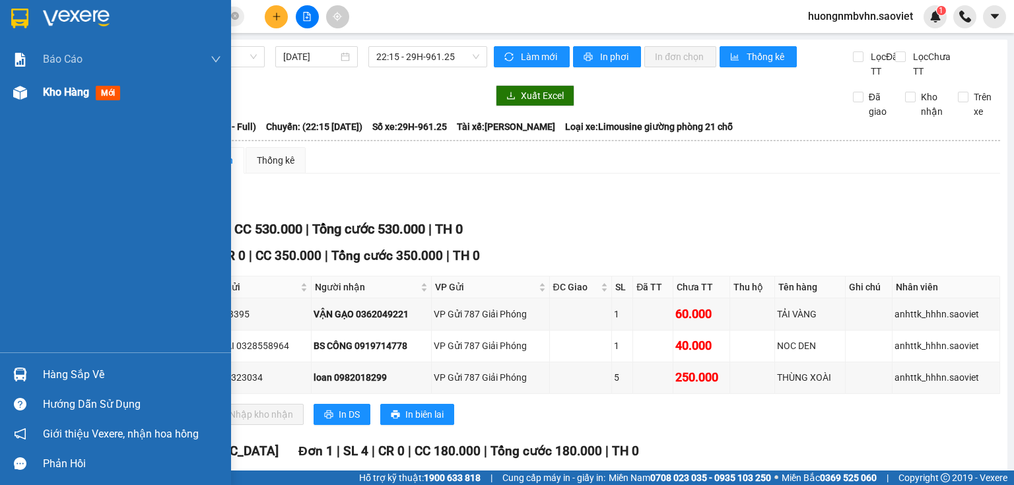
click at [59, 96] on span "Kho hàng" at bounding box center [66, 92] width 46 height 13
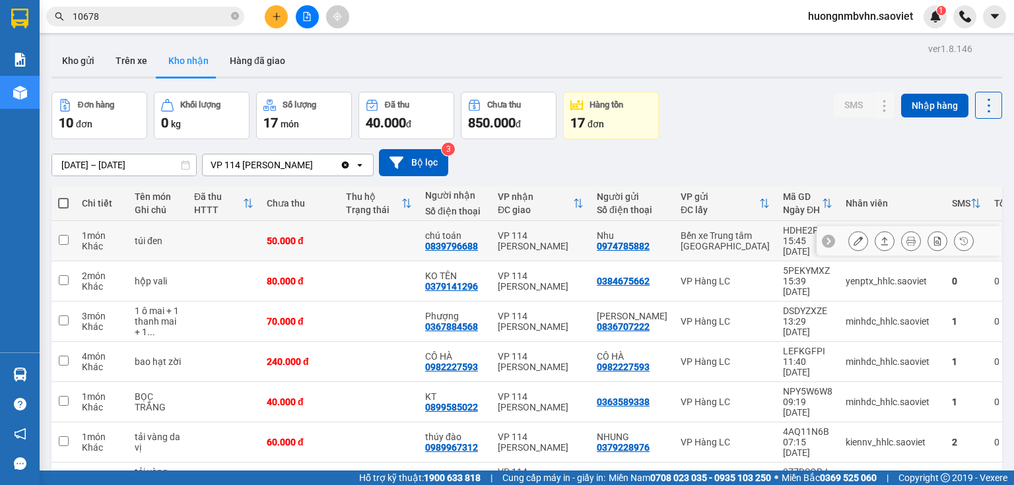
click at [61, 235] on input "checkbox" at bounding box center [64, 240] width 10 height 10
checkbox input "true"
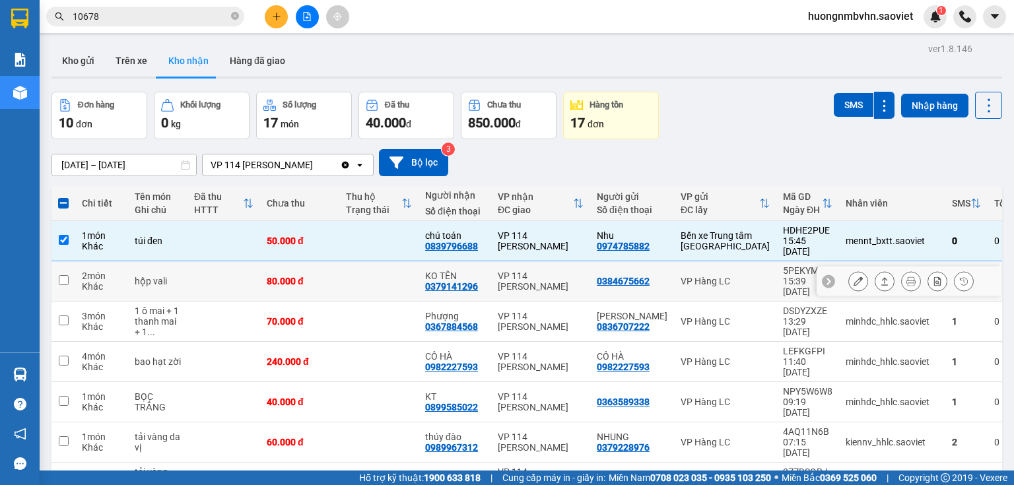
click at [62, 275] on input "checkbox" at bounding box center [64, 280] width 10 height 10
checkbox input "true"
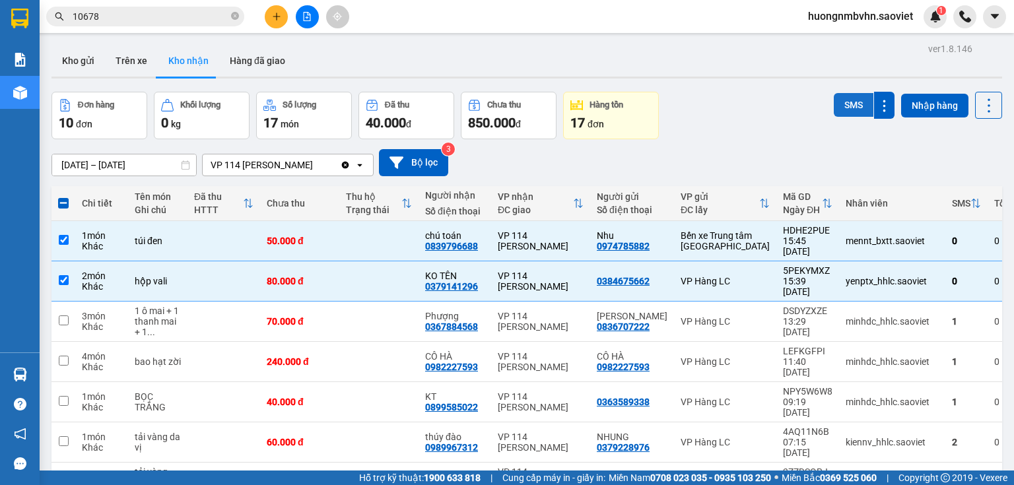
click at [850, 111] on button "SMS" at bounding box center [854, 105] width 40 height 24
click at [282, 16] on button at bounding box center [276, 16] width 23 height 23
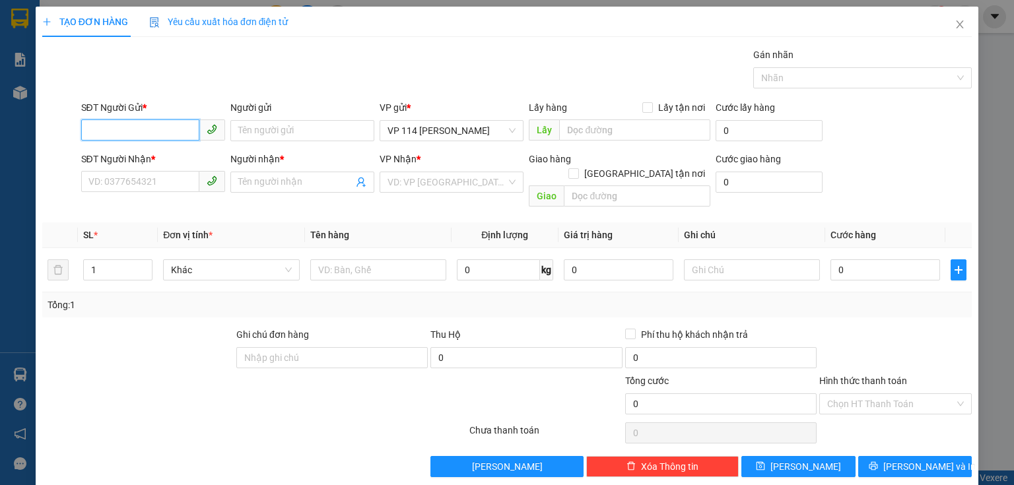
drag, startPoint x: 122, startPoint y: 127, endPoint x: 94, endPoint y: 145, distance: 33.3
click at [121, 127] on input "SĐT Người Gửi *" at bounding box center [140, 129] width 118 height 21
type input "0986292803"
click at [162, 159] on div "0986292803 - chị Hà" at bounding box center [160, 156] width 144 height 15
type input "chị Hà"
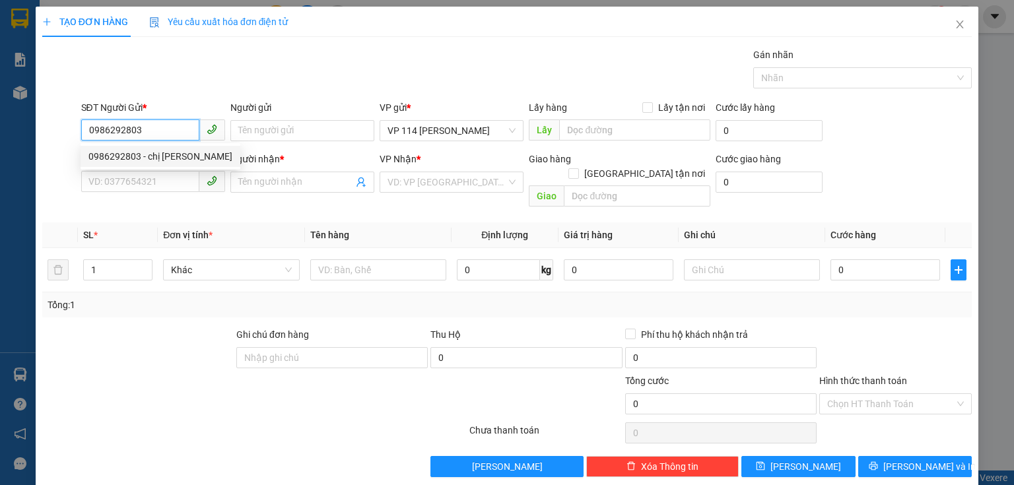
type input "0866100884"
type input "Hiền"
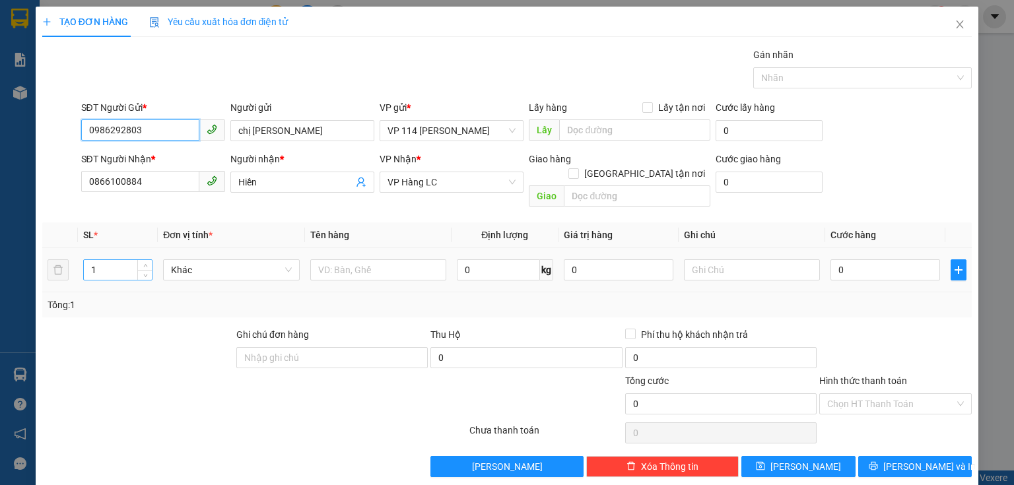
type input "0986292803"
click at [104, 260] on input "1" at bounding box center [118, 270] width 68 height 20
type input "7"
click at [333, 261] on input "text" at bounding box center [378, 269] width 136 height 21
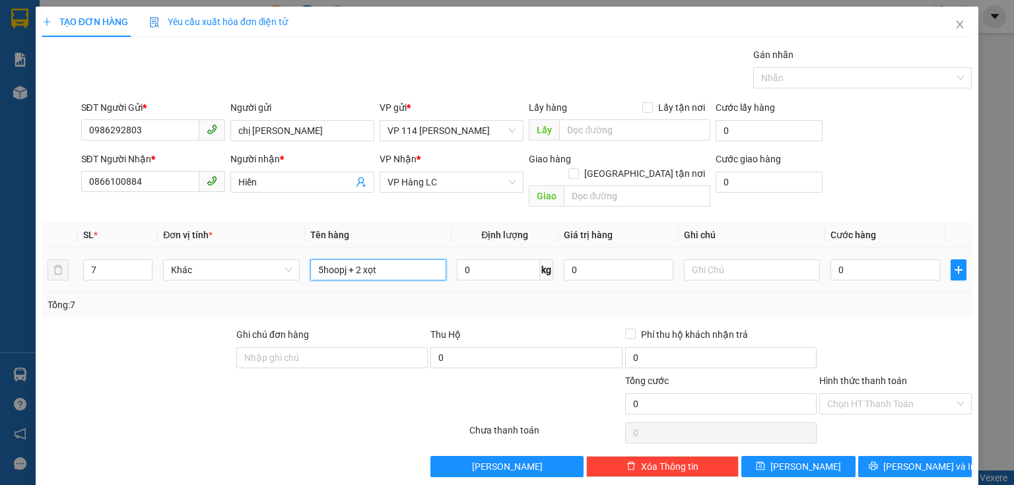
click at [346, 259] on input "5hoopj + 2 xọt" at bounding box center [378, 269] width 136 height 21
type input "5 hộp + 2 xọt"
click at [722, 259] on input "text" at bounding box center [752, 269] width 136 height 21
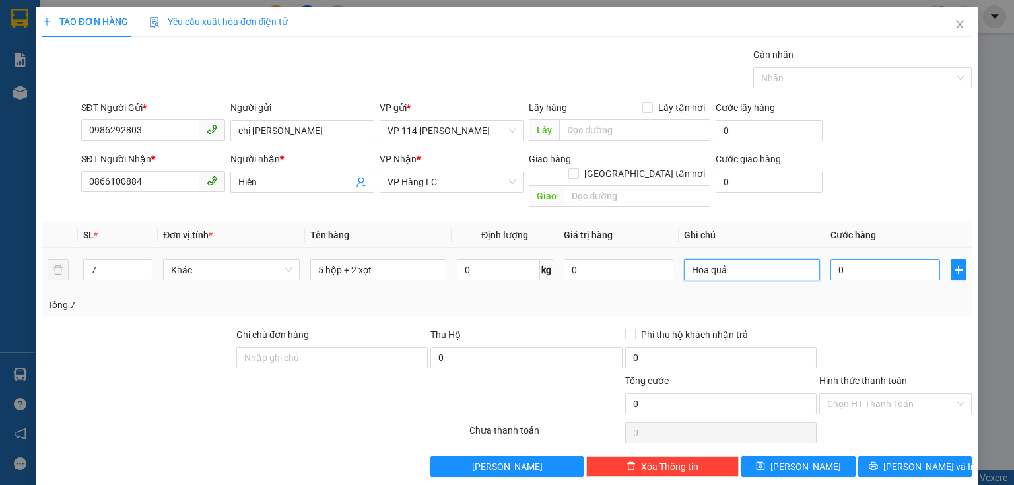
type input "Hoa quả"
click at [845, 259] on input "0" at bounding box center [885, 269] width 110 height 21
type input "4"
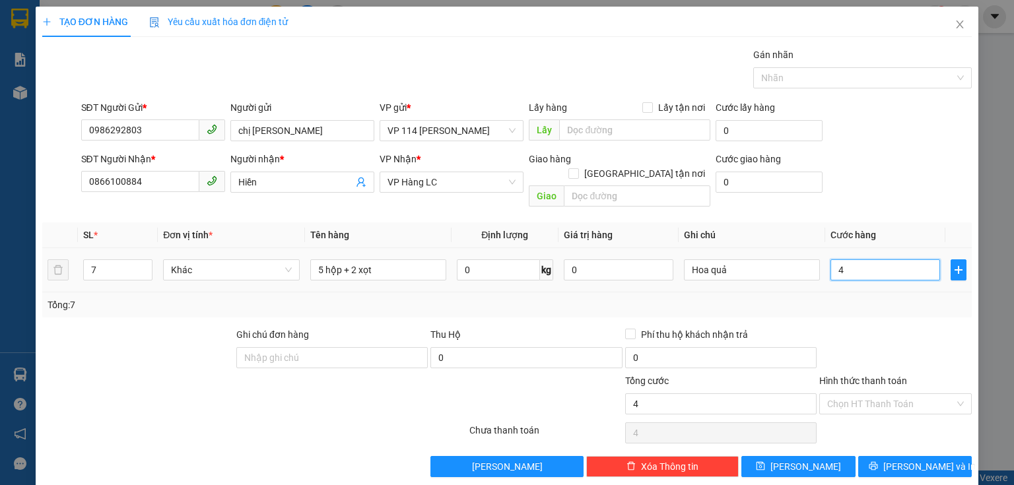
type input "42"
type input "420"
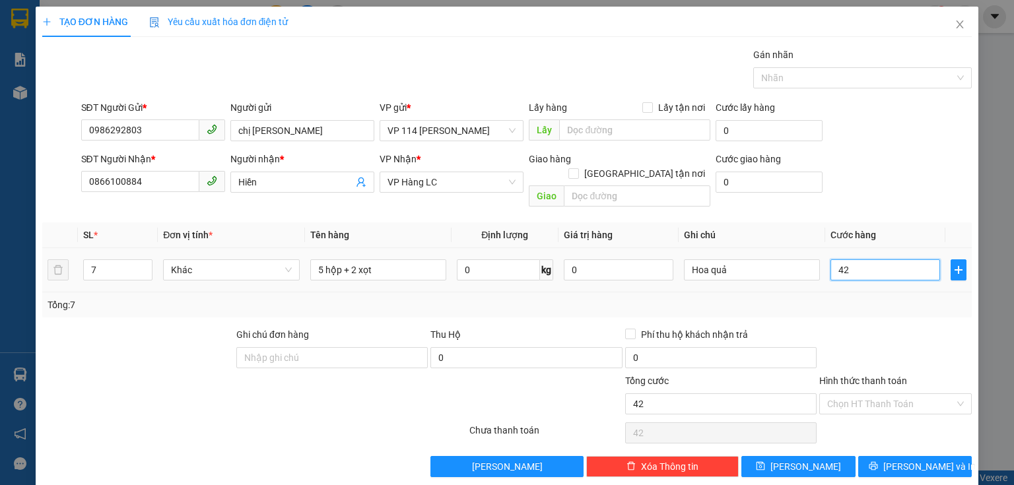
type input "420"
type input "4.200"
type input "42.000"
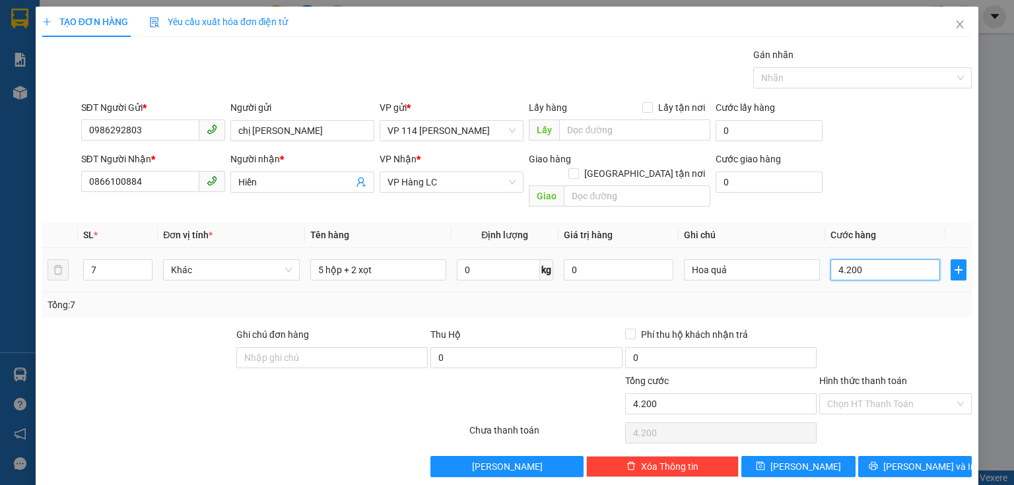
type input "42.000"
type input "420.000"
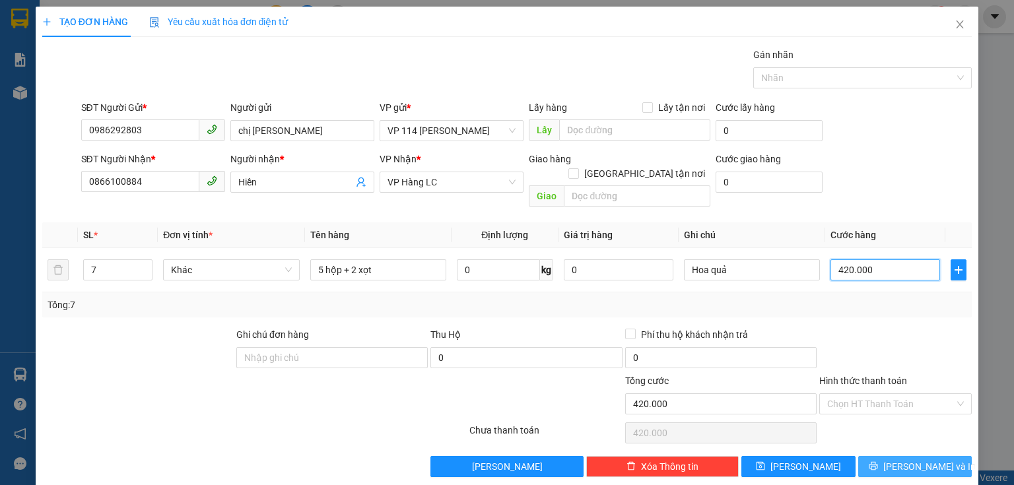
type input "420.000"
click at [908, 459] on span "[PERSON_NAME] và In" at bounding box center [929, 466] width 92 height 15
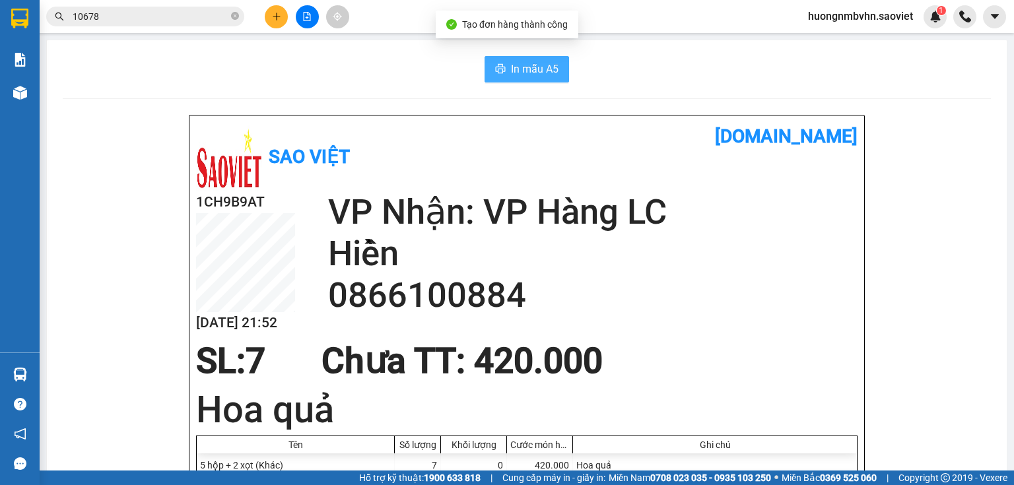
click at [537, 68] on span "In mẫu A5" at bounding box center [535, 69] width 48 height 16
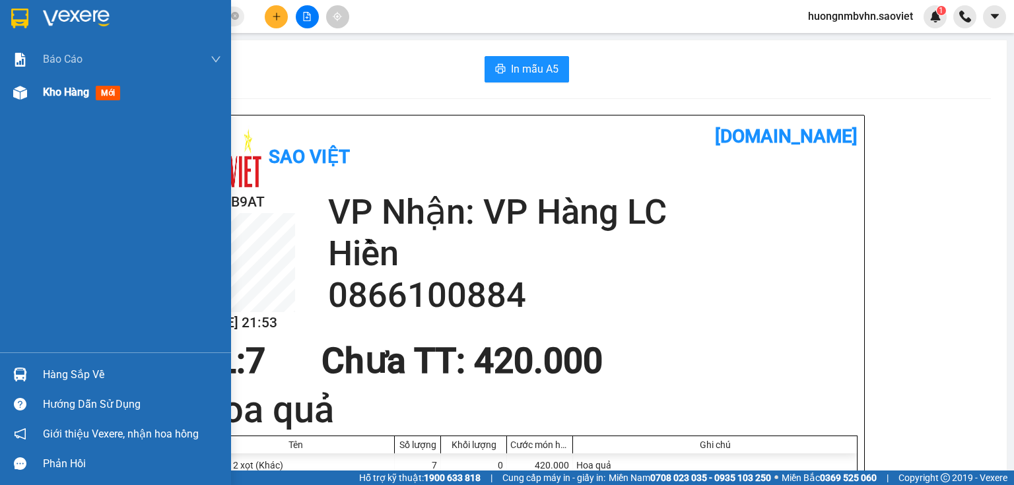
click at [65, 96] on span "Kho hàng" at bounding box center [66, 92] width 46 height 13
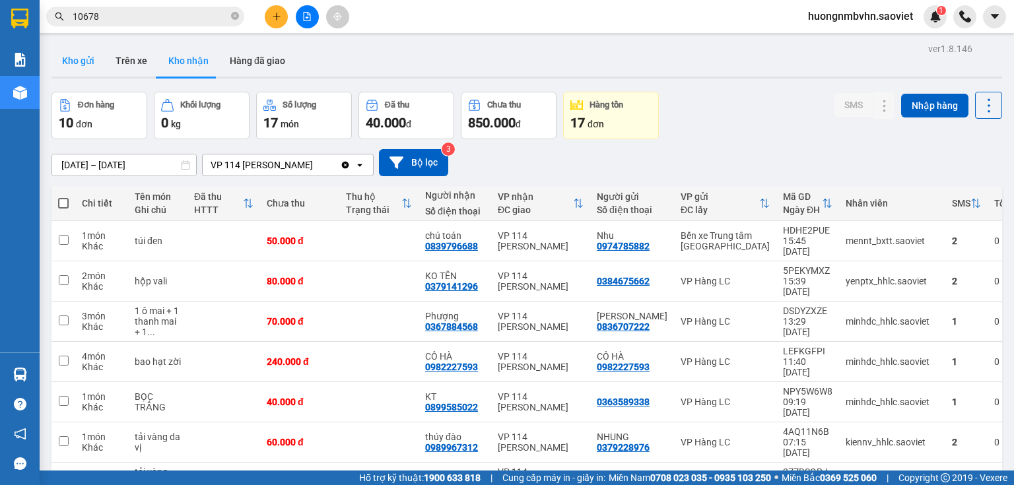
click at [75, 55] on button "Kho gửi" at bounding box center [77, 61] width 53 height 32
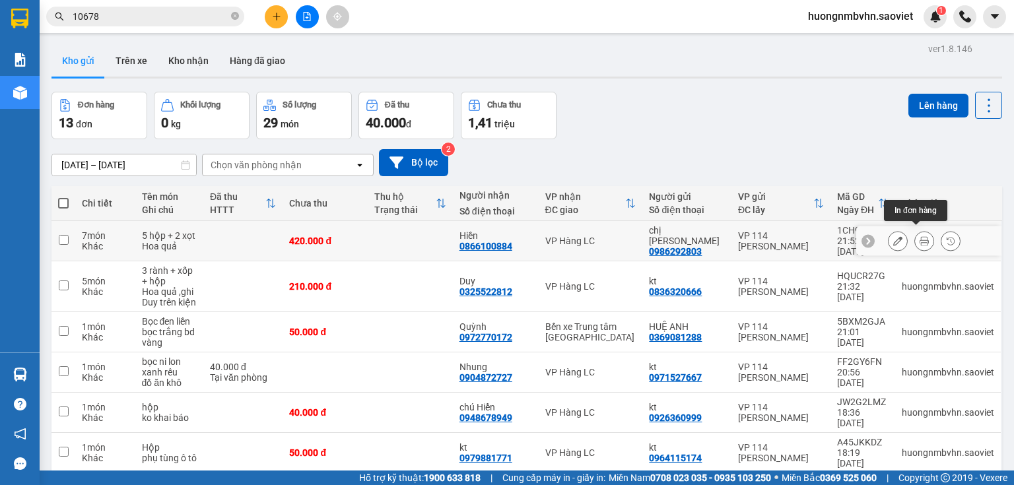
click at [919, 236] on icon at bounding box center [923, 240] width 9 height 9
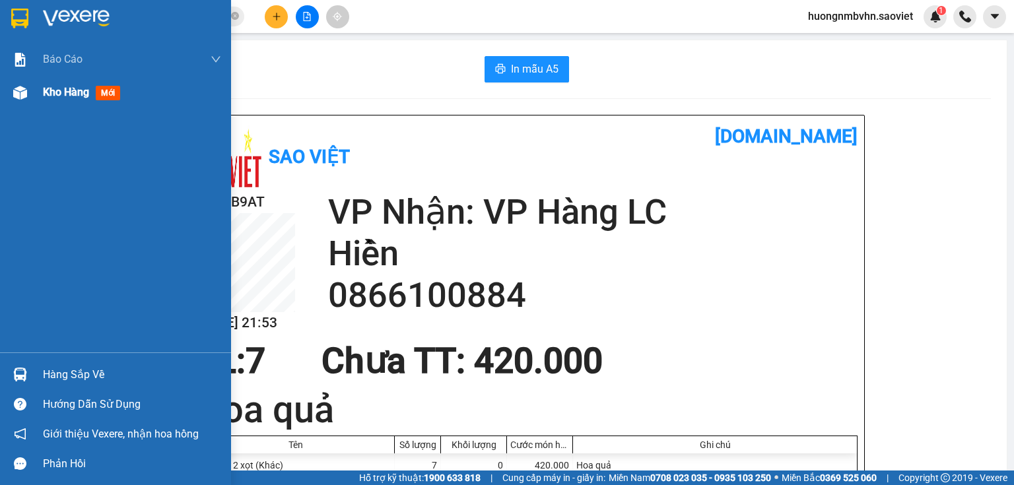
click at [59, 93] on span "Kho hàng" at bounding box center [66, 92] width 46 height 13
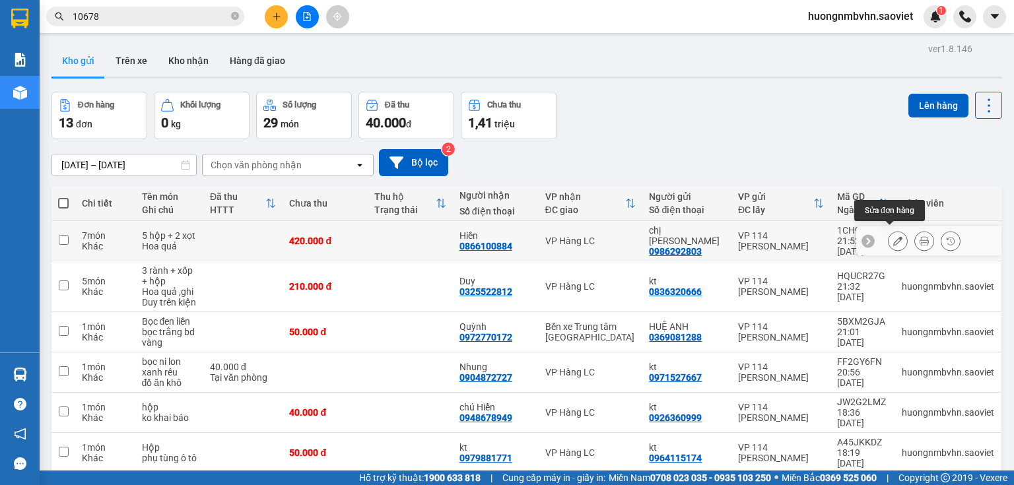
click at [893, 236] on icon at bounding box center [897, 240] width 9 height 9
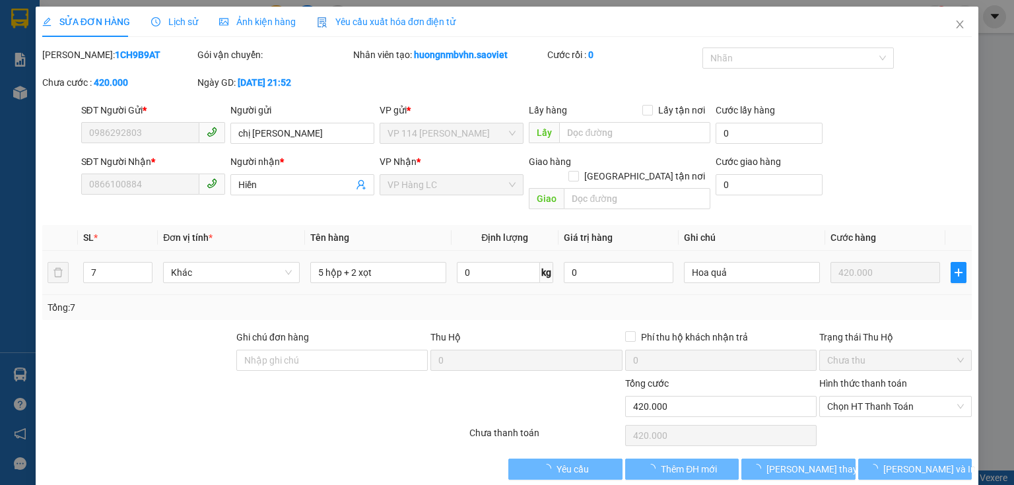
type input "0986292803"
type input "chị Hà"
type input "0866100884"
type input "Hiền"
type input "0"
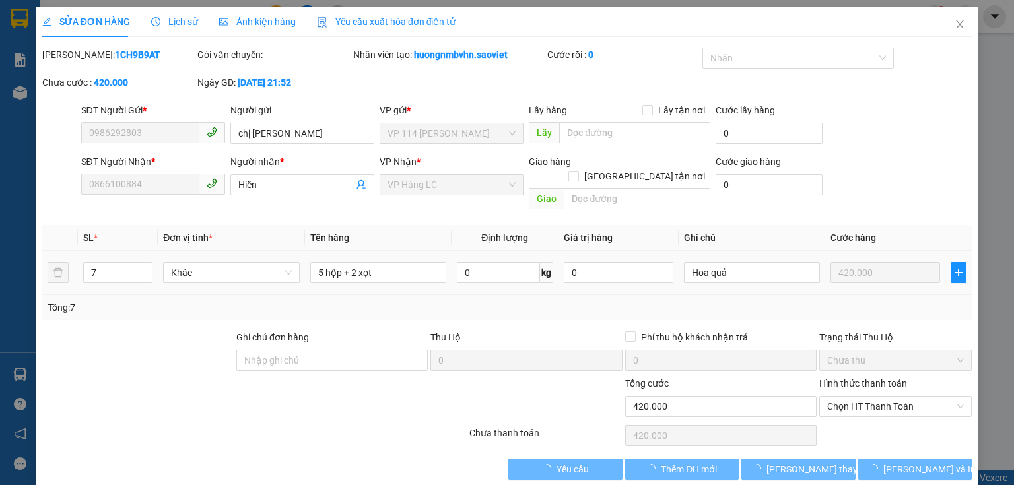
type input "420.000"
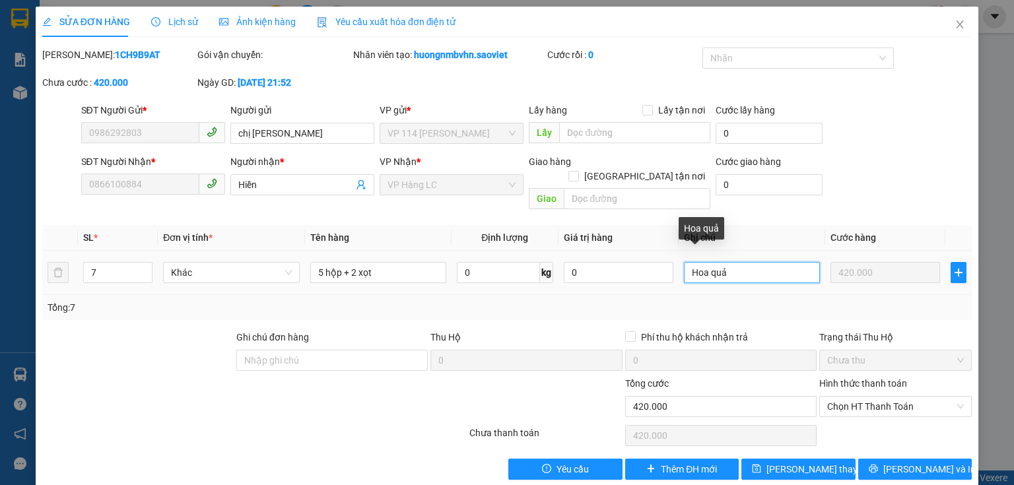
click at [718, 262] on input "Hoa quả" at bounding box center [752, 272] width 136 height 21
click at [723, 262] on input "Hoa quả" at bounding box center [752, 272] width 136 height 21
type input "Hoa quả ,ghi Hiền"
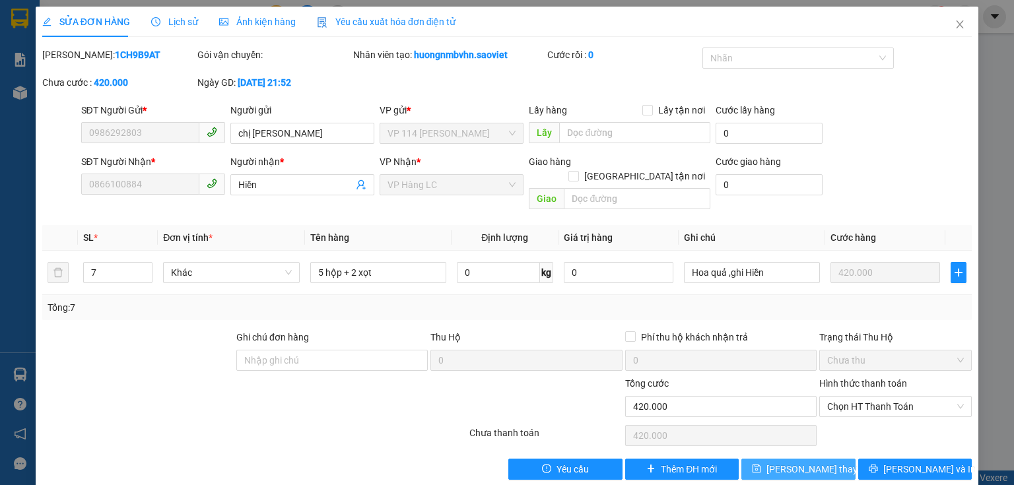
click at [805, 462] on span "[PERSON_NAME] thay đổi" at bounding box center [819, 469] width 106 height 15
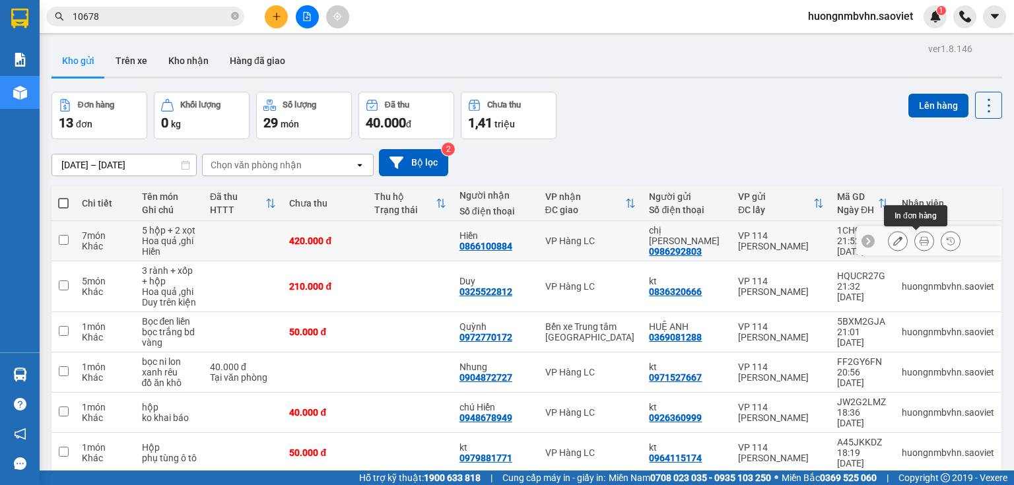
click at [919, 240] on icon at bounding box center [923, 240] width 9 height 9
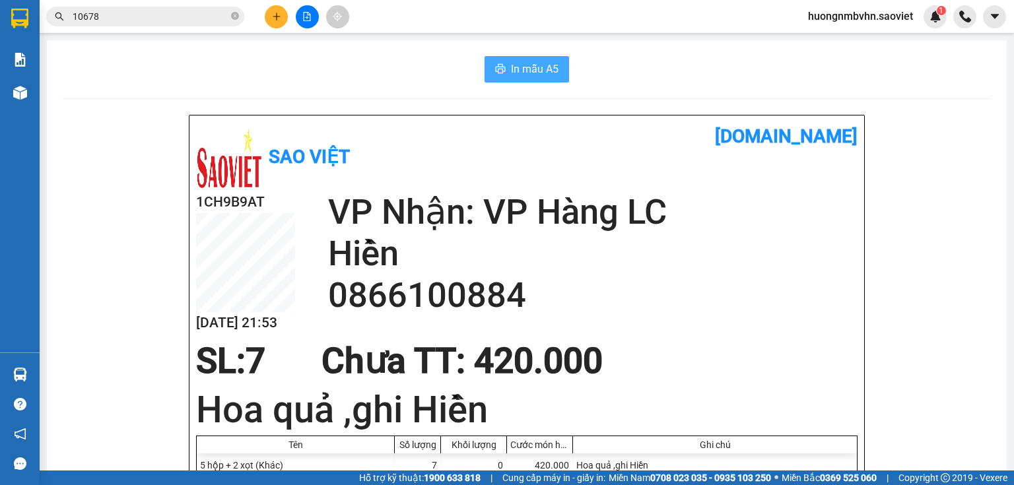
click at [538, 76] on span "In mẫu A5" at bounding box center [535, 69] width 48 height 16
click at [275, 16] on icon "plus" at bounding box center [276, 16] width 9 height 9
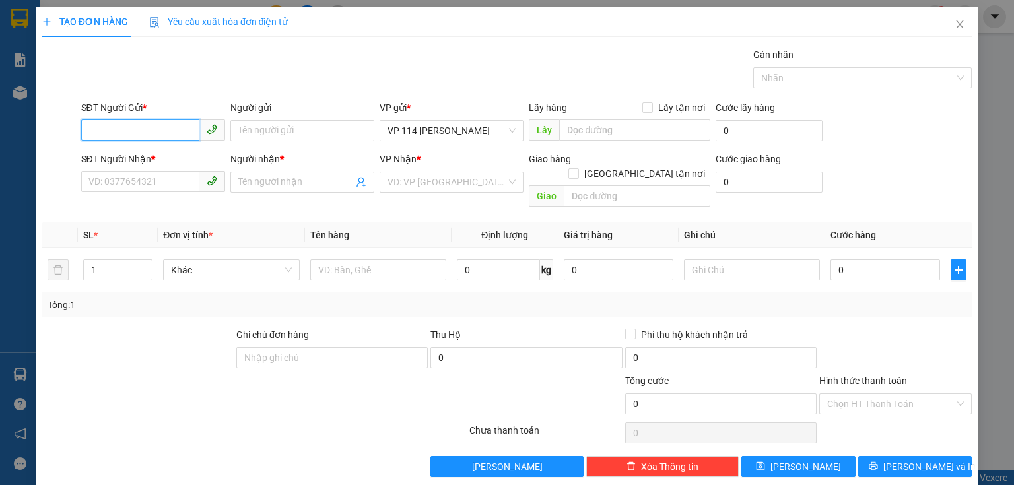
click at [150, 130] on input "SĐT Người Gửi *" at bounding box center [140, 129] width 118 height 21
click at [156, 133] on input "9019" at bounding box center [140, 129] width 118 height 21
click at [156, 163] on div "0913239019 - kt" at bounding box center [151, 156] width 127 height 15
type input "0913239019"
type input "kt"
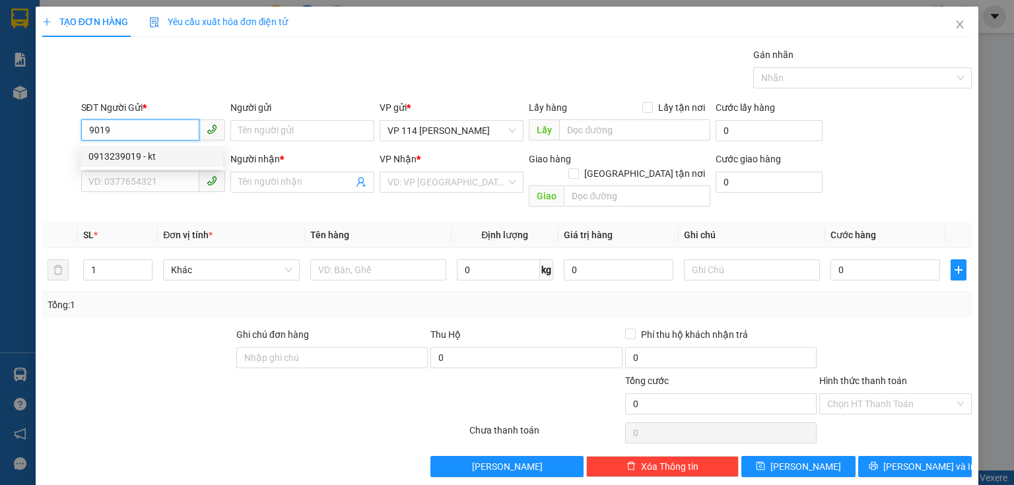
type input "0973763053"
type input "Tuyết"
type input "0913239019"
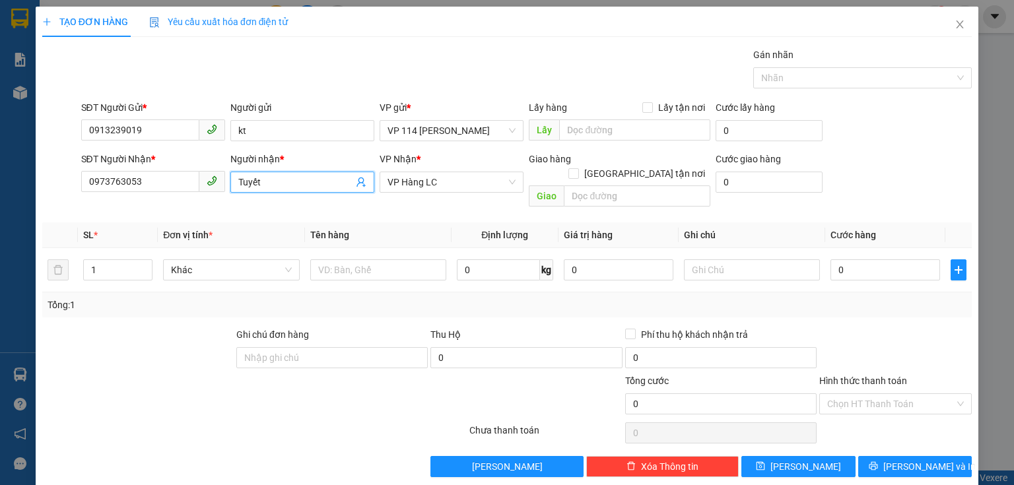
click at [269, 179] on input "Tuyết" at bounding box center [295, 182] width 115 height 15
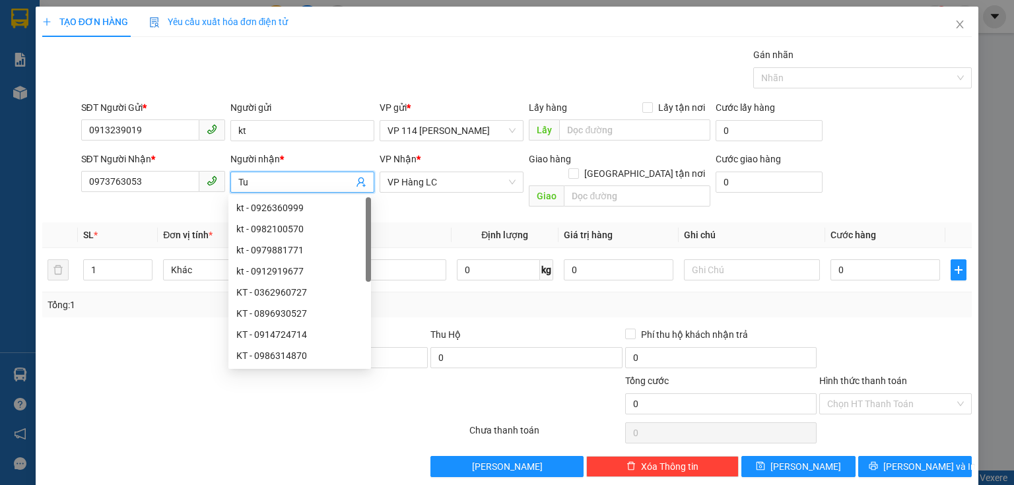
type input "T"
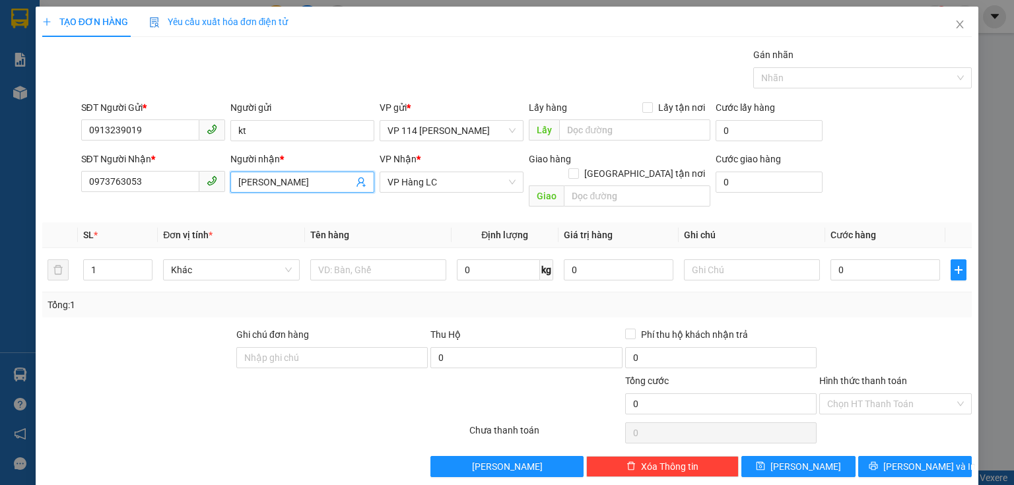
type input "Thanh Điệp"
drag, startPoint x: 137, startPoint y: 315, endPoint x: 296, endPoint y: 280, distance: 163.4
click at [137, 327] on div at bounding box center [138, 350] width 194 height 46
click at [340, 259] on input "text" at bounding box center [378, 269] width 136 height 21
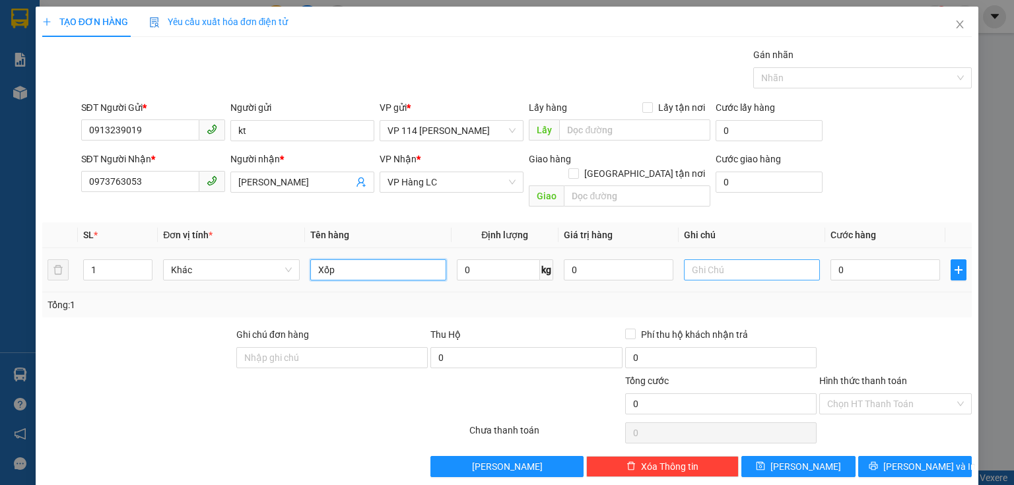
type input "Xốp"
click at [702, 261] on input "text" at bounding box center [752, 269] width 136 height 21
click at [853, 259] on input "0" at bounding box center [885, 269] width 110 height 21
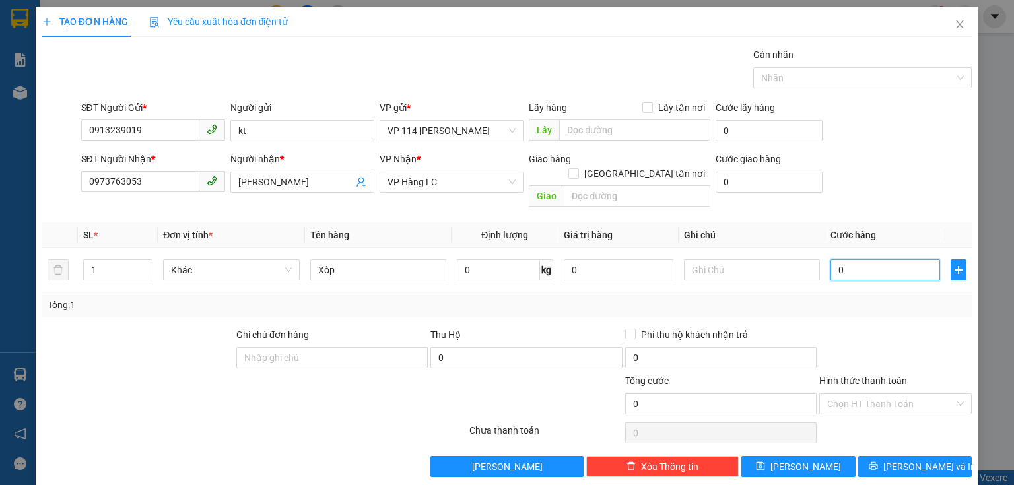
type input "4"
type input "40"
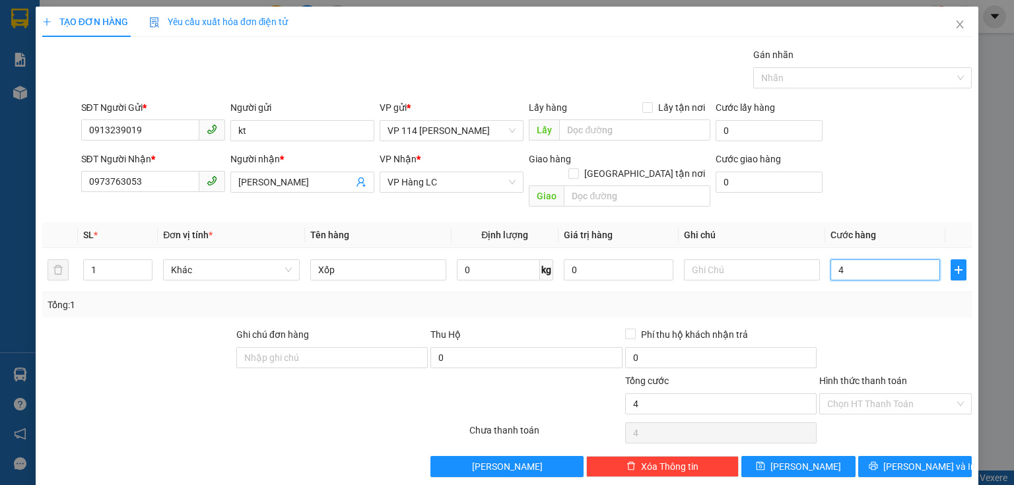
type input "40"
type input "400"
type input "4.000"
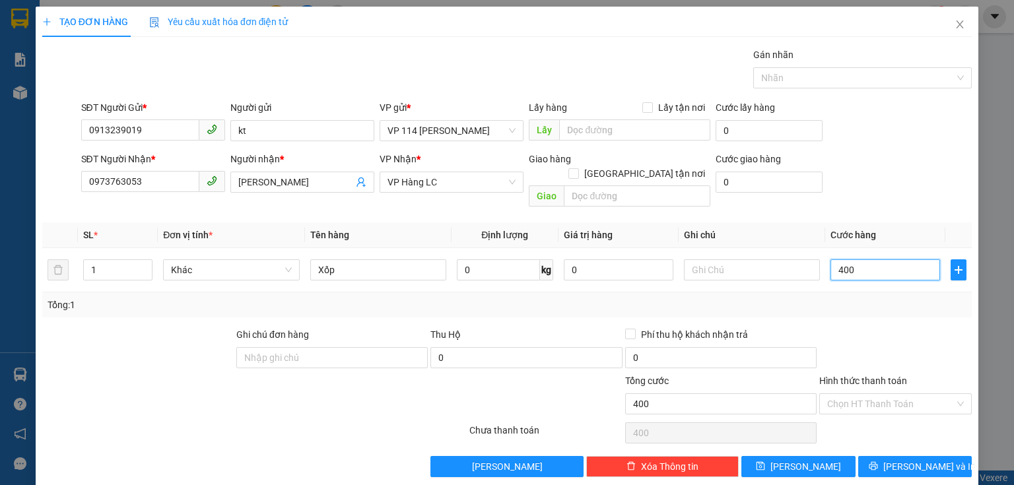
type input "4.000"
type input "40.000"
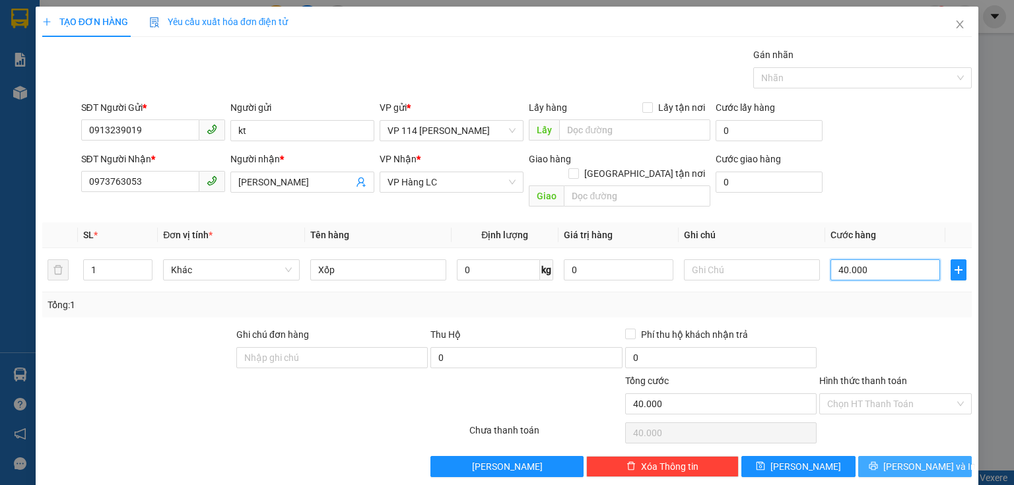
type input "40.000"
click at [891, 456] on button "[PERSON_NAME] và In" at bounding box center [915, 466] width 114 height 21
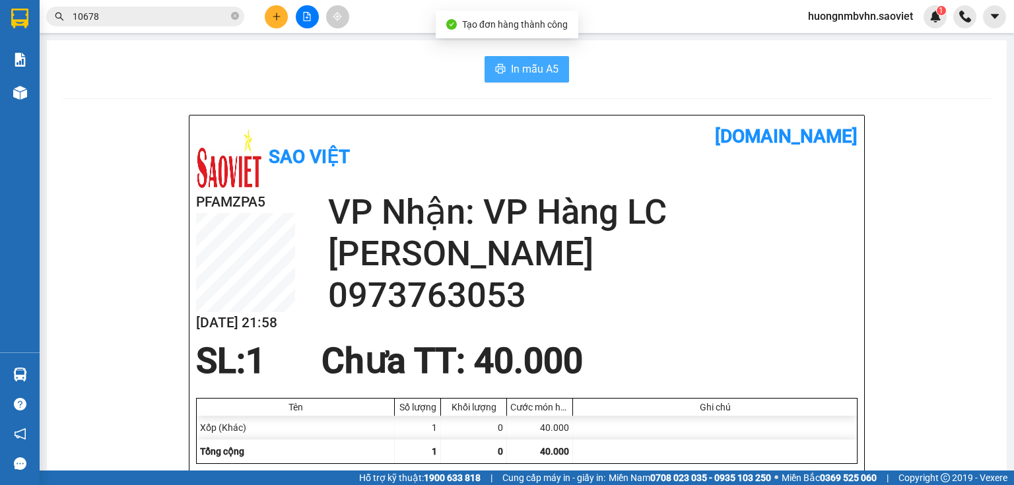
click at [534, 69] on span "In mẫu A5" at bounding box center [535, 69] width 48 height 16
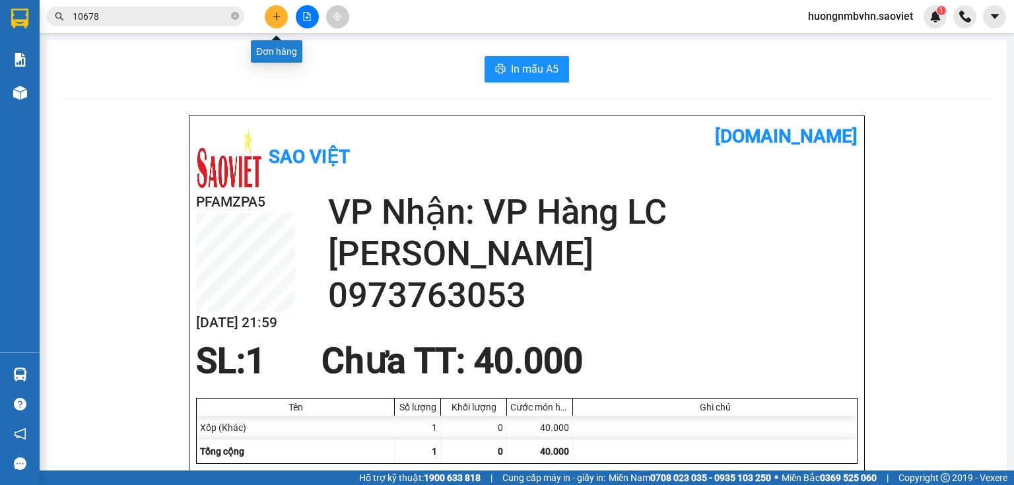
click at [282, 18] on button at bounding box center [276, 16] width 23 height 23
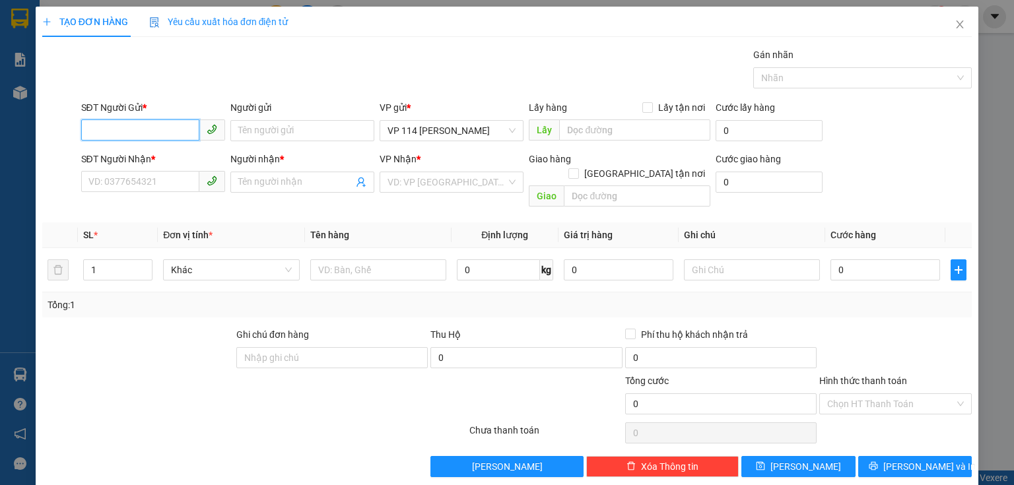
click at [156, 127] on input "SĐT Người Gửi *" at bounding box center [140, 129] width 118 height 21
click at [156, 153] on div "0913239019 - kt" at bounding box center [151, 156] width 127 height 15
type input "0913239019"
type input "kt"
type input "0973763053"
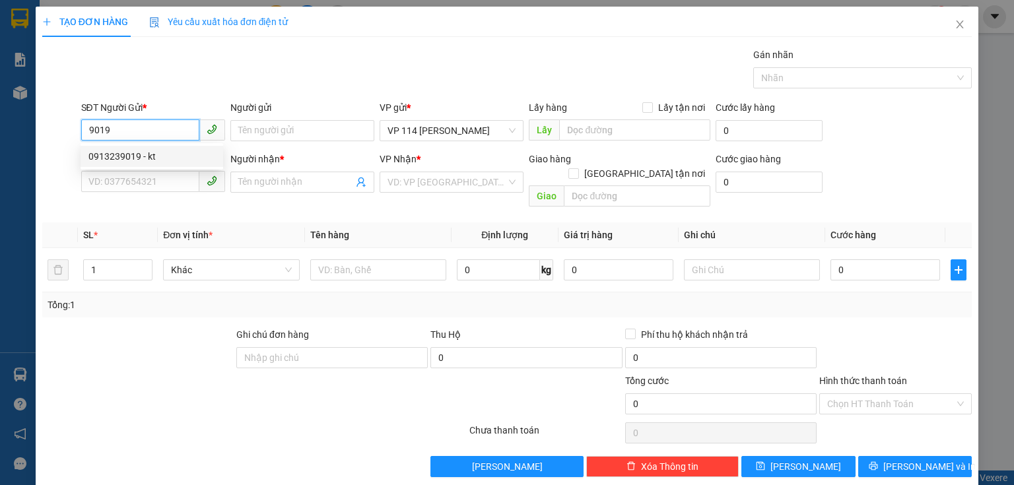
type input "Thanh Điệp"
type input "0913239019"
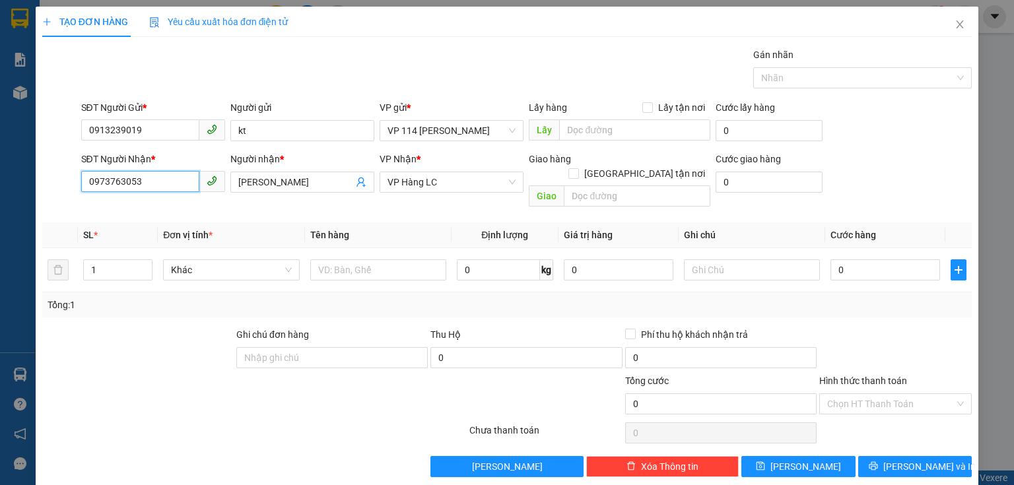
click at [156, 185] on input "0973763053" at bounding box center [140, 181] width 118 height 21
type input "0"
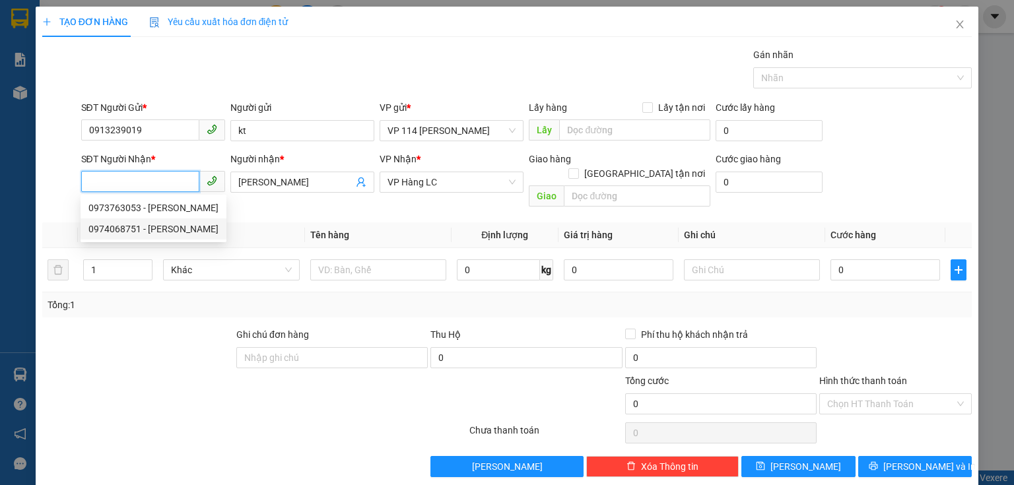
click at [127, 232] on div "0974068751 - HAO" at bounding box center [153, 229] width 130 height 15
type input "0974068751"
type input "HAO"
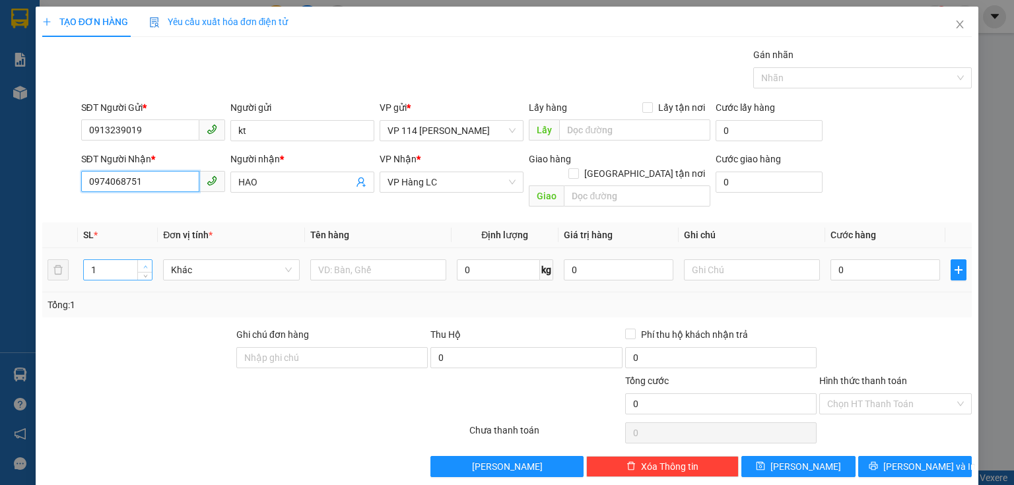
type input "0974068751"
click at [141, 263] on span "up" at bounding box center [145, 267] width 8 height 8
type input "4"
click at [141, 263] on span "up" at bounding box center [145, 267] width 8 height 8
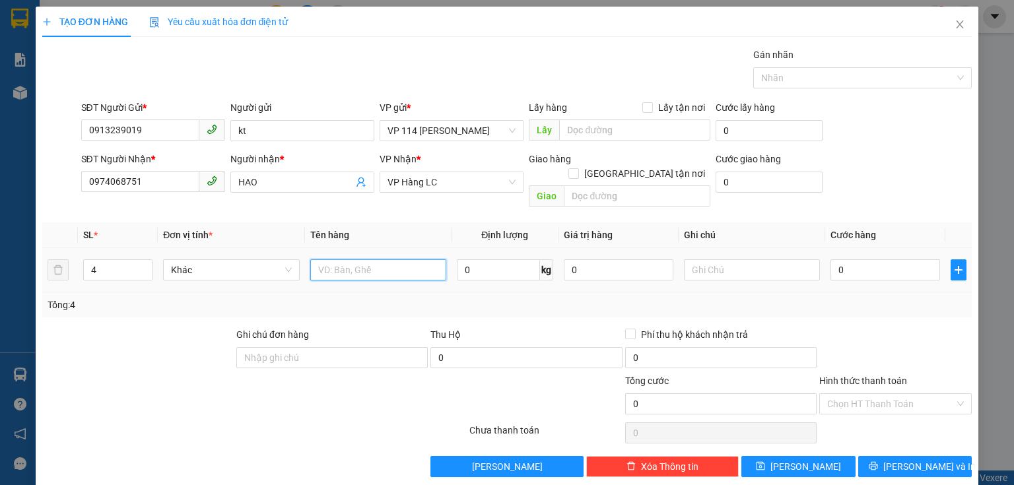
click at [329, 259] on input "text" at bounding box center [378, 269] width 136 height 21
type input "2 hộp + 2 xốp"
click at [692, 259] on input "text" at bounding box center [752, 269] width 136 height 21
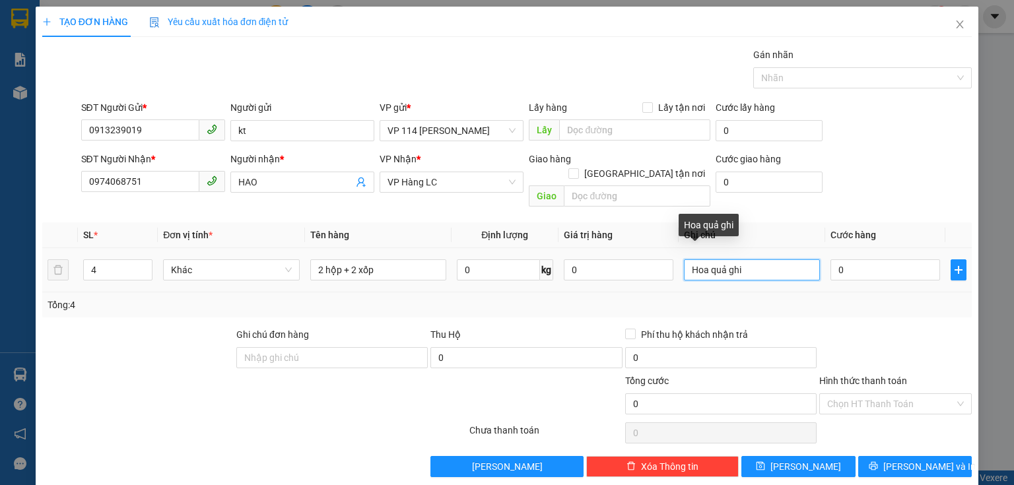
click at [721, 259] on input "Hoa quả ghi" at bounding box center [752, 269] width 136 height 21
click at [747, 259] on input "Hoa quả, ghi" at bounding box center [752, 269] width 136 height 21
type input "Hoa quả, ghi Hoàn Hảo"
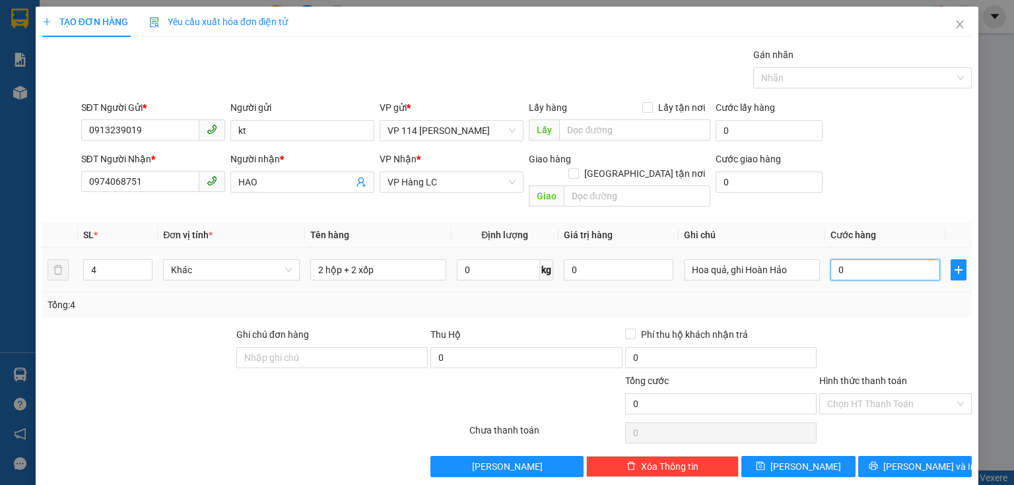
click at [837, 259] on input "0" at bounding box center [885, 269] width 110 height 21
type input "1"
type input "15"
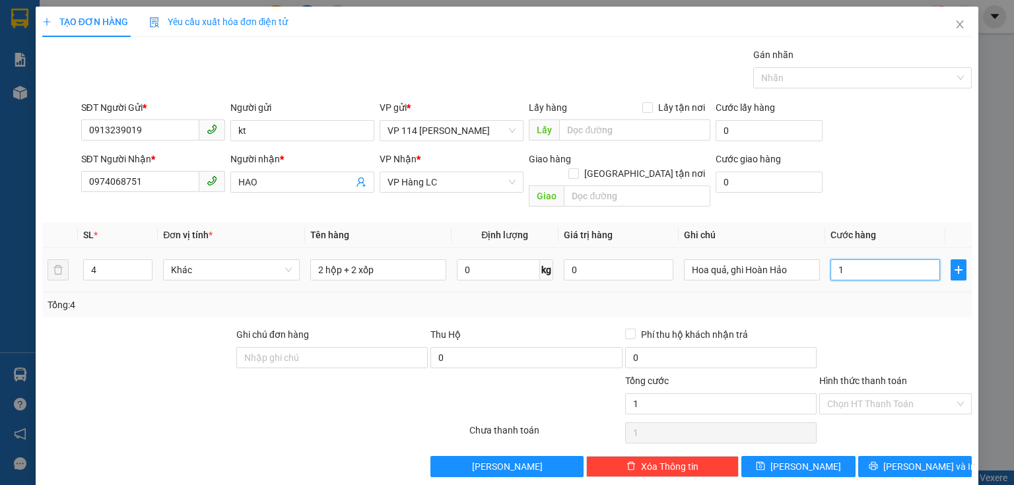
type input "15"
type input "150"
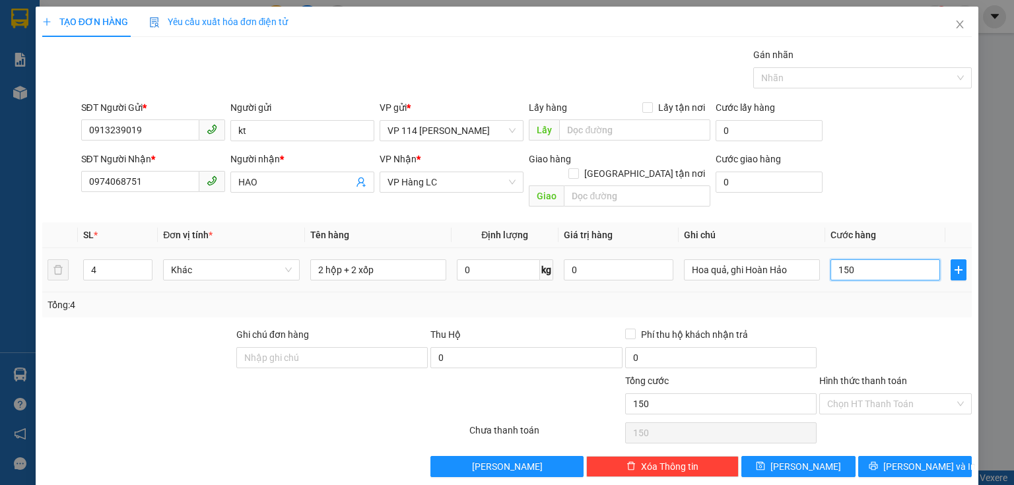
type input "1.500"
type input "15.000"
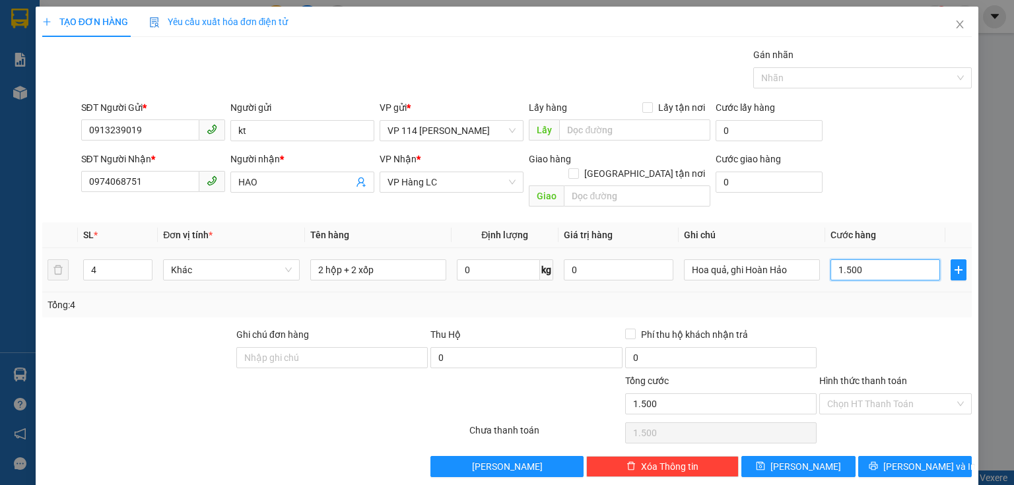
type input "15.000"
type input "150.000"
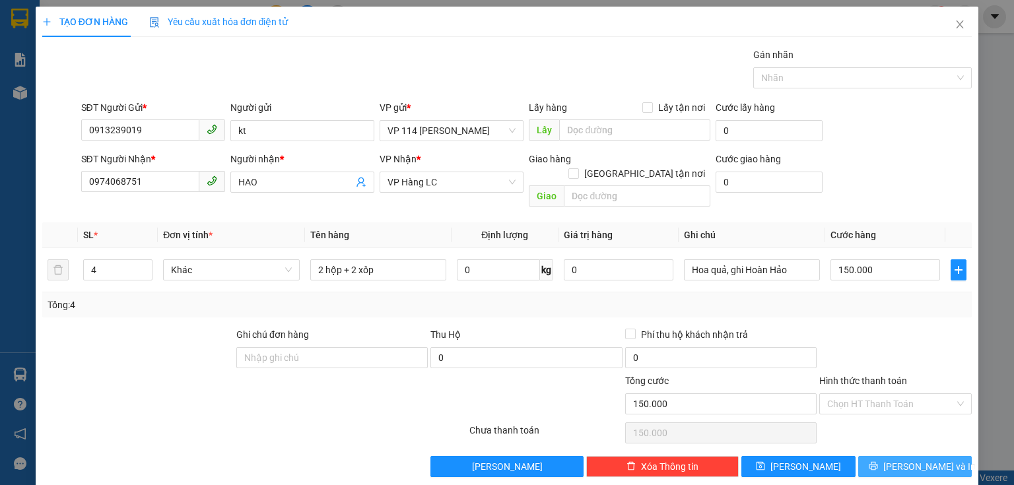
click at [905, 459] on span "[PERSON_NAME] và In" at bounding box center [929, 466] width 92 height 15
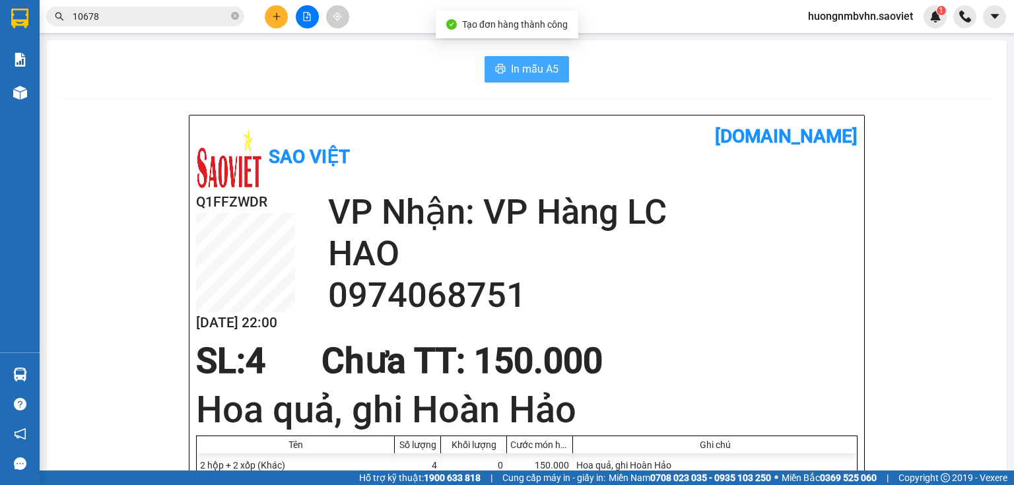
click at [529, 67] on span "In mẫu A5" at bounding box center [535, 69] width 48 height 16
click at [530, 71] on span "In mẫu A5" at bounding box center [535, 69] width 48 height 16
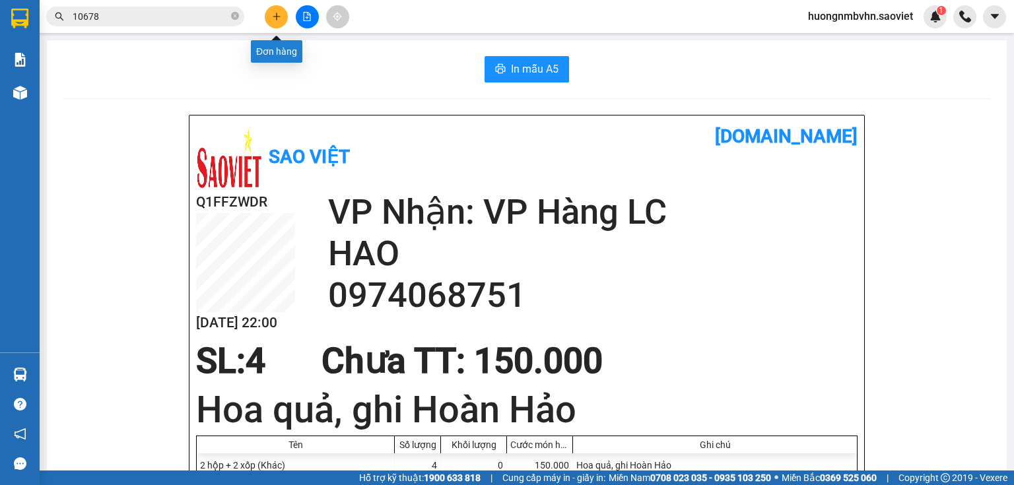
click at [280, 18] on icon "plus" at bounding box center [276, 16] width 9 height 9
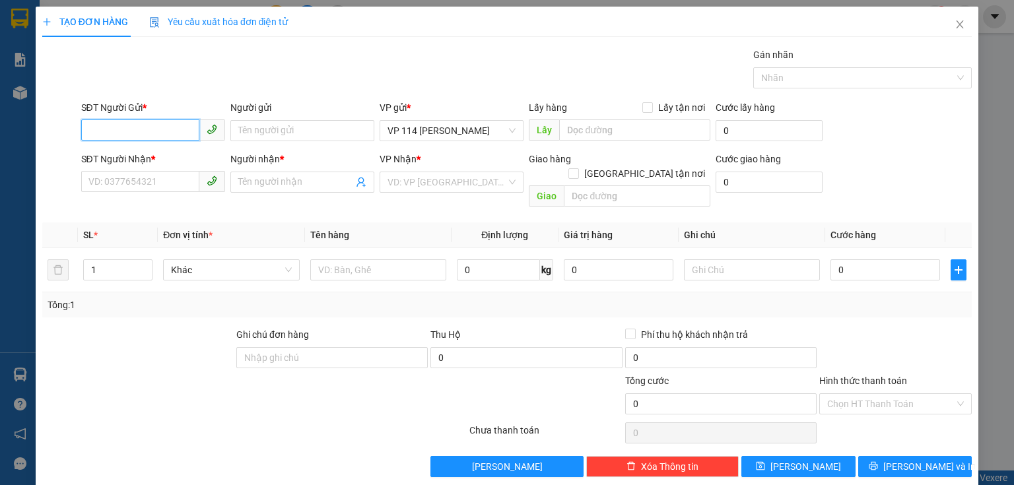
click at [155, 132] on input "SĐT Người Gửi *" at bounding box center [140, 129] width 118 height 21
drag, startPoint x: 113, startPoint y: 135, endPoint x: 170, endPoint y: 16, distance: 131.9
click at [122, 121] on input "3476" at bounding box center [140, 129] width 118 height 21
type input "3"
click at [162, 160] on div "0977323576 - Tâm" at bounding box center [151, 156] width 127 height 15
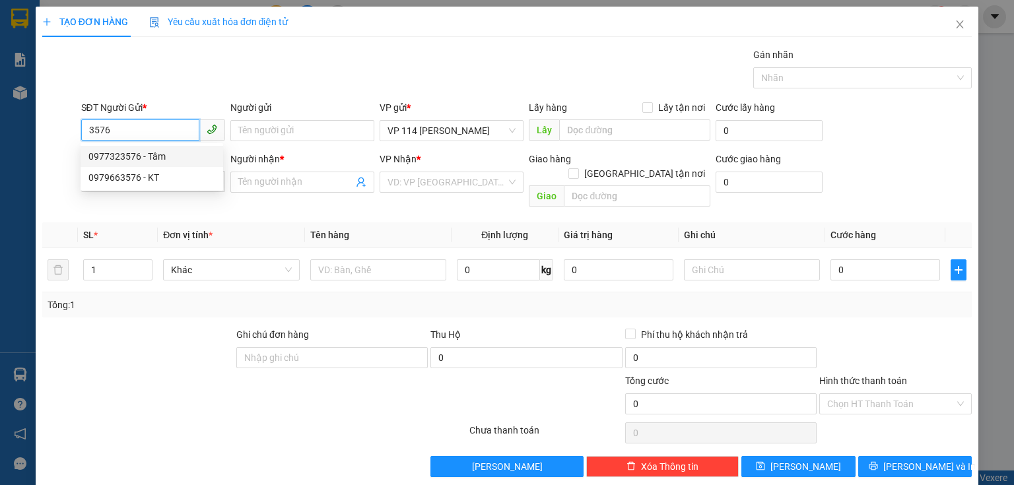
type input "0977323576"
type input "Tâm"
type input "0977323576"
type input "Tâm"
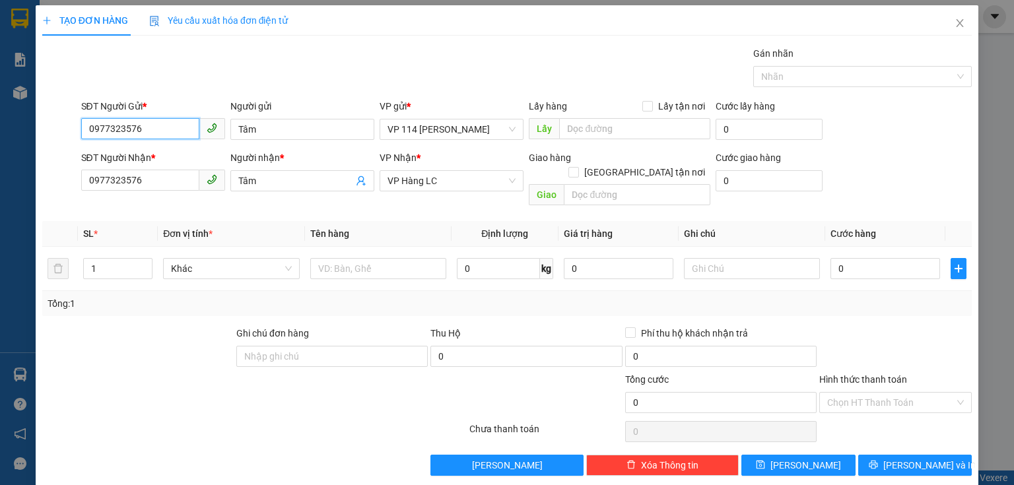
scroll to position [2, 0]
type input "0977323576"
click at [335, 257] on input "text" at bounding box center [378, 267] width 136 height 21
type input "Hộp"
type input "4"
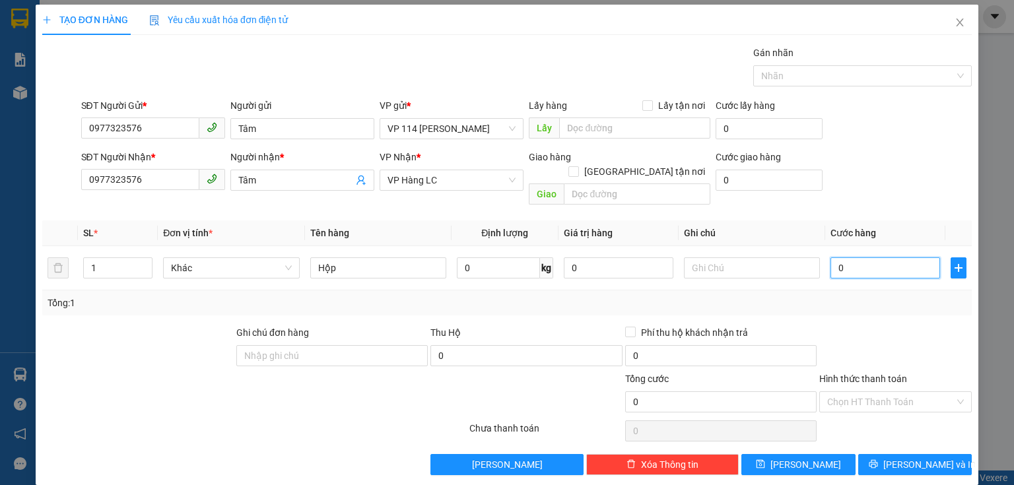
type input "4"
type input "40"
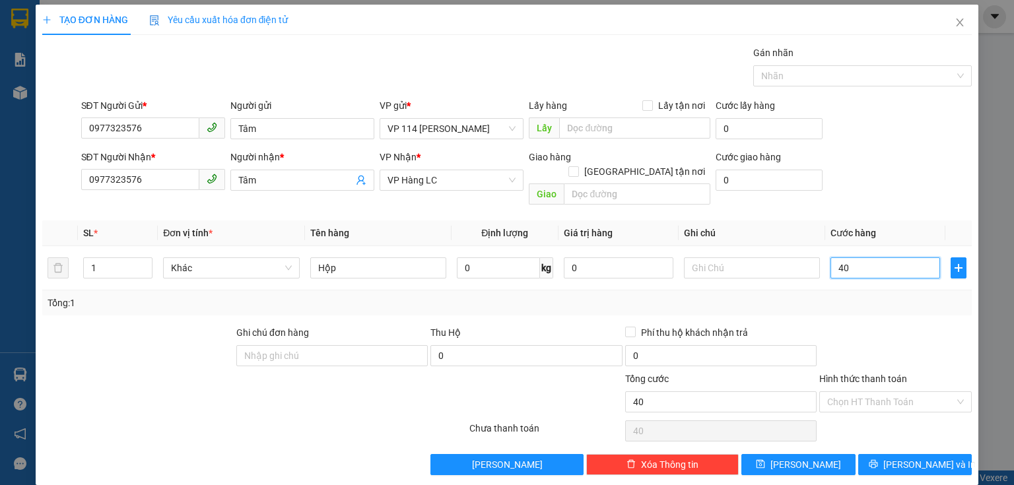
type input "400"
type input "4.000"
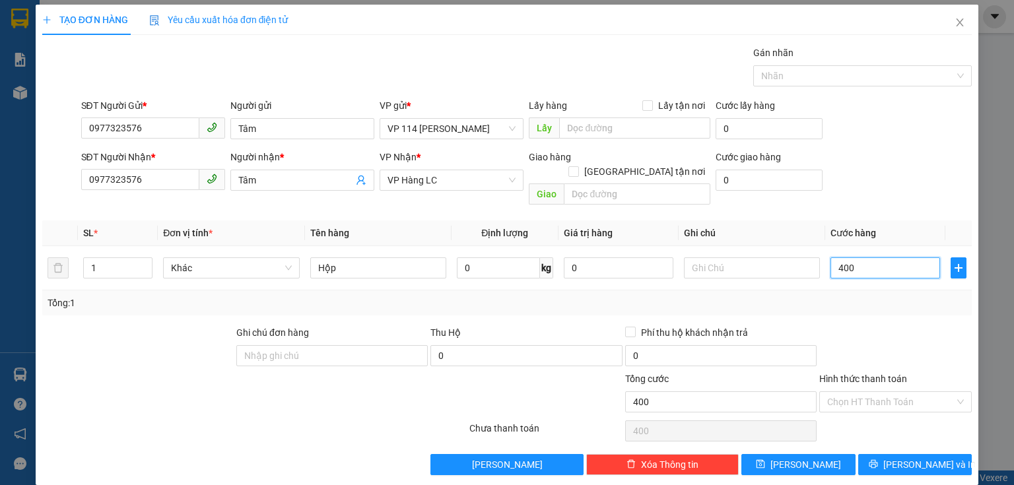
type input "4.000"
type input "40.000"
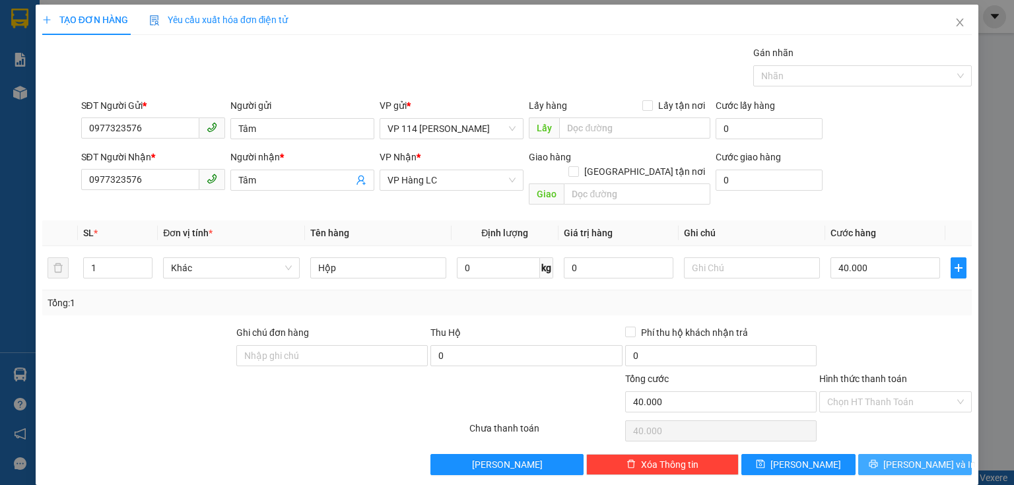
click at [904, 457] on span "[PERSON_NAME] và In" at bounding box center [929, 464] width 92 height 15
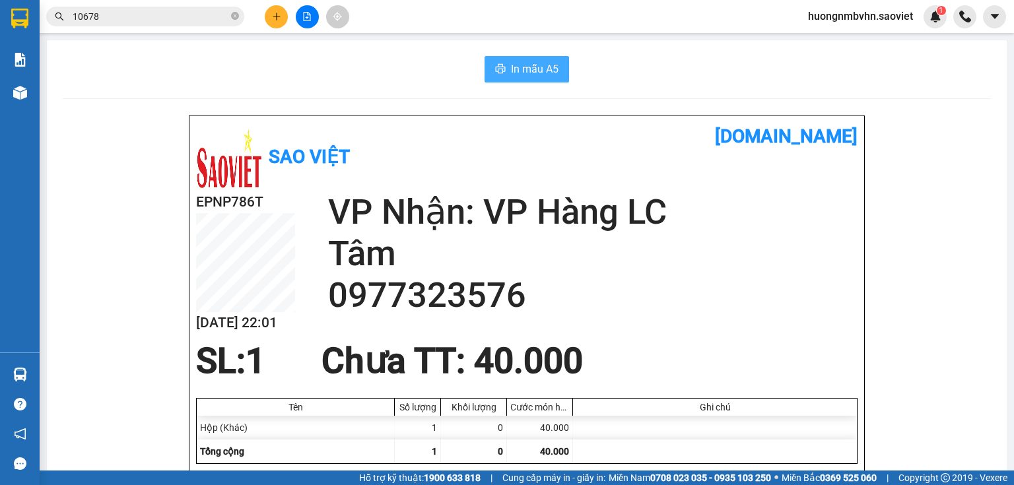
click at [533, 77] on span "In mẫu A5" at bounding box center [535, 69] width 48 height 16
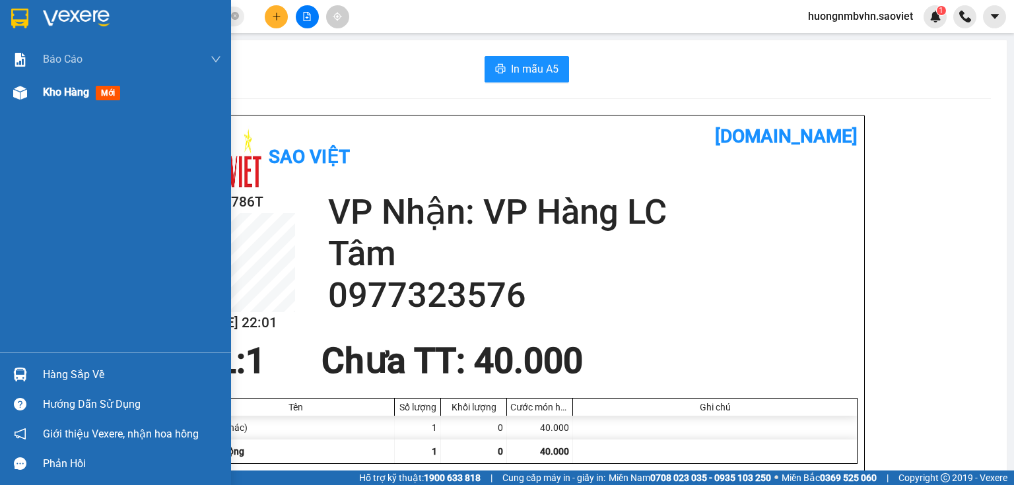
click at [57, 95] on span "Kho hàng" at bounding box center [66, 92] width 46 height 13
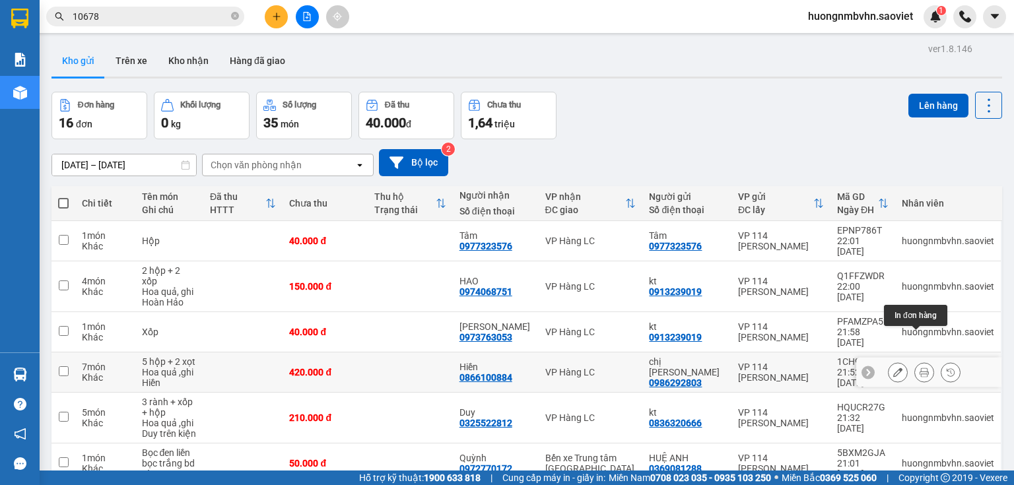
click at [919, 368] on icon at bounding box center [923, 372] width 9 height 9
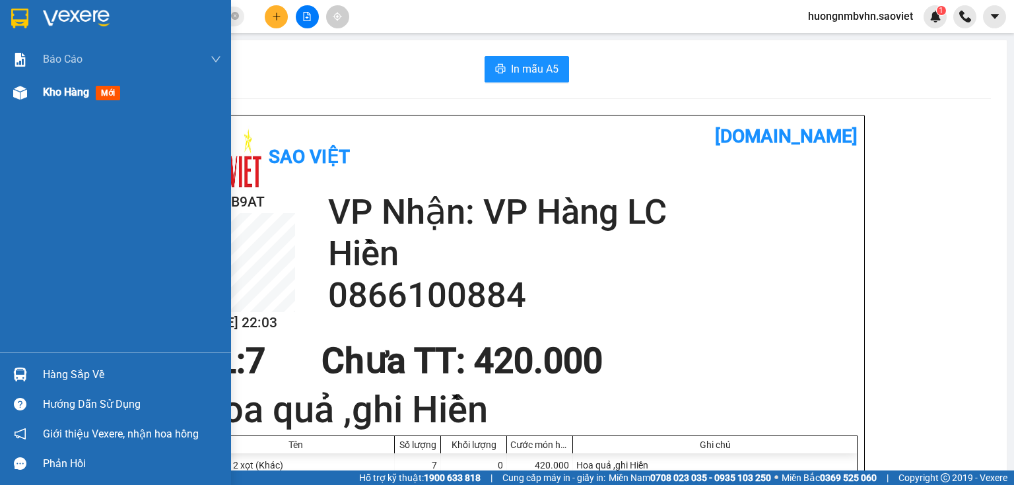
click at [67, 87] on span "Kho hàng" at bounding box center [66, 92] width 46 height 13
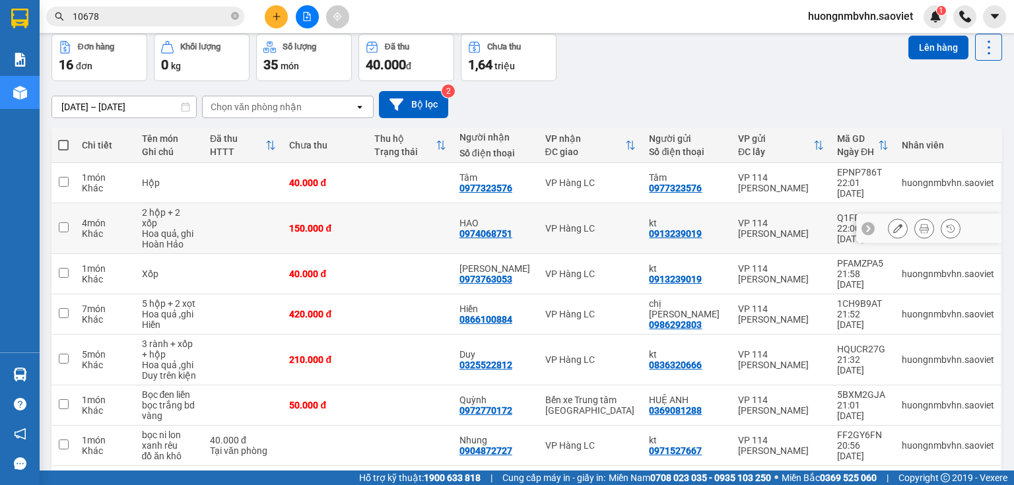
scroll to position [55, 0]
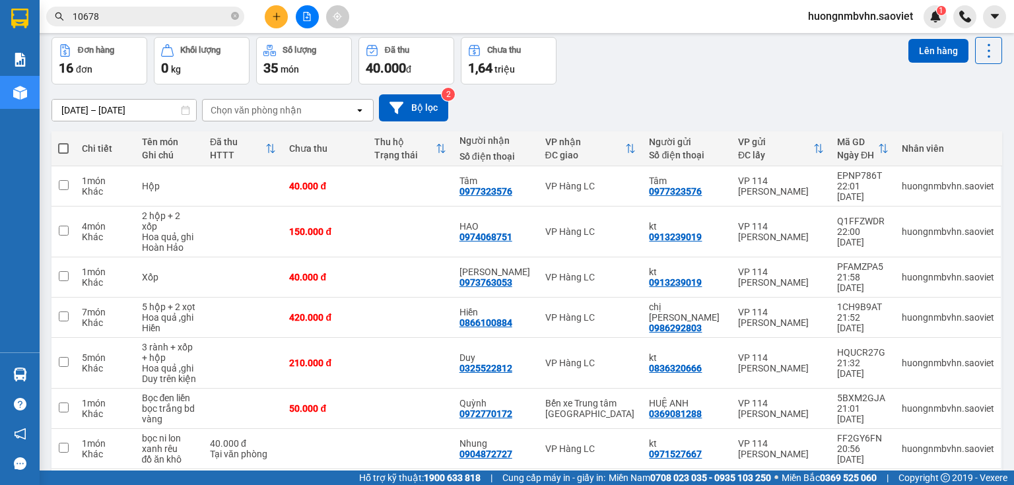
click at [65, 148] on span at bounding box center [63, 148] width 11 height 11
click at [63, 142] on input "checkbox" at bounding box center [63, 142] width 0 height 0
checkbox input "true"
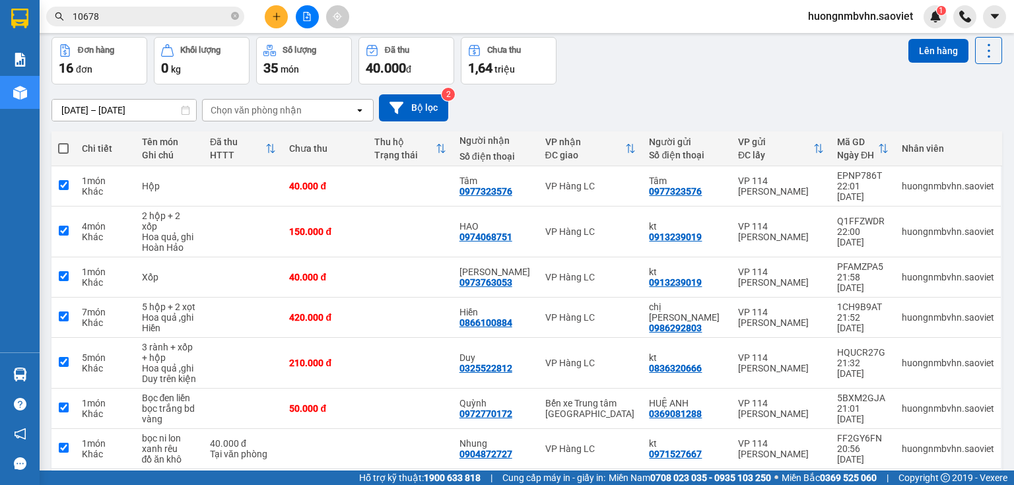
checkbox input "true"
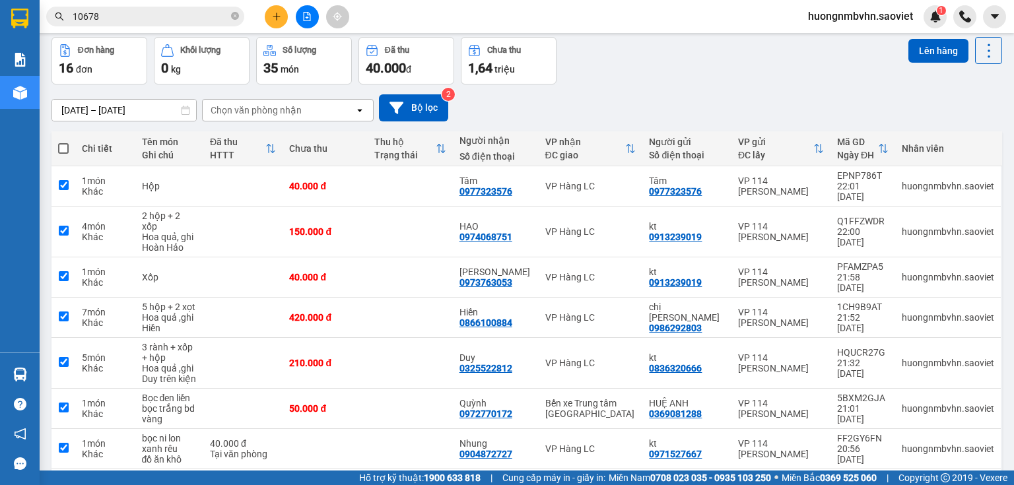
checkbox input "true"
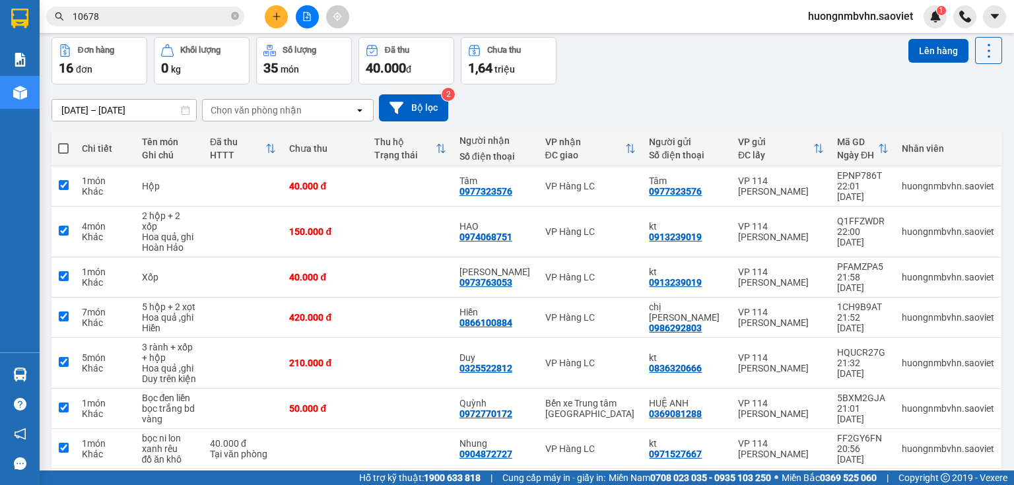
checkbox input "true"
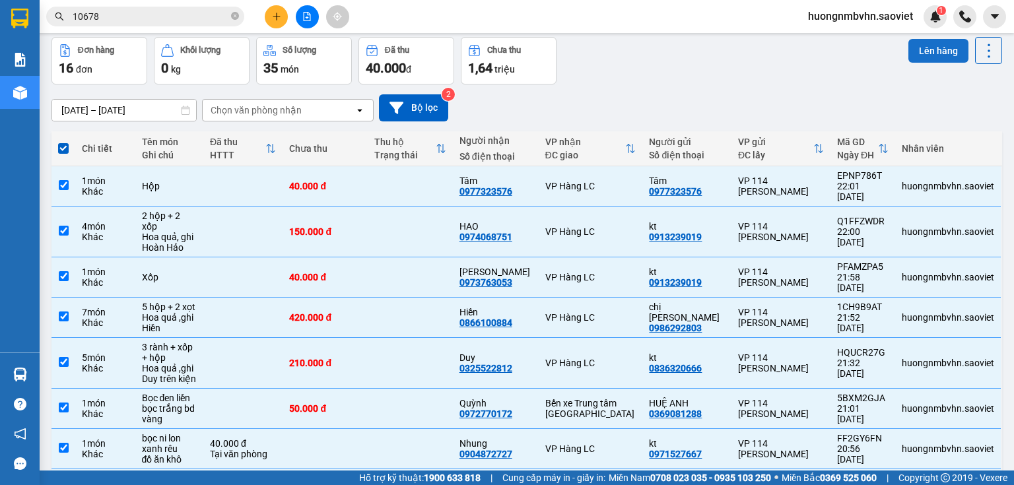
click at [938, 50] on button "Lên hàng" at bounding box center [938, 51] width 60 height 24
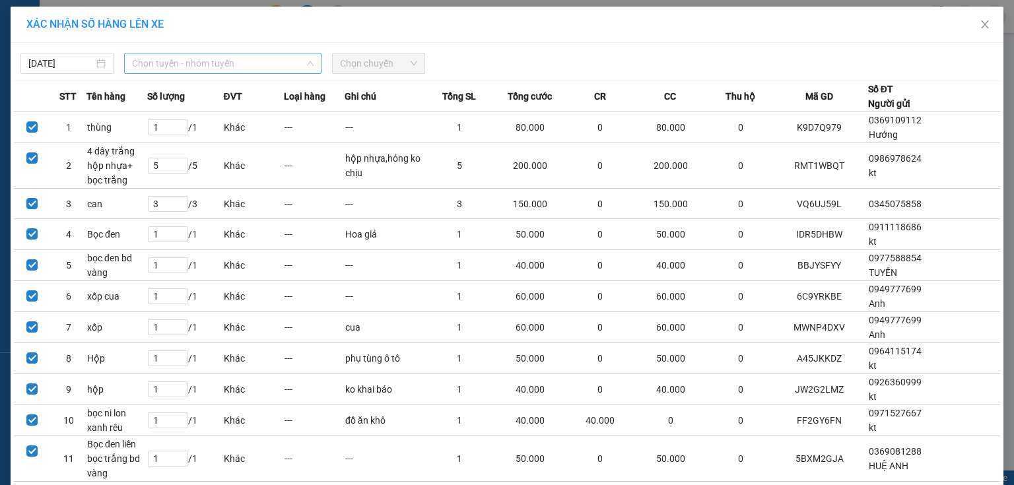
click at [251, 60] on span "Chọn tuyến - nhóm tuyến" at bounding box center [222, 63] width 181 height 20
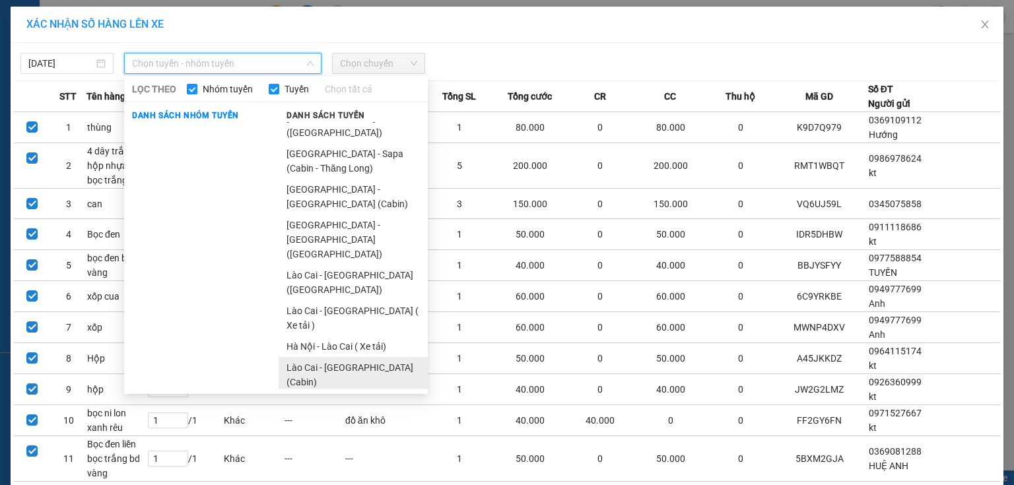
scroll to position [44, 0]
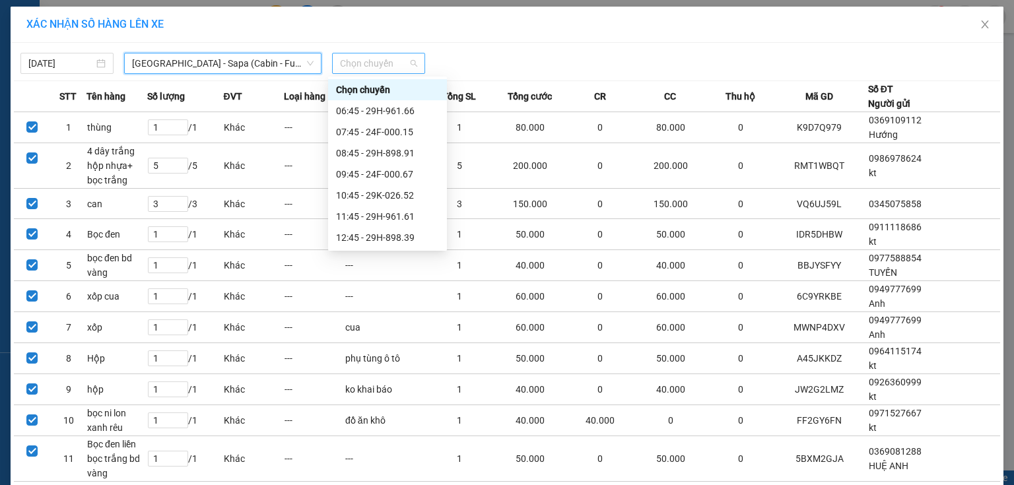
click at [384, 61] on span "Chọn chuyến" at bounding box center [378, 63] width 77 height 20
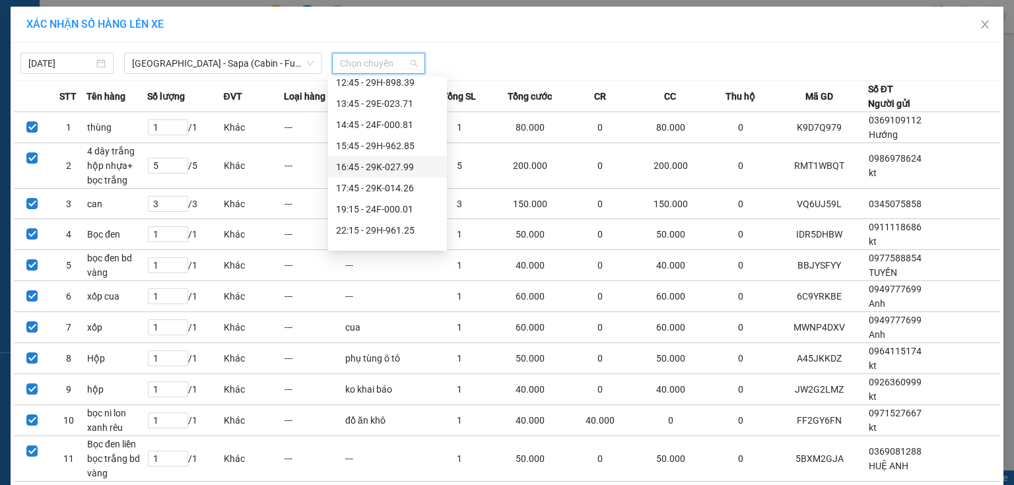
scroll to position [190, 0]
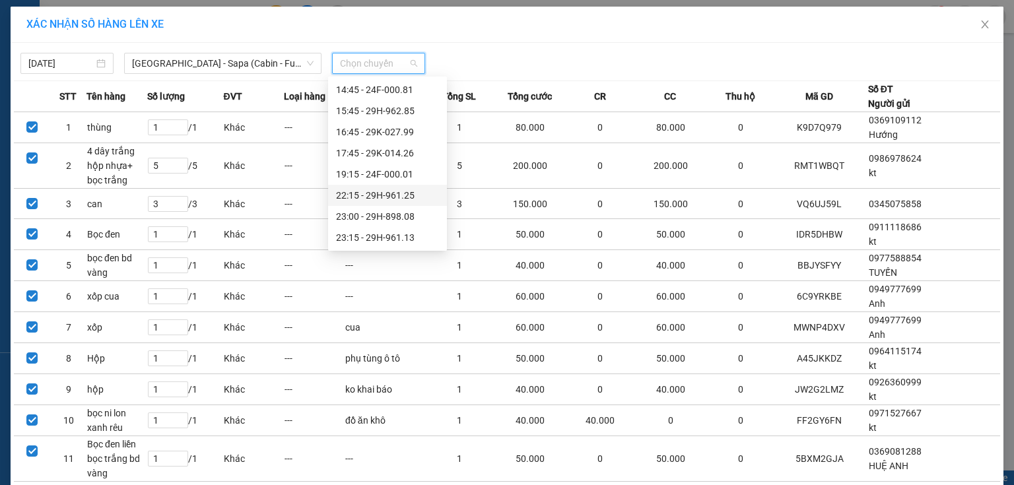
click at [410, 198] on div "22:15 - 29H-961.25" at bounding box center [387, 195] width 103 height 15
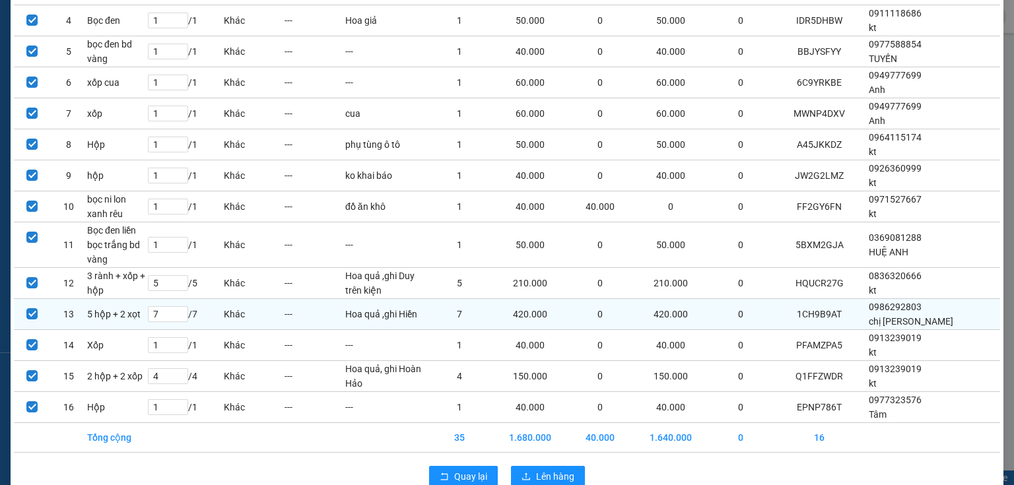
scroll to position [264, 0]
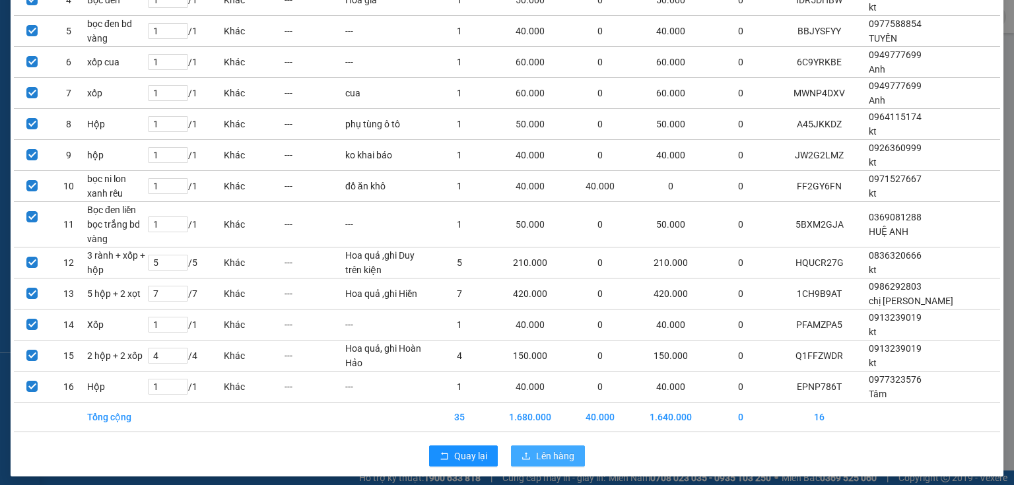
click at [539, 457] on span "Lên hàng" at bounding box center [555, 456] width 38 height 15
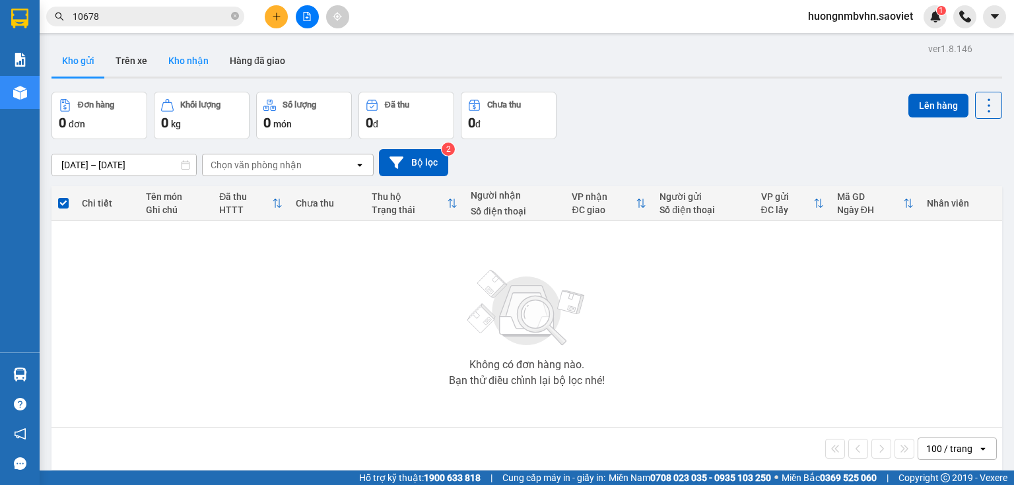
click at [199, 57] on button "Kho nhận" at bounding box center [188, 61] width 61 height 32
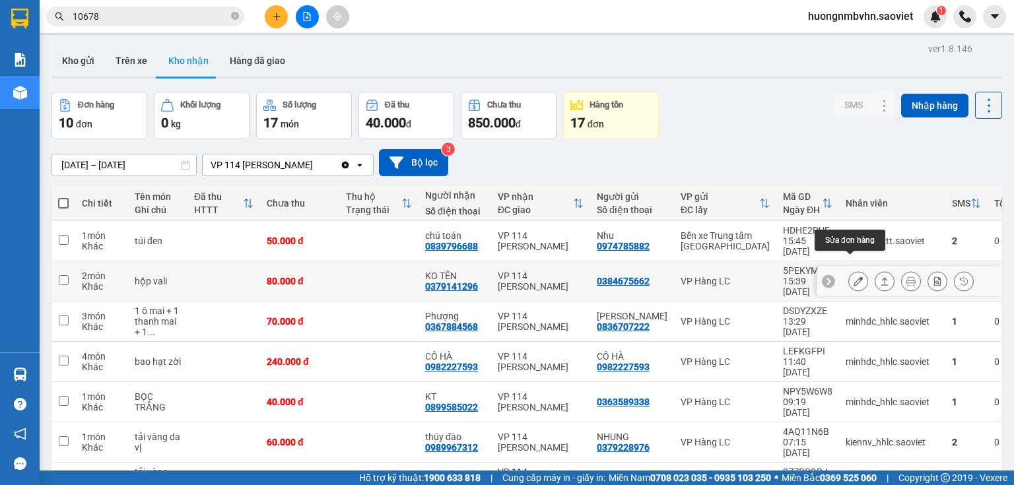
click at [849, 270] on button at bounding box center [858, 281] width 18 height 23
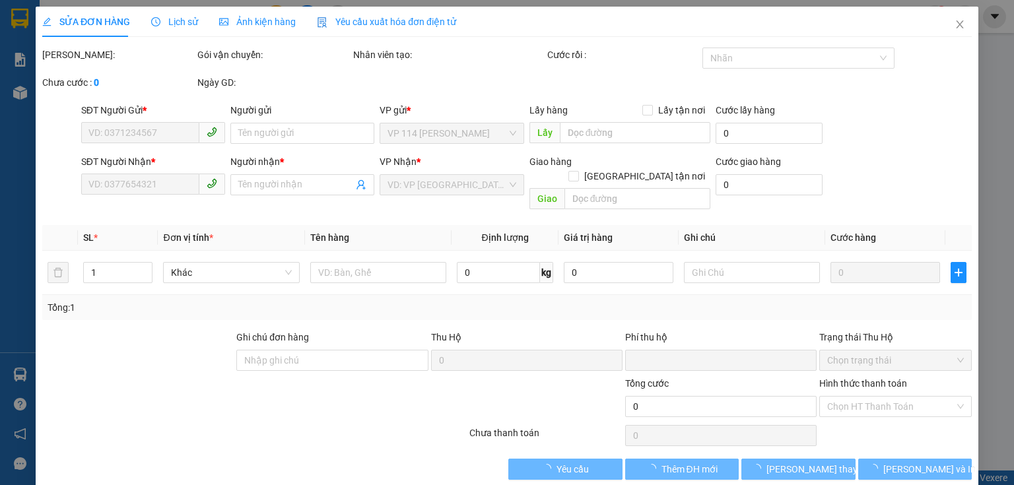
type input "0384675662"
type input "0379141296"
type input "KO TÊN"
type input "0"
type input "80.000"
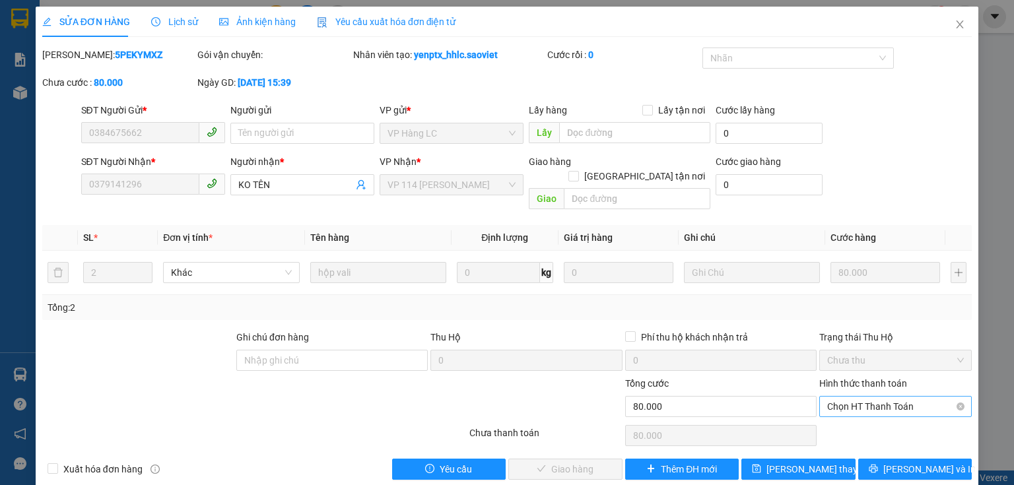
click at [870, 397] on span "Chọn HT Thanh Toán" at bounding box center [895, 407] width 137 height 20
click at [861, 420] on div "Tại văn phòng" at bounding box center [888, 418] width 136 height 15
type input "0"
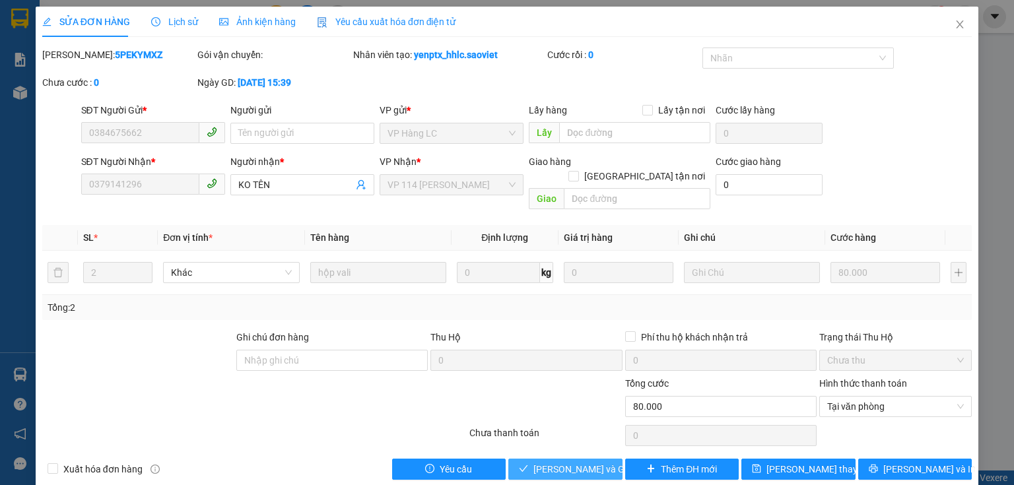
click at [592, 462] on span "[PERSON_NAME] và Giao hàng" at bounding box center [596, 469] width 127 height 15
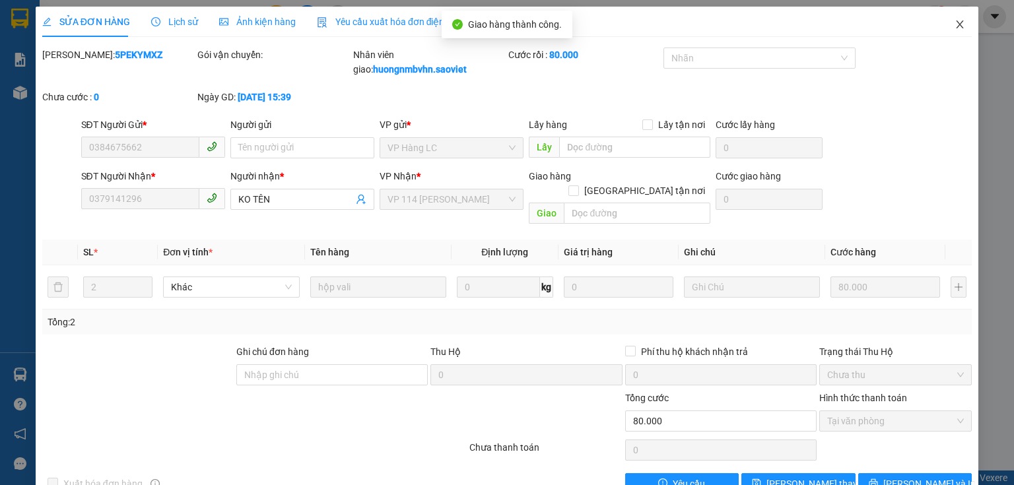
click at [954, 21] on icon "close" at bounding box center [959, 24] width 11 height 11
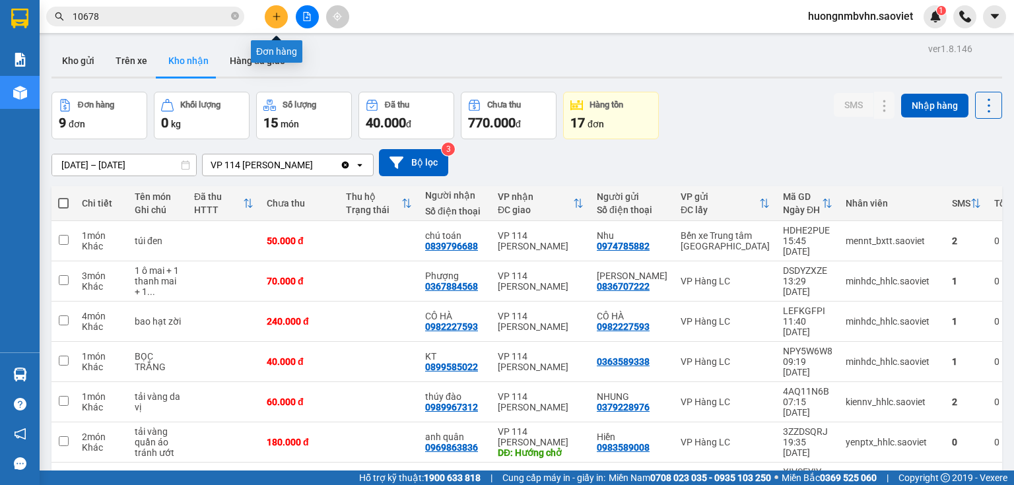
click at [274, 18] on icon "plus" at bounding box center [276, 16] width 9 height 9
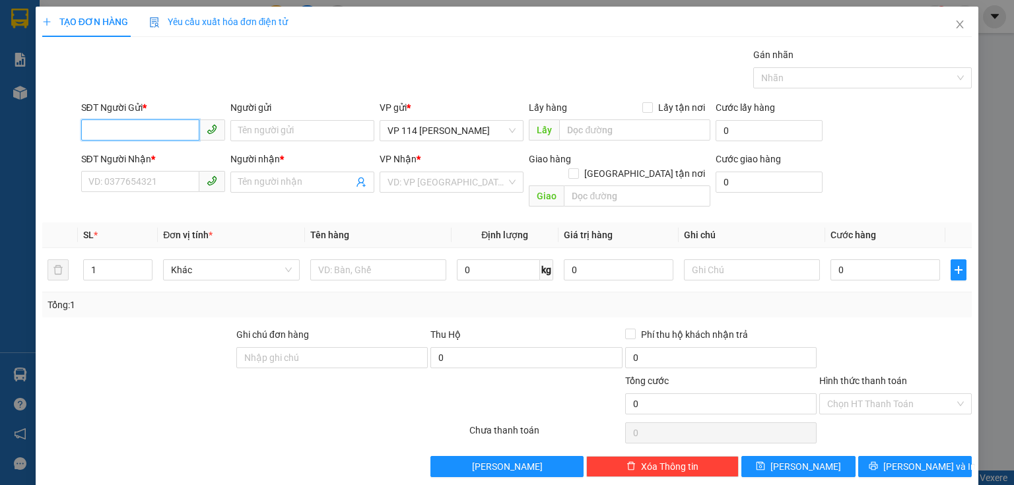
click at [149, 135] on input "SĐT Người Gửi *" at bounding box center [140, 129] width 118 height 21
type input "0792137786"
click at [244, 131] on input "Người gửi" at bounding box center [302, 130] width 144 height 21
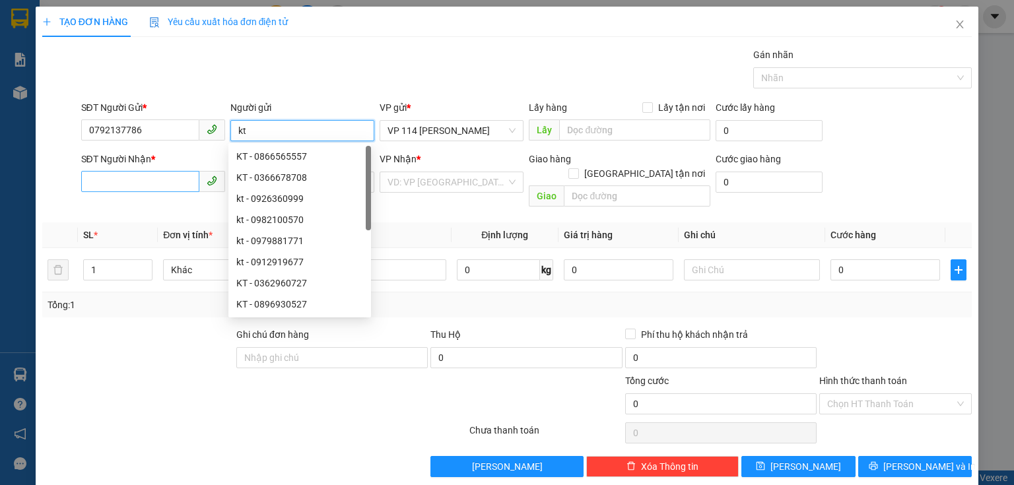
type input "kt"
click at [121, 182] on input "SĐT Người Nhận *" at bounding box center [140, 181] width 118 height 21
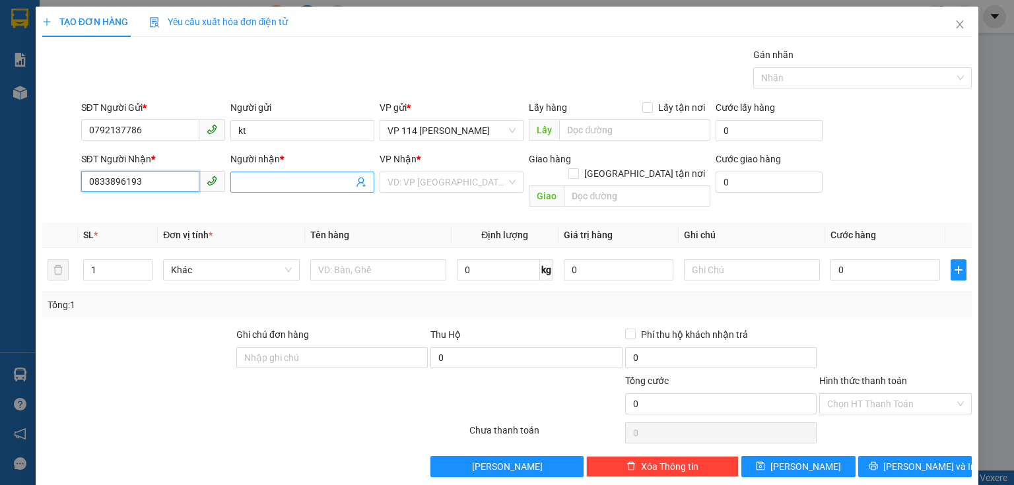
type input "0833896193"
click at [253, 185] on input "Người nhận *" at bounding box center [295, 182] width 115 height 15
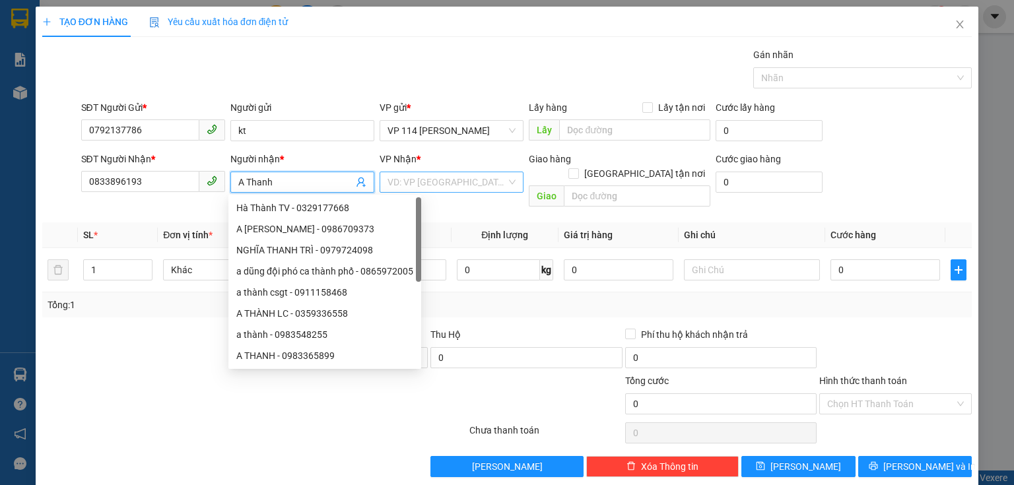
type input "A Thanh"
click at [404, 184] on input "search" at bounding box center [446, 182] width 119 height 20
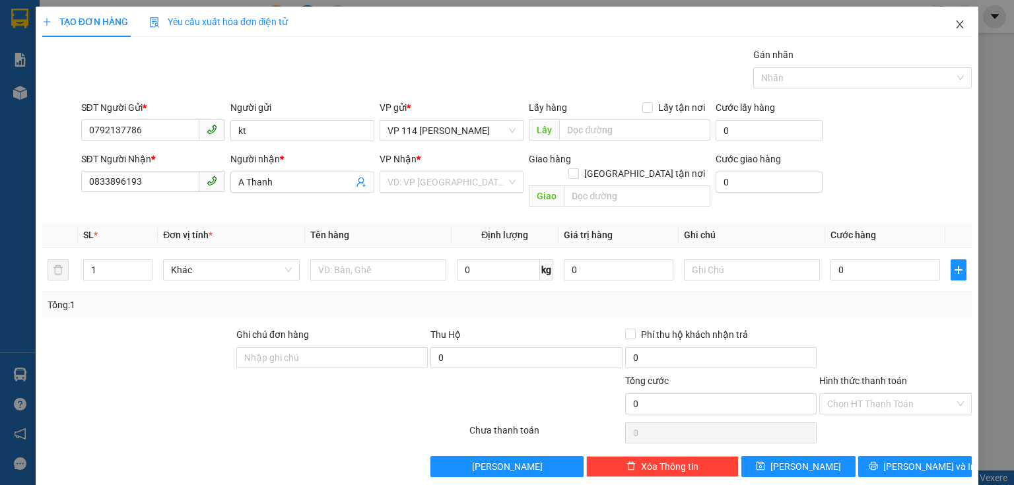
click at [956, 20] on icon "close" at bounding box center [959, 24] width 11 height 11
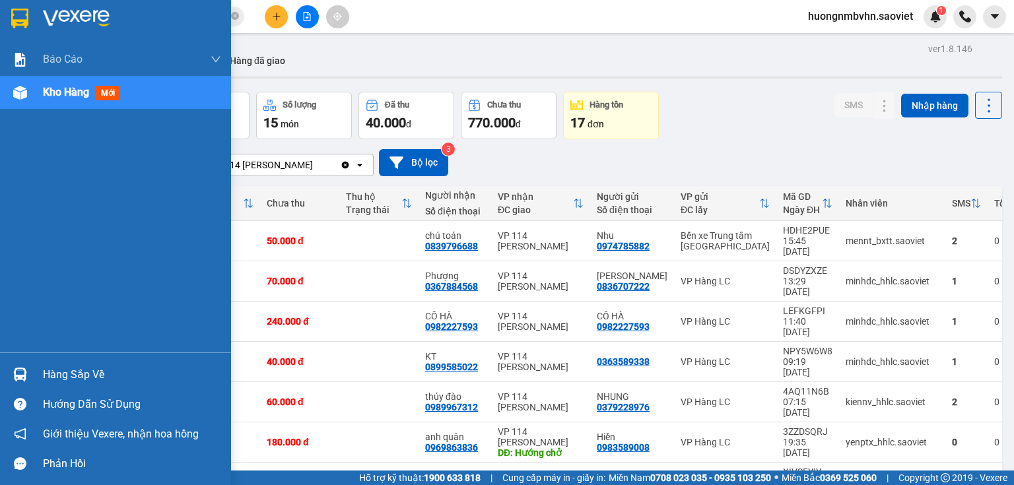
click at [63, 371] on div "Hàng sắp về" at bounding box center [132, 375] width 178 height 20
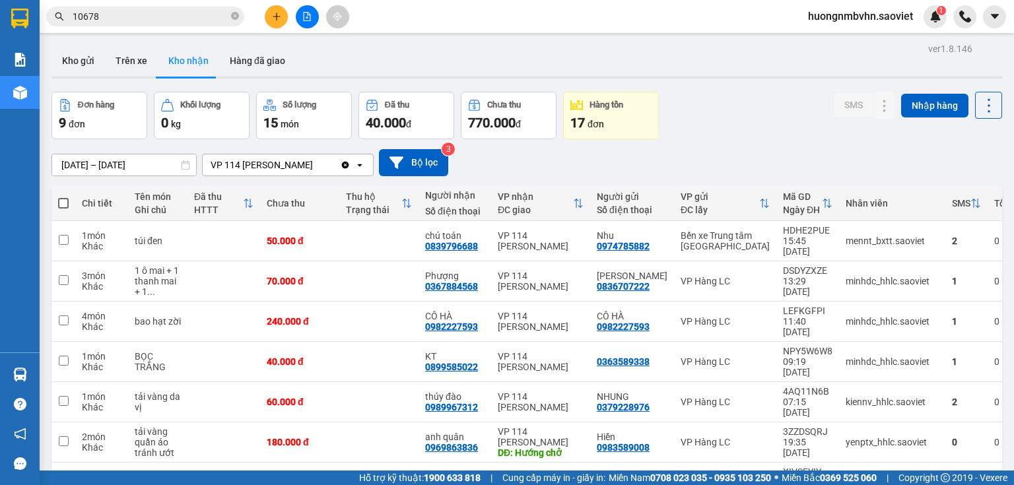
click at [508, 155] on section "Kết quả tìm kiếm ( 27 ) Bộ lọc Mã ĐH Trạng thái Món hàng Thu hộ Tổng cước Chưa …" at bounding box center [507, 242] width 1014 height 485
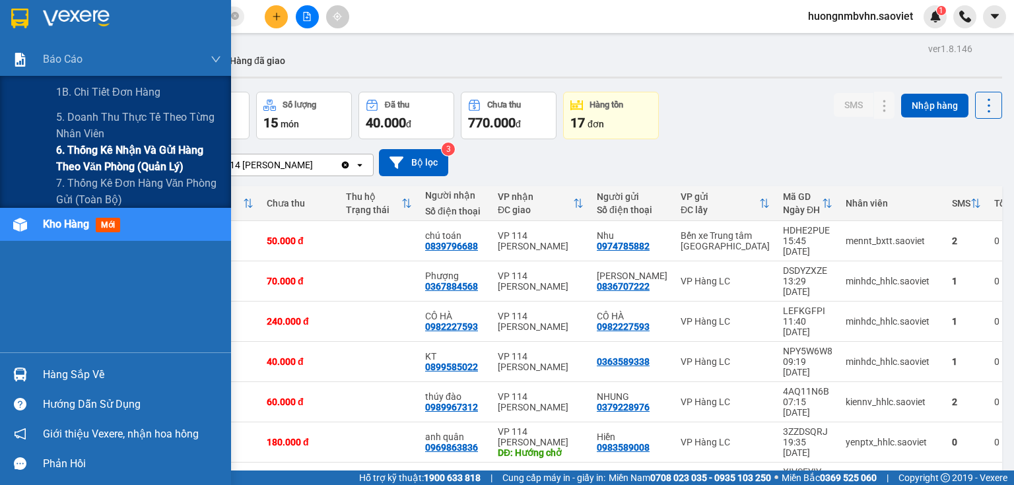
click at [110, 156] on span "6. Thống kê nhận và gửi hàng theo văn phòng (quản lý)" at bounding box center [138, 158] width 165 height 33
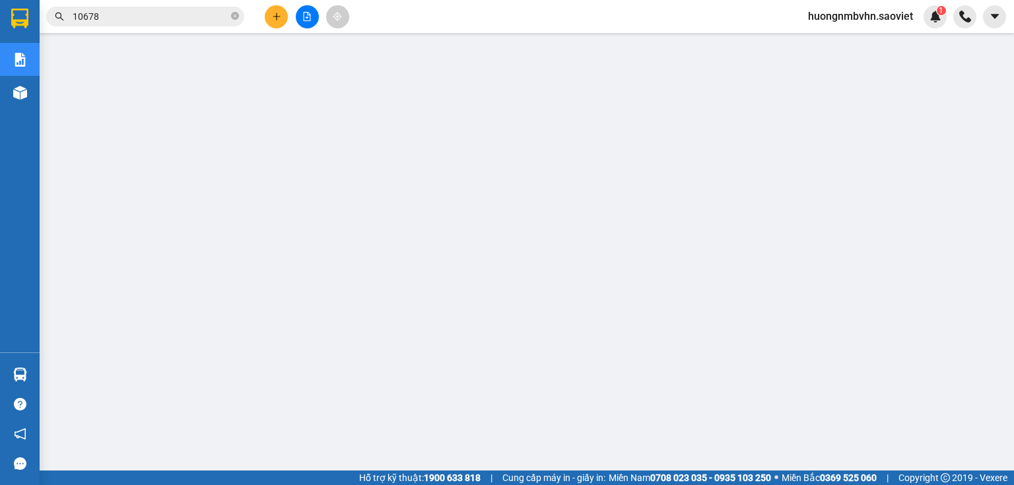
scroll to position [53, 0]
click at [281, 20] on button at bounding box center [276, 16] width 23 height 23
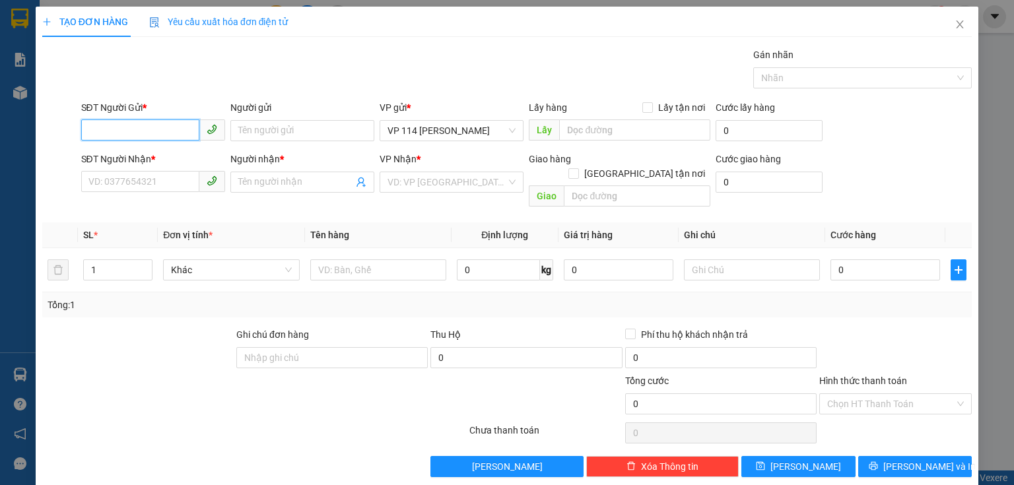
click at [122, 127] on input "SĐT Người Gửi *" at bounding box center [140, 129] width 118 height 21
type input "0345359312"
click at [246, 129] on input "Người gửi" at bounding box center [302, 130] width 144 height 21
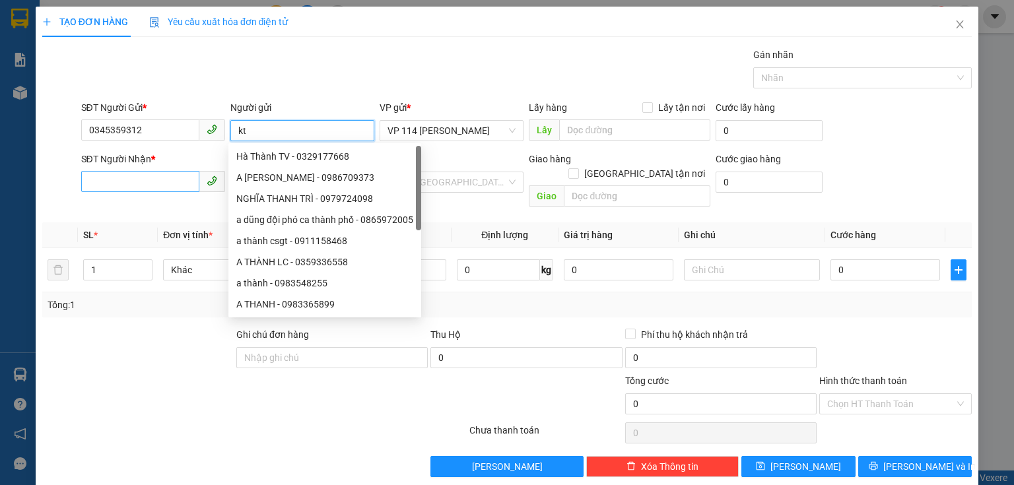
type input "kt"
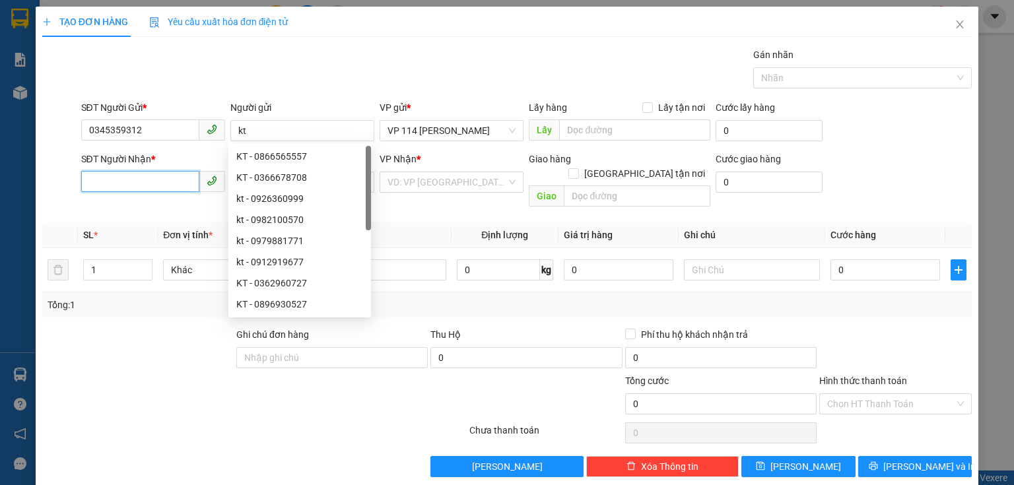
click at [144, 182] on input "SĐT Người Nhận *" at bounding box center [140, 181] width 118 height 21
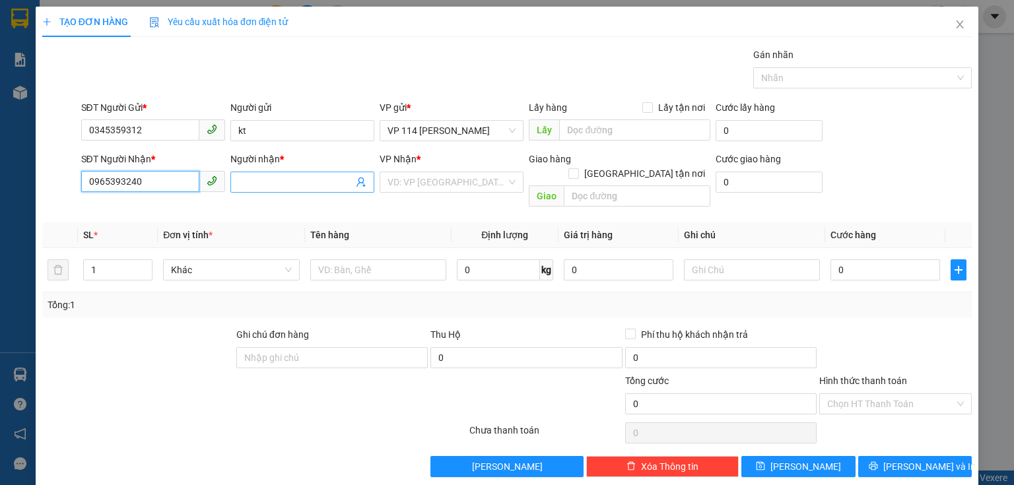
type input "0965393240"
click at [253, 185] on input "Người nhận *" at bounding box center [295, 182] width 115 height 15
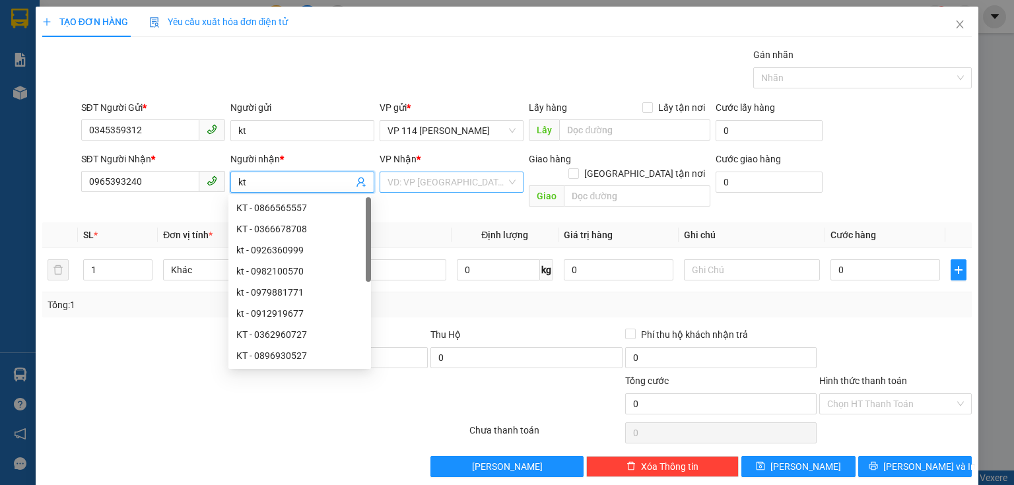
type input "kt"
click at [406, 185] on input "search" at bounding box center [446, 182] width 119 height 20
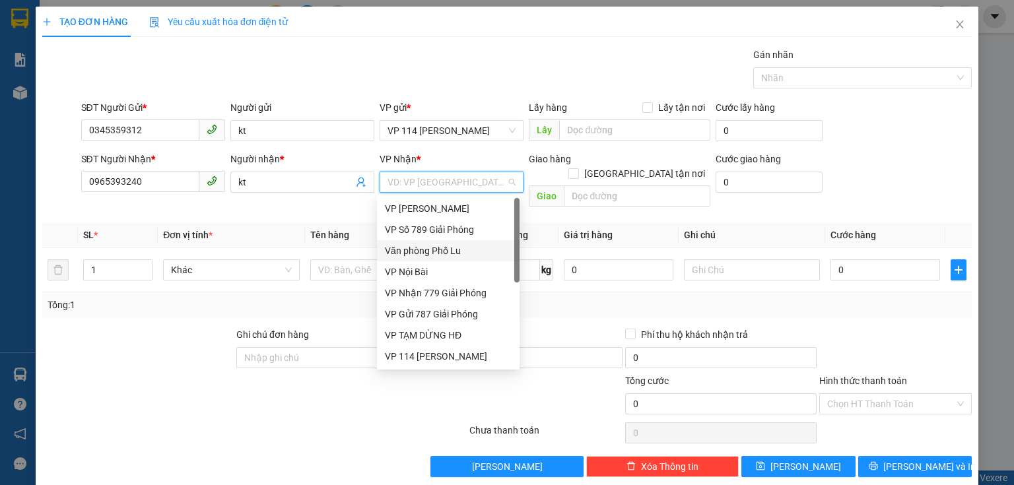
scroll to position [148, 0]
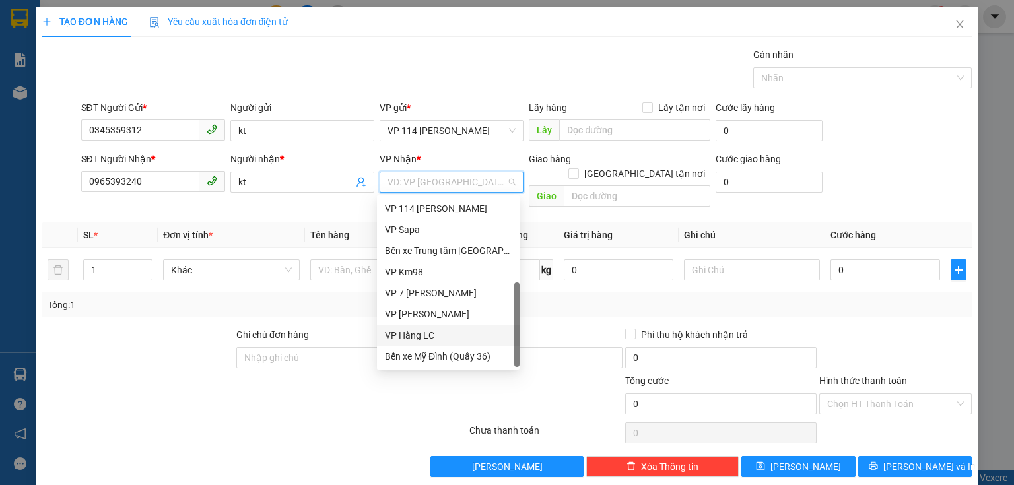
click at [436, 332] on div "VP Hàng LC" at bounding box center [448, 335] width 127 height 15
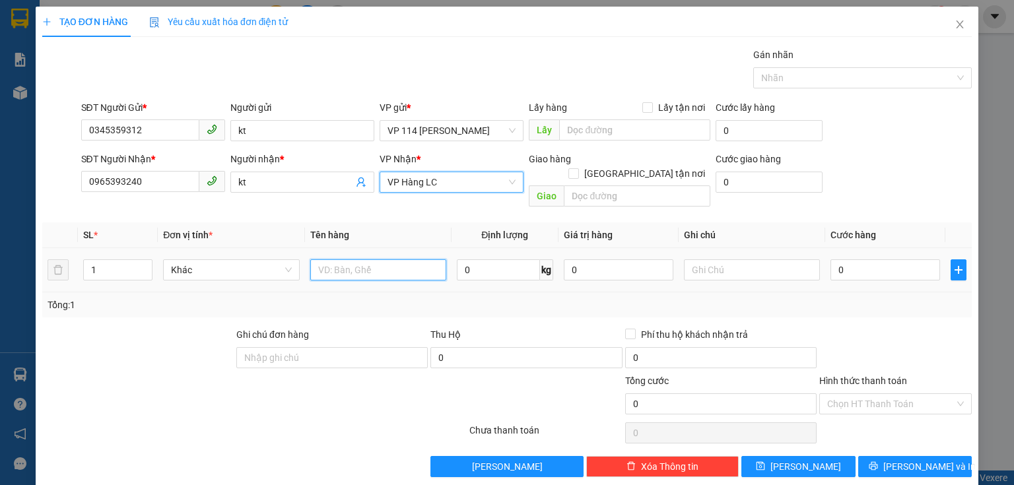
click at [364, 259] on input "text" at bounding box center [378, 269] width 136 height 21
type input "Hộp"
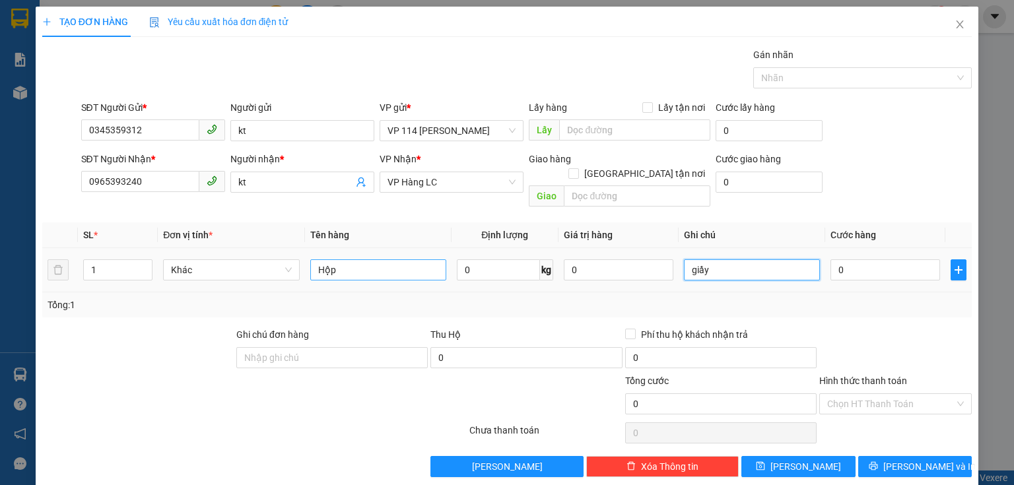
type input "giầy"
type input "4"
type input "40"
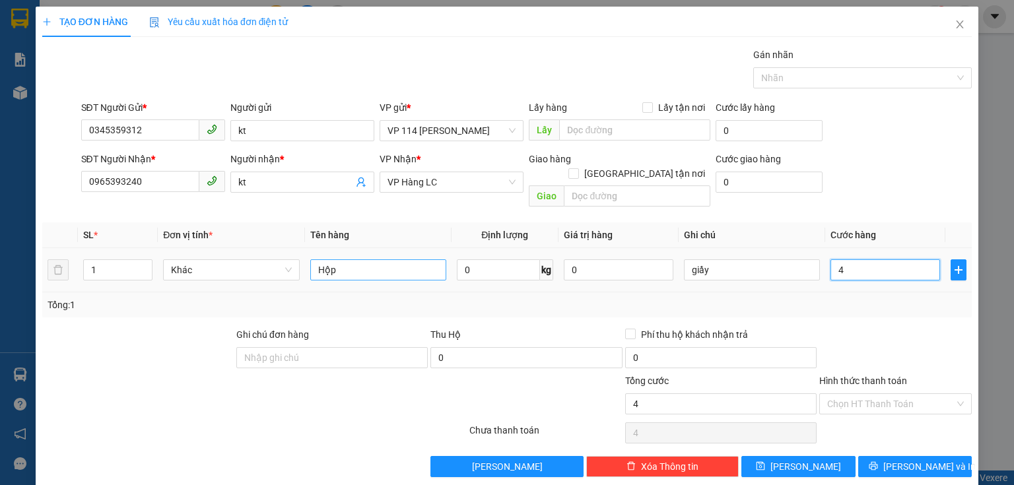
type input "40"
type input "400"
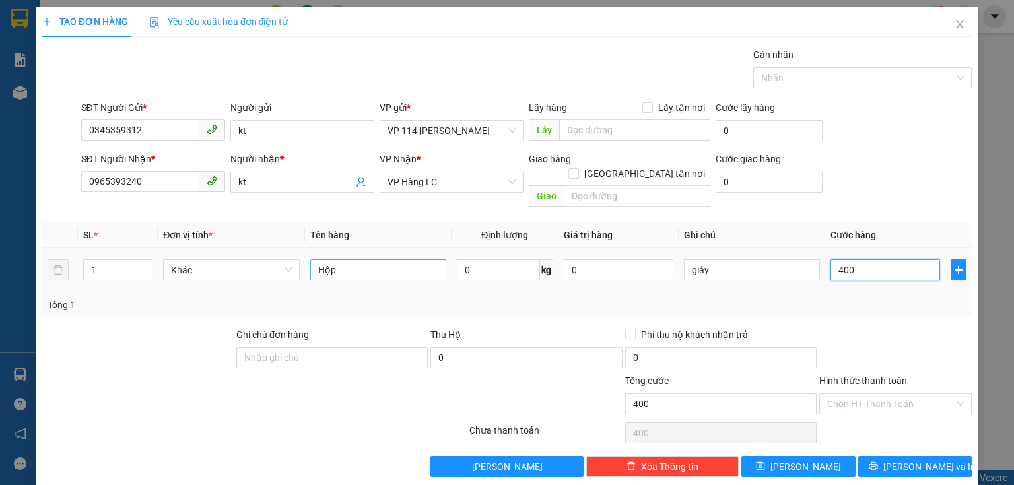
type input "4.000"
type input "40.000"
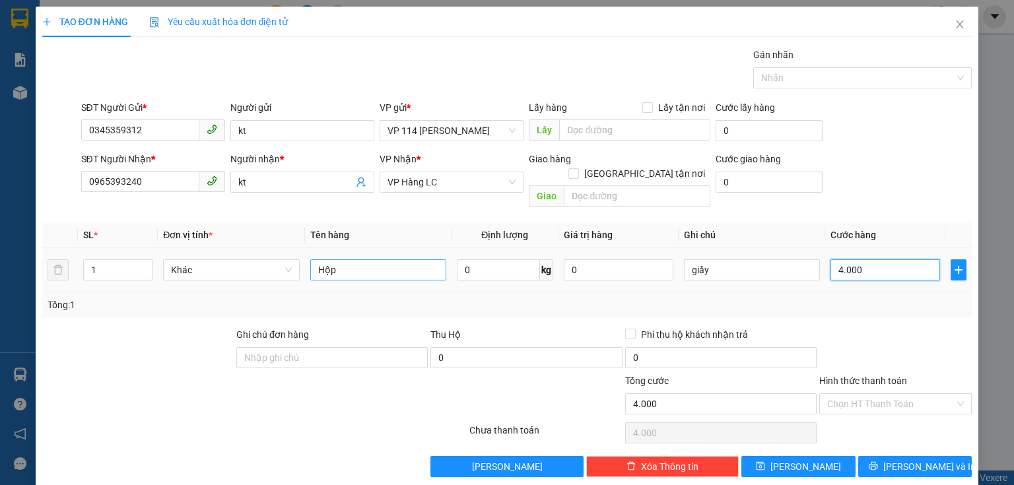
type input "40.000"
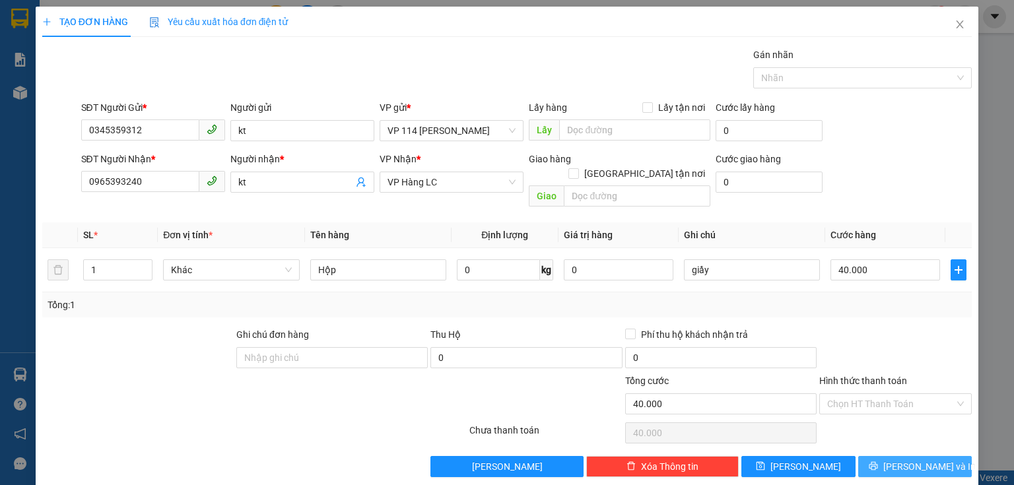
click at [877, 462] on icon "printer" at bounding box center [873, 466] width 9 height 9
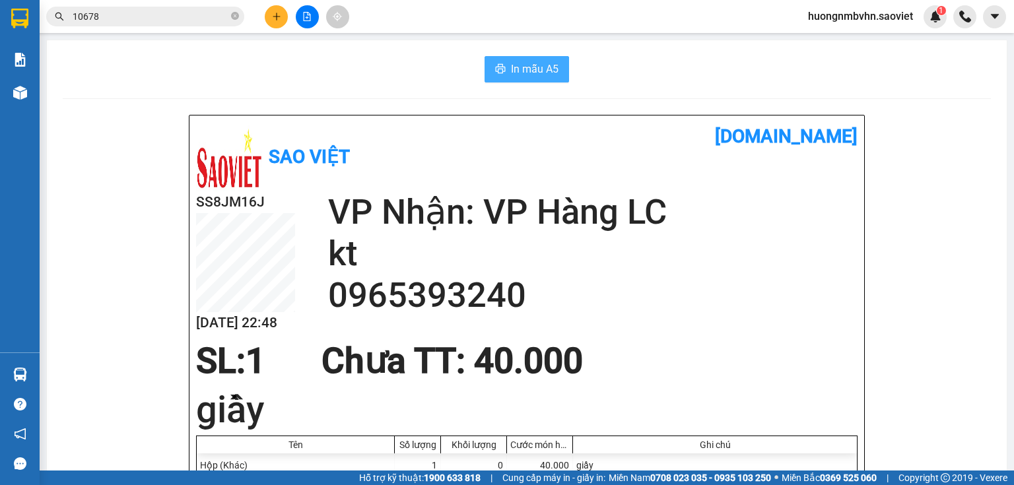
click at [543, 72] on span "In mẫu A5" at bounding box center [535, 69] width 48 height 16
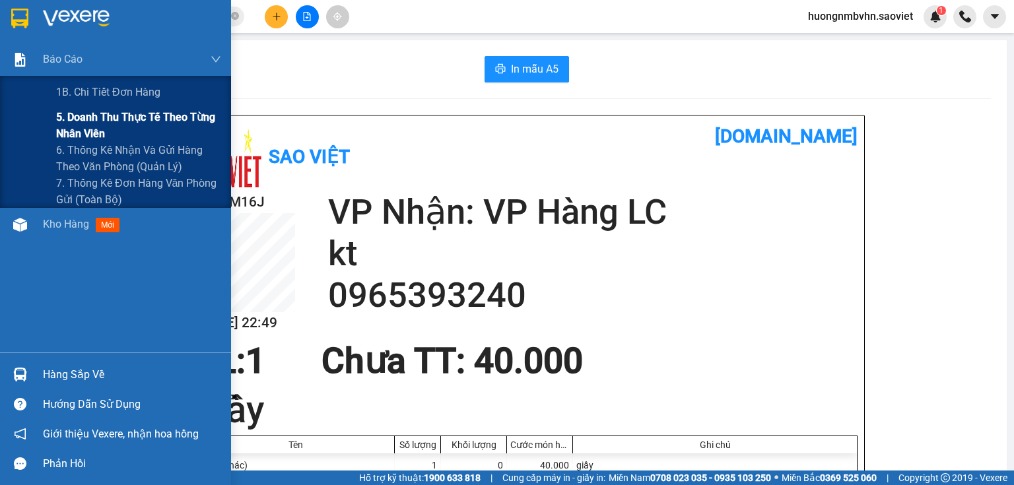
click at [92, 119] on span "5. Doanh thu thực tế theo từng nhân viên" at bounding box center [138, 125] width 165 height 33
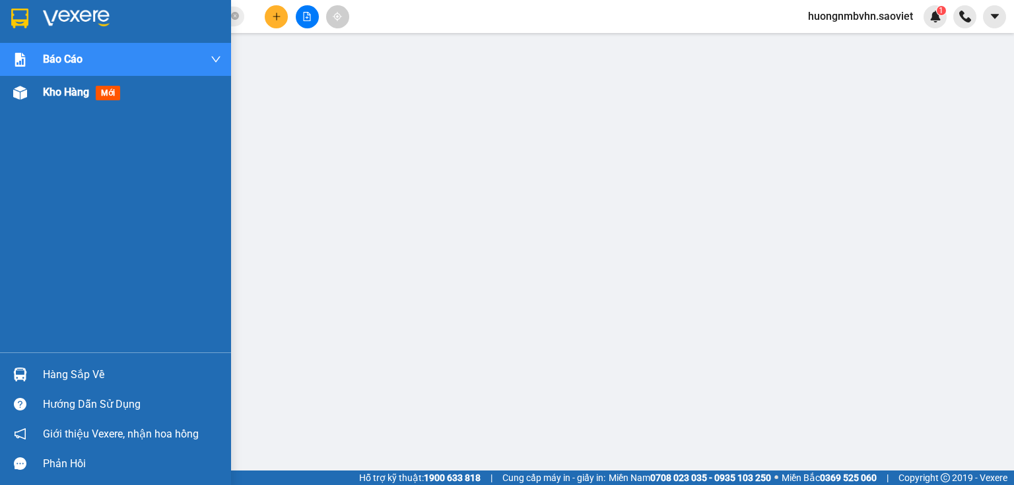
click at [44, 94] on span "Kho hàng" at bounding box center [66, 92] width 46 height 13
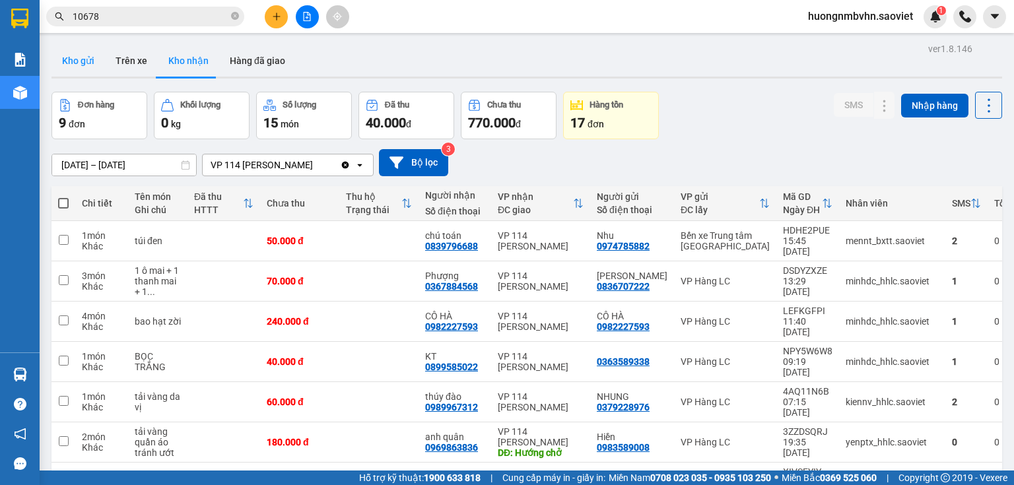
click at [86, 57] on button "Kho gửi" at bounding box center [77, 61] width 53 height 32
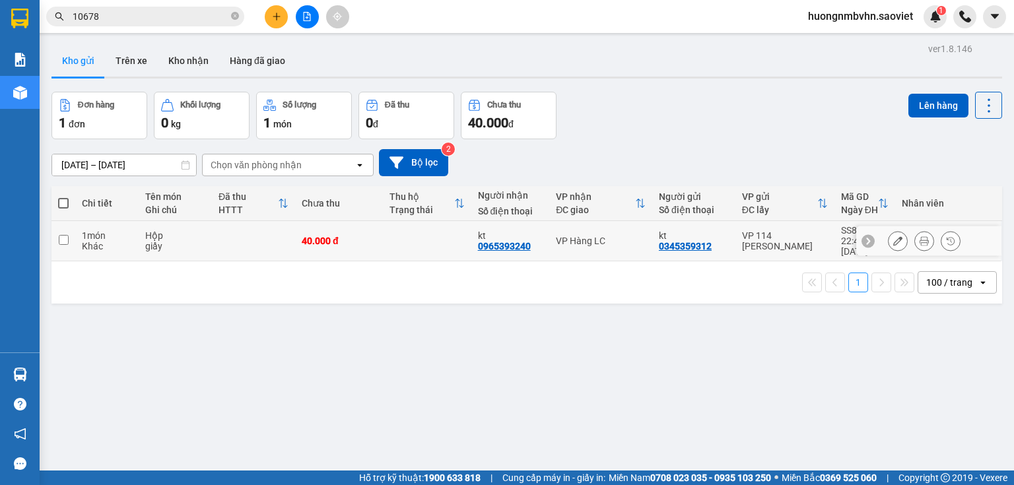
click at [62, 235] on input "checkbox" at bounding box center [64, 240] width 10 height 10
checkbox input "true"
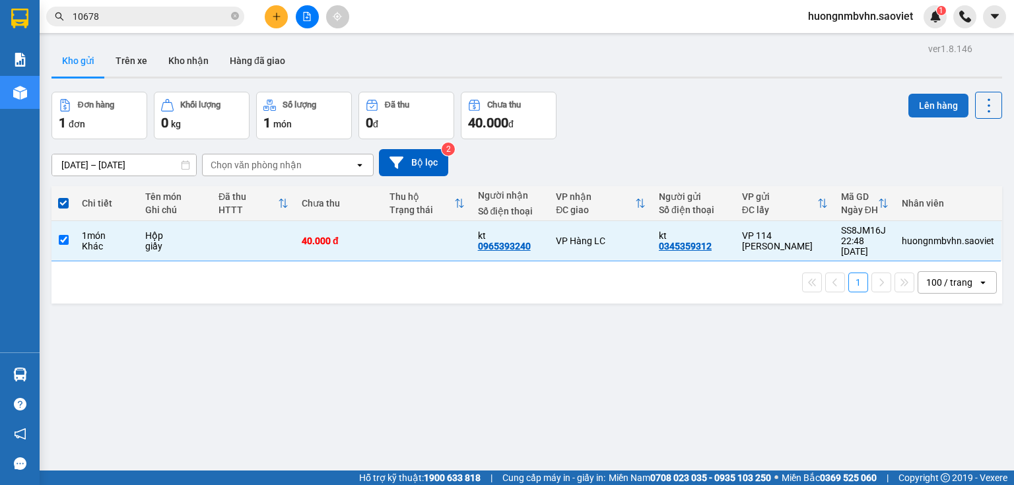
click at [915, 110] on button "Lên hàng" at bounding box center [938, 106] width 60 height 24
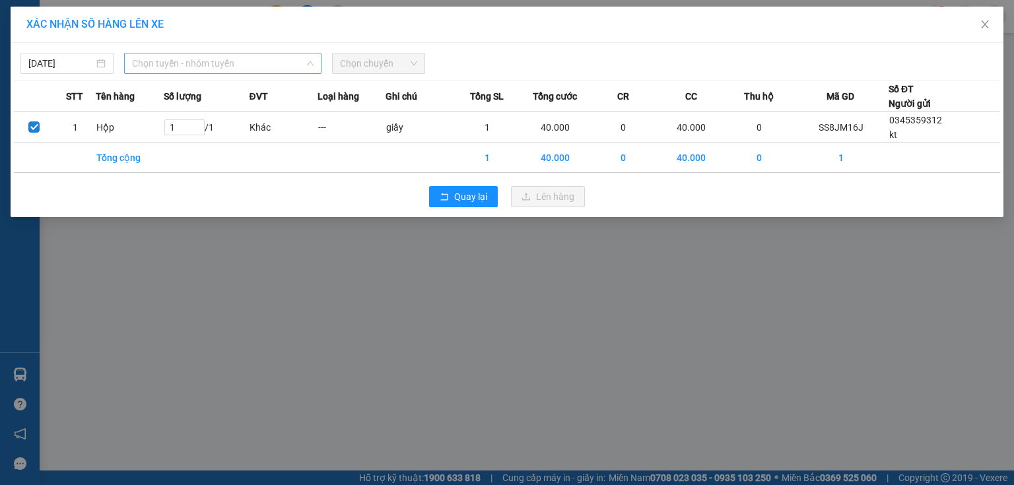
click at [224, 65] on span "Chọn tuyến - nhóm tuyến" at bounding box center [222, 63] width 181 height 20
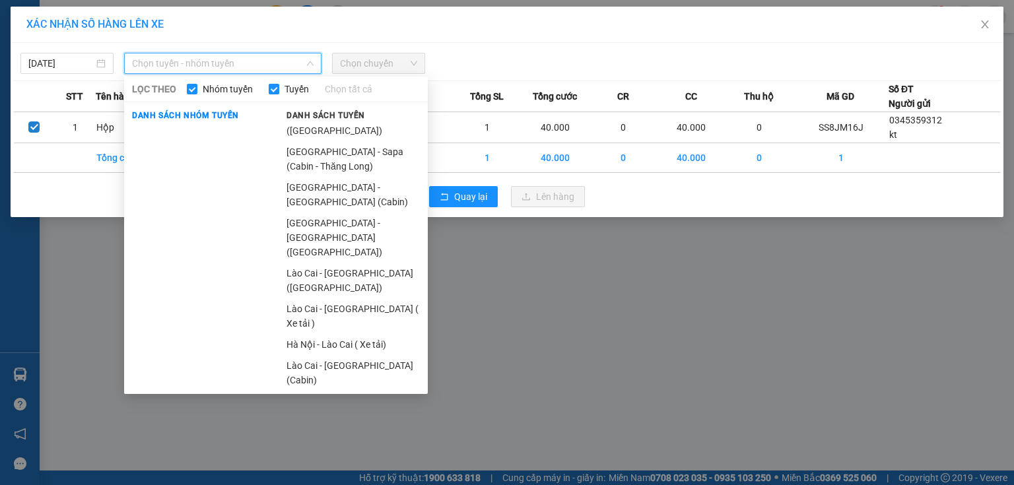
scroll to position [44, 0]
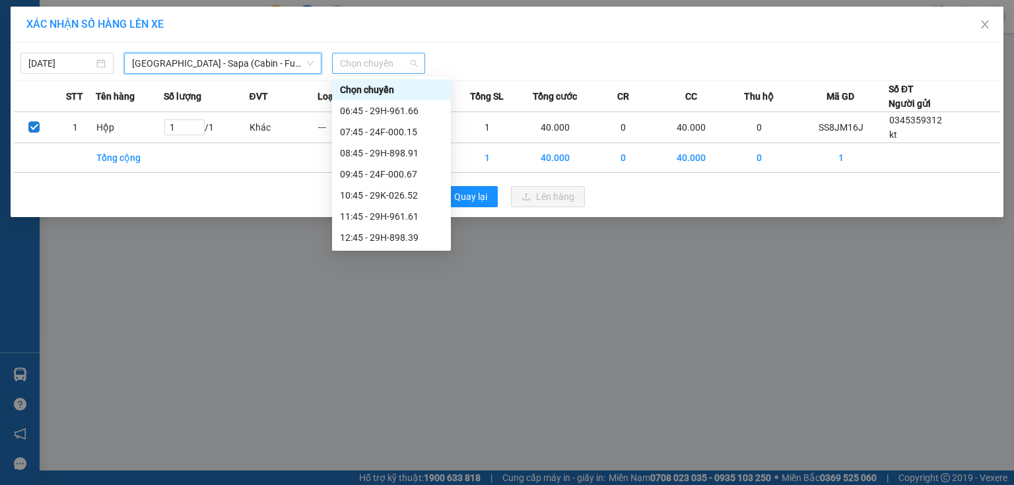
click at [373, 63] on span "Chọn chuyến" at bounding box center [378, 63] width 77 height 20
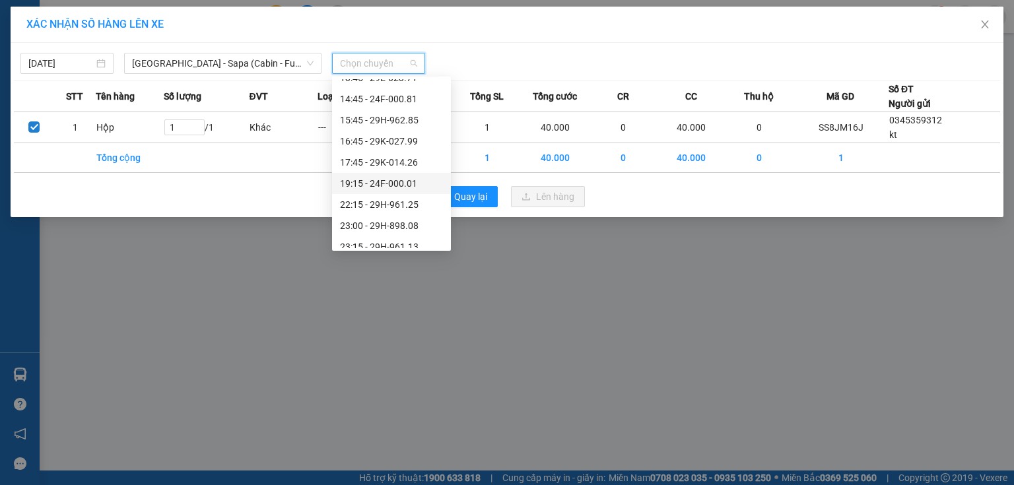
scroll to position [190, 0]
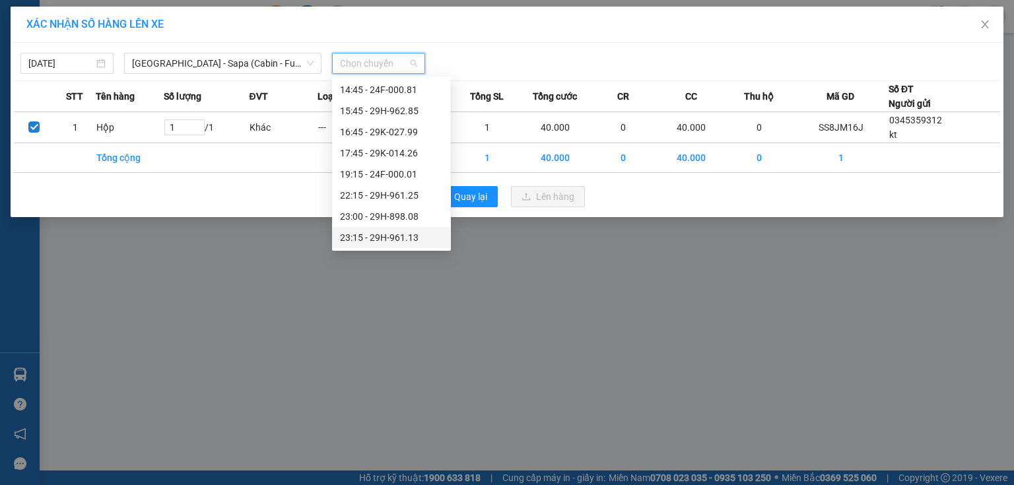
click at [412, 244] on div "23:15 - 29H-961.13" at bounding box center [391, 237] width 103 height 15
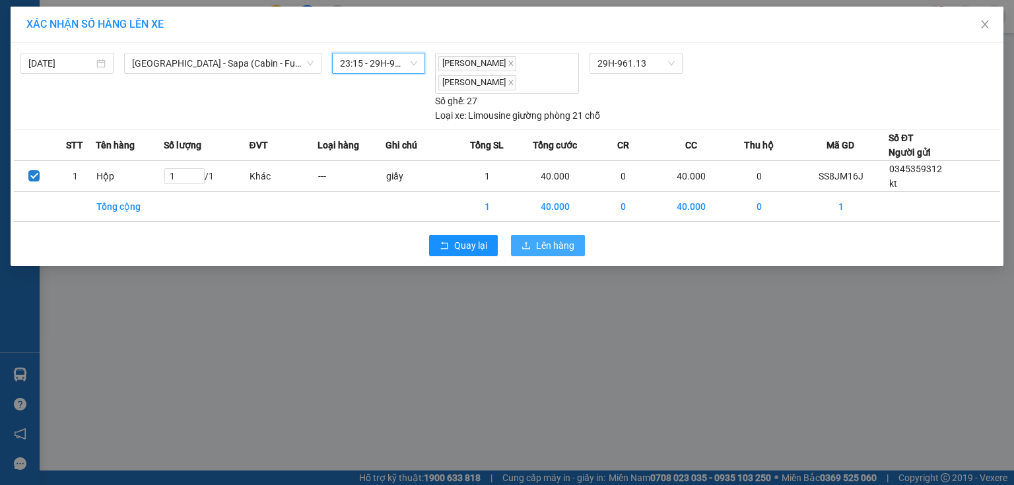
click at [565, 245] on span "Lên hàng" at bounding box center [555, 245] width 38 height 15
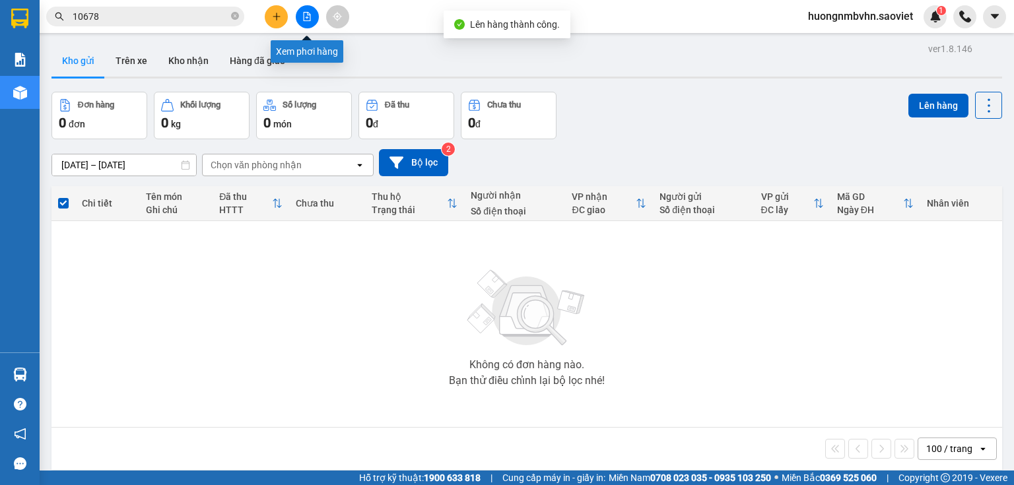
click at [307, 22] on button at bounding box center [307, 16] width 23 height 23
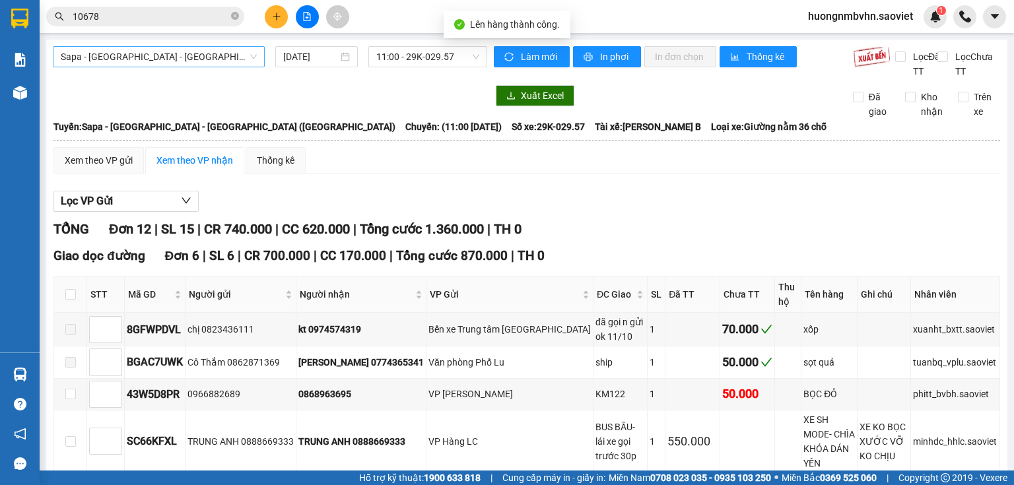
click at [226, 53] on span "Sapa - [GEOGRAPHIC_DATA] - [GEOGRAPHIC_DATA] ([GEOGRAPHIC_DATA])" at bounding box center [159, 57] width 196 height 20
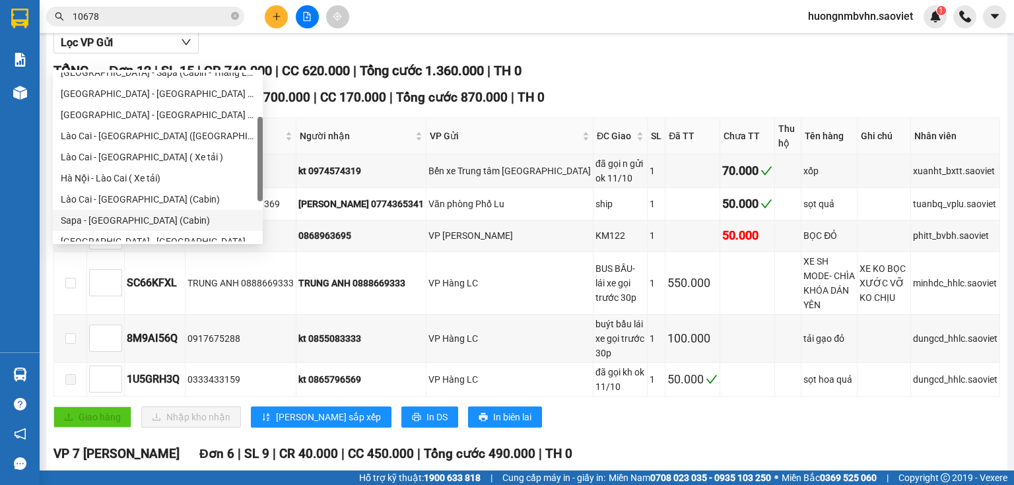
scroll to position [106, 0]
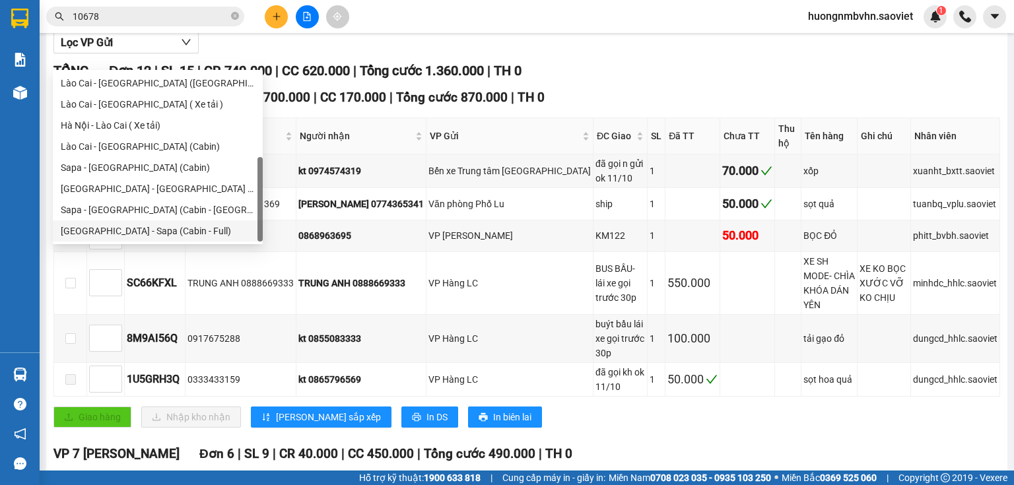
click at [197, 235] on div "[GEOGRAPHIC_DATA] - Sapa (Cabin - Full)" at bounding box center [158, 231] width 194 height 15
type input "[DATE]"
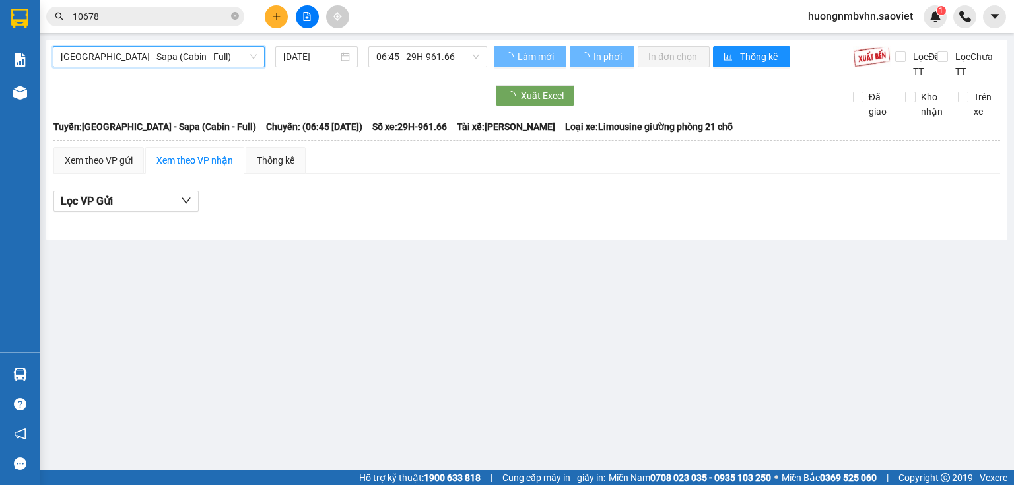
scroll to position [0, 0]
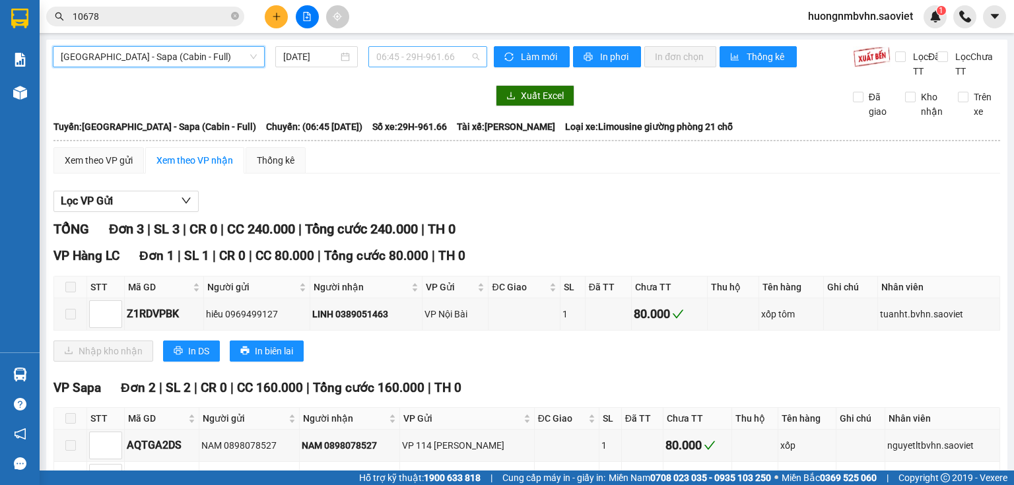
click at [409, 55] on span "06:45 - 29H-961.66" at bounding box center [428, 57] width 104 height 20
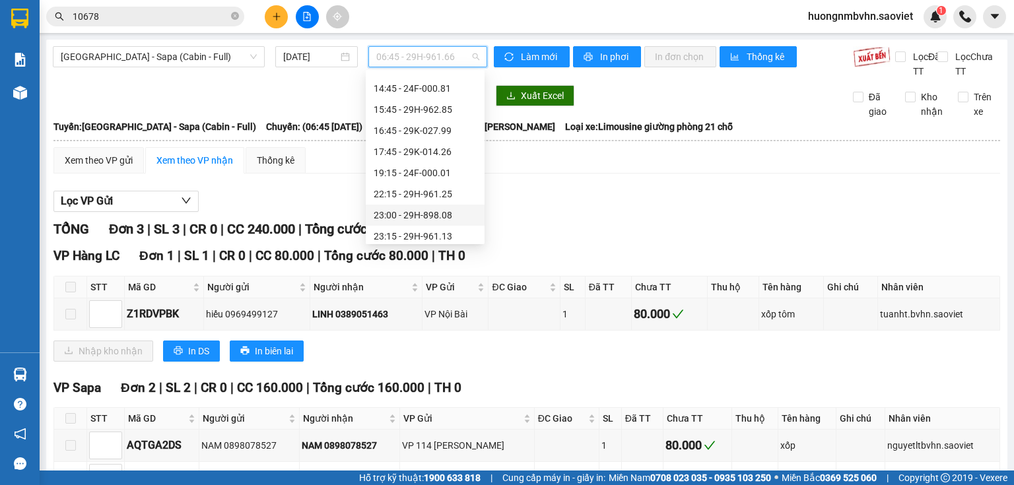
scroll to position [190, 0]
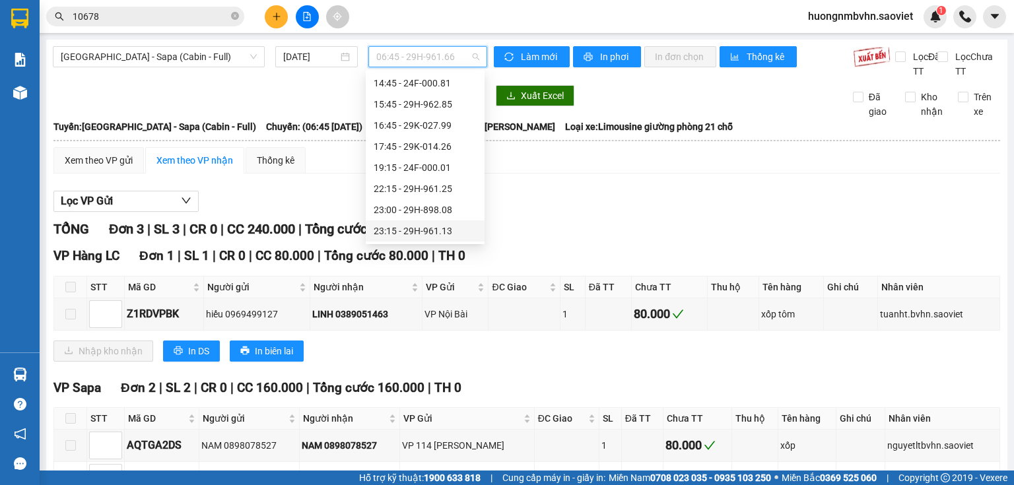
click at [440, 236] on div "23:15 - 29H-961.13" at bounding box center [425, 231] width 103 height 15
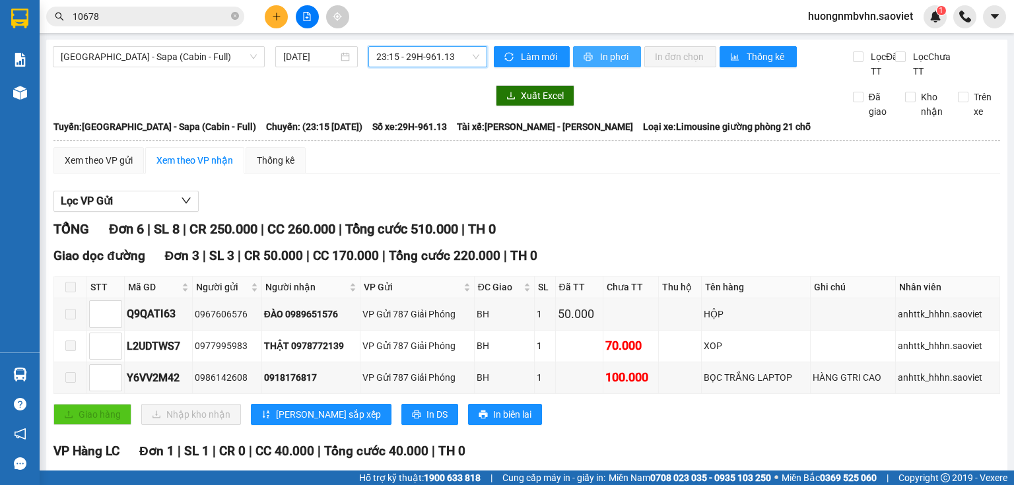
click at [600, 53] on span "In phơi" at bounding box center [615, 56] width 30 height 15
